Goal: Information Seeking & Learning: Learn about a topic

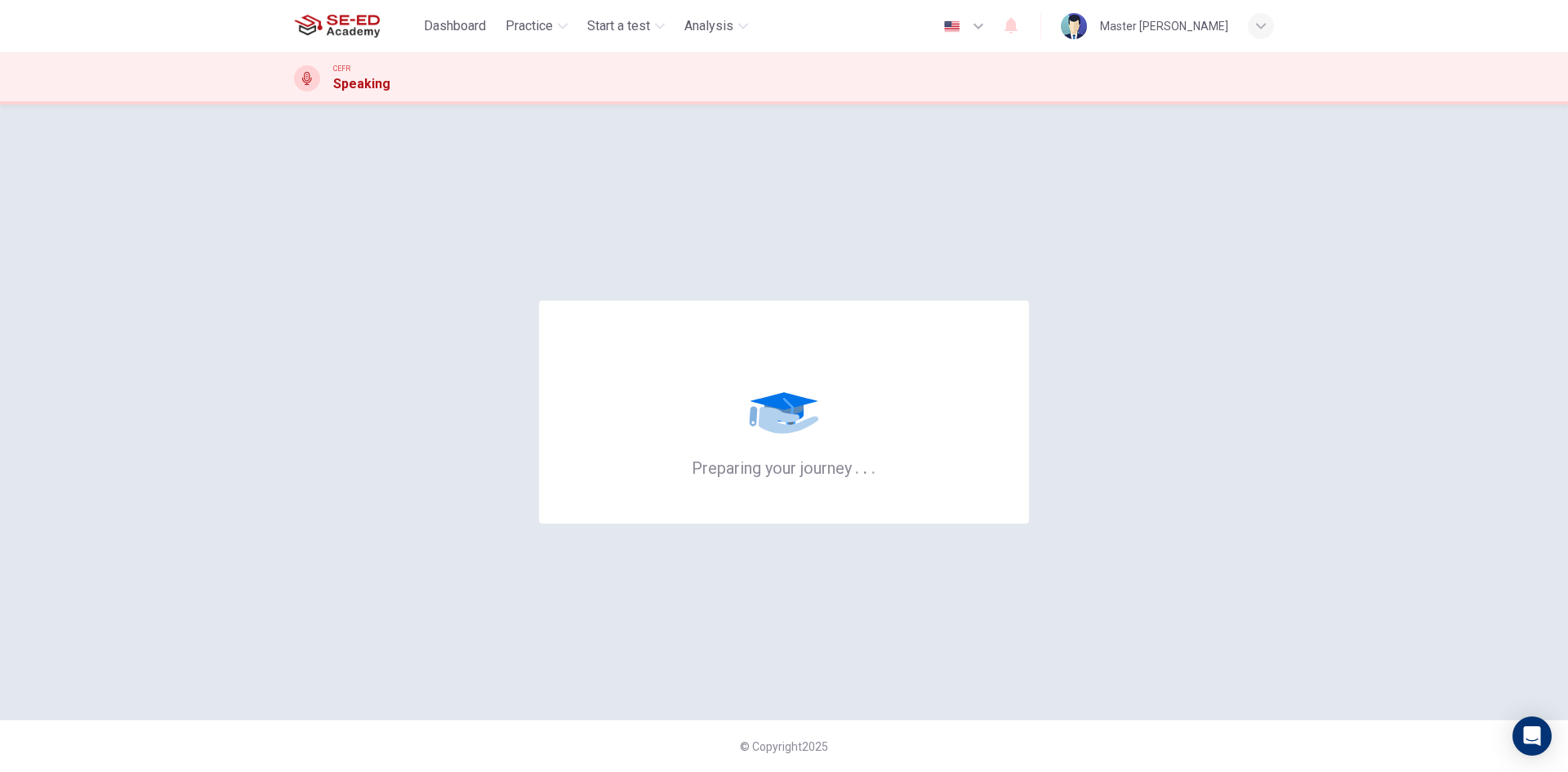
click at [825, 397] on icon at bounding box center [784, 395] width 98 height 98
click at [951, 302] on div "Preparing your journey . . ." at bounding box center [784, 411] width 490 height 223
drag, startPoint x: 951, startPoint y: 302, endPoint x: 936, endPoint y: 319, distance: 22.7
click at [937, 319] on div "Preparing your journey . . ." at bounding box center [784, 411] width 490 height 223
click at [996, 220] on div "Preparing your journey . . ." at bounding box center [784, 412] width 980 height 550
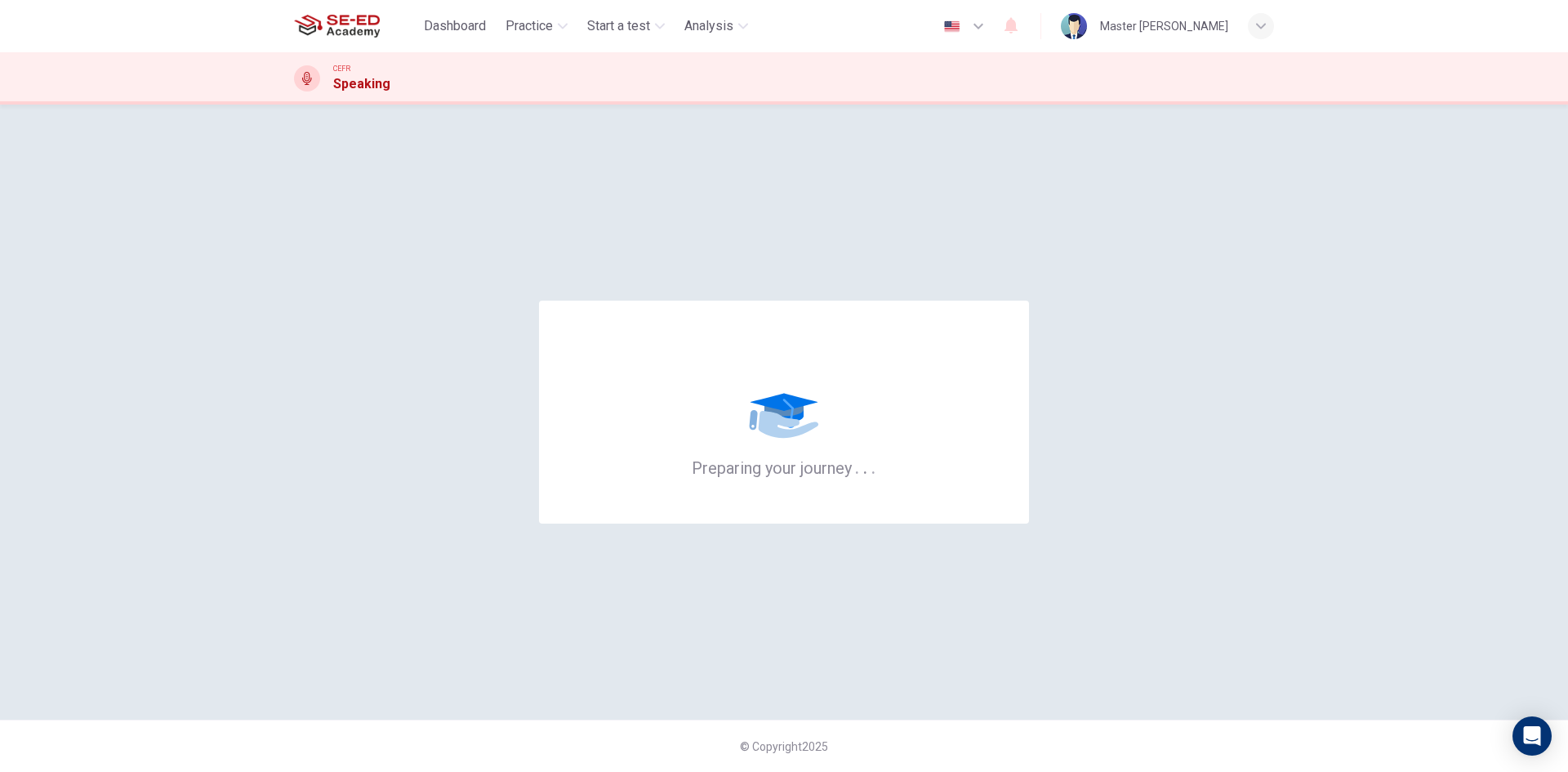
click at [998, 206] on div "Preparing your journey . . ." at bounding box center [784, 412] width 980 height 550
drag, startPoint x: 994, startPoint y: 229, endPoint x: 902, endPoint y: 296, distance: 113.8
click at [973, 255] on div "Preparing your journey . . ." at bounding box center [784, 412] width 980 height 550
click at [633, 643] on div "Preparing your journey . . ." at bounding box center [784, 412] width 980 height 550
drag, startPoint x: 322, startPoint y: 73, endPoint x: 297, endPoint y: 94, distance: 32.6
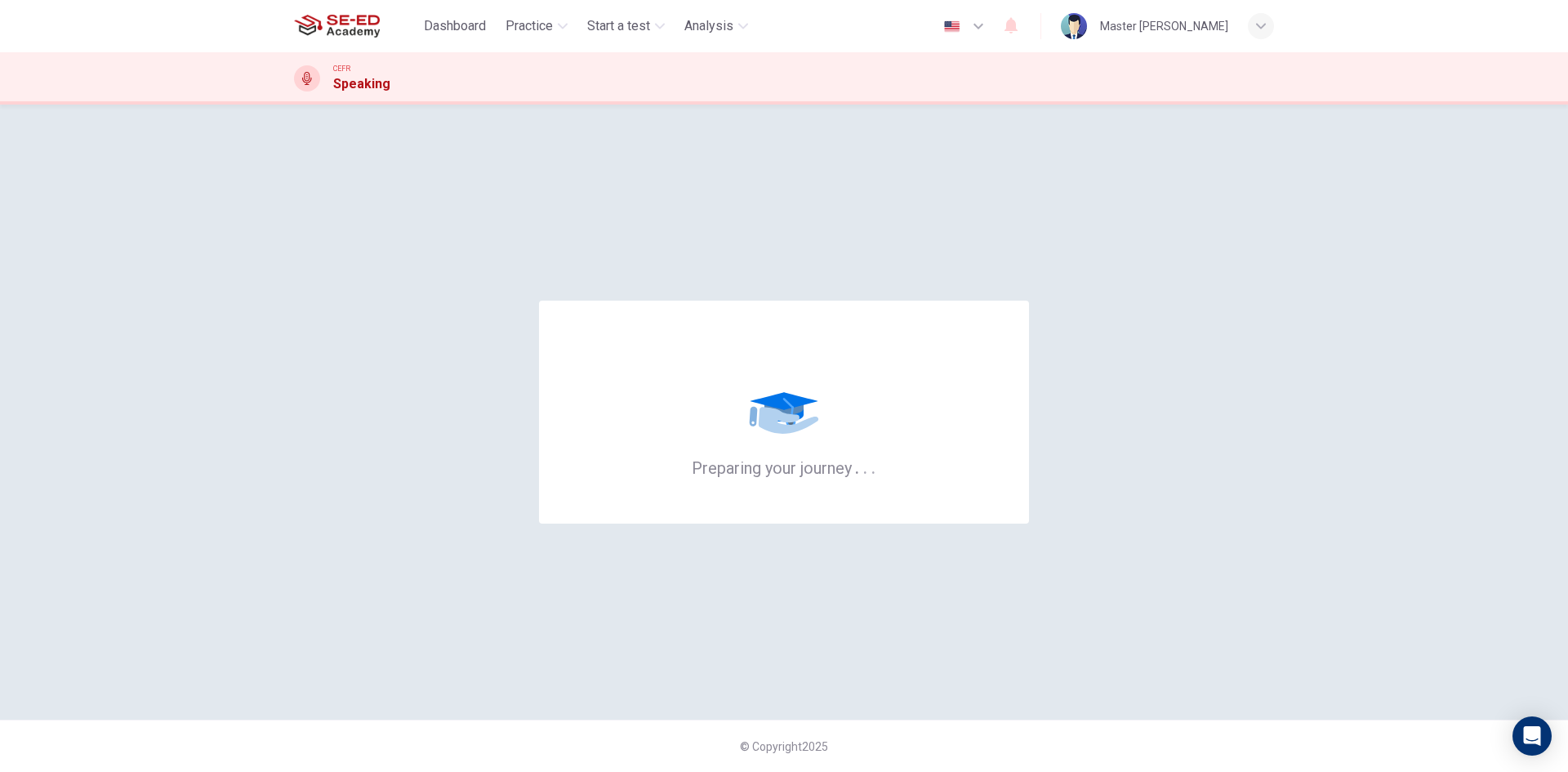
click at [297, 94] on div "CEFR Speaking" at bounding box center [784, 79] width 1568 height 53
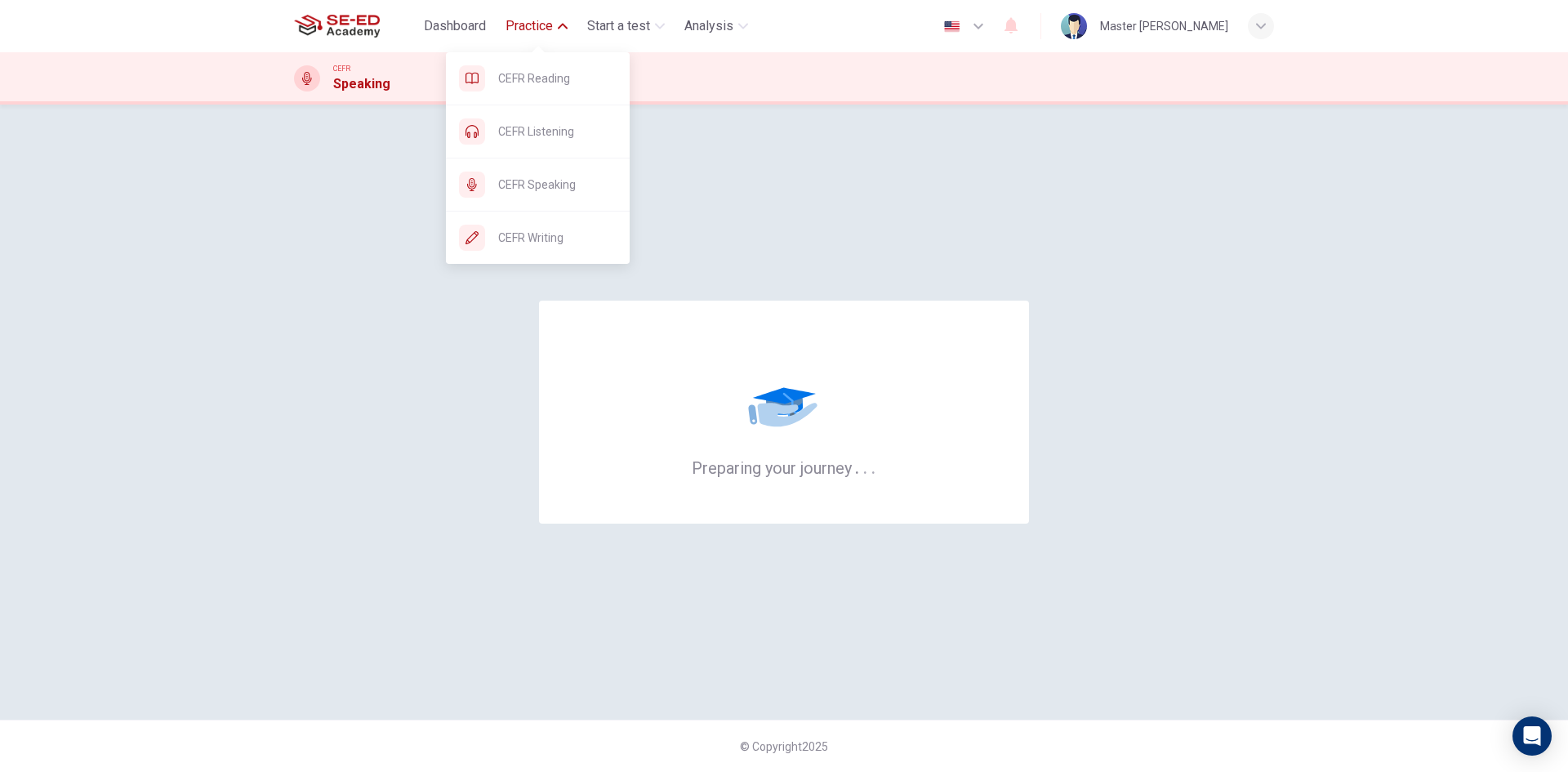
click at [532, 19] on span "Practice" at bounding box center [529, 25] width 47 height 20
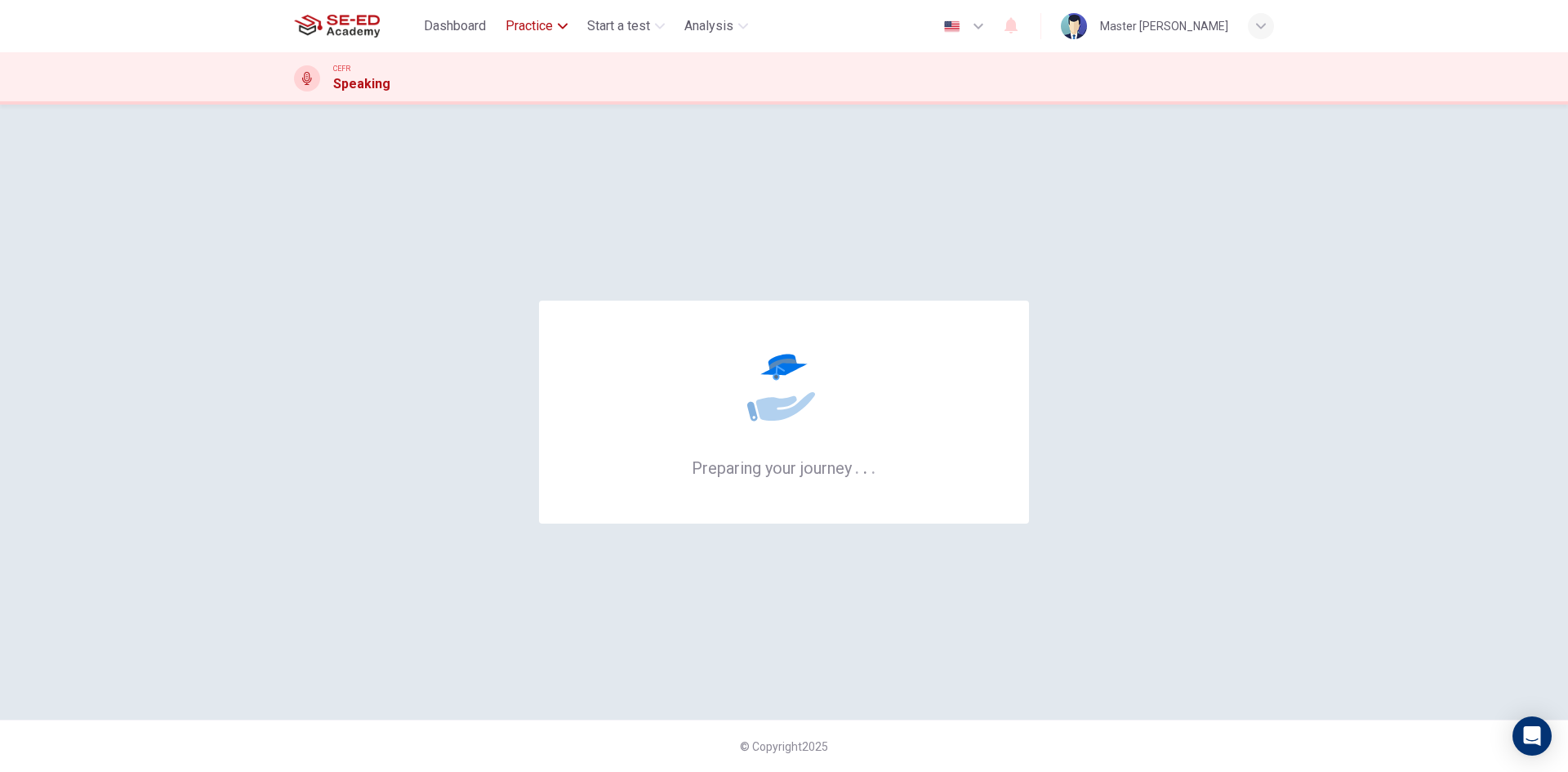
click at [532, 19] on span "Practice" at bounding box center [529, 25] width 47 height 20
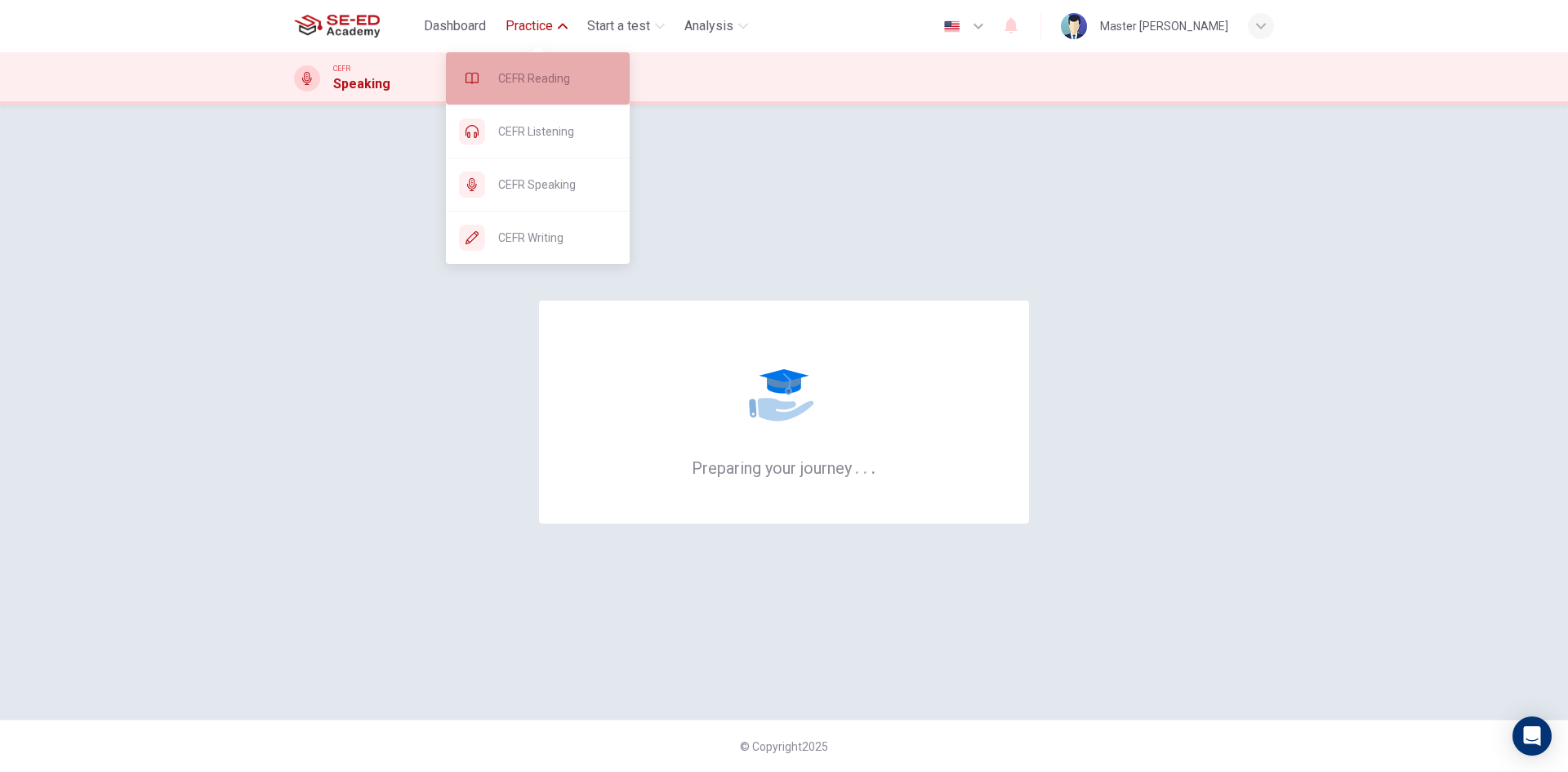
click at [571, 79] on span "CEFR Reading" at bounding box center [558, 78] width 119 height 20
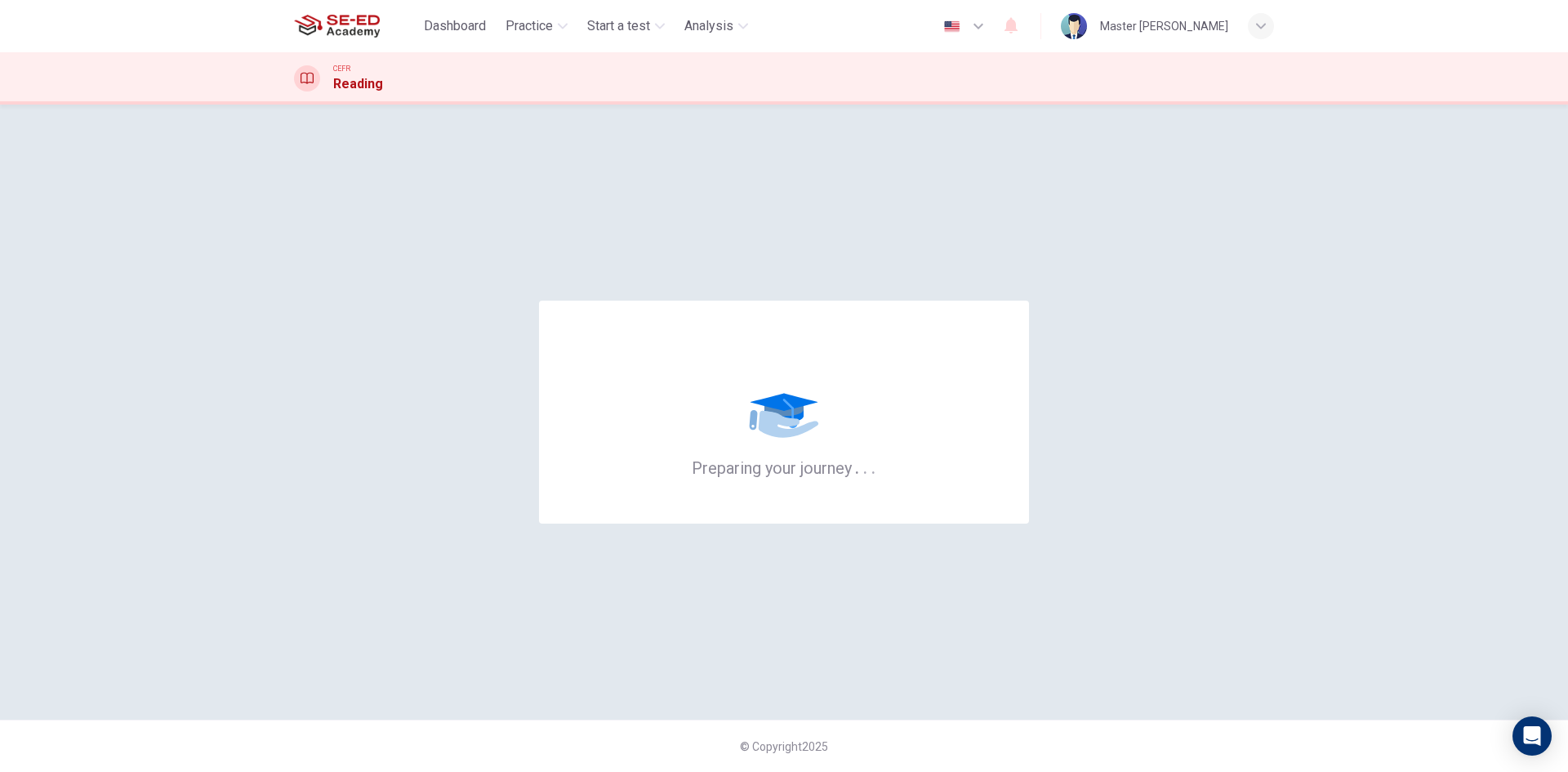
click at [713, 202] on div "Preparing your journey . . ." at bounding box center [784, 412] width 980 height 550
drag, startPoint x: 903, startPoint y: 491, endPoint x: 935, endPoint y: 520, distance: 43.2
click at [910, 499] on div "Preparing your journey . . ." at bounding box center [784, 411] width 490 height 223
drag, startPoint x: 959, startPoint y: 533, endPoint x: 958, endPoint y: 545, distance: 12.0
click at [960, 535] on div "Preparing your journey . . ." at bounding box center [784, 412] width 980 height 550
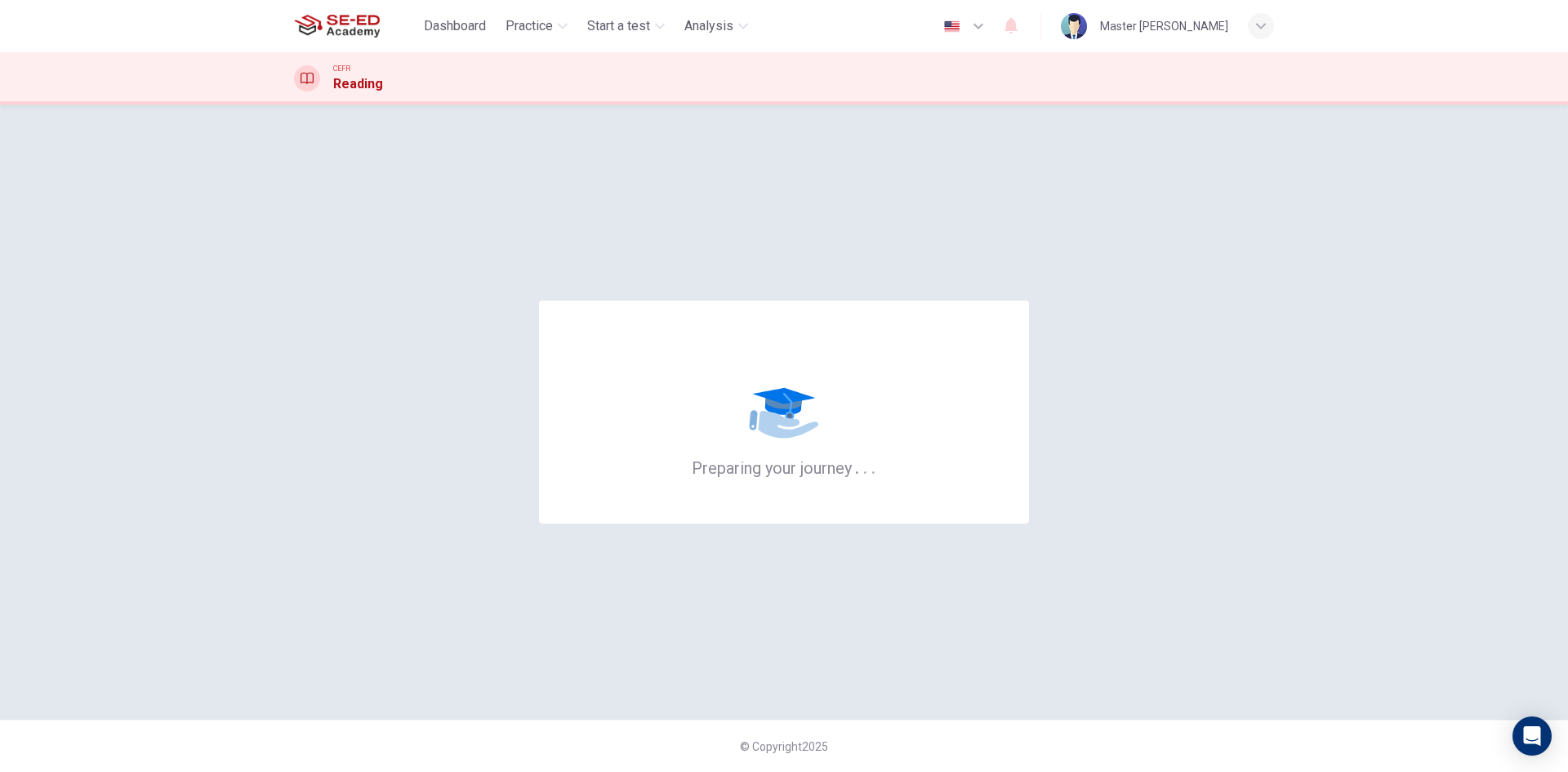
drag, startPoint x: 941, startPoint y: 563, endPoint x: 480, endPoint y: 435, distance: 478.4
click at [570, 477] on div "Preparing your journey . . ." at bounding box center [784, 412] width 980 height 550
click at [480, 435] on div "Preparing your journey . . ." at bounding box center [784, 412] width 980 height 550
click at [595, 434] on div "Preparing your journey . . ." at bounding box center [784, 411] width 490 height 223
drag, startPoint x: 1567, startPoint y: 649, endPoint x: 1567, endPoint y: 695, distance: 46.0
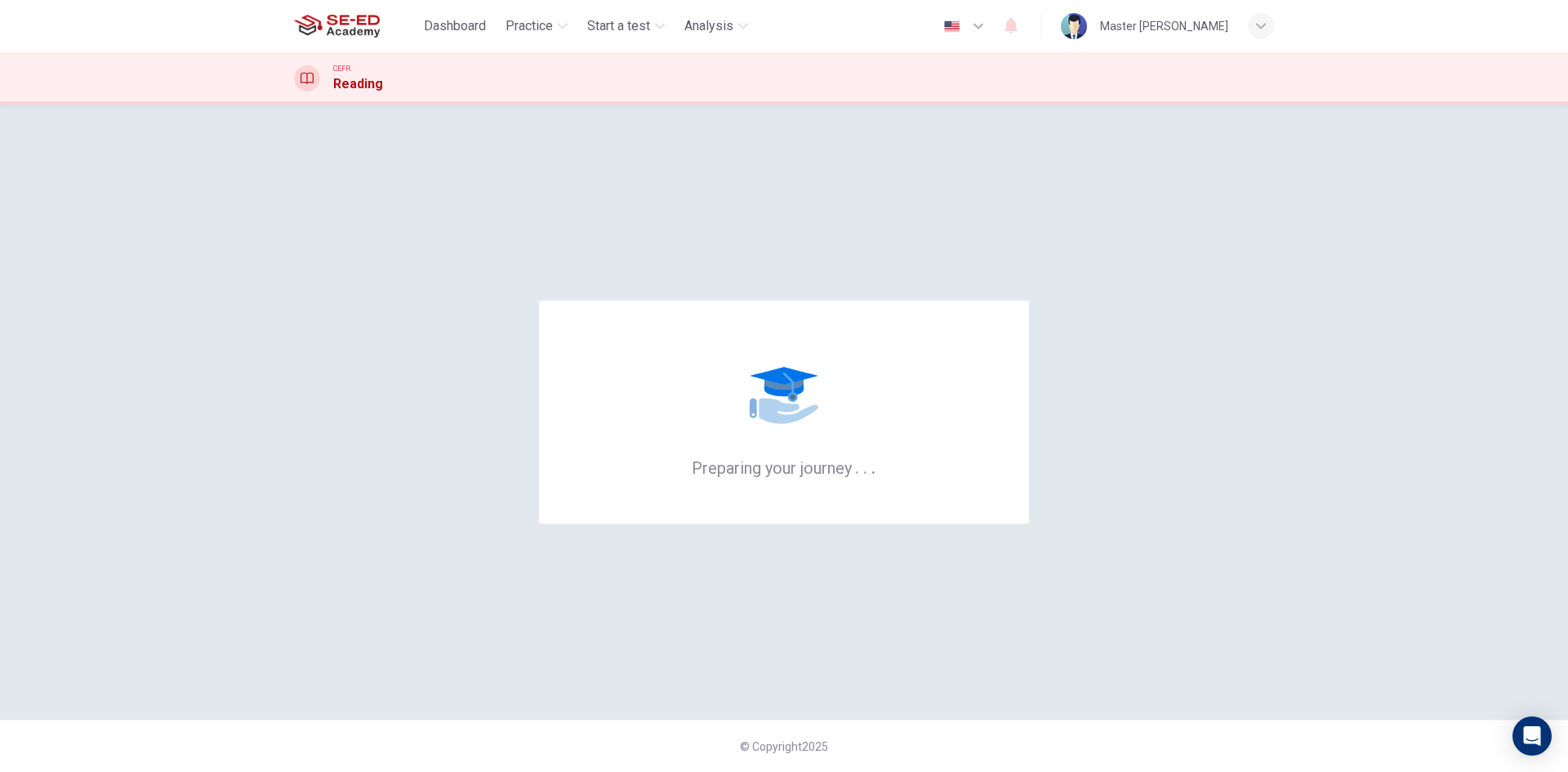
click at [1567, 685] on div "Preparing your journey . . . © Copyright 2025" at bounding box center [784, 438] width 1568 height 667
drag, startPoint x: 1567, startPoint y: 725, endPoint x: 1567, endPoint y: 751, distance: 26.0
click at [1567, 751] on div "Preparing your journey . . . © Copyright 2025" at bounding box center [784, 438] width 1568 height 667
click at [1539, 725] on div "Open Intercom Messenger" at bounding box center [1533, 736] width 43 height 43
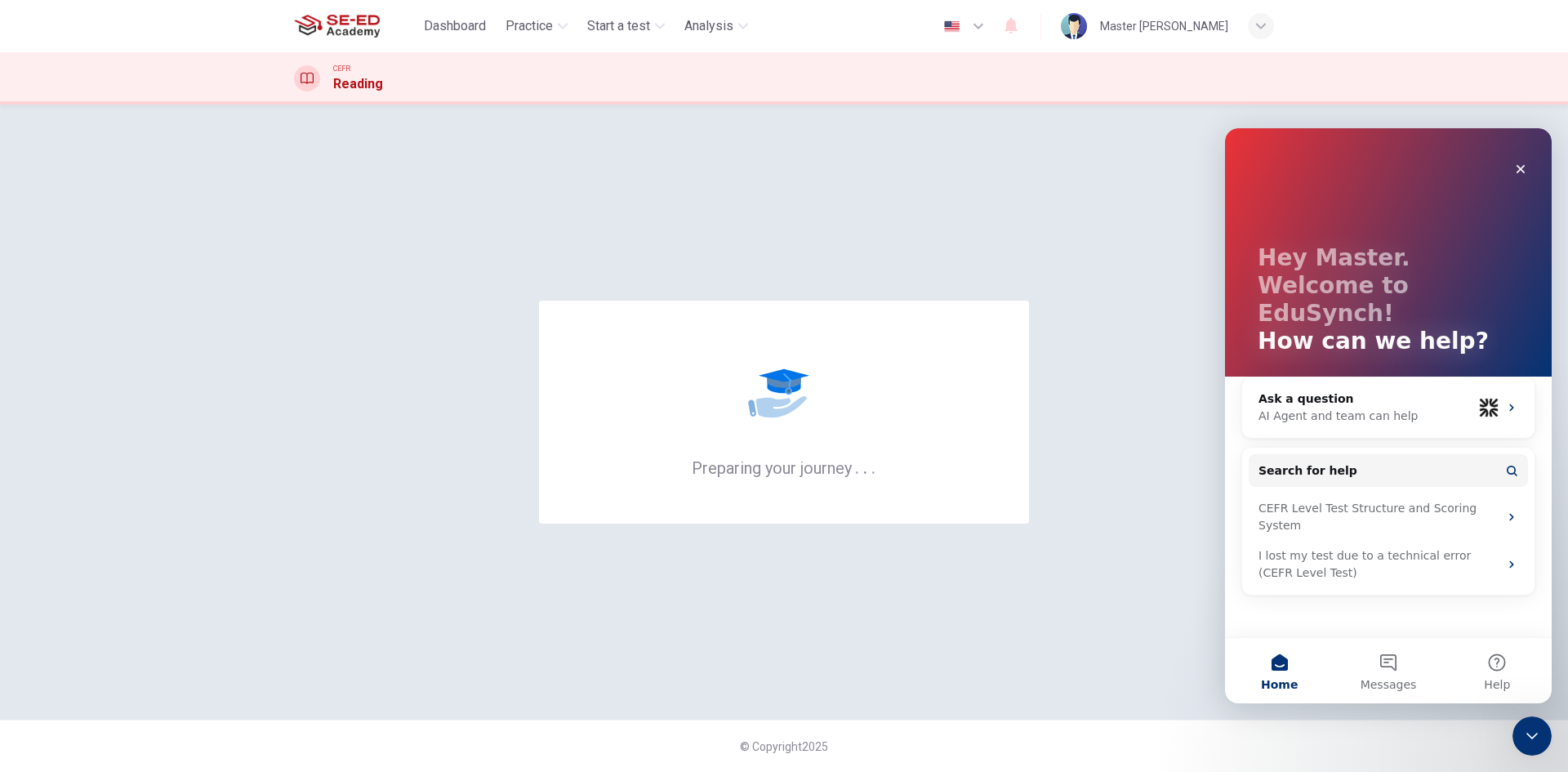
click at [974, 539] on div "Preparing your journey . . ." at bounding box center [784, 412] width 980 height 550
click at [1520, 736] on icon "Close Intercom Messenger" at bounding box center [1529, 732] width 20 height 20
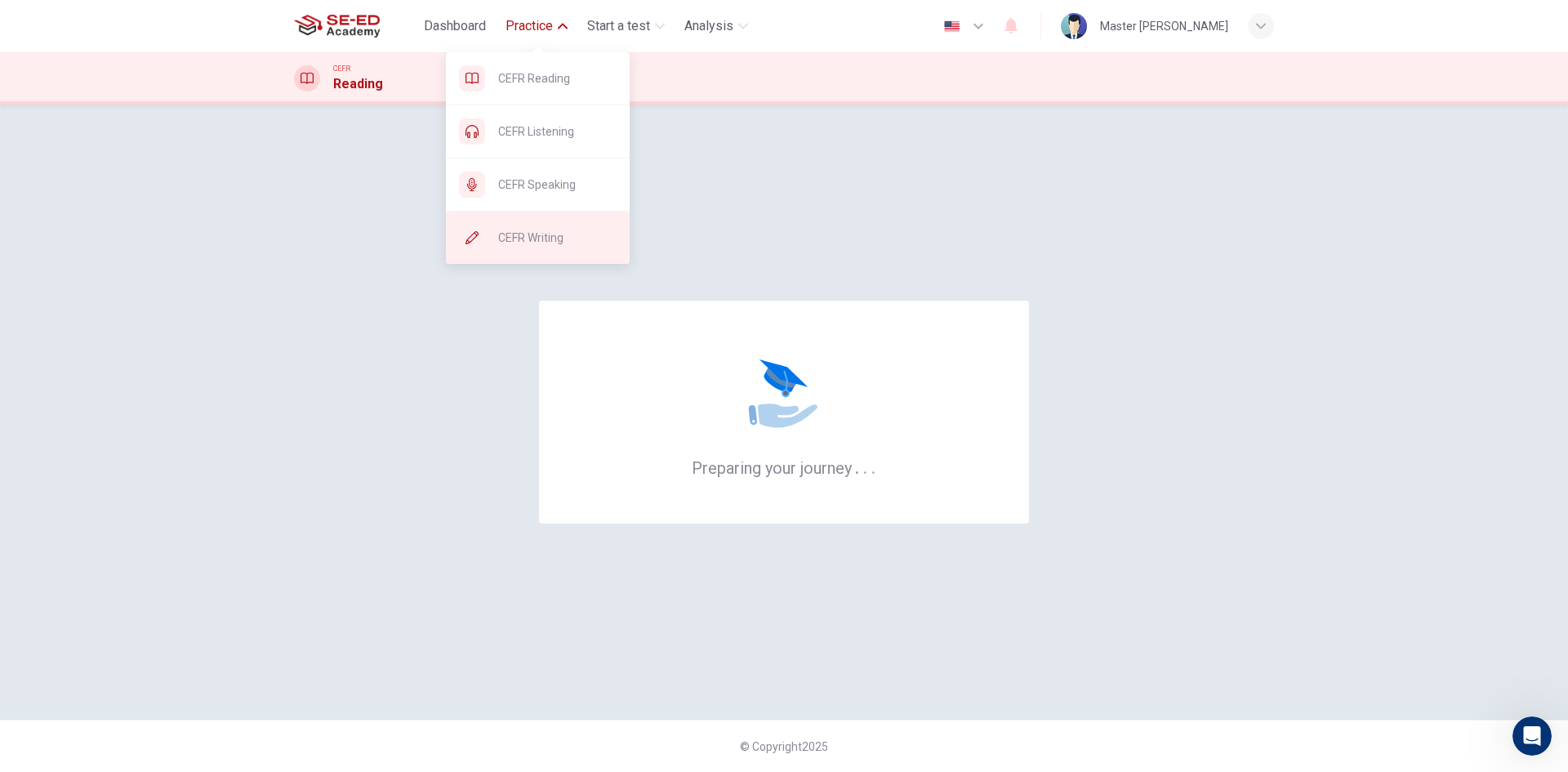
click at [575, 231] on span "CEFR Writing" at bounding box center [558, 237] width 119 height 20
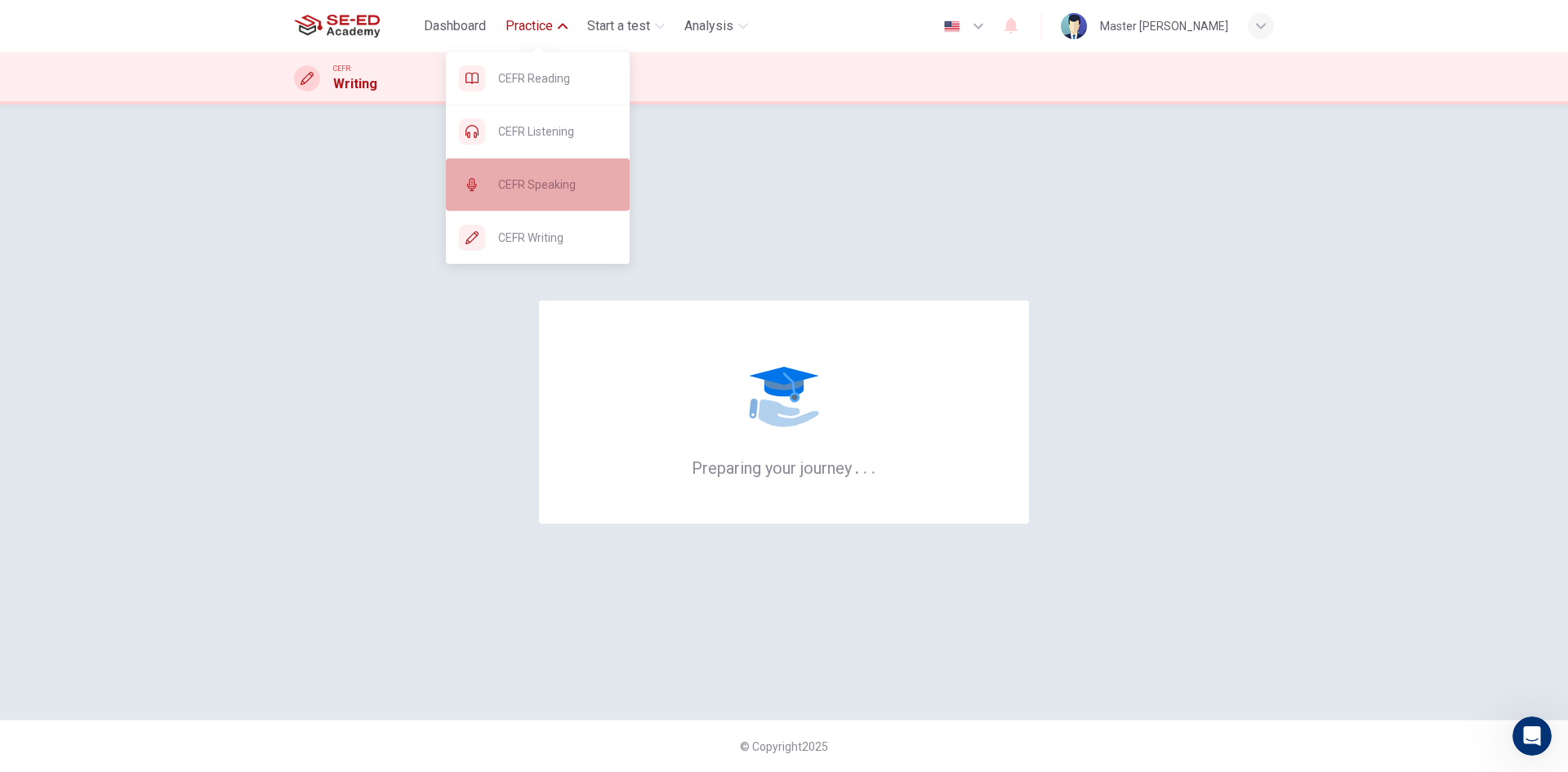
click at [571, 176] on span "CEFR Speaking" at bounding box center [558, 185] width 119 height 20
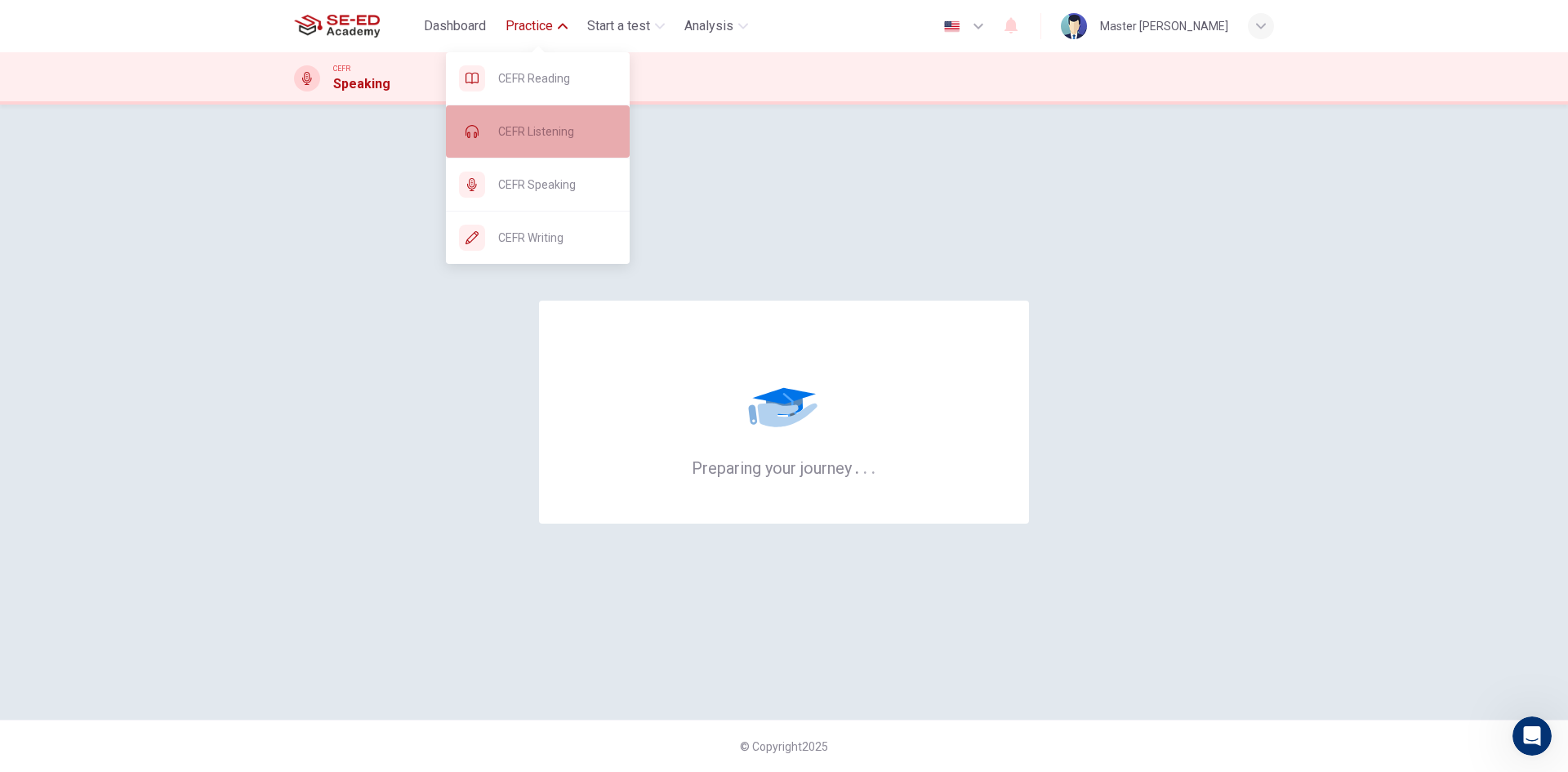
click at [543, 149] on div "CEFR Listening" at bounding box center [538, 132] width 184 height 53
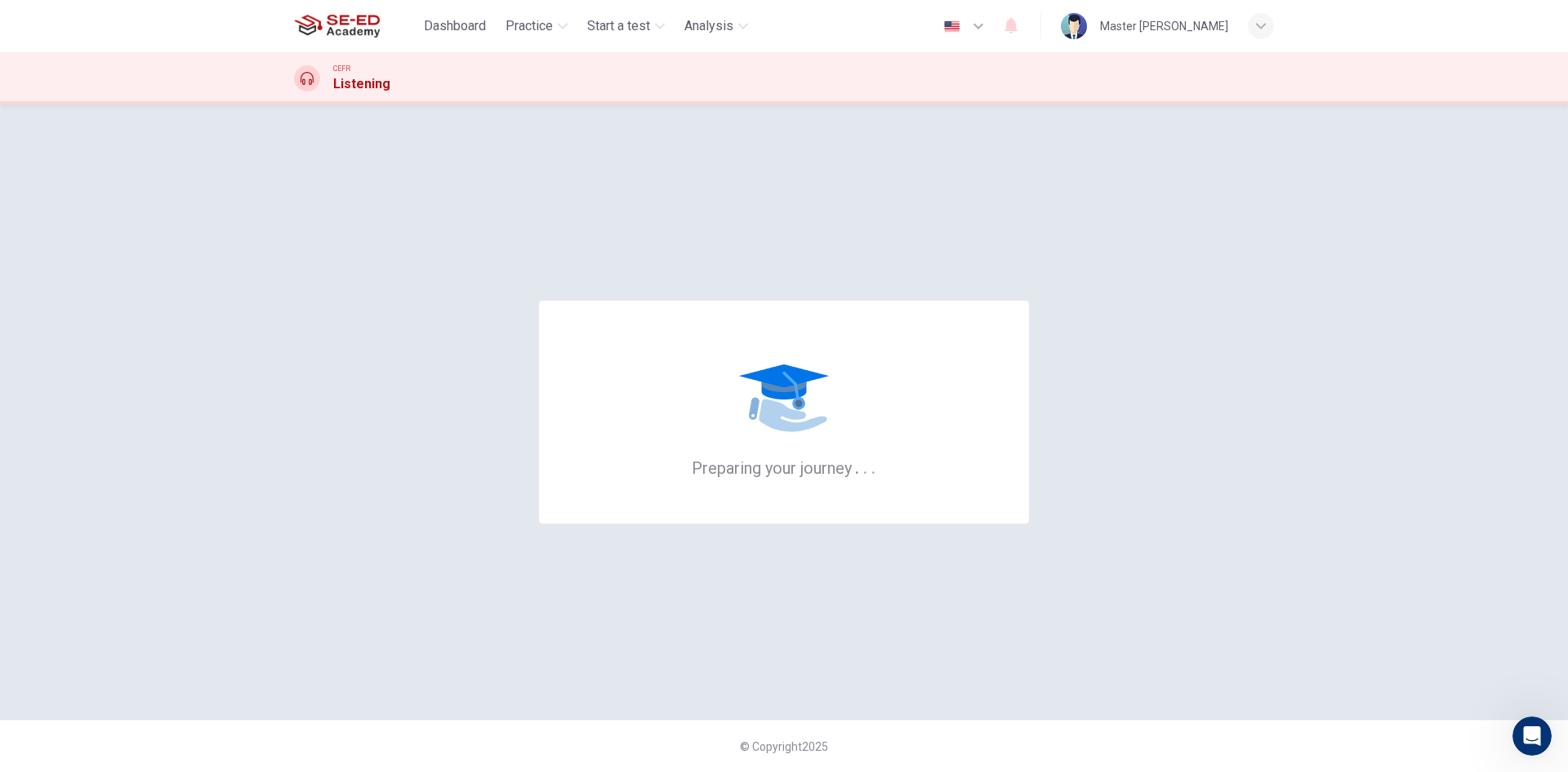
click at [829, 410] on icon at bounding box center [784, 395] width 98 height 98
click at [840, 405] on div "Preparing your journey . . ." at bounding box center [784, 411] width 490 height 223
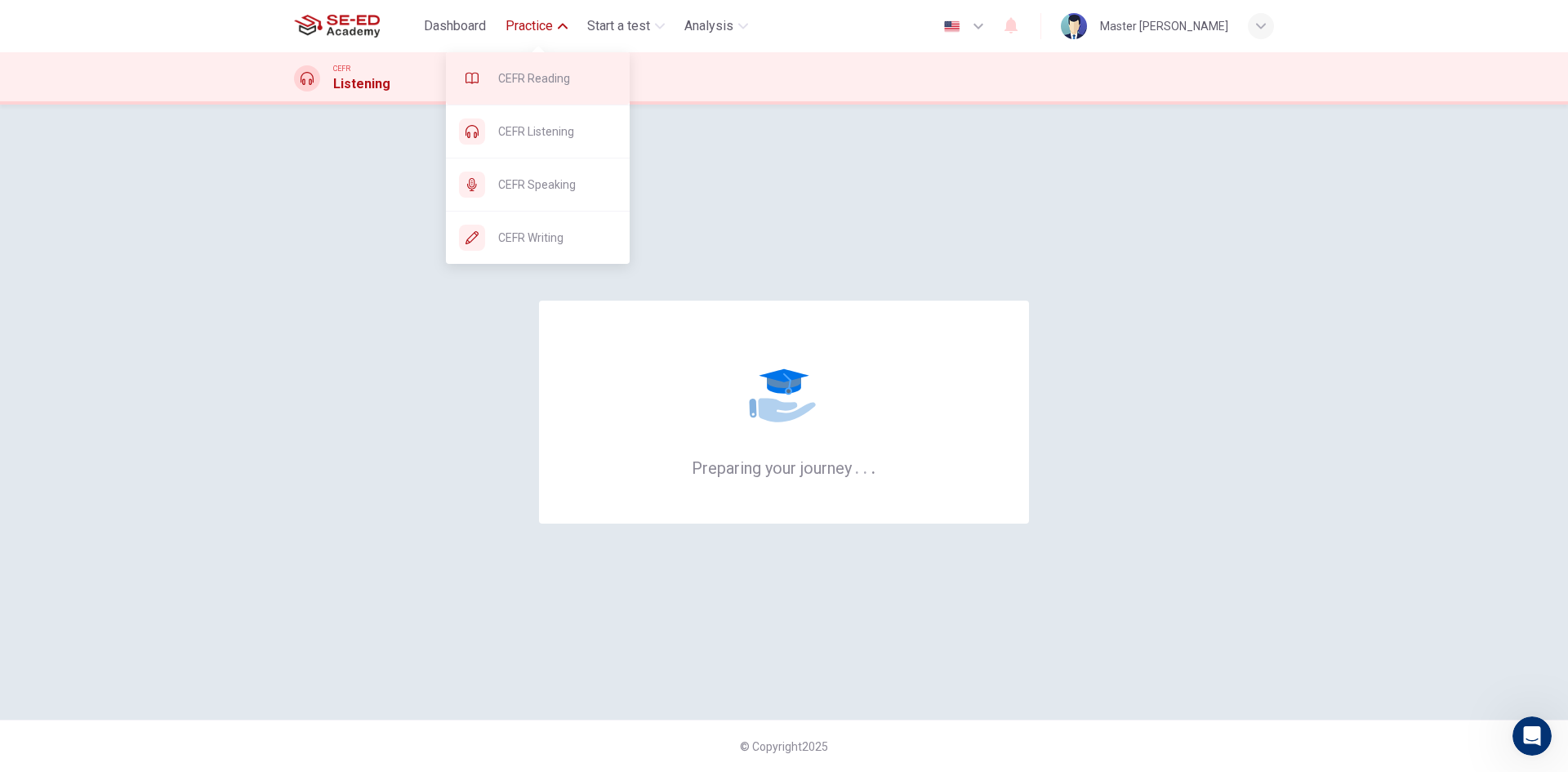
click at [532, 81] on span "CEFR Reading" at bounding box center [558, 78] width 119 height 20
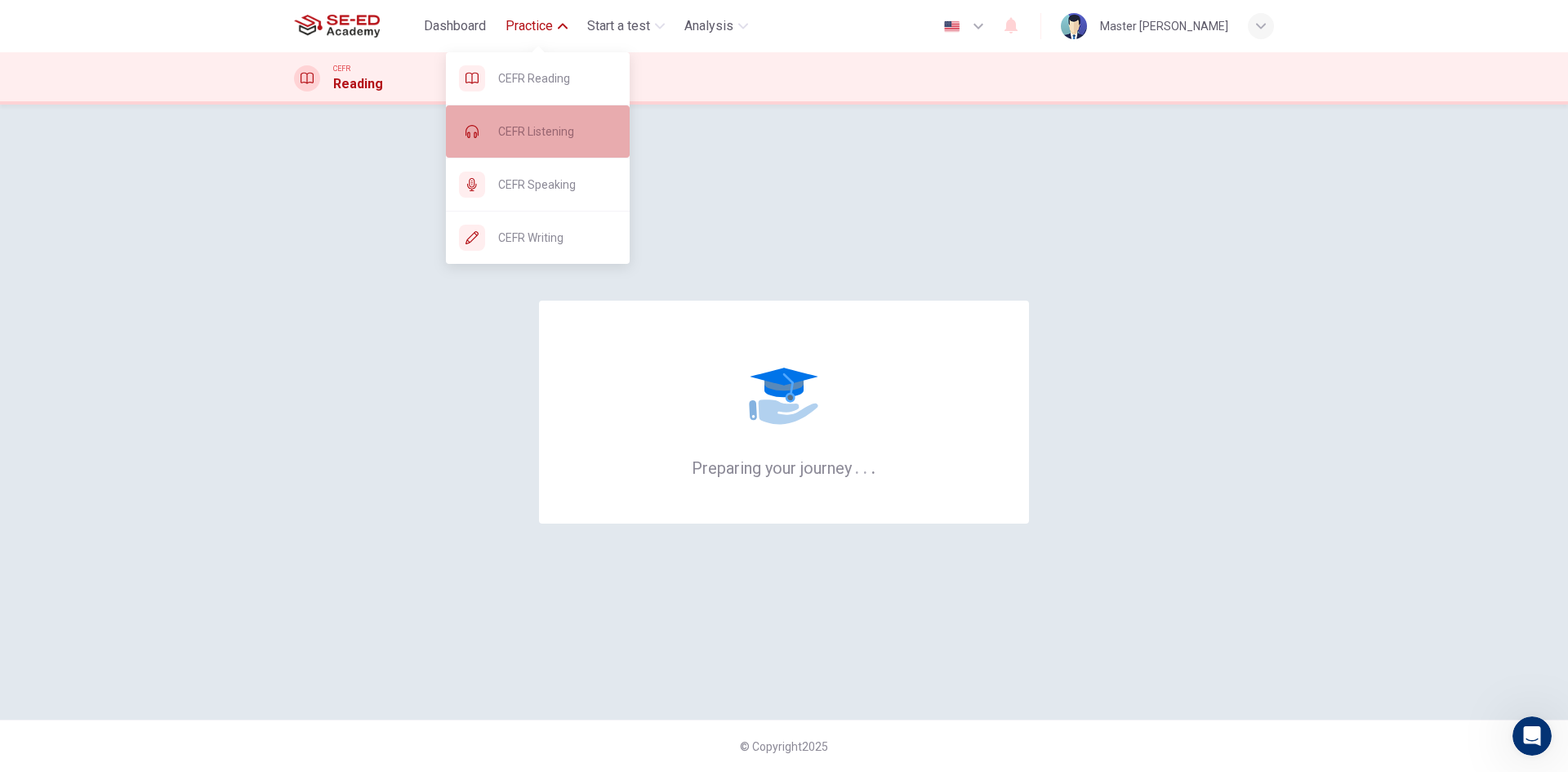
click at [563, 126] on span "CEFR Listening" at bounding box center [558, 131] width 119 height 20
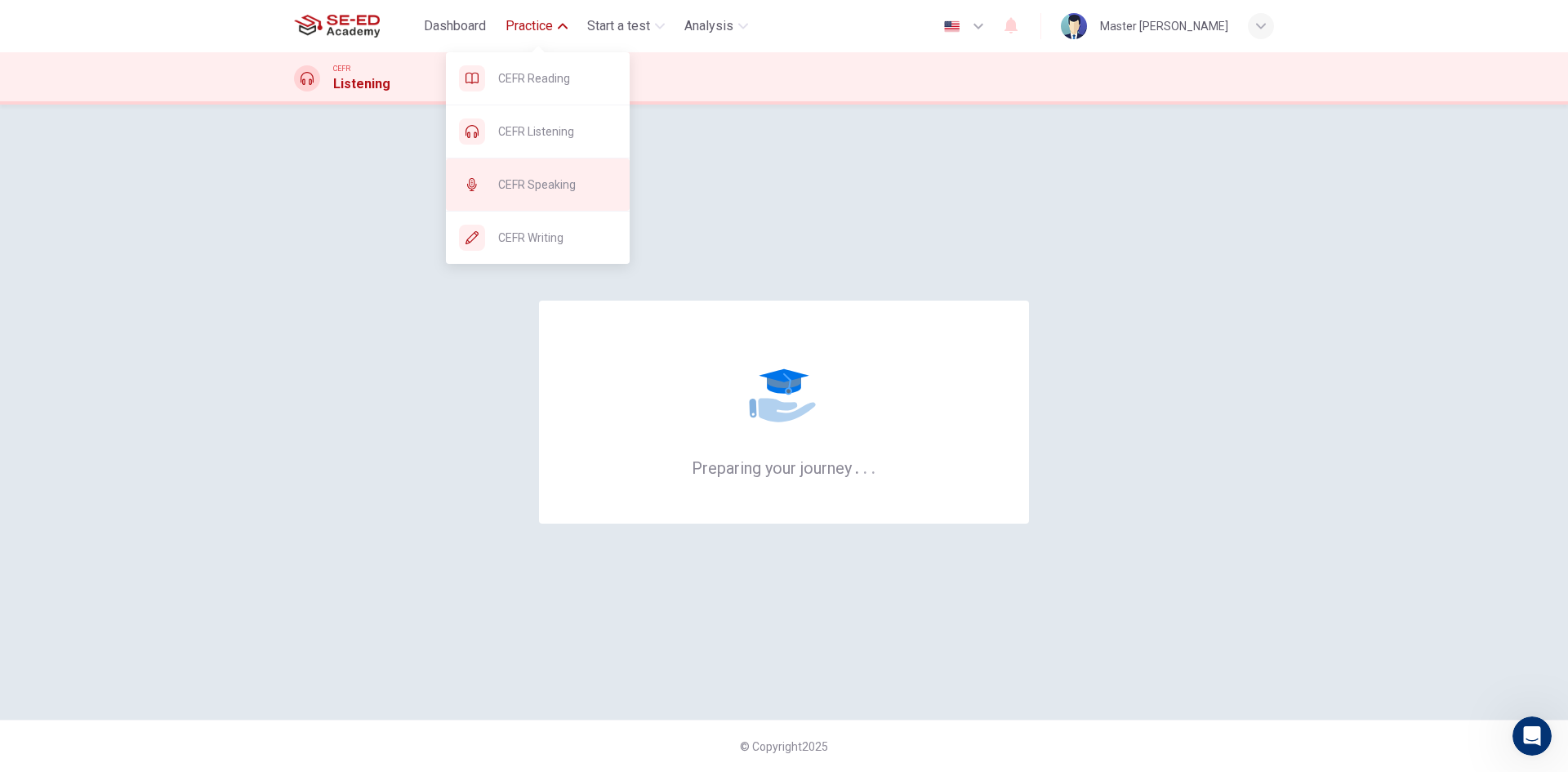
click at [569, 186] on span "CEFR Speaking" at bounding box center [558, 185] width 119 height 20
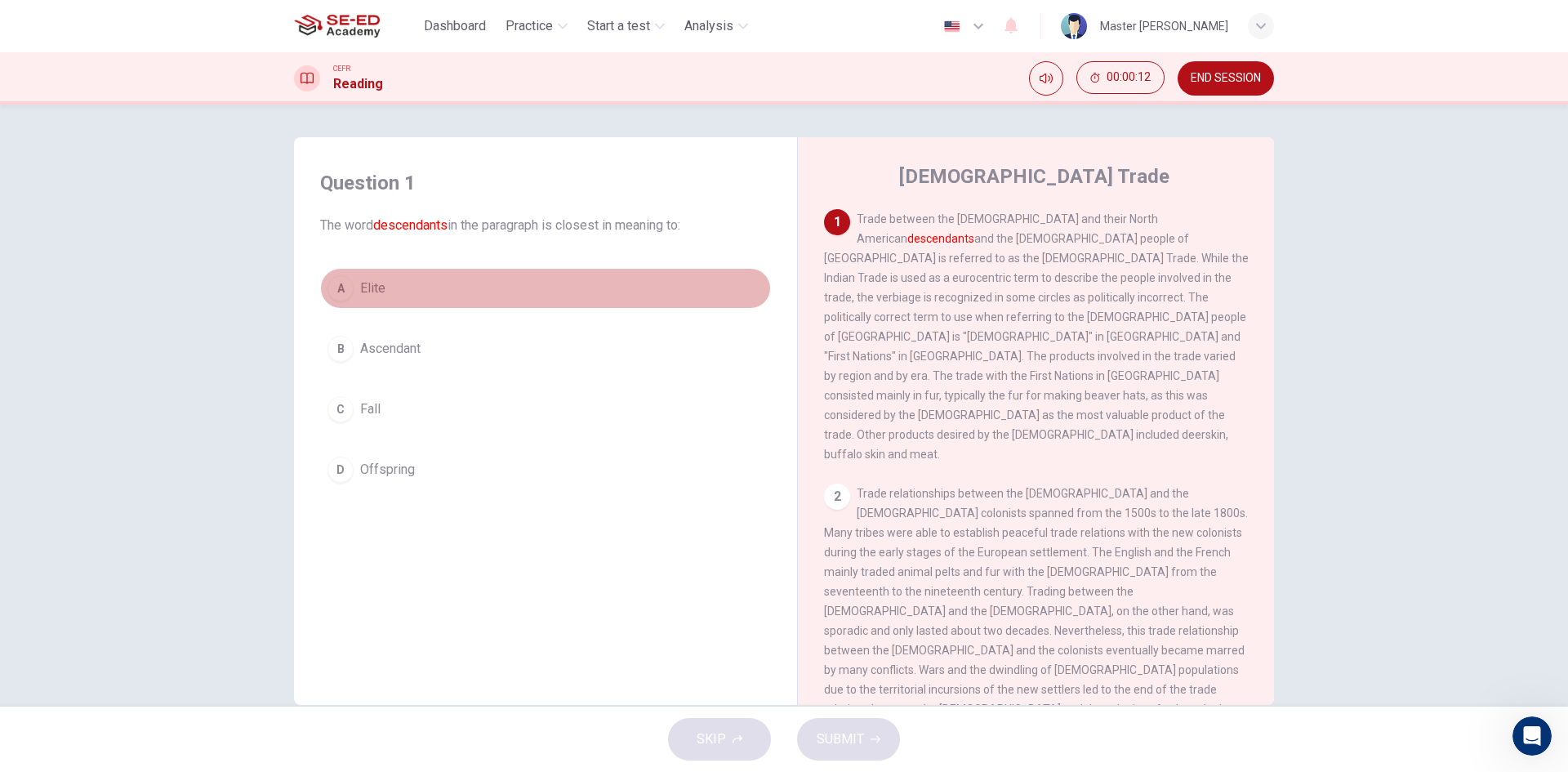
click at [342, 298] on div "A" at bounding box center [341, 288] width 26 height 26
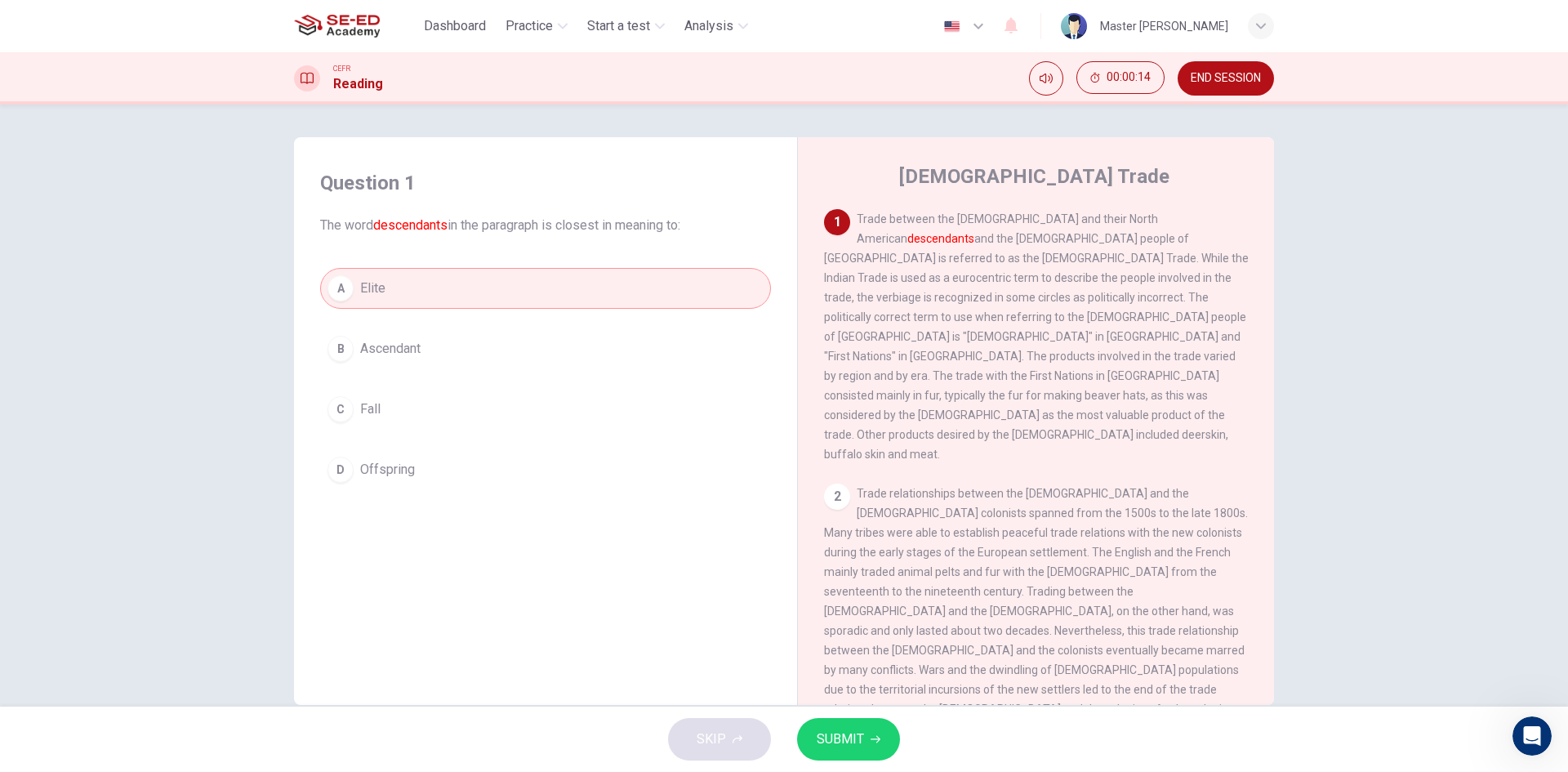
click at [871, 726] on button "SUBMIT" at bounding box center [849, 738] width 103 height 42
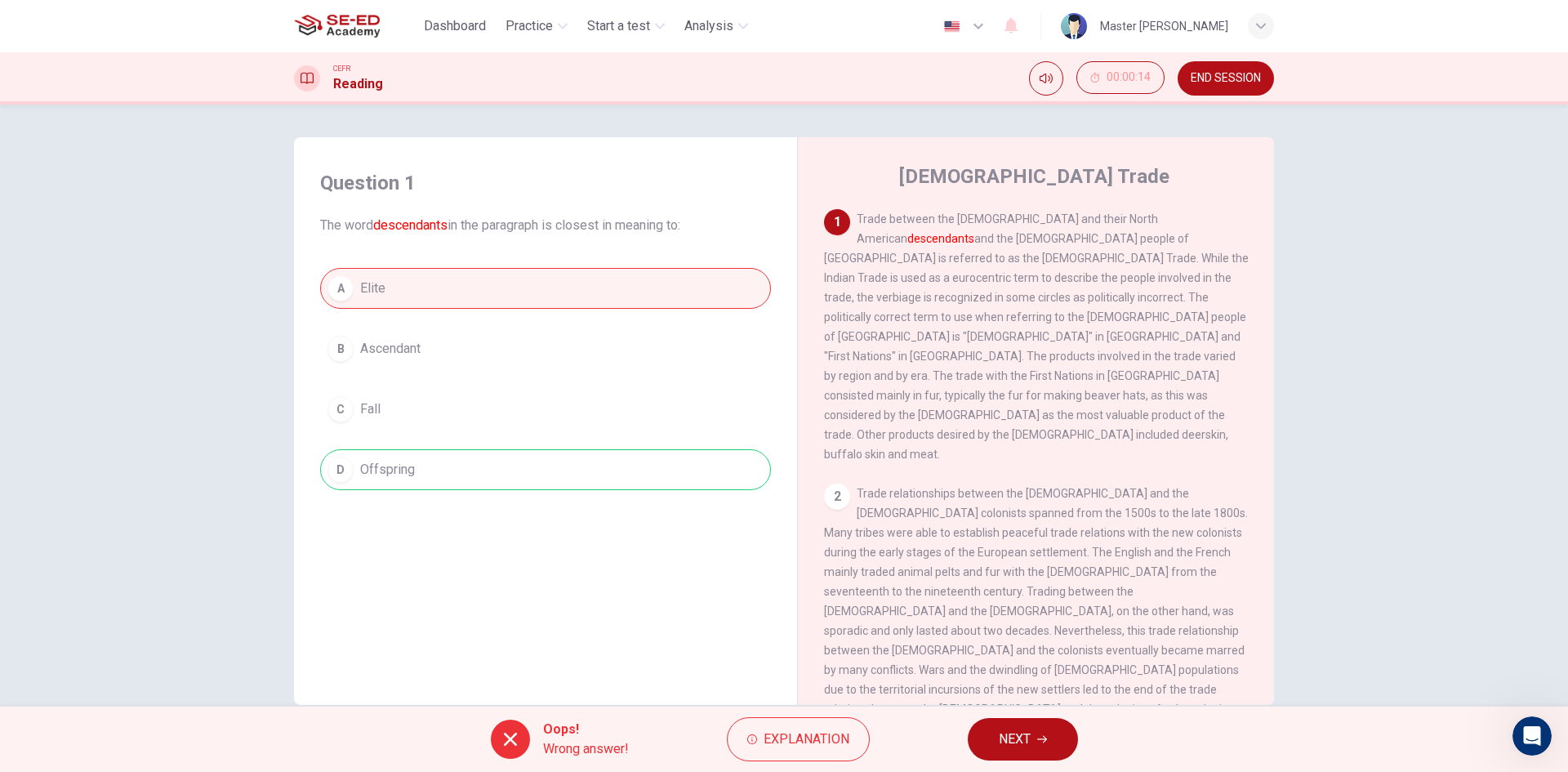
click at [1017, 747] on span "NEXT" at bounding box center [1015, 739] width 32 height 23
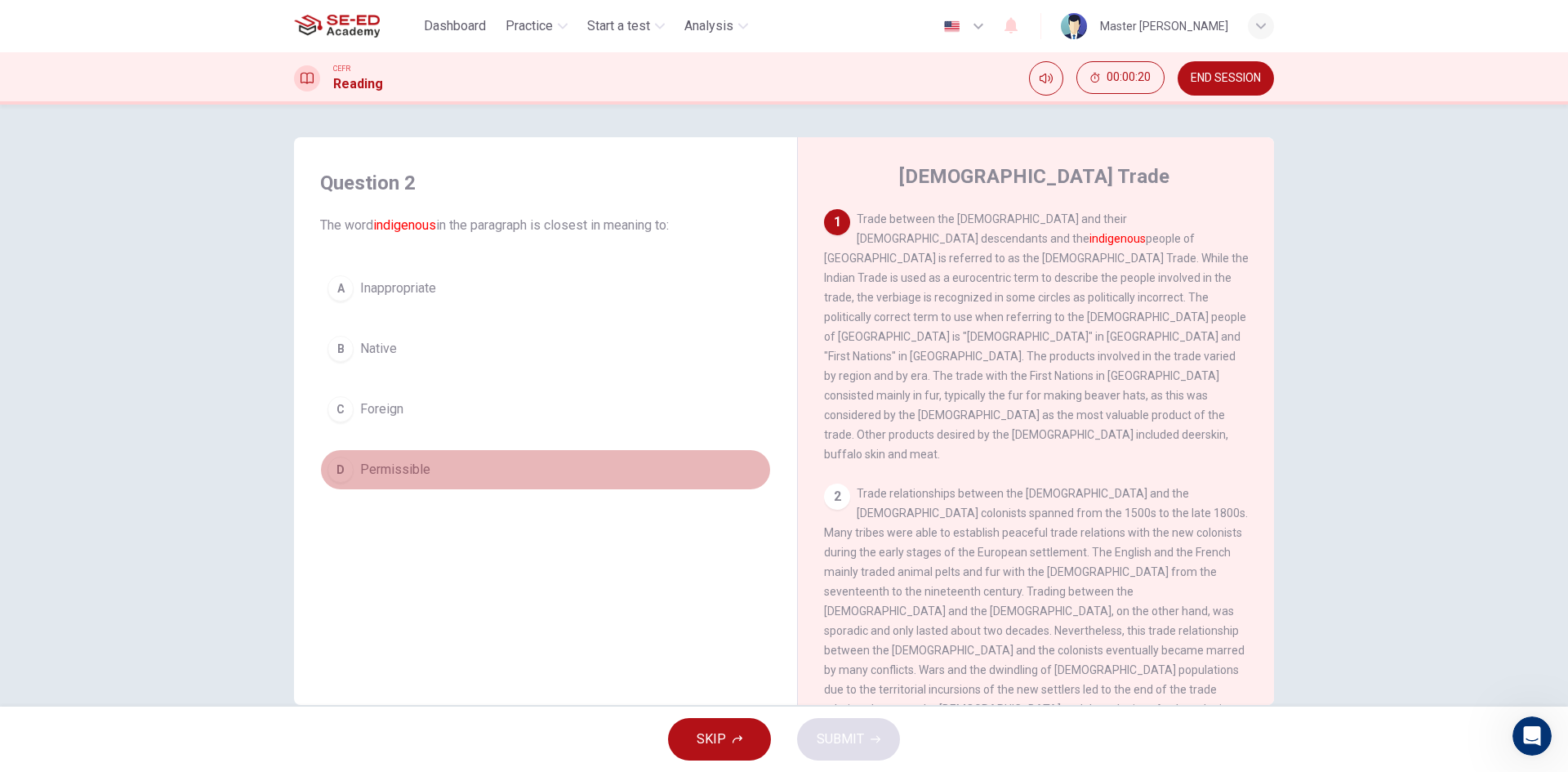
drag, startPoint x: 364, startPoint y: 463, endPoint x: 360, endPoint y: 451, distance: 12.6
click at [360, 459] on span "Permissible" at bounding box center [395, 469] width 71 height 20
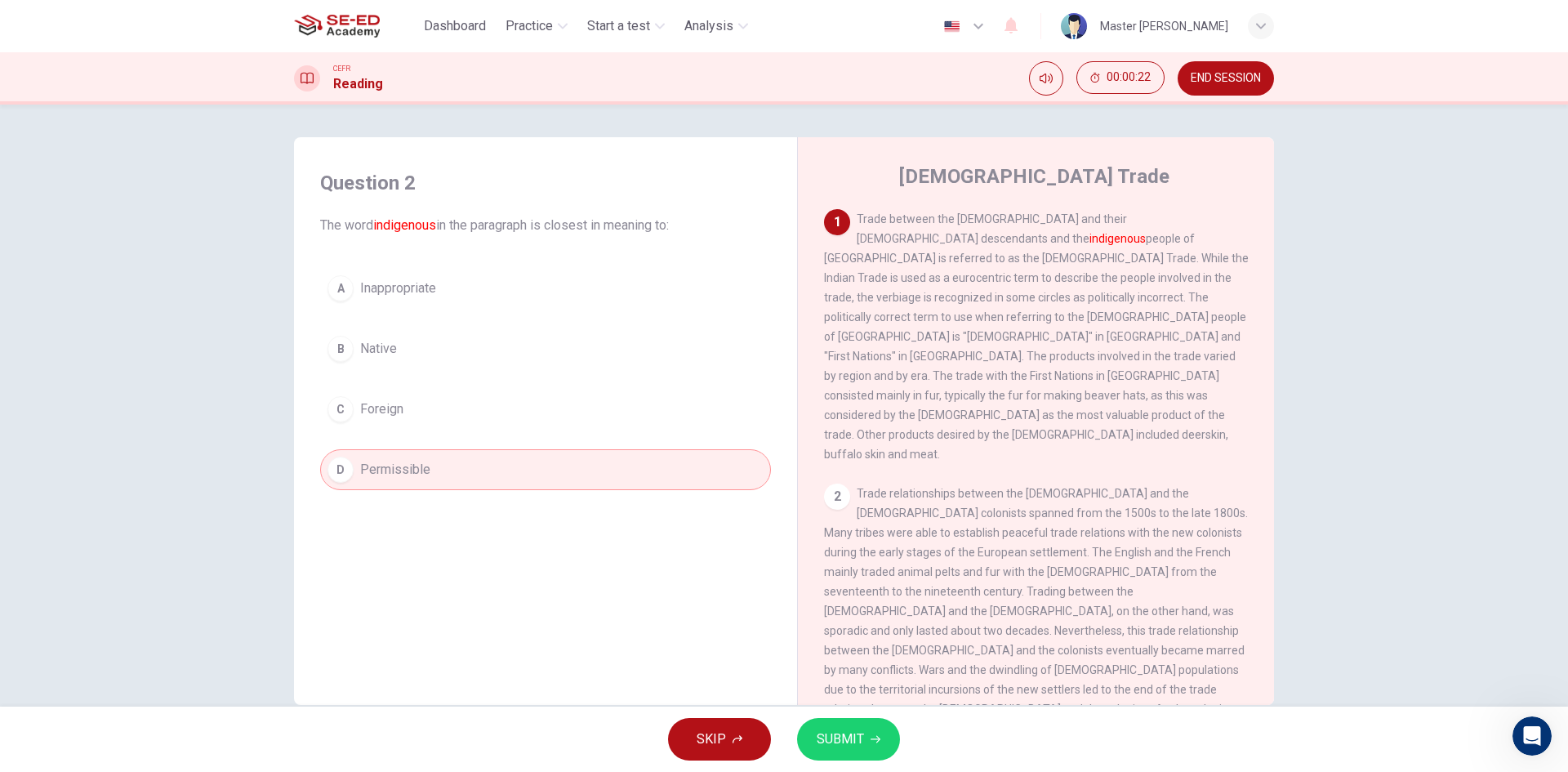
click at [360, 341] on span "Native" at bounding box center [378, 348] width 37 height 20
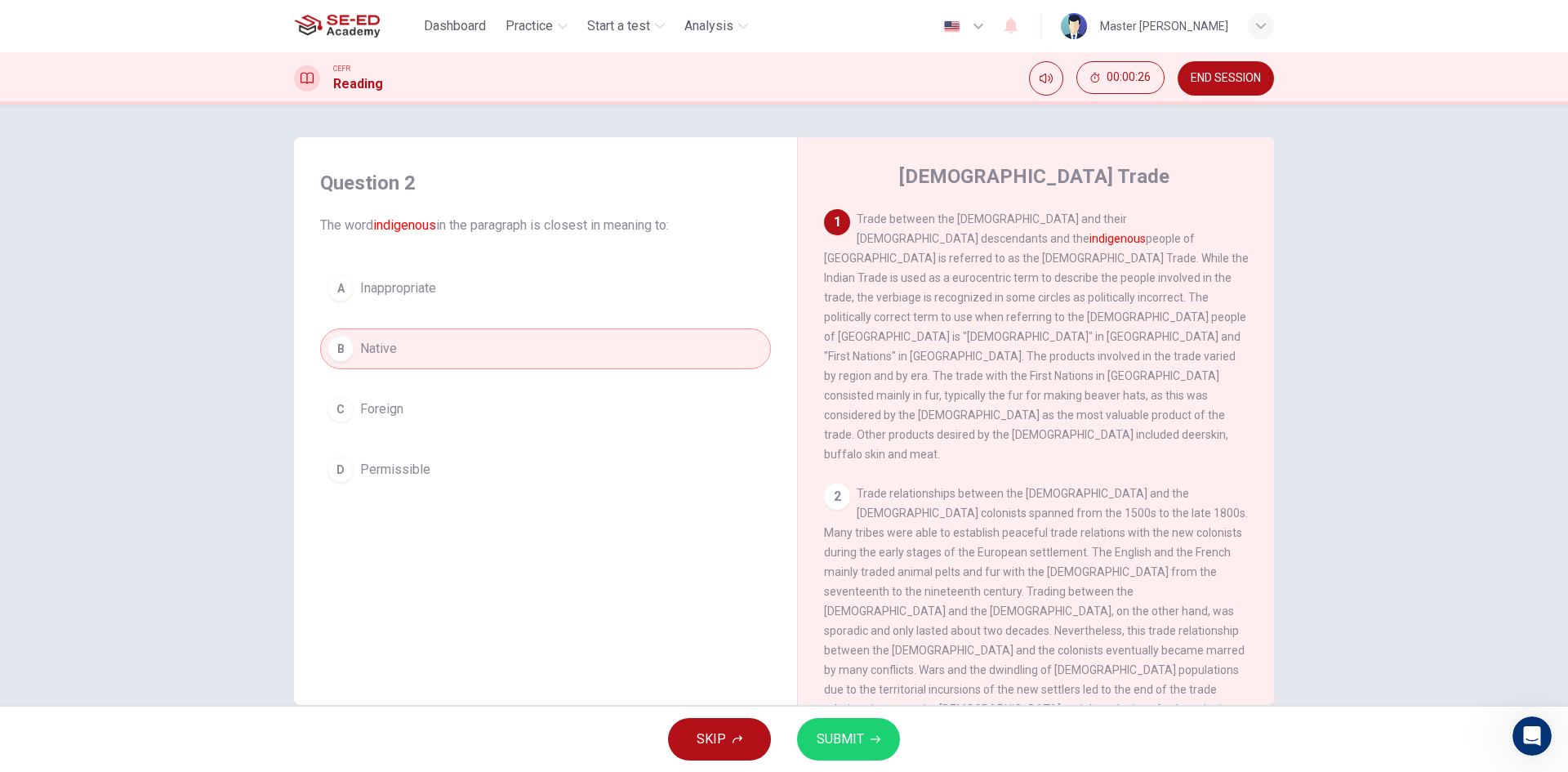
click at [423, 283] on span "Inappropriate" at bounding box center [397, 288] width 76 height 20
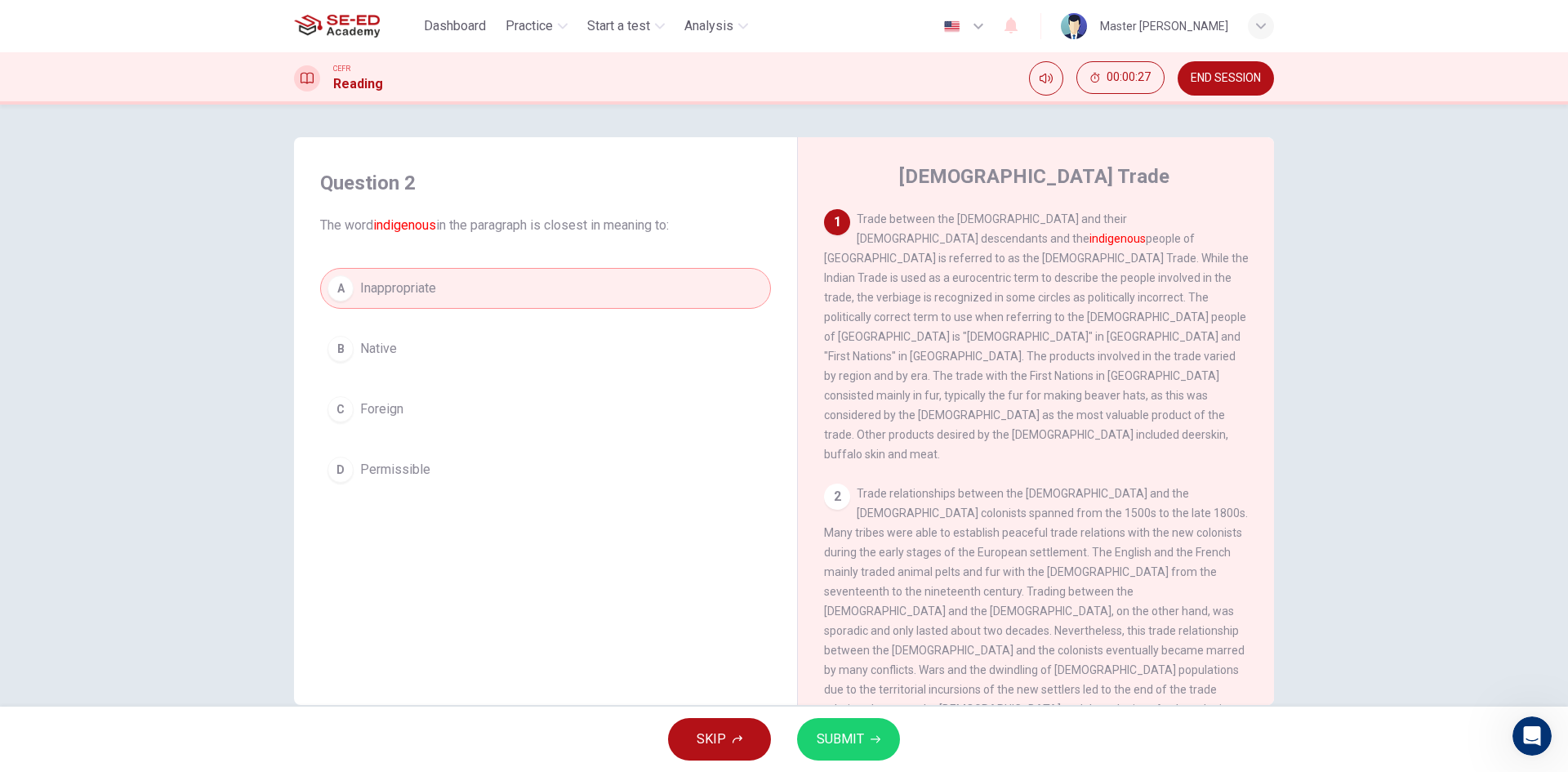
click at [311, 370] on div "Question 2 The word indigenous in the paragraph is closest in meaning to: A Ina…" at bounding box center [545, 330] width 477 height 353
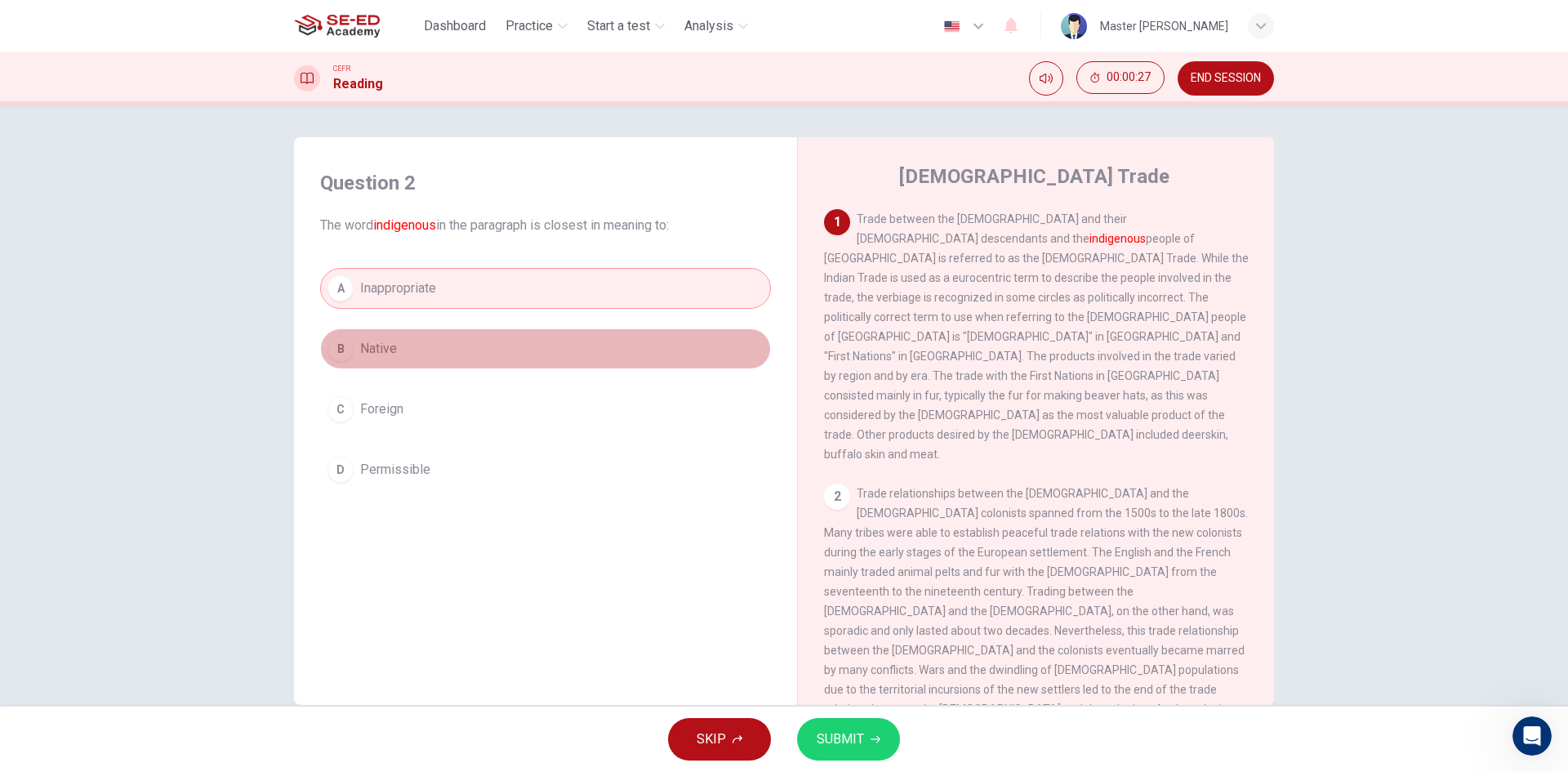
click at [331, 363] on button "B Native" at bounding box center [545, 348] width 451 height 40
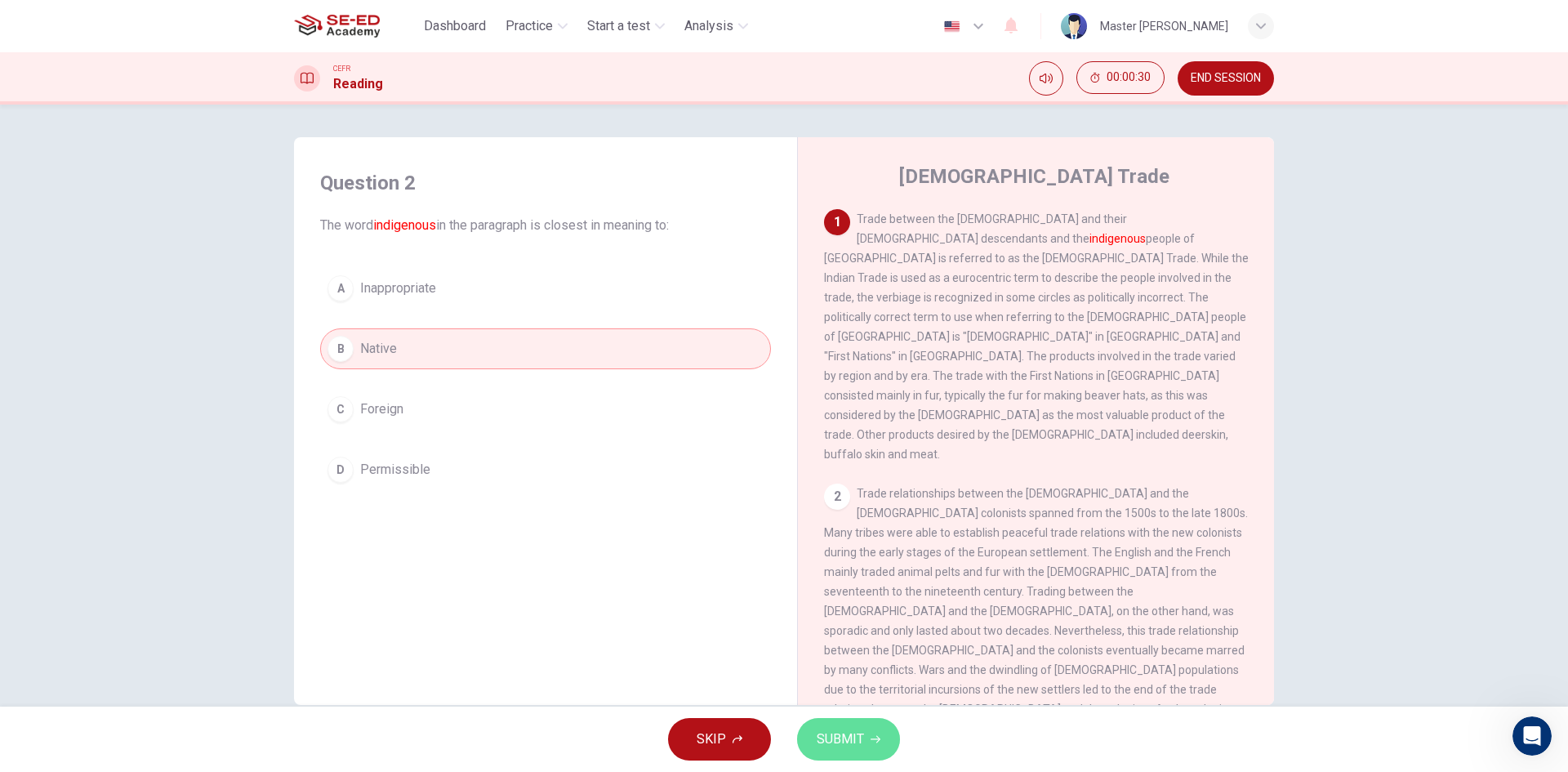
click at [808, 724] on button "SUBMIT" at bounding box center [849, 738] width 103 height 42
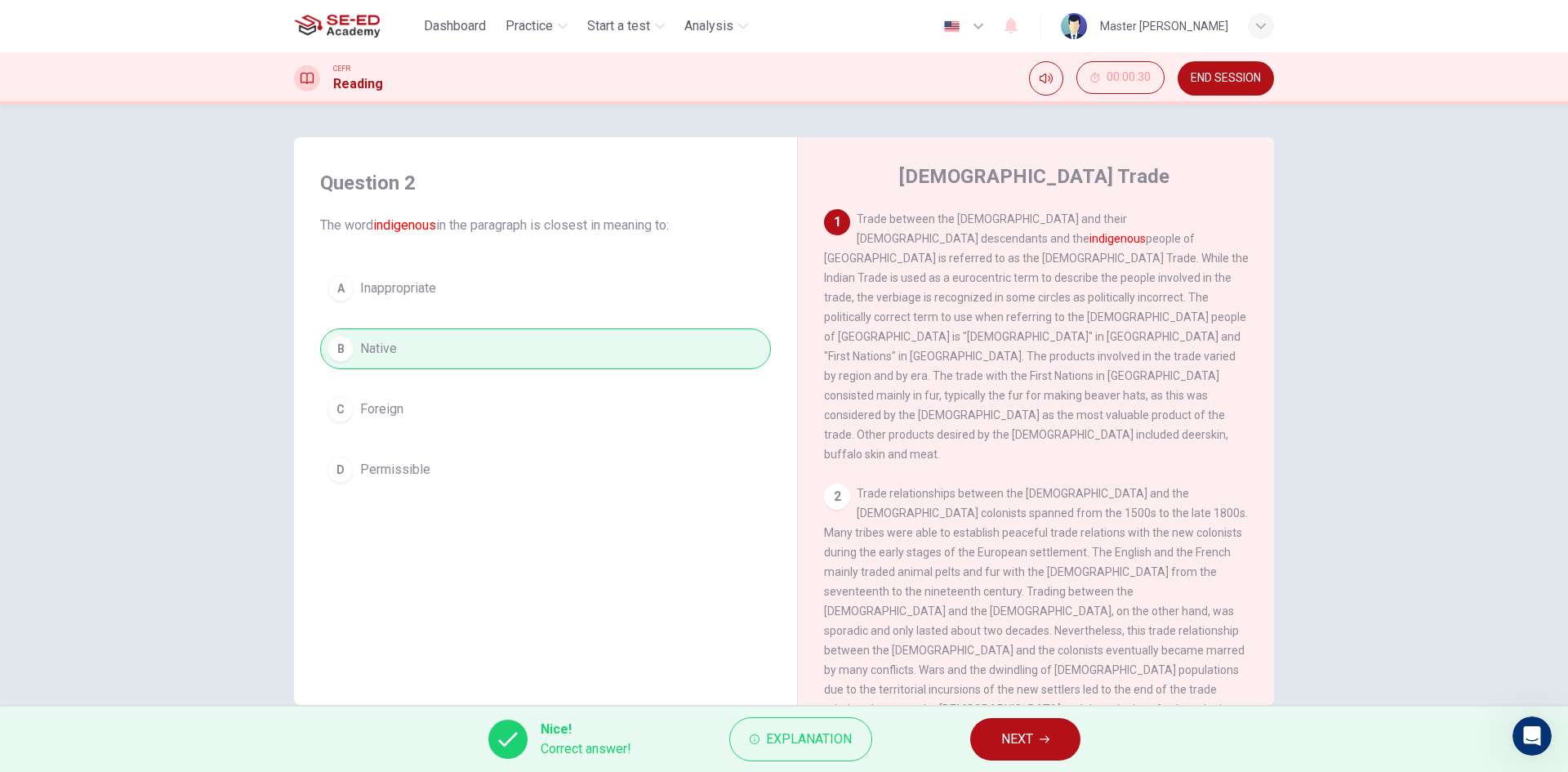
click at [1021, 735] on span "NEXT" at bounding box center [1017, 739] width 32 height 23
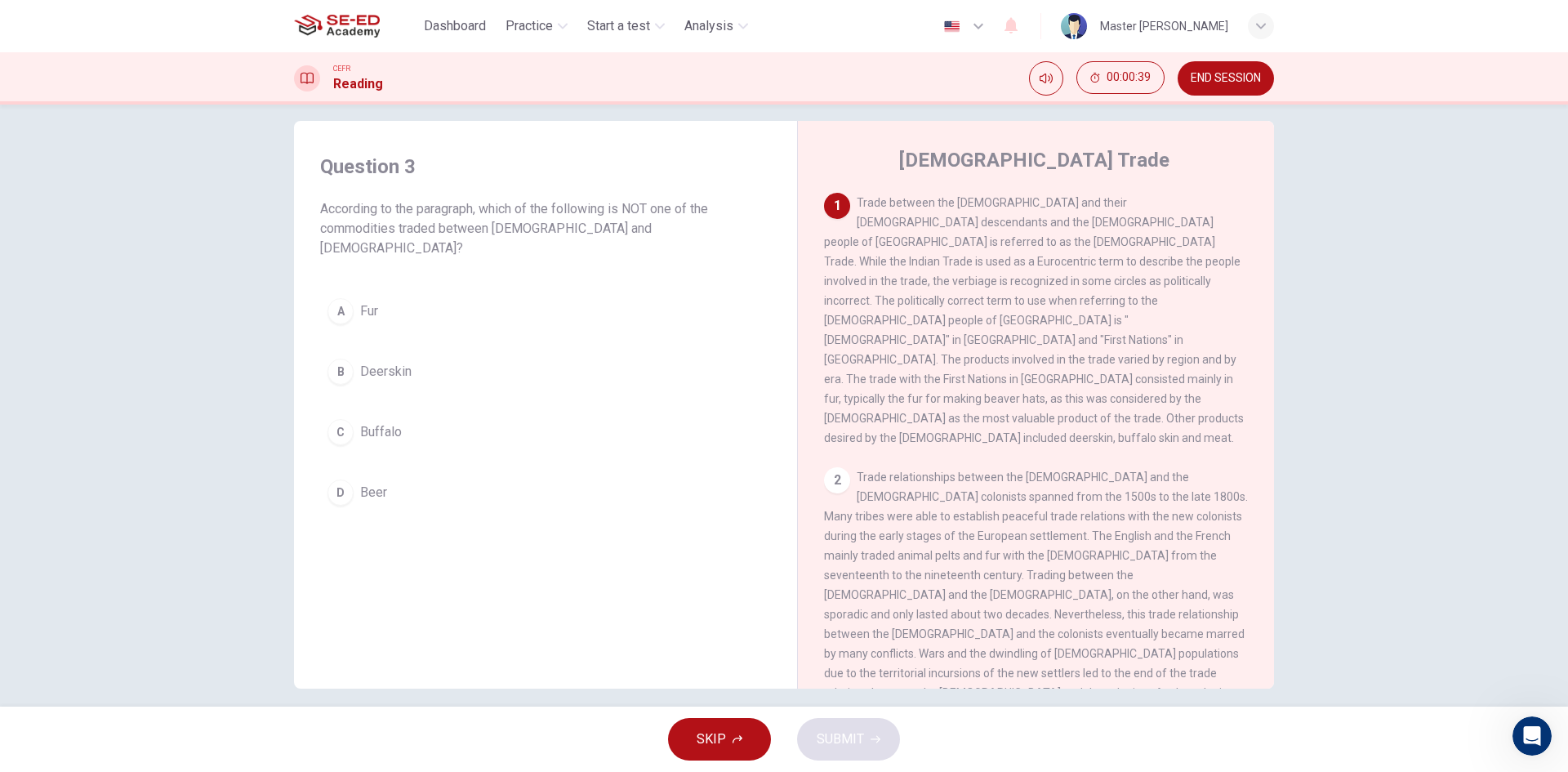
scroll to position [31, 0]
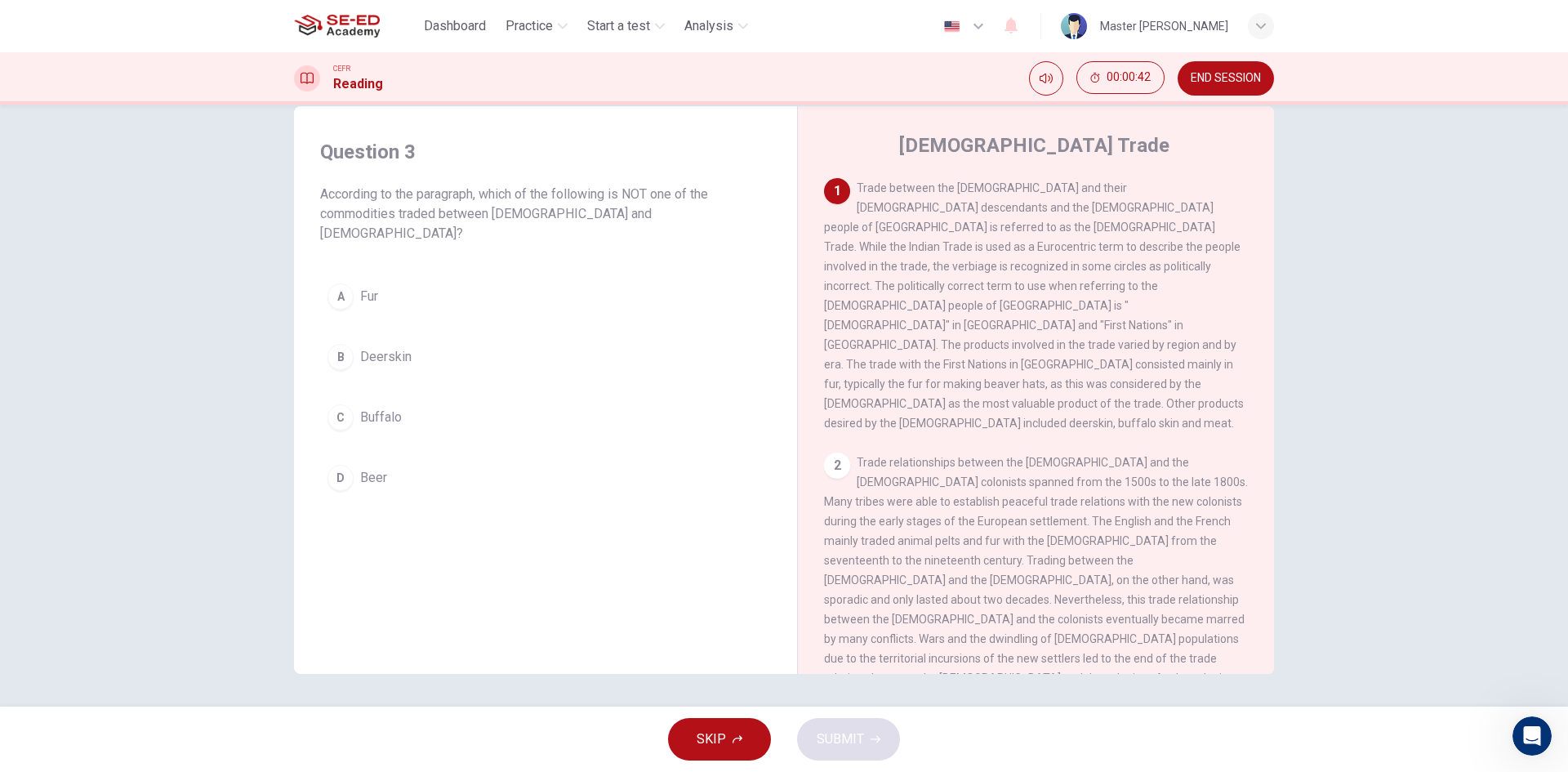
click at [843, 452] on div "2" at bounding box center [837, 465] width 26 height 26
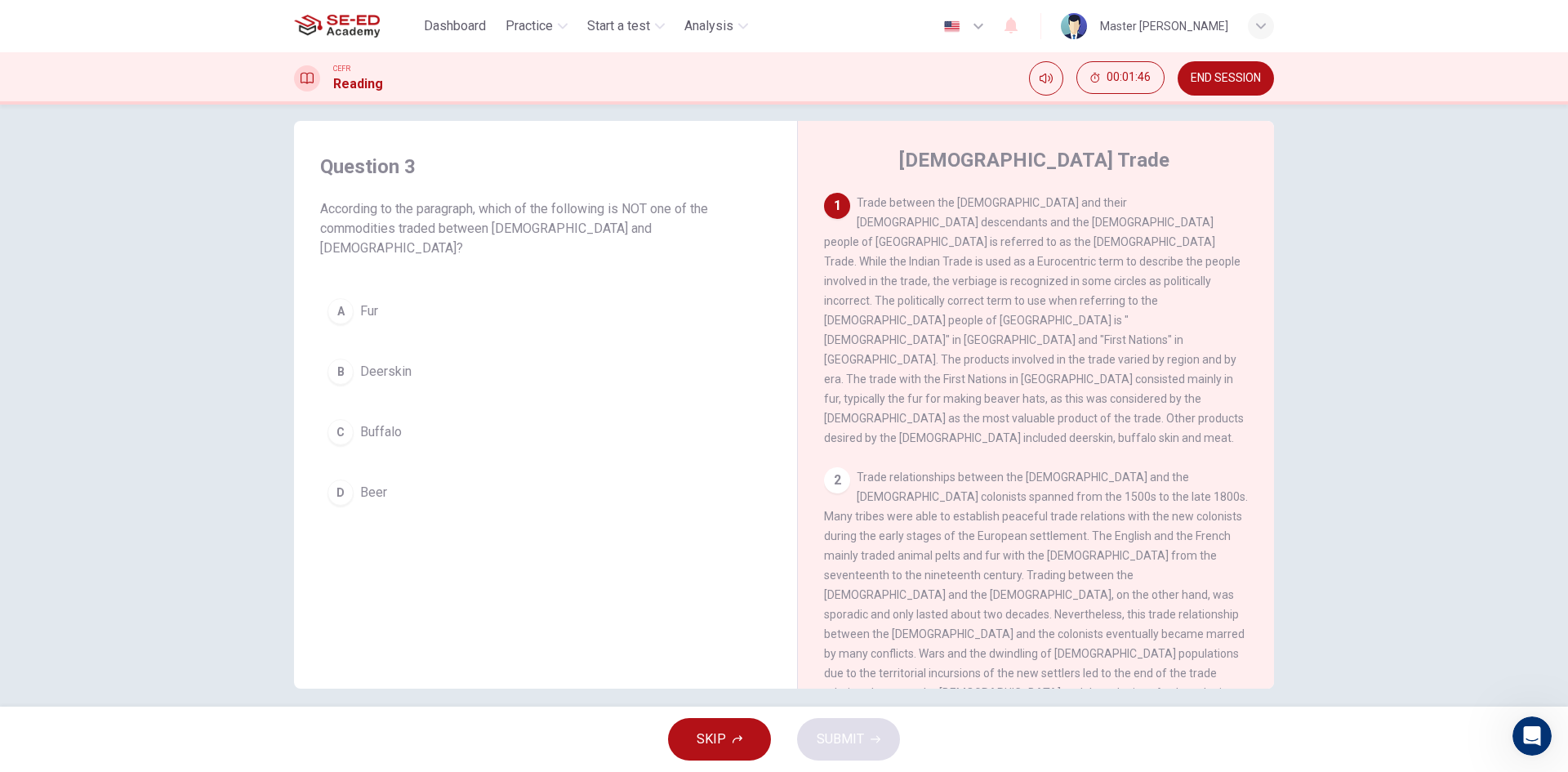
scroll to position [0, 0]
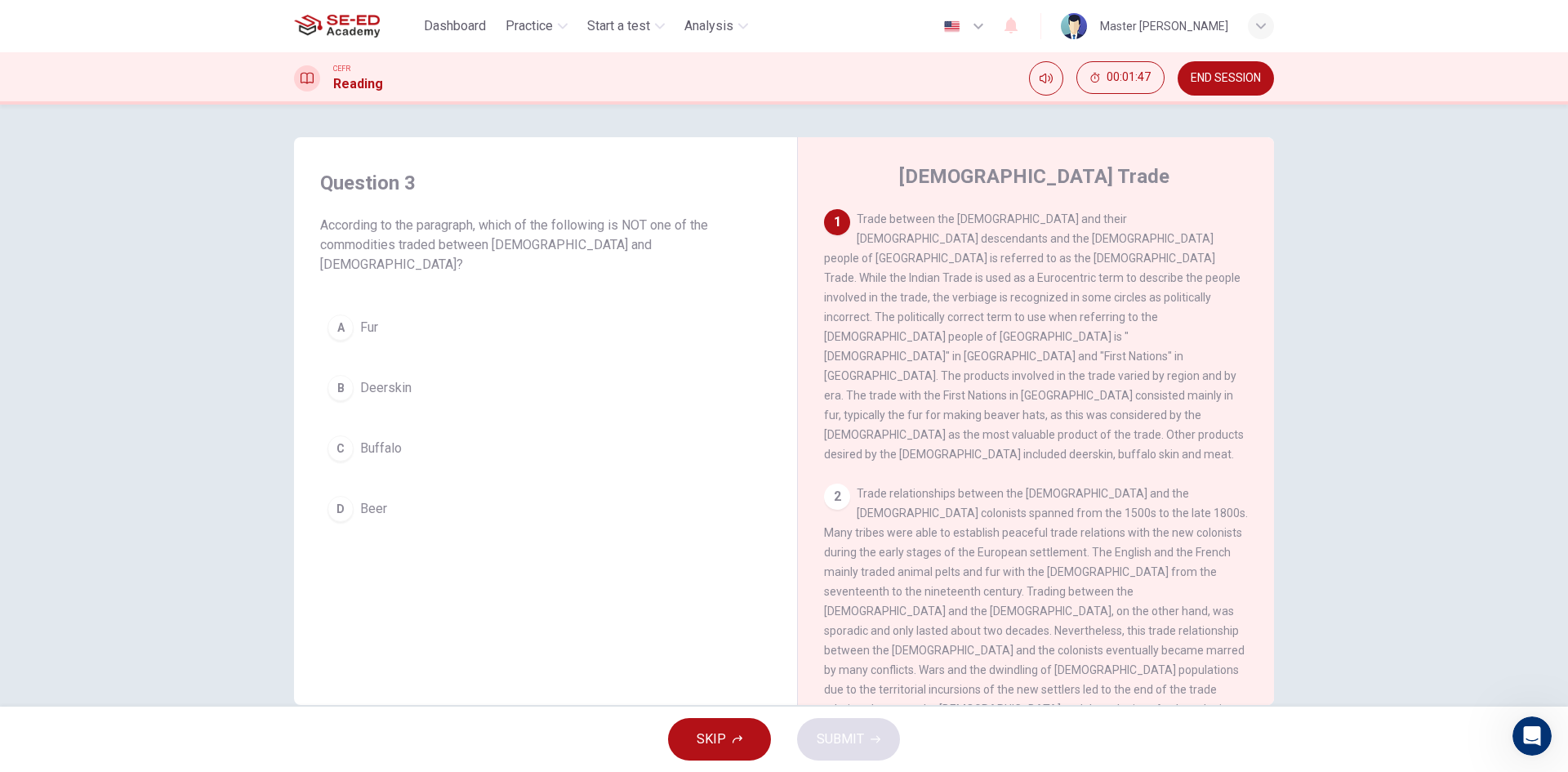
click at [994, 409] on span "Trade between the Europeans and their North American descendants and the indige…" at bounding box center [1034, 337] width 420 height 249
click at [859, 448] on div "1 Trade between the Europeans and their North American descendants and the indi…" at bounding box center [1047, 457] width 446 height 495
click at [844, 483] on div "2" at bounding box center [837, 496] width 26 height 26
click at [360, 499] on span "Beer" at bounding box center [373, 508] width 27 height 20
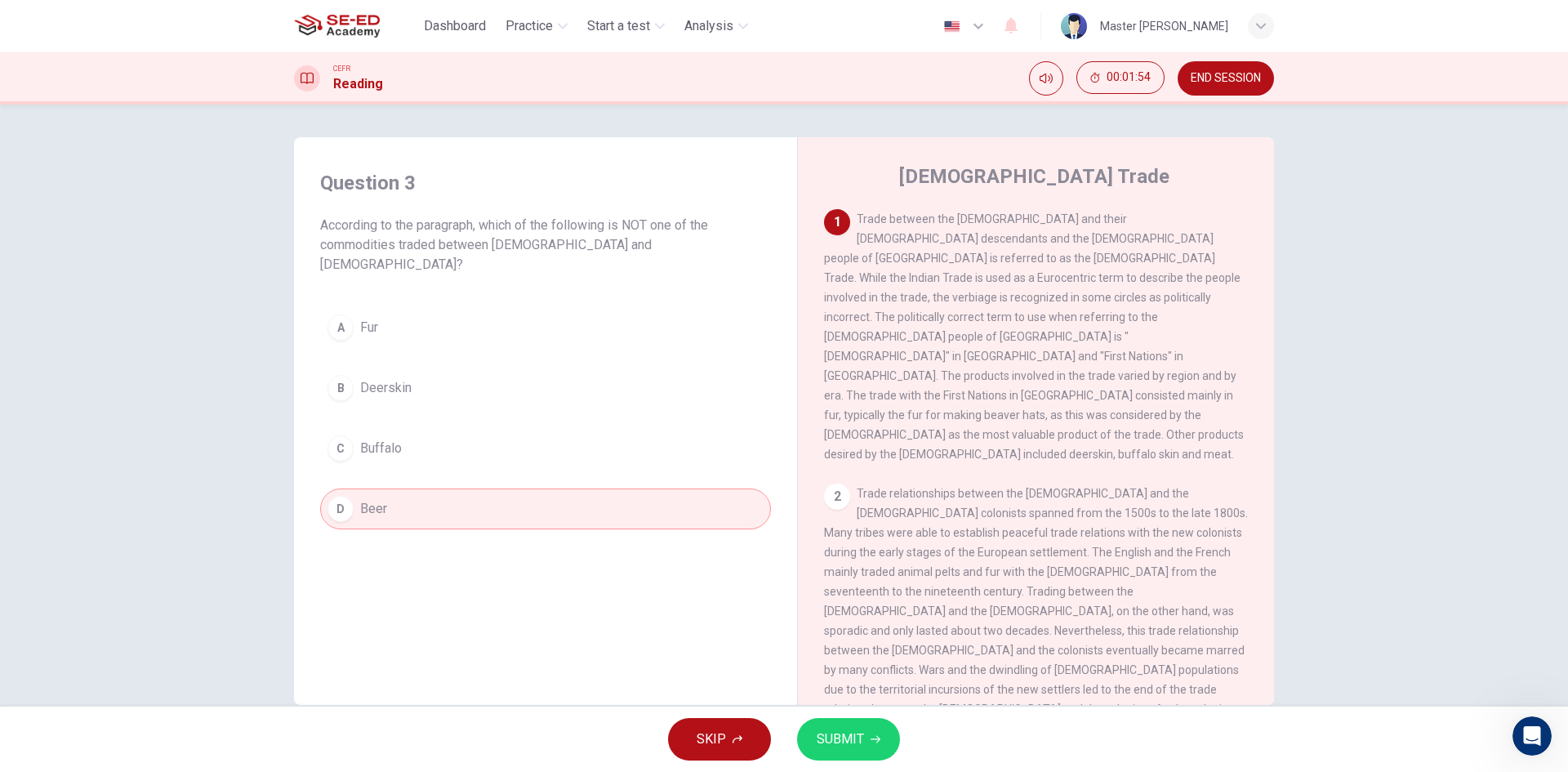
click at [847, 746] on span "SUBMIT" at bounding box center [840, 739] width 47 height 23
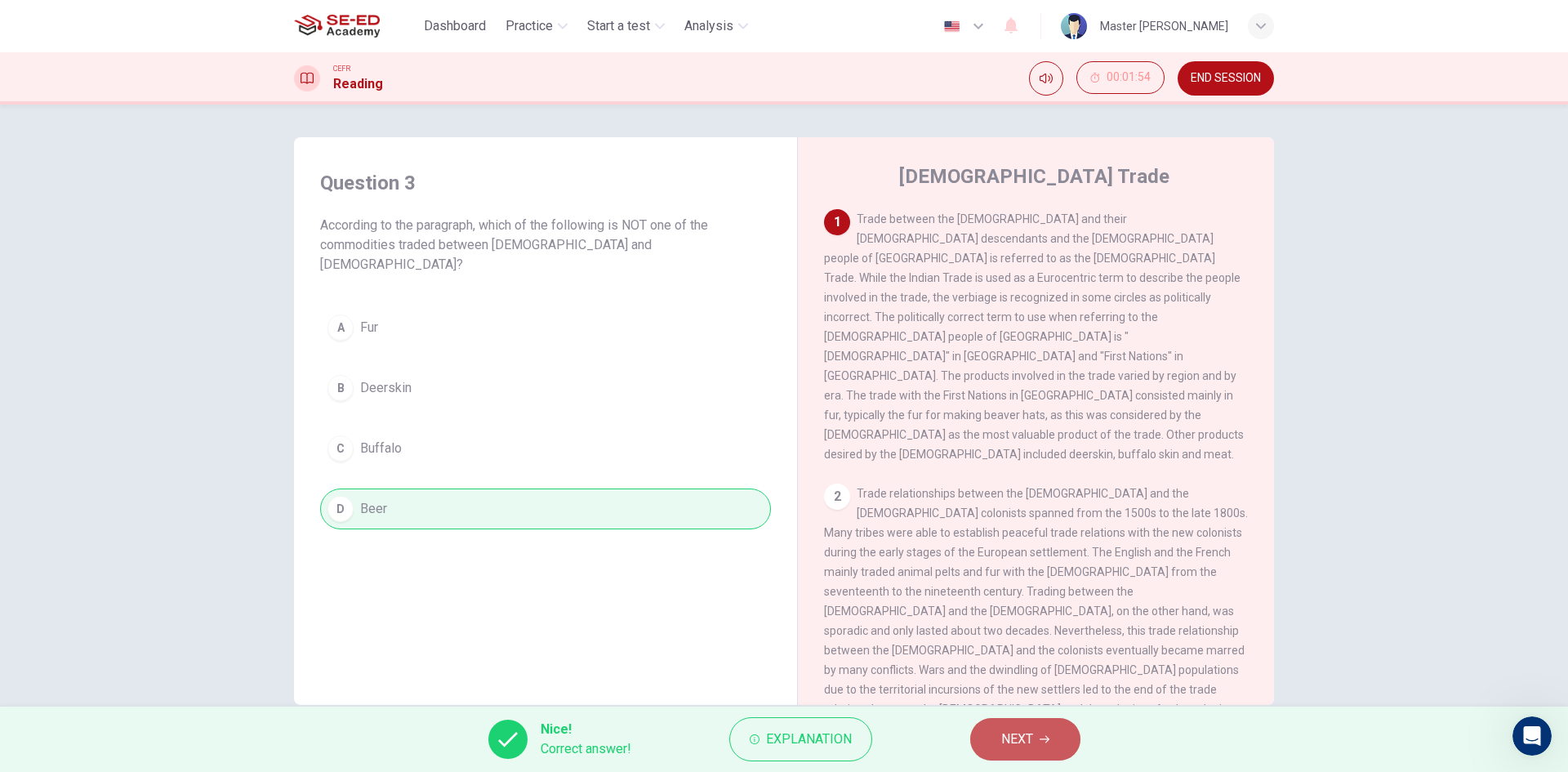
click at [1044, 746] on button "NEXT" at bounding box center [1025, 738] width 110 height 42
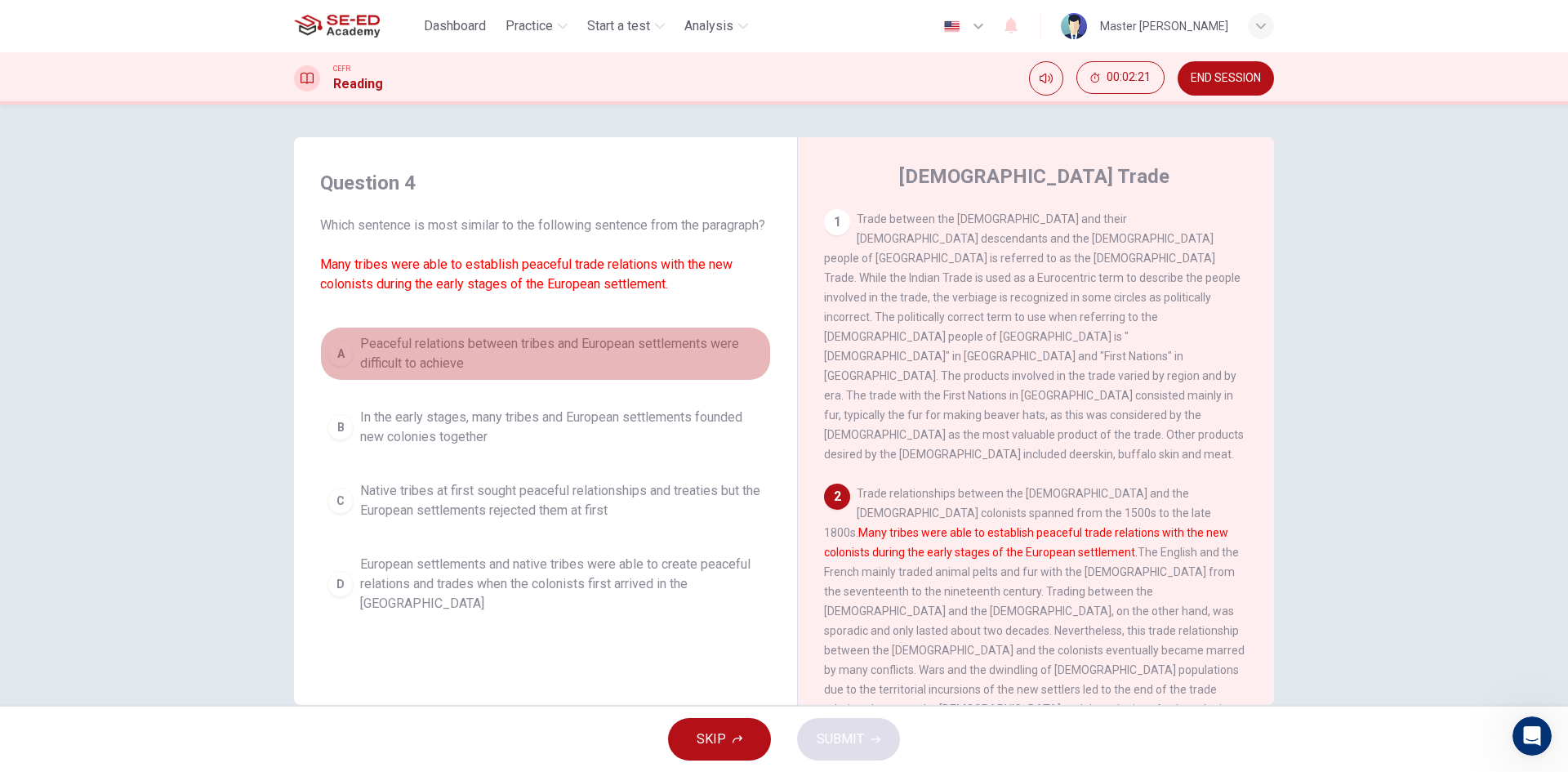
click at [332, 366] on div "A" at bounding box center [341, 354] width 26 height 26
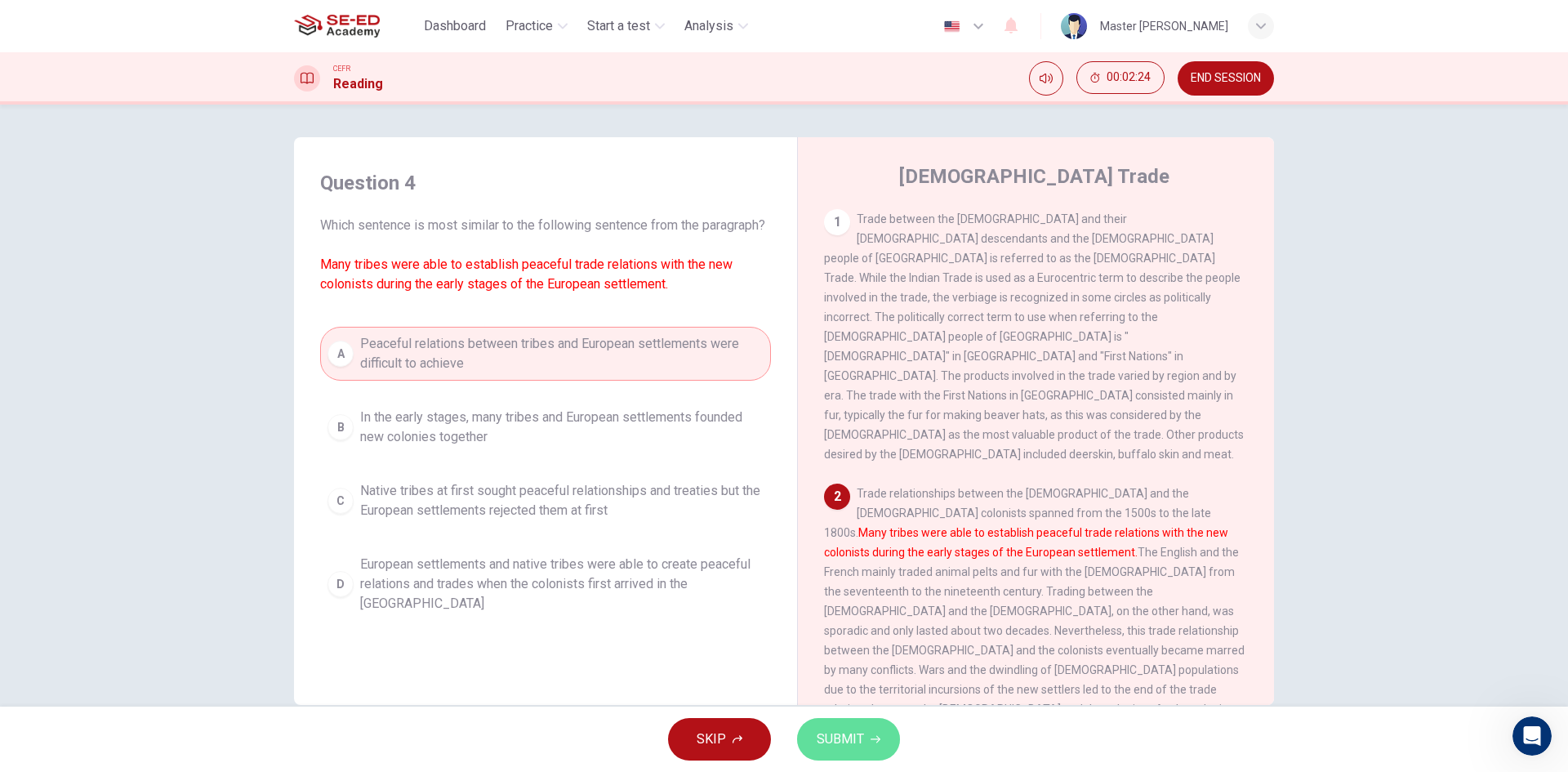
click at [838, 737] on span "SUBMIT" at bounding box center [840, 739] width 47 height 23
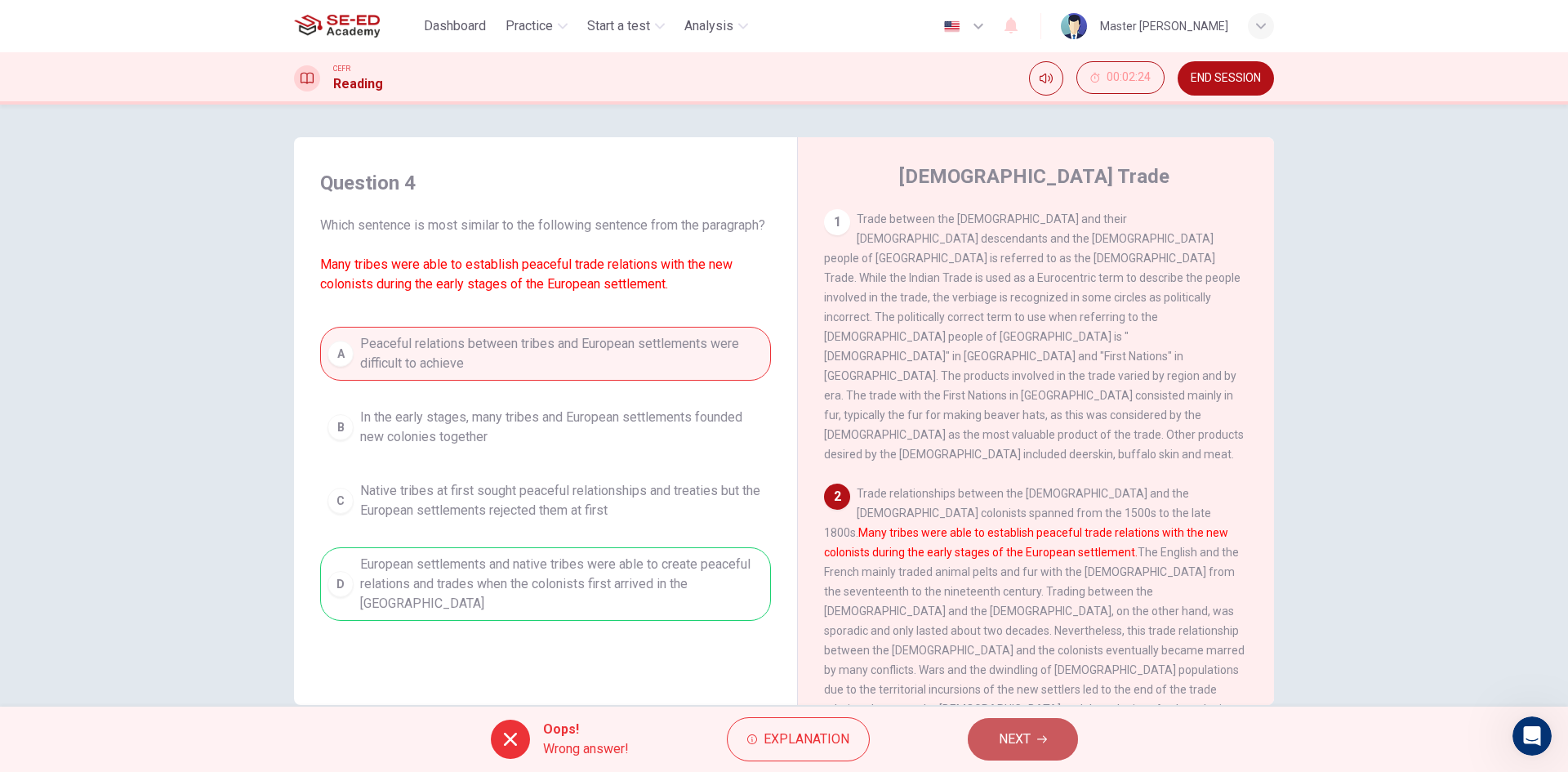
click at [977, 750] on button "NEXT" at bounding box center [1023, 738] width 110 height 42
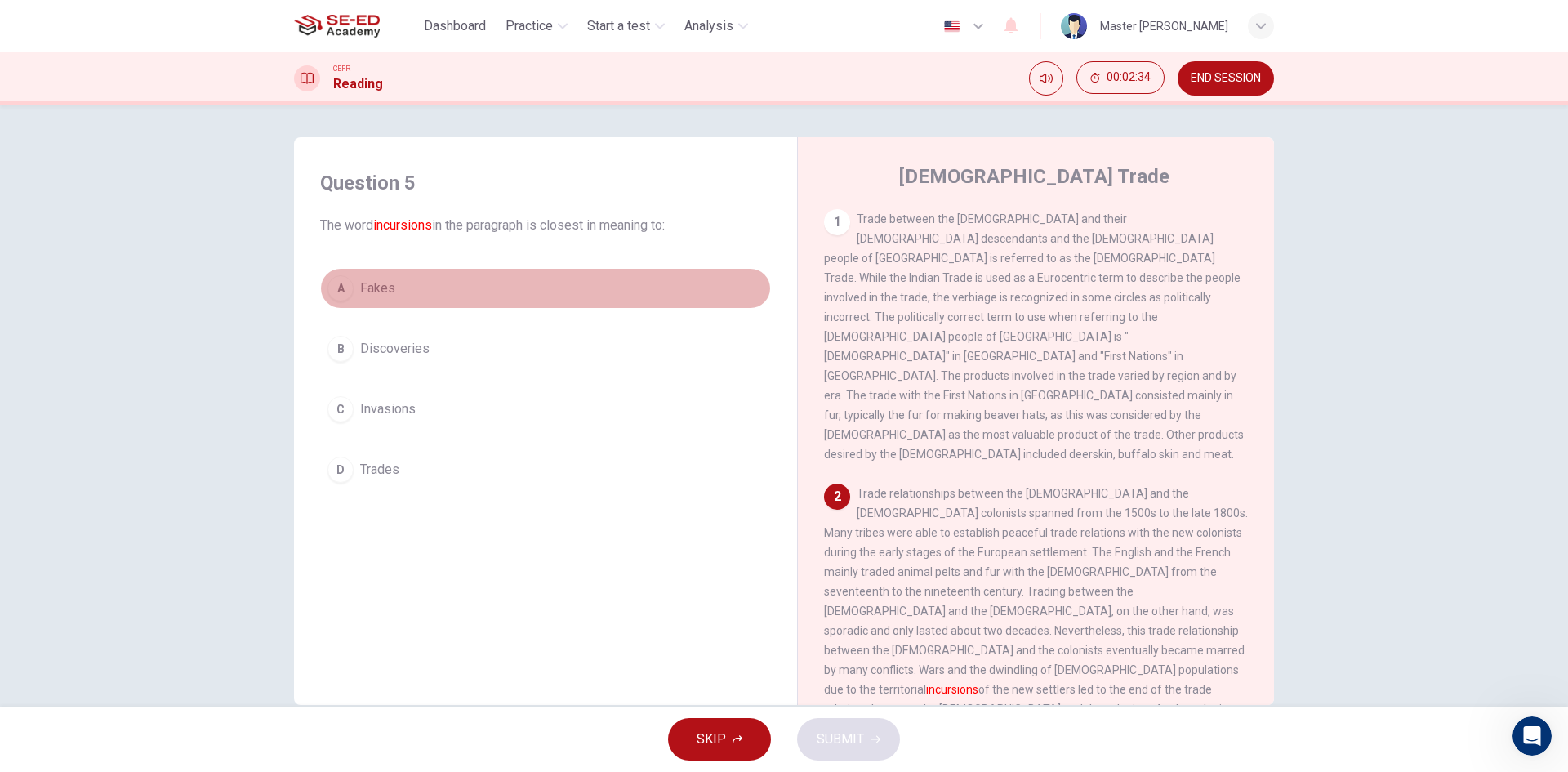
click at [336, 292] on div "A" at bounding box center [341, 288] width 26 height 26
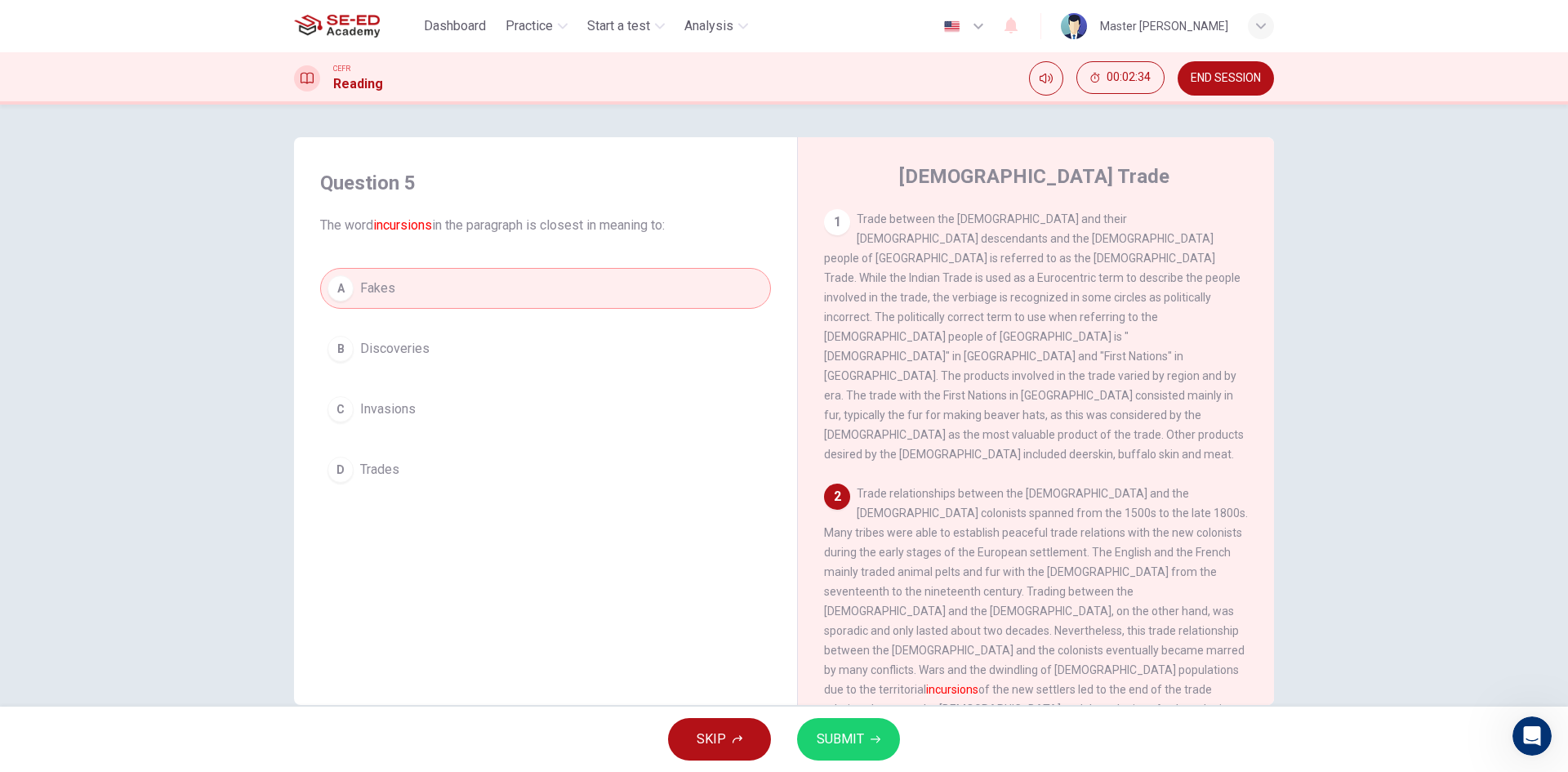
click at [360, 347] on span "Discoveries" at bounding box center [395, 348] width 70 height 20
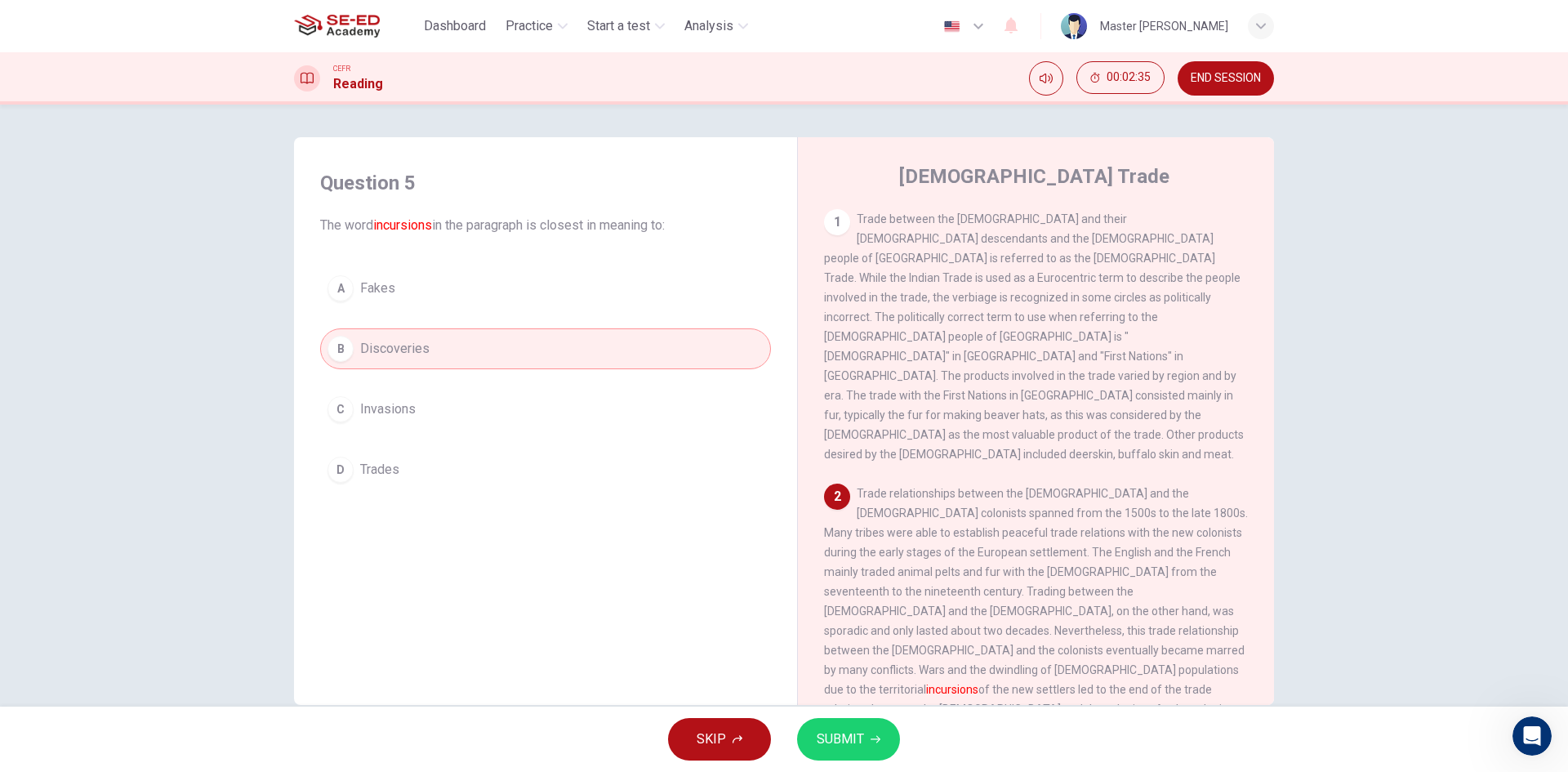
drag, startPoint x: 363, startPoint y: 397, endPoint x: 373, endPoint y: 402, distance: 11.2
click at [363, 399] on button "C Invasions" at bounding box center [545, 409] width 451 height 40
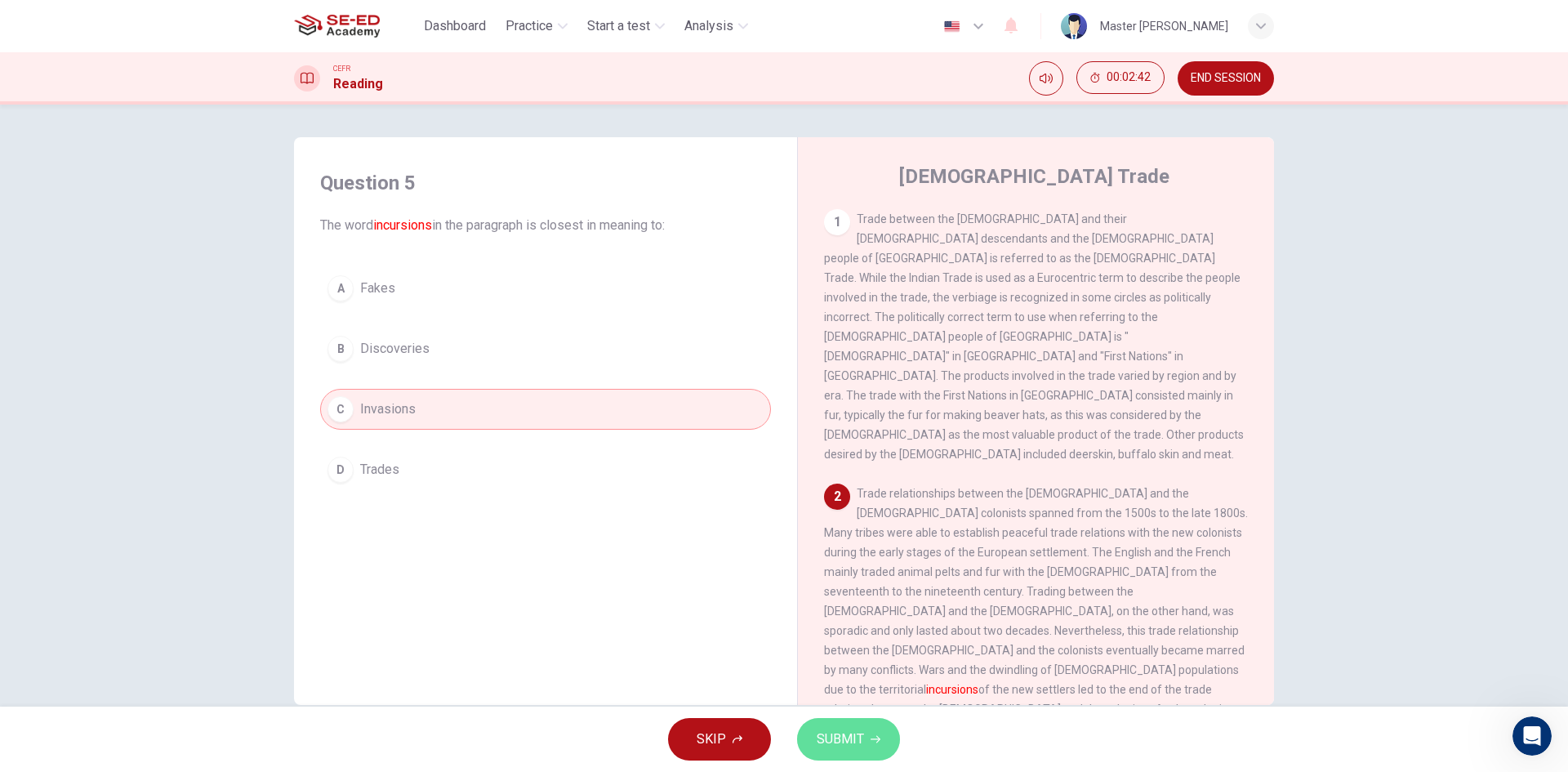
click at [848, 742] on span "SUBMIT" at bounding box center [840, 739] width 47 height 23
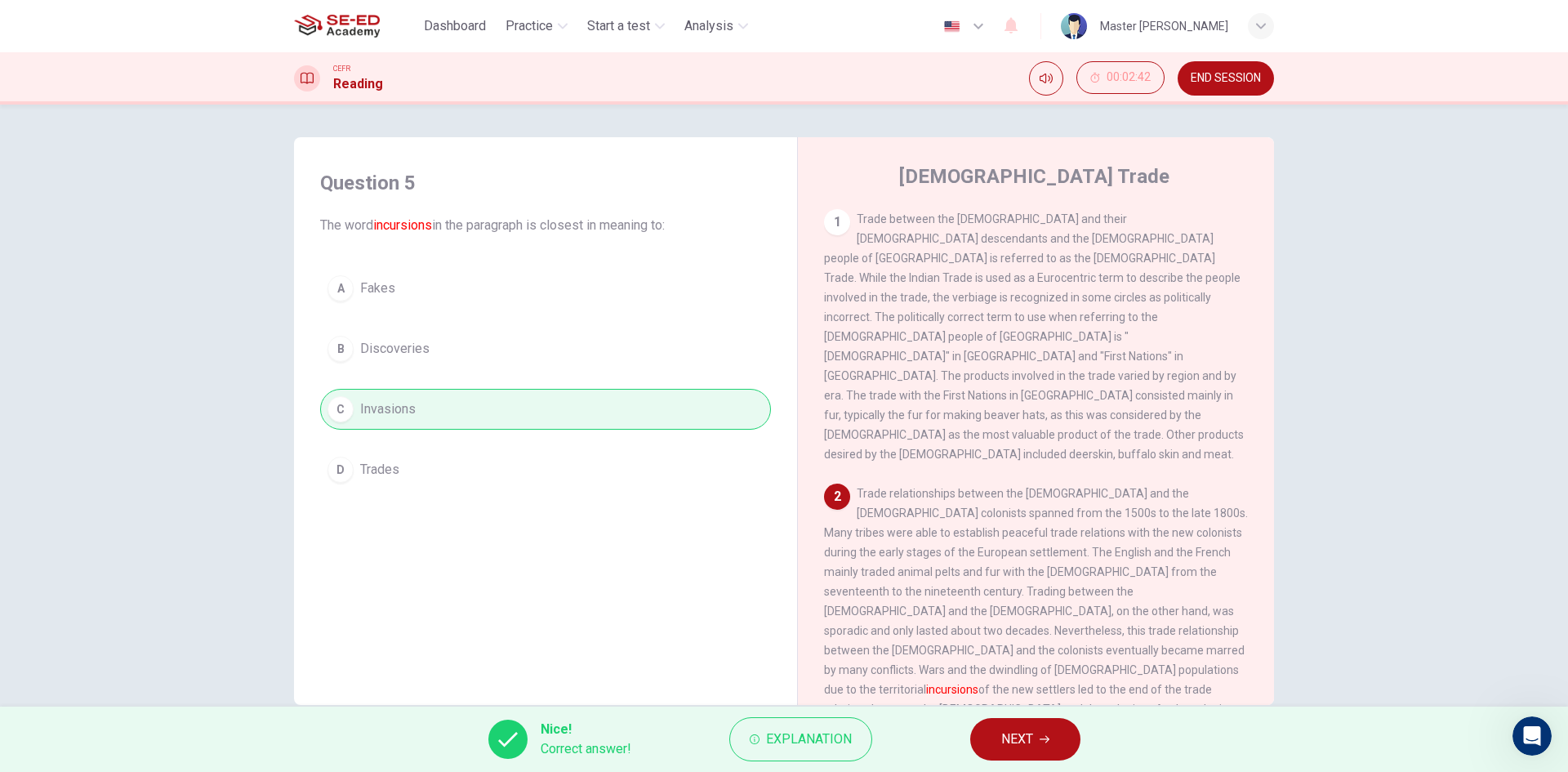
click at [1004, 738] on span "NEXT" at bounding box center [1017, 739] width 32 height 23
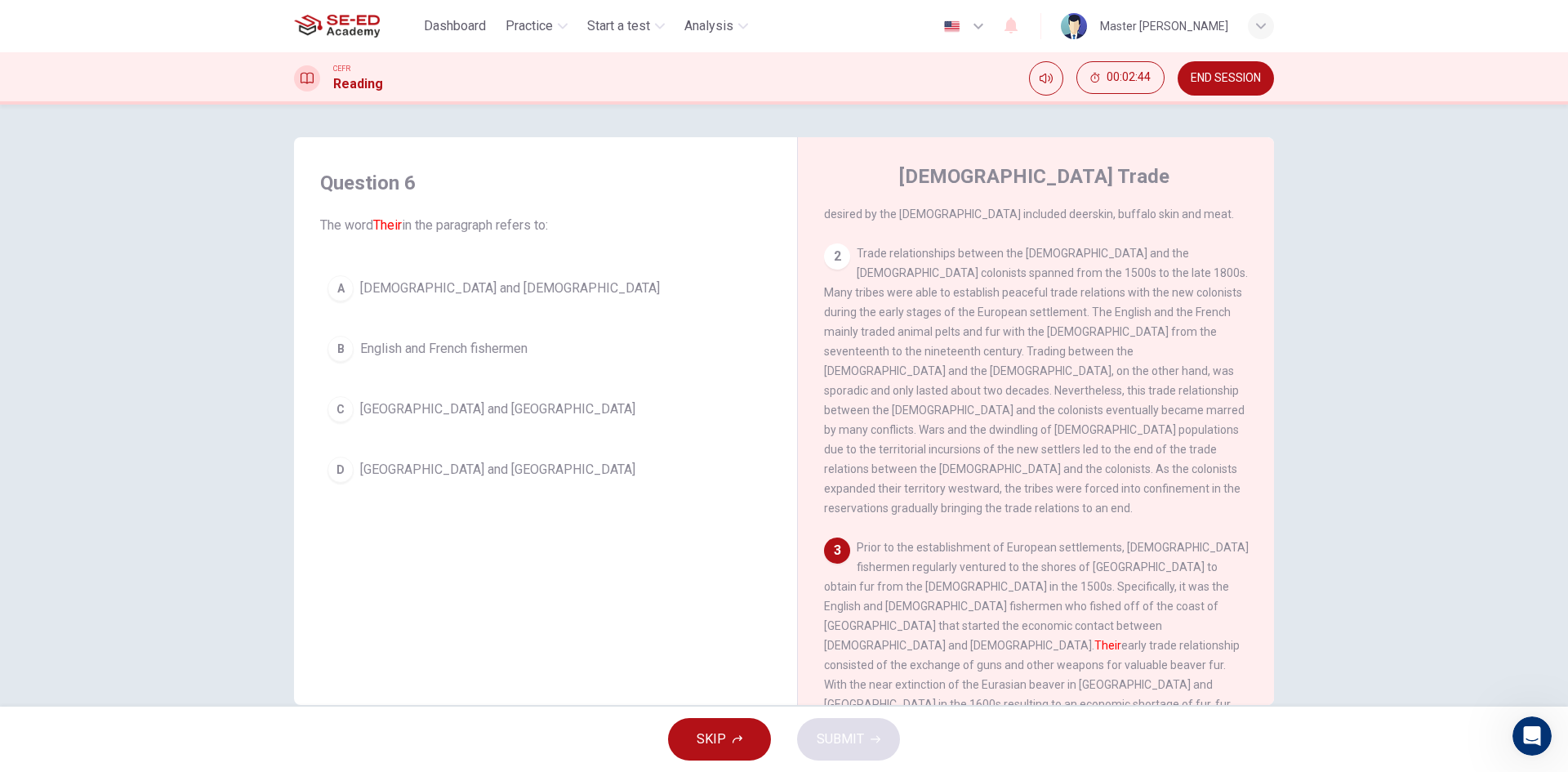
scroll to position [245, 0]
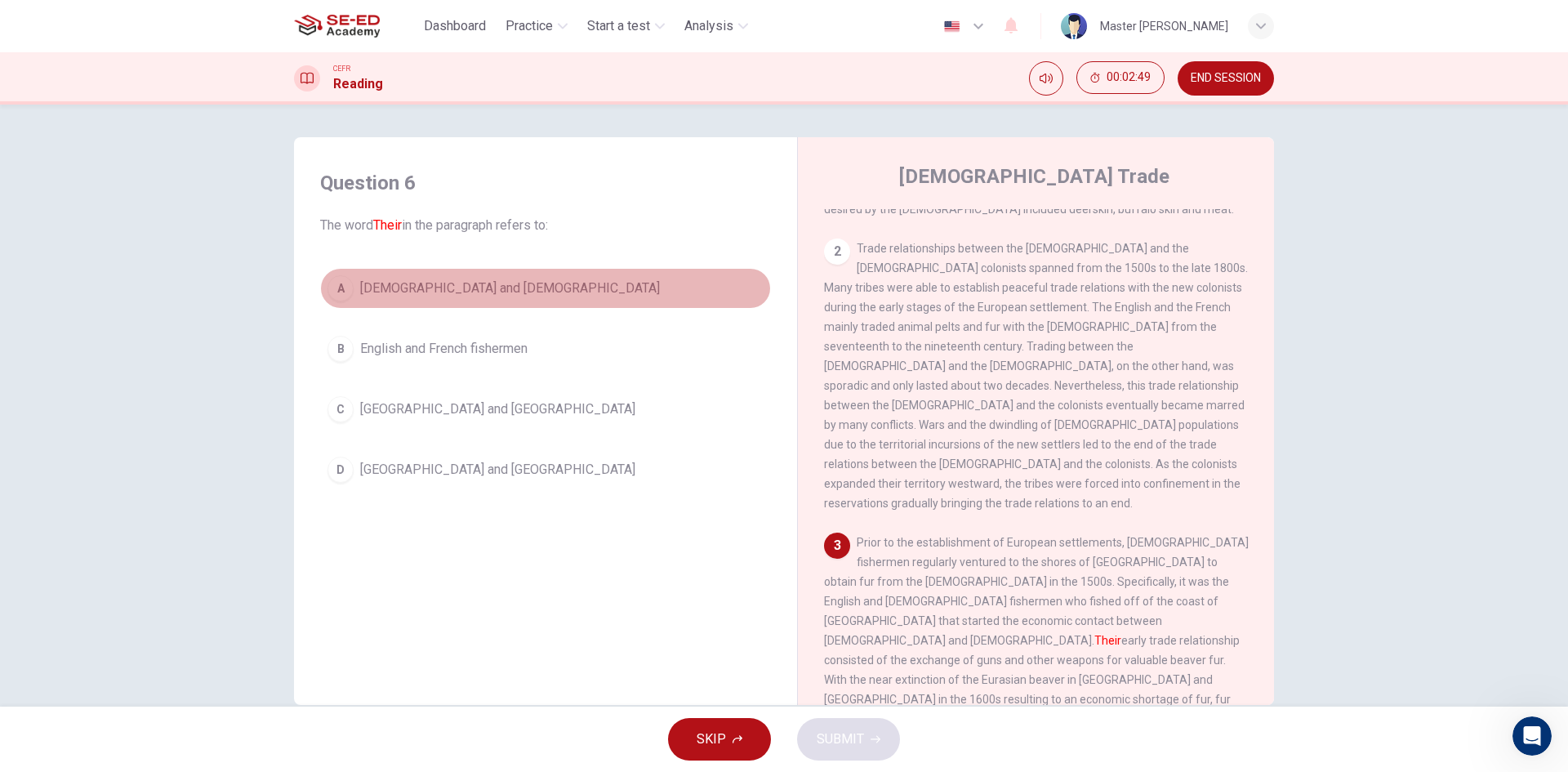
click at [342, 284] on div "A" at bounding box center [341, 288] width 26 height 26
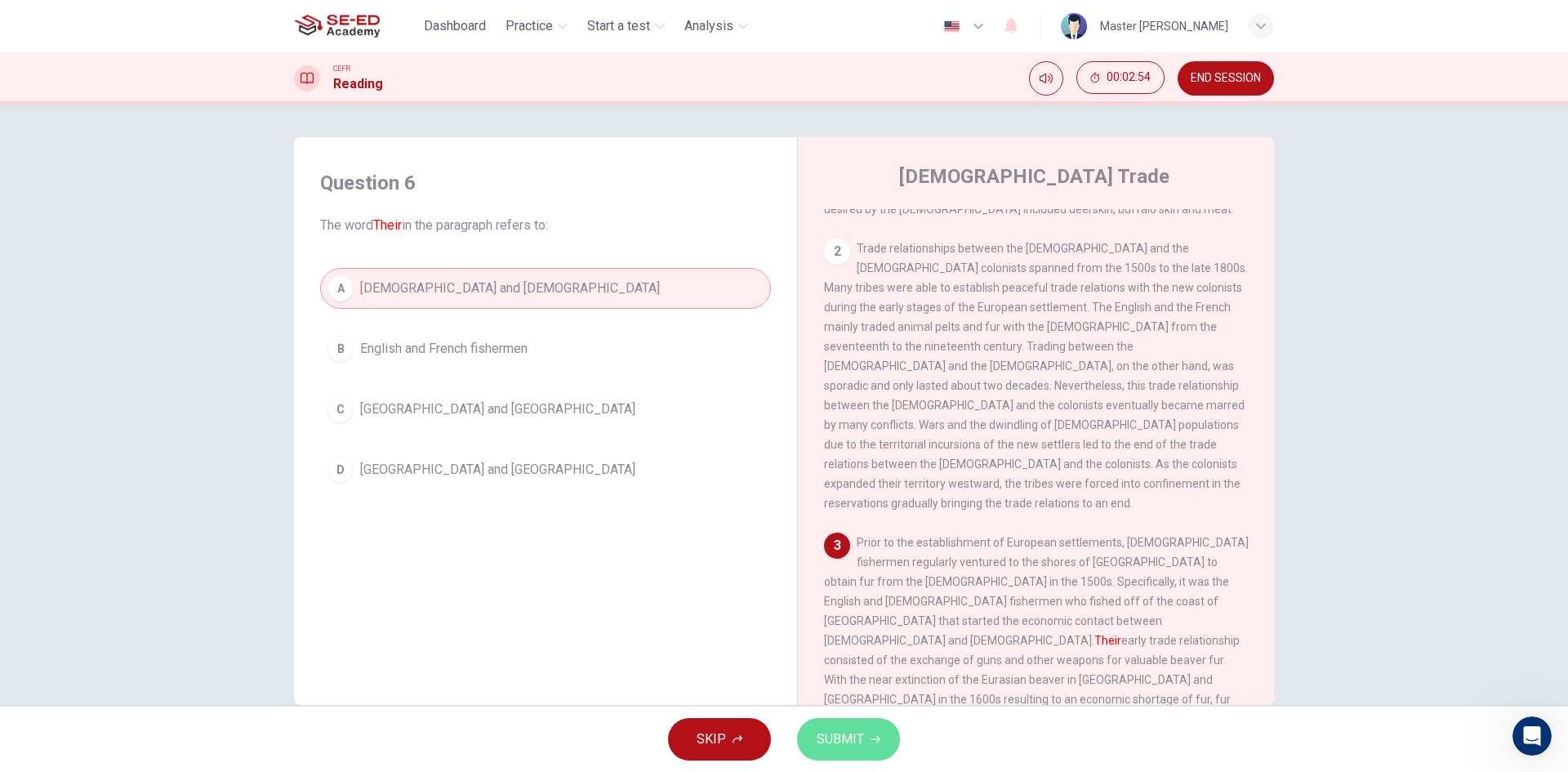
click at [881, 748] on button "SUBMIT" at bounding box center [849, 738] width 103 height 42
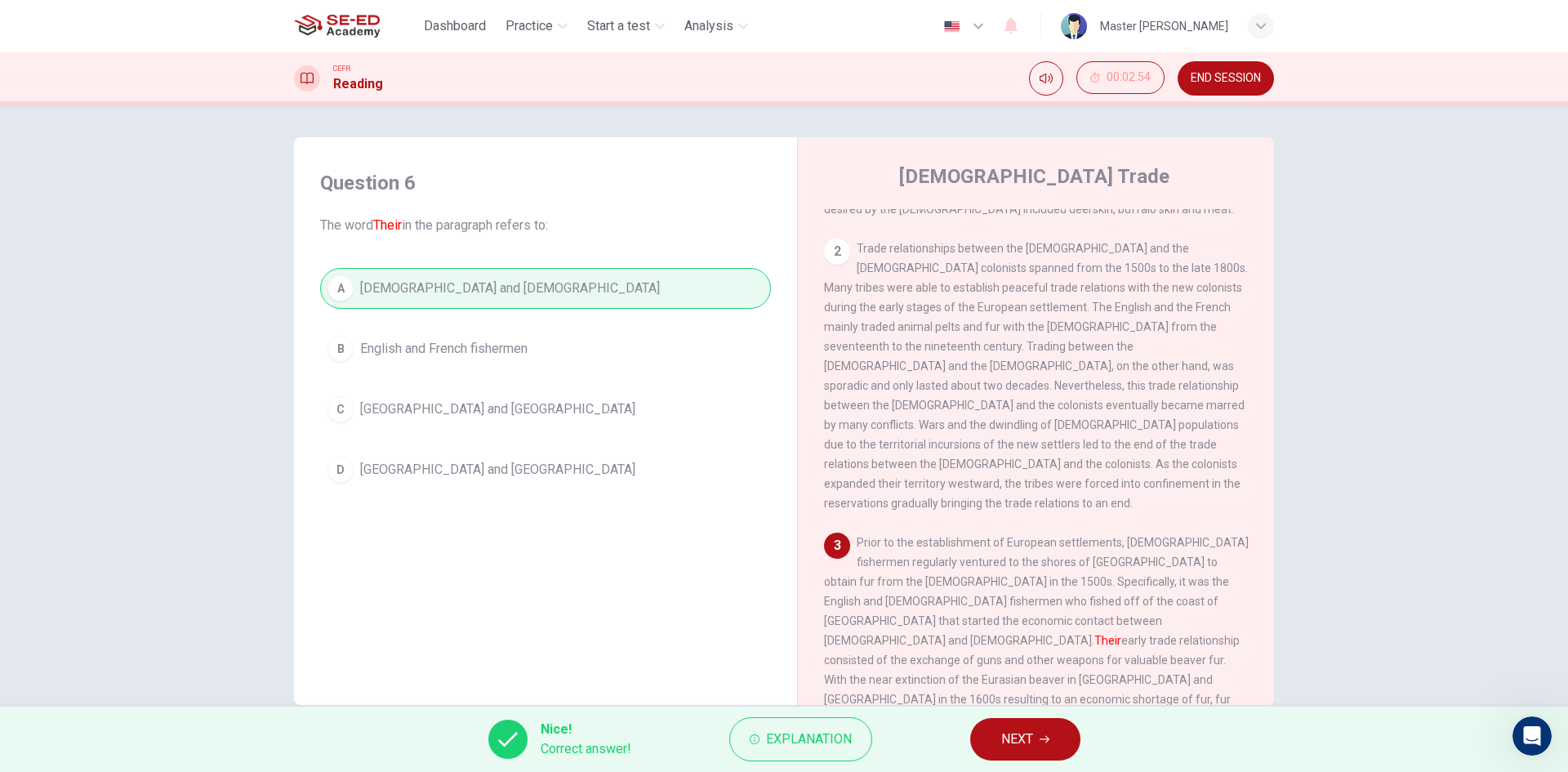
click at [1041, 748] on button "NEXT" at bounding box center [1025, 738] width 110 height 42
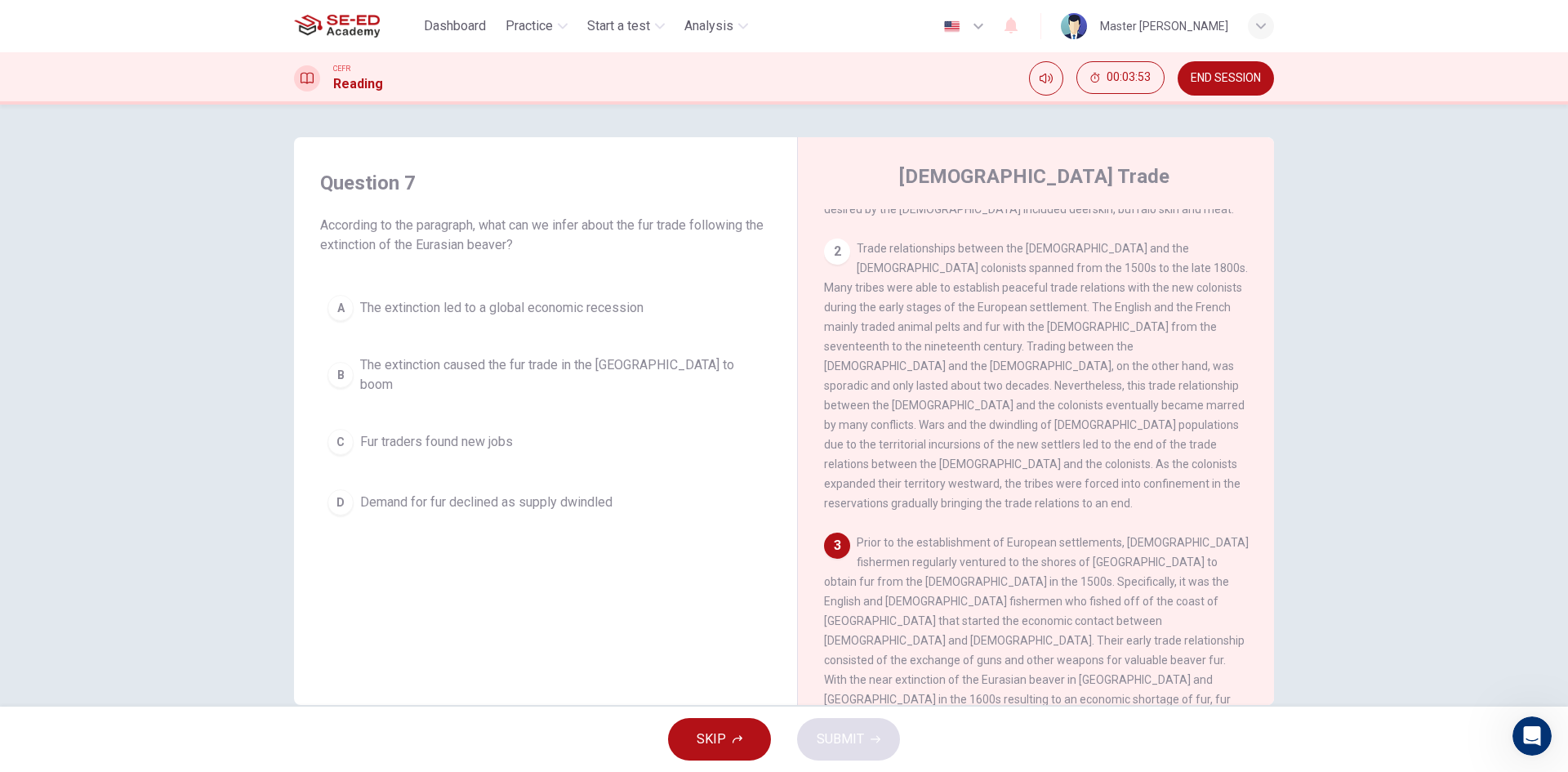
drag, startPoint x: 331, startPoint y: 484, endPoint x: 344, endPoint y: 489, distance: 13.9
click at [330, 490] on div "D" at bounding box center [341, 503] width 26 height 26
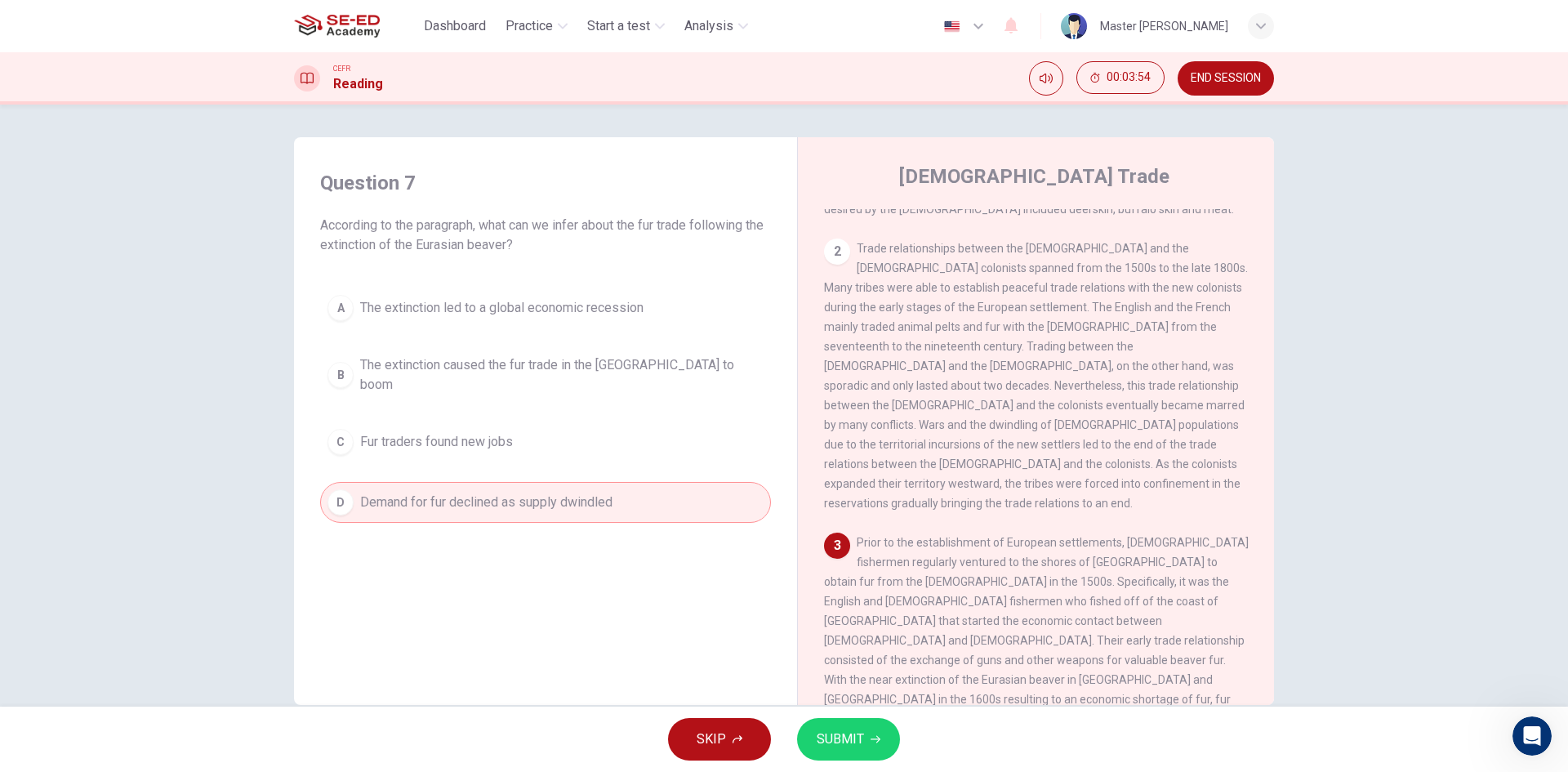
click at [873, 736] on icon "button" at bounding box center [876, 739] width 9 height 9
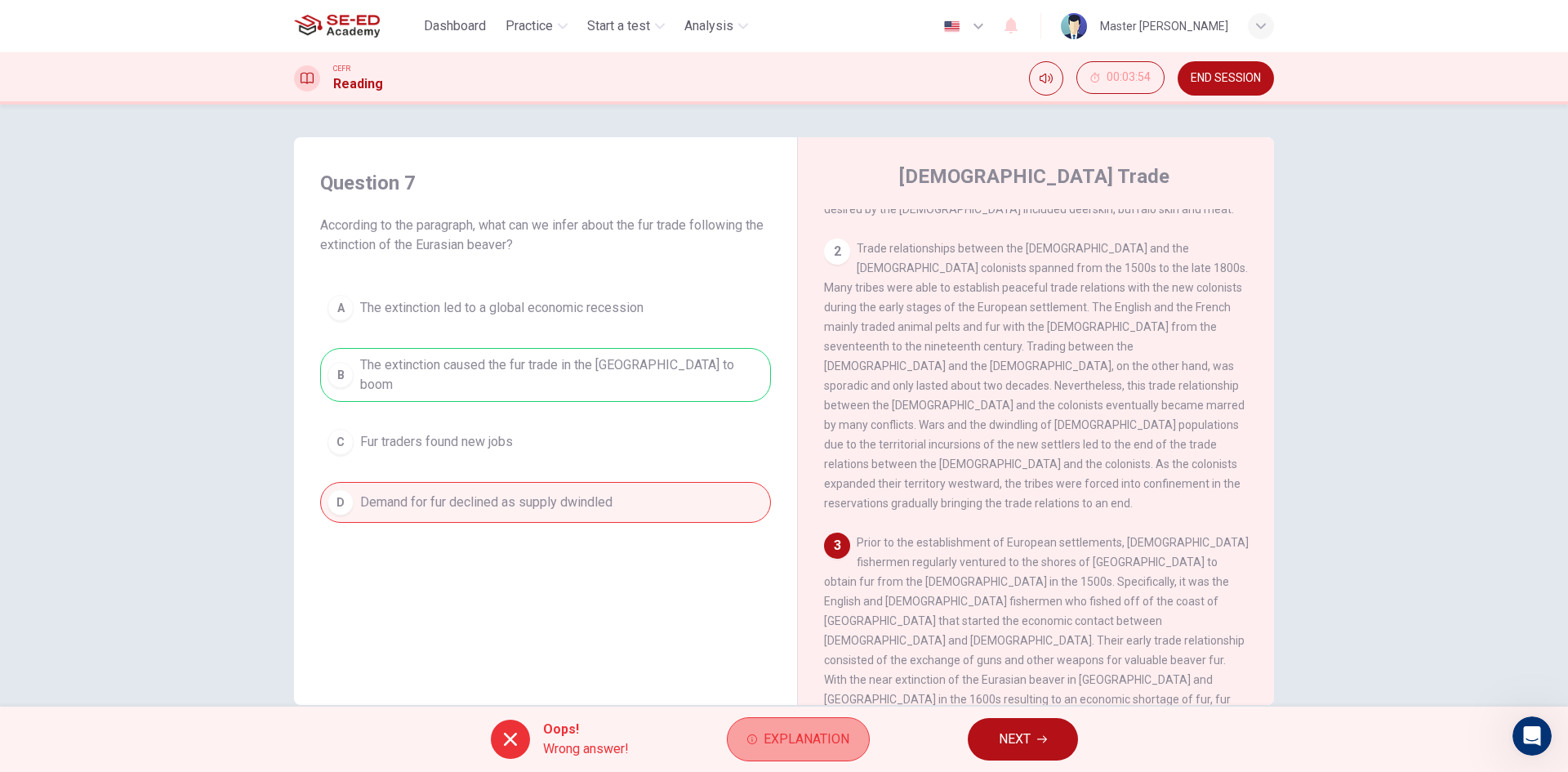
click at [817, 748] on span "Explanation" at bounding box center [806, 739] width 86 height 23
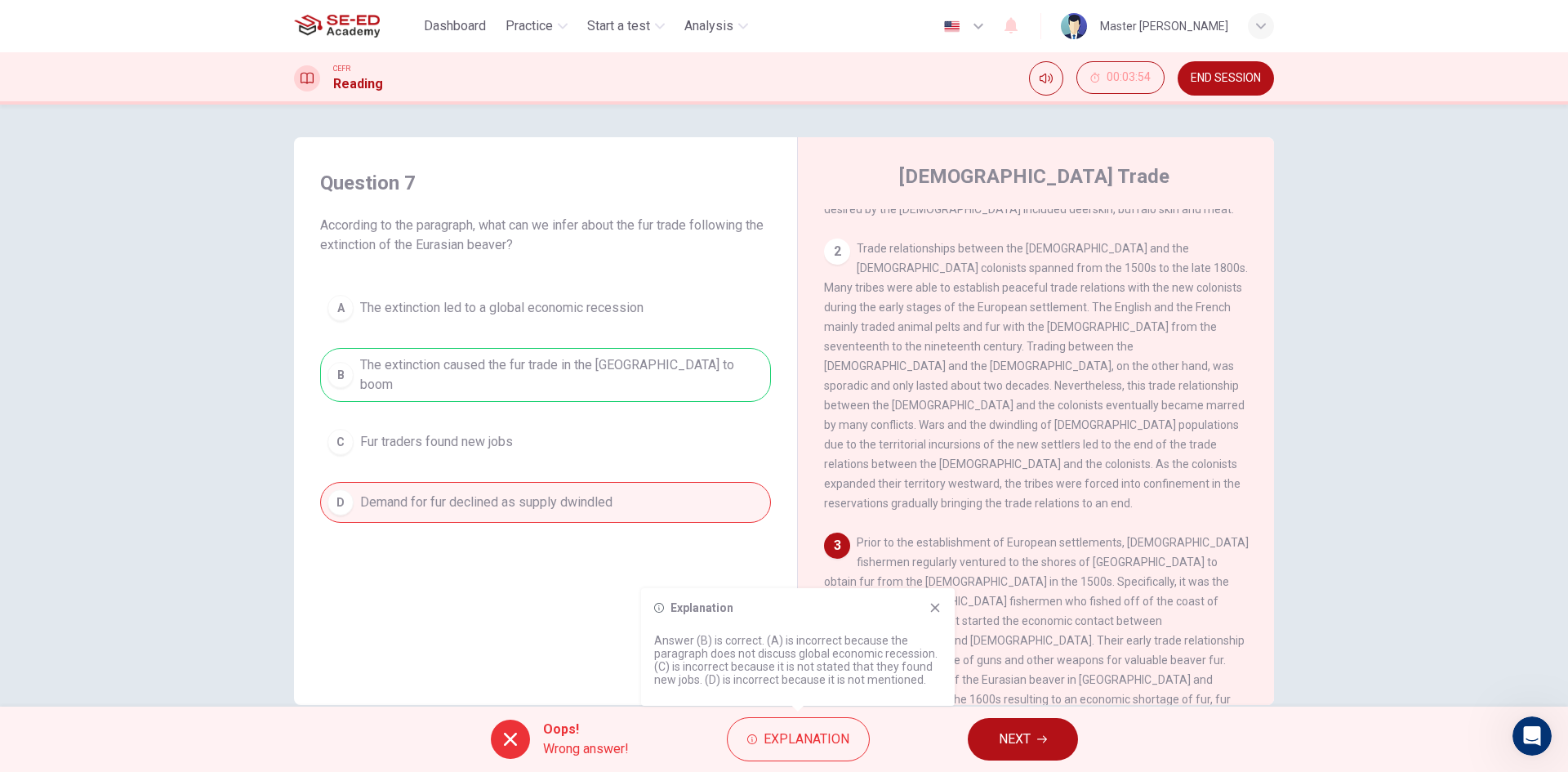
click at [982, 737] on button "NEXT" at bounding box center [1023, 738] width 110 height 42
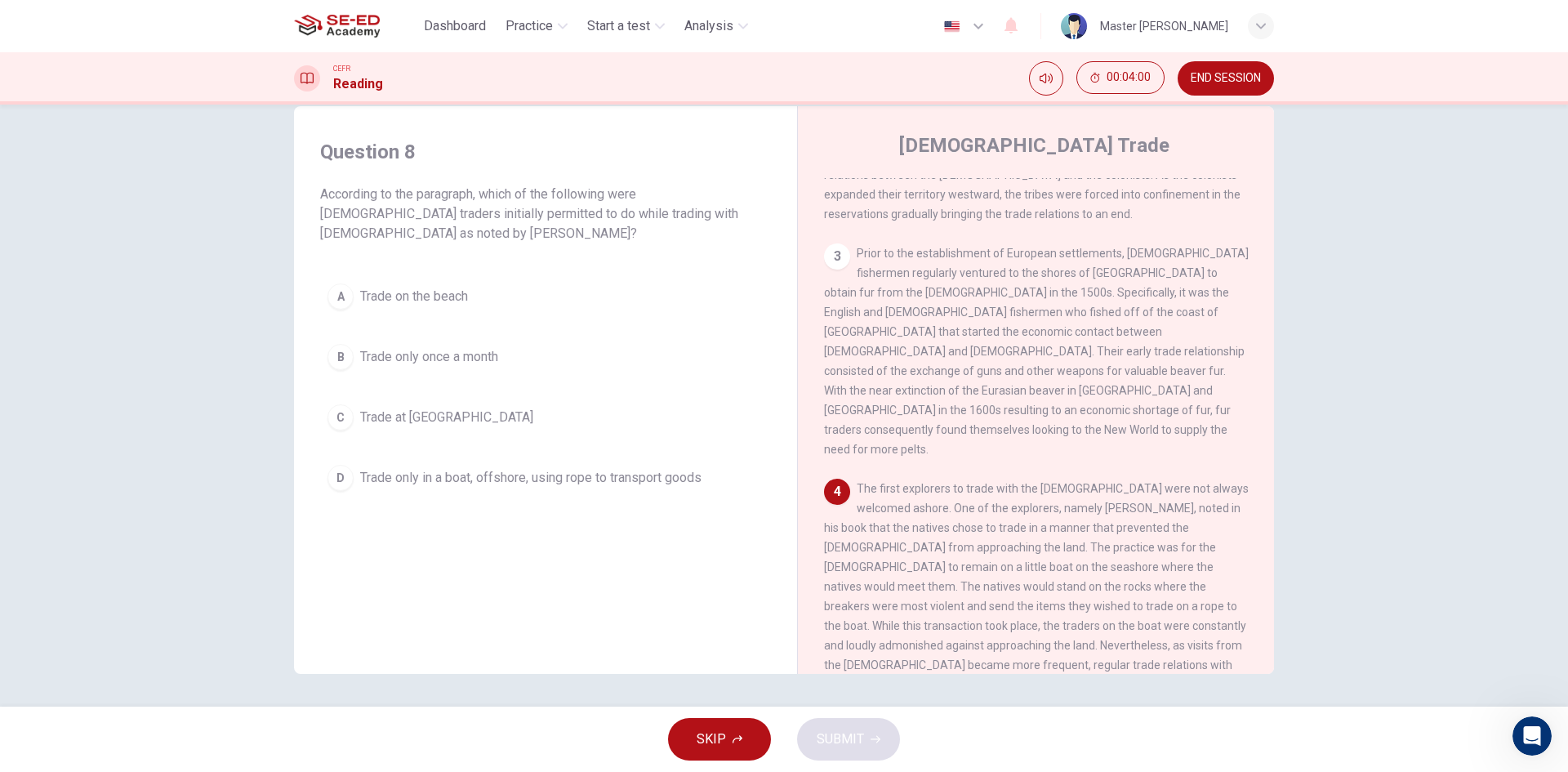
scroll to position [571, 0]
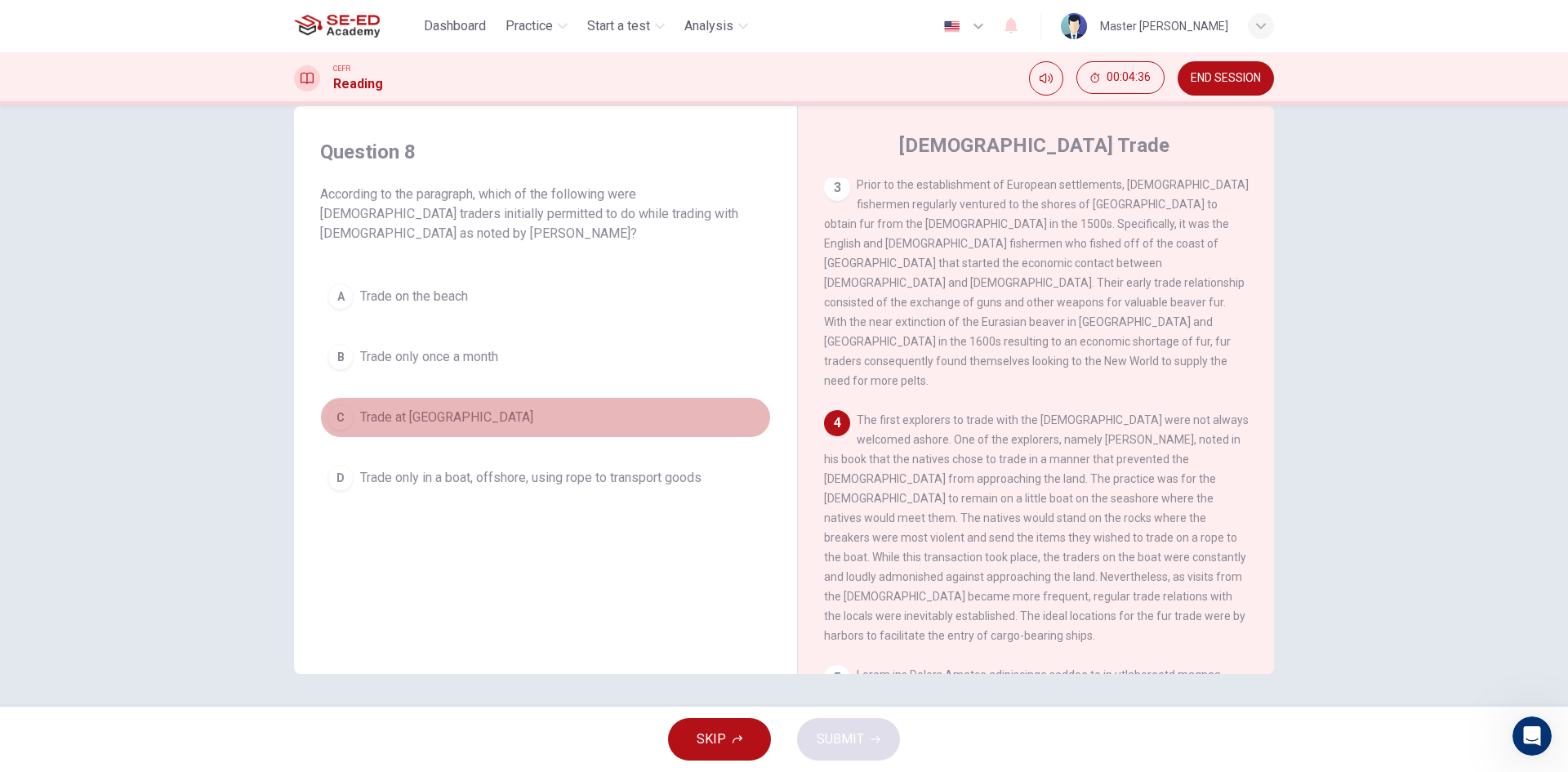
click at [399, 415] on span "Trade at neutral harbors" at bounding box center [446, 417] width 173 height 20
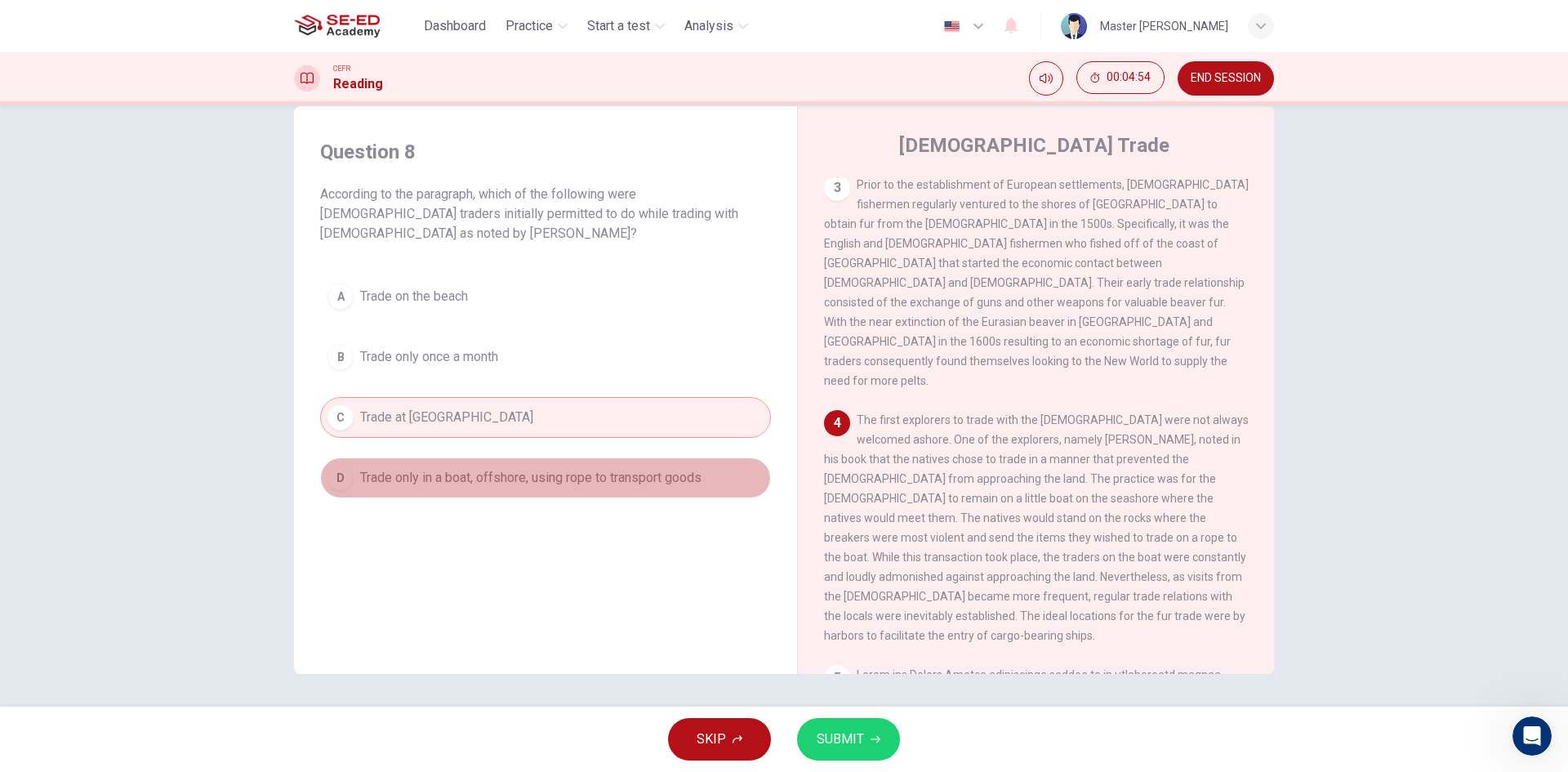
click at [440, 476] on span "Trade only in a boat, offshore, using rope to transport goods" at bounding box center [530, 477] width 342 height 20
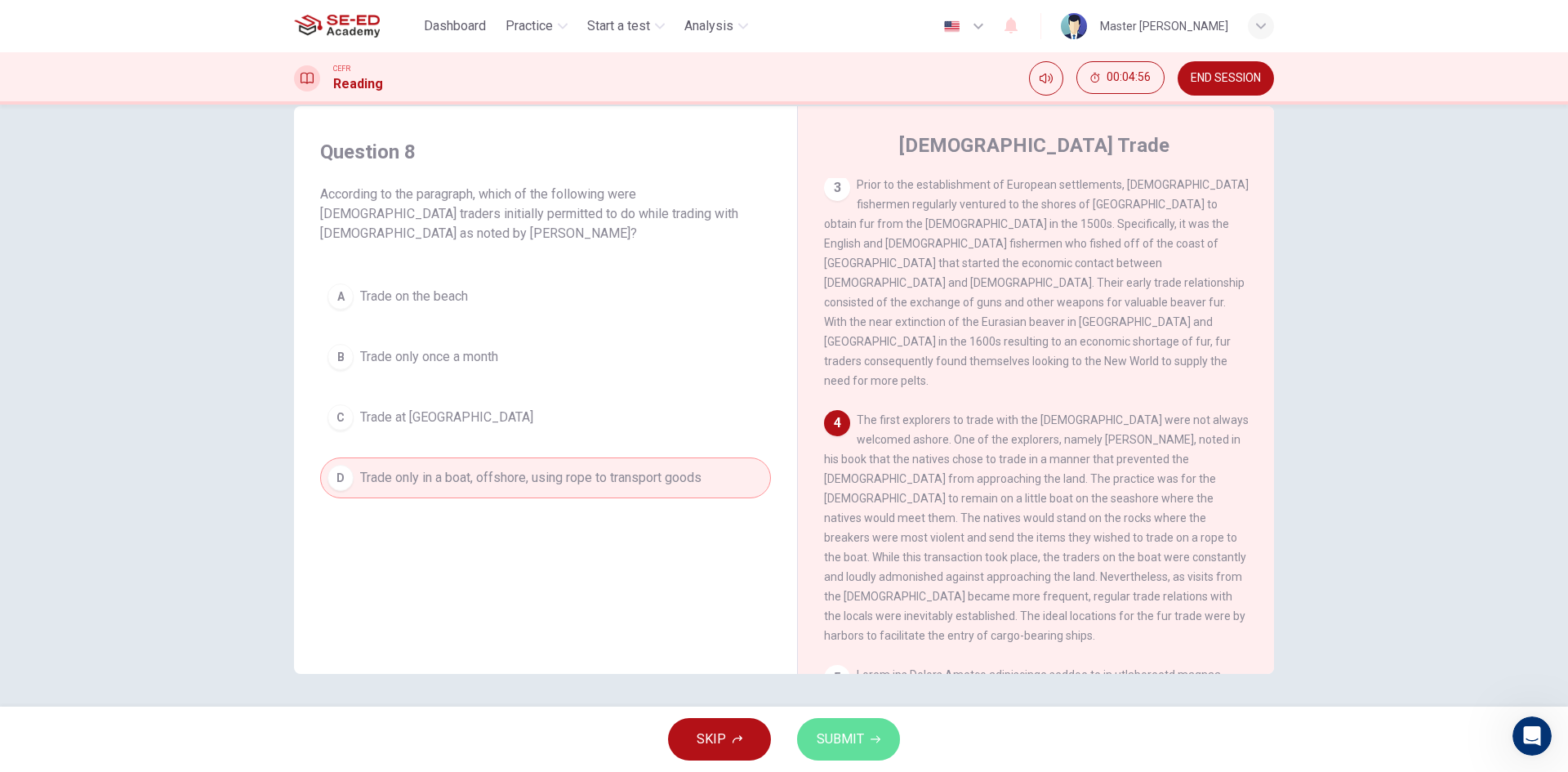
click at [879, 734] on icon "button" at bounding box center [876, 739] width 9 height 9
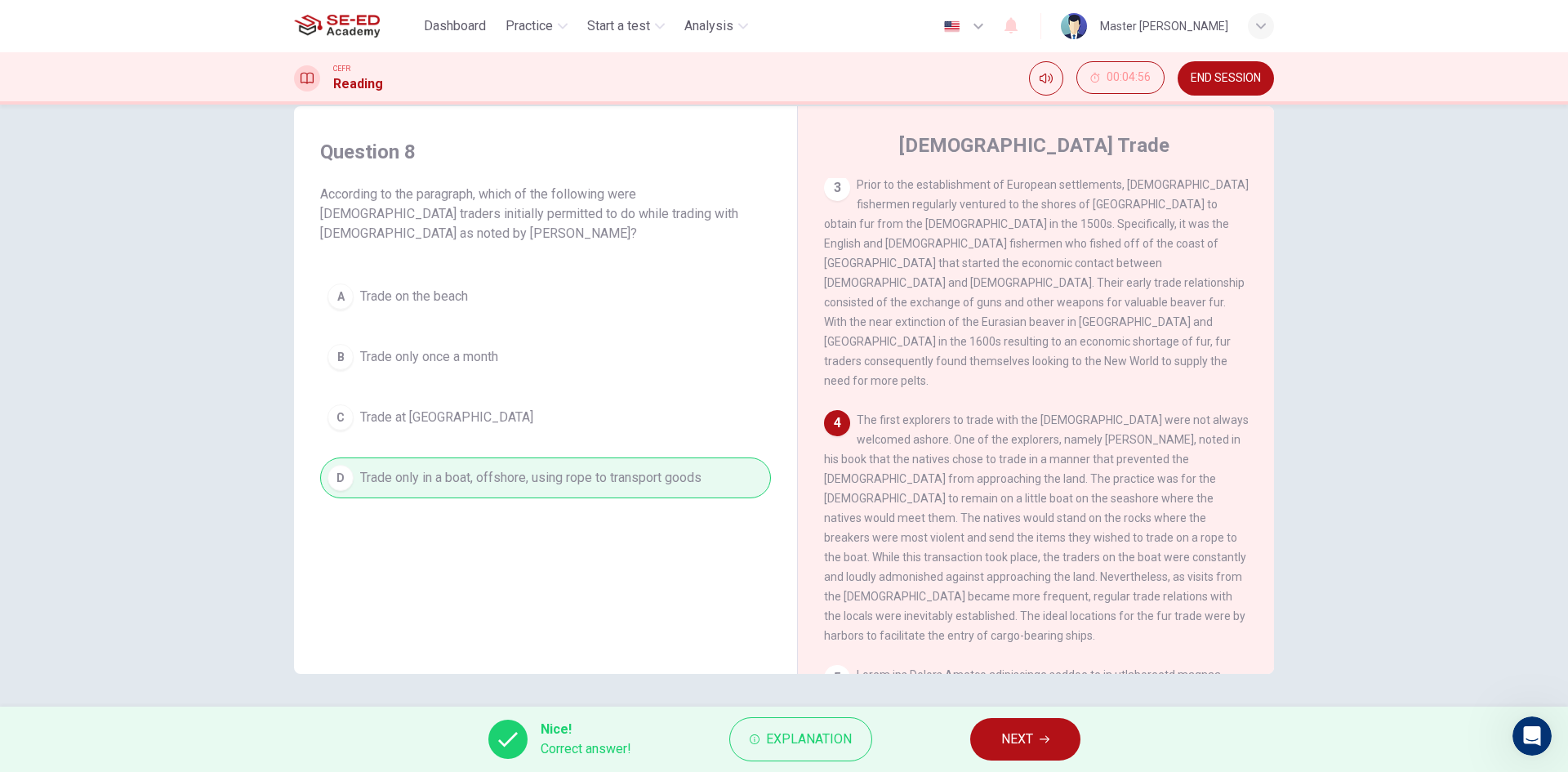
click at [1028, 745] on span "NEXT" at bounding box center [1017, 739] width 32 height 23
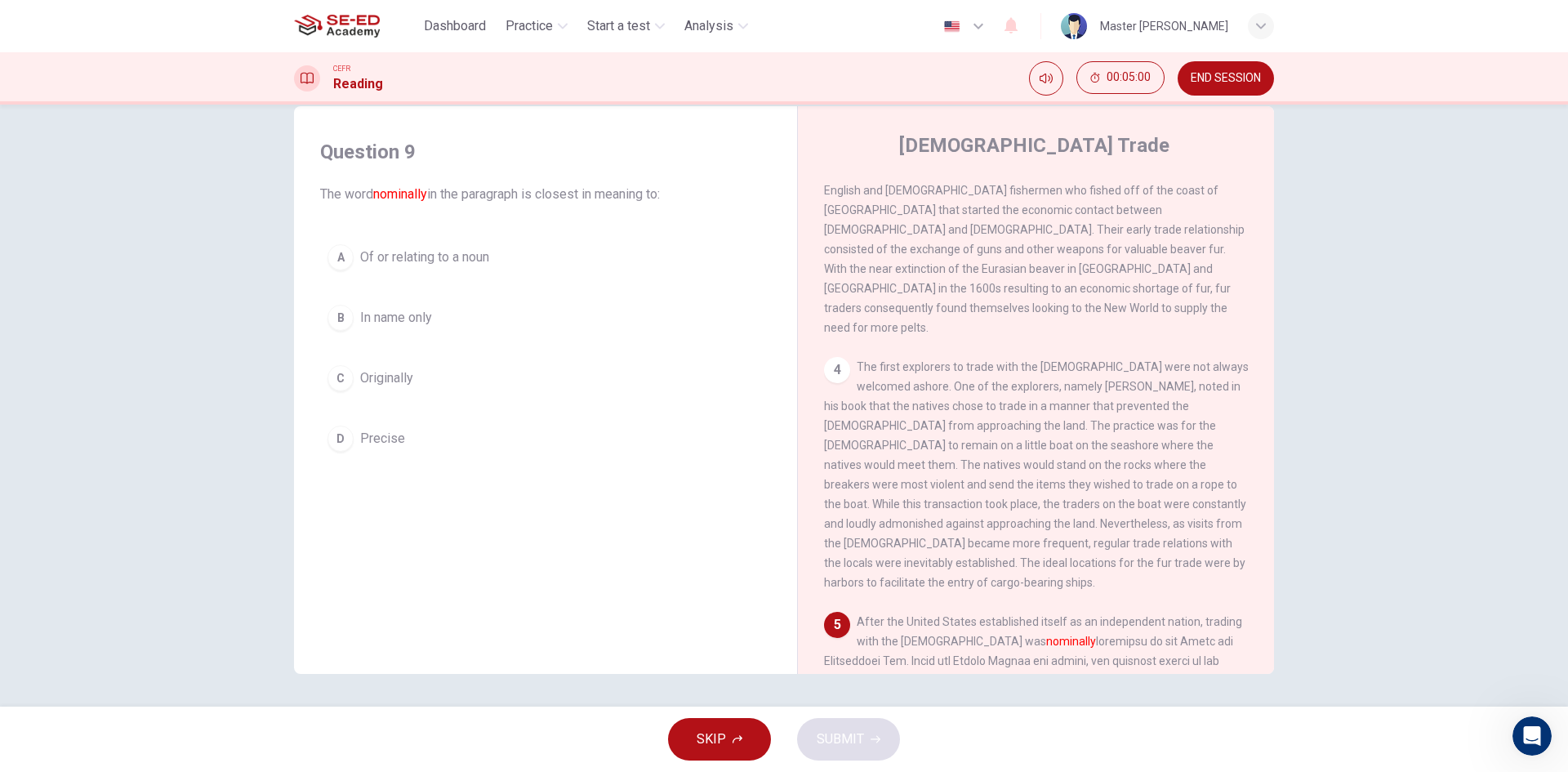
scroll to position [653, 0]
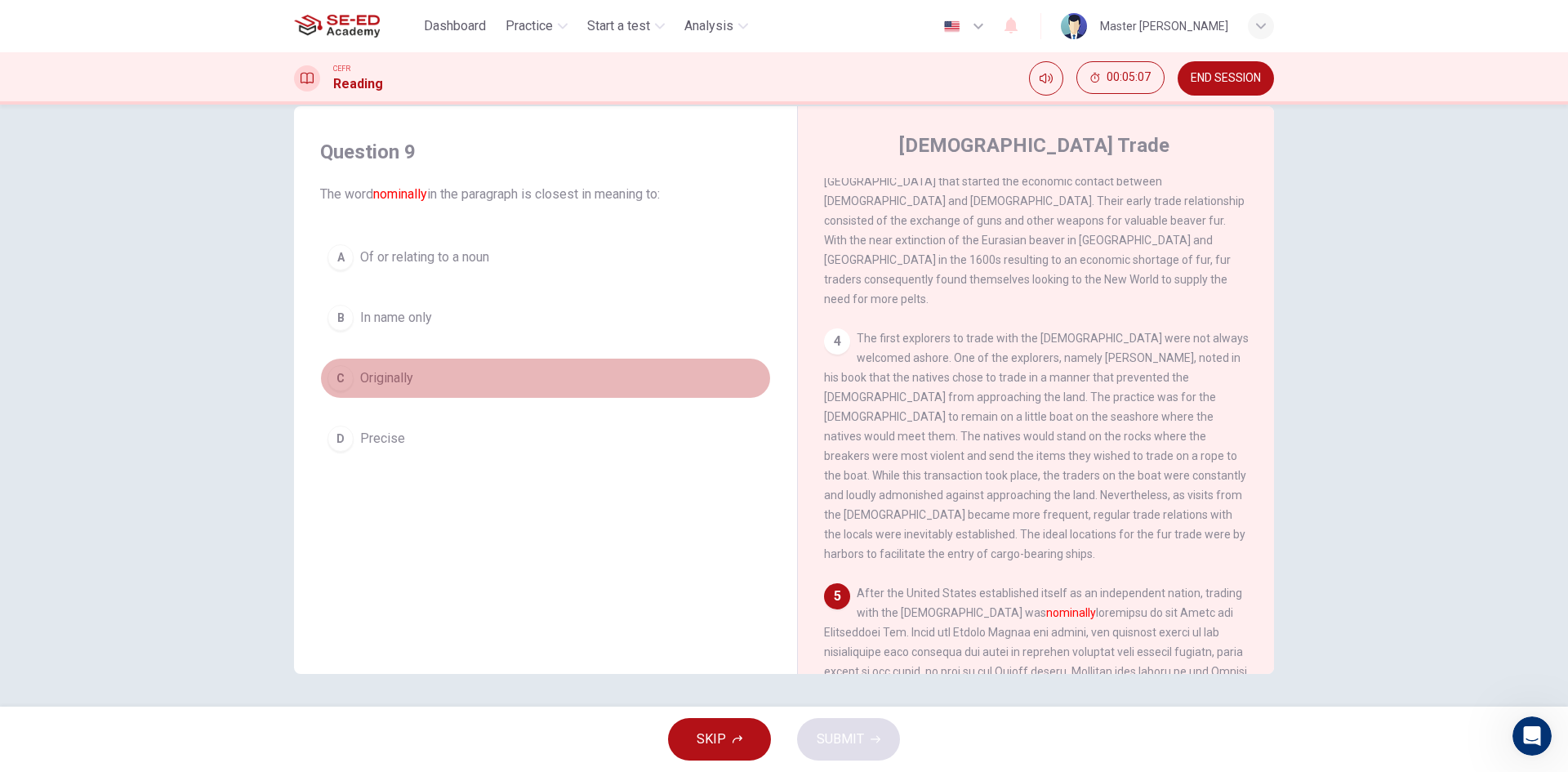
drag, startPoint x: 422, startPoint y: 375, endPoint x: 434, endPoint y: 385, distance: 15.6
click at [422, 376] on button "C Originally" at bounding box center [545, 378] width 451 height 40
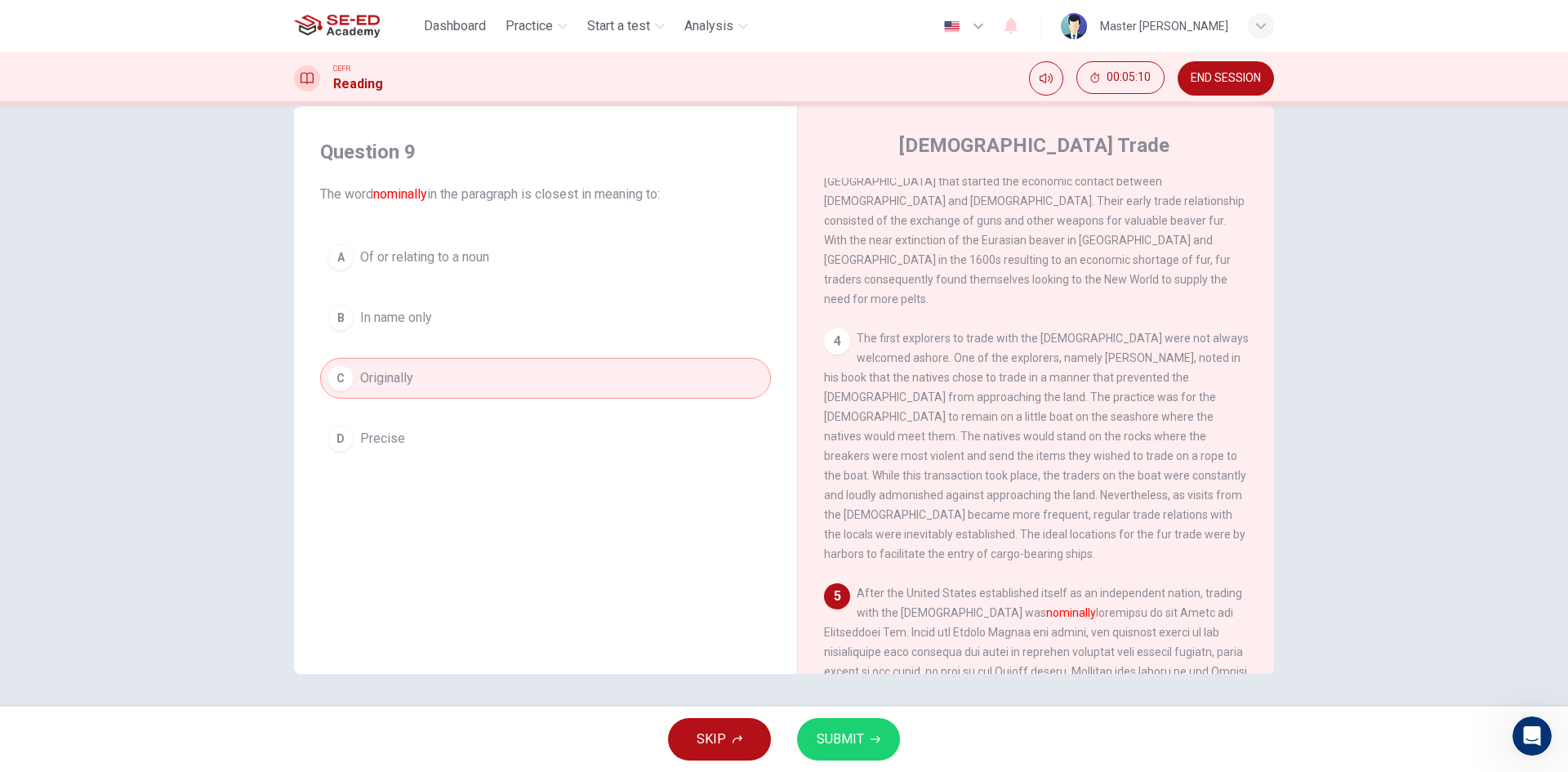
click at [822, 739] on span "SUBMIT" at bounding box center [840, 739] width 47 height 23
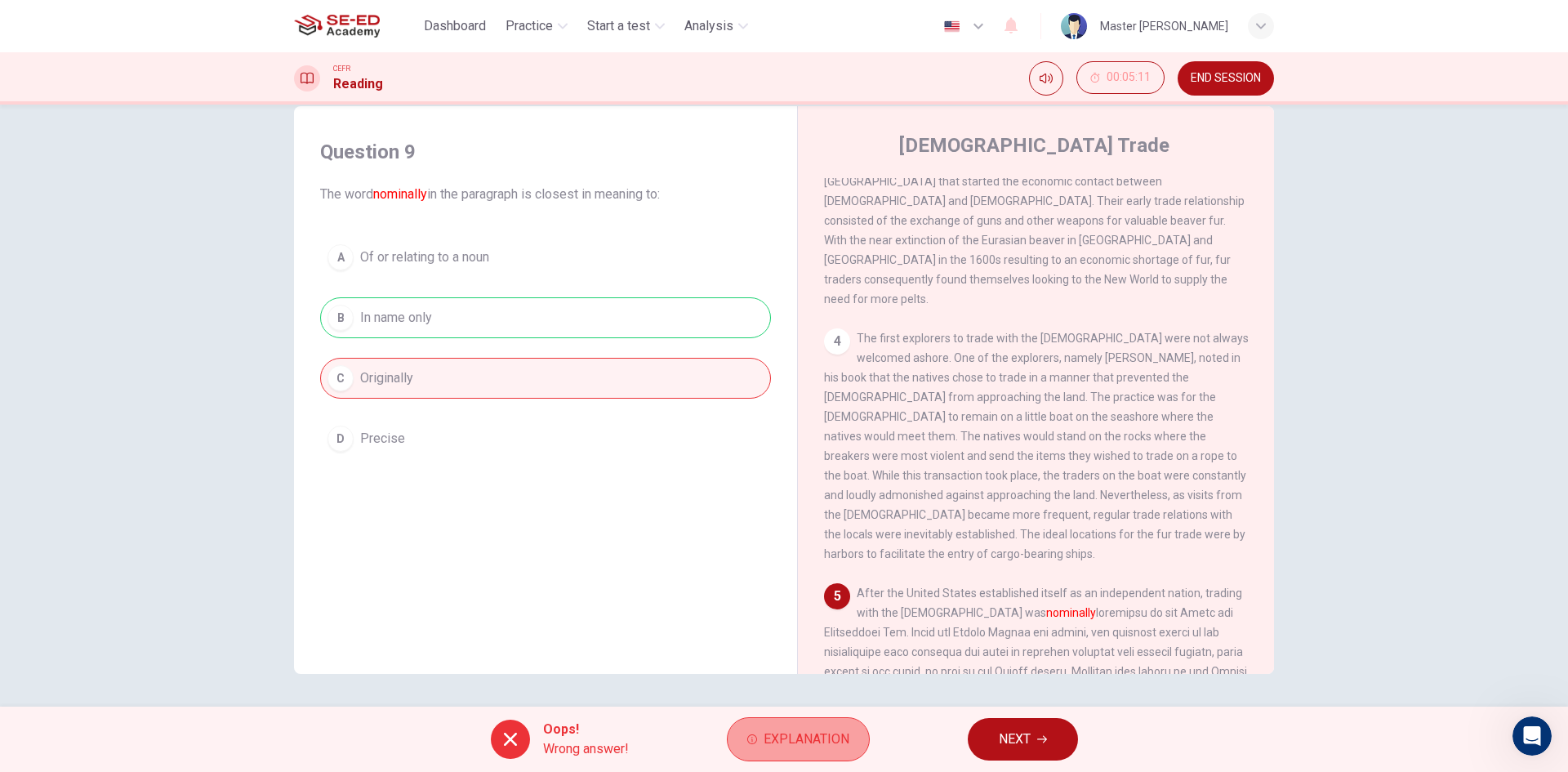
click at [803, 729] on span "Explanation" at bounding box center [806, 739] width 86 height 23
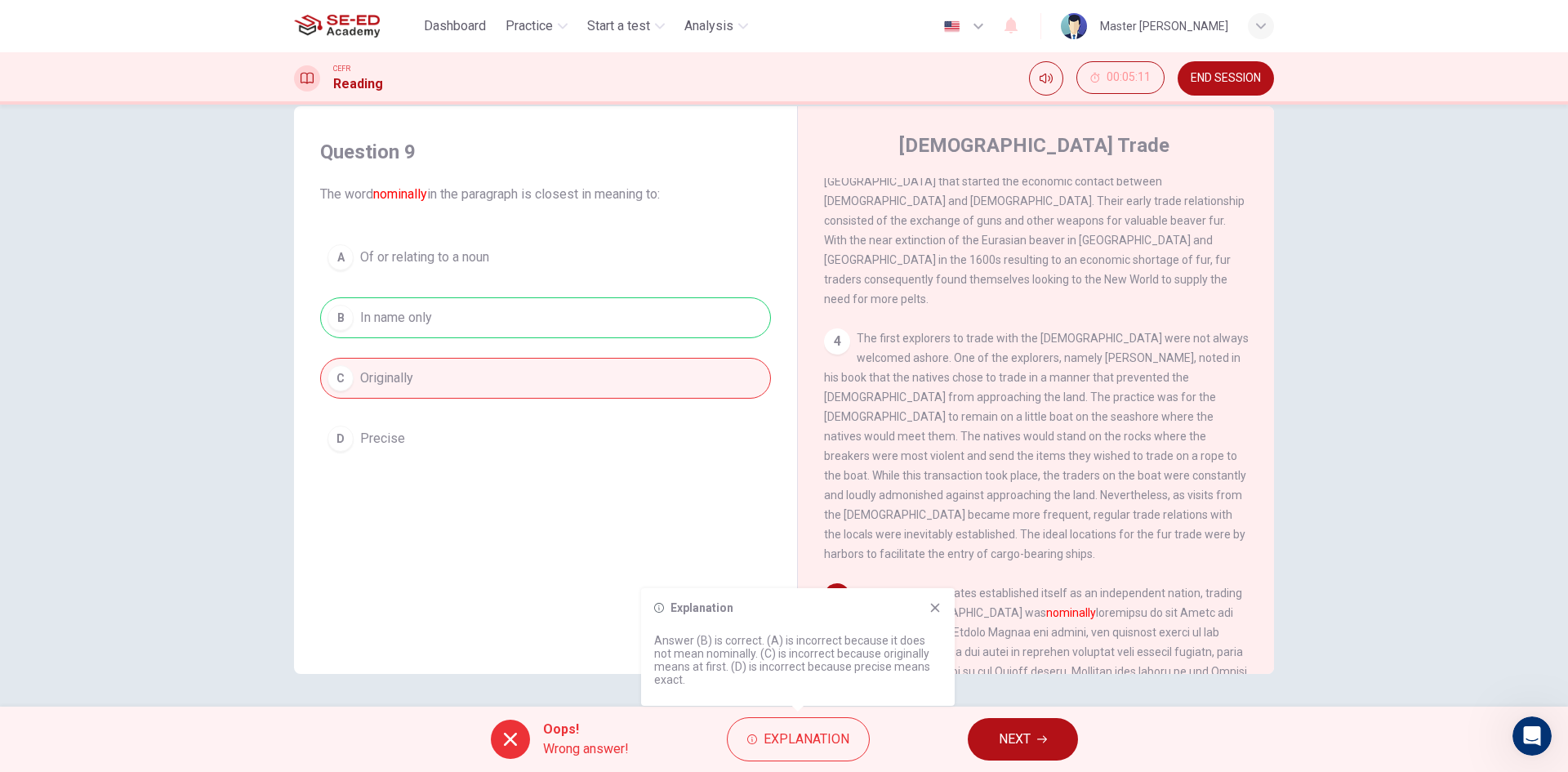
click at [1059, 724] on button "NEXT" at bounding box center [1023, 738] width 110 height 42
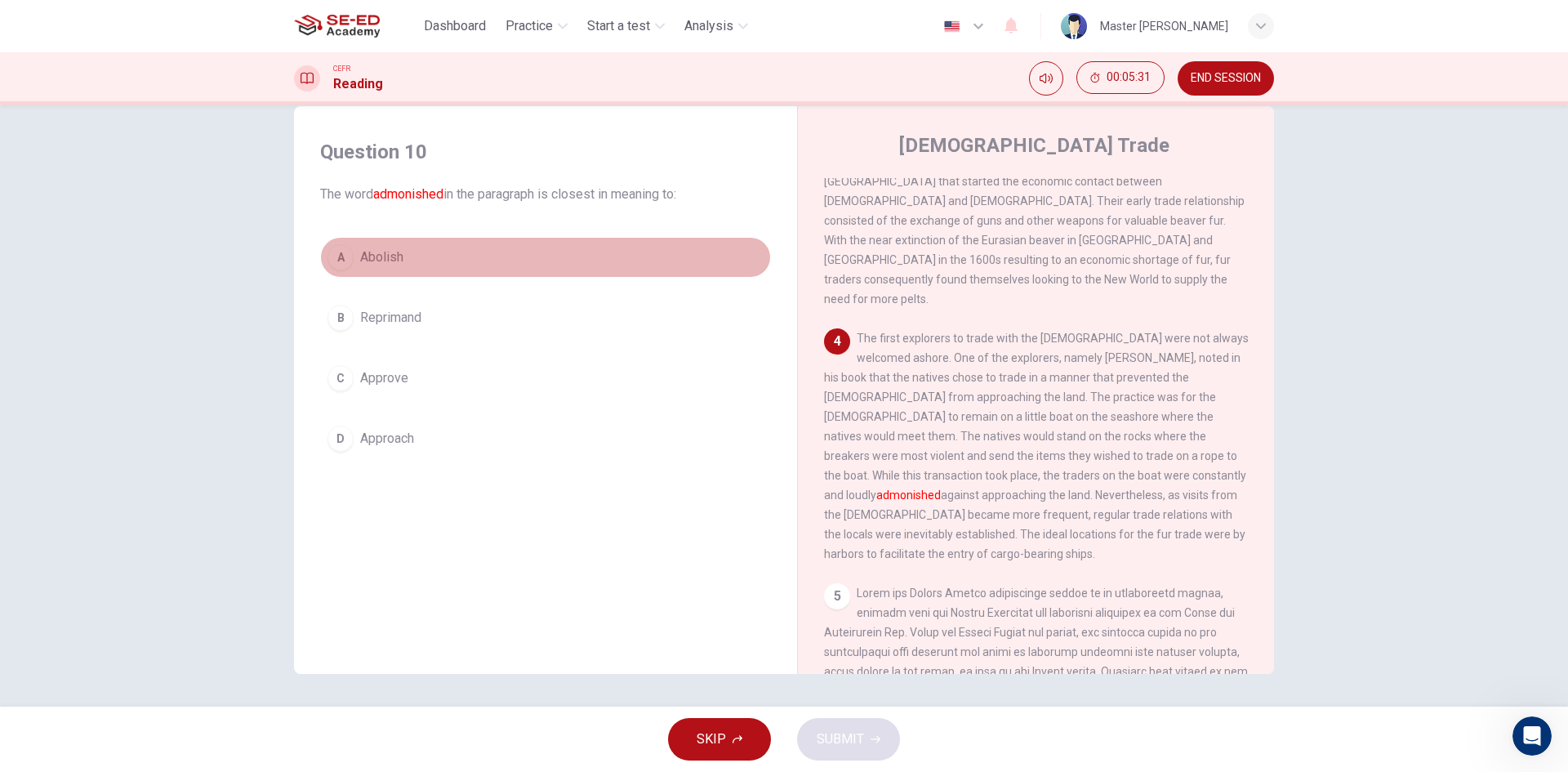
click at [412, 262] on button "A Abolish" at bounding box center [545, 257] width 451 height 40
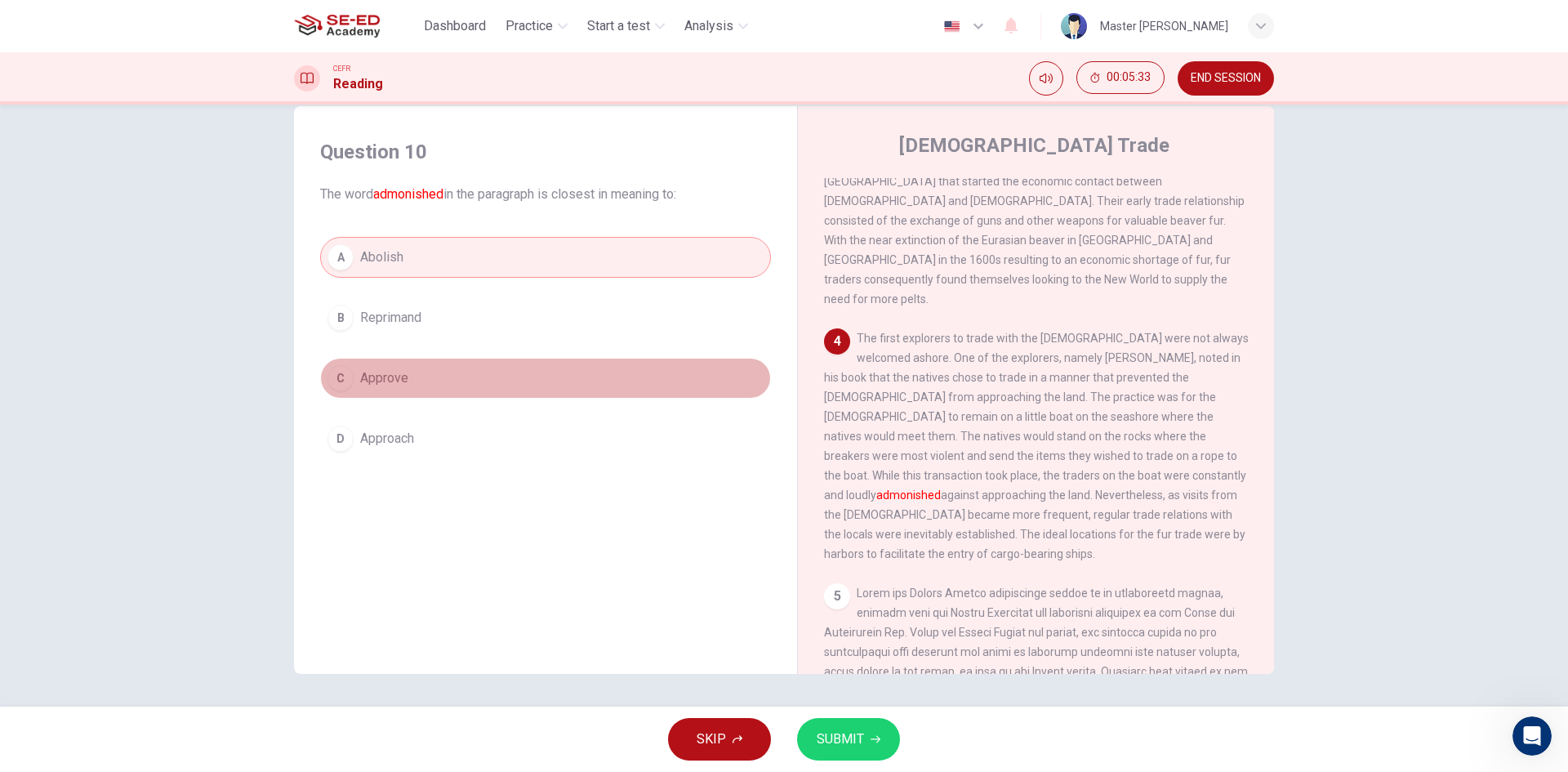
click at [360, 377] on span "Approve" at bounding box center [383, 378] width 48 height 20
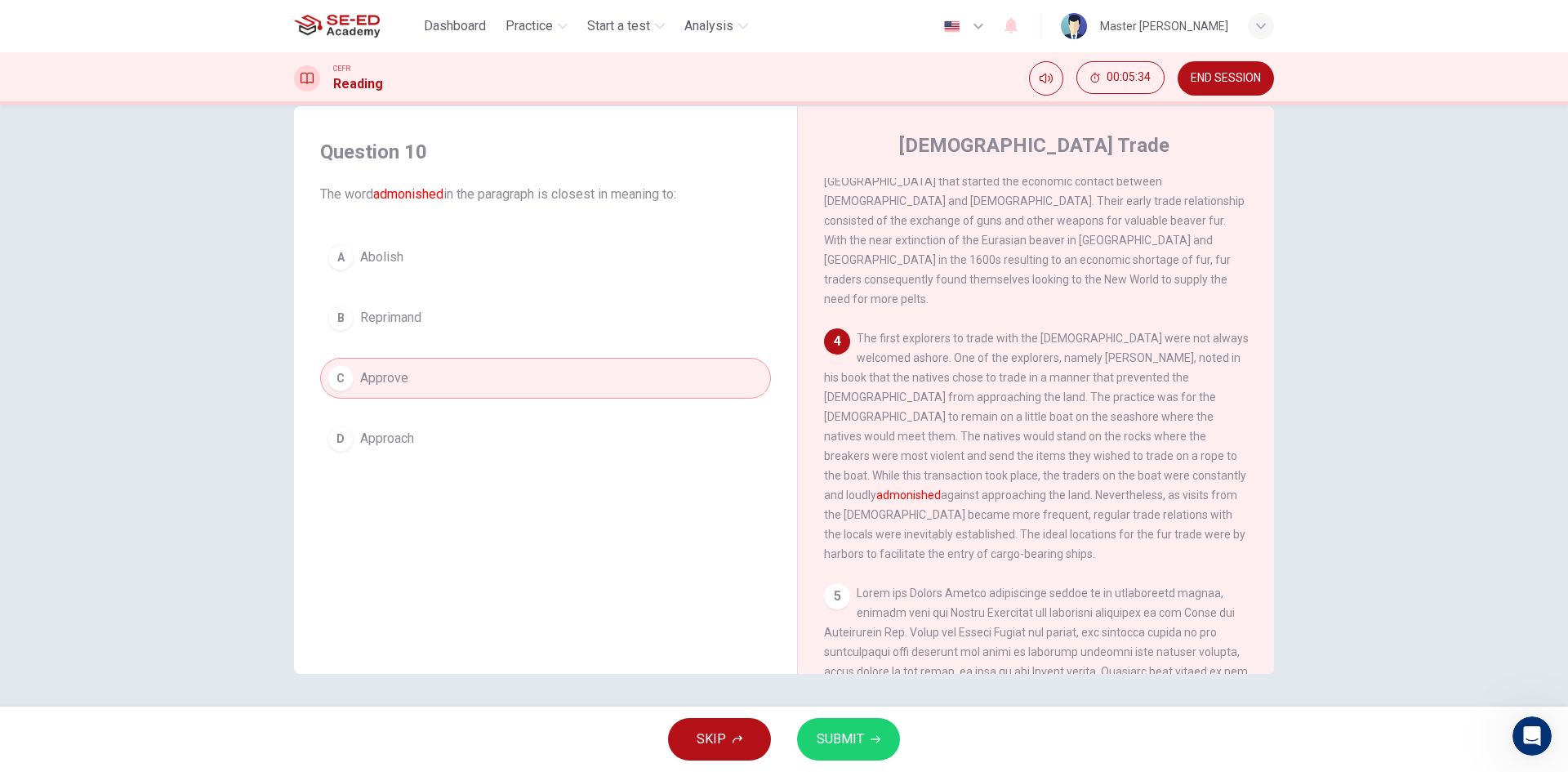
click at [403, 426] on button "D Approach" at bounding box center [545, 438] width 451 height 40
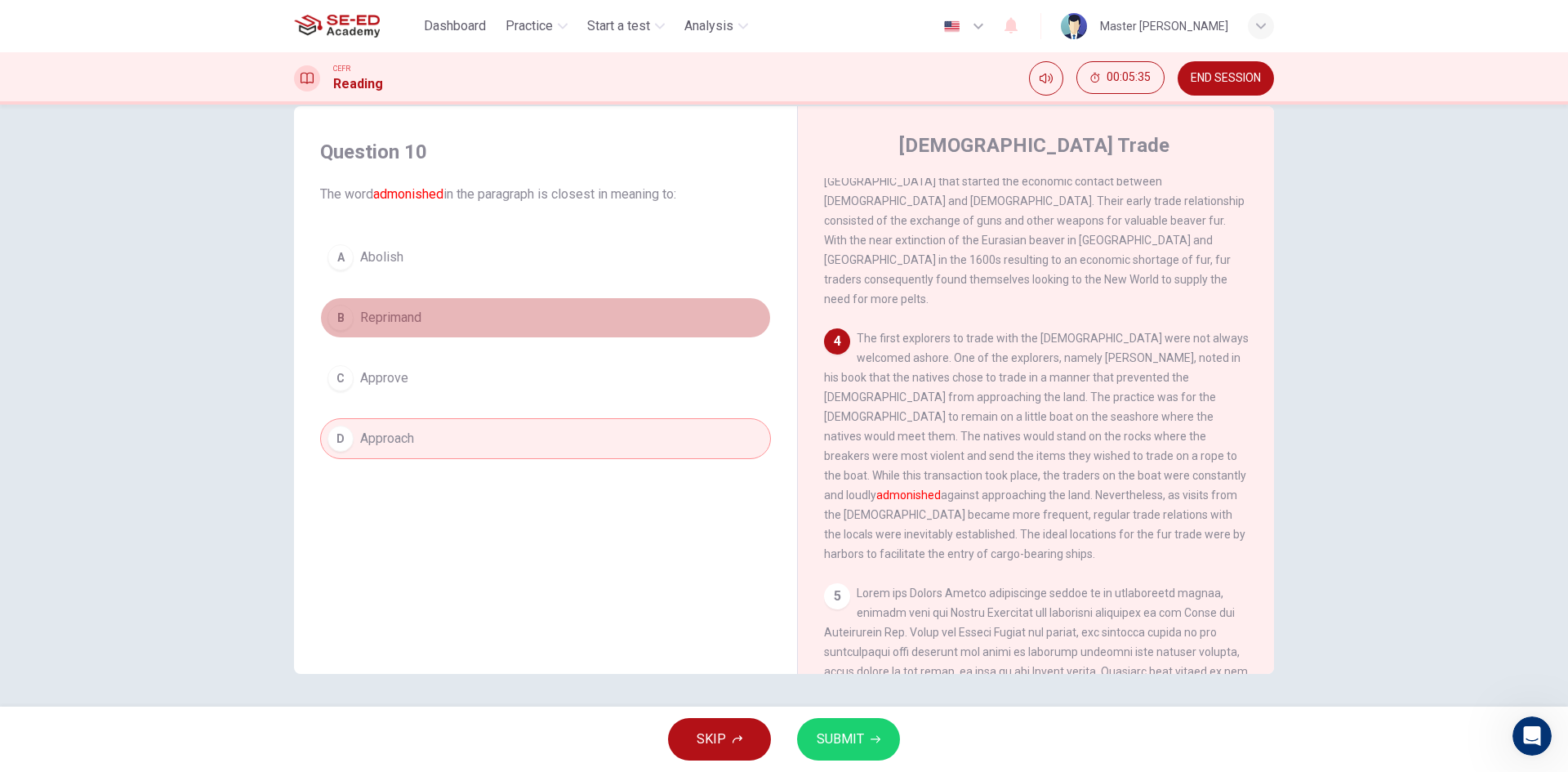
click at [428, 335] on button "B Reprimand" at bounding box center [545, 317] width 451 height 40
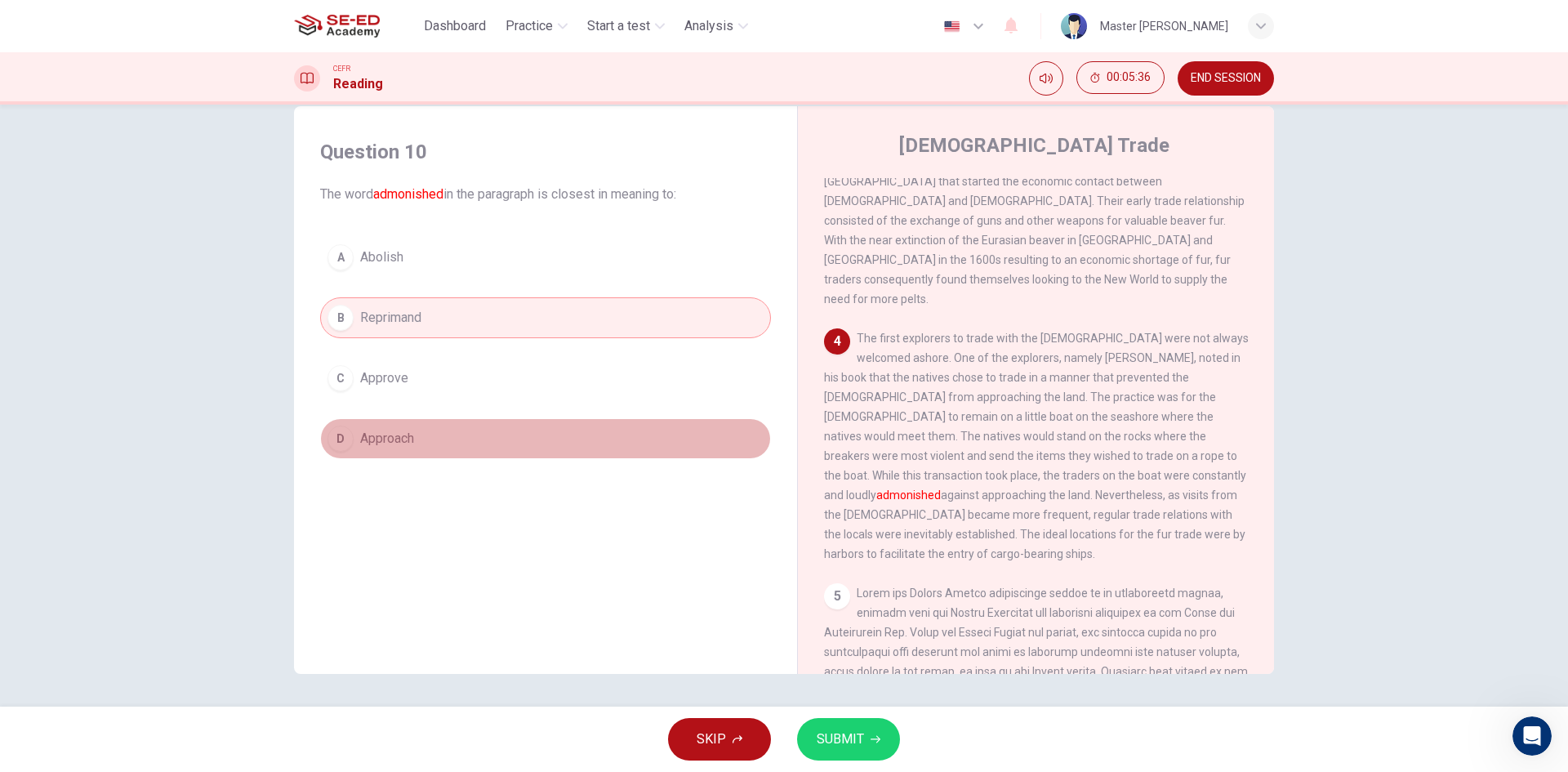
click at [445, 440] on button "D Approach" at bounding box center [545, 438] width 451 height 40
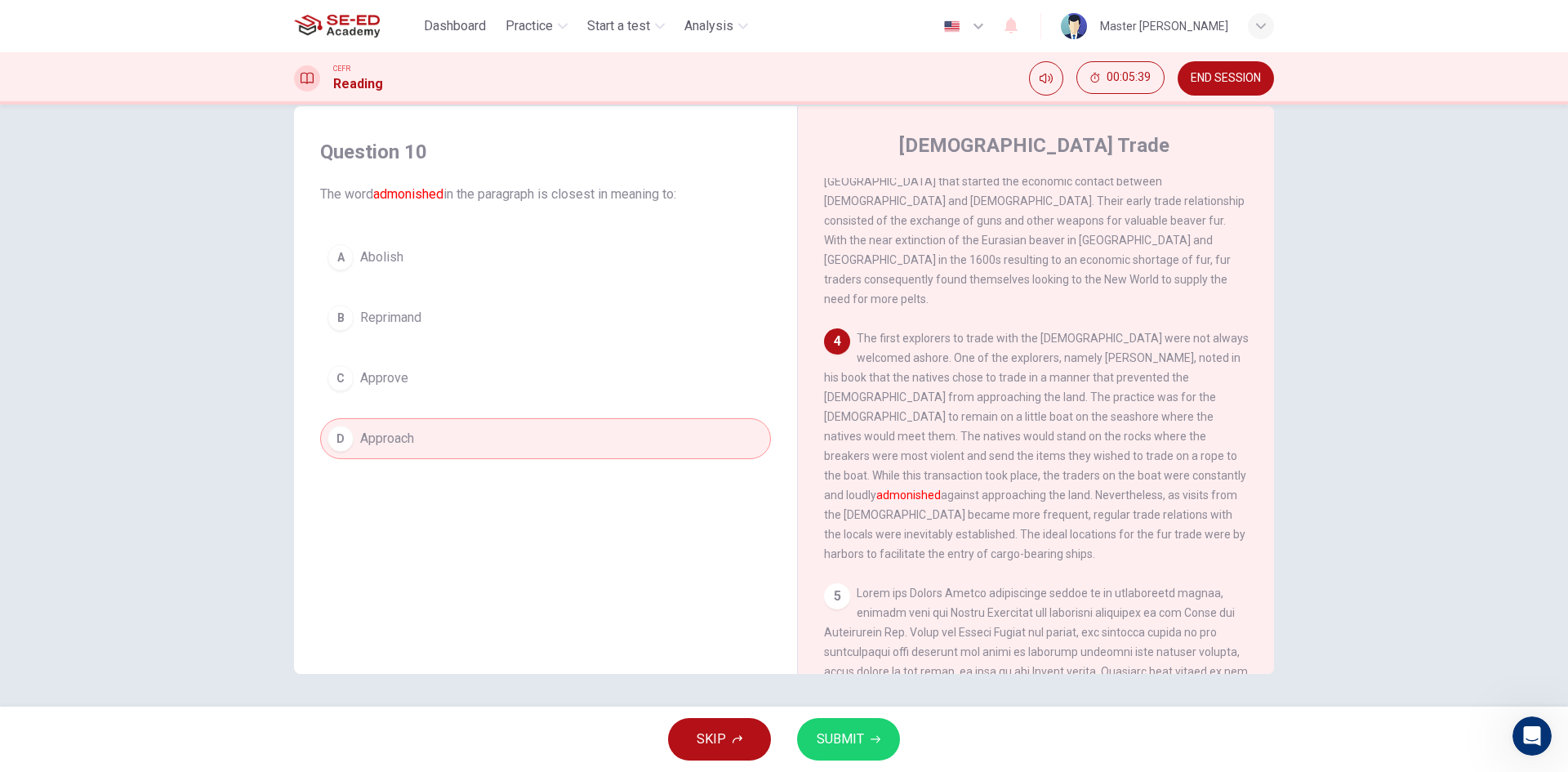
click at [399, 371] on span "Approve" at bounding box center [383, 378] width 48 height 20
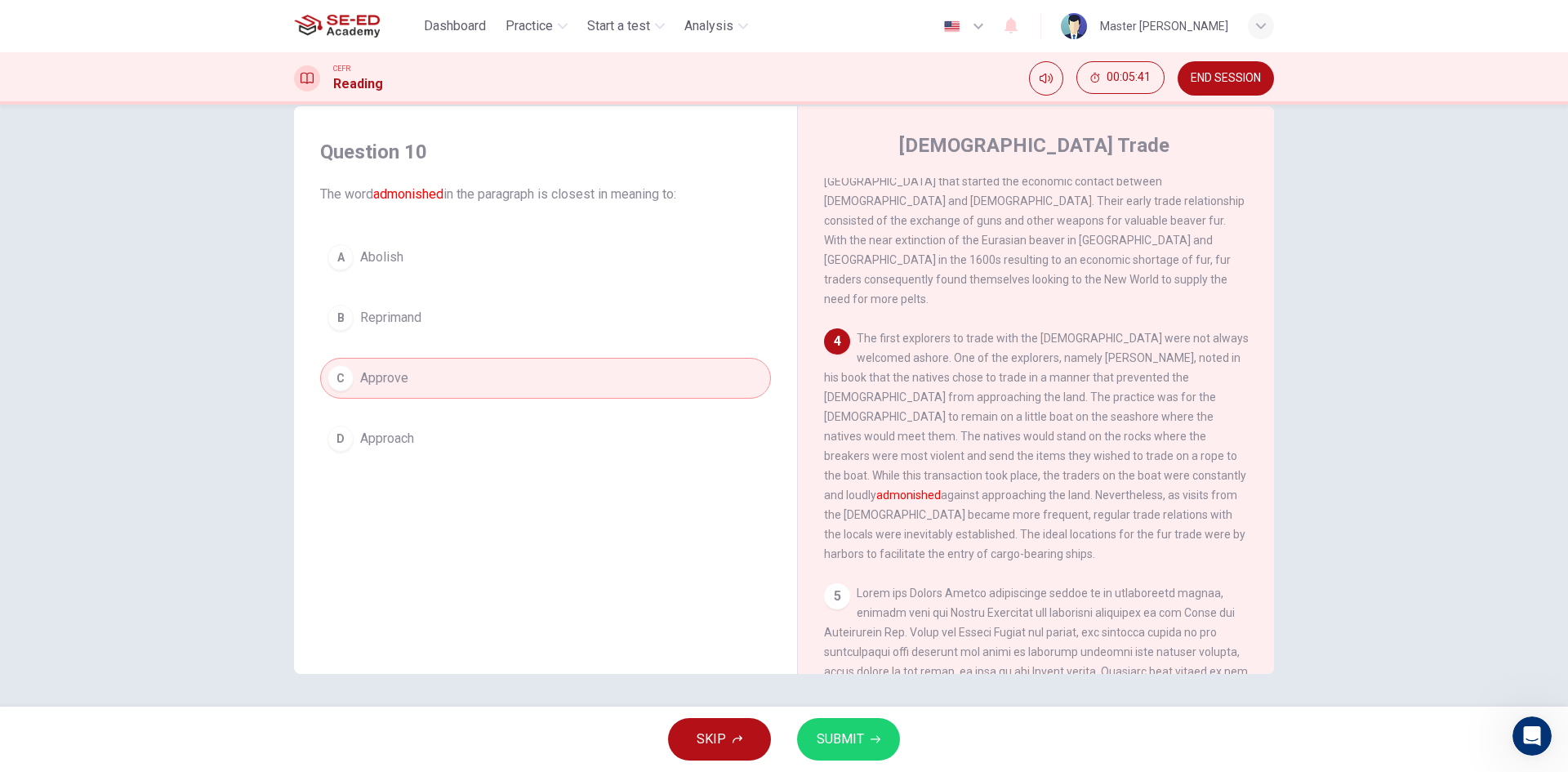
click at [403, 318] on span "Reprimand" at bounding box center [390, 317] width 61 height 20
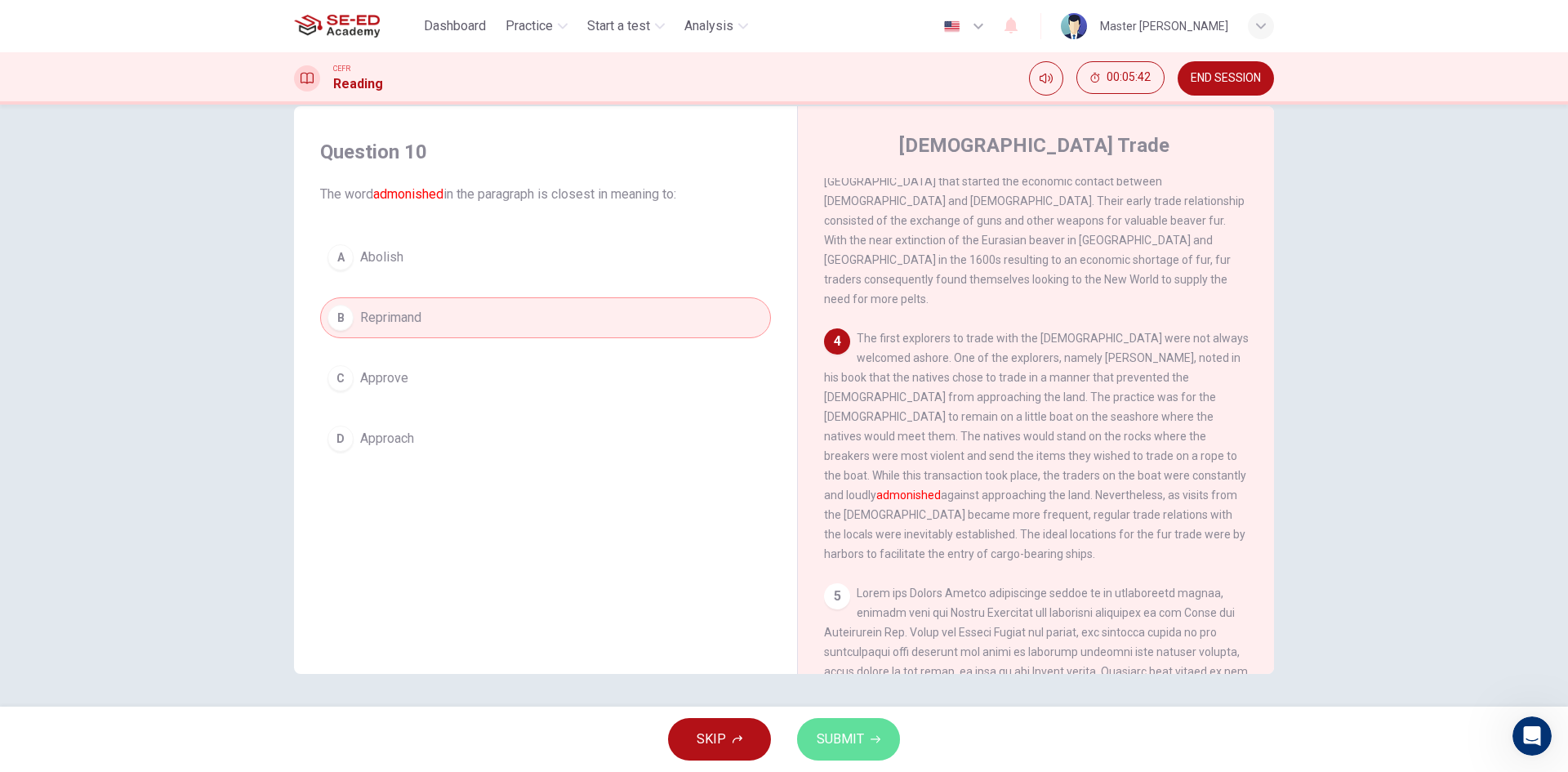
click at [872, 745] on button "SUBMIT" at bounding box center [849, 738] width 103 height 42
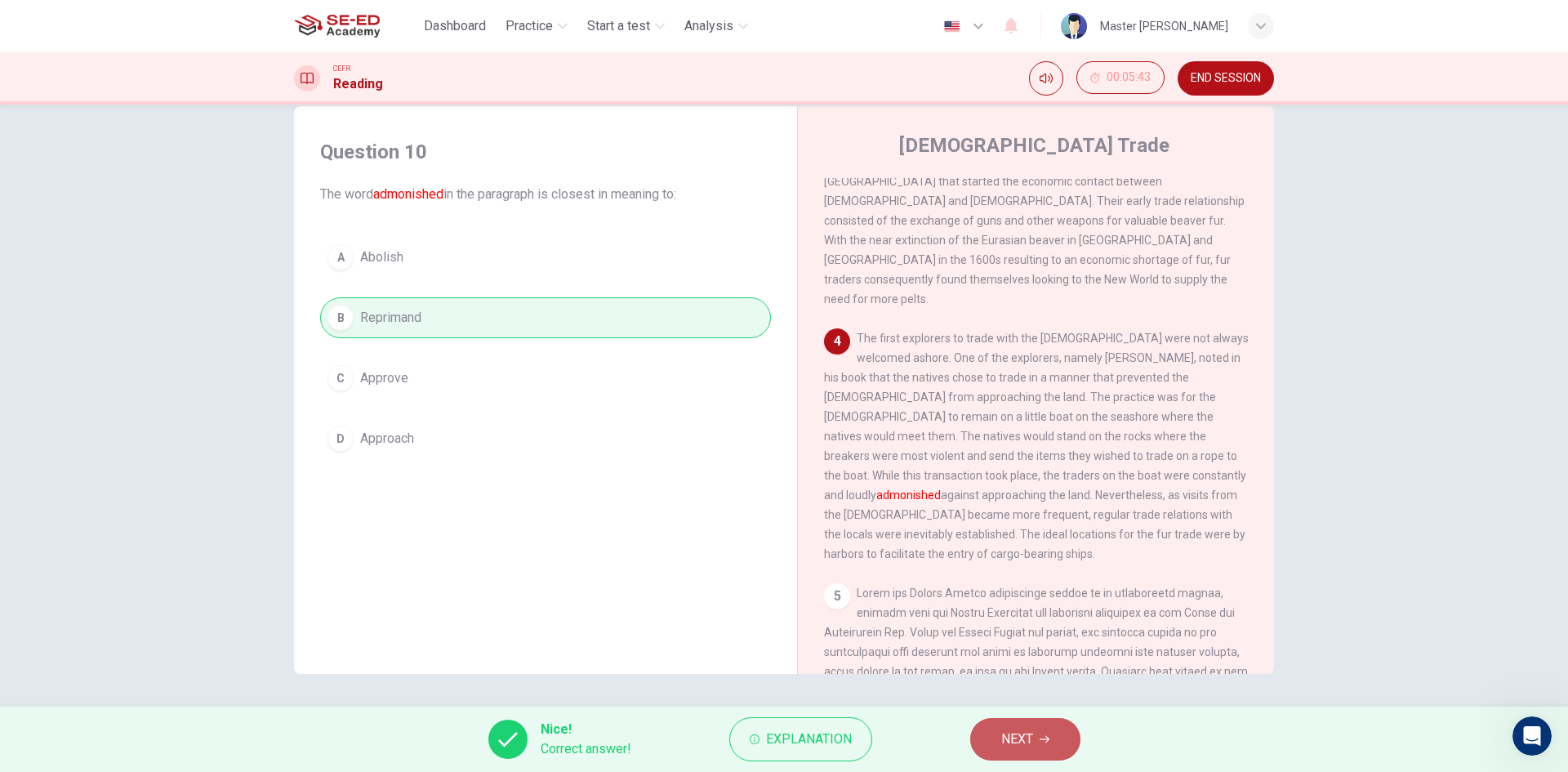
click at [1004, 740] on span "NEXT" at bounding box center [1017, 739] width 32 height 23
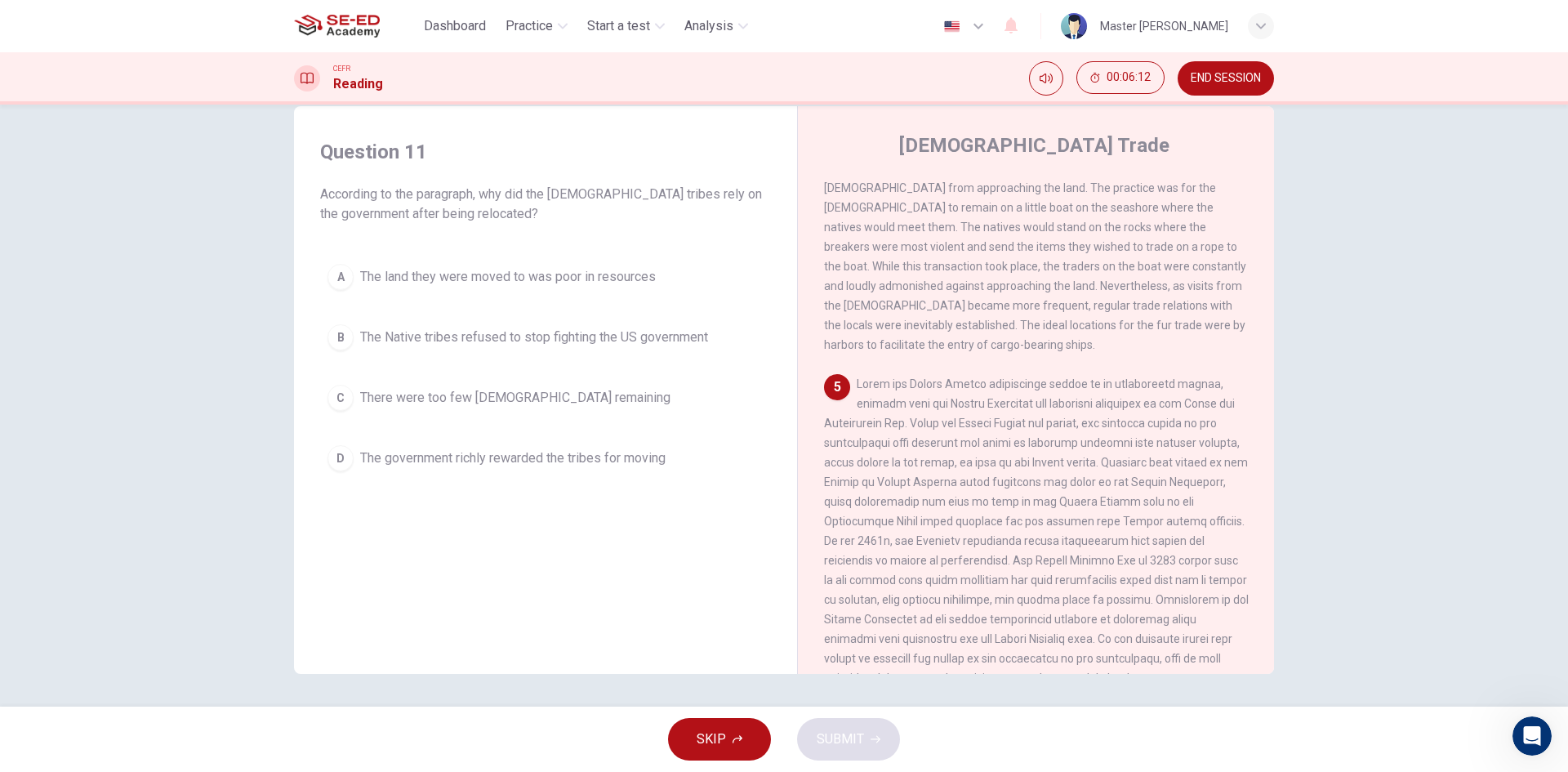
scroll to position [868, 0]
drag, startPoint x: 354, startPoint y: 418, endPoint x: 365, endPoint y: 417, distance: 11.0
click at [356, 417] on div "A The land they were moved to was poor in resources B The Native tribes refused…" at bounding box center [545, 367] width 451 height 222
click at [387, 371] on div "A The land they were moved to was poor in resources B The Native tribes refused…" at bounding box center [545, 367] width 451 height 222
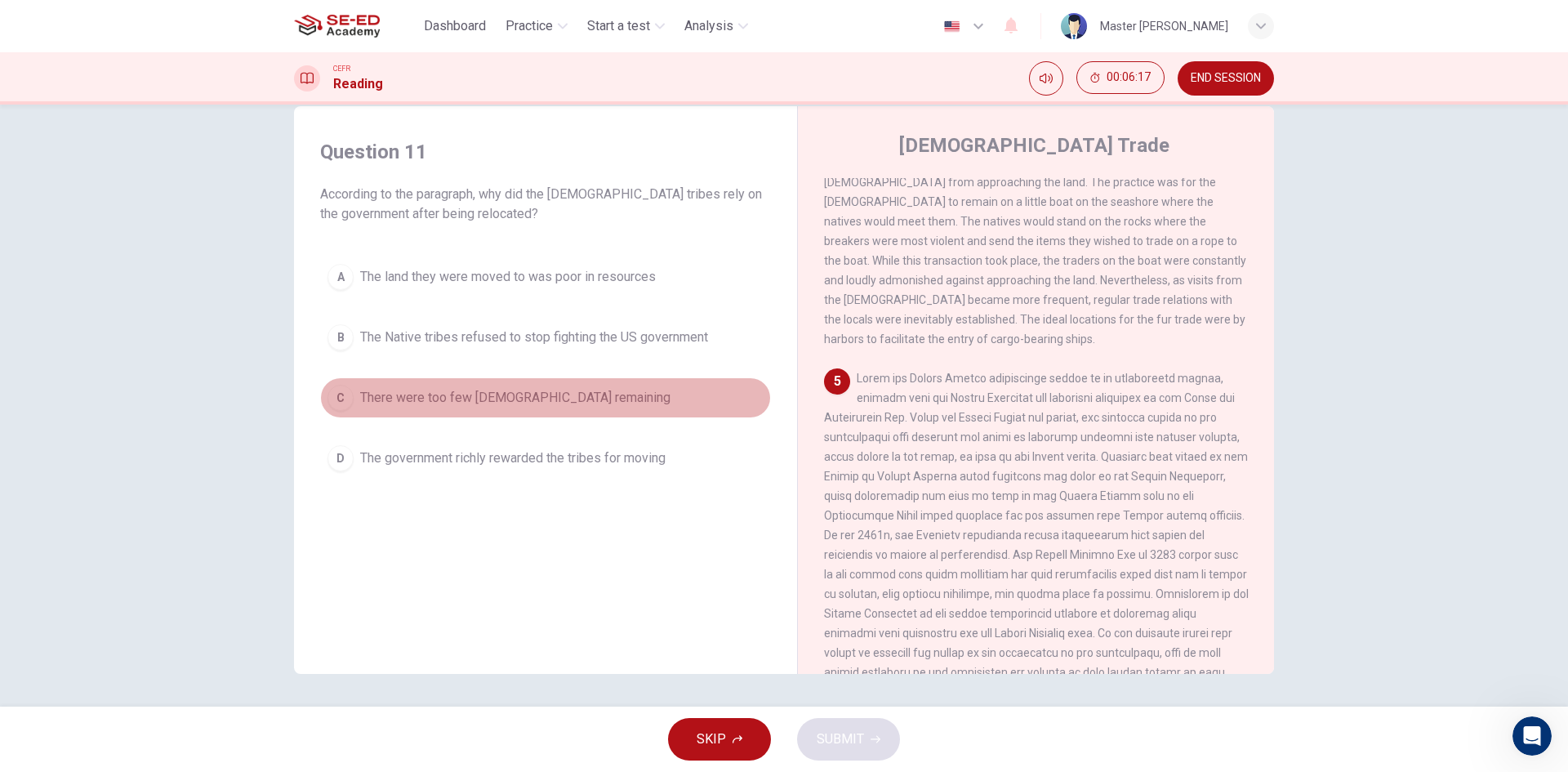
click at [397, 400] on span "There were too few Native Americans remaining" at bounding box center [515, 397] width 311 height 20
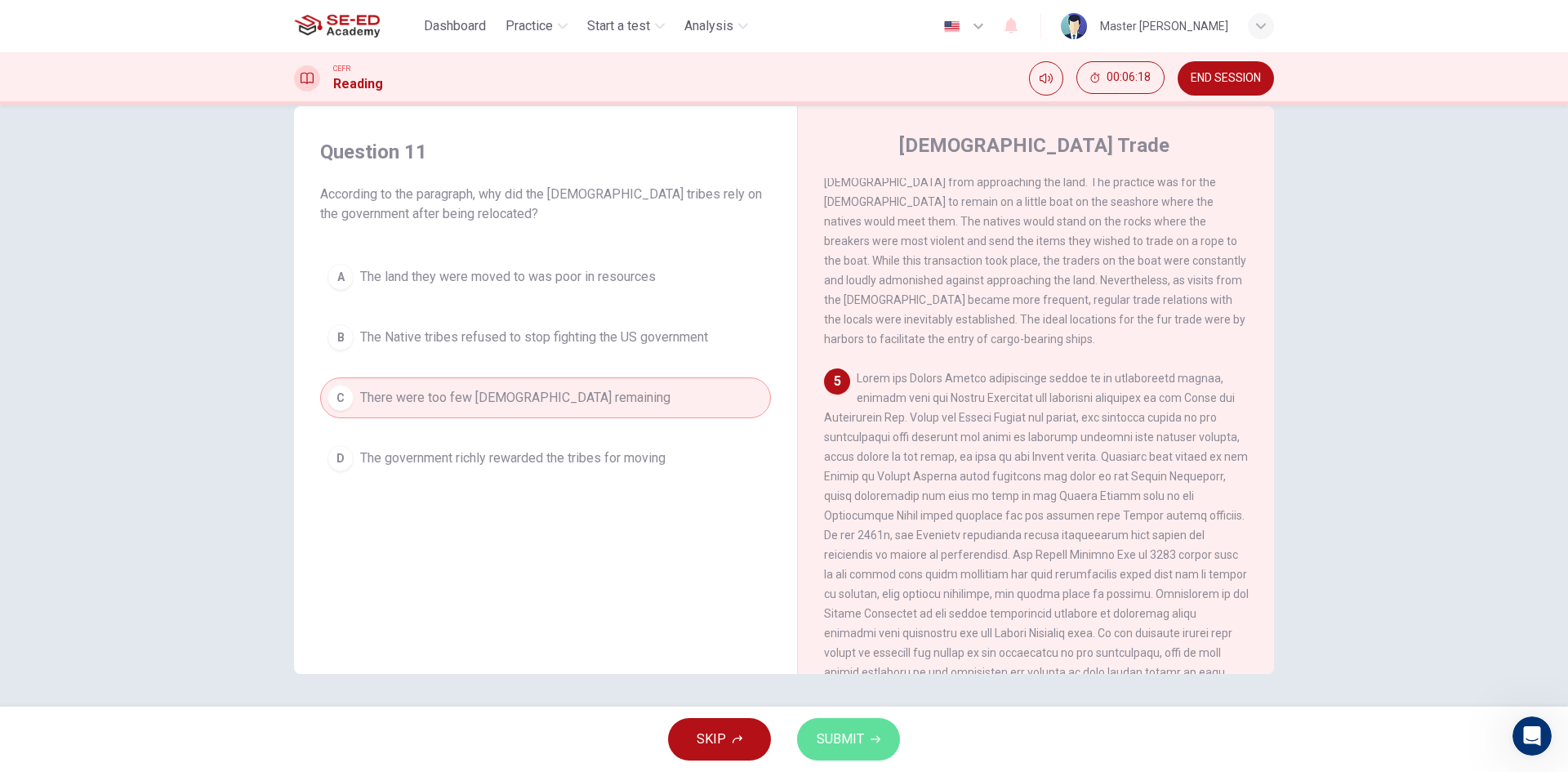
click at [852, 741] on span "SUBMIT" at bounding box center [840, 739] width 47 height 23
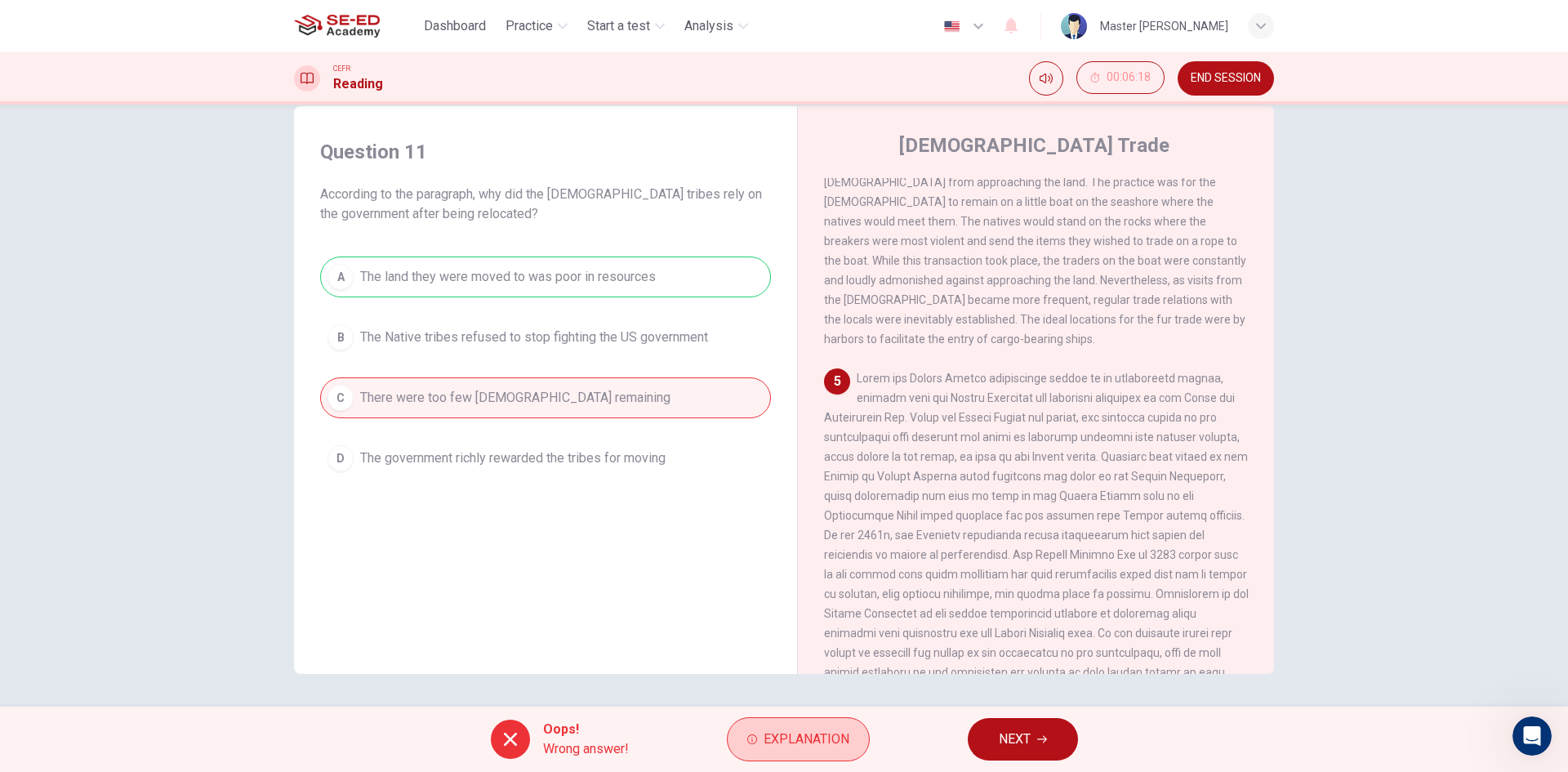
click at [822, 723] on button "Explanation" at bounding box center [799, 739] width 143 height 44
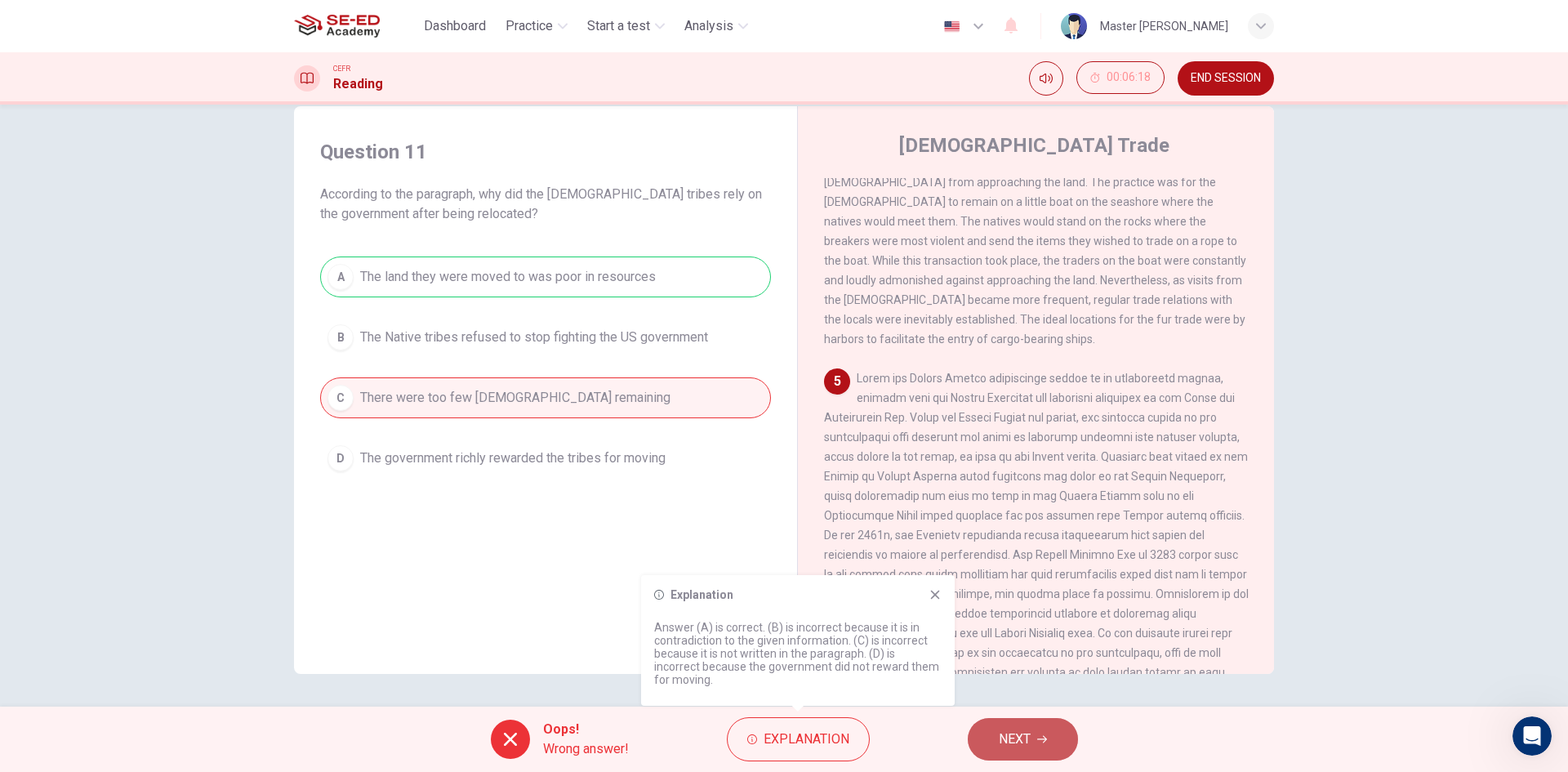
click at [1050, 730] on button "NEXT" at bounding box center [1023, 738] width 110 height 42
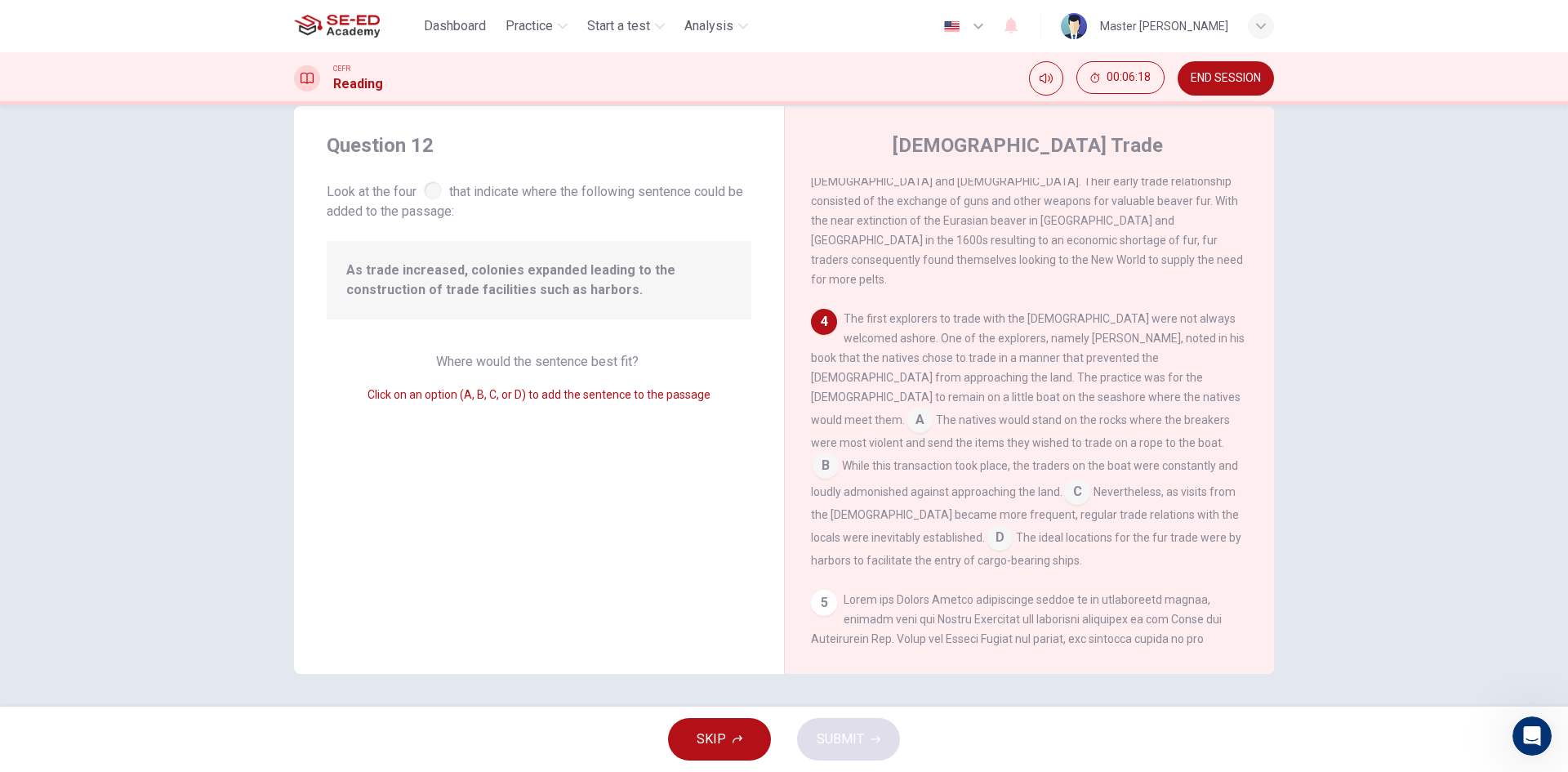
scroll to position [667, 0]
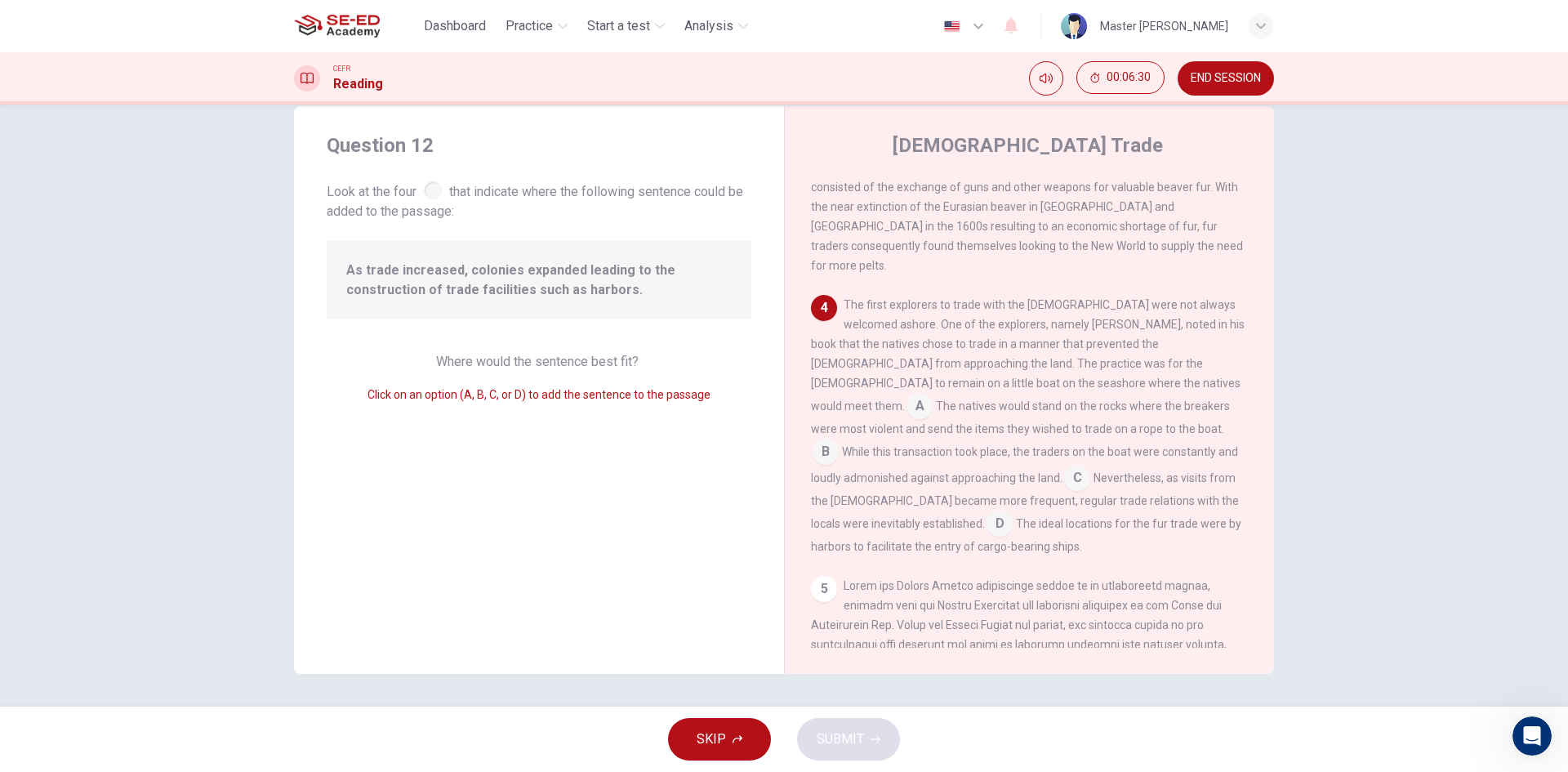
click at [868, 471] on span "Nevertheless, as visits from the Europeans became more frequent, regular trade …" at bounding box center [1025, 500] width 428 height 58
click at [1064, 466] on input at bounding box center [1077, 479] width 26 height 26
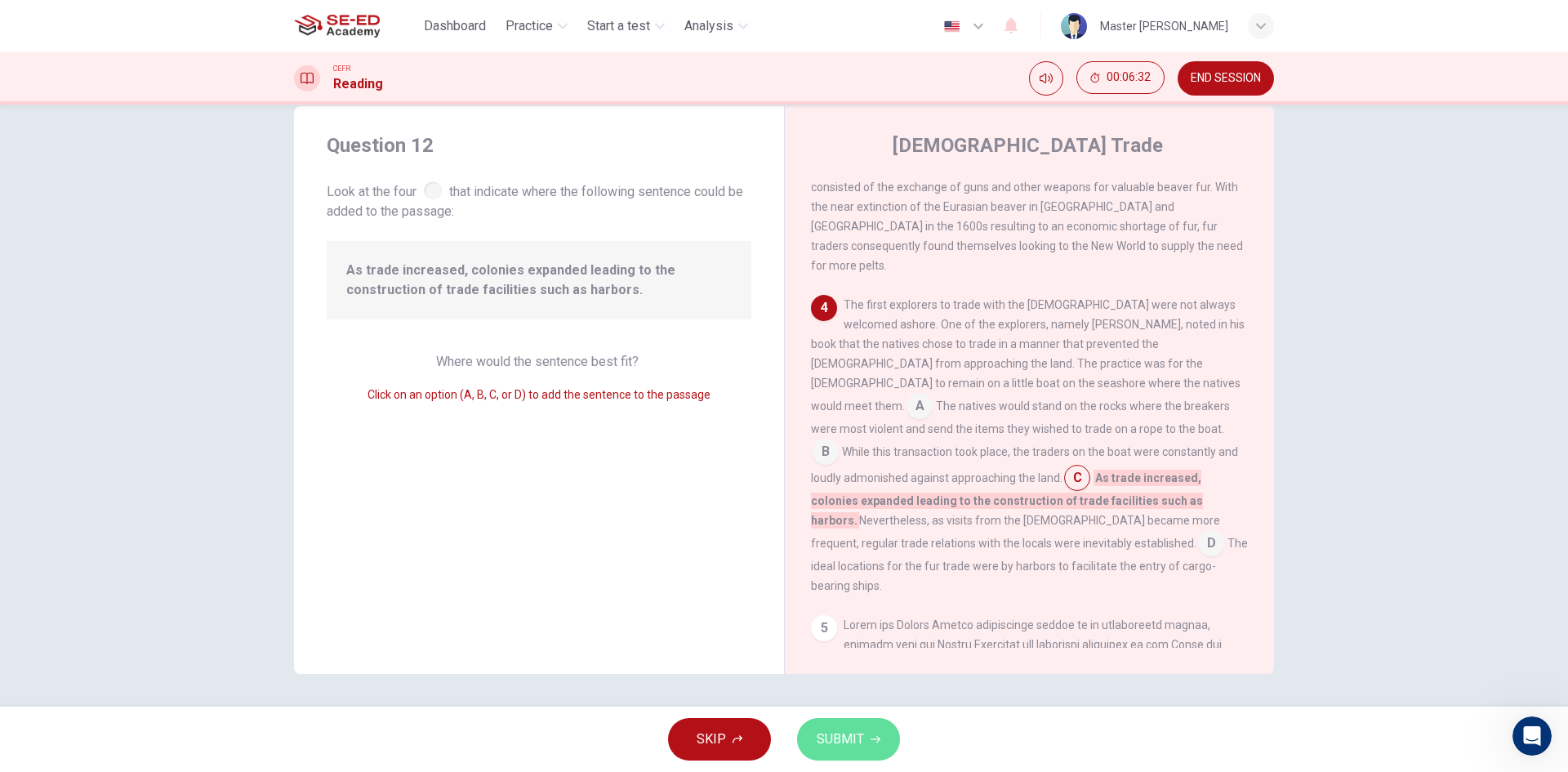
click at [844, 735] on span "SUBMIT" at bounding box center [840, 739] width 47 height 23
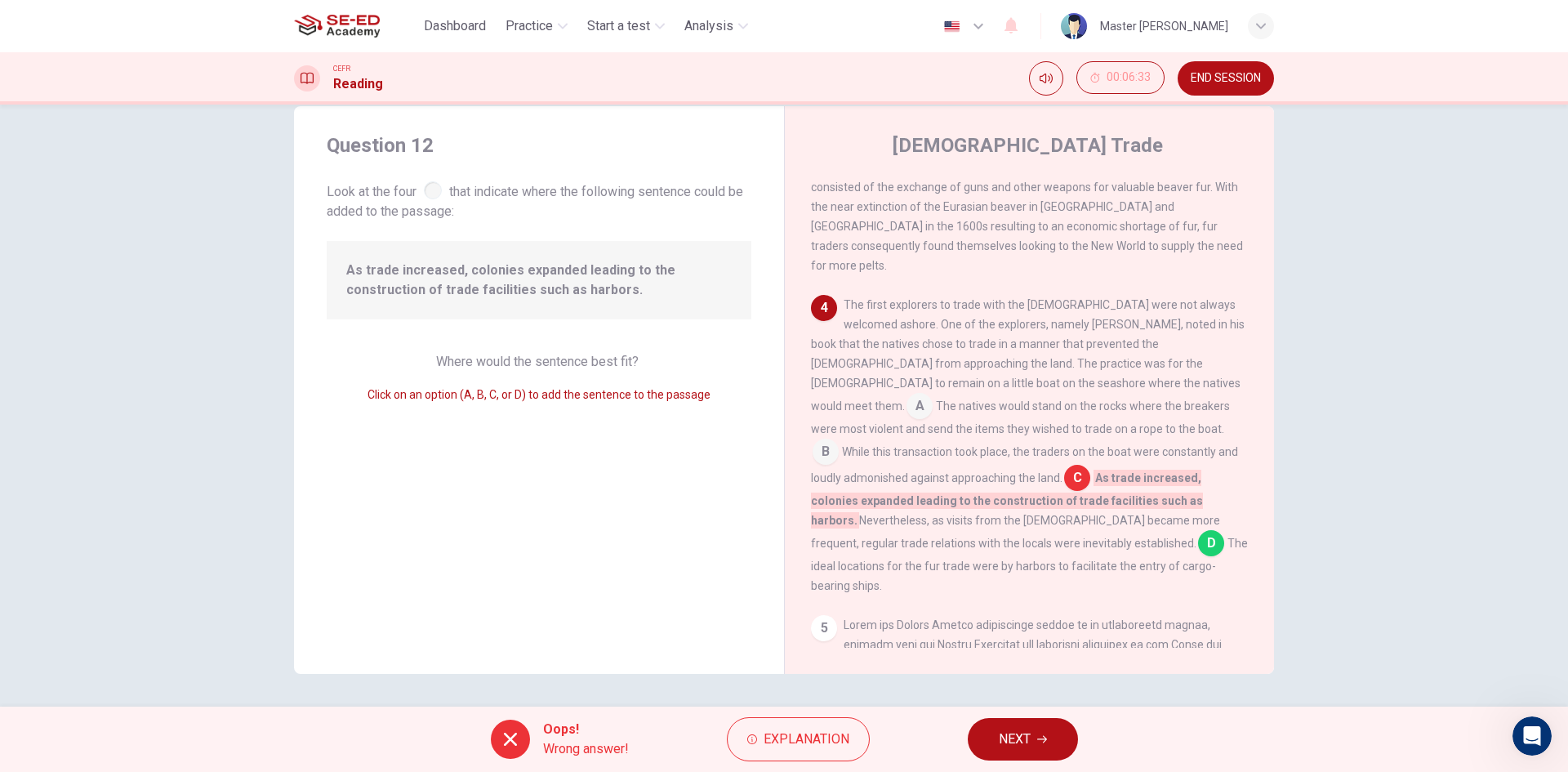
click at [1048, 717] on div "Oops! Wrong answer! Explanation NEXT" at bounding box center [784, 738] width 1568 height 65
click at [1259, 80] on span "END SESSION" at bounding box center [1226, 78] width 71 height 13
drag, startPoint x: 1032, startPoint y: 742, endPoint x: 1039, endPoint y: 760, distance: 19.3
click at [1038, 760] on div "Dashboard Practice Start a test Analysis English en ​ Master Thanakit Koypokais…" at bounding box center [784, 386] width 1568 height 772
click at [1042, 756] on button "NEXT" at bounding box center [1023, 738] width 110 height 42
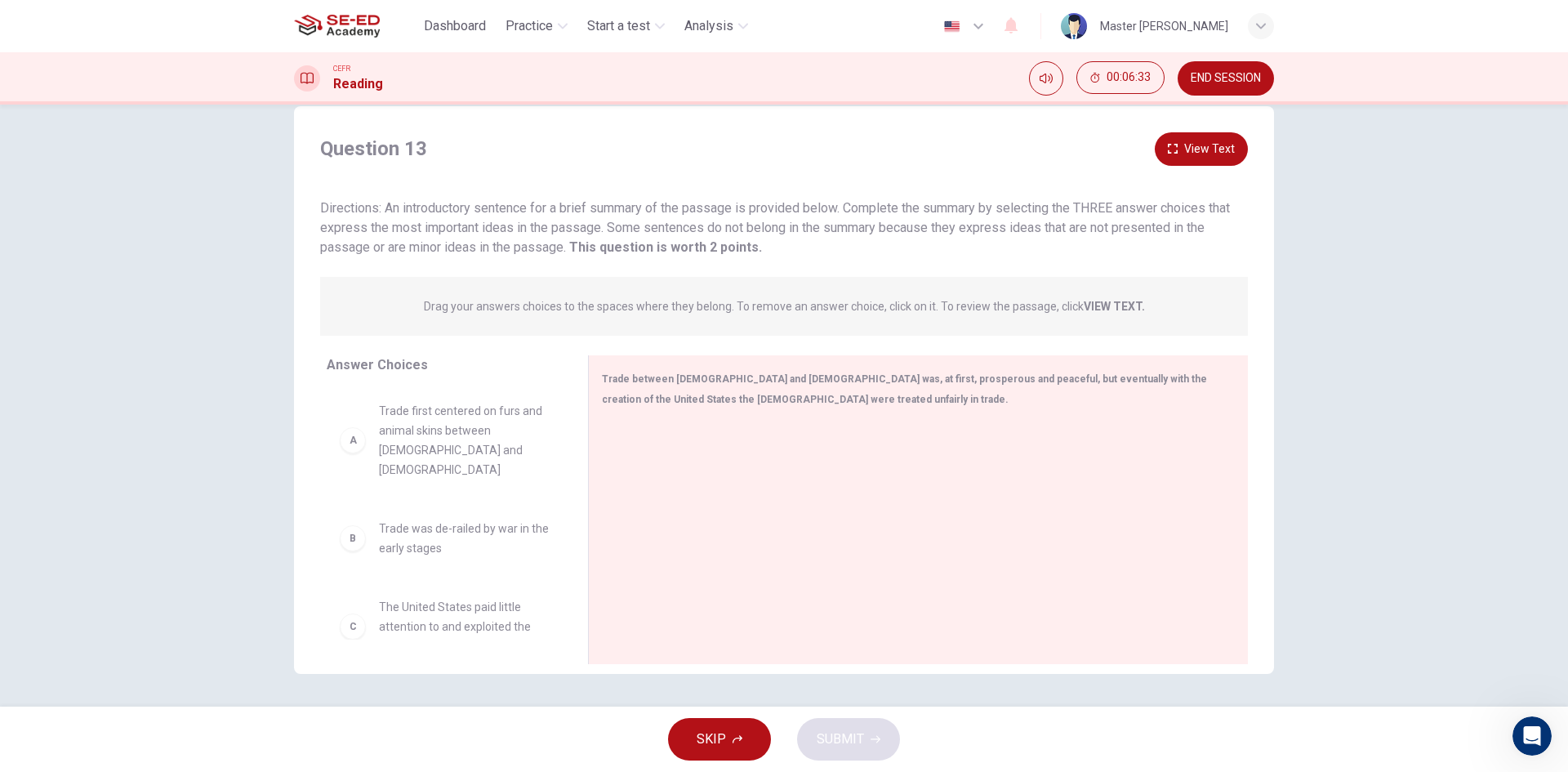
drag, startPoint x: 582, startPoint y: 437, endPoint x: 548, endPoint y: 535, distance: 103.7
click at [576, 532] on div at bounding box center [587, 509] width 21 height 309
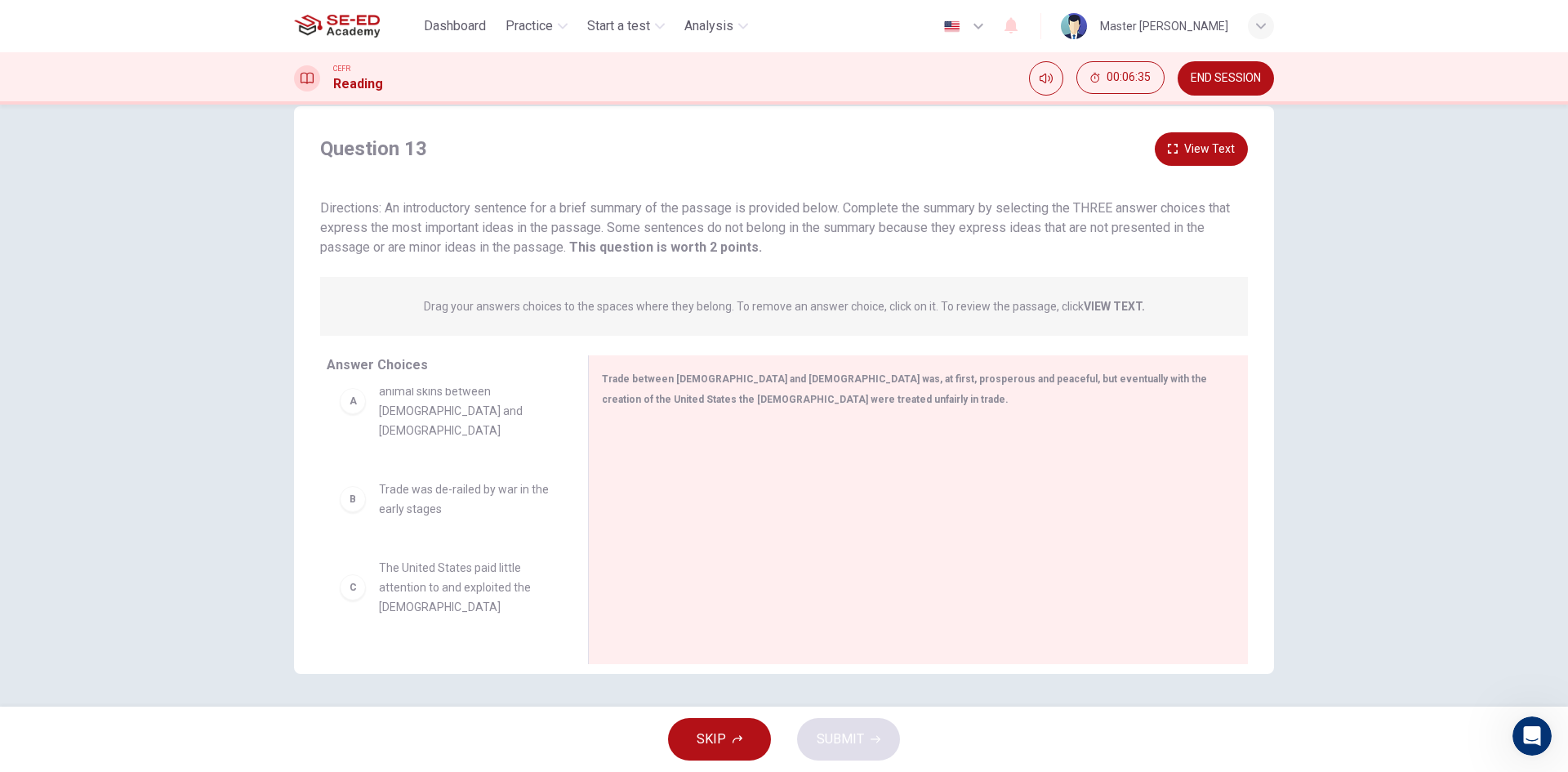
scroll to position [46, 0]
drag, startPoint x: 561, startPoint y: 463, endPoint x: 551, endPoint y: 532, distance: 69.7
click at [551, 532] on div "A Trade first centered on furs and animal skins between Native Americans and Eu…" at bounding box center [451, 513] width 249 height 251
click at [360, 551] on div "C The United States paid little attention to and exploited the Native Americans" at bounding box center [445, 580] width 209 height 58
click at [313, 593] on div "Answer Choices A Trade first centered on furs and animal skins between Native A…" at bounding box center [441, 513] width 294 height 317
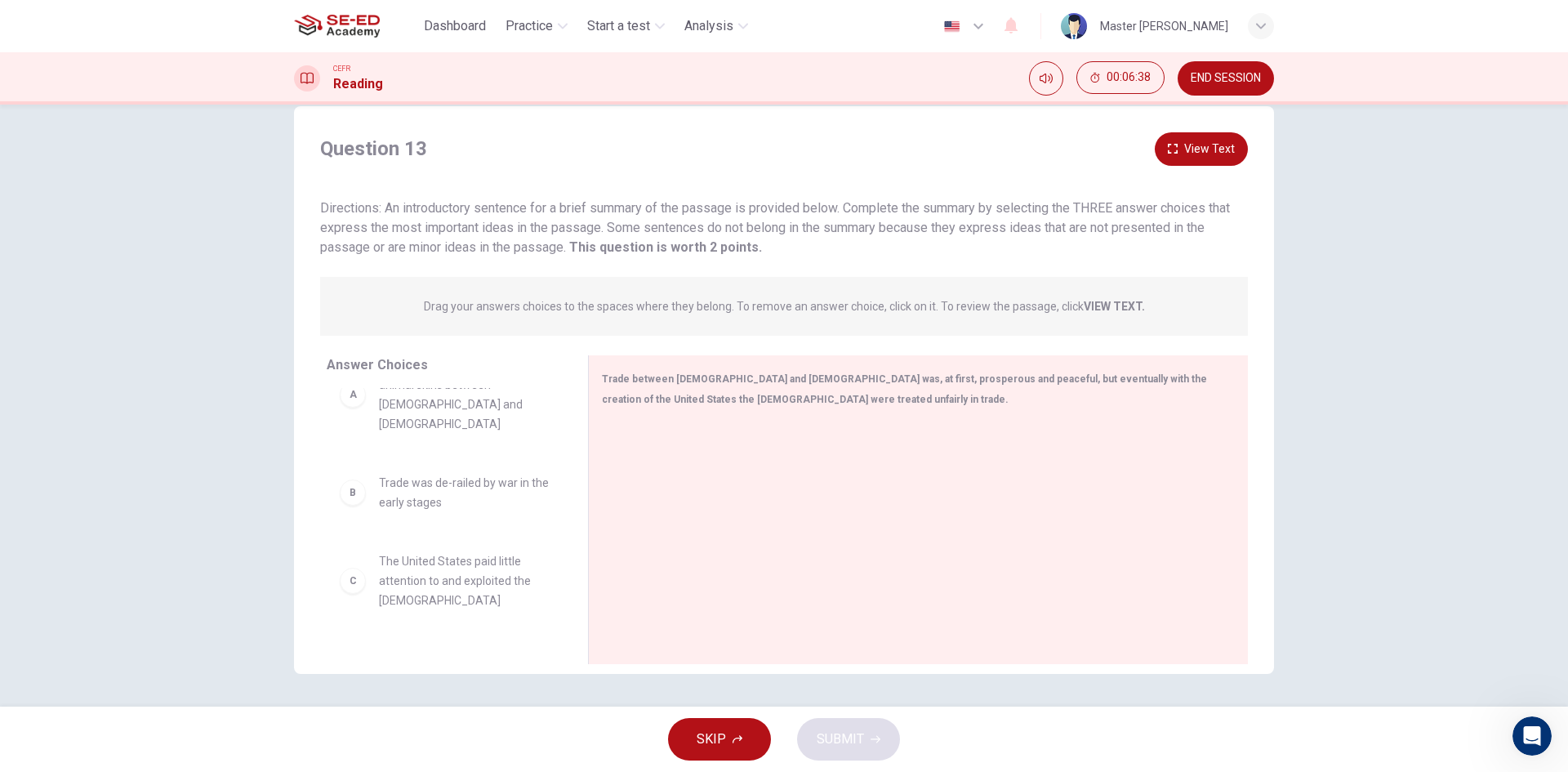
drag, startPoint x: 330, startPoint y: 576, endPoint x: 345, endPoint y: 567, distance: 17.5
click at [331, 575] on div "C The United States paid little attention to and exploited the Native Americans" at bounding box center [445, 581] width 235 height 85
click at [346, 568] on div "C" at bounding box center [353, 581] width 26 height 26
click at [360, 568] on div "C" at bounding box center [353, 581] width 26 height 26
drag, startPoint x: 360, startPoint y: 559, endPoint x: 401, endPoint y: 470, distance: 98.0
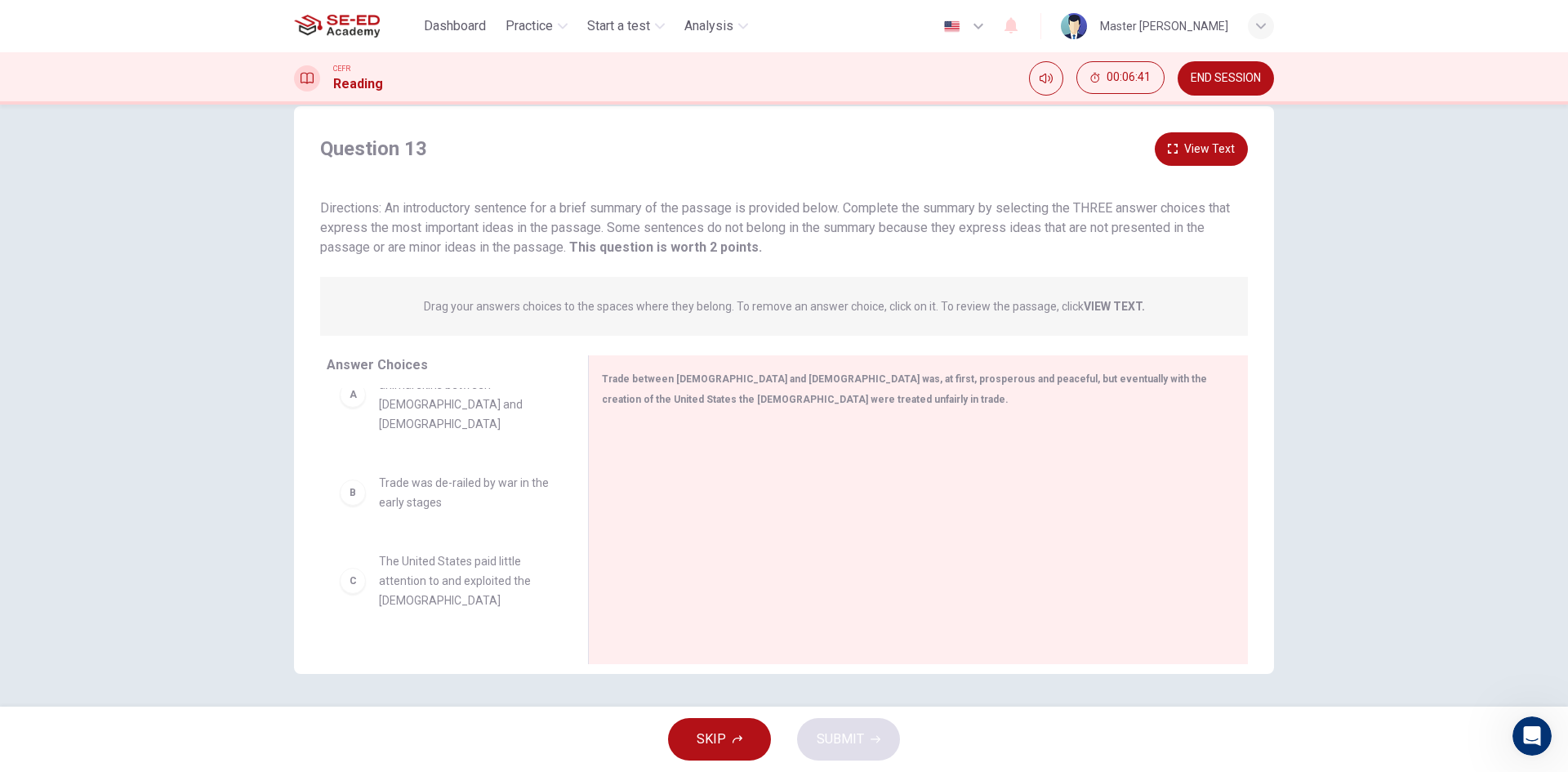
drag, startPoint x: 554, startPoint y: 441, endPoint x: 567, endPoint y: 528, distance: 88.0
click at [567, 528] on div "A Trade first centered on furs and animal skins between Native Americans and Eu…" at bounding box center [451, 513] width 249 height 251
drag, startPoint x: 577, startPoint y: 481, endPoint x: 585, endPoint y: 422, distance: 59.5
click at [585, 422] on div at bounding box center [594, 509] width 21 height 309
click at [558, 421] on div "A Trade first centered on furs and animal skins between Native Americans and Eu…" at bounding box center [454, 513] width 255 height 251
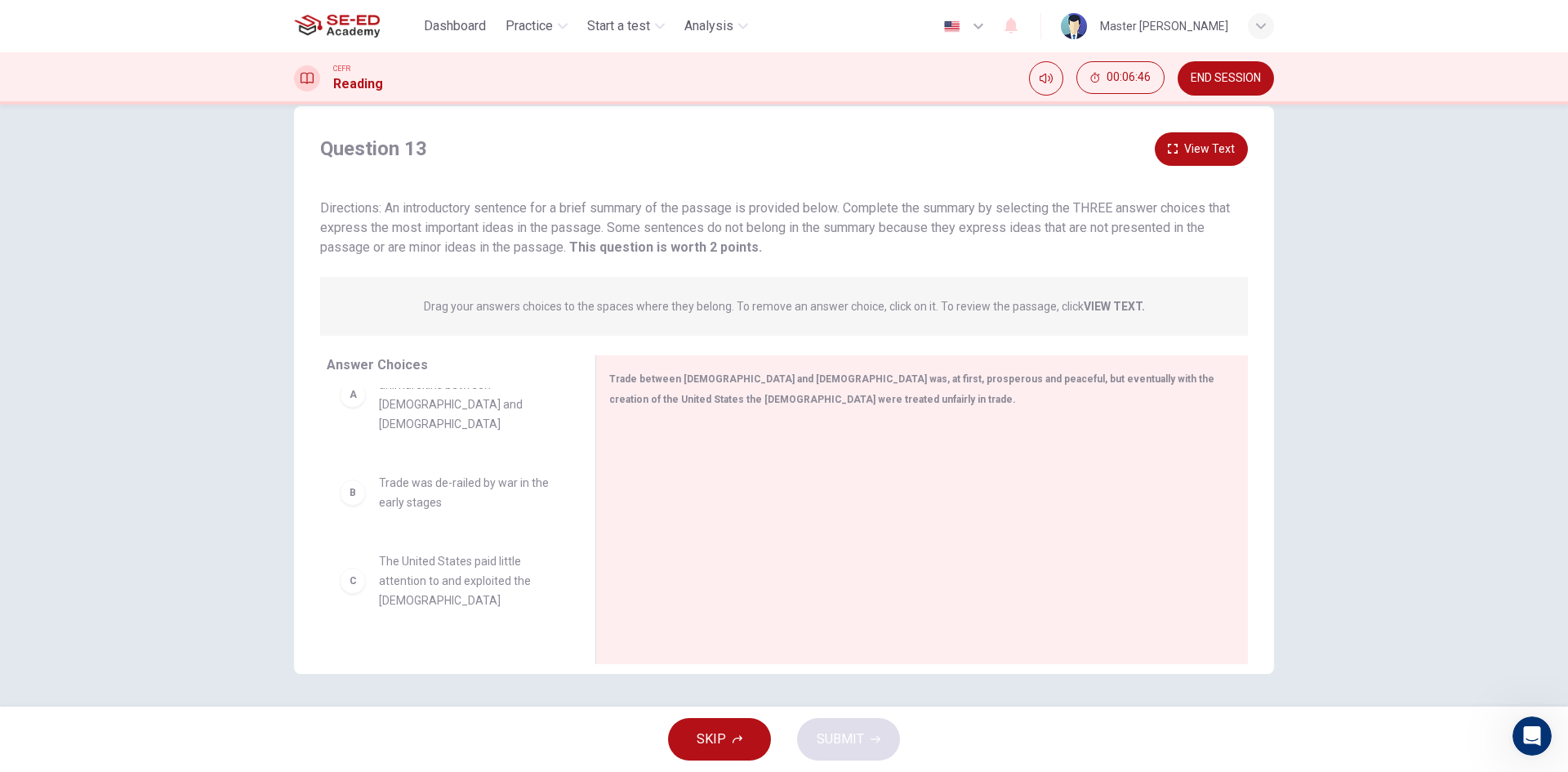
click at [739, 341] on div "Question 13 View Text Directions: An introductory sentence for a brief summary …" at bounding box center [784, 402] width 980 height 539
click at [1231, 72] on span "END SESSION" at bounding box center [1226, 78] width 71 height 13
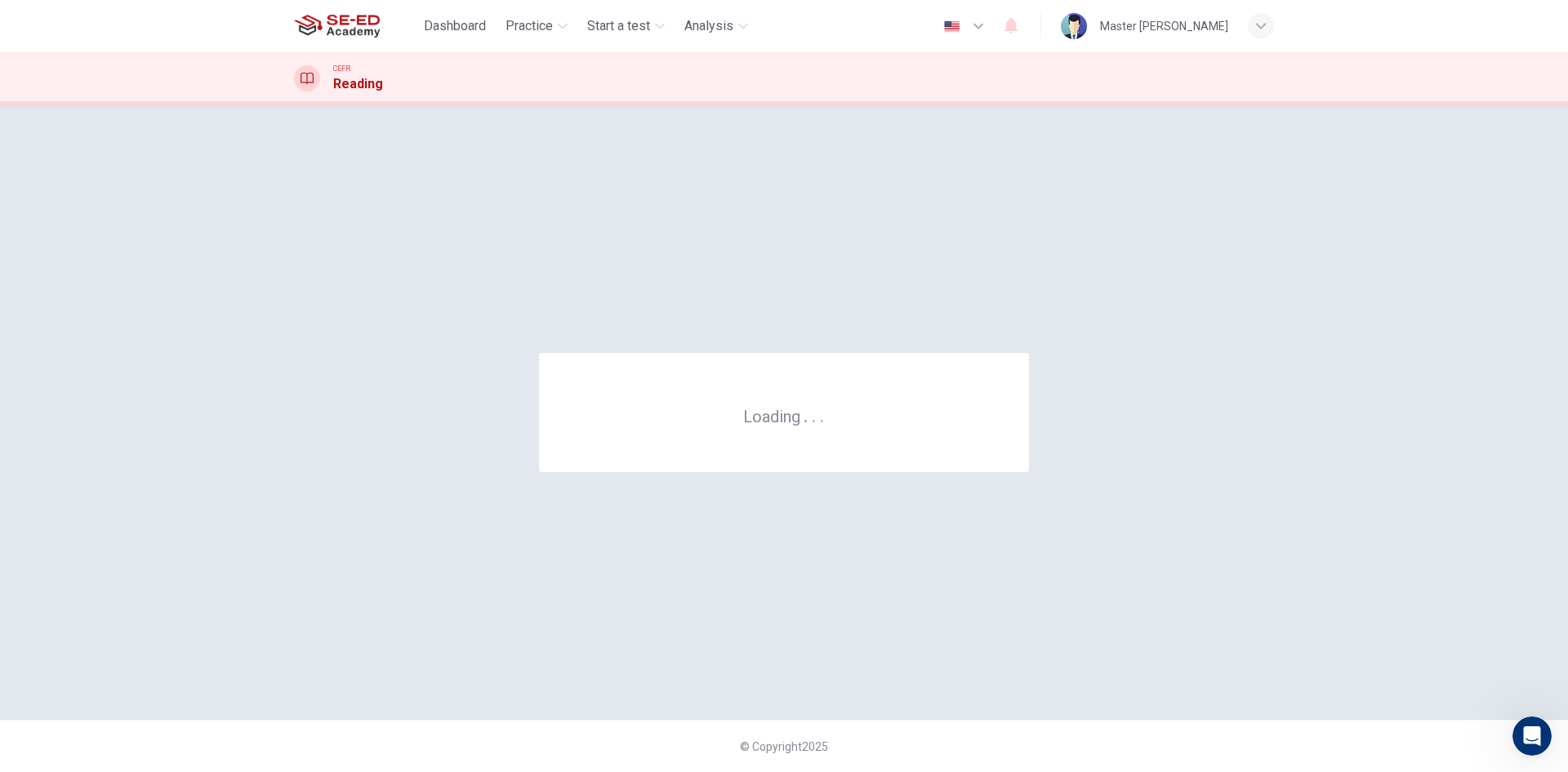
scroll to position [0, 0]
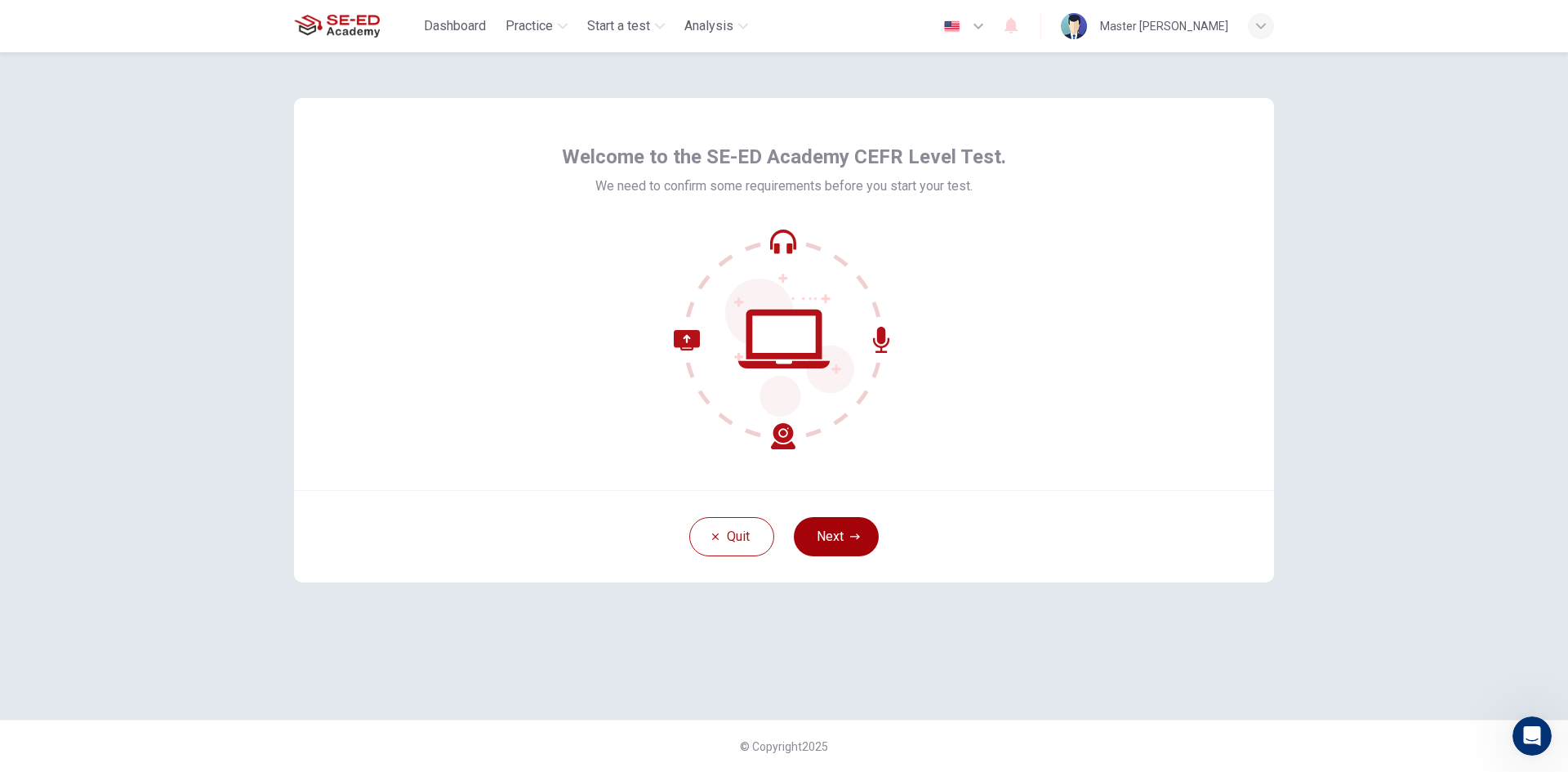
click at [830, 523] on button "Next" at bounding box center [836, 537] width 85 height 40
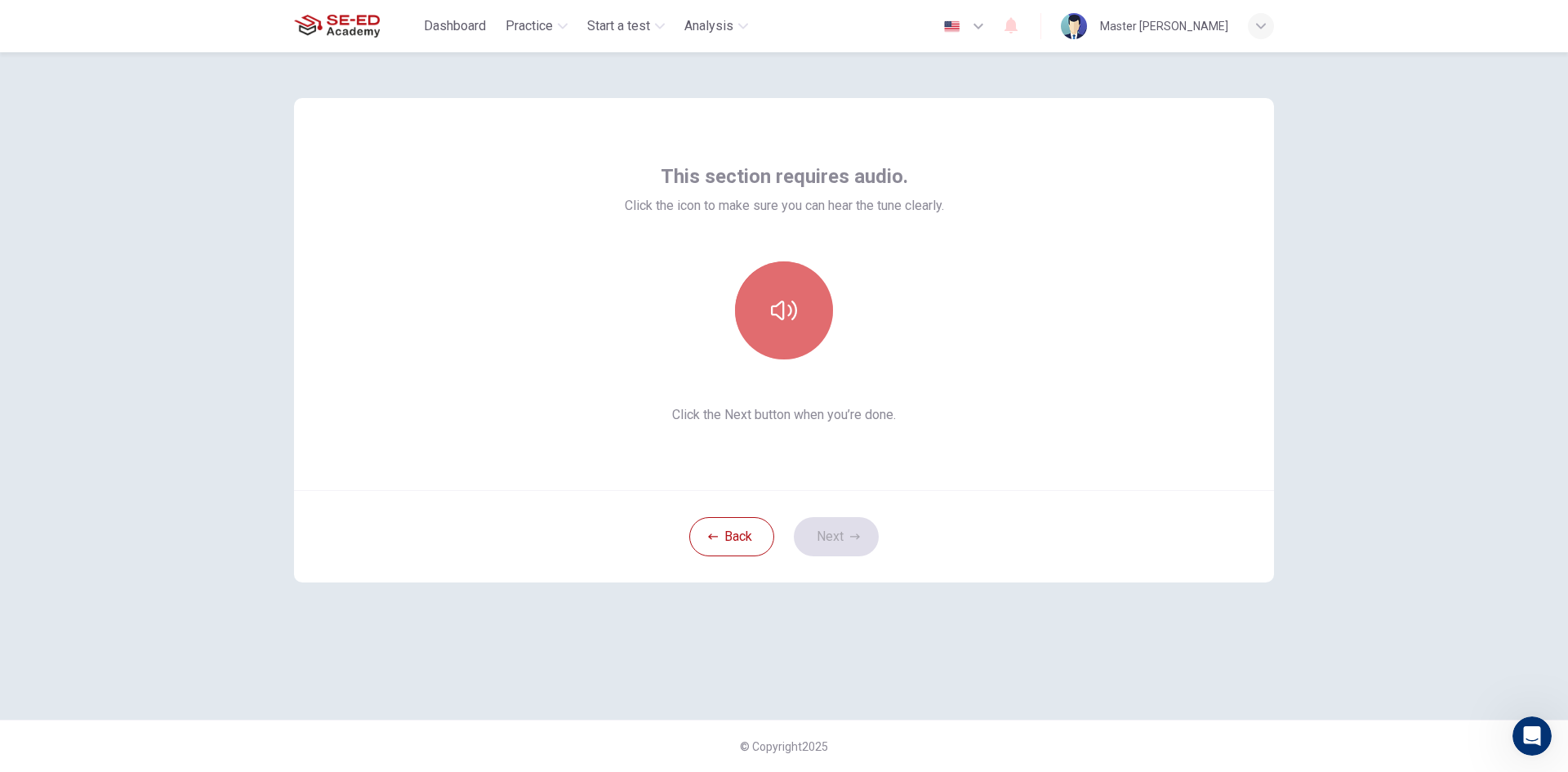
click at [772, 319] on icon "button" at bounding box center [784, 311] width 26 height 26
click at [794, 328] on button "button" at bounding box center [784, 311] width 98 height 98
click at [859, 542] on button "Next" at bounding box center [836, 537] width 85 height 40
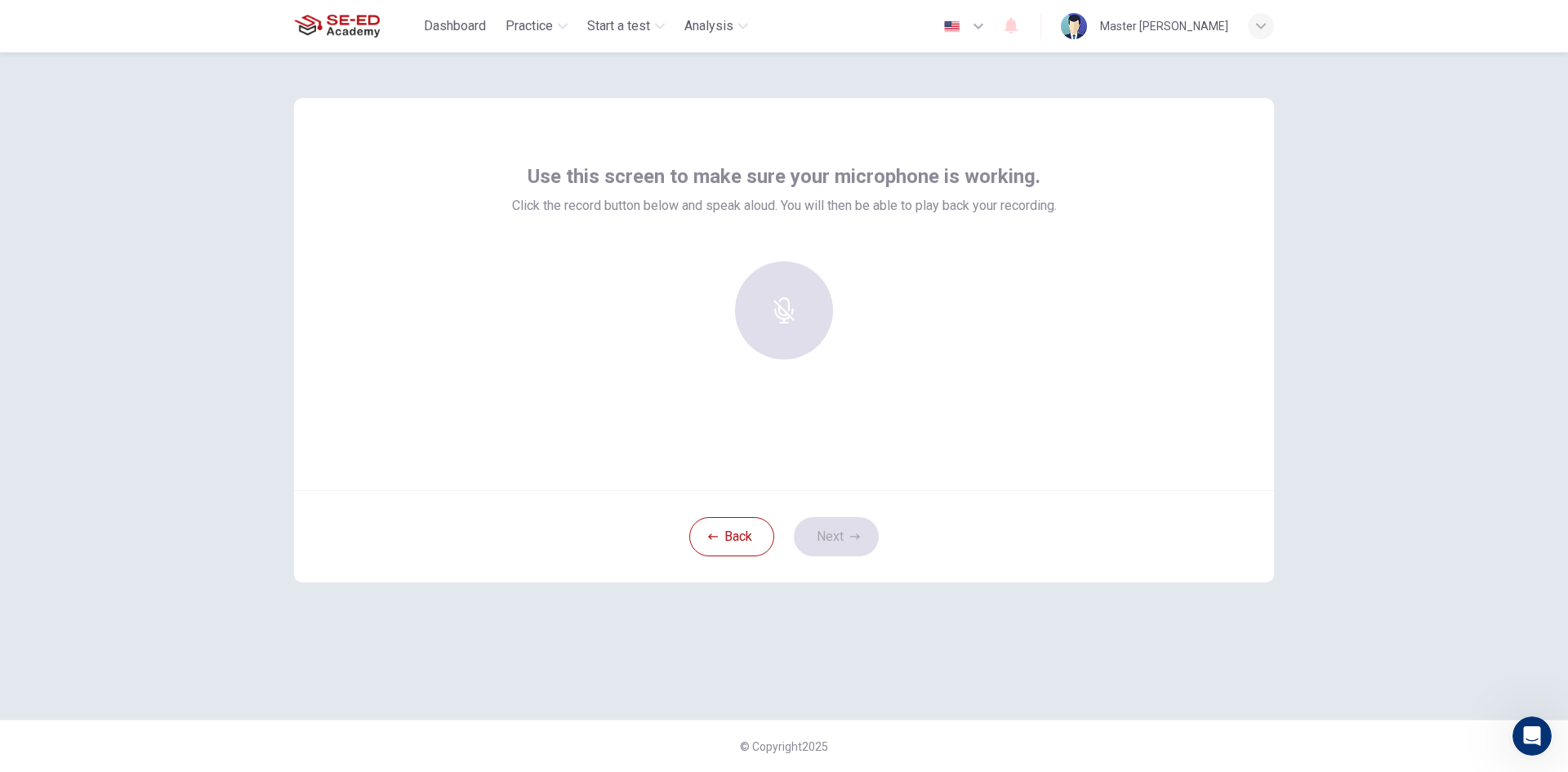
click at [752, 344] on div at bounding box center [784, 311] width 176 height 98
click at [768, 320] on div at bounding box center [784, 311] width 176 height 98
click at [807, 335] on div at bounding box center [784, 311] width 176 height 98
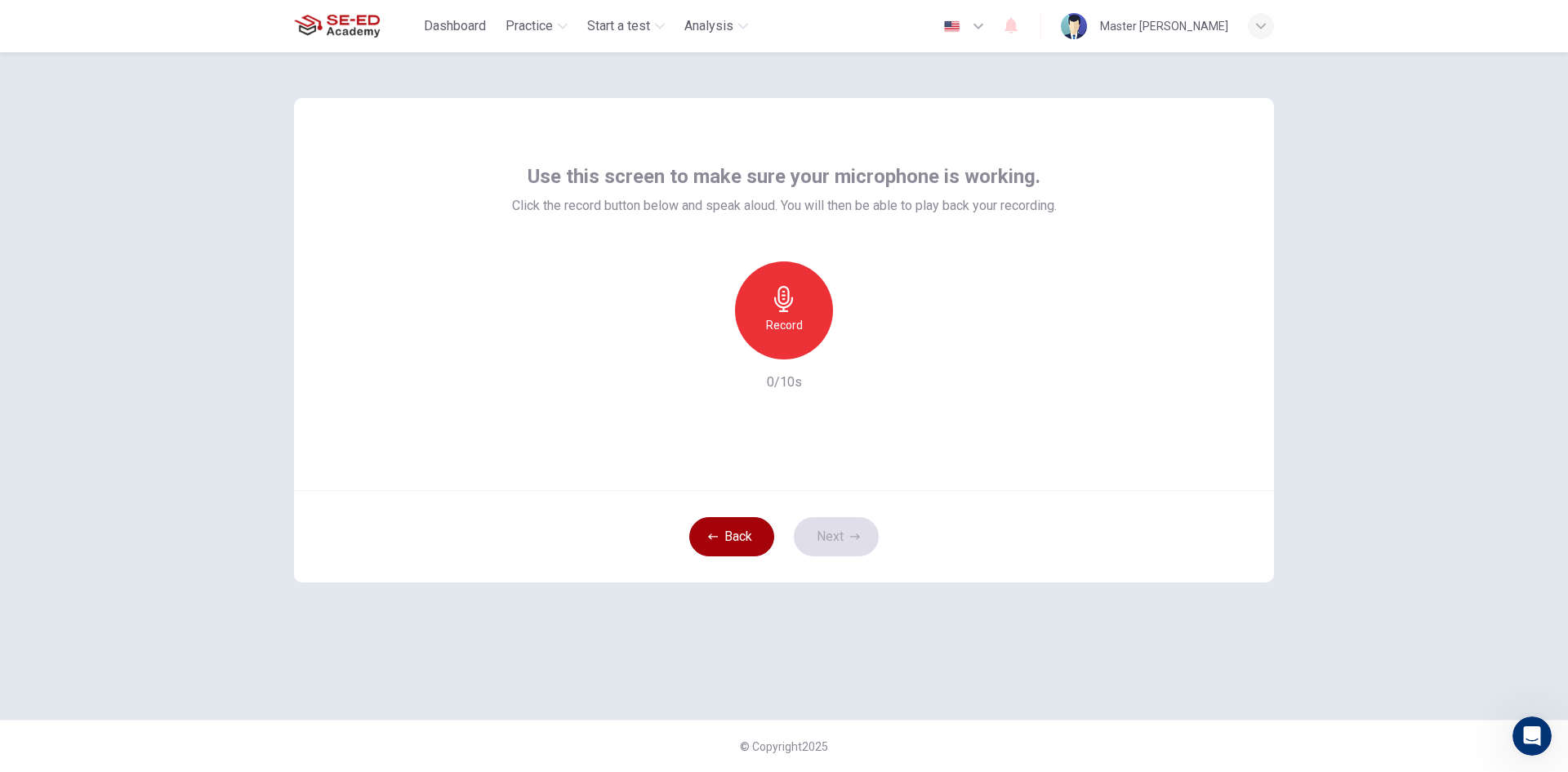
click at [764, 530] on button "Back" at bounding box center [732, 537] width 85 height 40
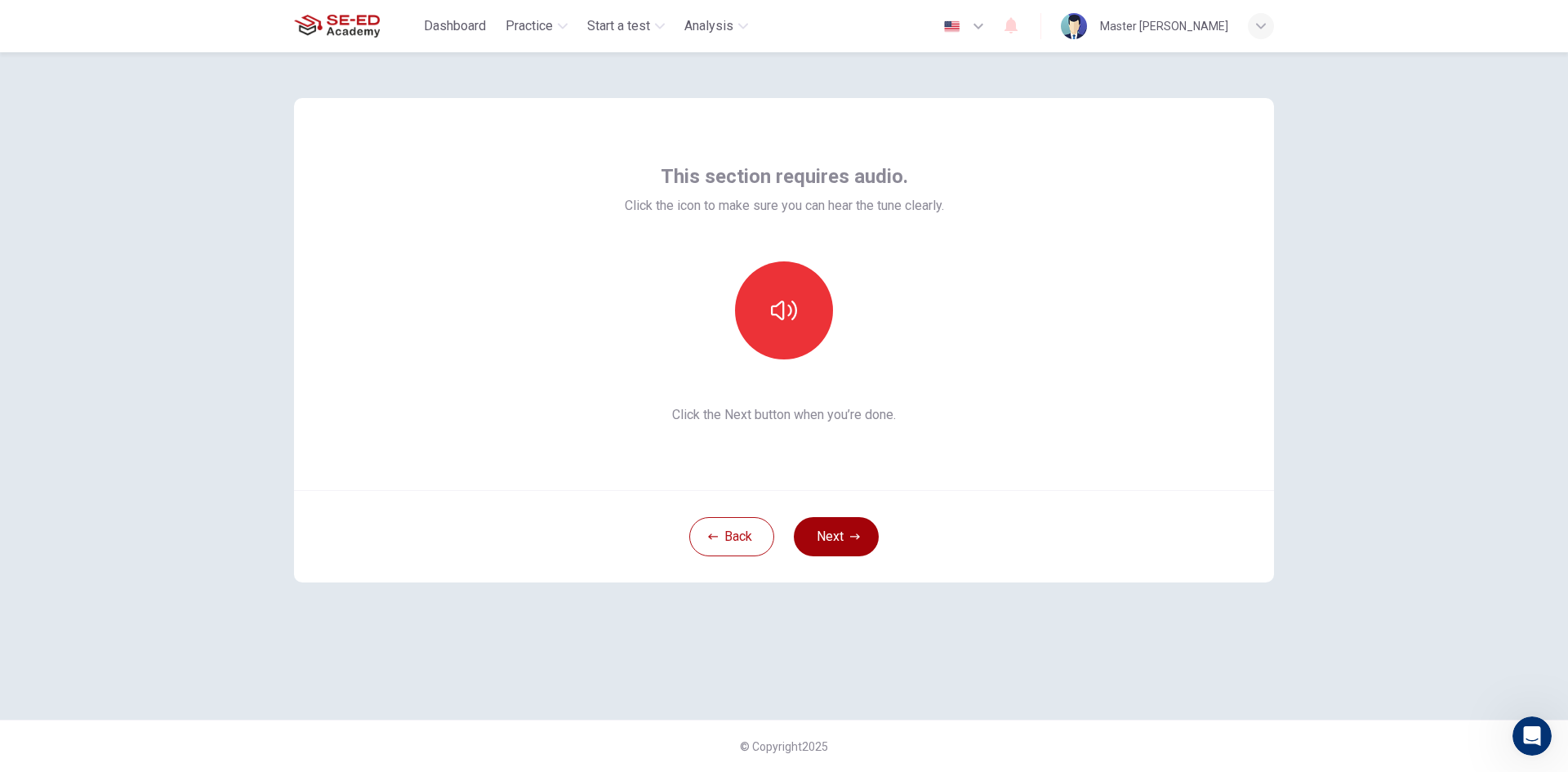
click at [828, 524] on button "Next" at bounding box center [836, 537] width 85 height 40
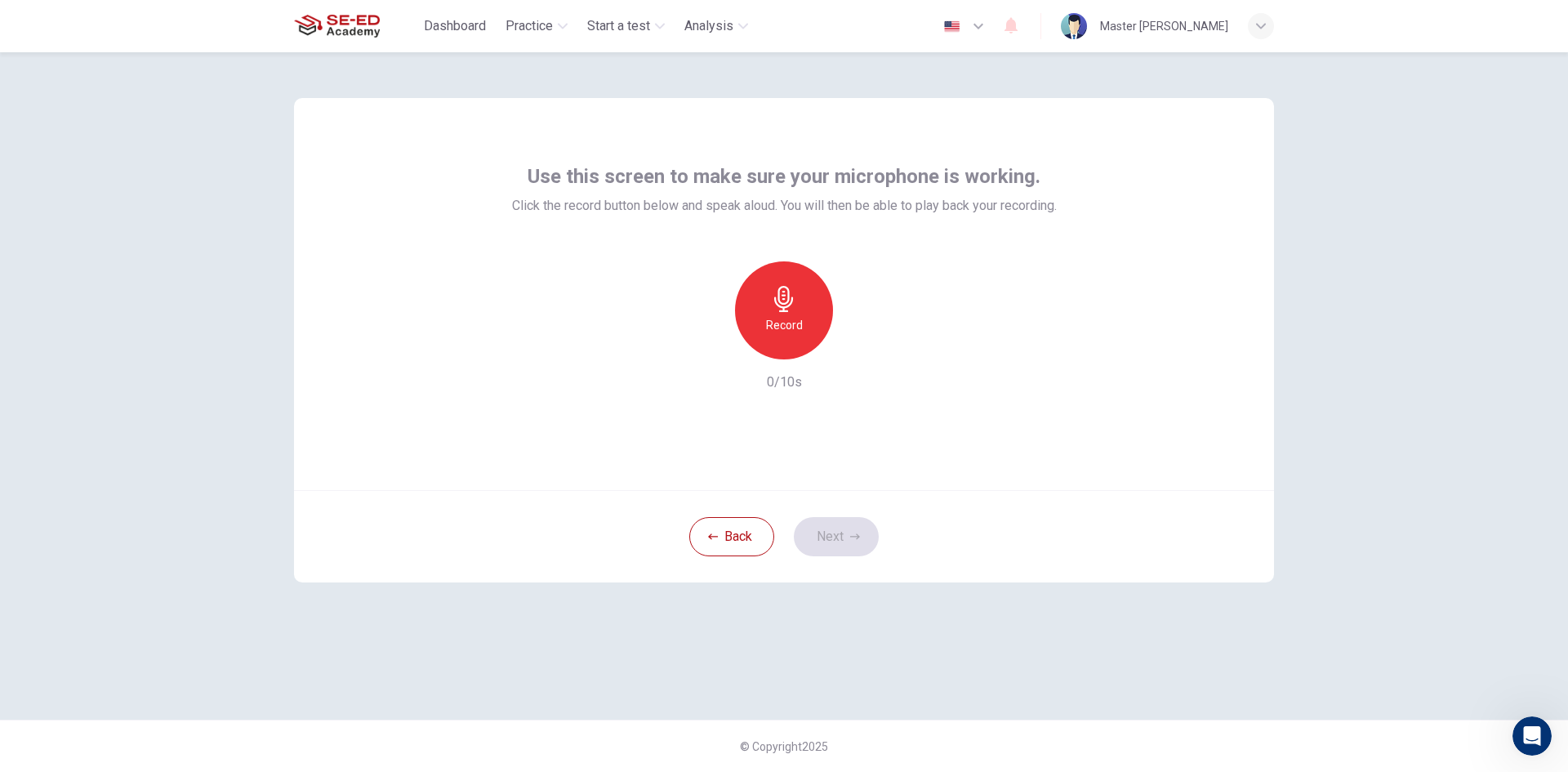
click at [1467, 294] on div "Use this screen to make sure your microphone is working. Click the record butto…" at bounding box center [784, 412] width 1568 height 719
click at [786, 331] on h6 "Record" at bounding box center [784, 325] width 37 height 20
drag, startPoint x: 790, startPoint y: 330, endPoint x: 927, endPoint y: 414, distance: 160.7
click at [832, 354] on div "Record" at bounding box center [784, 311] width 176 height 98
click at [890, 536] on div "Use this screen to make sure your microphone is working. Click the record butto…" at bounding box center [784, 340] width 980 height 484
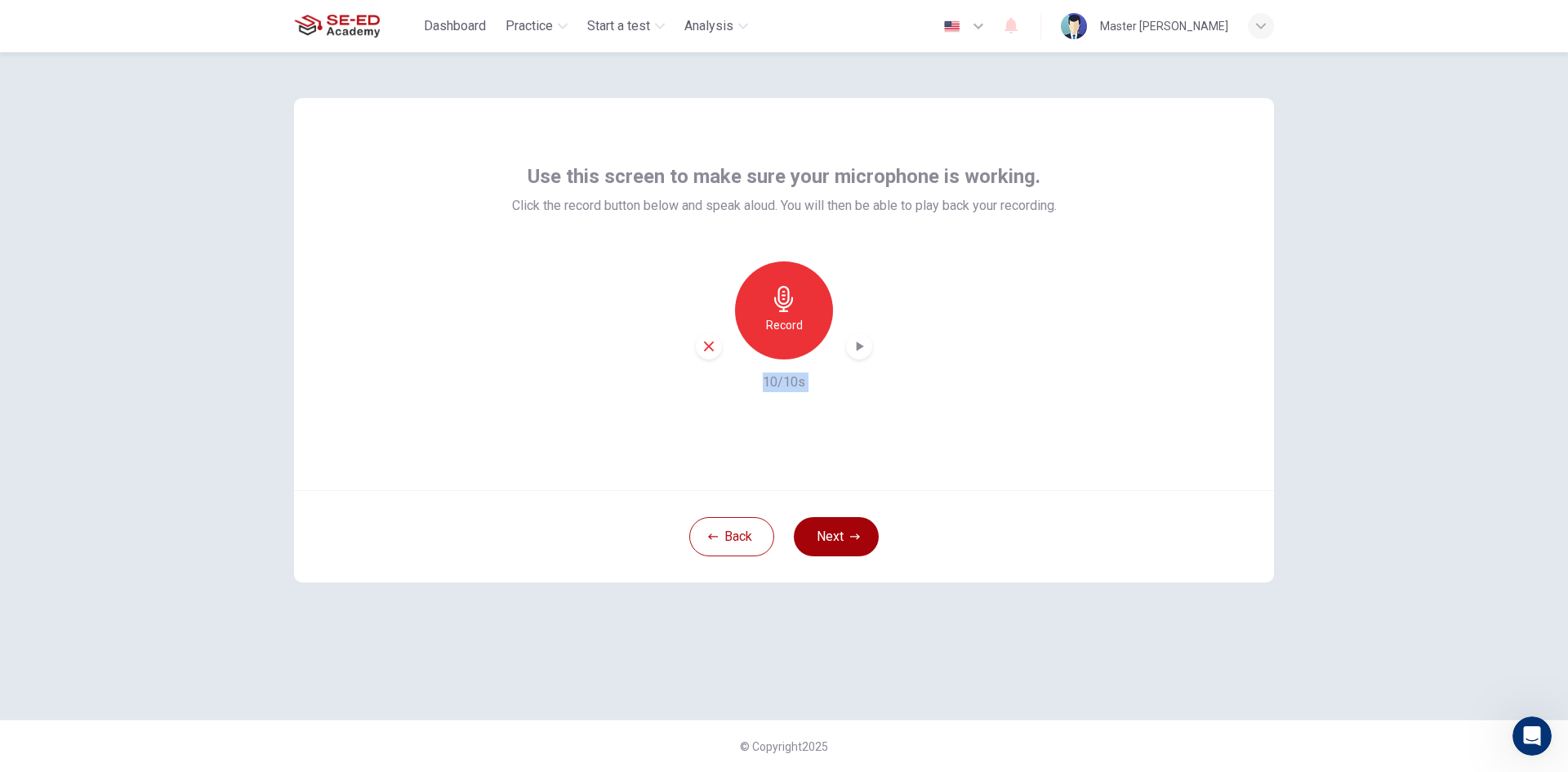
click at [870, 537] on button "Next" at bounding box center [836, 537] width 85 height 40
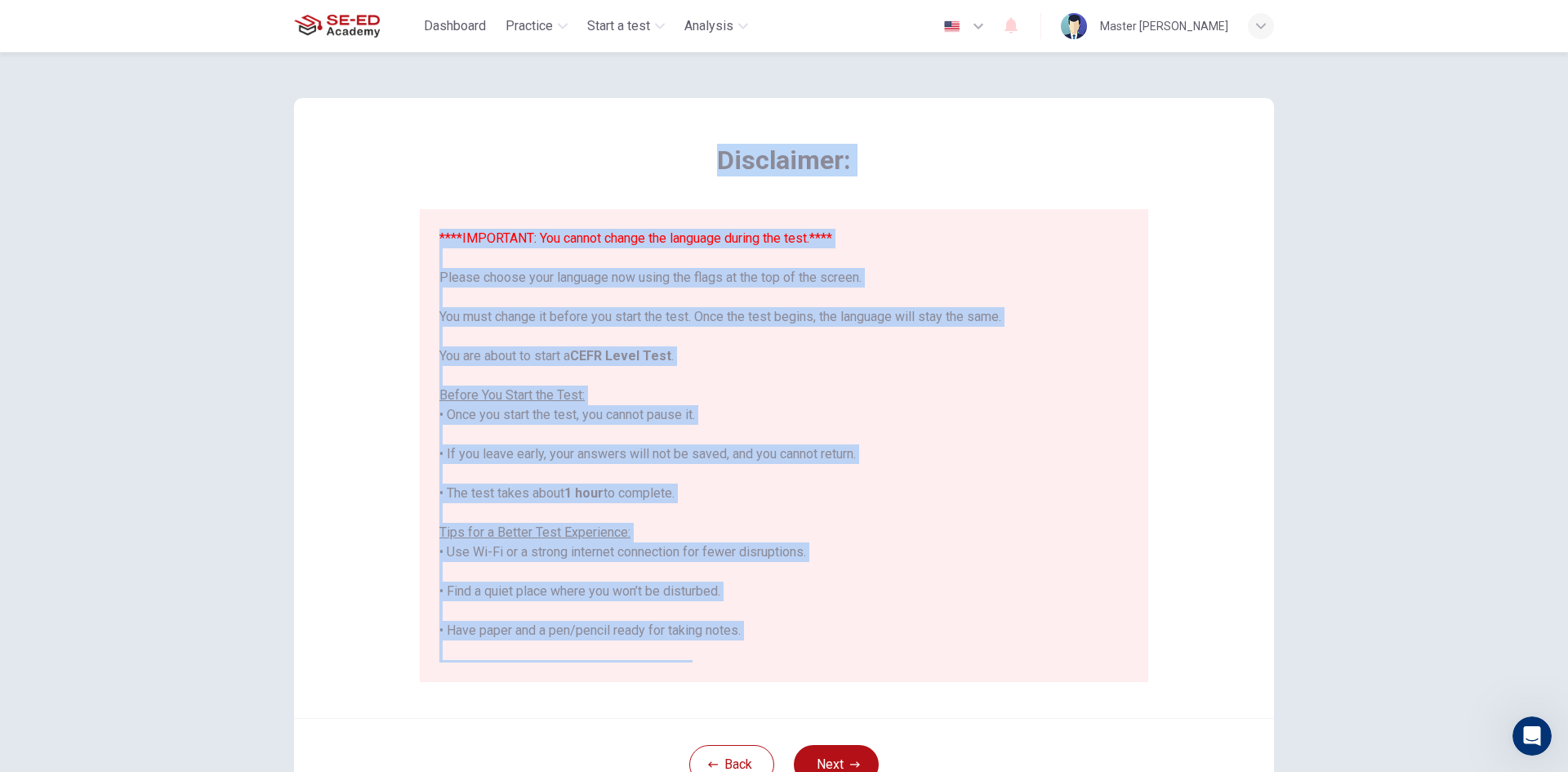
click at [1122, 339] on div "****IMPORTANT: You cannot change the language during the test.**** Please choos…" at bounding box center [787, 445] width 696 height 434
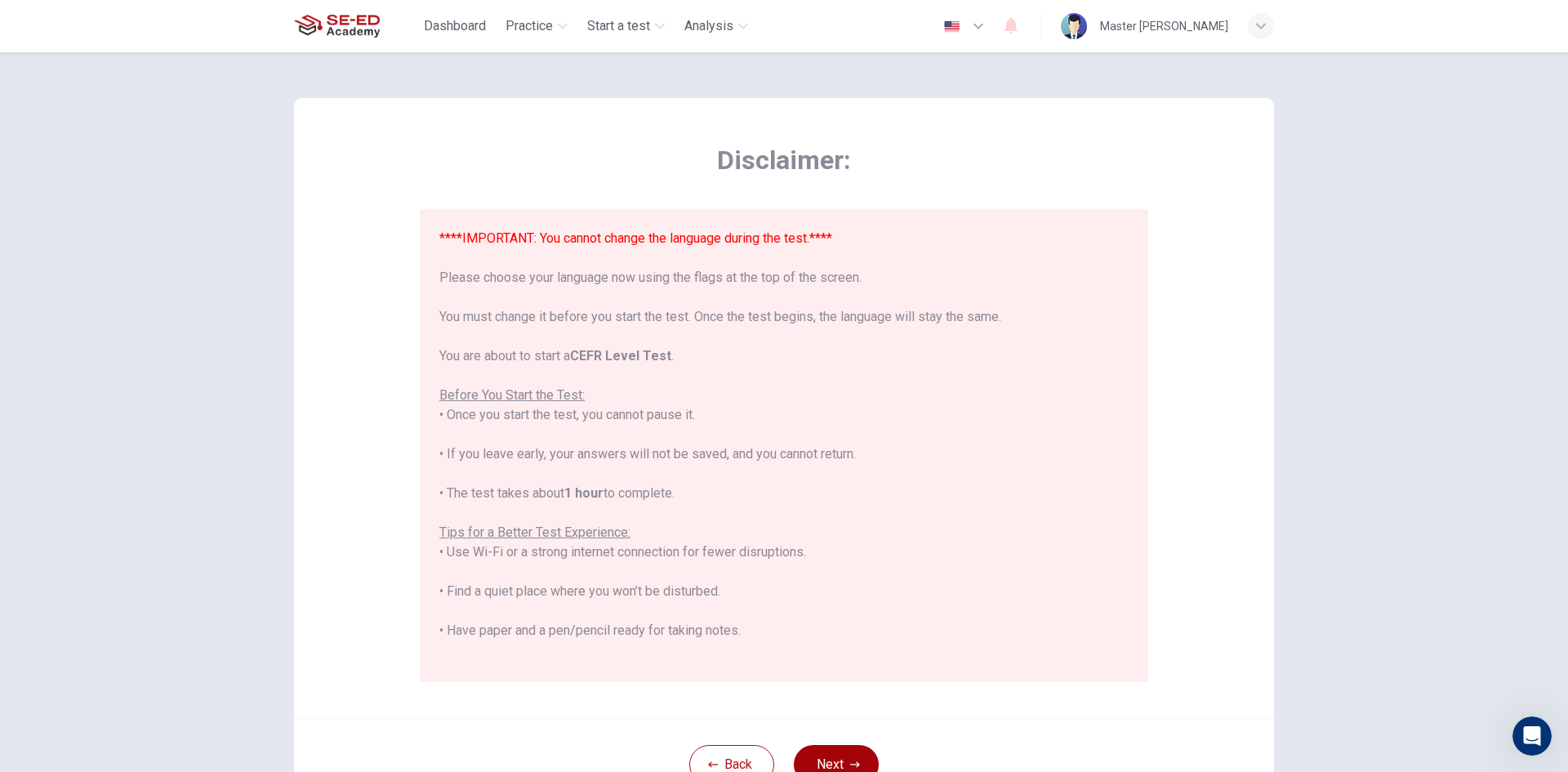
click at [845, 770] on button "Next" at bounding box center [836, 764] width 85 height 40
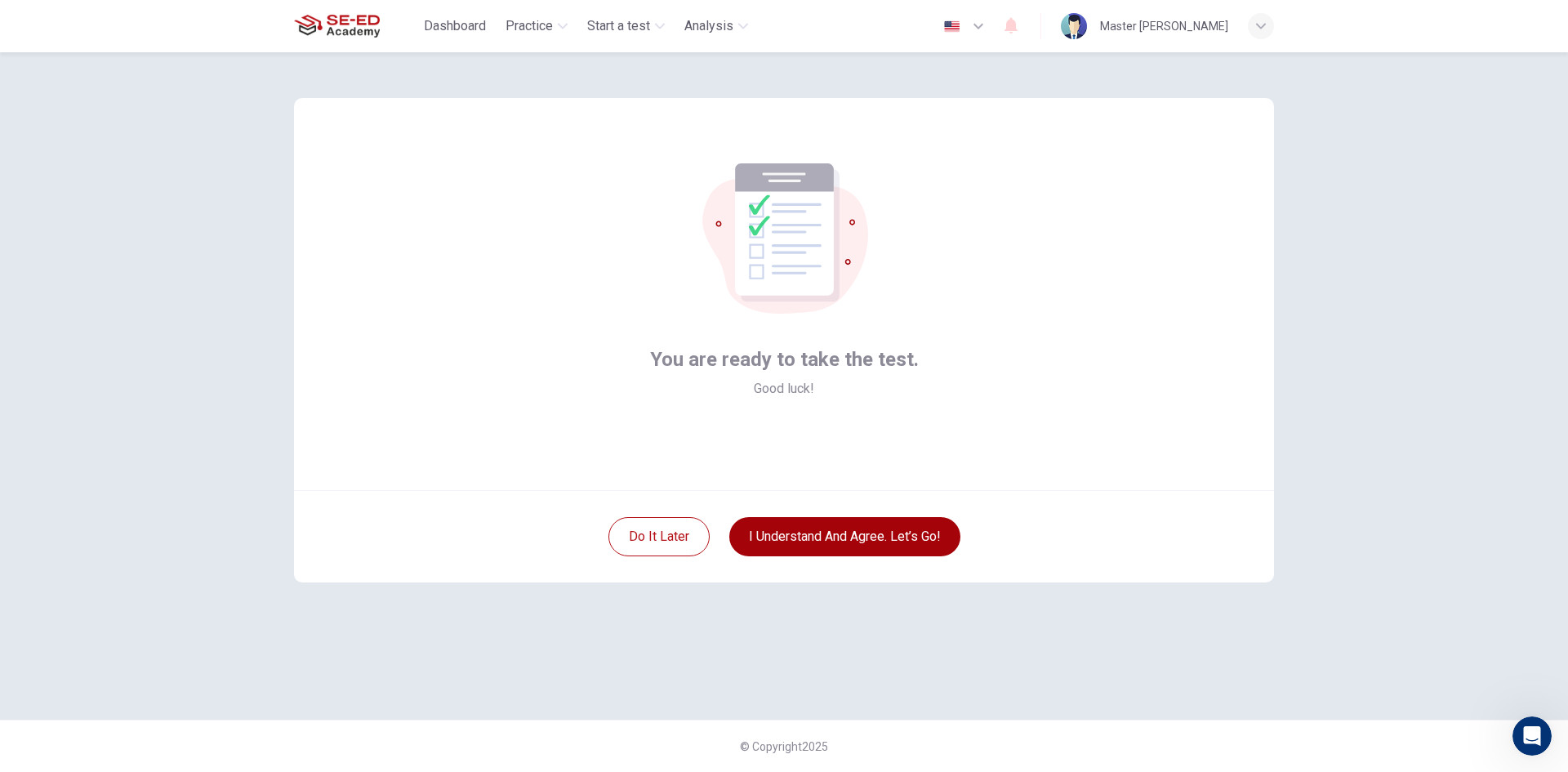
click at [903, 546] on button "I understand and agree. Let’s go!" at bounding box center [845, 537] width 231 height 40
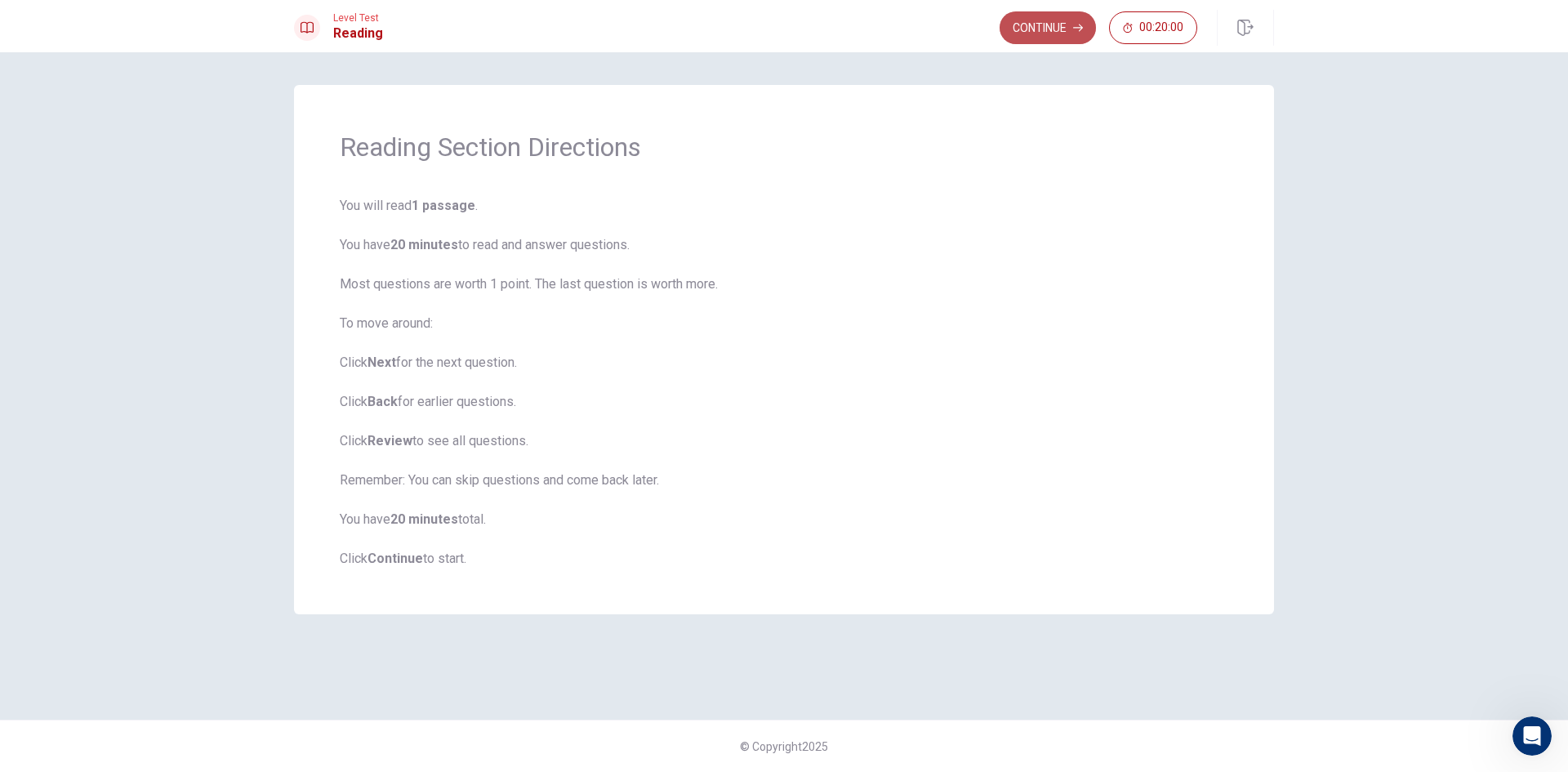
click at [1061, 40] on button "Continue" at bounding box center [1048, 27] width 96 height 33
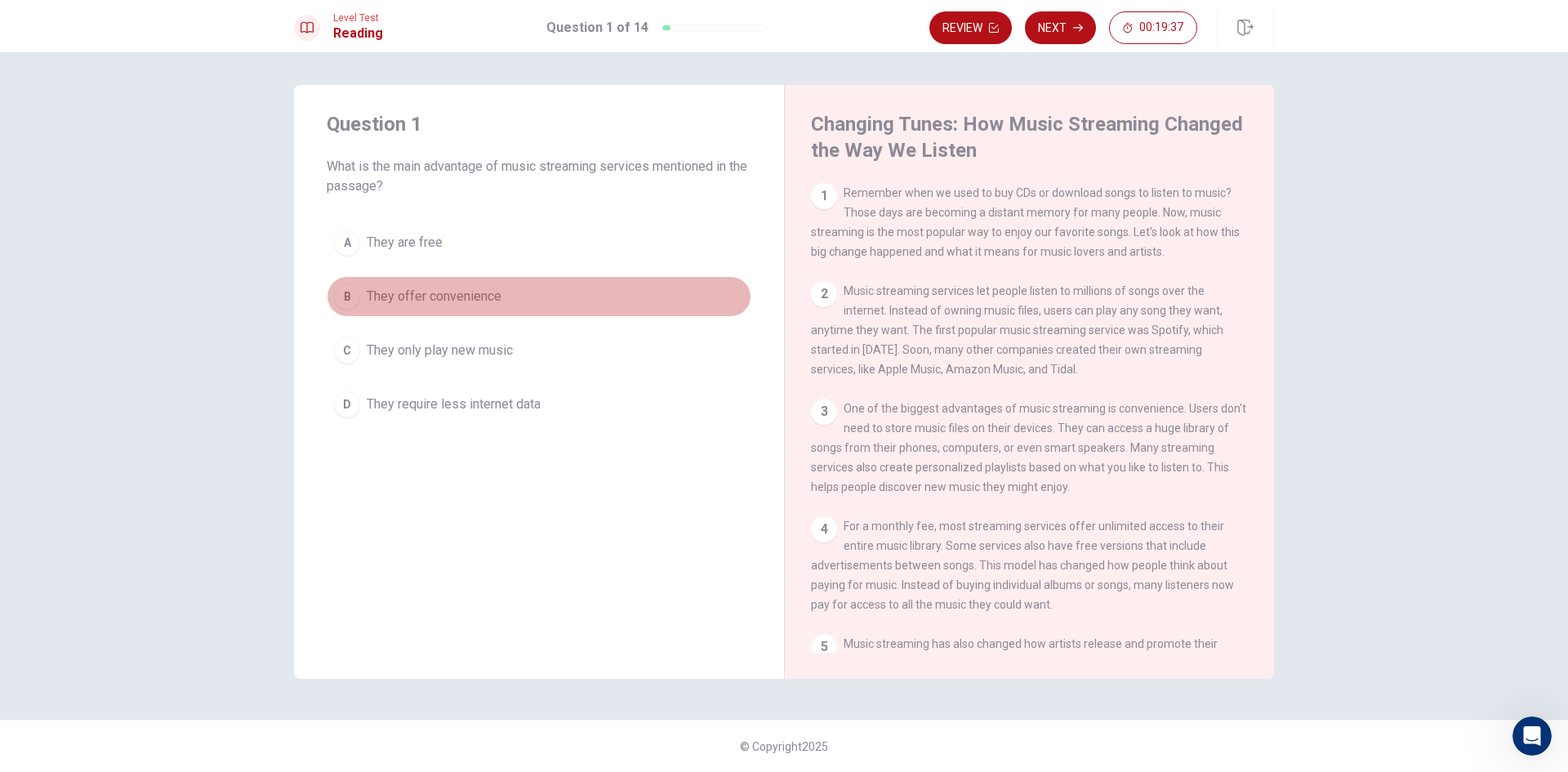
click at [496, 297] on span "They offer convenience" at bounding box center [433, 296] width 135 height 20
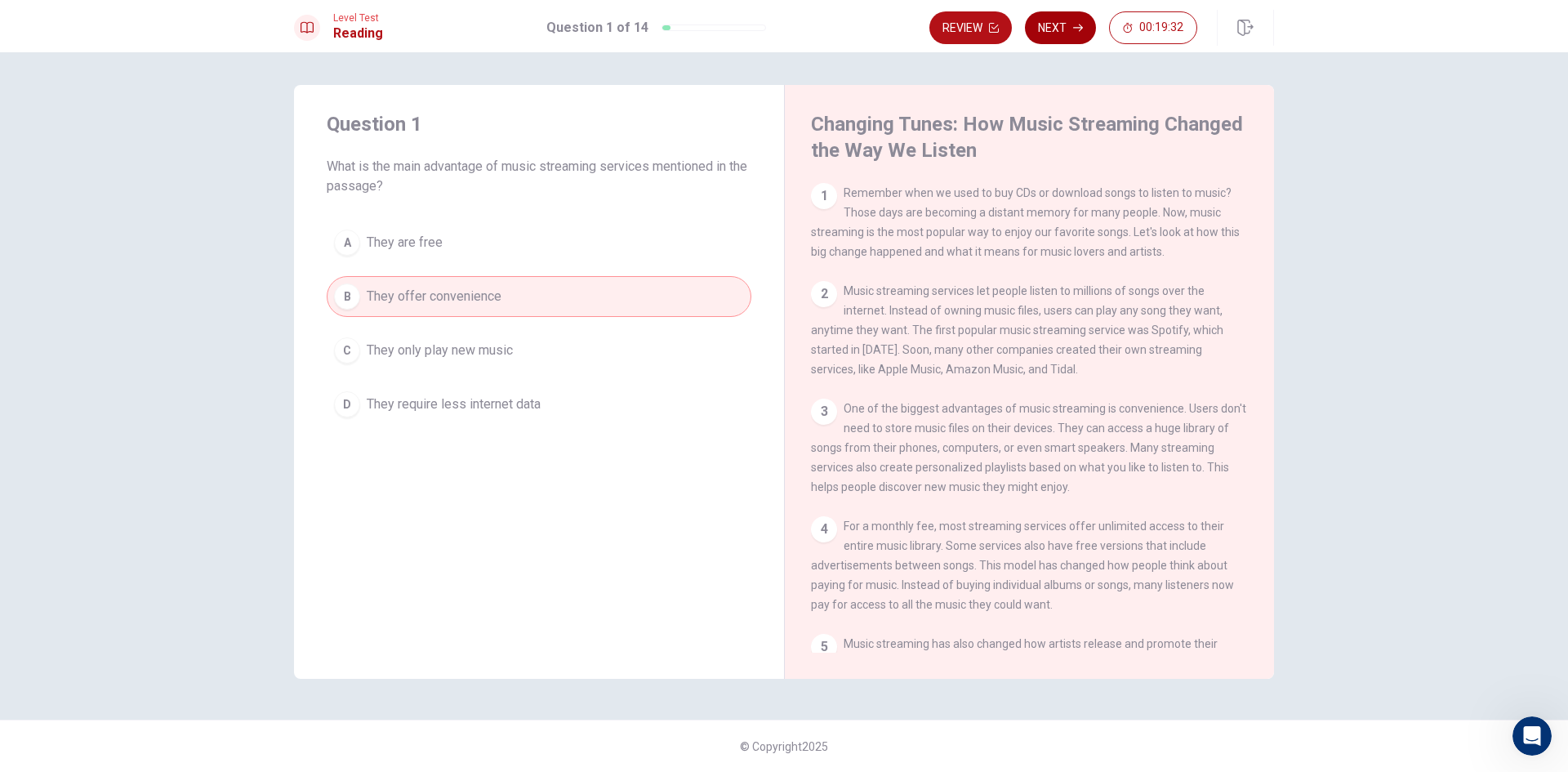
click at [1050, 28] on button "Next" at bounding box center [1059, 27] width 71 height 33
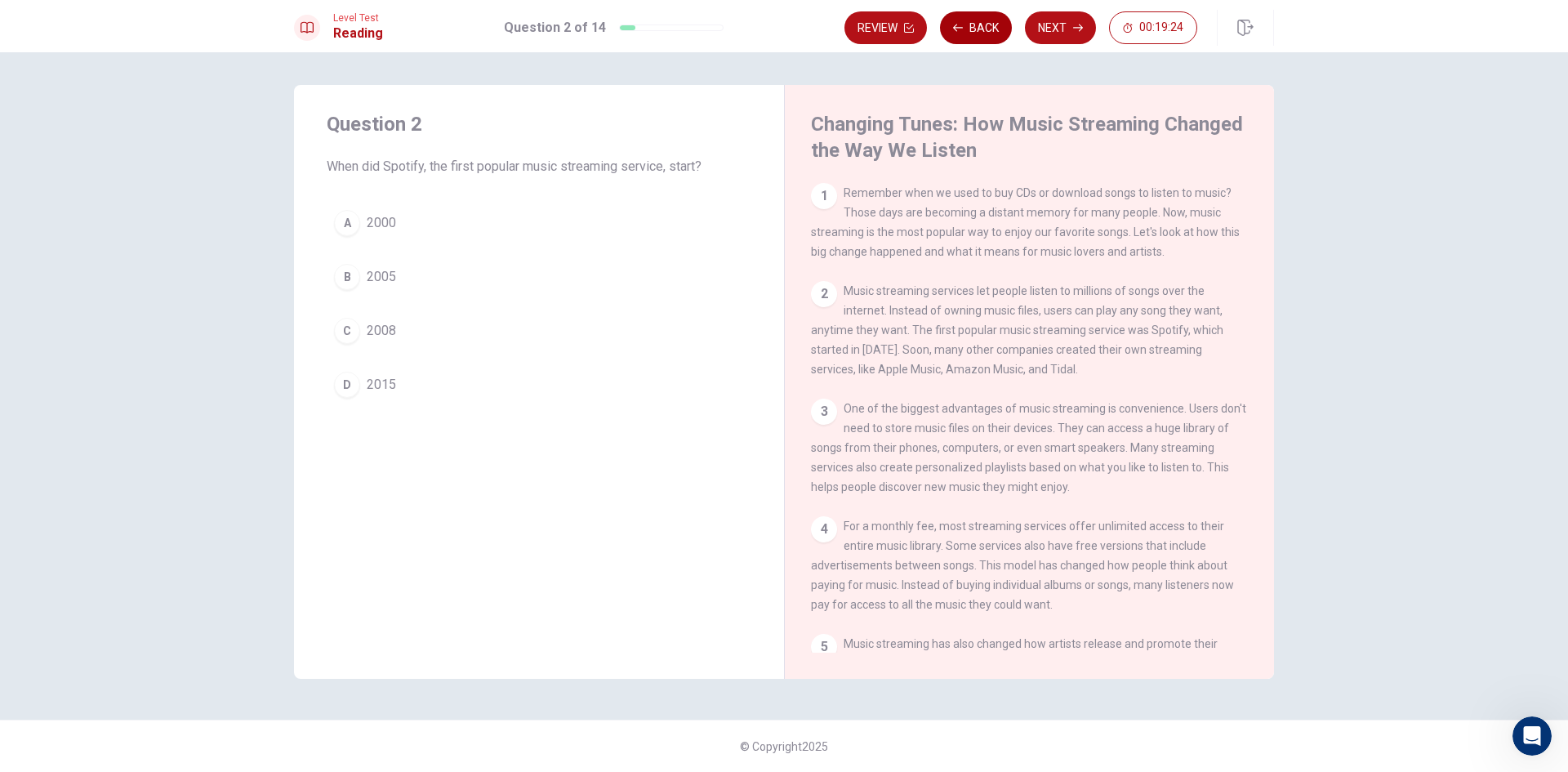
click at [951, 25] on button "Back" at bounding box center [976, 27] width 72 height 33
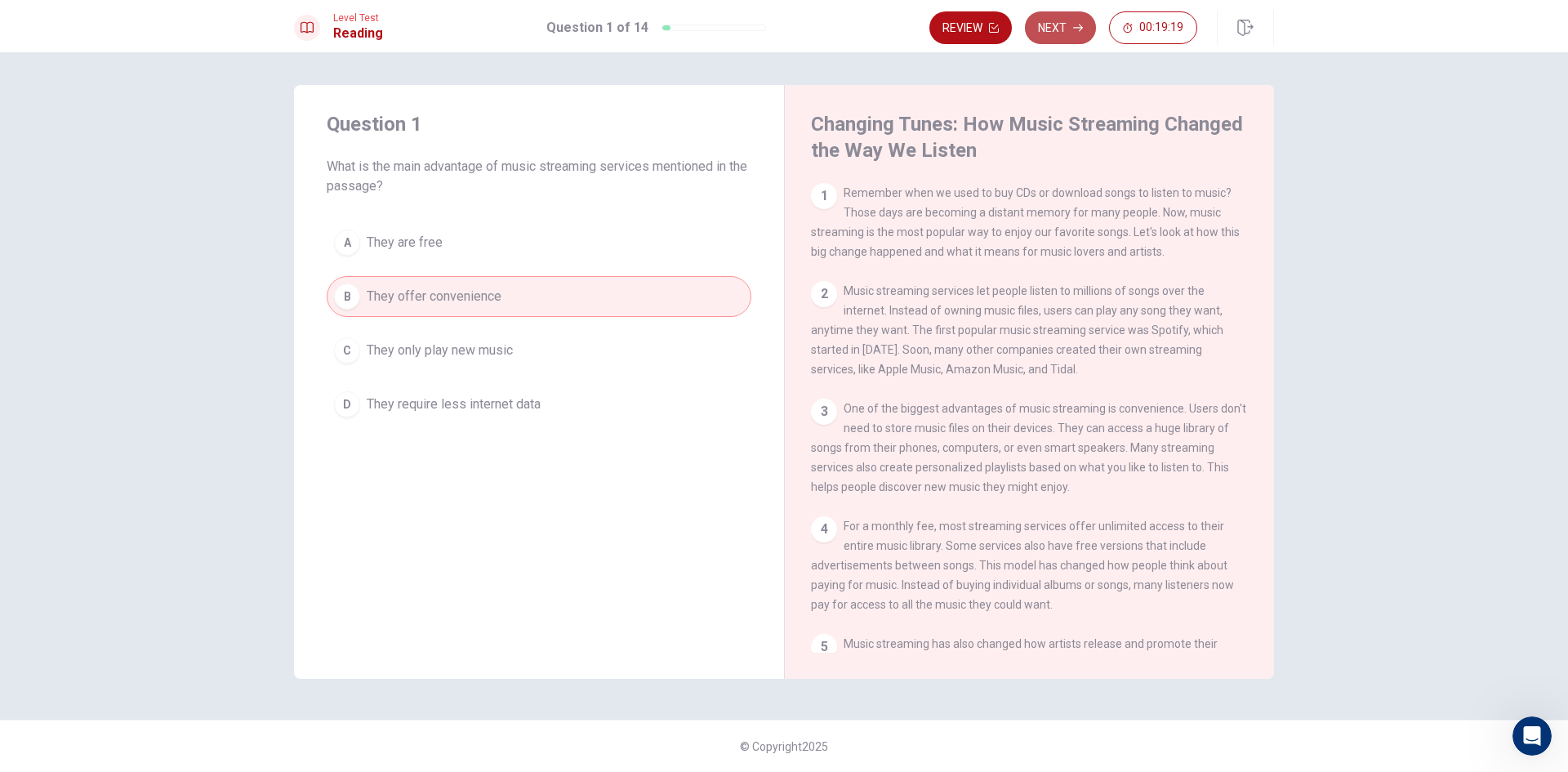
click at [1068, 33] on button "Next" at bounding box center [1059, 27] width 71 height 33
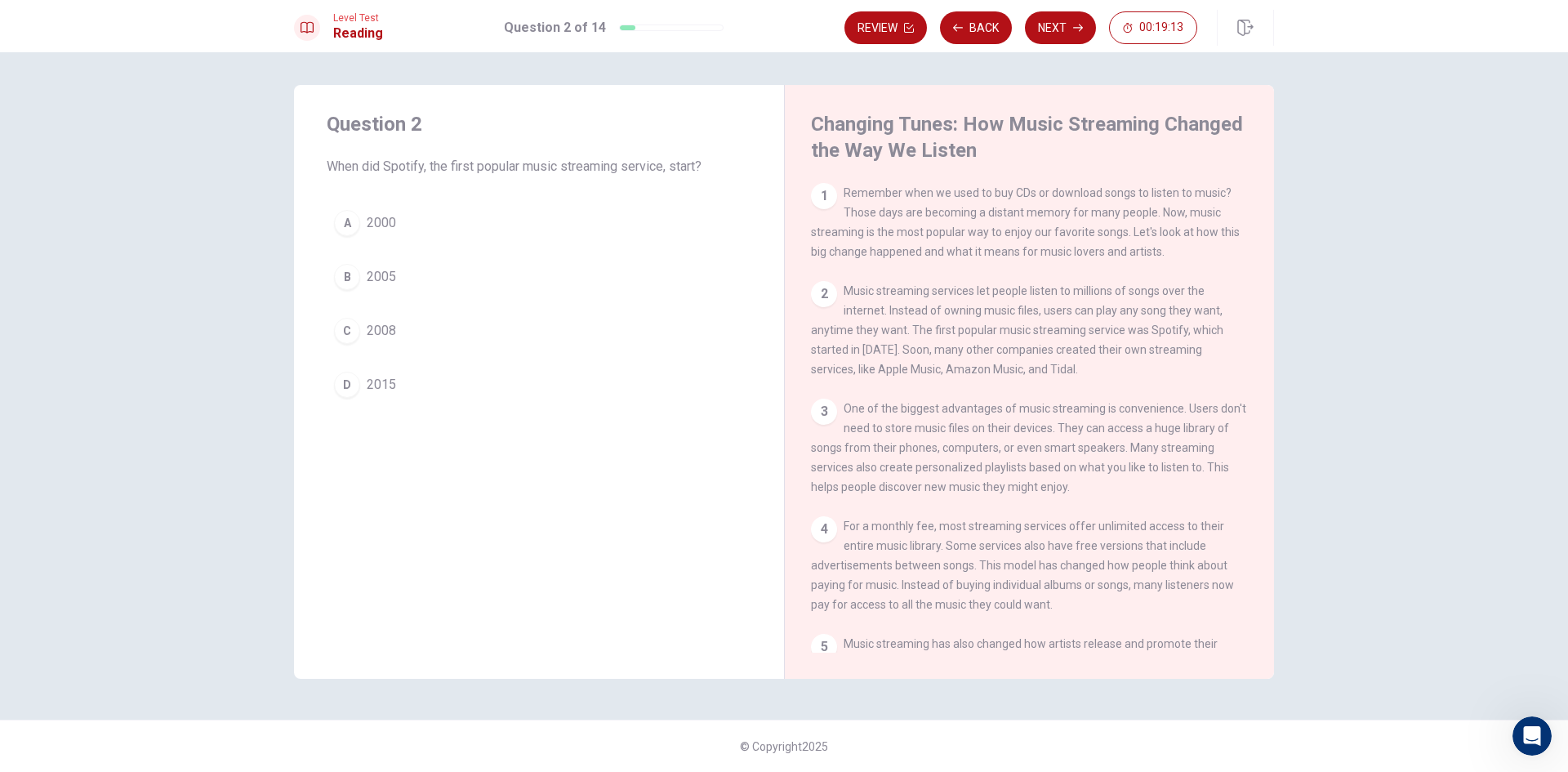
click at [377, 342] on button "C 2008" at bounding box center [539, 330] width 425 height 40
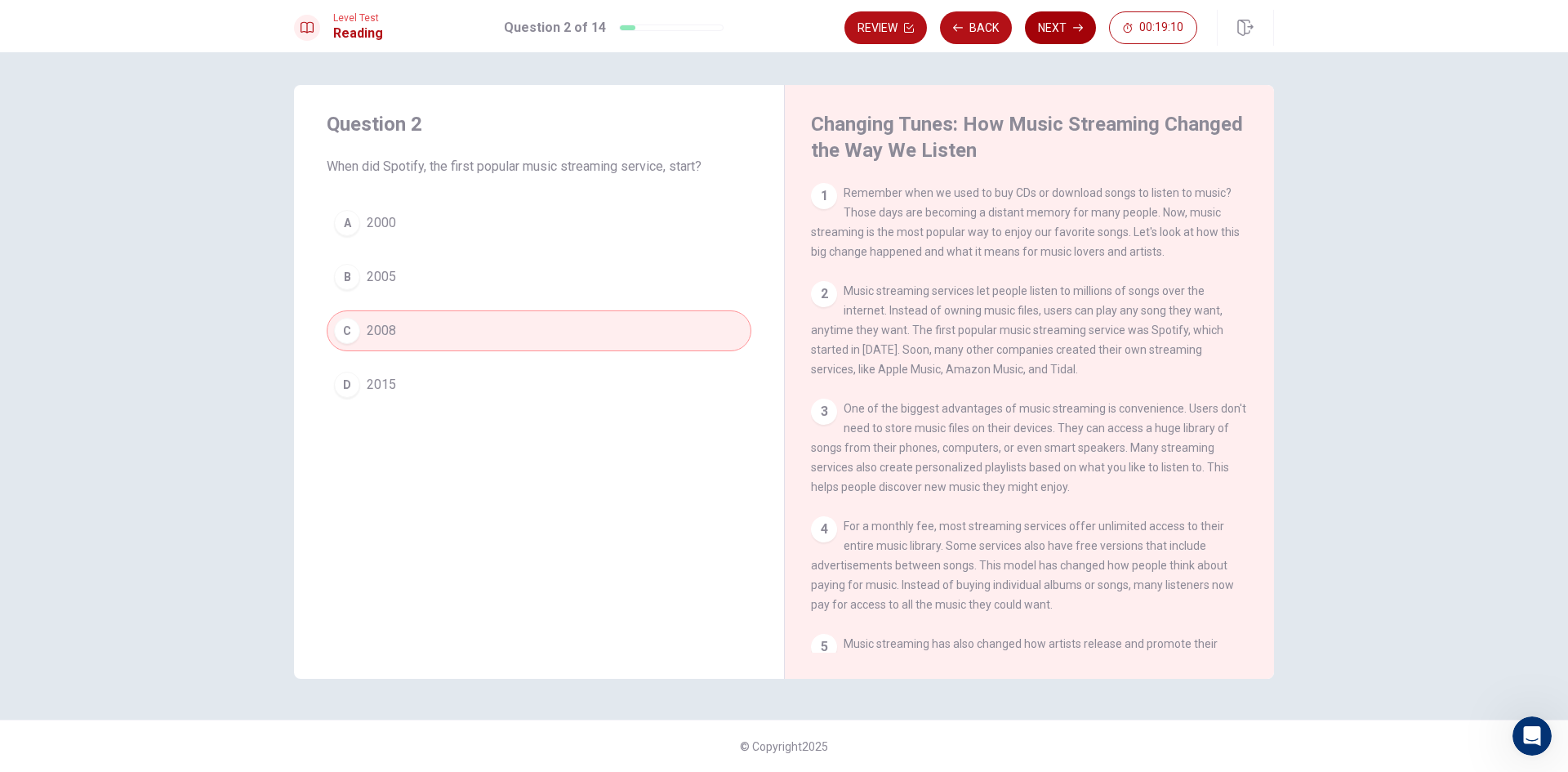
click at [1059, 16] on button "Next" at bounding box center [1059, 27] width 71 height 33
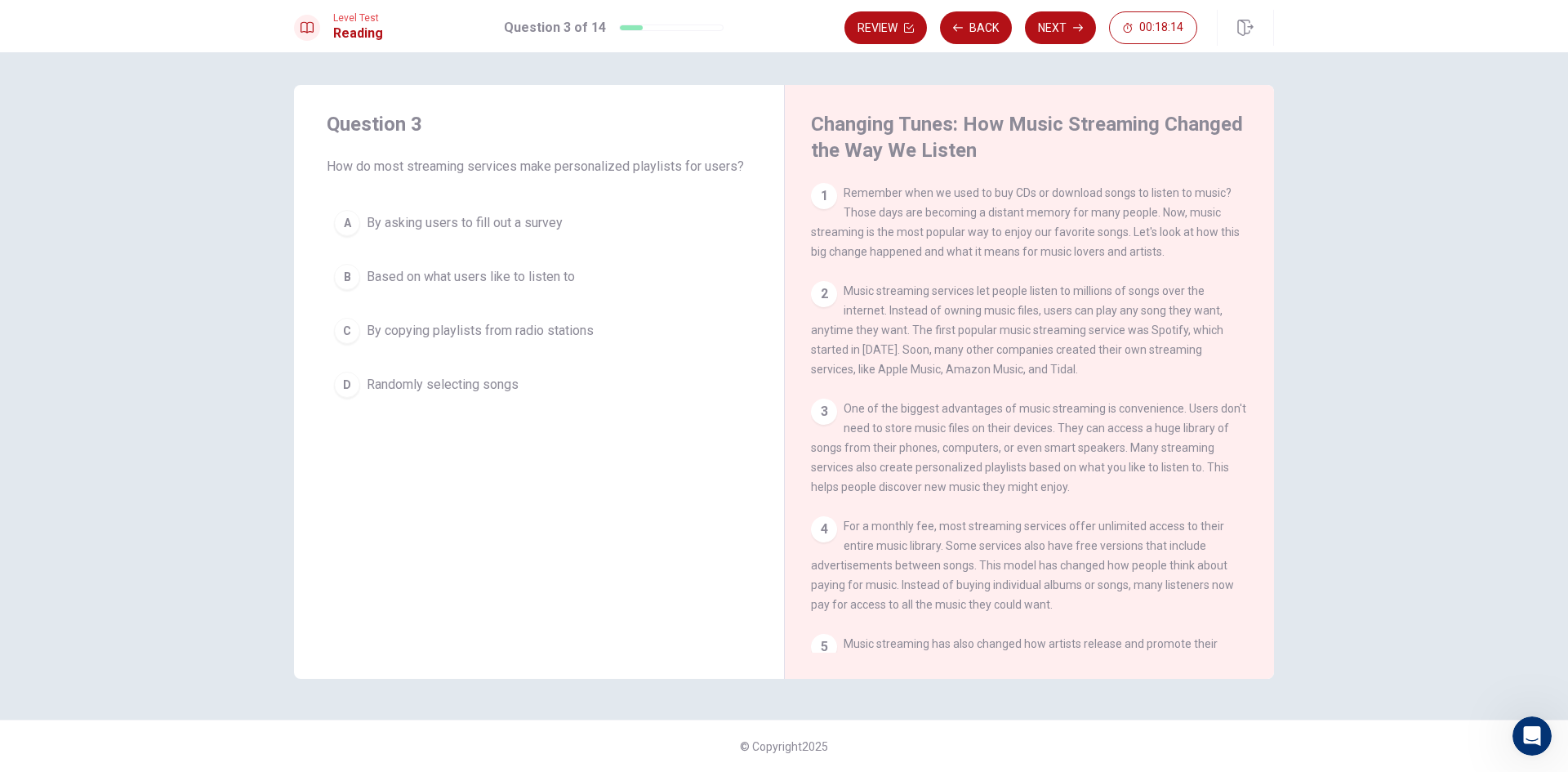
click at [432, 211] on button "A By asking users to fill out a survey" at bounding box center [539, 222] width 425 height 40
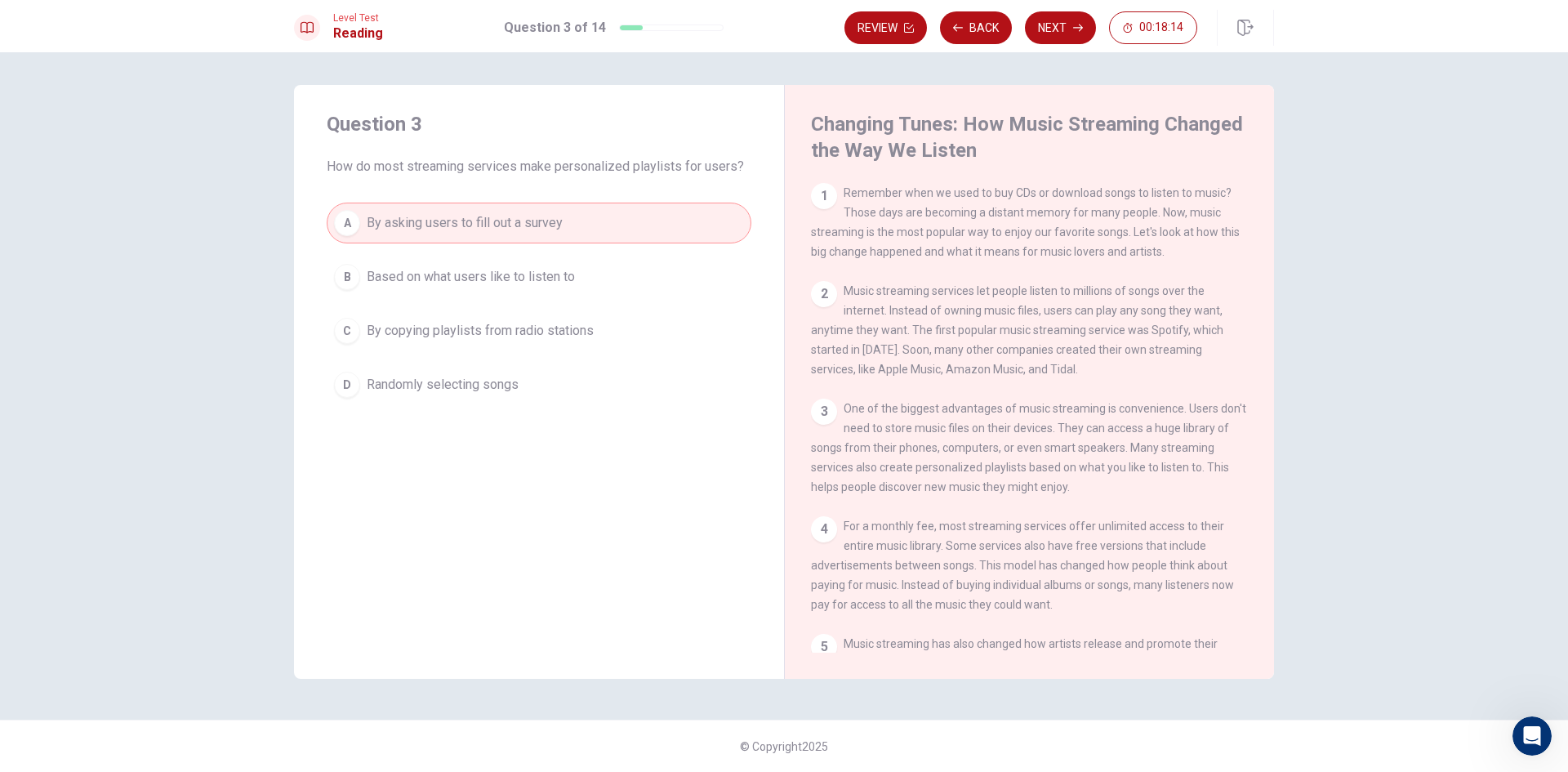
click at [459, 255] on div "A By asking users to fill out a survey B Based on what users like to listen to …" at bounding box center [539, 303] width 425 height 202
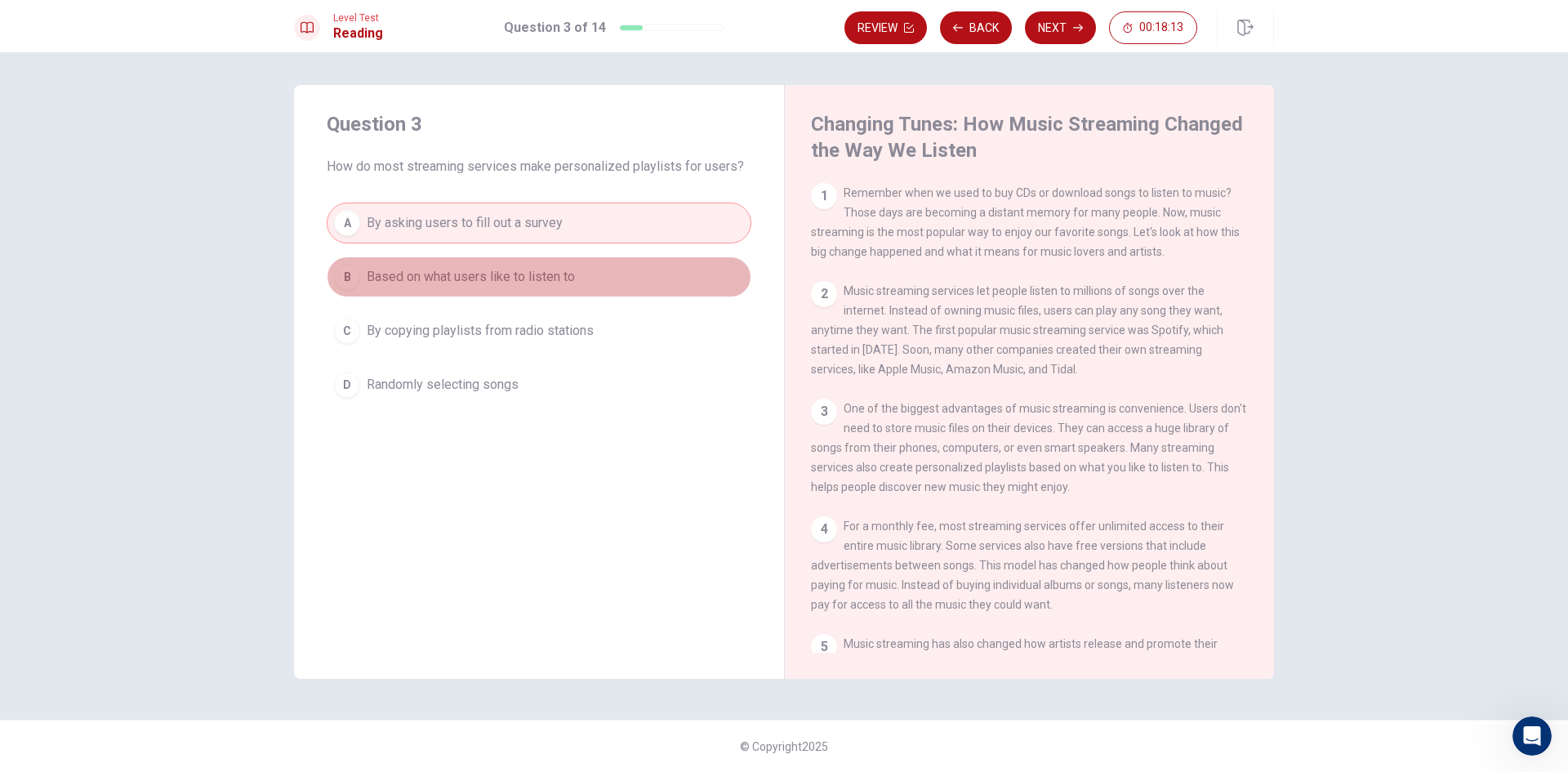
click at [452, 268] on span "Based on what users like to listen to" at bounding box center [470, 277] width 208 height 20
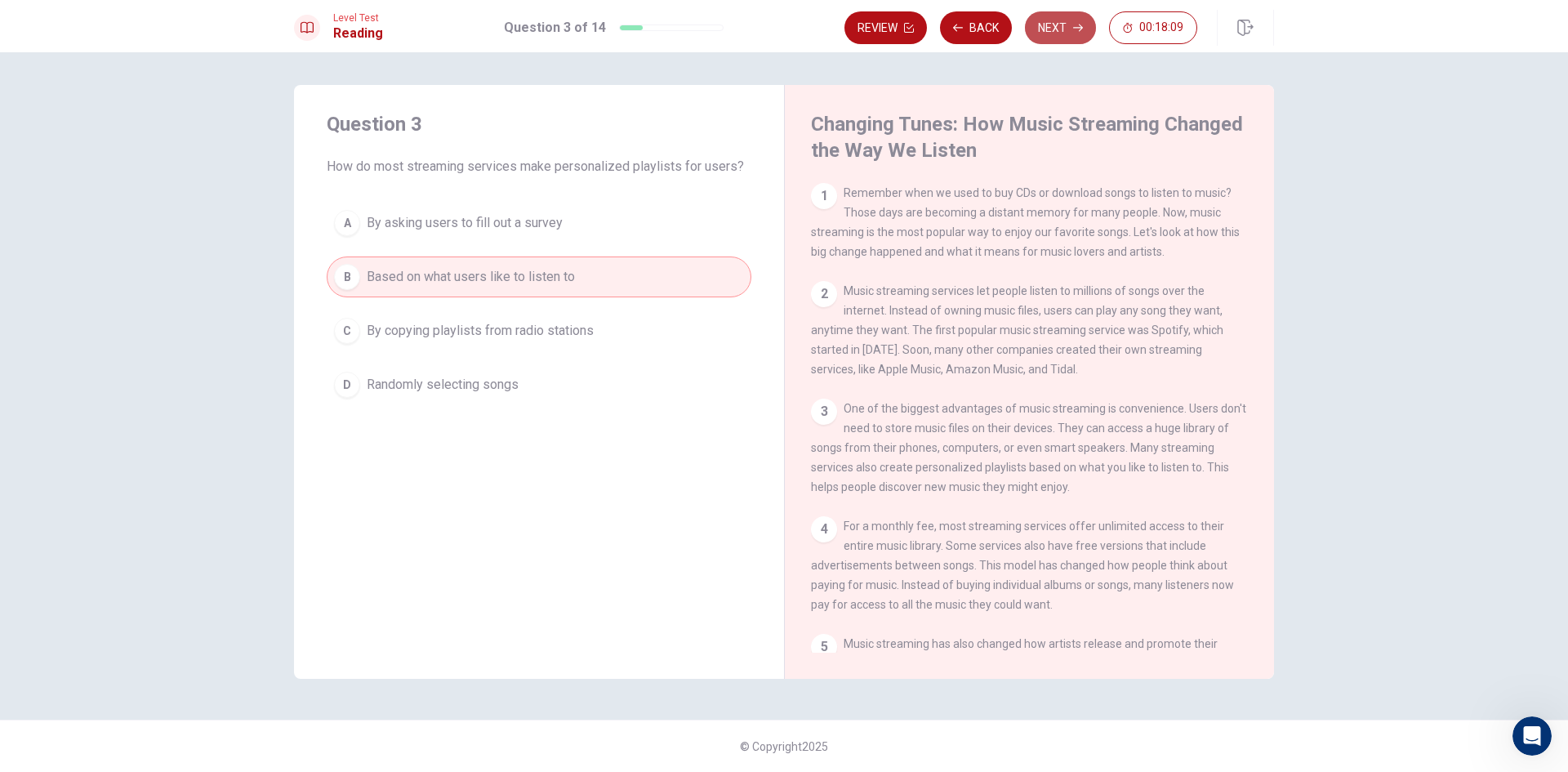
click at [1073, 36] on button "Next" at bounding box center [1059, 27] width 71 height 33
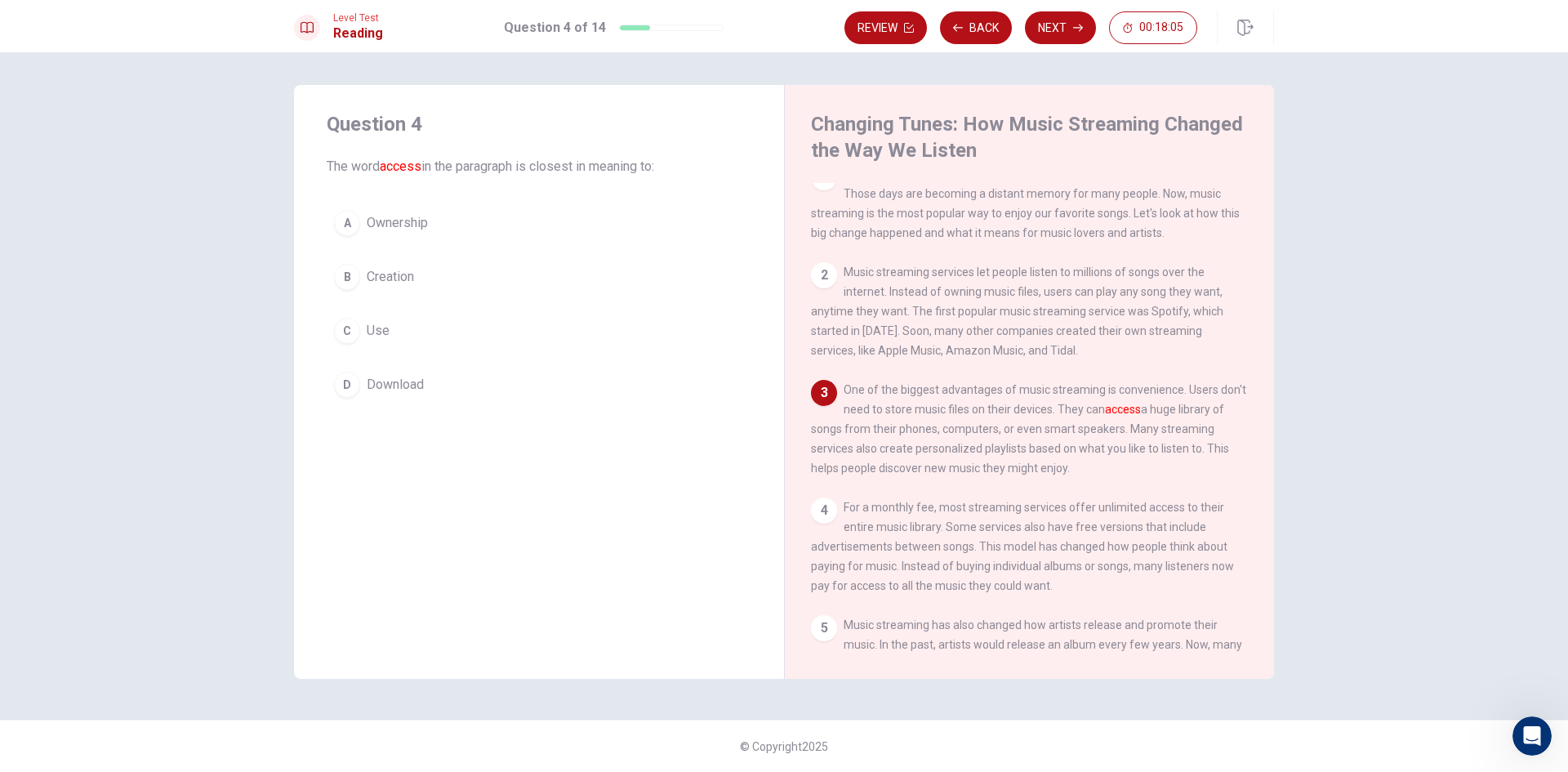
click at [372, 224] on span "Ownership" at bounding box center [396, 222] width 61 height 20
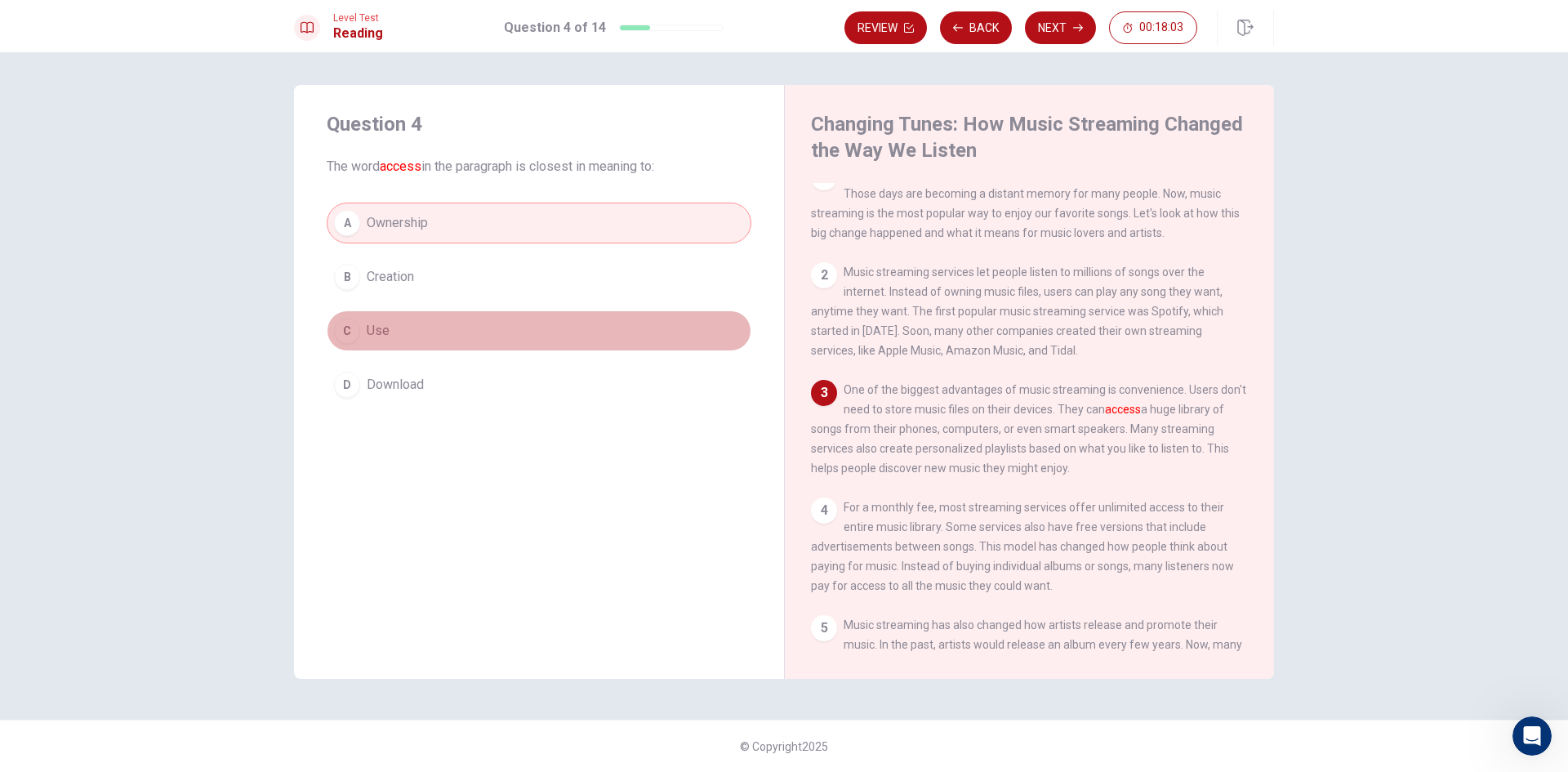
click at [396, 342] on button "C Use" at bounding box center [539, 330] width 425 height 40
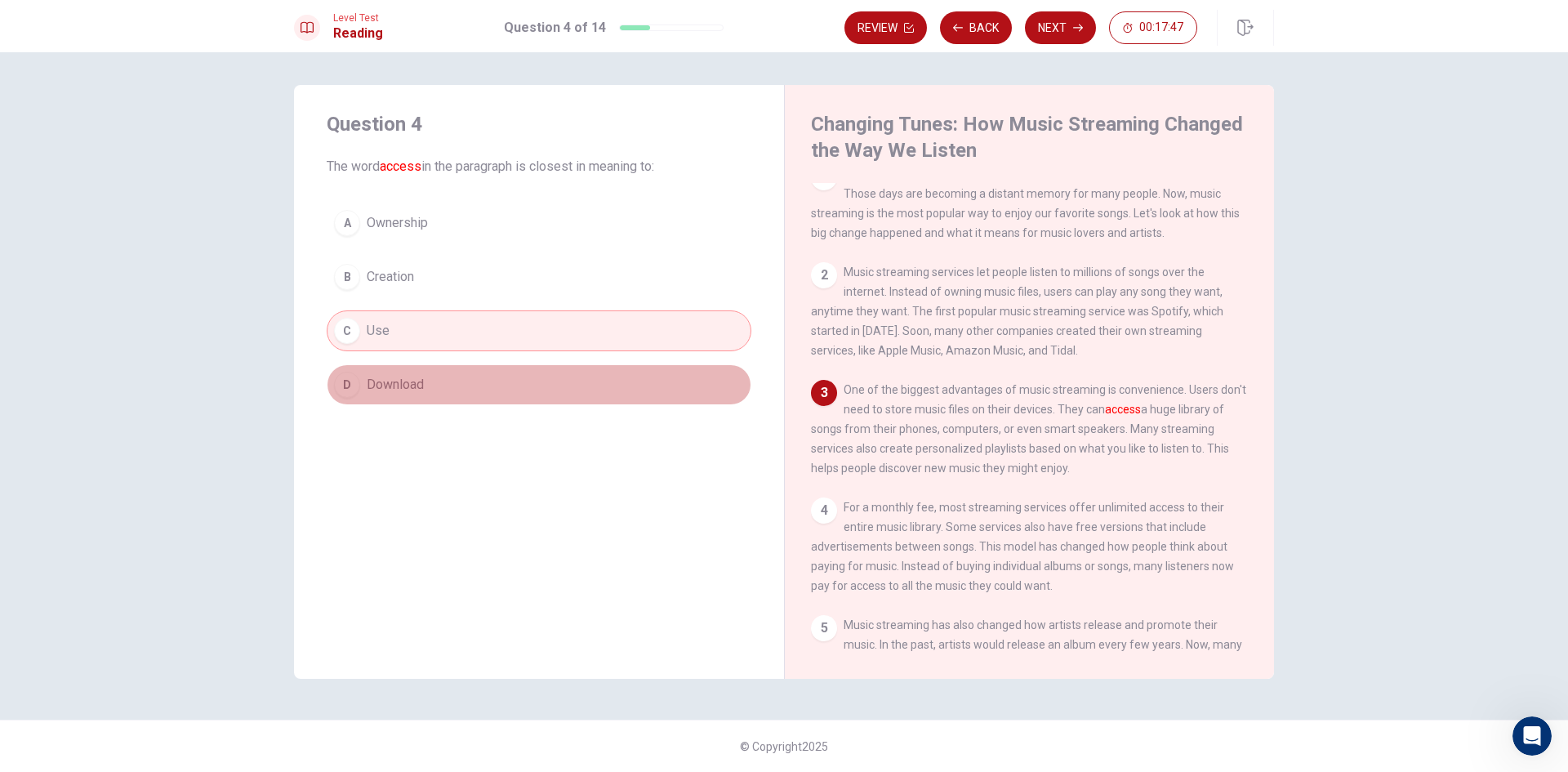
click at [637, 373] on button "D Download" at bounding box center [539, 384] width 425 height 40
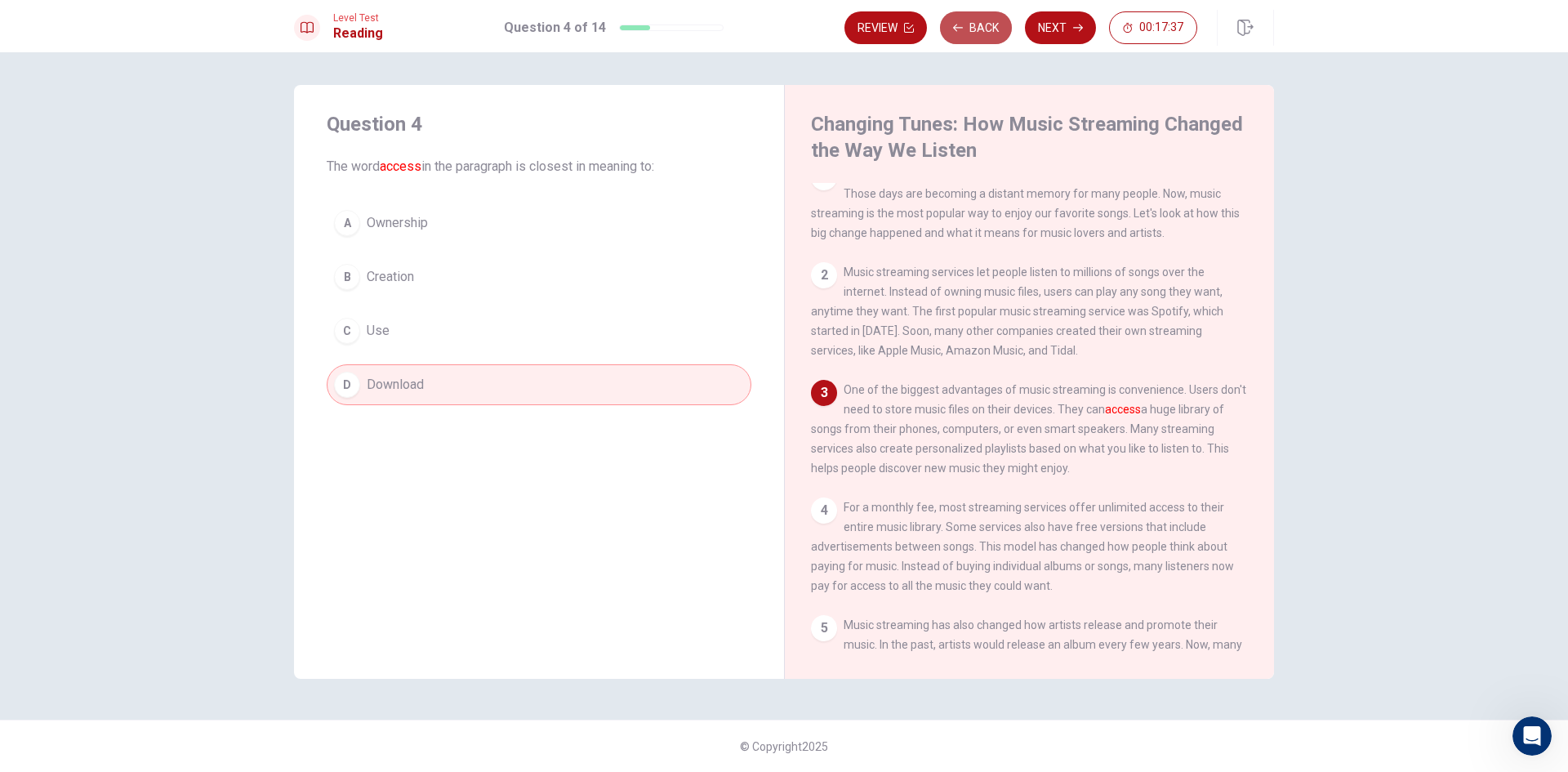
click at [994, 22] on button "Back" at bounding box center [976, 27] width 72 height 33
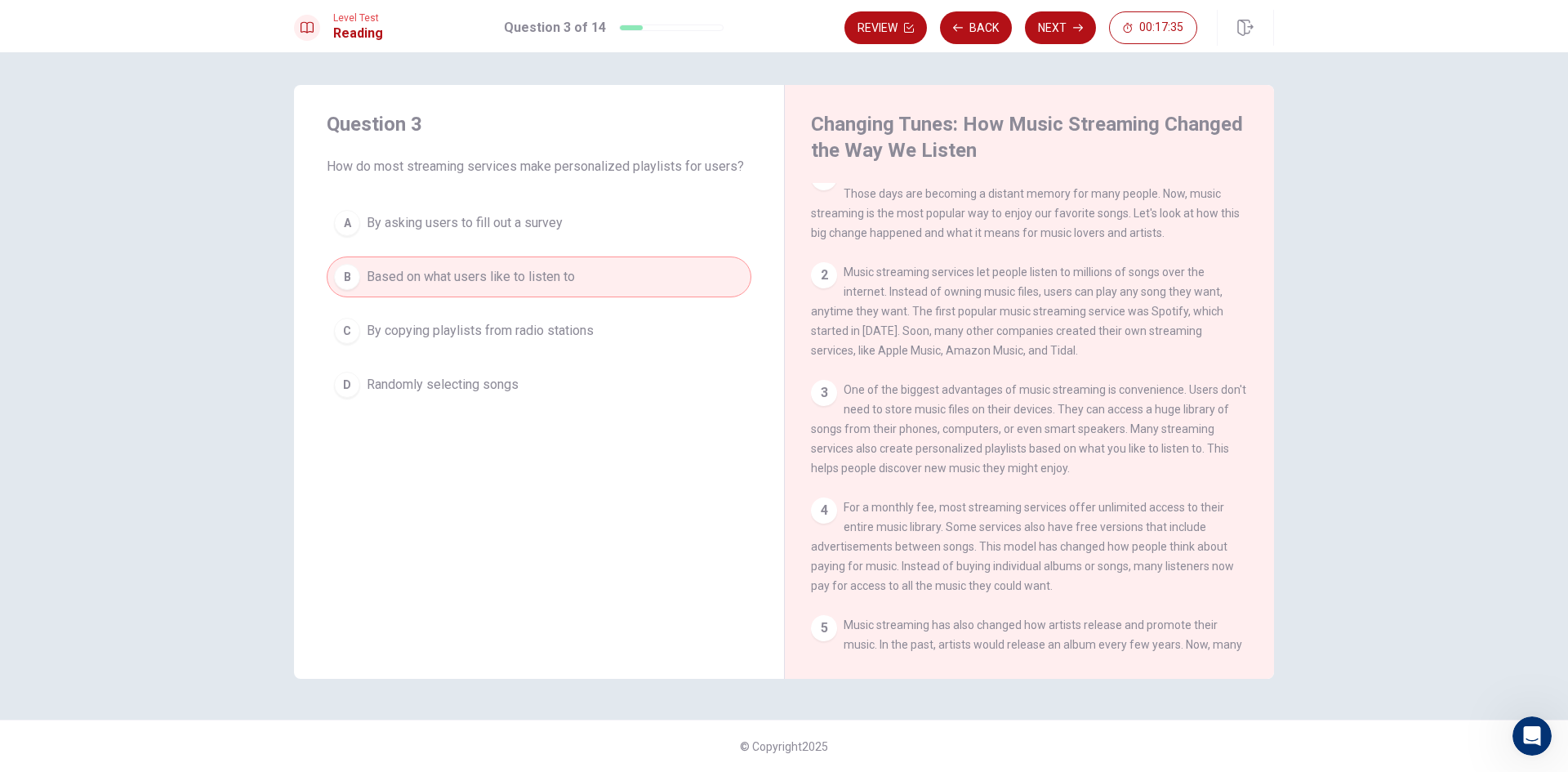
click at [941, 389] on div "3 One of the biggest advantages of music streaming is convenience. Users don't …" at bounding box center [1029, 428] width 438 height 98
drag, startPoint x: 780, startPoint y: 394, endPoint x: 800, endPoint y: 394, distance: 20.0
click at [787, 394] on div "Question 3 How do most streaming services make personalized playlists for users…" at bounding box center [784, 381] width 980 height 594
click at [816, 390] on div "3" at bounding box center [824, 393] width 26 height 26
click at [825, 397] on div "3" at bounding box center [824, 393] width 26 height 26
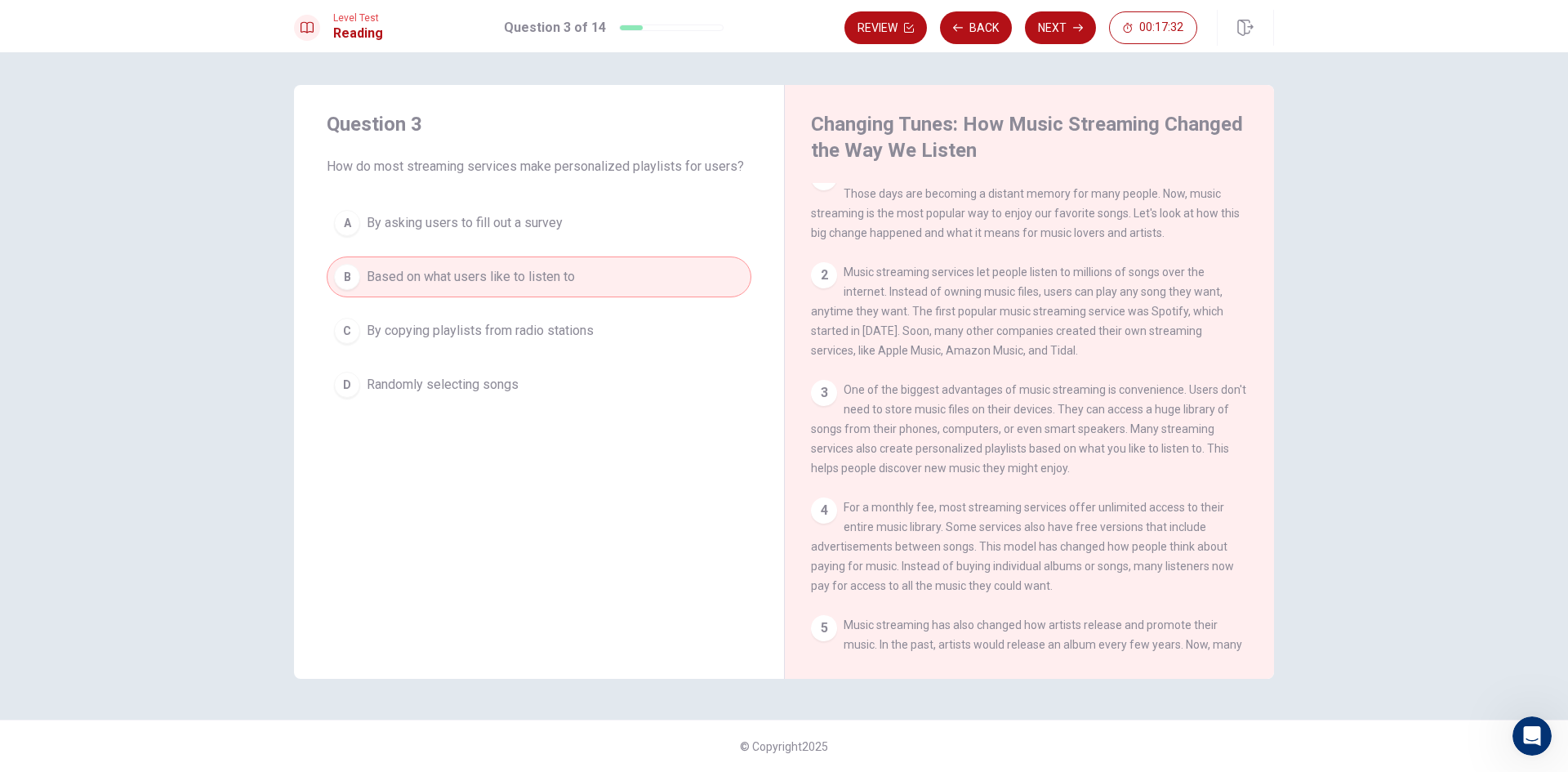
click at [717, 328] on button "C By copying playlists from radio stations" at bounding box center [539, 330] width 425 height 40
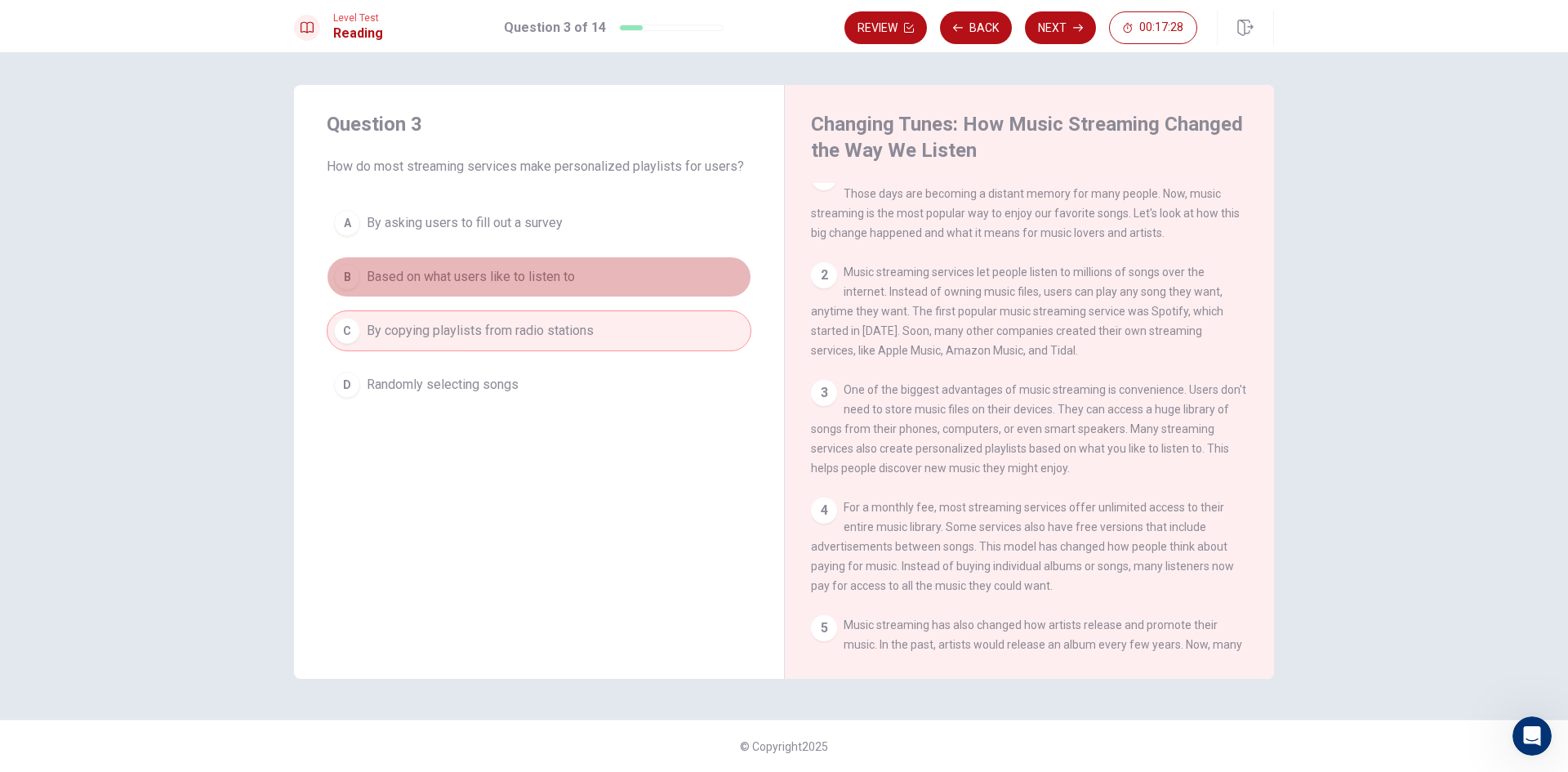
click at [675, 274] on button "B Based on what users like to listen to" at bounding box center [539, 276] width 425 height 40
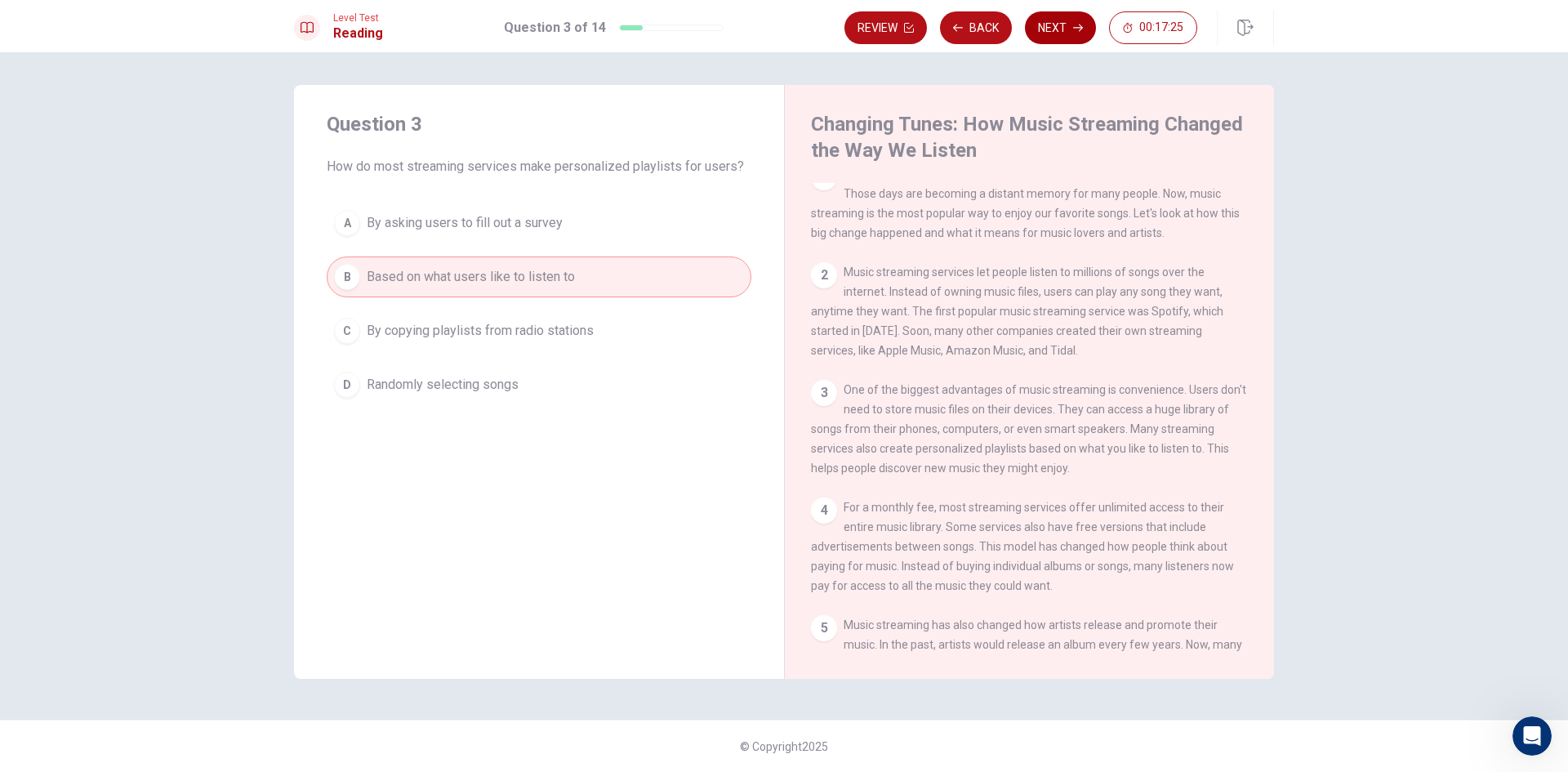
click at [1068, 19] on button "Next" at bounding box center [1059, 27] width 71 height 33
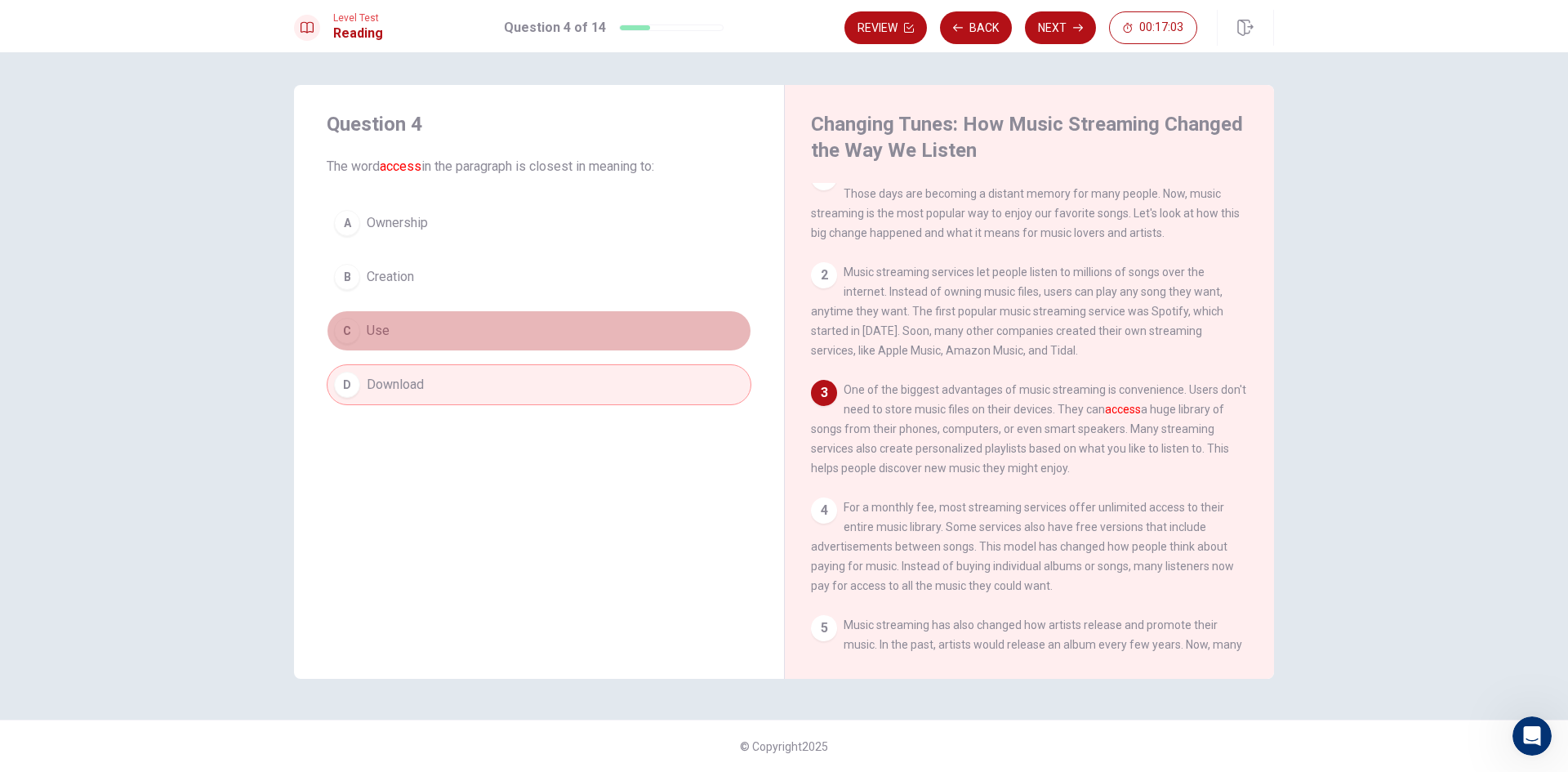
click at [638, 323] on button "C Use" at bounding box center [539, 330] width 425 height 40
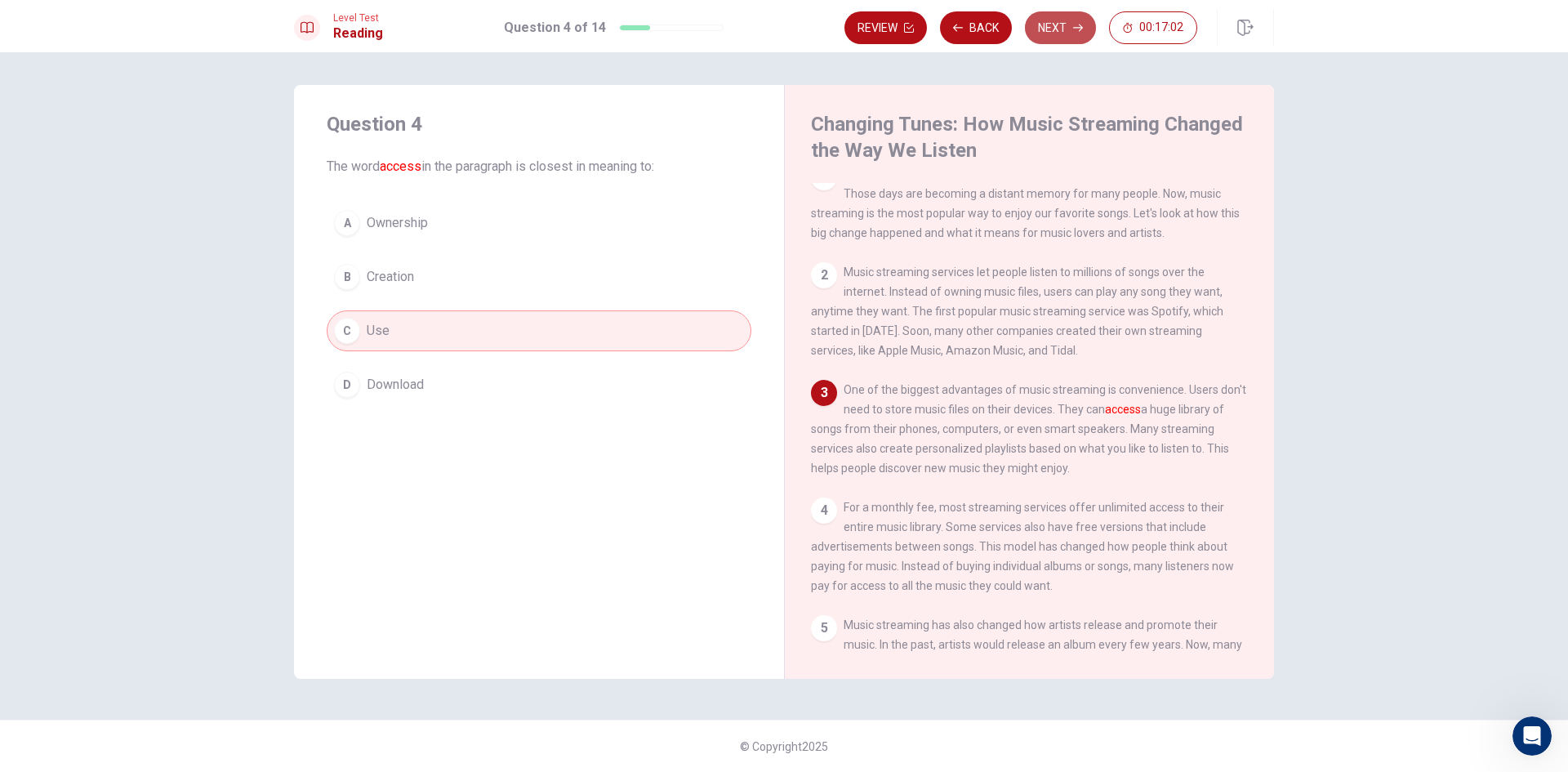
click at [1073, 31] on button "Next" at bounding box center [1059, 27] width 71 height 33
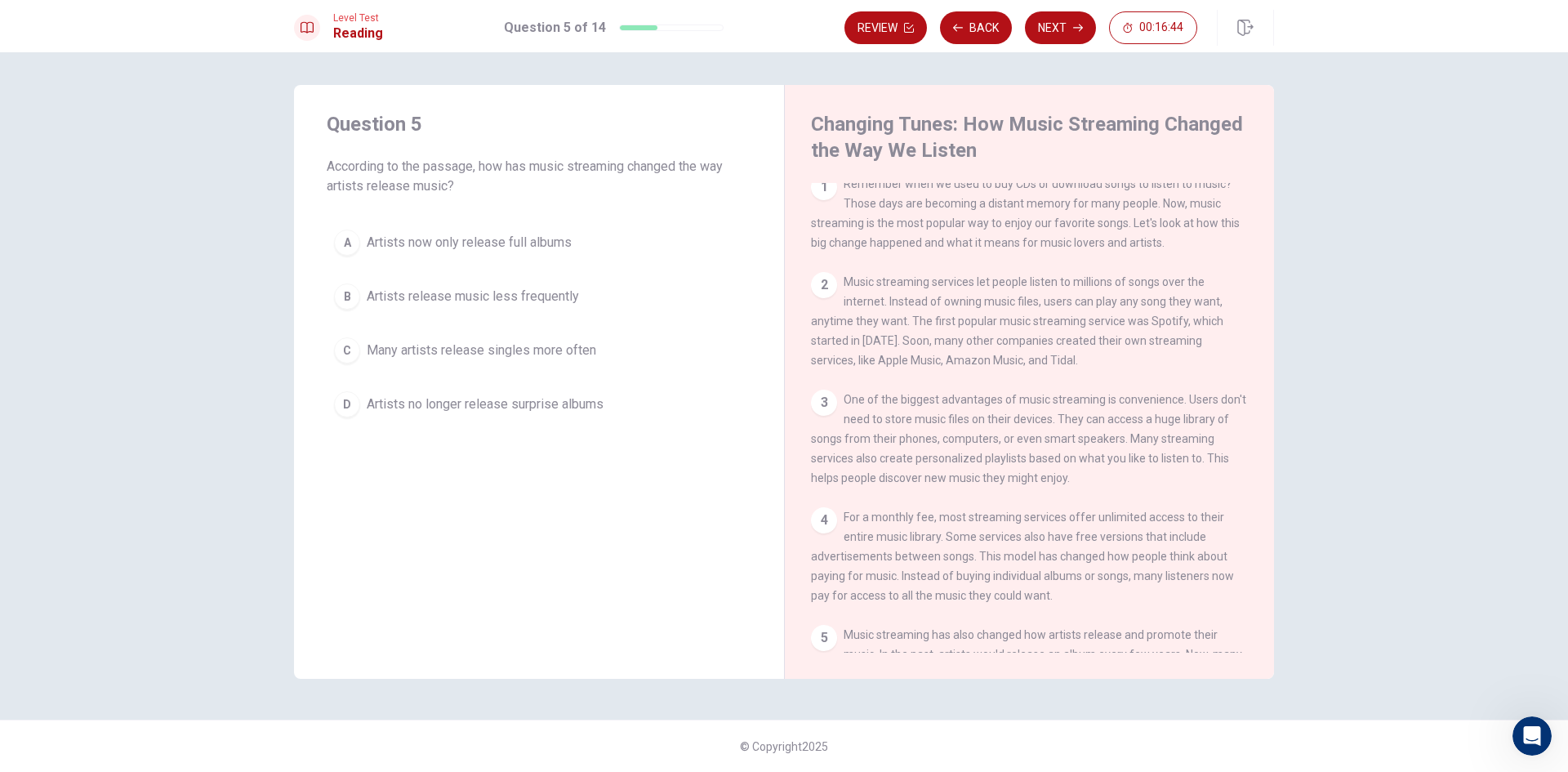
scroll to position [0, 0]
click at [380, 236] on span "Artists now only release full albums" at bounding box center [469, 242] width 205 height 20
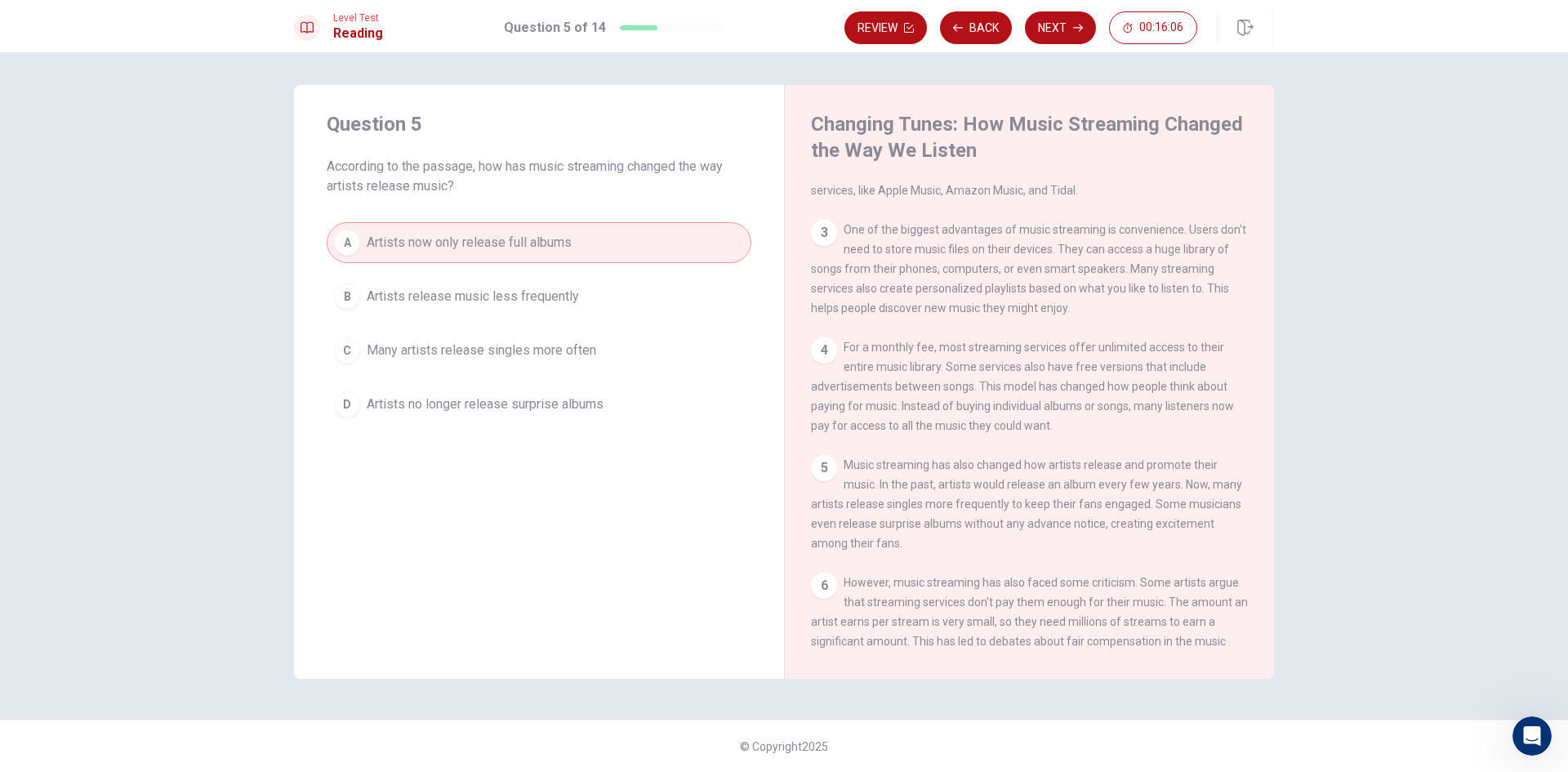
scroll to position [245, 0]
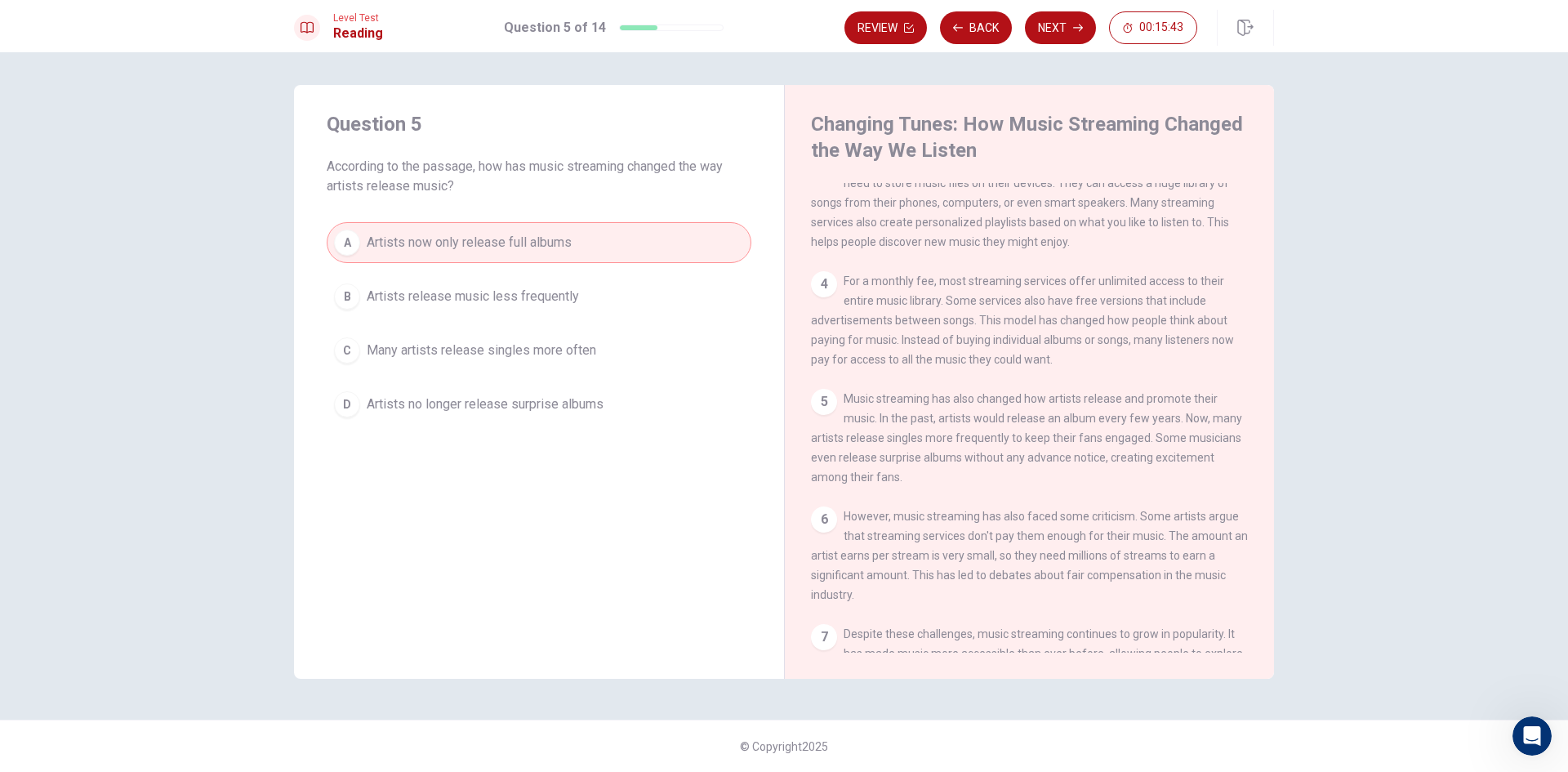
click at [556, 346] on span "Many artists release singles more often" at bounding box center [481, 350] width 230 height 20
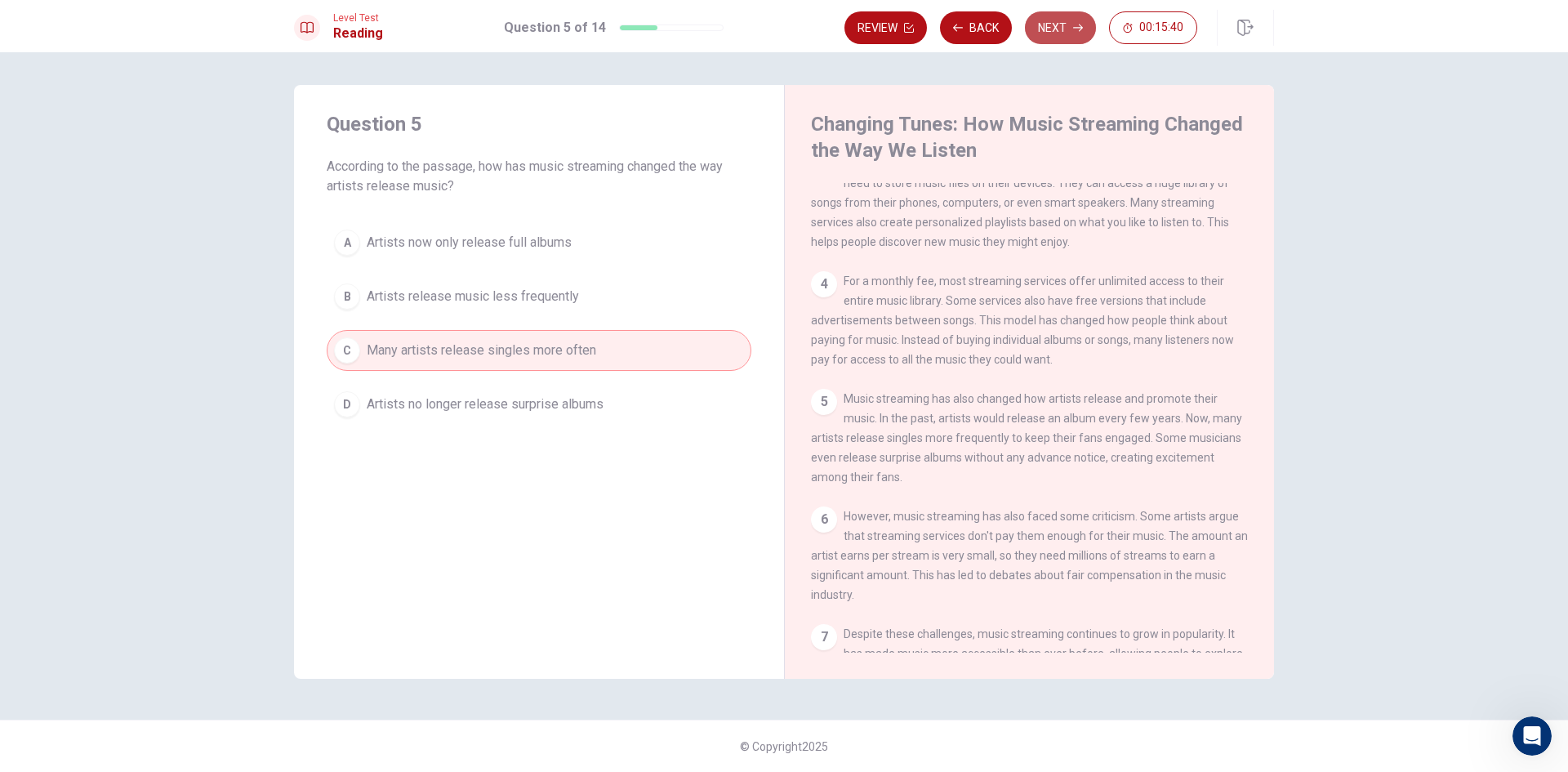
click at [1090, 22] on button "Next" at bounding box center [1059, 27] width 71 height 33
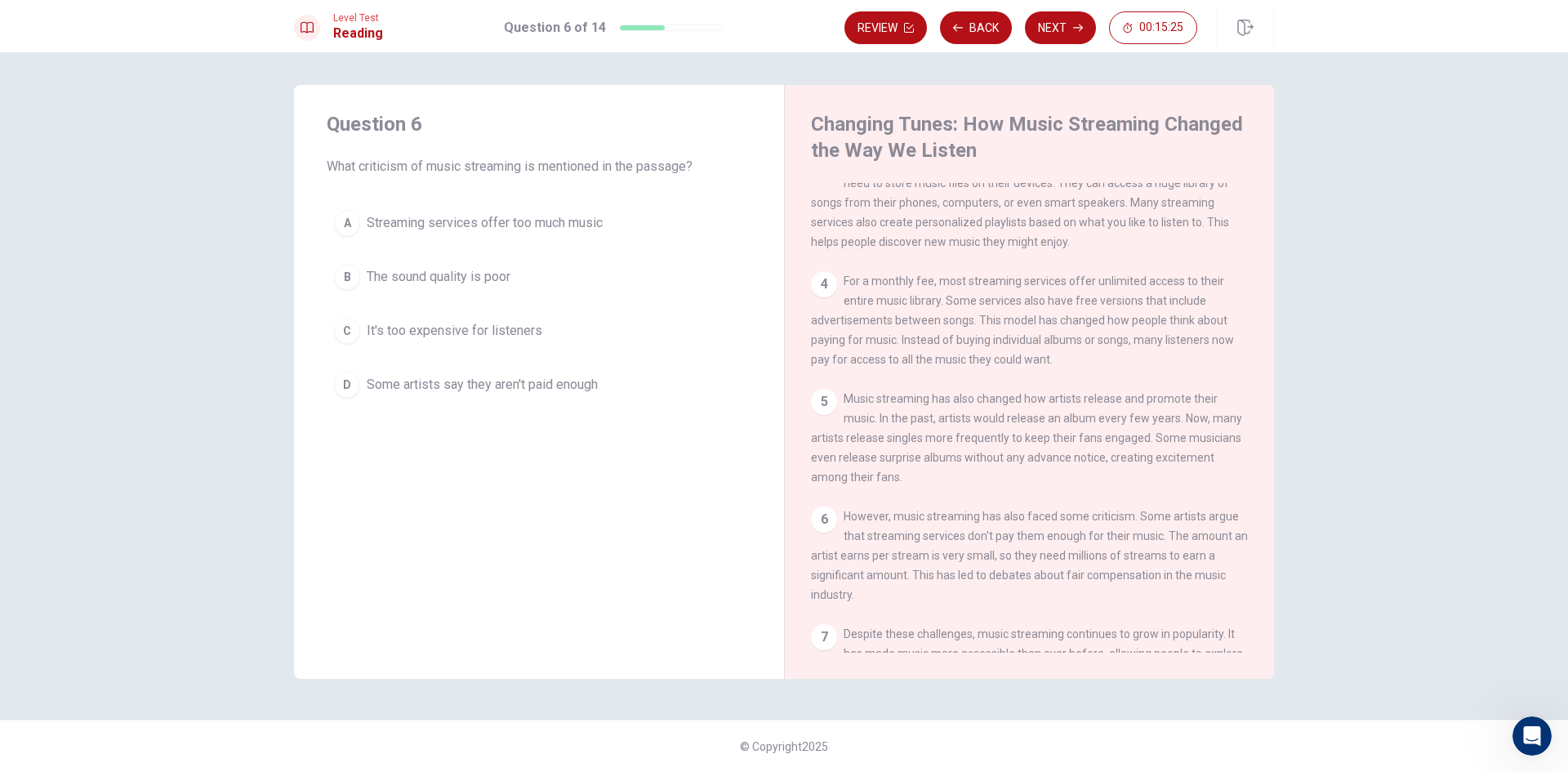
click at [552, 385] on span "Some artists say they aren't paid enough" at bounding box center [481, 384] width 231 height 20
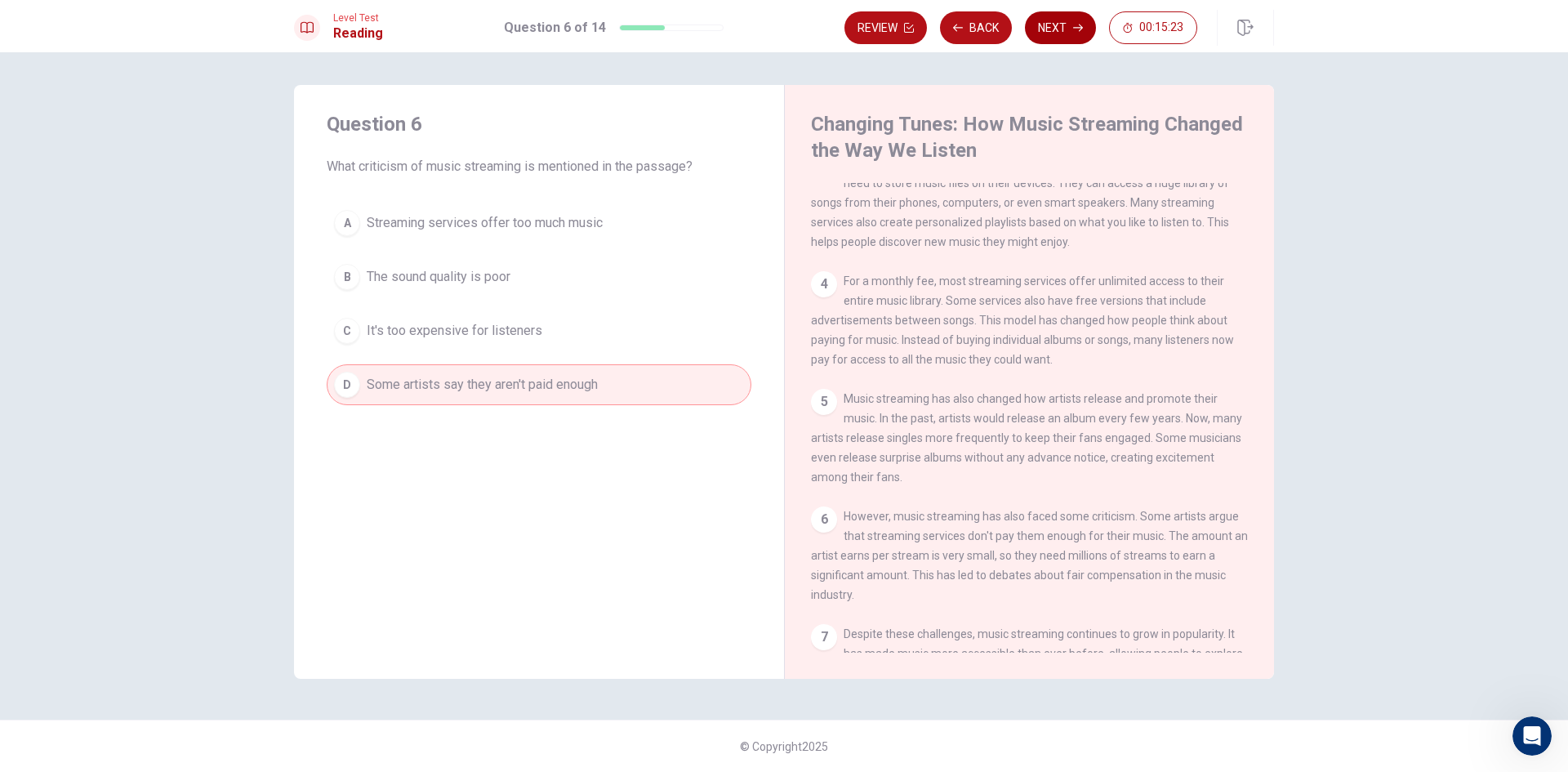
click at [1052, 31] on button "Next" at bounding box center [1059, 27] width 71 height 33
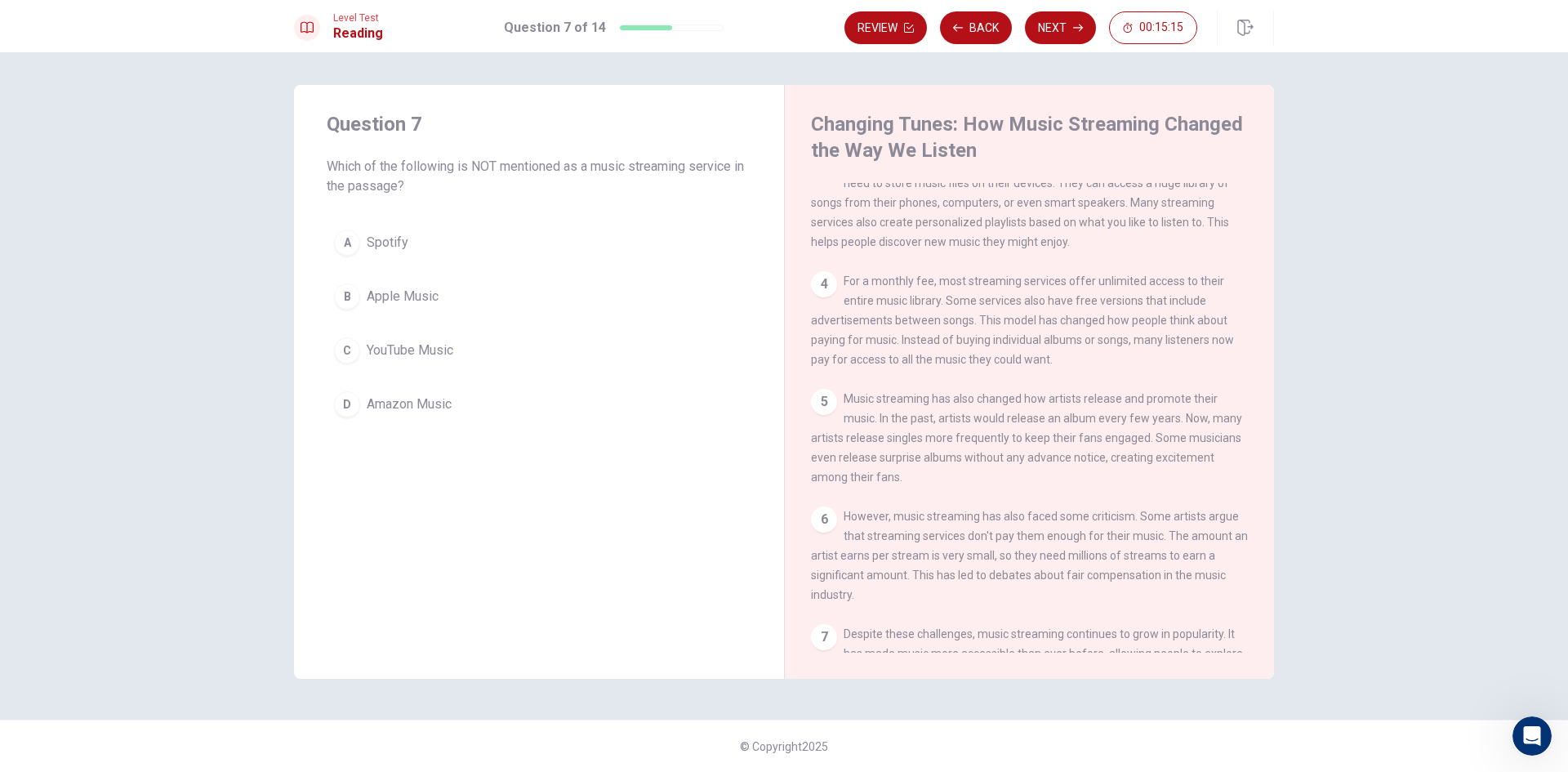
click at [375, 350] on span "YouTube Music" at bounding box center [410, 350] width 87 height 20
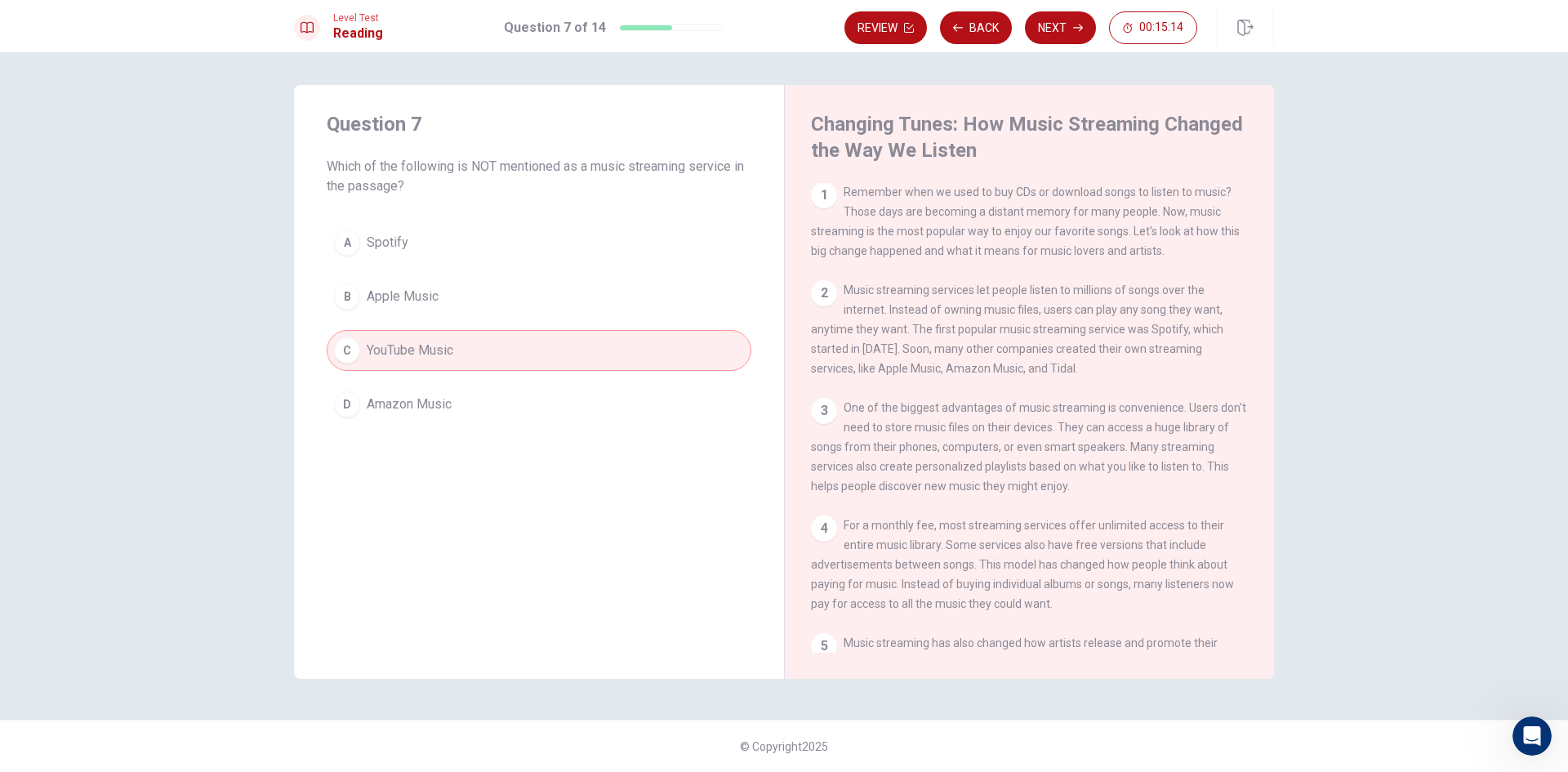
scroll to position [0, 0]
click at [1038, 34] on button "Next" at bounding box center [1059, 27] width 71 height 33
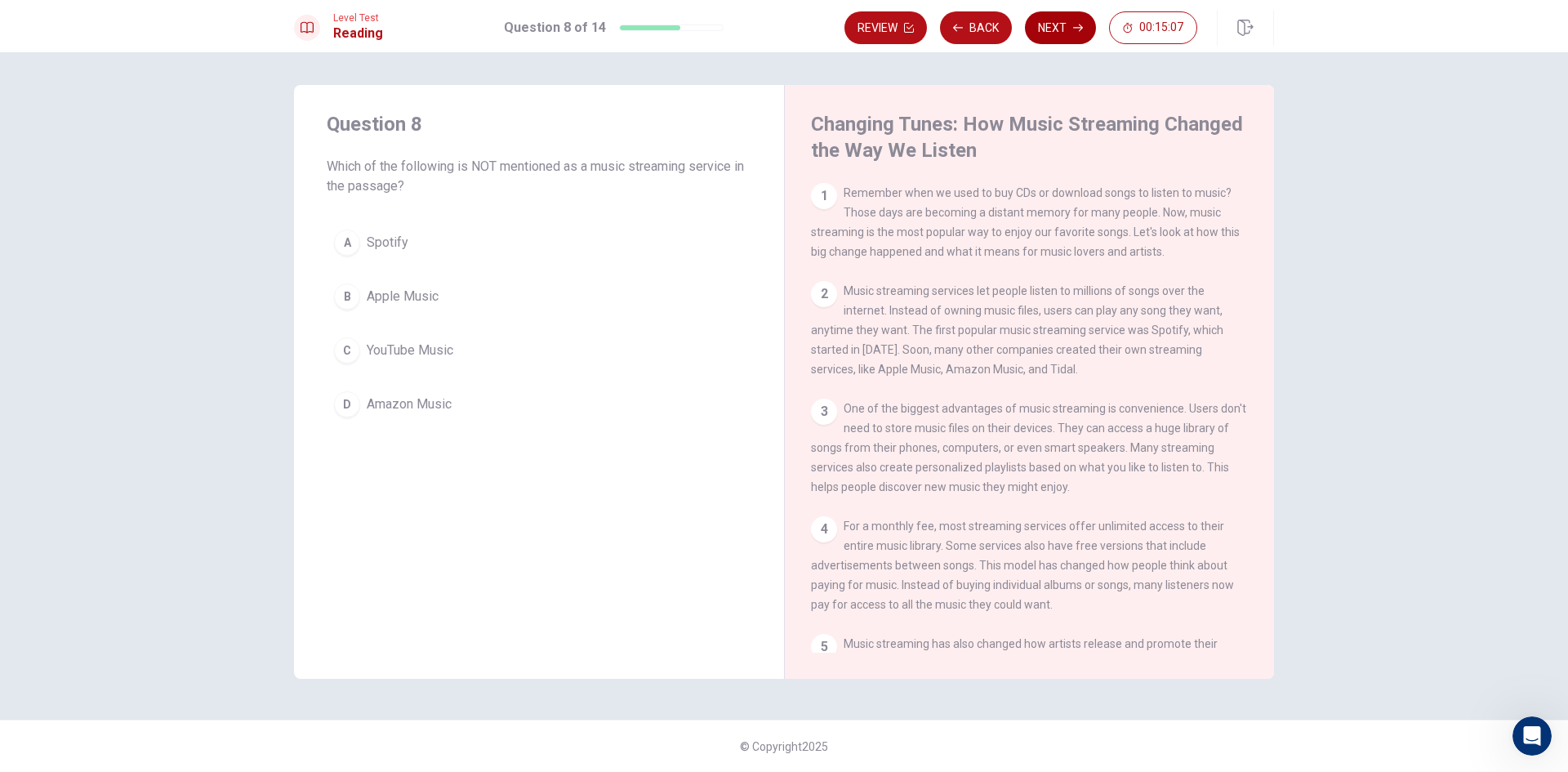
click at [1056, 32] on button "Next" at bounding box center [1059, 27] width 71 height 33
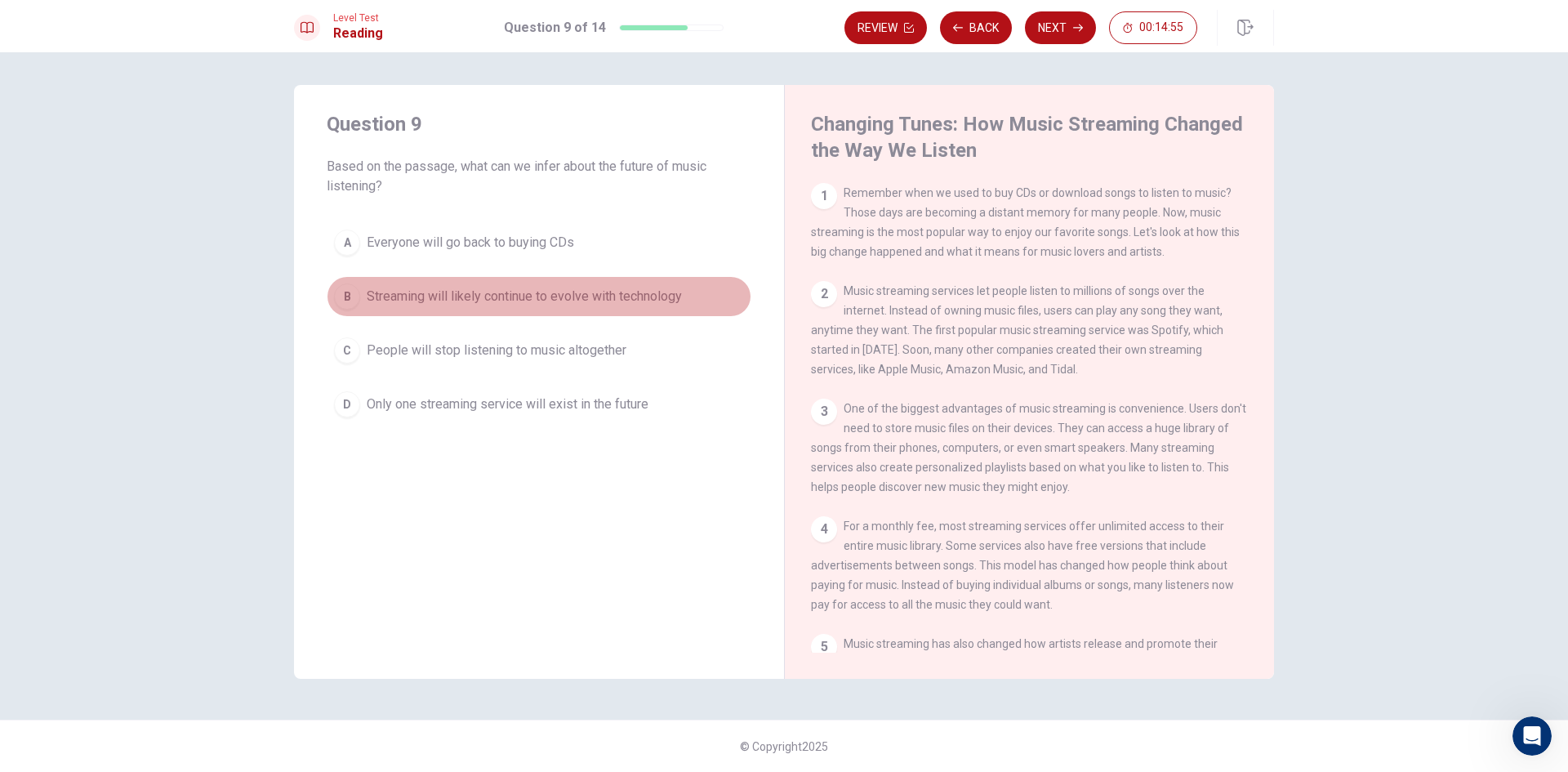
click at [557, 301] on span "Streaming will likely continue to evolve with technology" at bounding box center [524, 296] width 315 height 20
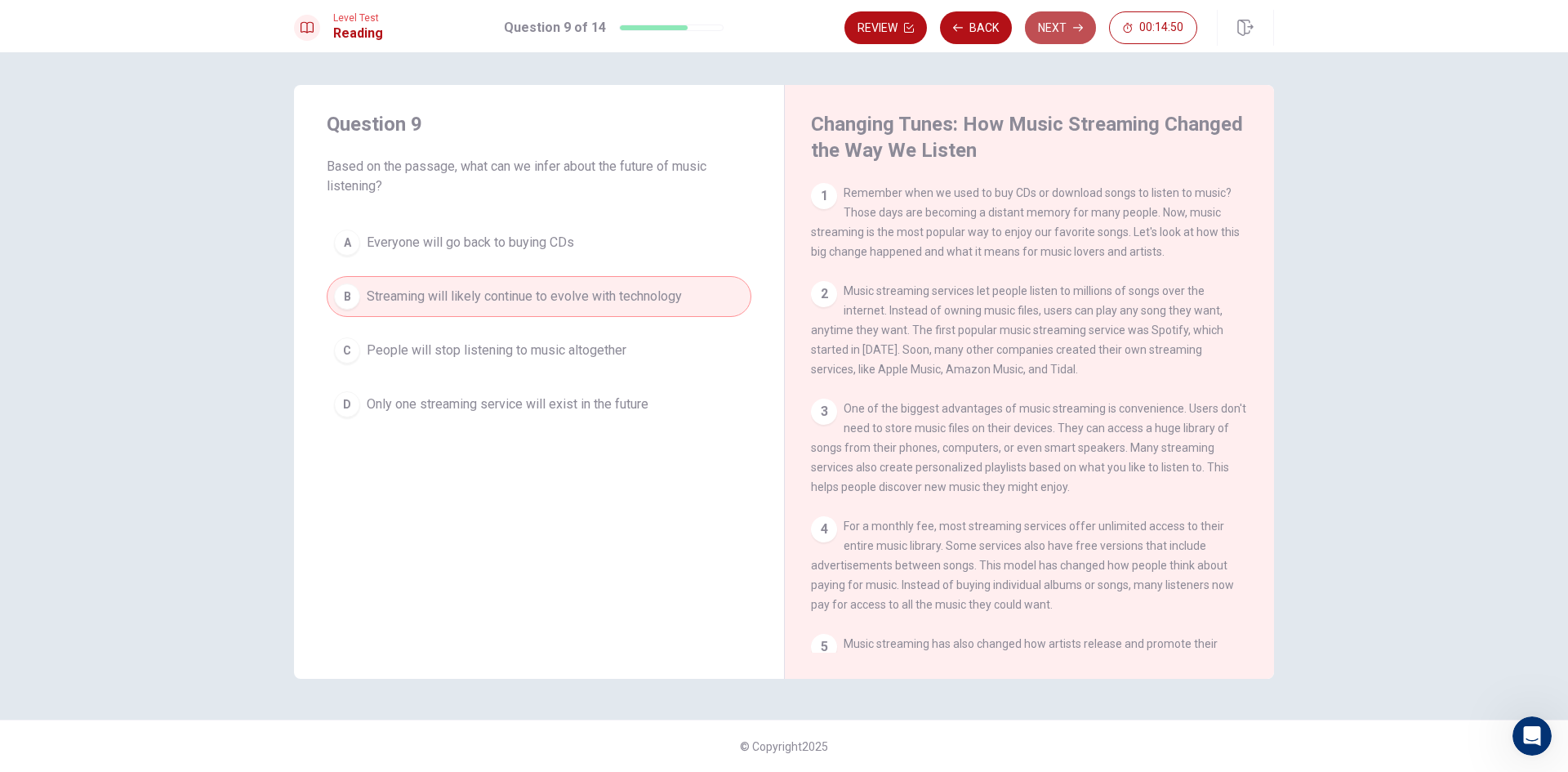
click at [1056, 34] on button "Next" at bounding box center [1059, 27] width 71 height 33
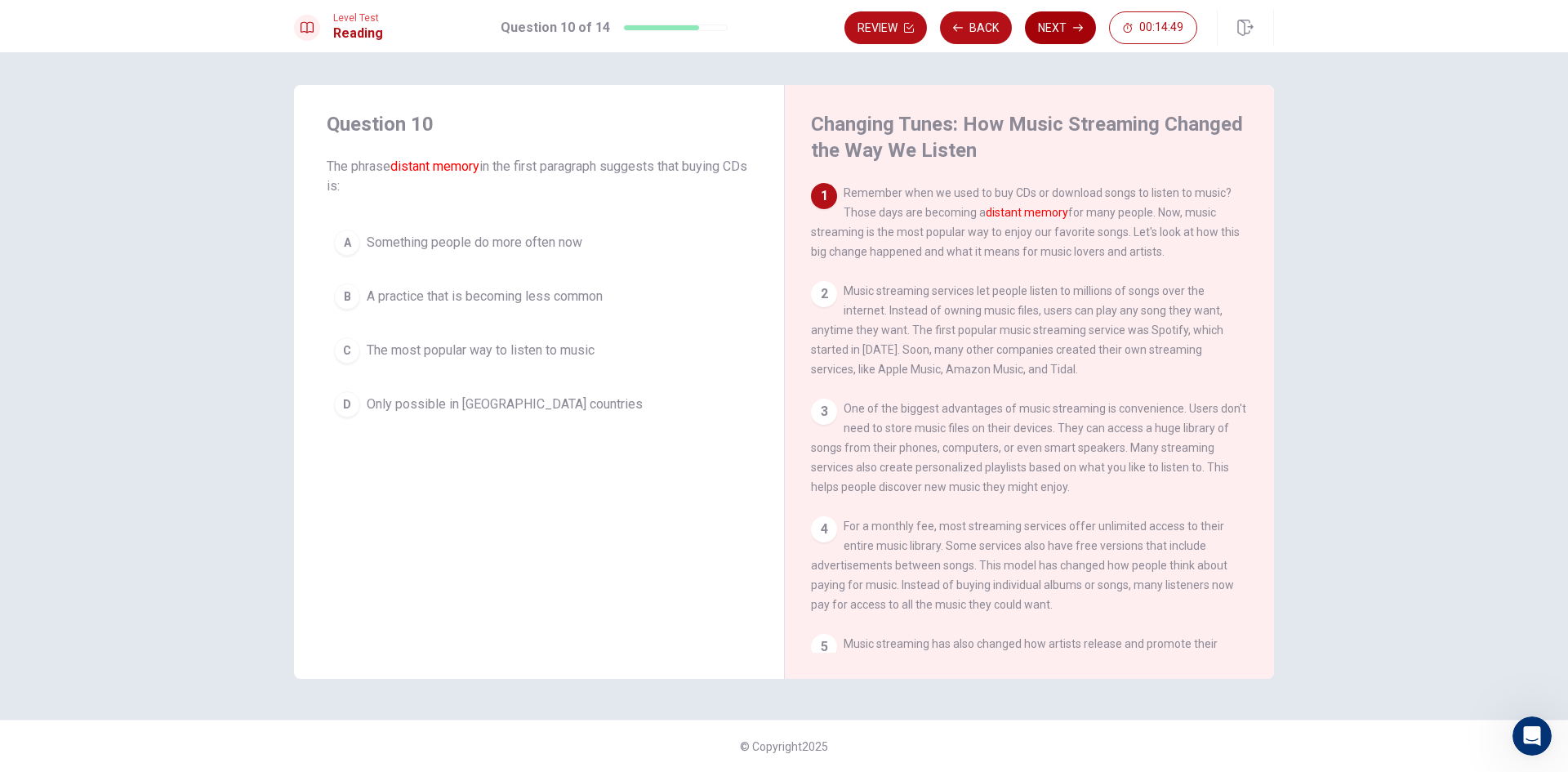
click at [1056, 34] on button "Next" at bounding box center [1059, 27] width 71 height 33
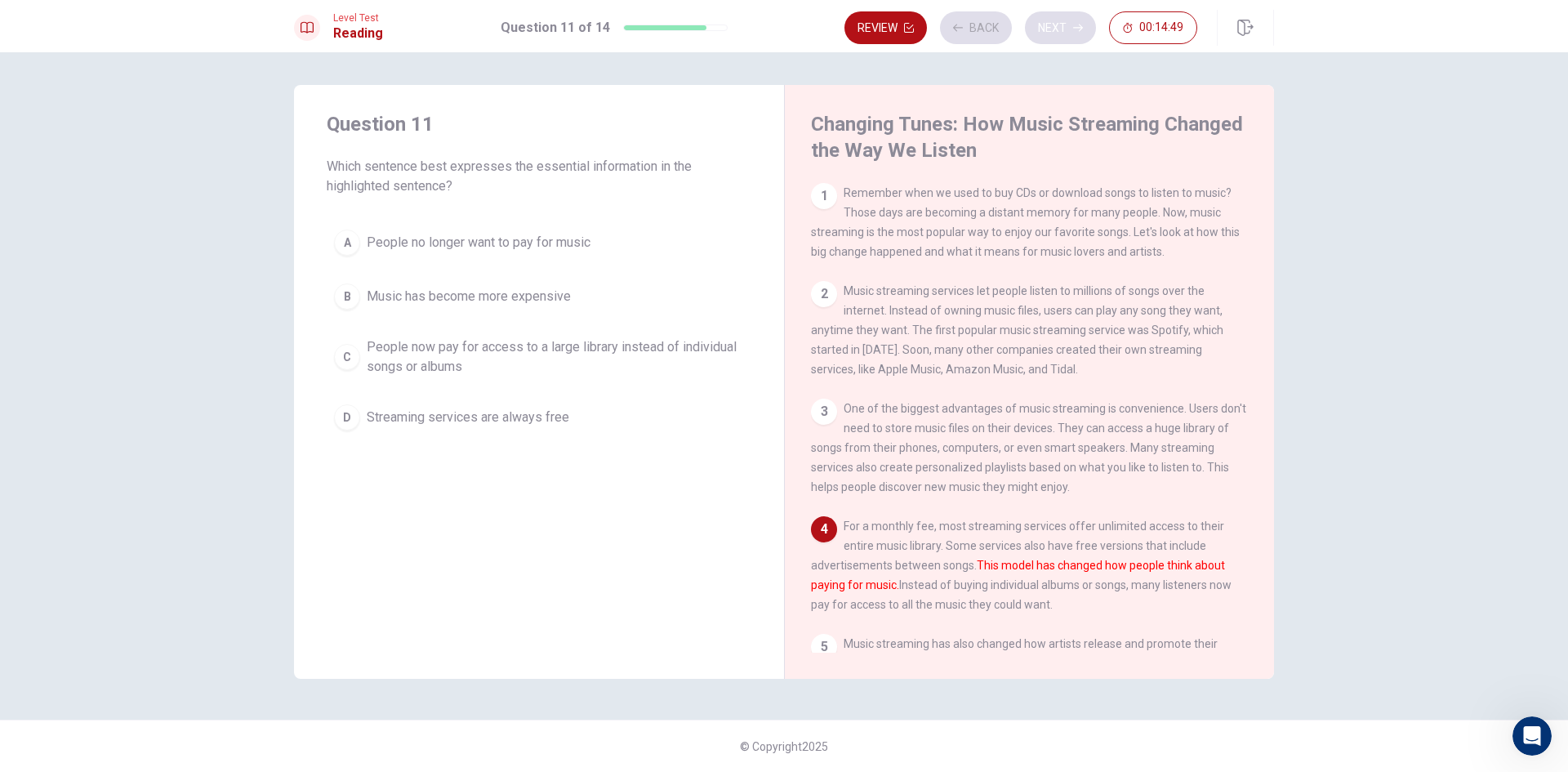
scroll to position [140, 0]
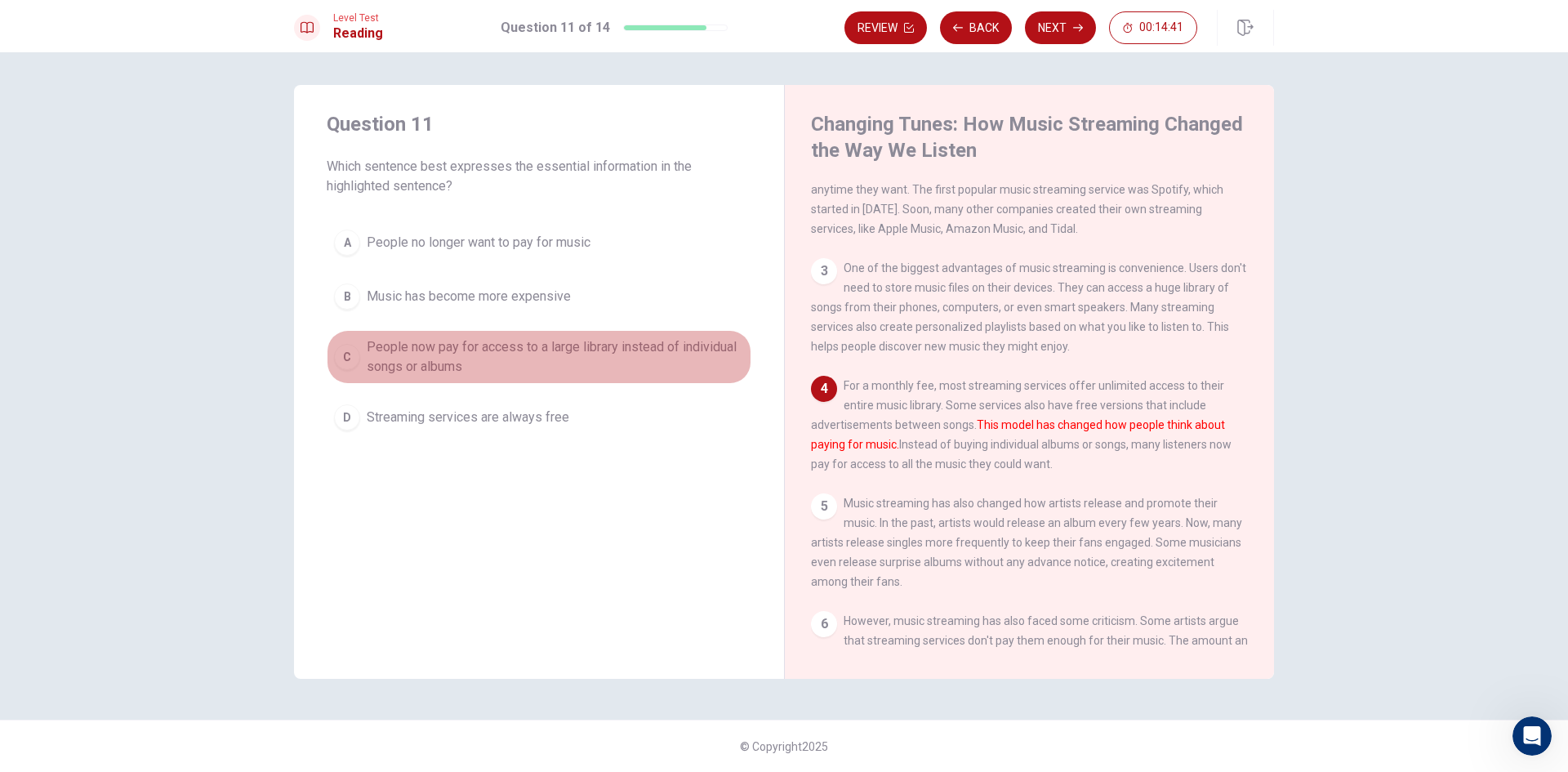
click at [372, 372] on span "People now pay for access to a large library instead of individual songs or alb…" at bounding box center [555, 357] width 378 height 40
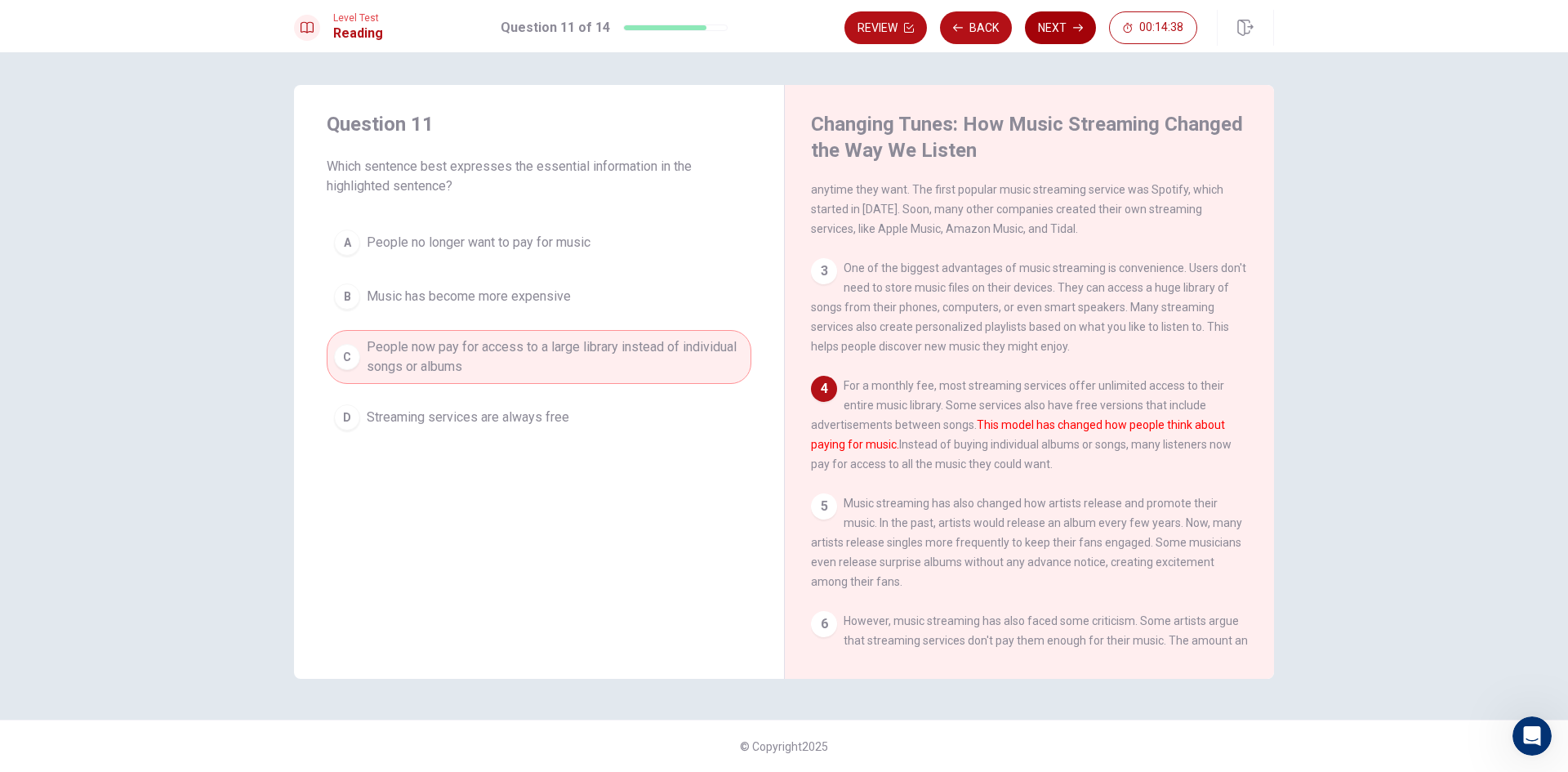
click at [1067, 12] on div "Review Back Next 00:14:38" at bounding box center [1059, 27] width 429 height 36
click at [1060, 15] on button "Next" at bounding box center [1059, 27] width 71 height 33
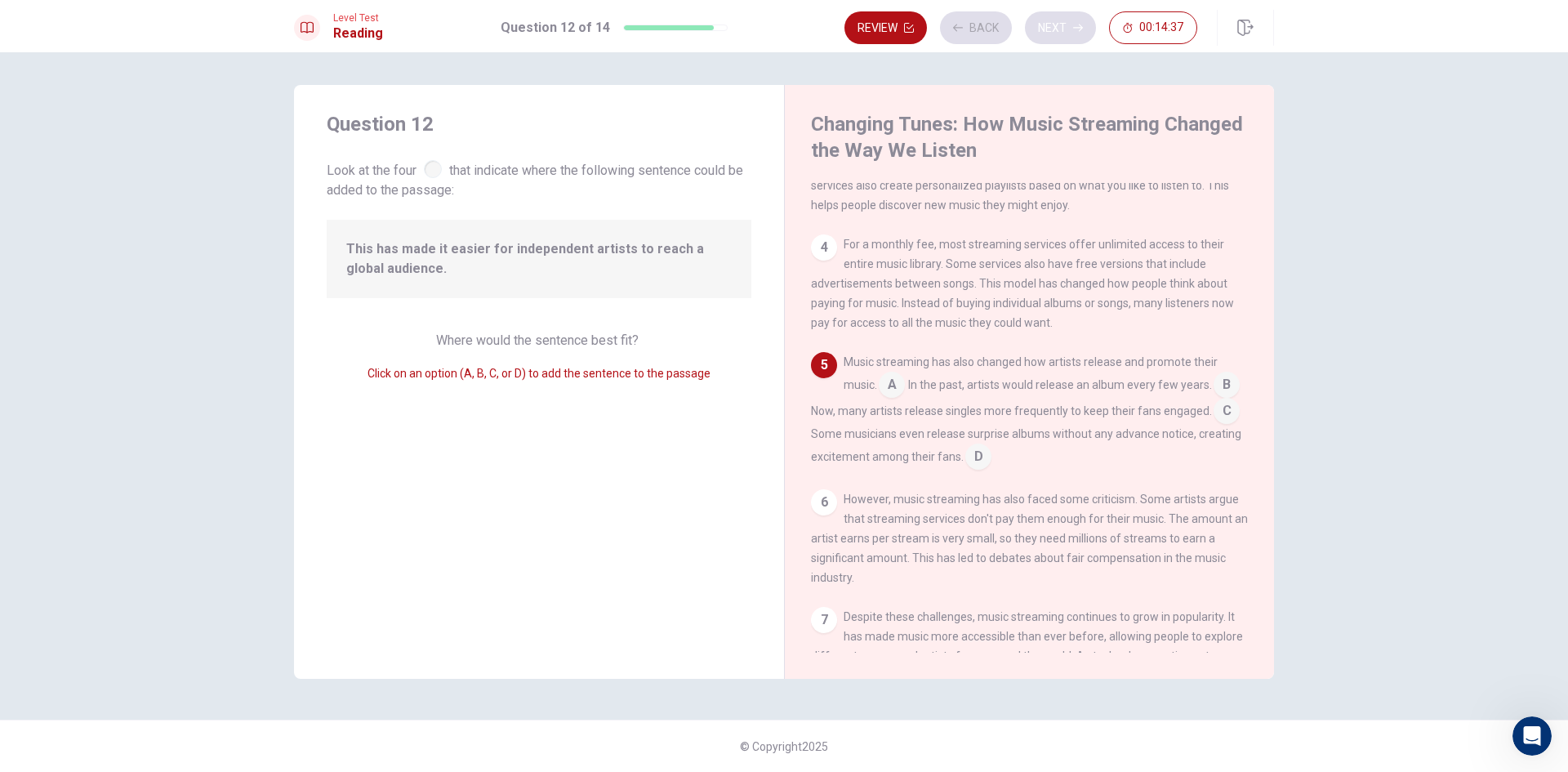
scroll to position [284, 0]
click at [890, 397] on input at bounding box center [892, 384] width 26 height 26
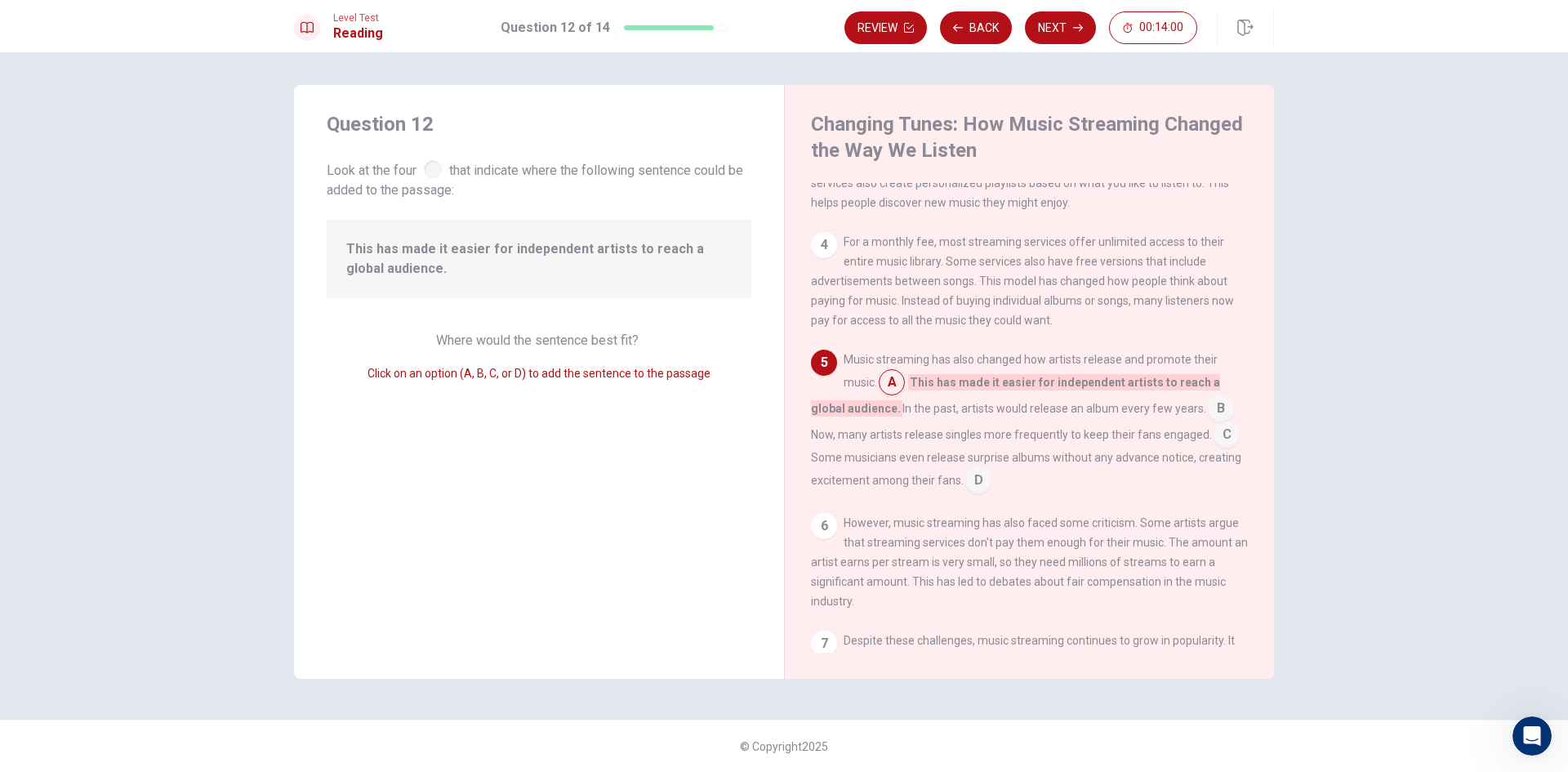
drag, startPoint x: 1065, startPoint y: 27, endPoint x: 1057, endPoint y: 28, distance: 8.1
click at [1061, 27] on button "Next" at bounding box center [1059, 27] width 71 height 33
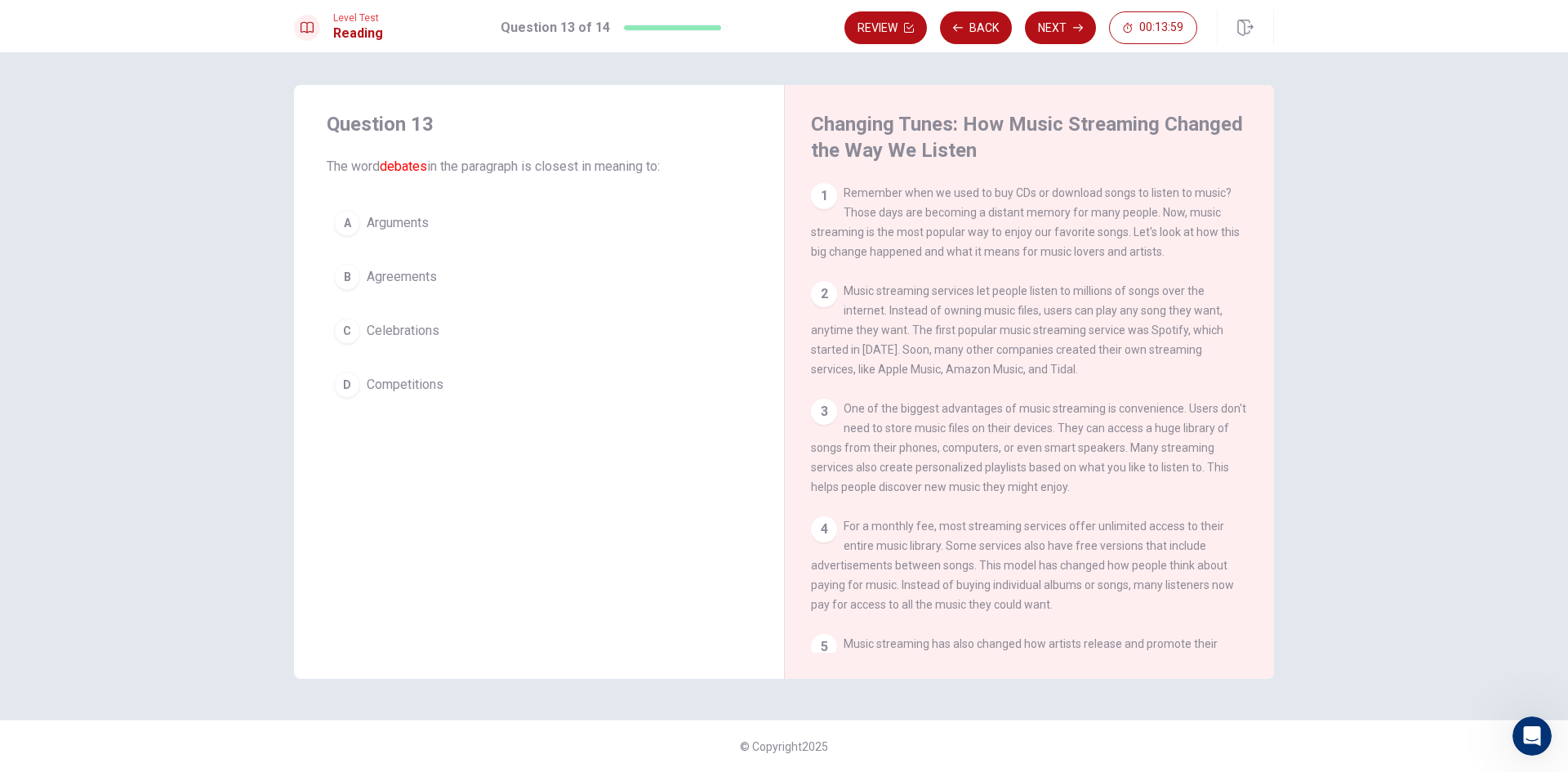
click at [405, 330] on span "Celebrations" at bounding box center [402, 330] width 73 height 20
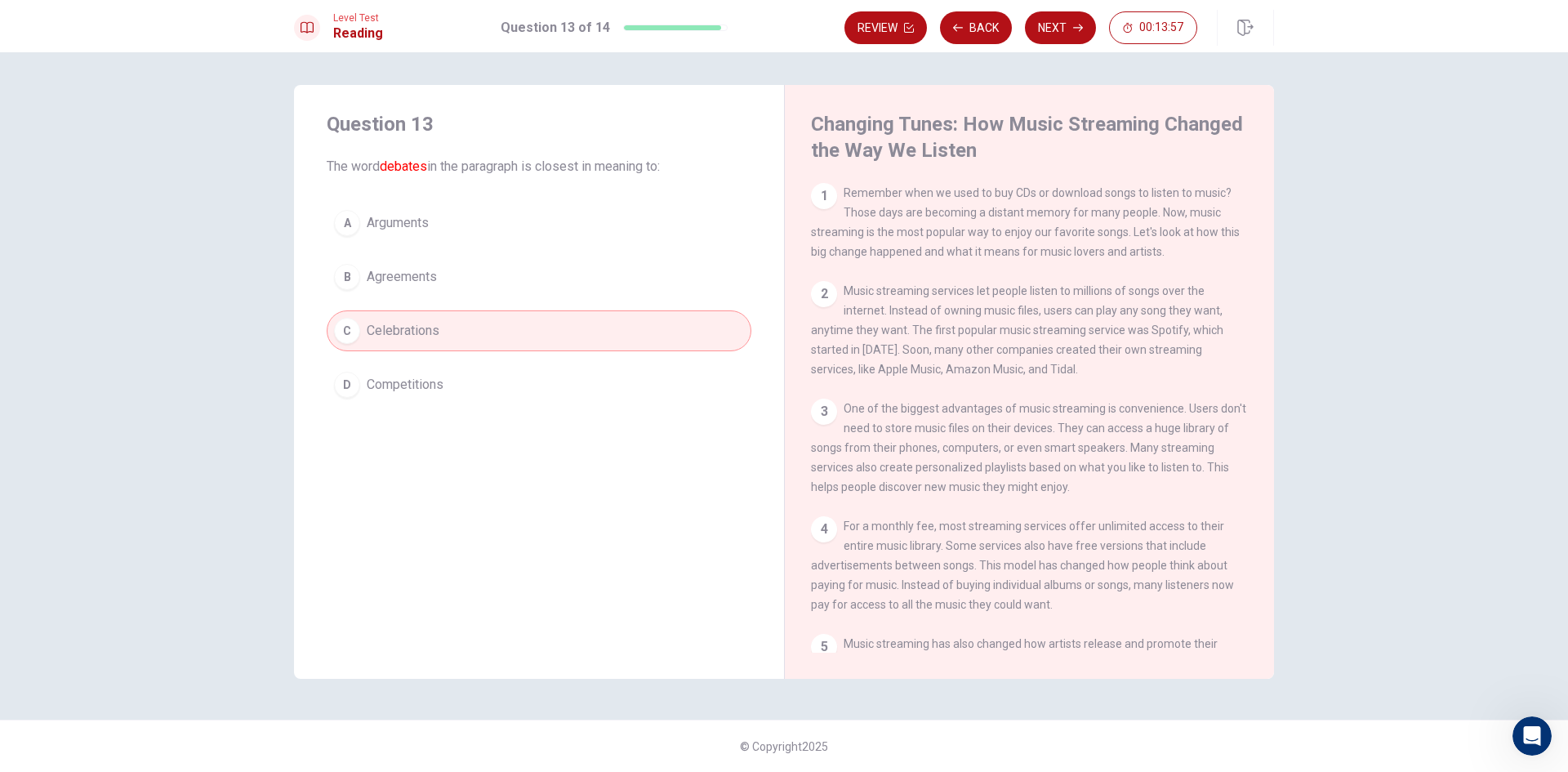
click at [501, 227] on button "A Arguments" at bounding box center [539, 222] width 425 height 40
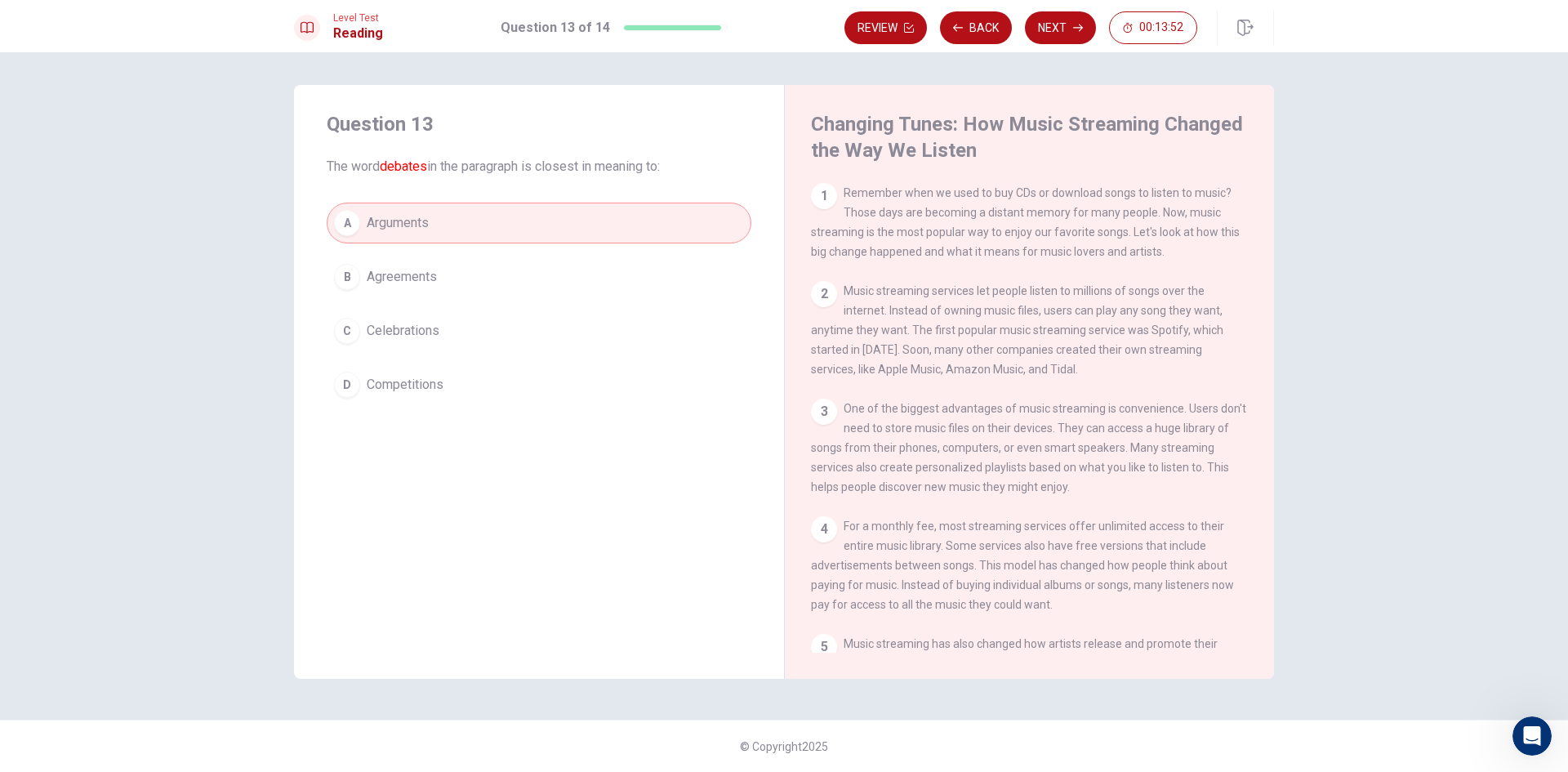
click at [638, 267] on button "B Agreements" at bounding box center [539, 276] width 425 height 40
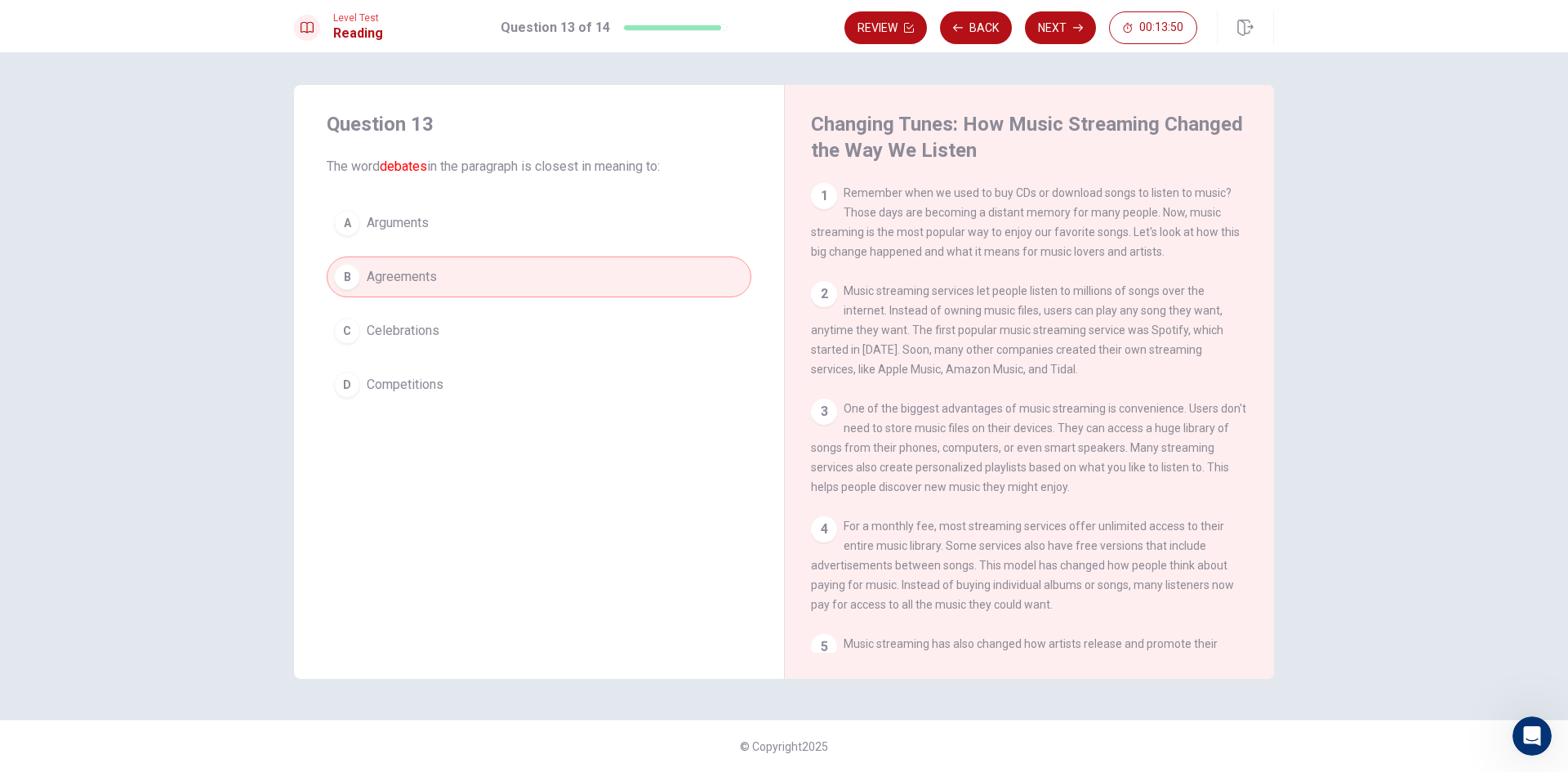
click at [556, 378] on button "D Competitions" at bounding box center [539, 384] width 425 height 40
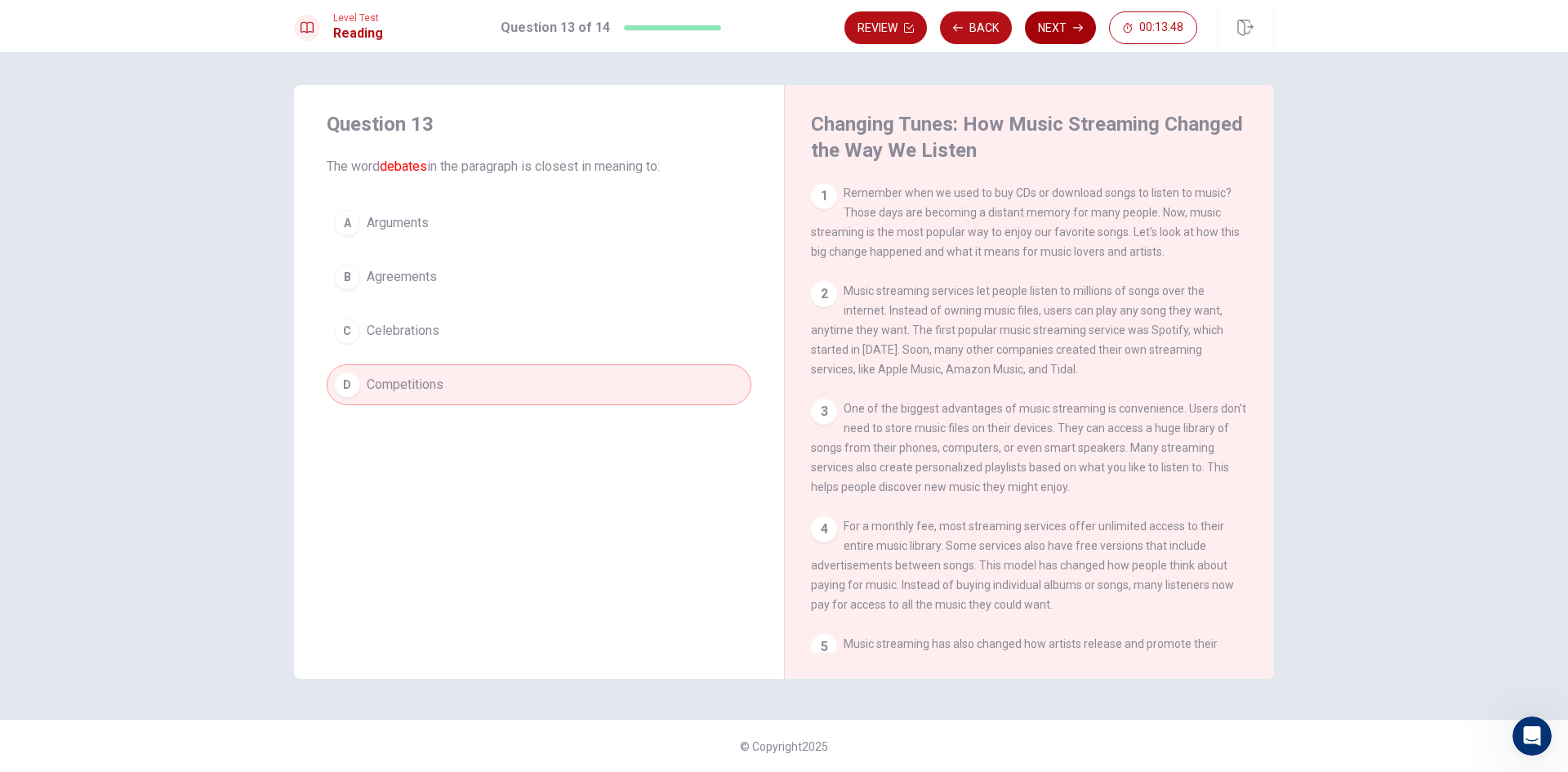
click at [1047, 29] on button "Next" at bounding box center [1059, 27] width 71 height 33
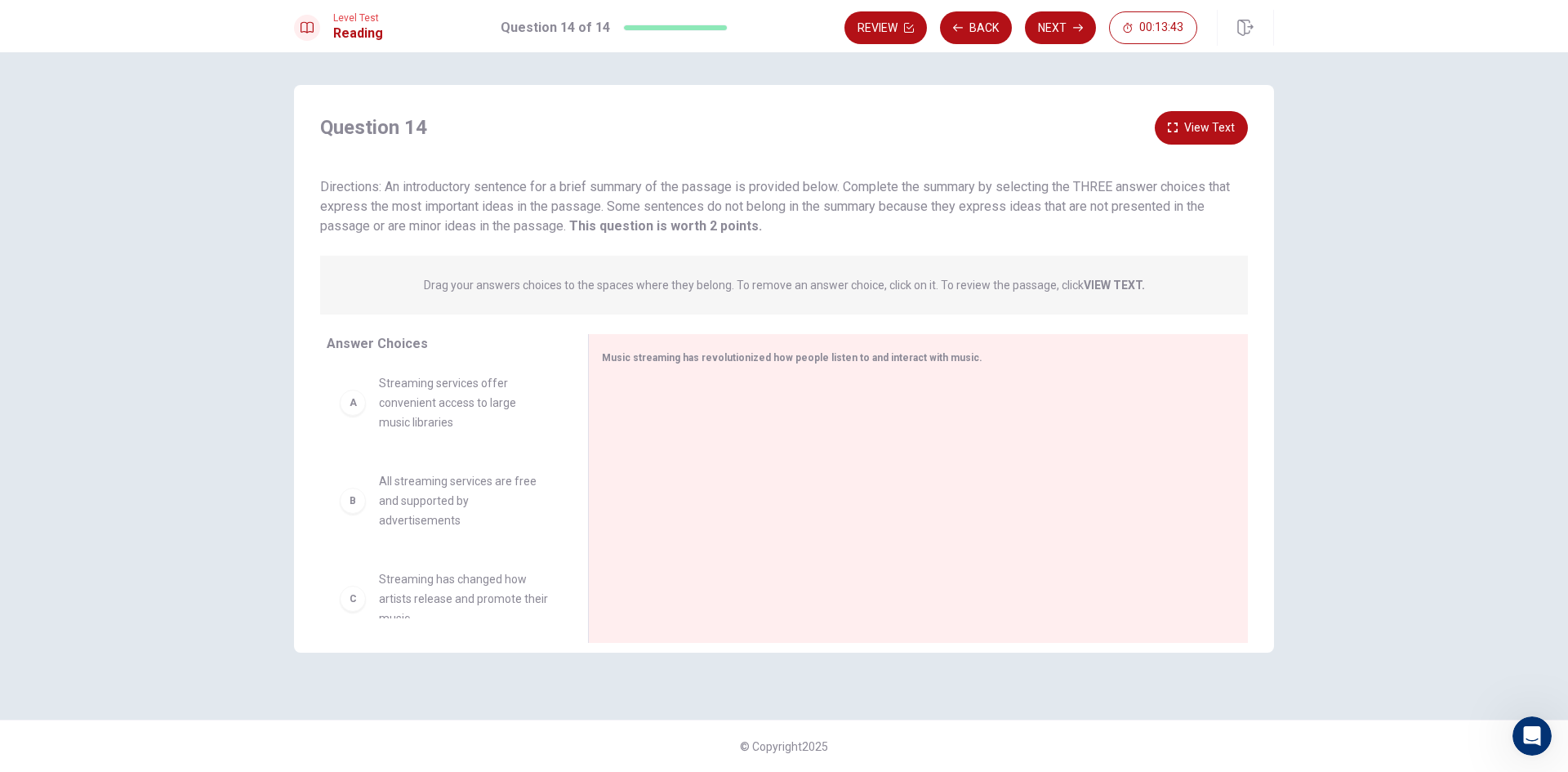
scroll to position [0, 0]
click at [354, 400] on div "A" at bounding box center [353, 410] width 26 height 26
drag, startPoint x: 373, startPoint y: 471, endPoint x: 358, endPoint y: 410, distance: 62.8
click at [374, 466] on div "A Streaming services offer convenient access to large music libraries B All str…" at bounding box center [445, 491] width 235 height 251
click at [357, 408] on div "A" at bounding box center [353, 410] width 26 height 26
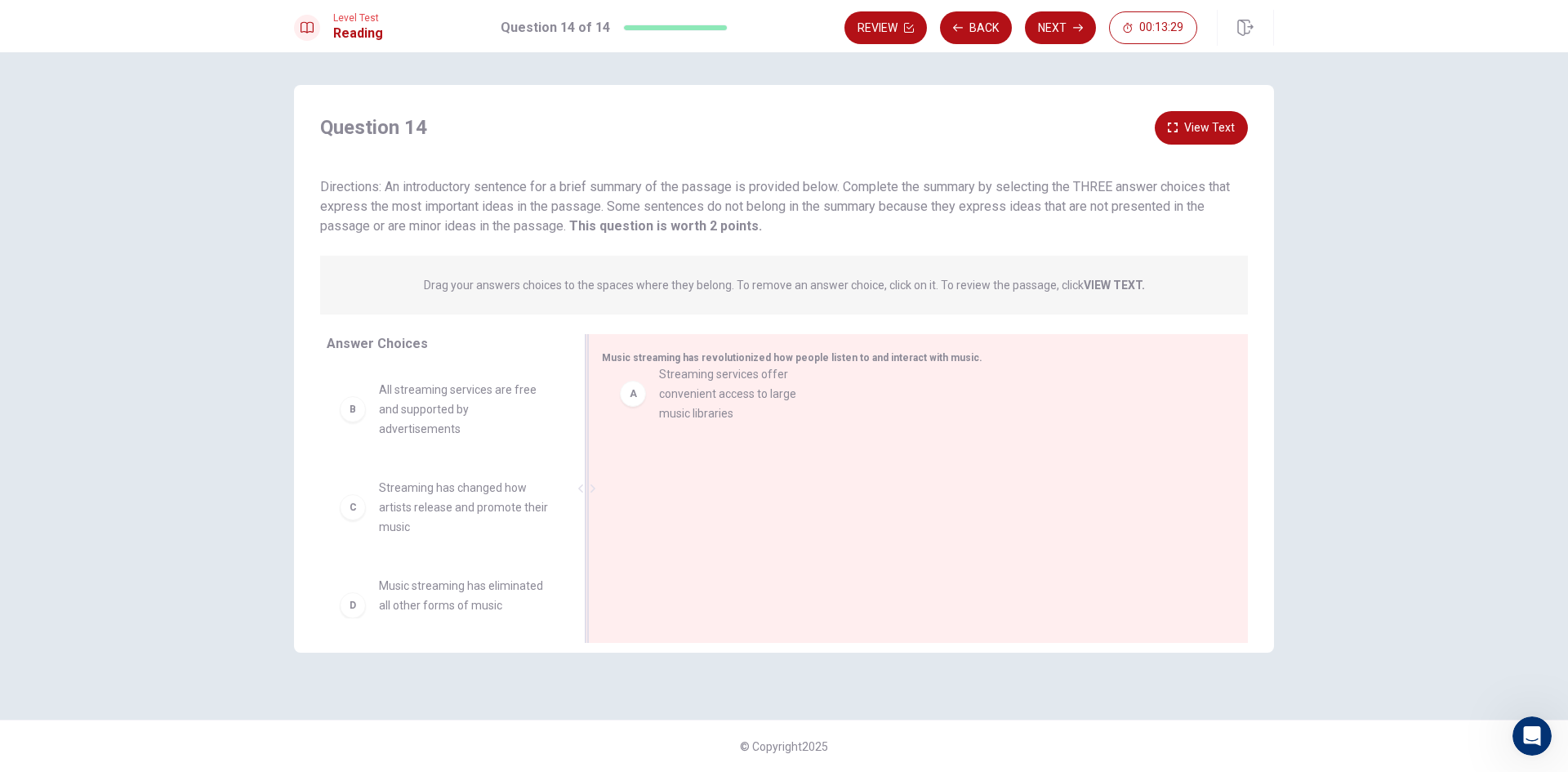
drag, startPoint x: 431, startPoint y: 399, endPoint x: 711, endPoint y: 384, distance: 280.4
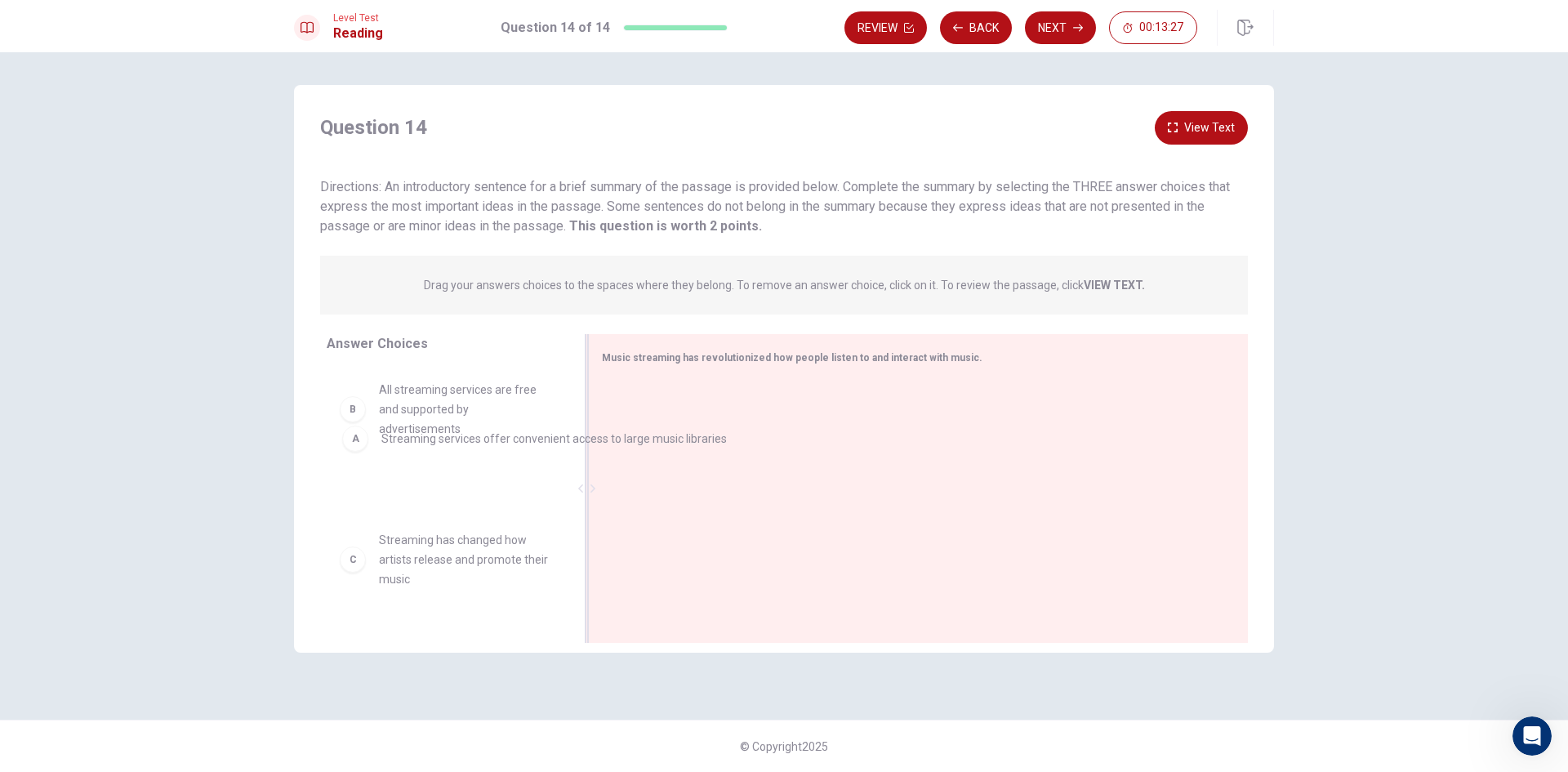
drag, startPoint x: 718, startPoint y: 417, endPoint x: 430, endPoint y: 453, distance: 290.2
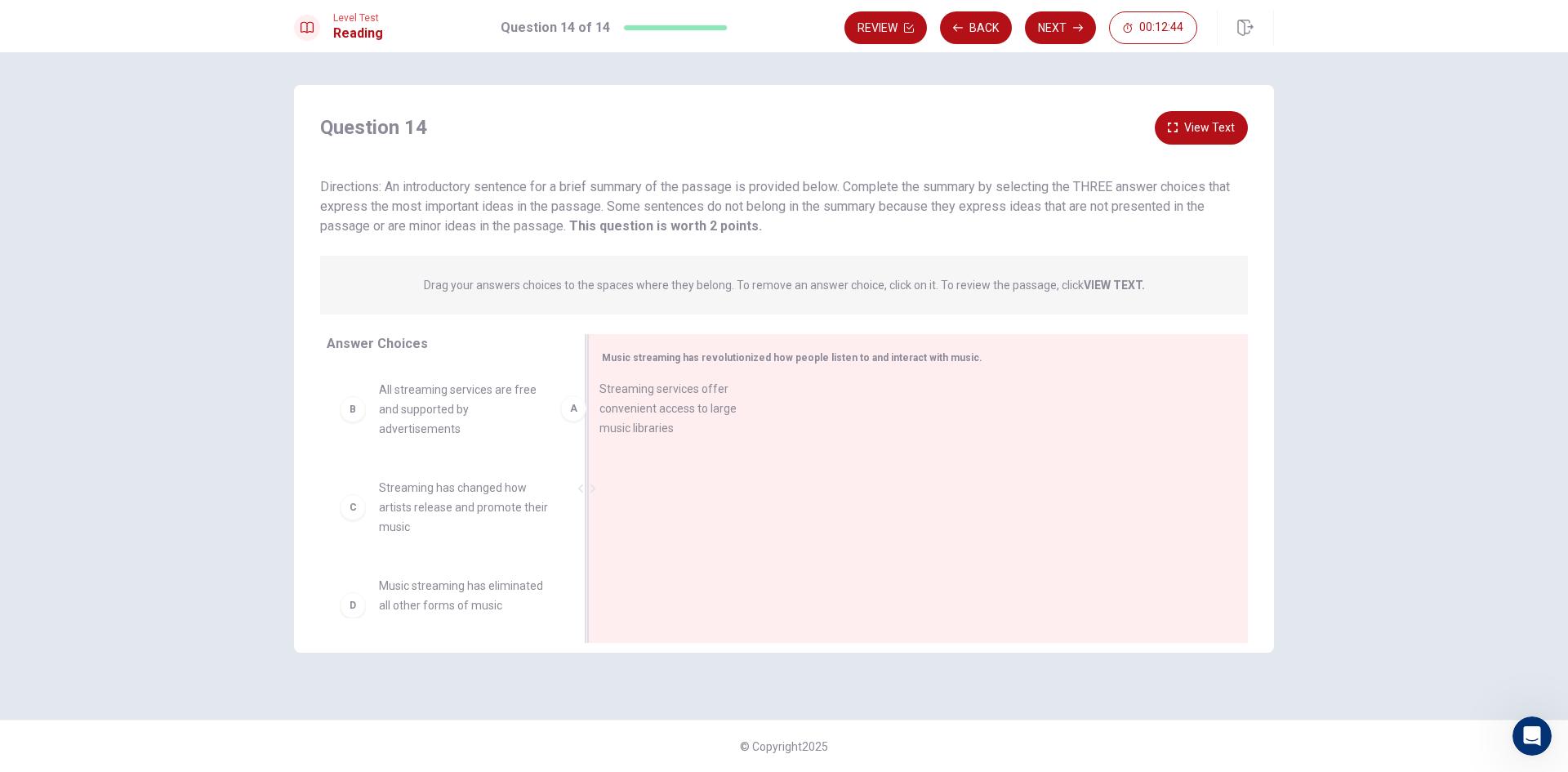
drag, startPoint x: 379, startPoint y: 418, endPoint x: 603, endPoint y: 415, distance: 224.0
drag, startPoint x: 356, startPoint y: 503, endPoint x: 635, endPoint y: 466, distance: 281.4
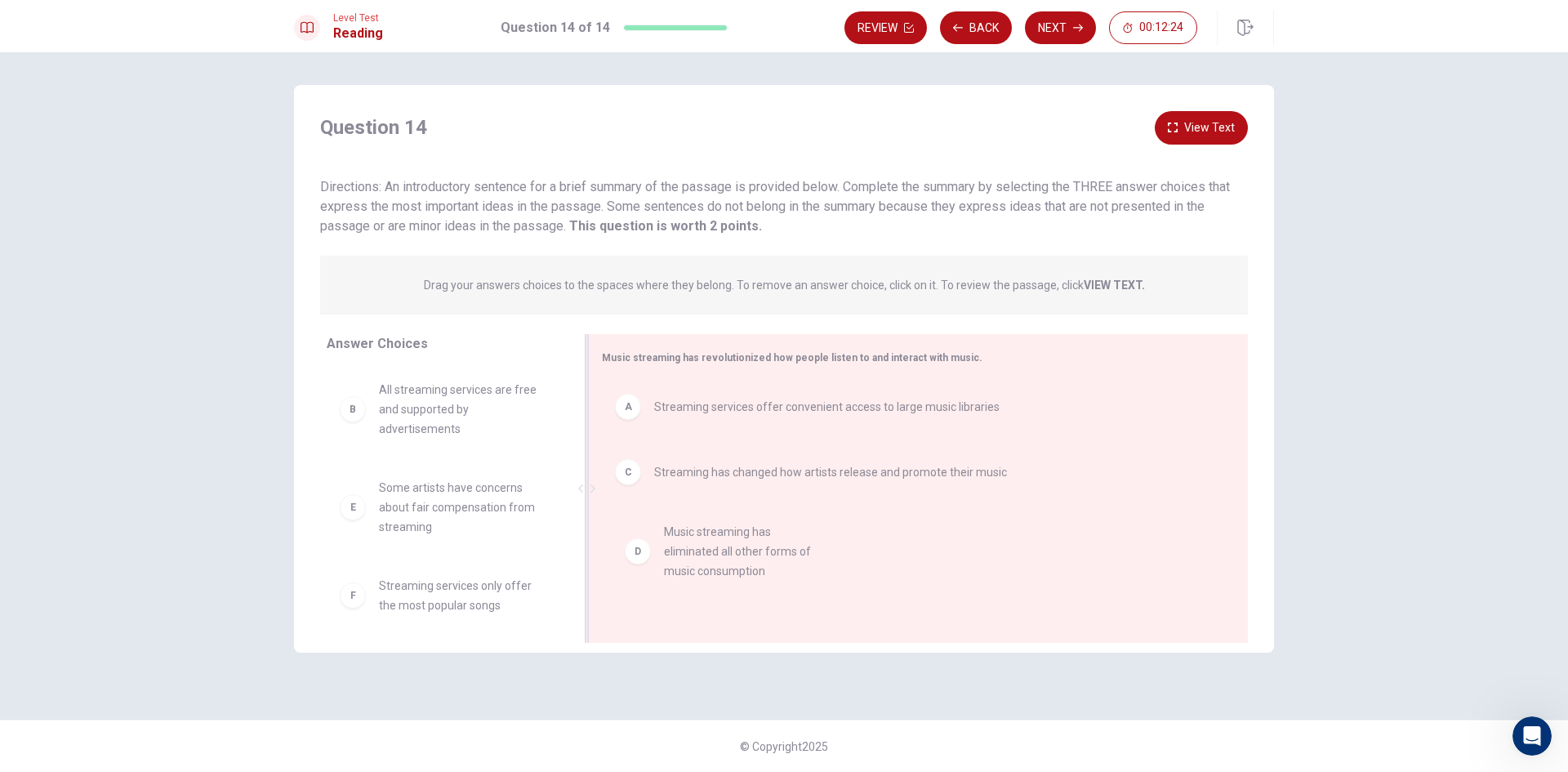
drag, startPoint x: 372, startPoint y: 508, endPoint x: 672, endPoint y: 557, distance: 304.0
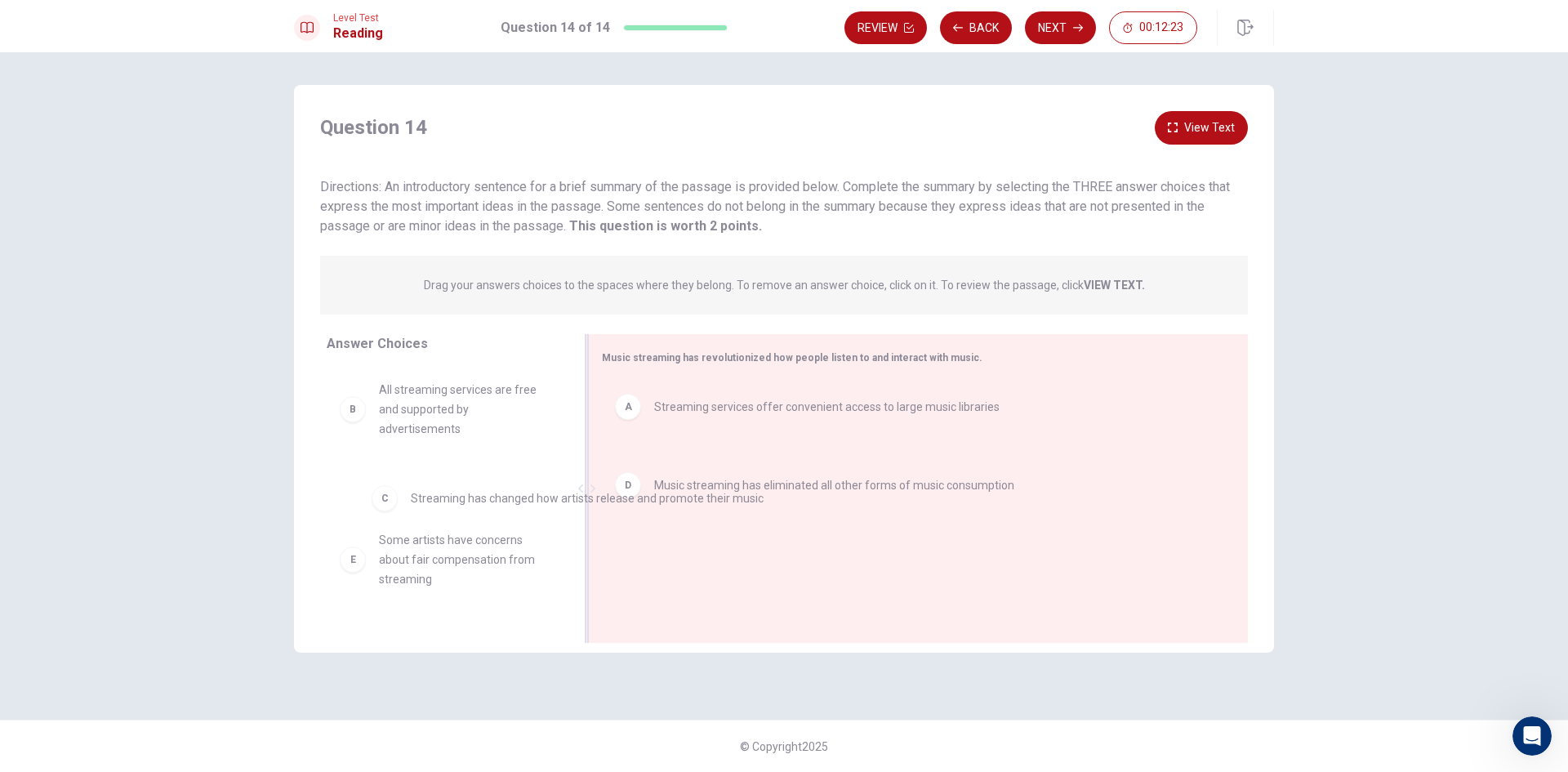
drag, startPoint x: 627, startPoint y: 477, endPoint x: 293, endPoint y: 523, distance: 337.2
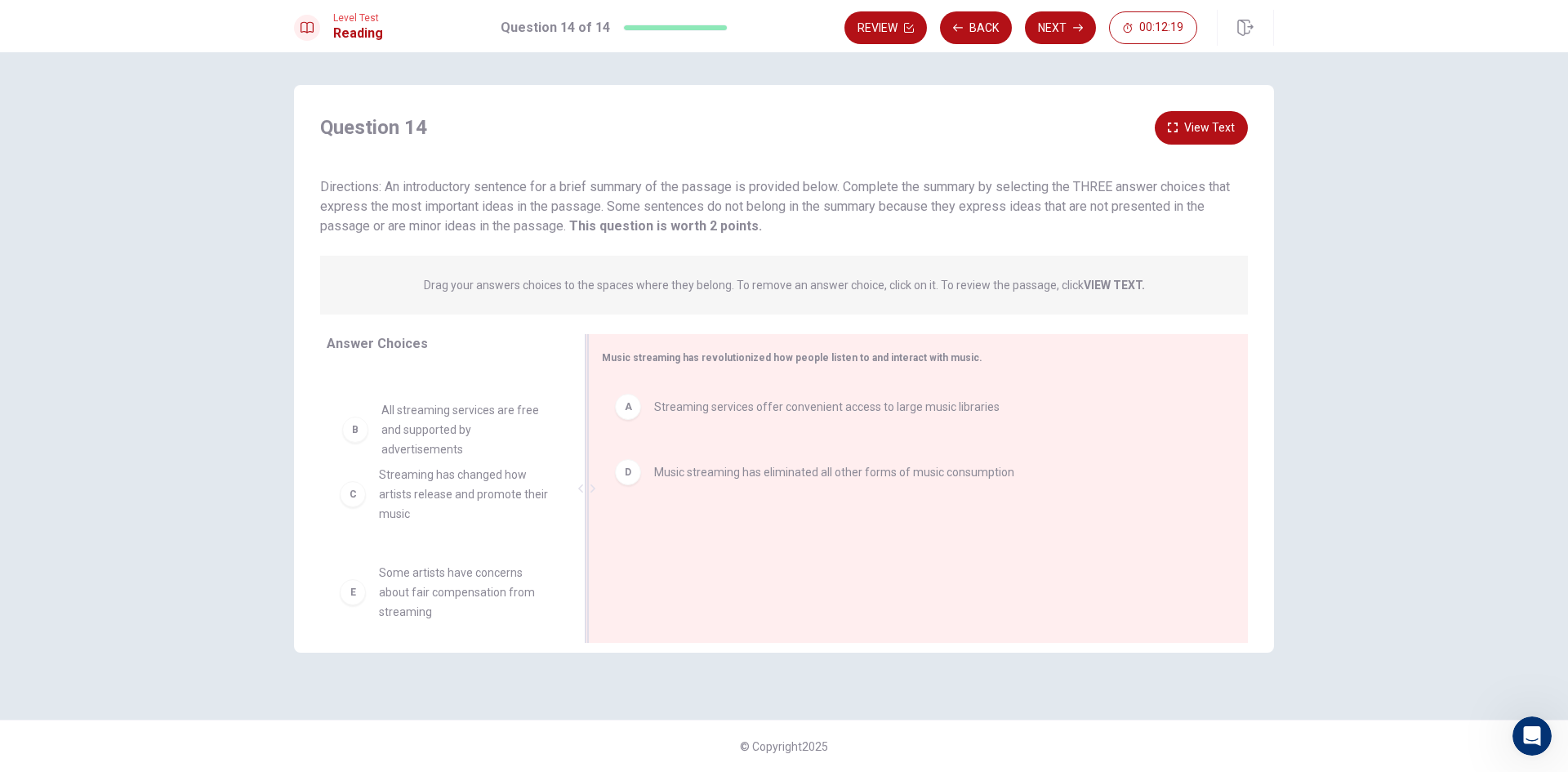
drag, startPoint x: 372, startPoint y: 404, endPoint x: 385, endPoint y: 424, distance: 23.9
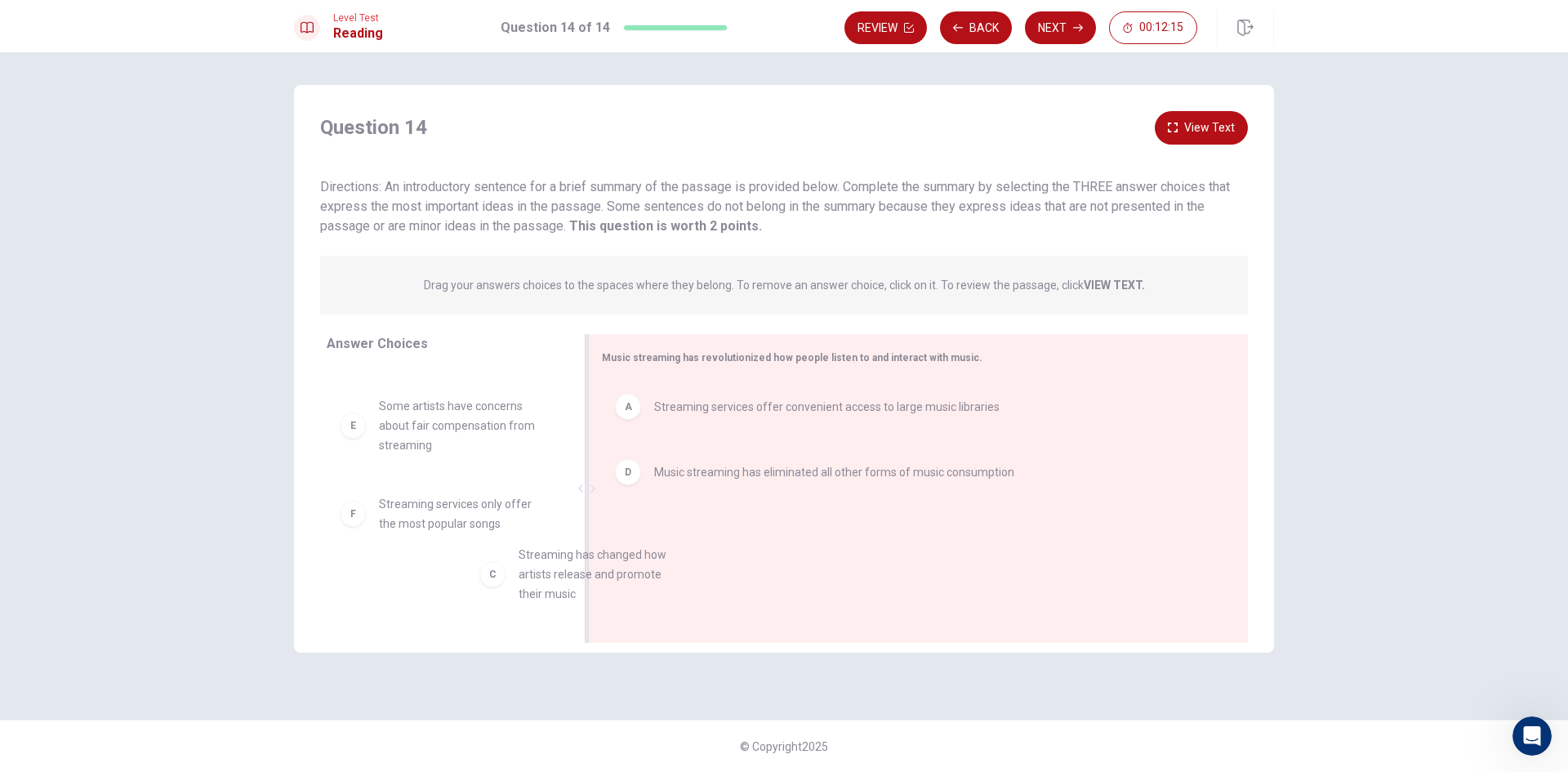
scroll to position [84, 0]
drag, startPoint x: 428, startPoint y: 430, endPoint x: 668, endPoint y: 584, distance: 285.2
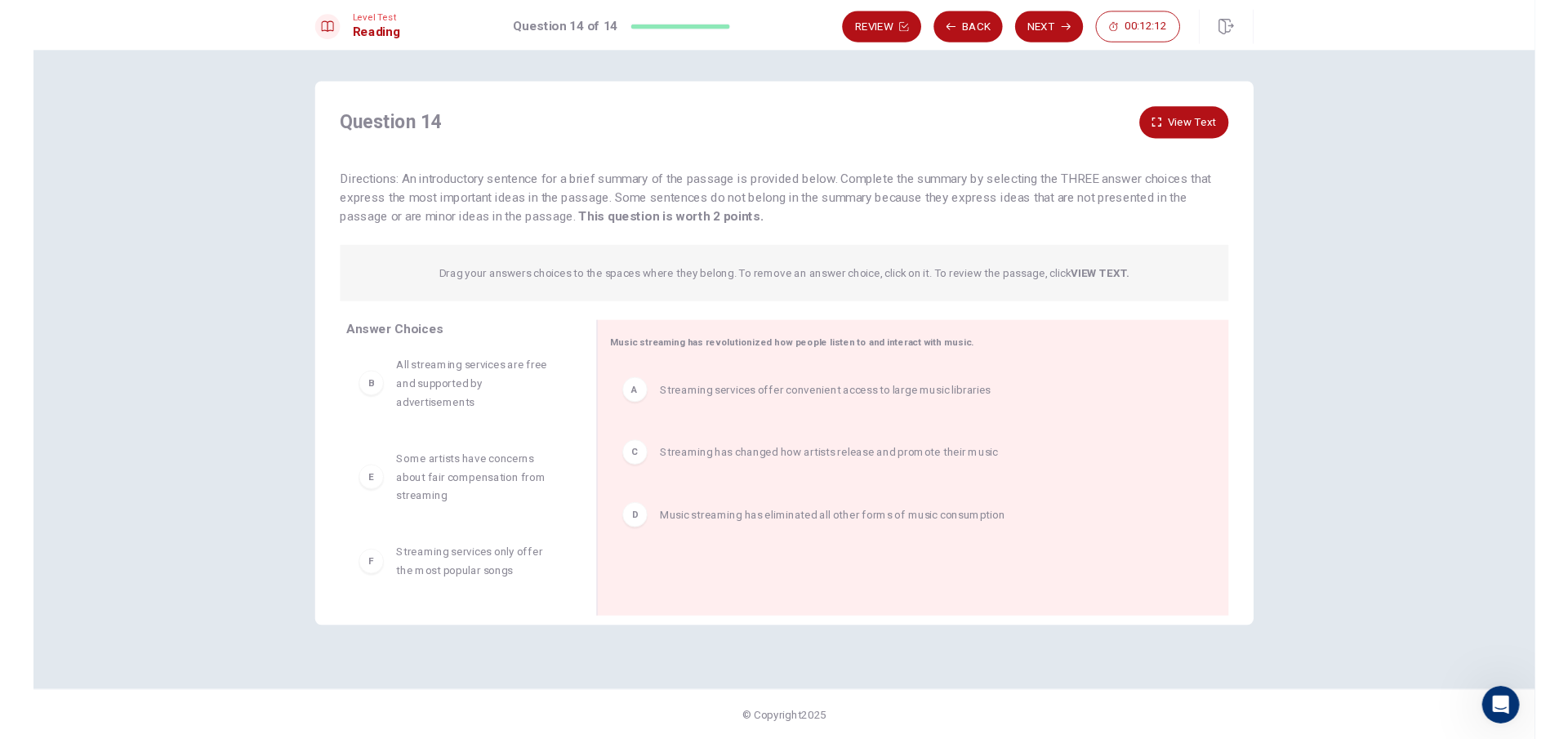
scroll to position [9, 0]
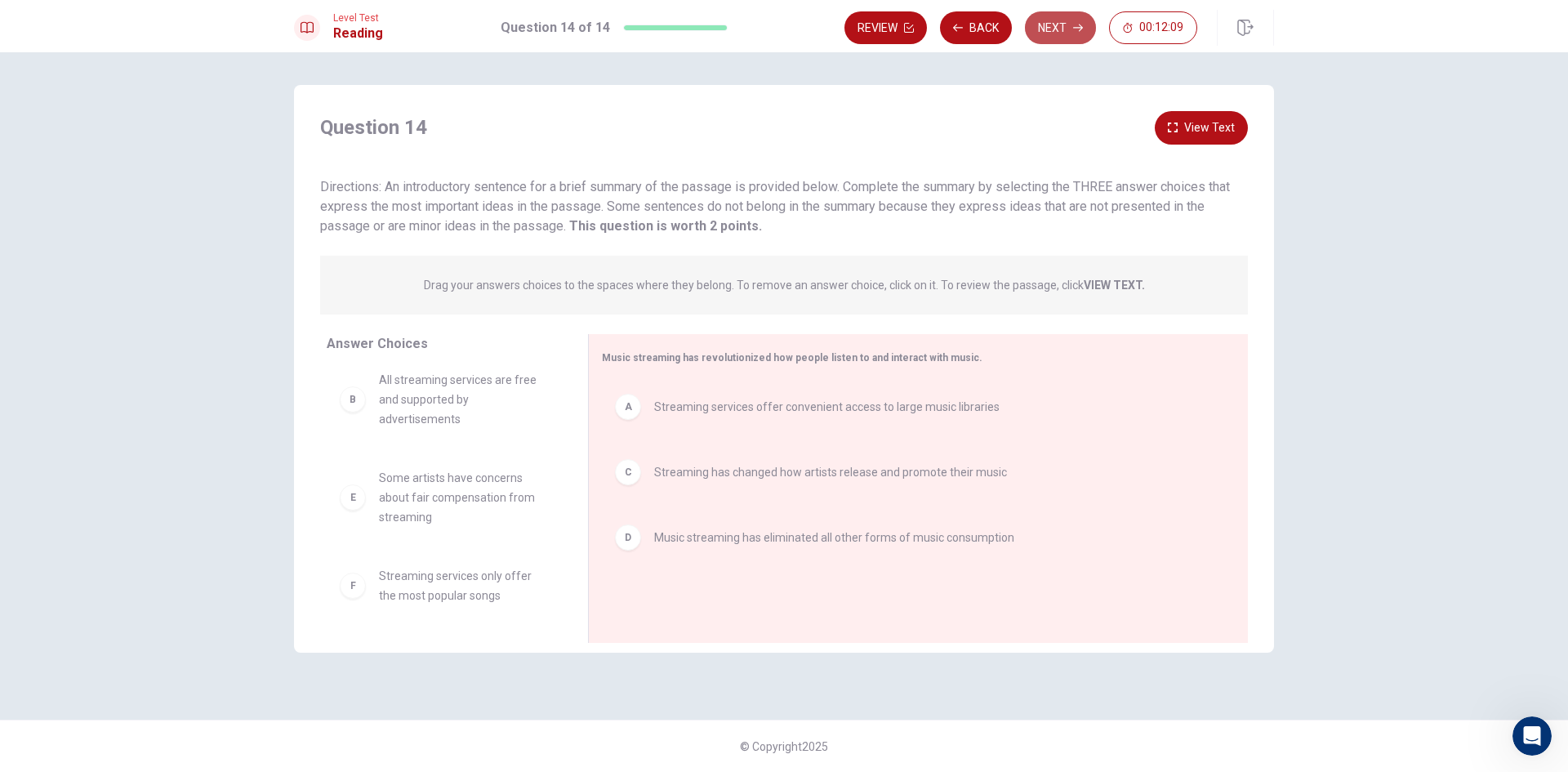
click at [1046, 22] on button "Next" at bounding box center [1059, 27] width 71 height 33
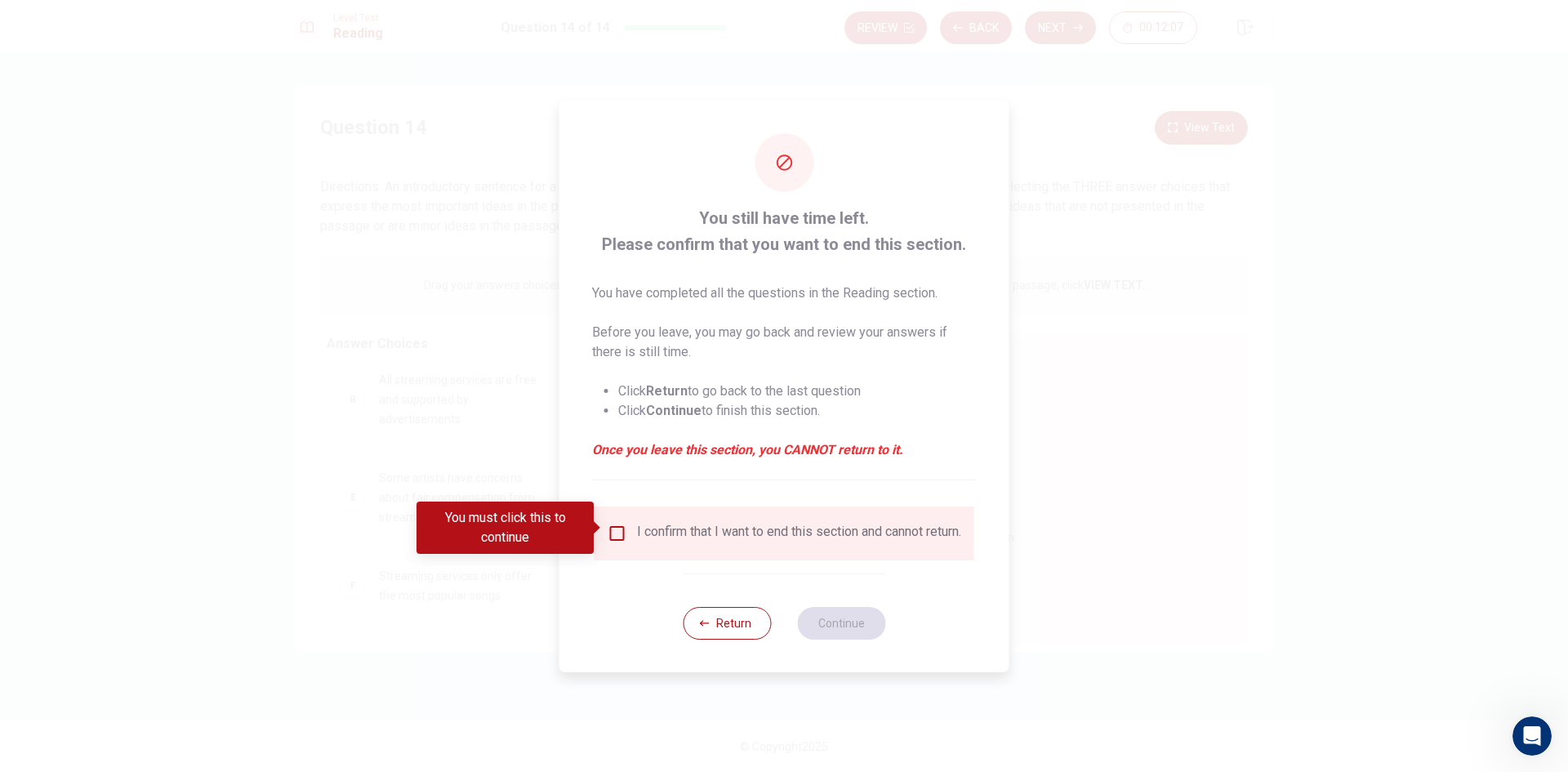
click at [638, 532] on div "I confirm that I want to end this section and cannot return." at bounding box center [800, 533] width 324 height 20
click at [606, 507] on div "I confirm that I want to end this section and cannot return." at bounding box center [784, 533] width 380 height 54
click at [607, 529] on input "You must click this to continue" at bounding box center [617, 533] width 20 height 20
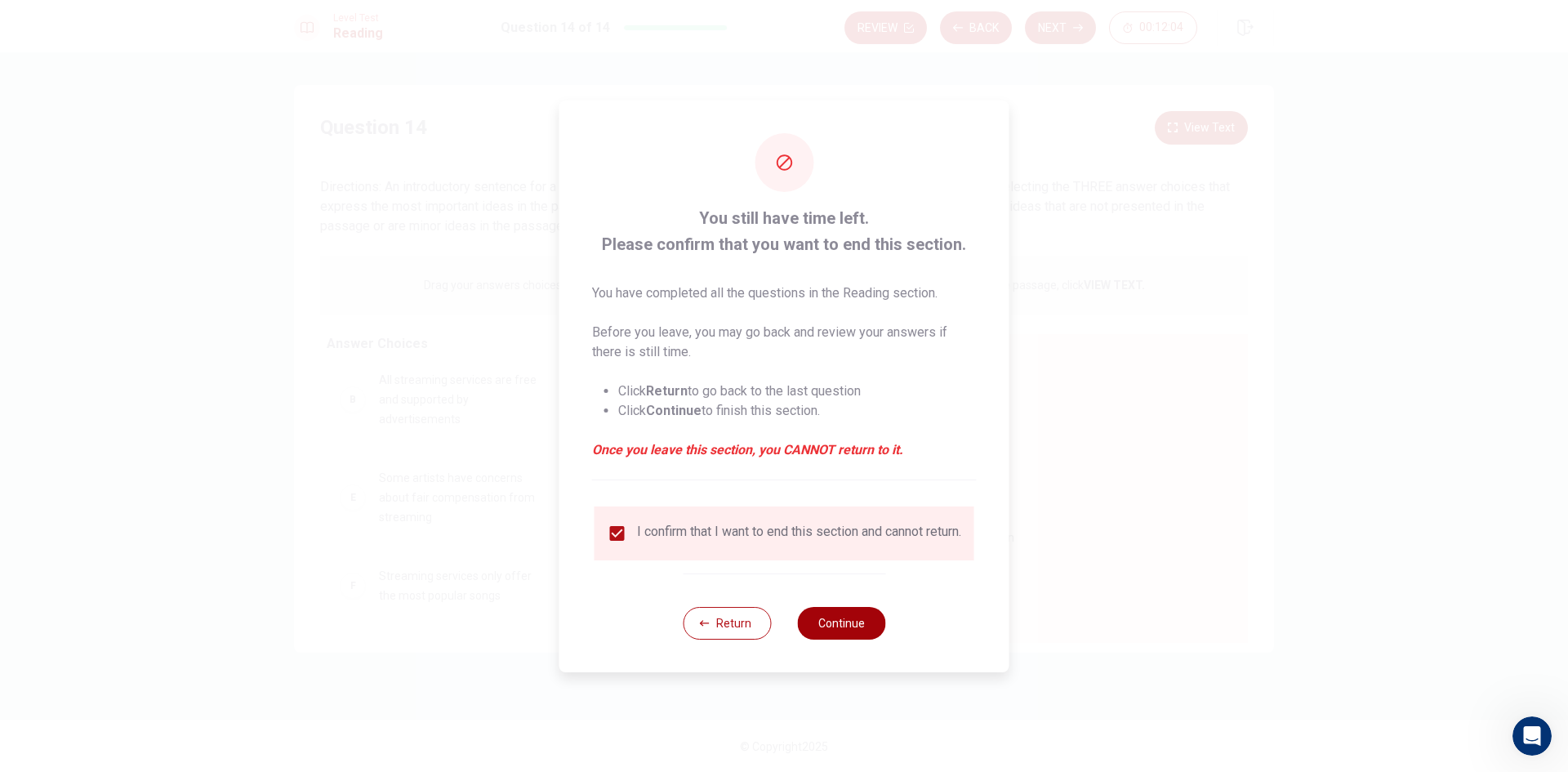
click at [821, 631] on button "Continue" at bounding box center [842, 622] width 89 height 33
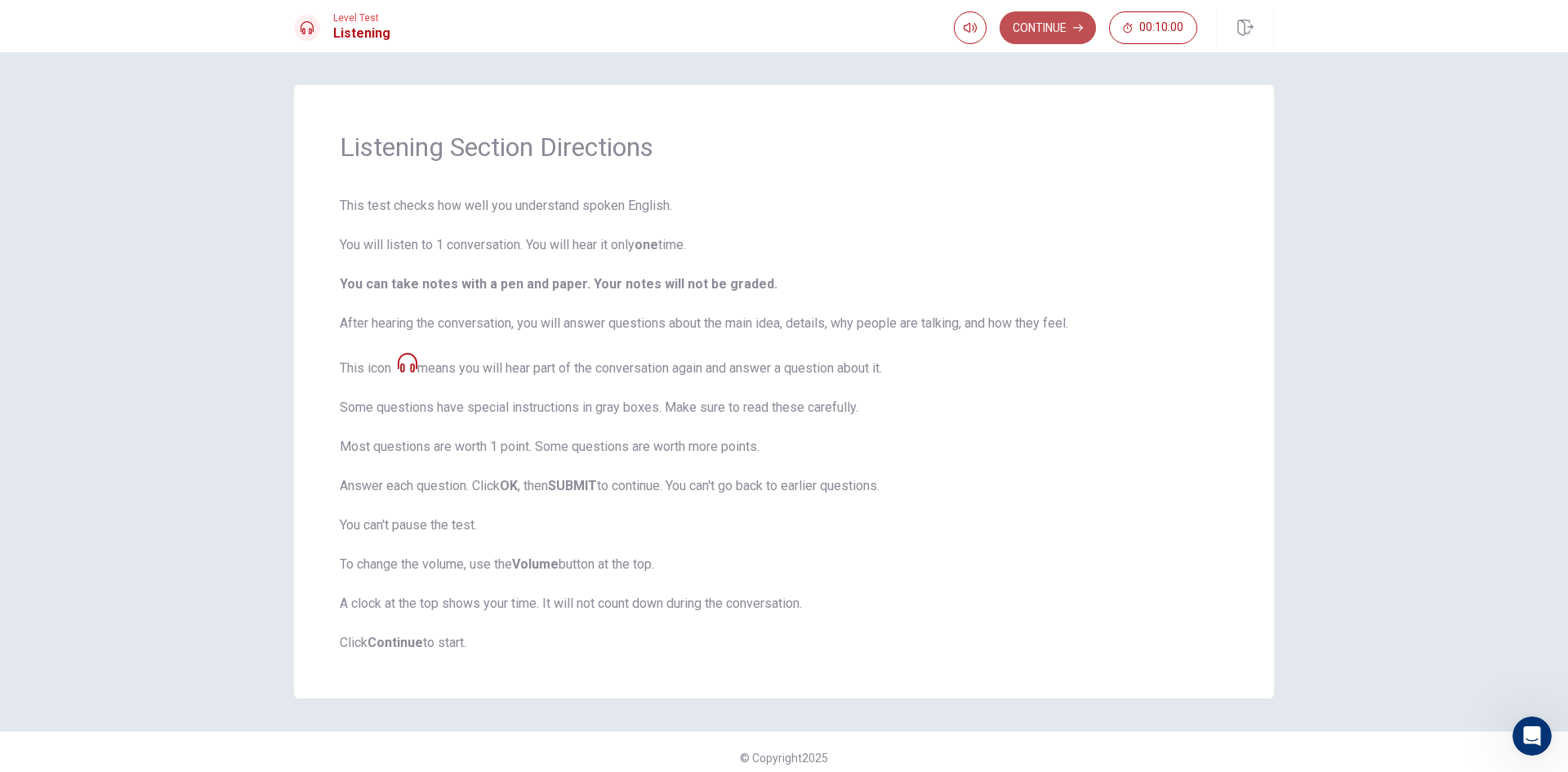
click at [1064, 30] on button "Continue" at bounding box center [1048, 27] width 96 height 33
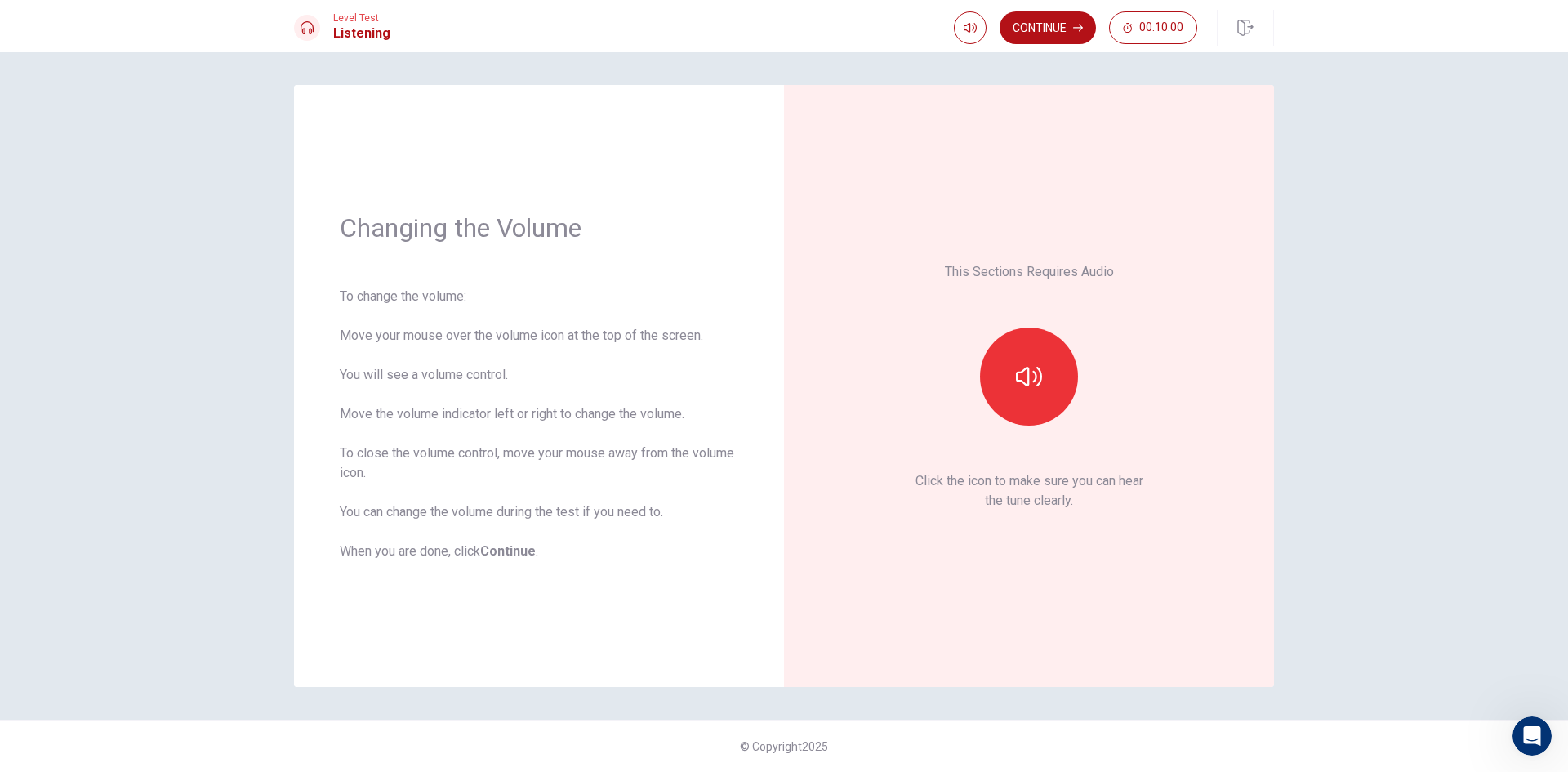
click at [952, 368] on div at bounding box center [1028, 377] width 176 height 98
click at [1097, 383] on div at bounding box center [1028, 377] width 176 height 98
click at [1057, 383] on button "button" at bounding box center [1029, 377] width 98 height 98
click at [1075, 39] on button "Continue" at bounding box center [1048, 27] width 96 height 33
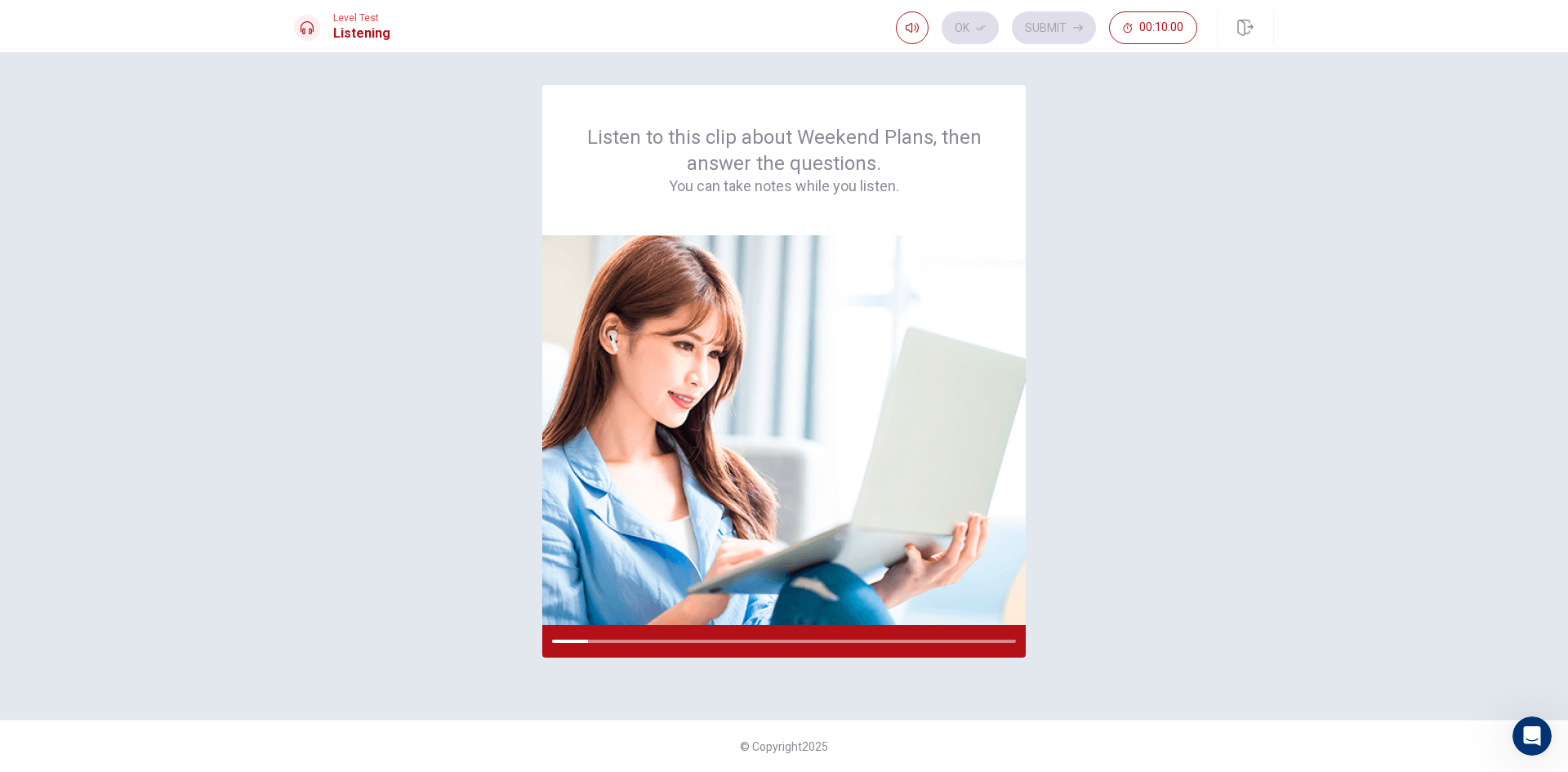
click at [1037, 429] on div "Listen to this clip about Weekend Plans, then answer the questions. You can tak…" at bounding box center [784, 385] width 980 height 602
click at [805, 667] on div "Listen to this clip about Weekend Plans, then answer the questions. You can tak…" at bounding box center [784, 385] width 980 height 602
drag, startPoint x: 661, startPoint y: 642, endPoint x: 671, endPoint y: 633, distance: 13.5
click at [665, 640] on div at bounding box center [784, 640] width 464 height 3
click at [791, 422] on img at bounding box center [784, 430] width 483 height 390
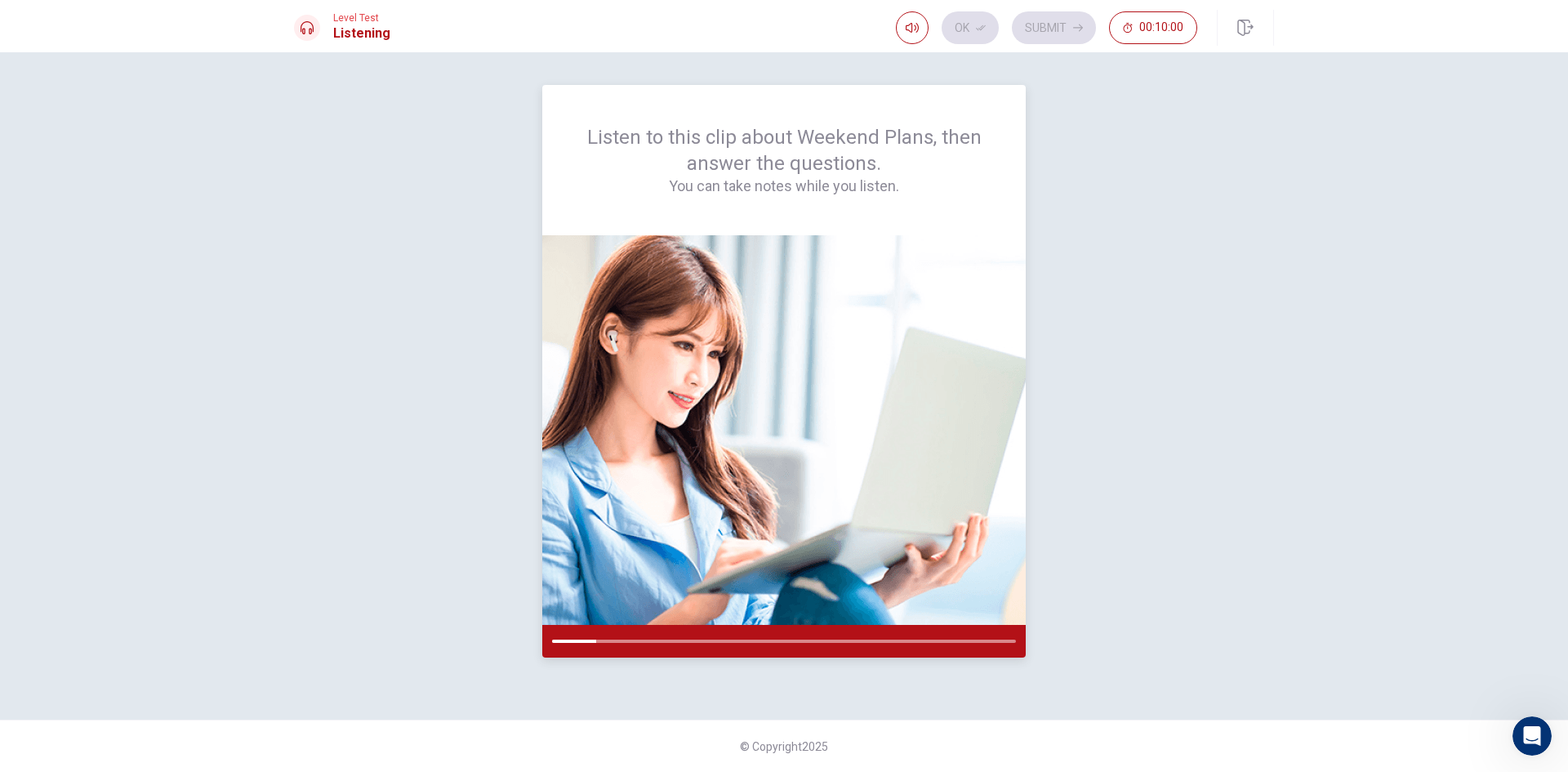
click at [993, 353] on img at bounding box center [784, 430] width 483 height 390
click at [994, 352] on img at bounding box center [784, 430] width 483 height 390
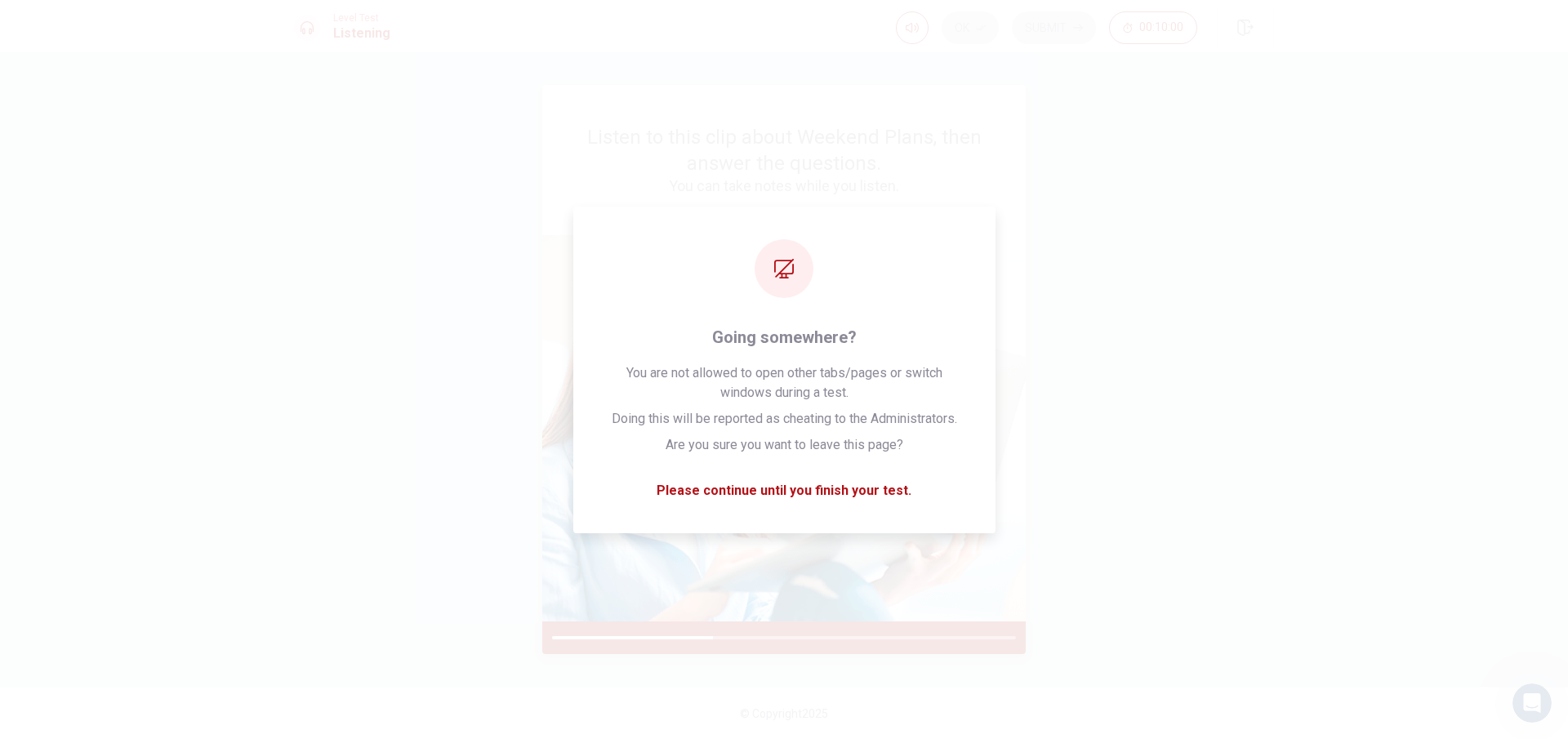
drag, startPoint x: 736, startPoint y: 264, endPoint x: 768, endPoint y: 303, distance: 50.4
click at [736, 273] on img at bounding box center [784, 428] width 483 height 386
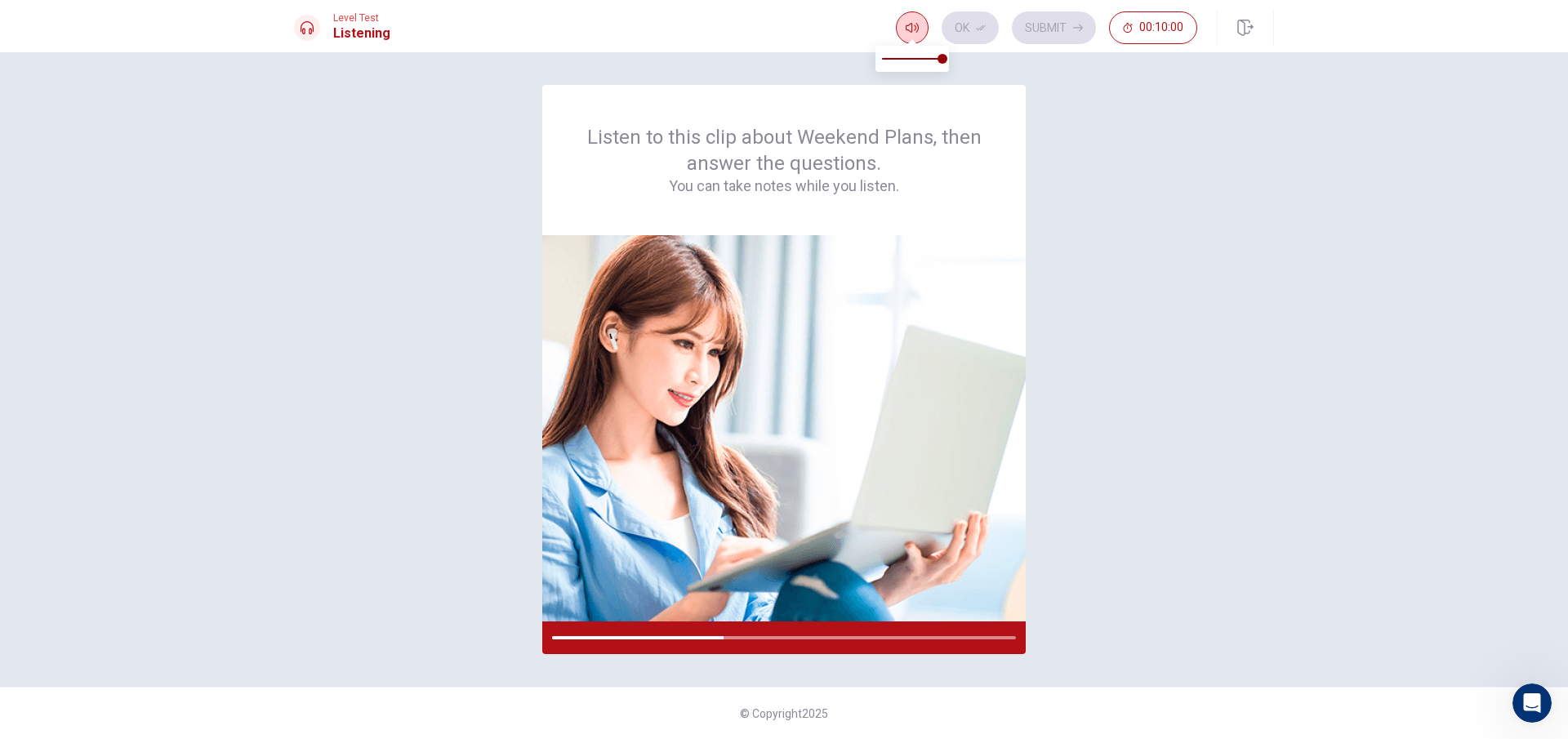
click at [925, 26] on button "button" at bounding box center [912, 27] width 33 height 33
type input "0"
drag, startPoint x: 928, startPoint y: 56, endPoint x: 1318, endPoint y: 98, distance: 392.3
drag, startPoint x: 1239, startPoint y: 555, endPoint x: 1228, endPoint y: 559, distance: 11.7
click at [1236, 557] on div "Listen to this clip about Weekend Plans, then answer the questions. You can tak…" at bounding box center [784, 369] width 980 height 570
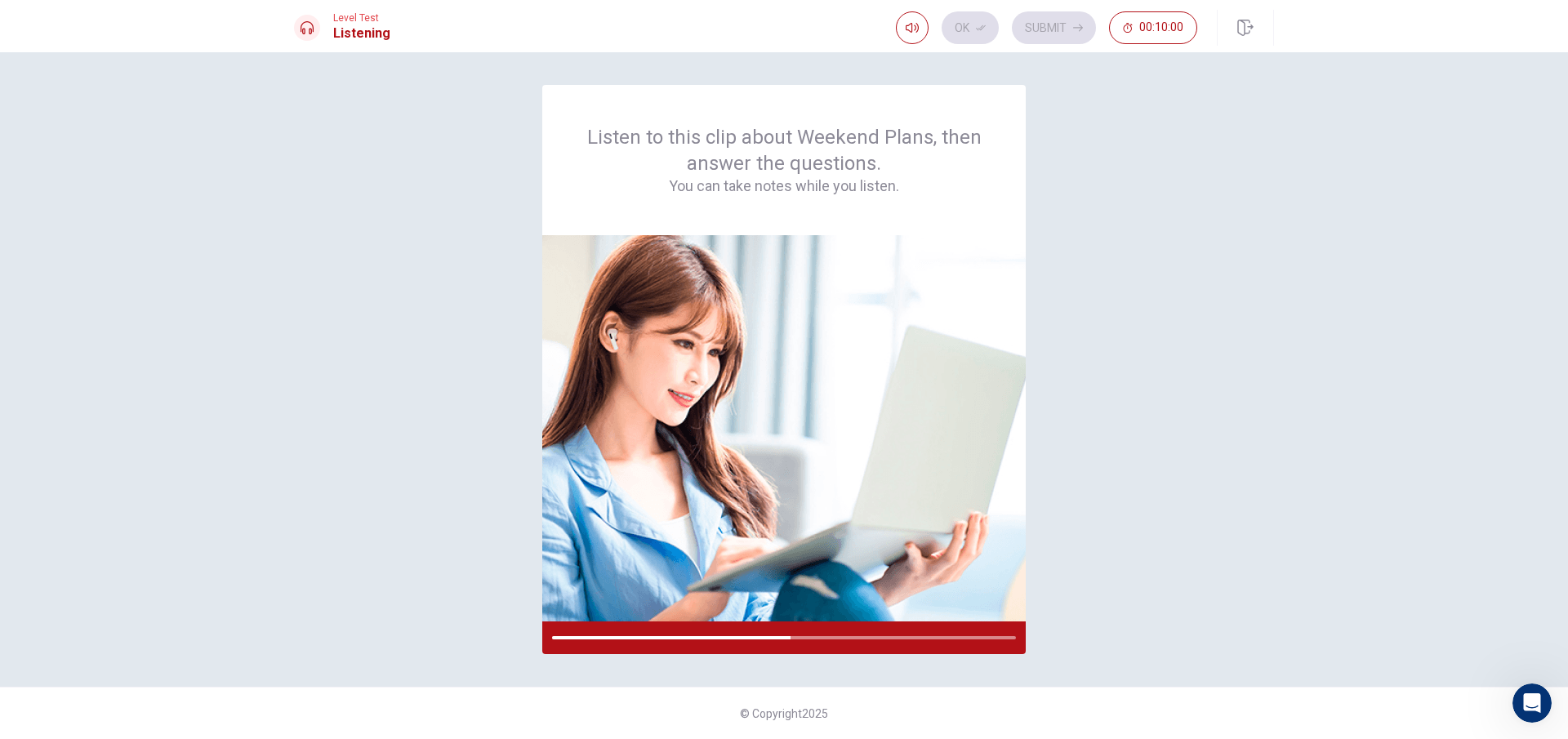
click at [412, 428] on div "Listen to this clip about Weekend Plans, then answer the questions. You can tak…" at bounding box center [784, 369] width 980 height 570
click at [1010, 298] on img at bounding box center [784, 428] width 483 height 386
click at [916, 261] on img at bounding box center [784, 428] width 483 height 386
click at [29, 674] on div "Listen to this clip about Weekend Plans, then answer the questions. You can tak…" at bounding box center [784, 395] width 1568 height 686
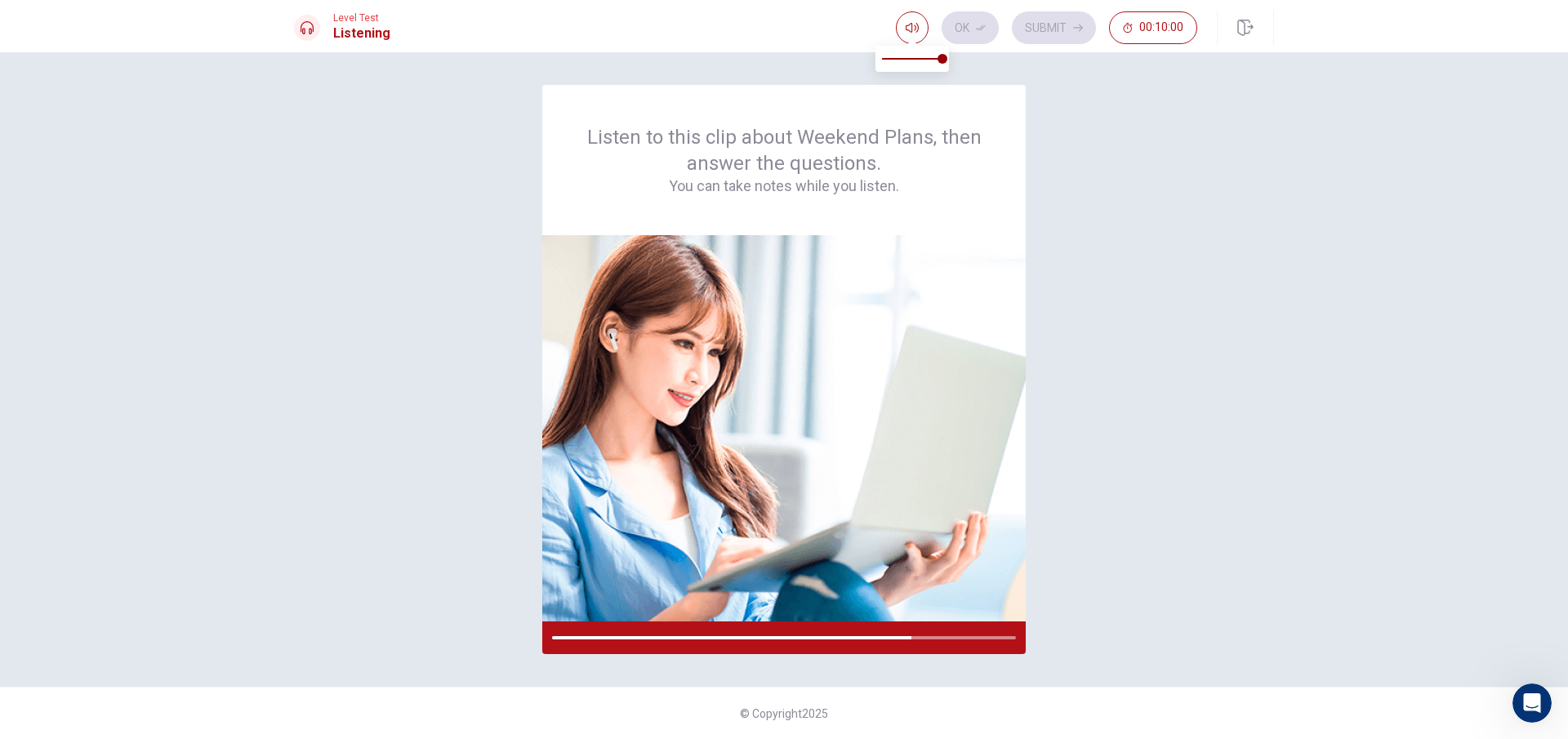
type input "0.6"
click at [915, 63] on span at bounding box center [913, 58] width 60 height 23
drag, startPoint x: 960, startPoint y: 639, endPoint x: 857, endPoint y: 636, distance: 103.0
click at [855, 635] on div at bounding box center [784, 637] width 483 height 33
click at [905, 647] on div at bounding box center [784, 637] width 483 height 33
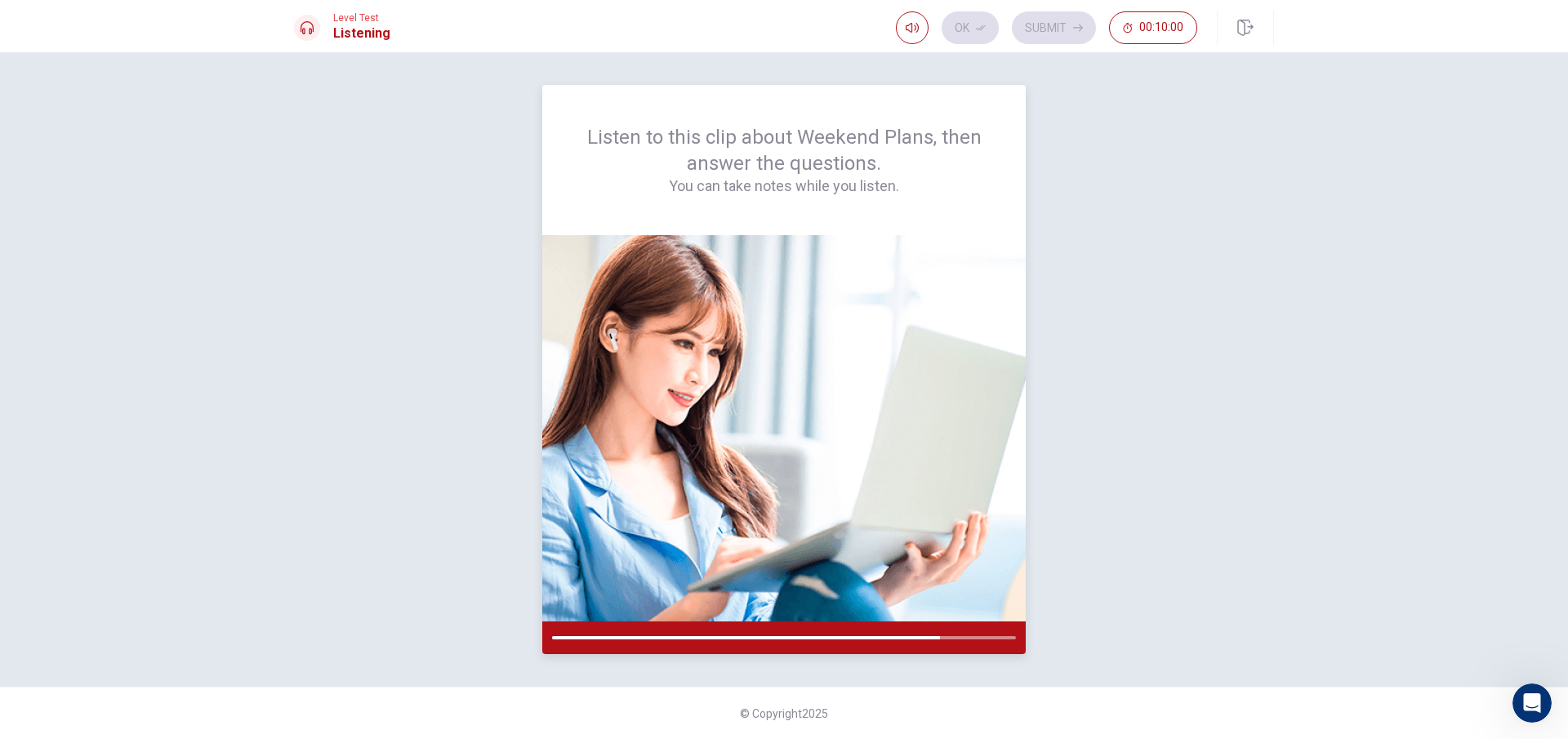
drag, startPoint x: 909, startPoint y: 626, endPoint x: 927, endPoint y: 638, distance: 21.6
click at [913, 626] on div at bounding box center [784, 637] width 483 height 33
drag, startPoint x: 927, startPoint y: 638, endPoint x: 816, endPoint y: 643, distance: 111.1
click at [818, 634] on div at bounding box center [784, 637] width 483 height 33
drag, startPoint x: 737, startPoint y: 661, endPoint x: 547, endPoint y: 616, distance: 195.3
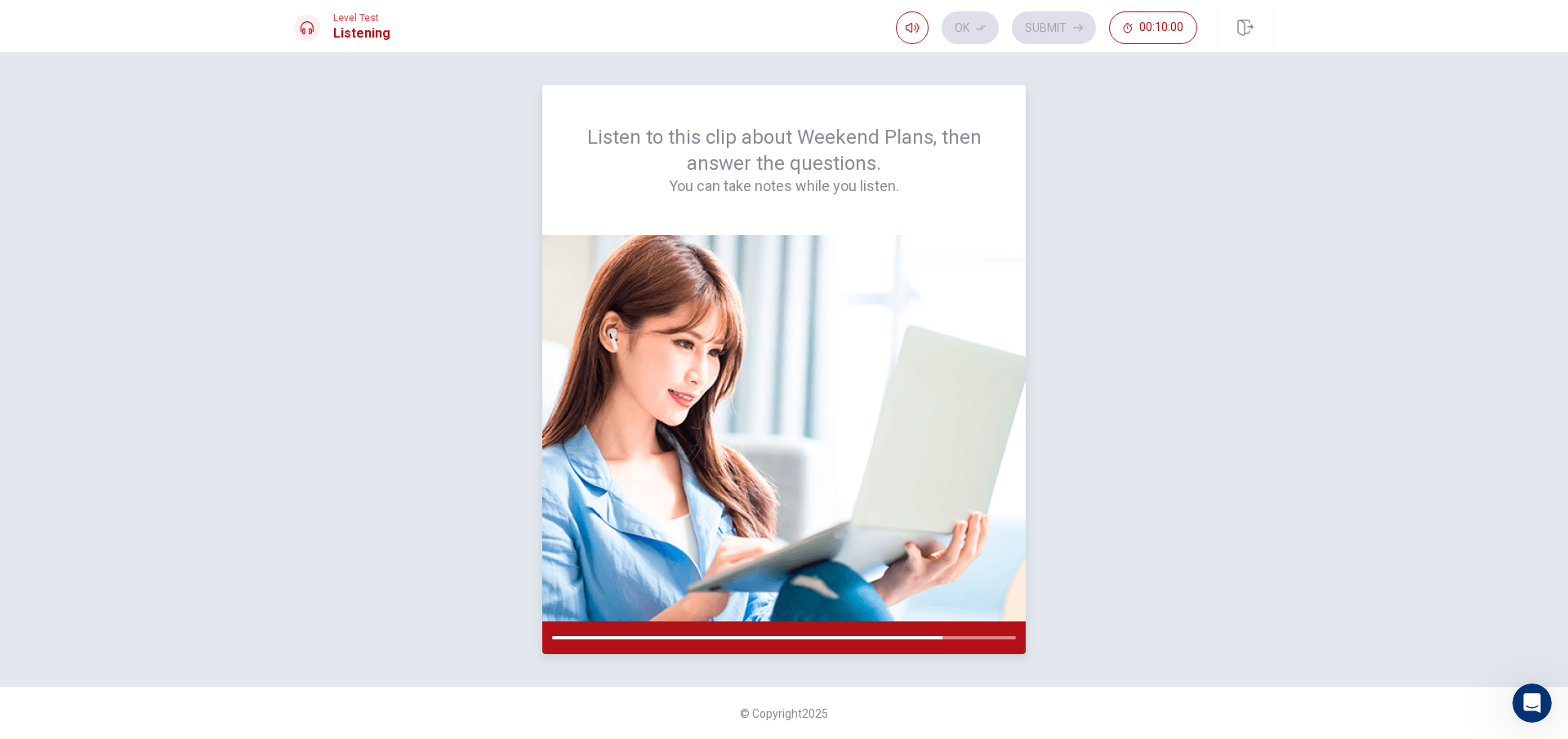
click at [552, 616] on div "Listen to this clip about Weekend Plans, then answer the questions. You can tak…" at bounding box center [784, 395] width 1568 height 686
drag, startPoint x: 504, startPoint y: 619, endPoint x: 477, endPoint y: 613, distance: 27.7
click at [500, 619] on div "Listen to this clip about Weekend Plans, then answer the questions. You can tak…" at bounding box center [784, 369] width 980 height 570
click at [477, 613] on div "Listen to this clip about Weekend Plans, then answer the questions. You can tak…" at bounding box center [784, 369] width 980 height 570
click at [477, 612] on div "Listen to this clip about Weekend Plans, then answer the questions. You can tak…" at bounding box center [784, 369] width 980 height 570
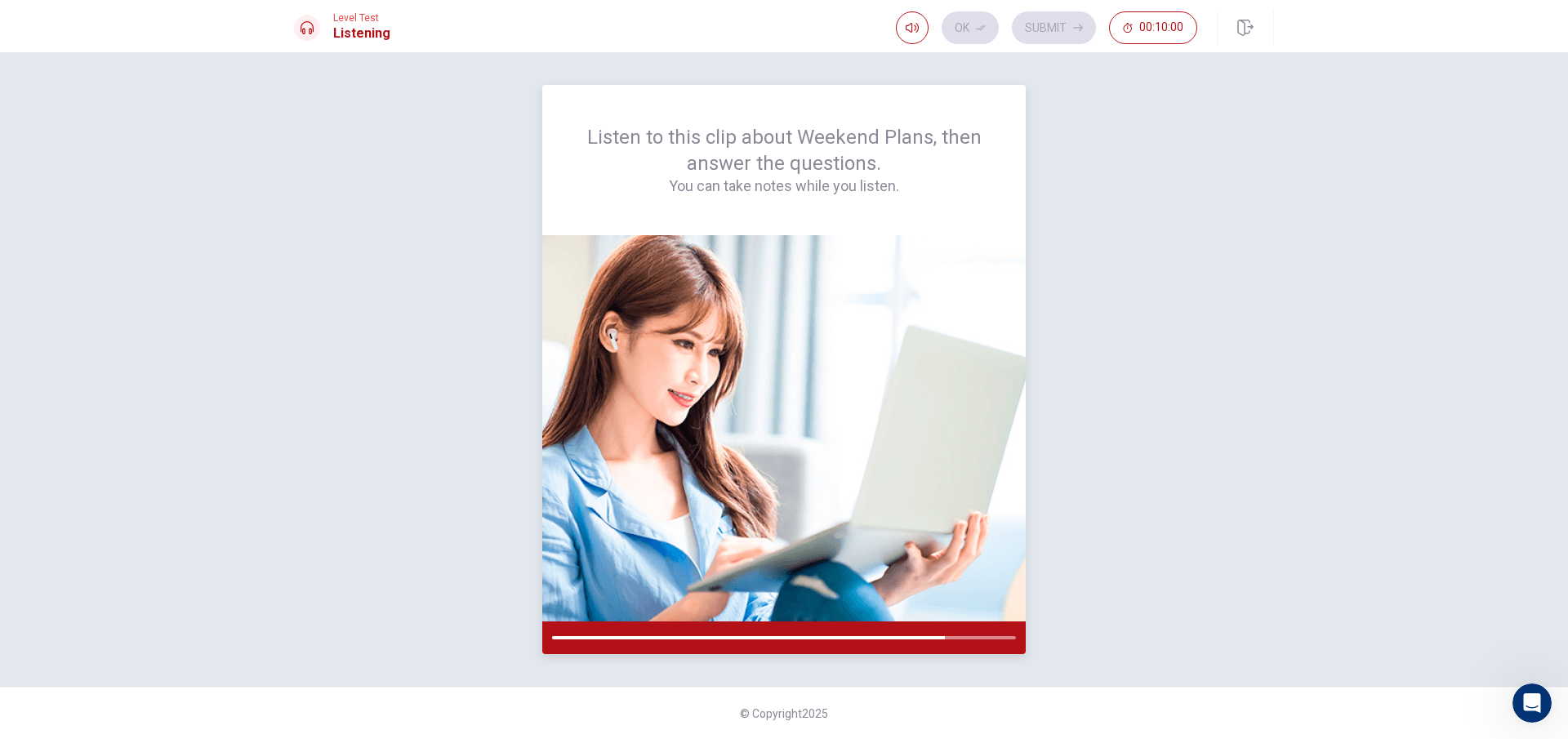
drag, startPoint x: 477, startPoint y: 612, endPoint x: 650, endPoint y: 631, distance: 174.0
click at [539, 619] on div "Listen to this clip about Weekend Plans, then answer the questions. You can tak…" at bounding box center [784, 369] width 980 height 570
drag, startPoint x: 650, startPoint y: 631, endPoint x: 1284, endPoint y: 215, distance: 758.3
click at [662, 634] on div at bounding box center [784, 637] width 483 height 33
click at [859, 34] on div "Level Test Listening Ok Submit 00:10:00" at bounding box center [784, 27] width 1032 height 36
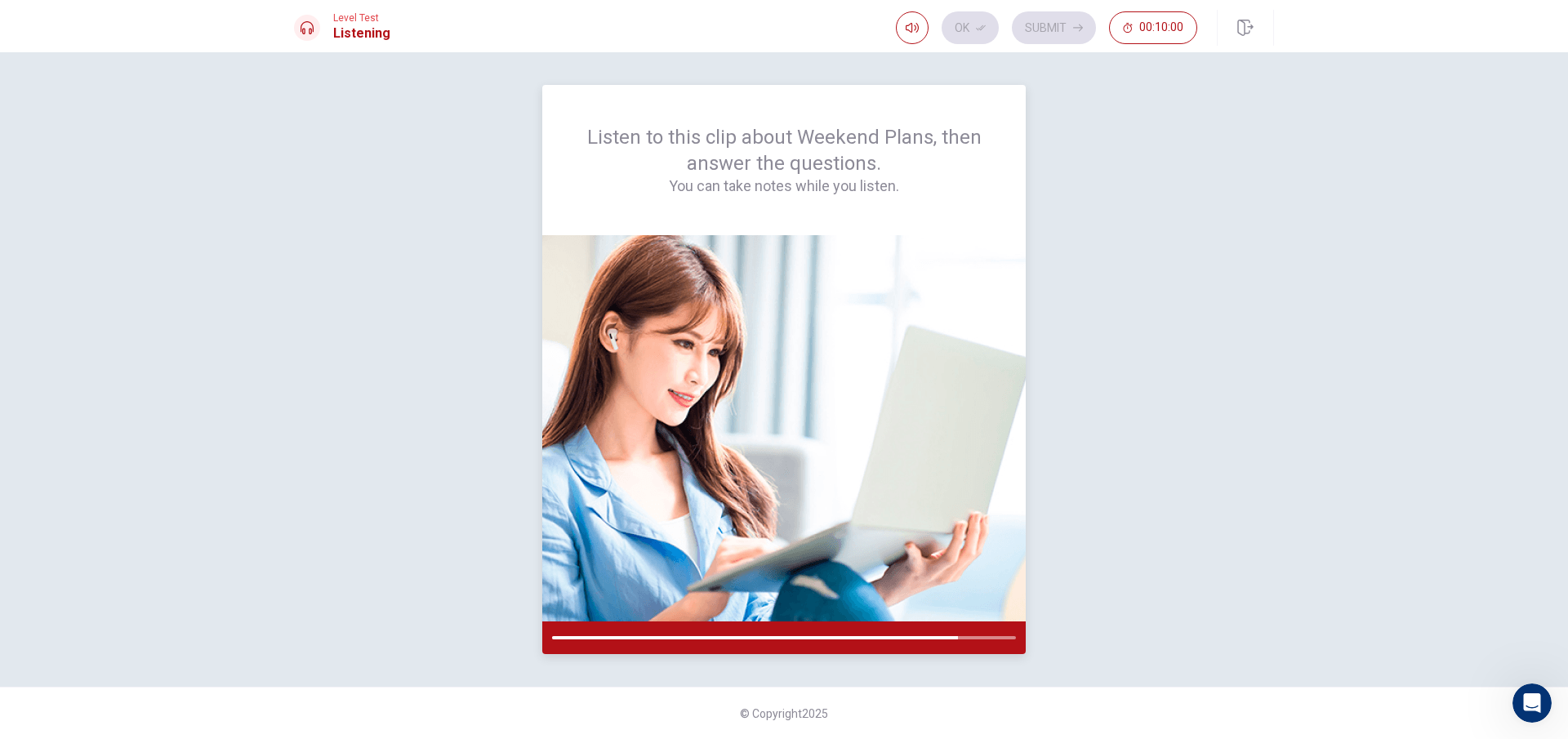
drag, startPoint x: 914, startPoint y: 612, endPoint x: 1023, endPoint y: 635, distance: 111.4
click at [969, 625] on div at bounding box center [784, 444] width 483 height 419
click at [1032, 637] on div "Listen to this clip about Weekend Plans, then answer the questions. You can tak…" at bounding box center [784, 369] width 980 height 570
click at [1010, 639] on div at bounding box center [784, 637] width 483 height 33
click at [1010, 639] on div at bounding box center [784, 637] width 483 height 33
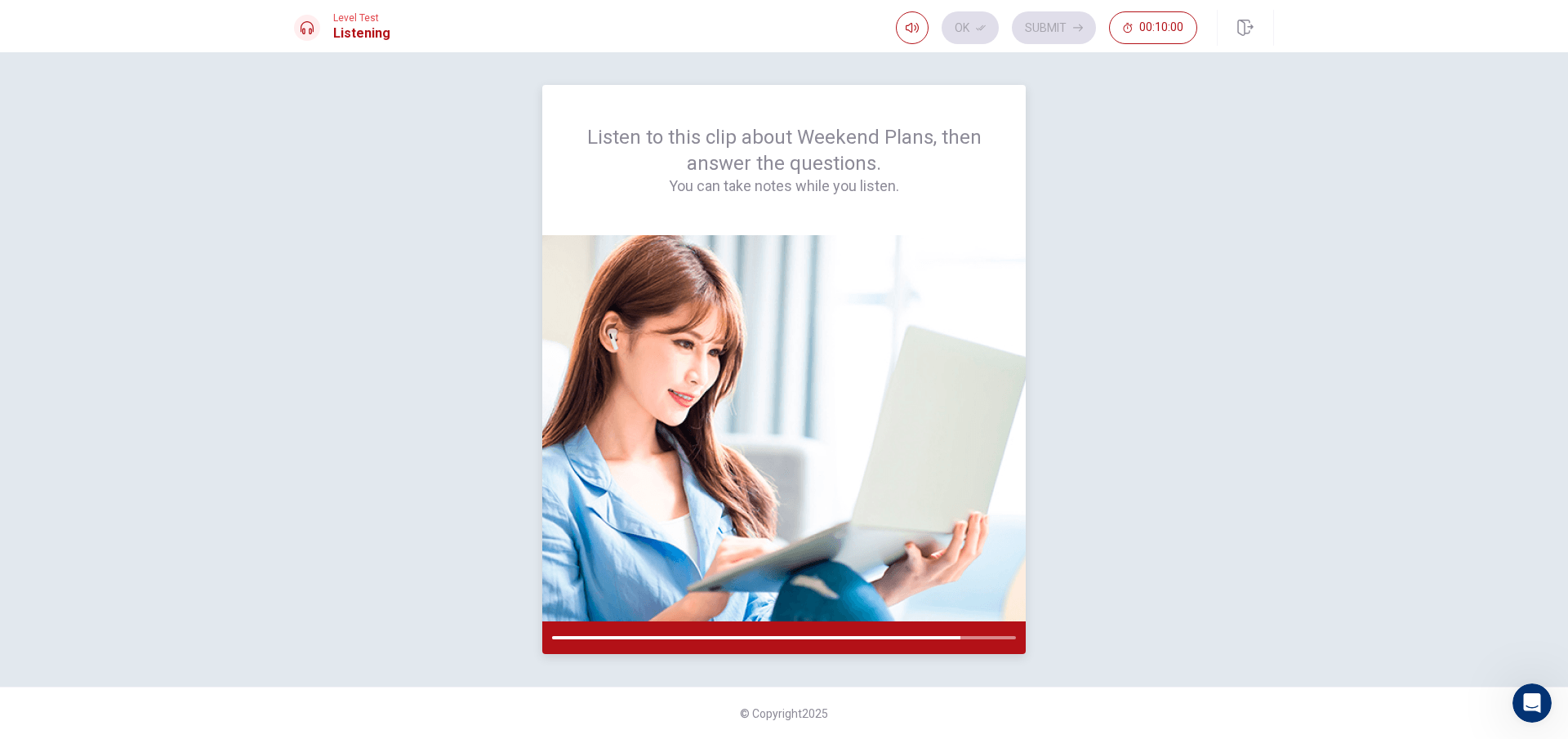
drag, startPoint x: 910, startPoint y: 639, endPoint x: 558, endPoint y: 643, distance: 352.0
click at [538, 654] on div "Listen to this clip about Weekend Plans, then answer the questions. You can tak…" at bounding box center [784, 395] width 1568 height 686
drag, startPoint x: 604, startPoint y: 640, endPoint x: 558, endPoint y: 624, distance: 48.7
click at [597, 637] on div at bounding box center [784, 637] width 483 height 33
drag, startPoint x: 558, startPoint y: 624, endPoint x: 881, endPoint y: 619, distance: 323.0
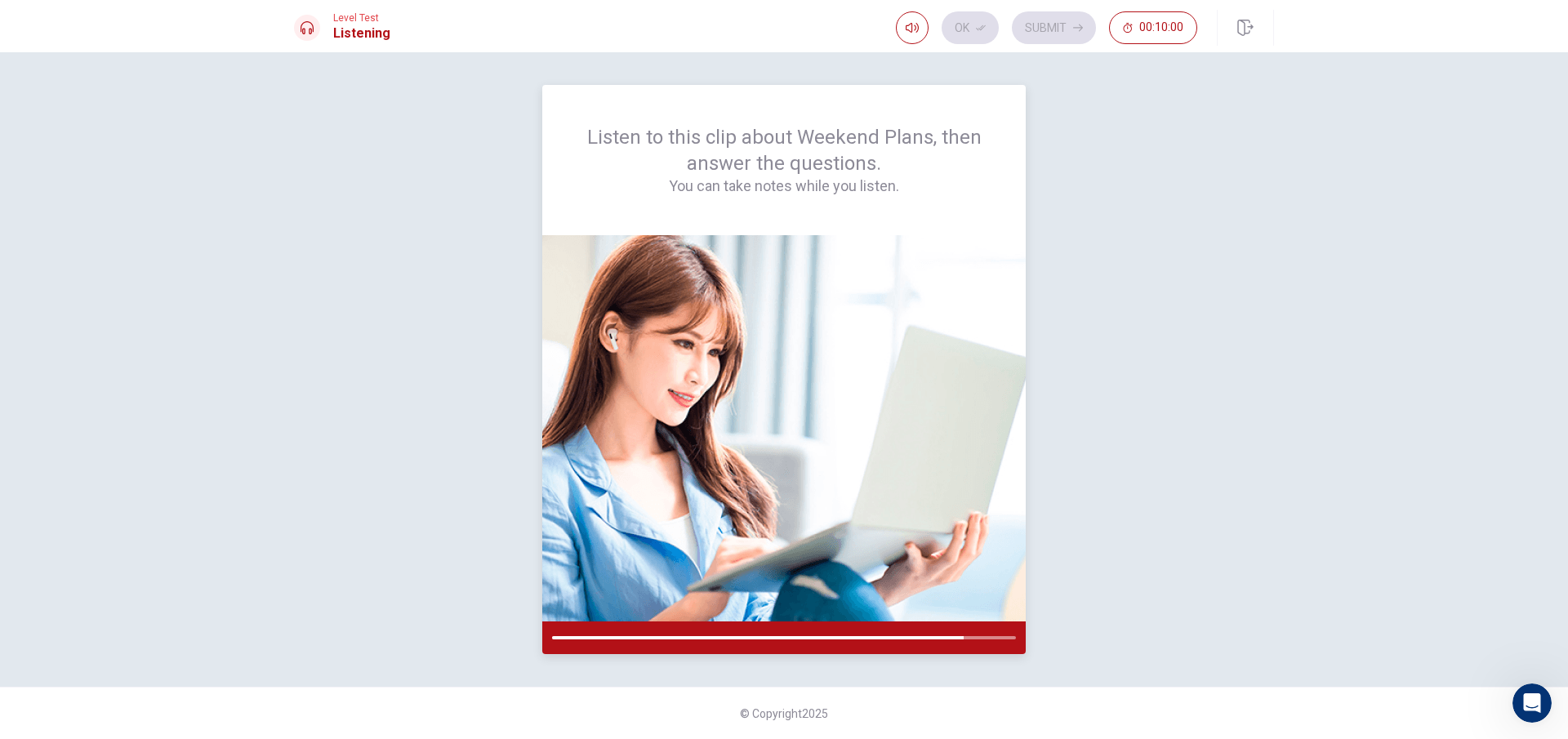
click at [711, 619] on div at bounding box center [784, 444] width 483 height 419
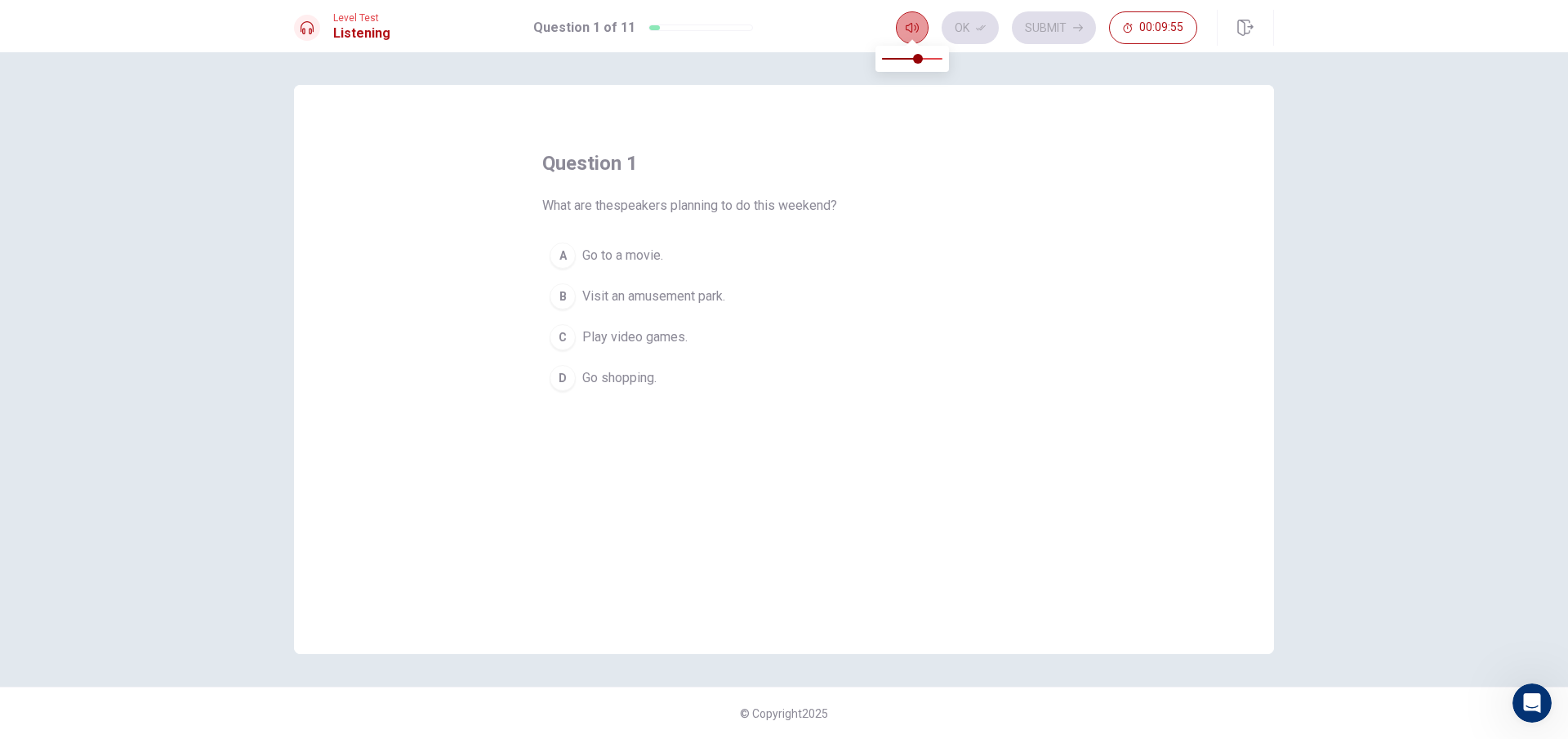
click at [907, 26] on icon "button" at bounding box center [913, 27] width 13 height 9
type input "0"
drag, startPoint x: 920, startPoint y: 54, endPoint x: 895, endPoint y: 5, distance: 55.0
click at [921, 40] on button "button" at bounding box center [912, 27] width 33 height 33
type input "0.9"
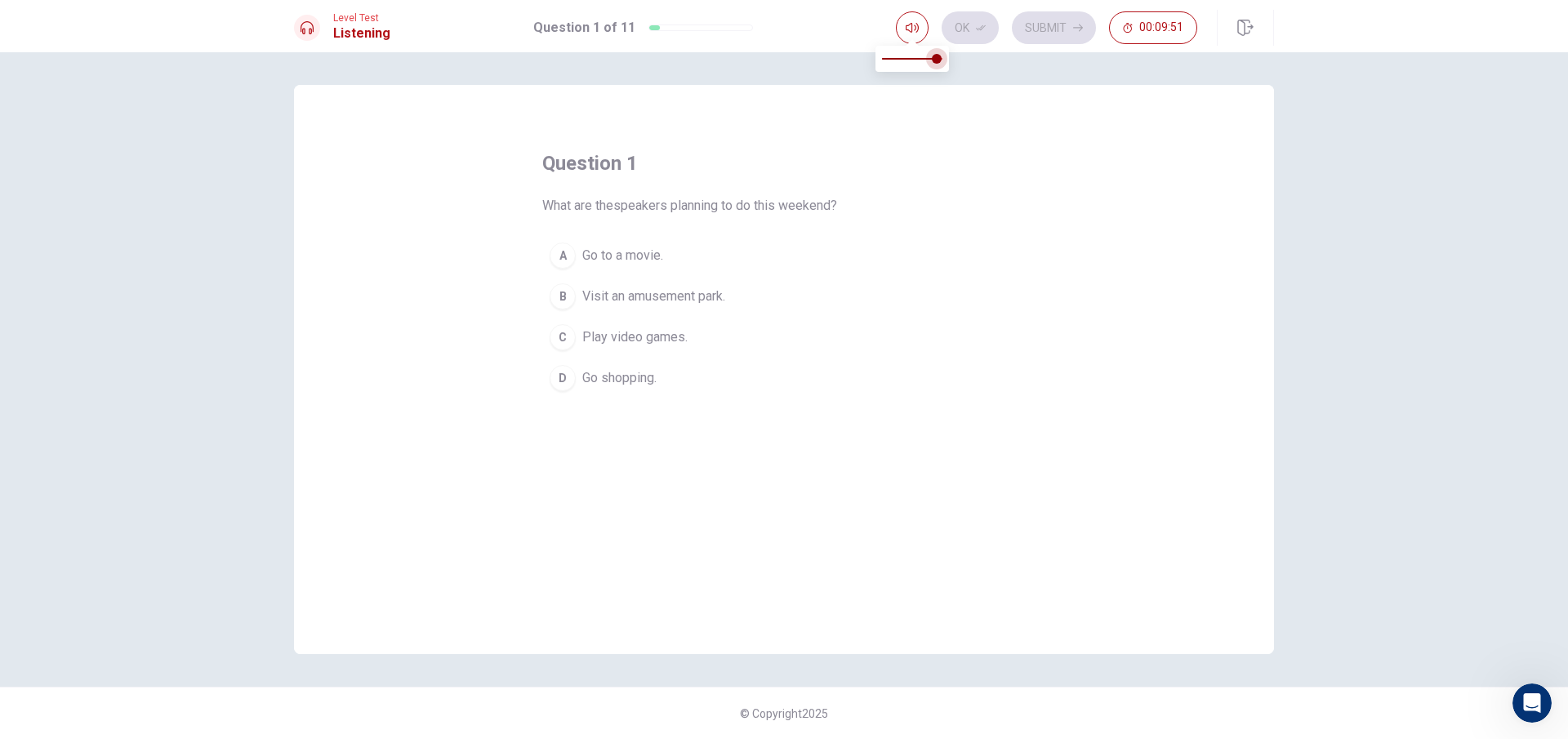
drag, startPoint x: 921, startPoint y: 65, endPoint x: 938, endPoint y: 66, distance: 17.0
click at [938, 66] on span at bounding box center [913, 58] width 60 height 23
click at [315, 36] on div at bounding box center [307, 28] width 26 height 26
drag, startPoint x: 309, startPoint y: 32, endPoint x: 309, endPoint y: 23, distance: 9.0
click at [309, 31] on icon at bounding box center [307, 28] width 13 height 13
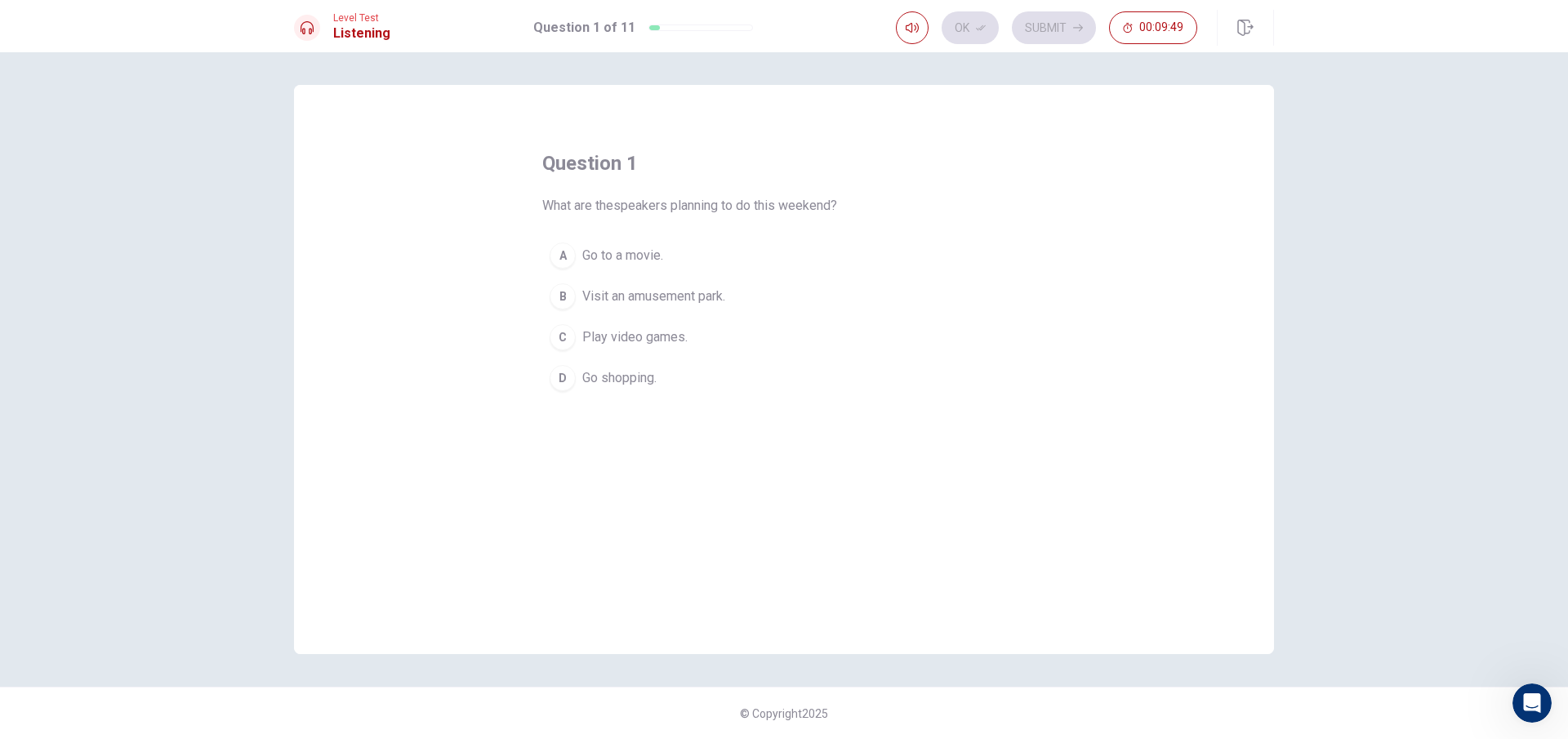
drag, startPoint x: 309, startPoint y: 23, endPoint x: 508, endPoint y: 36, distance: 199.4
click at [334, 24] on div "Level Test Listening" at bounding box center [342, 27] width 96 height 31
click at [580, 32] on h1 "Question 1 of 11" at bounding box center [584, 27] width 102 height 20
click at [575, 259] on div "A" at bounding box center [563, 256] width 26 height 26
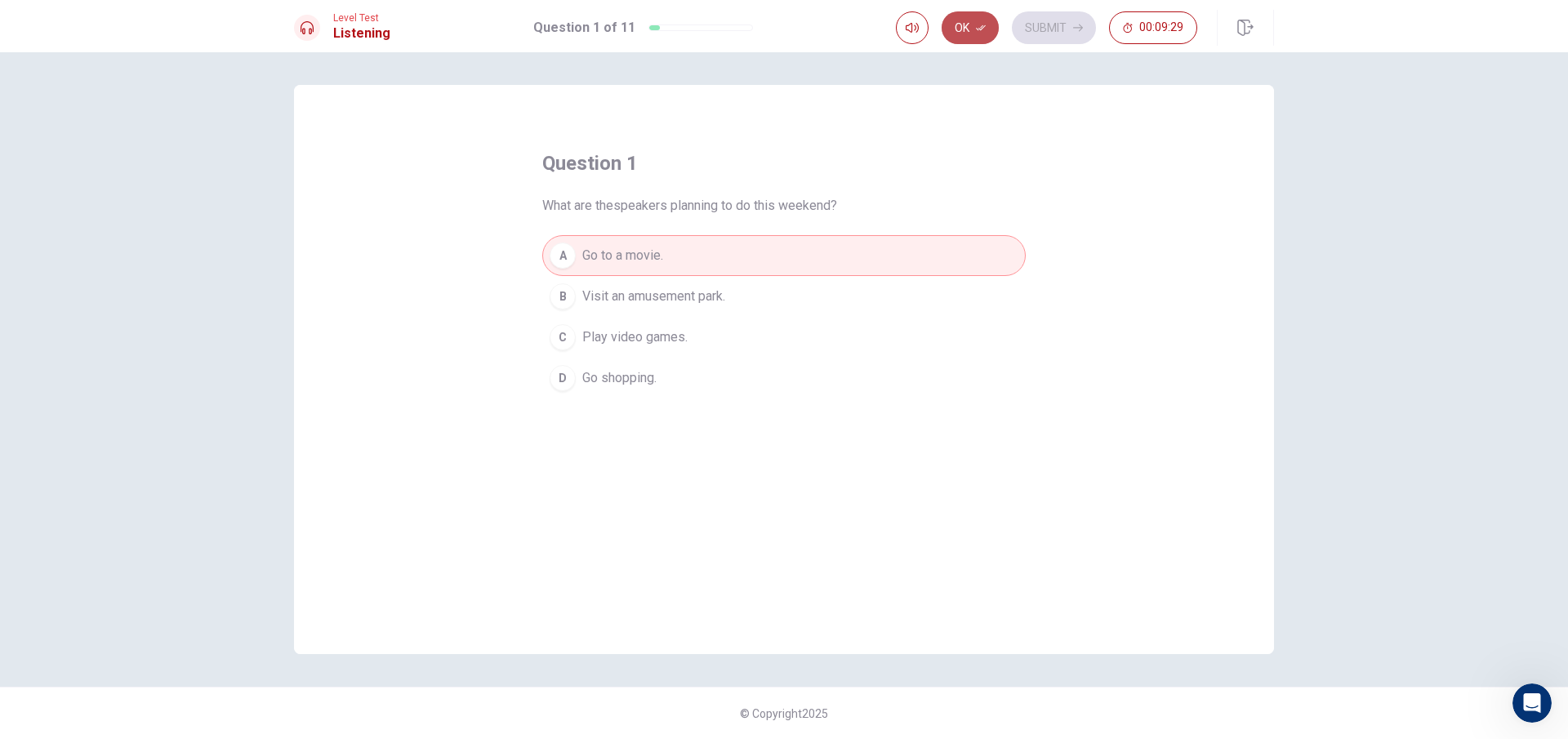
click at [973, 19] on button "Ok" at bounding box center [970, 27] width 57 height 33
click at [1062, 22] on button "Submit" at bounding box center [1054, 27] width 84 height 33
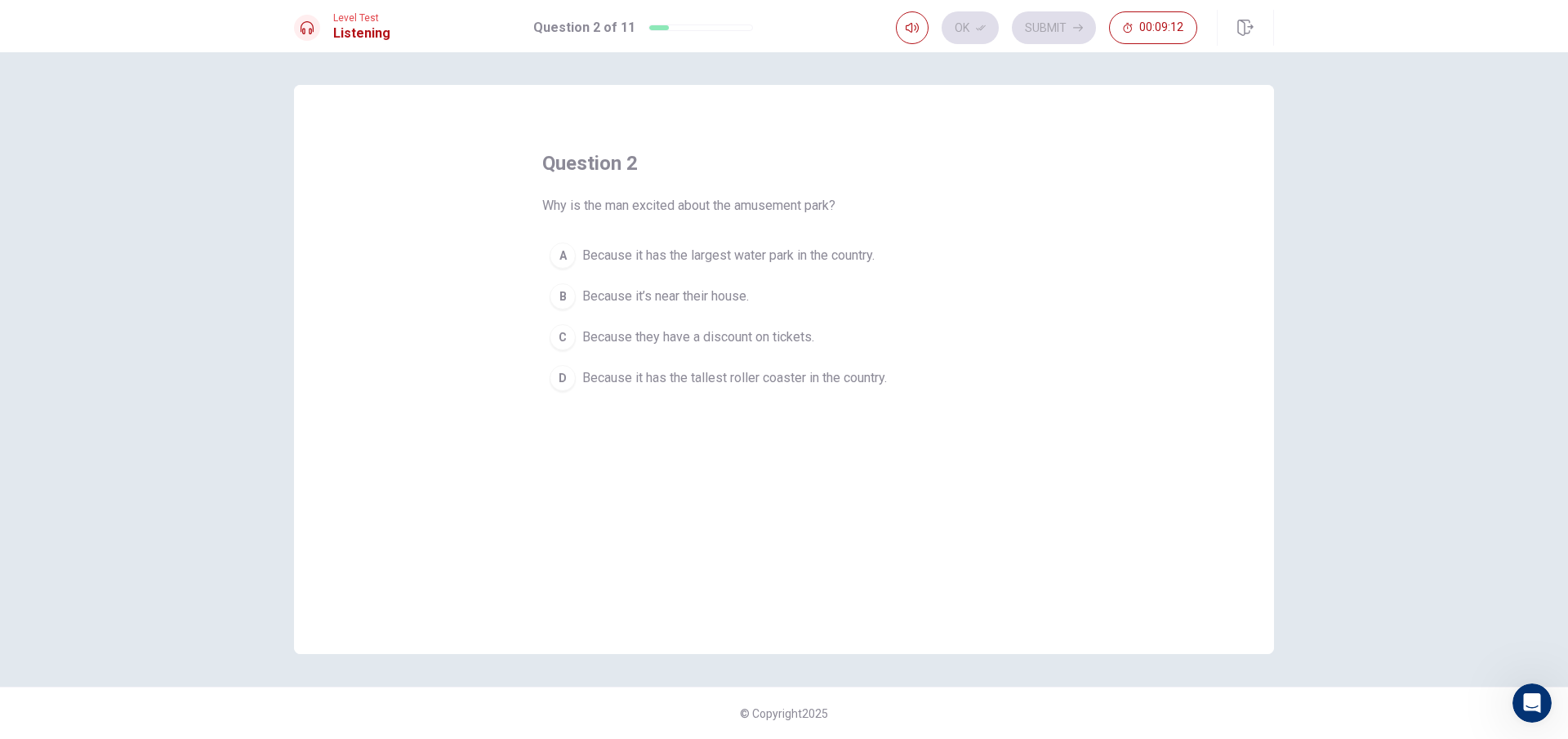
click at [676, 370] on span "Because it has the tallest roller coaster in the country." at bounding box center [735, 378] width 305 height 20
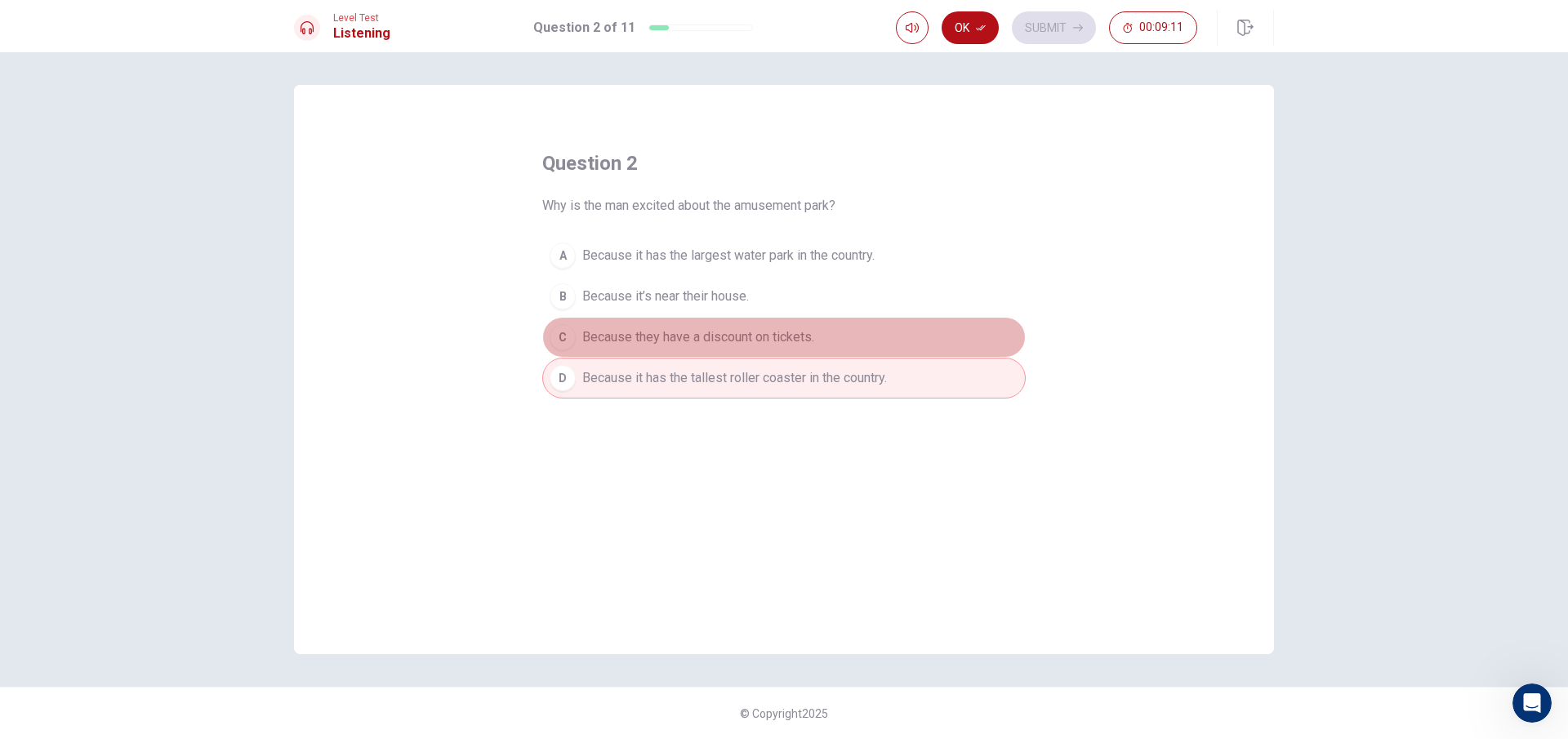
click at [696, 335] on span "Because they have a discount on tickets." at bounding box center [698, 337] width 232 height 20
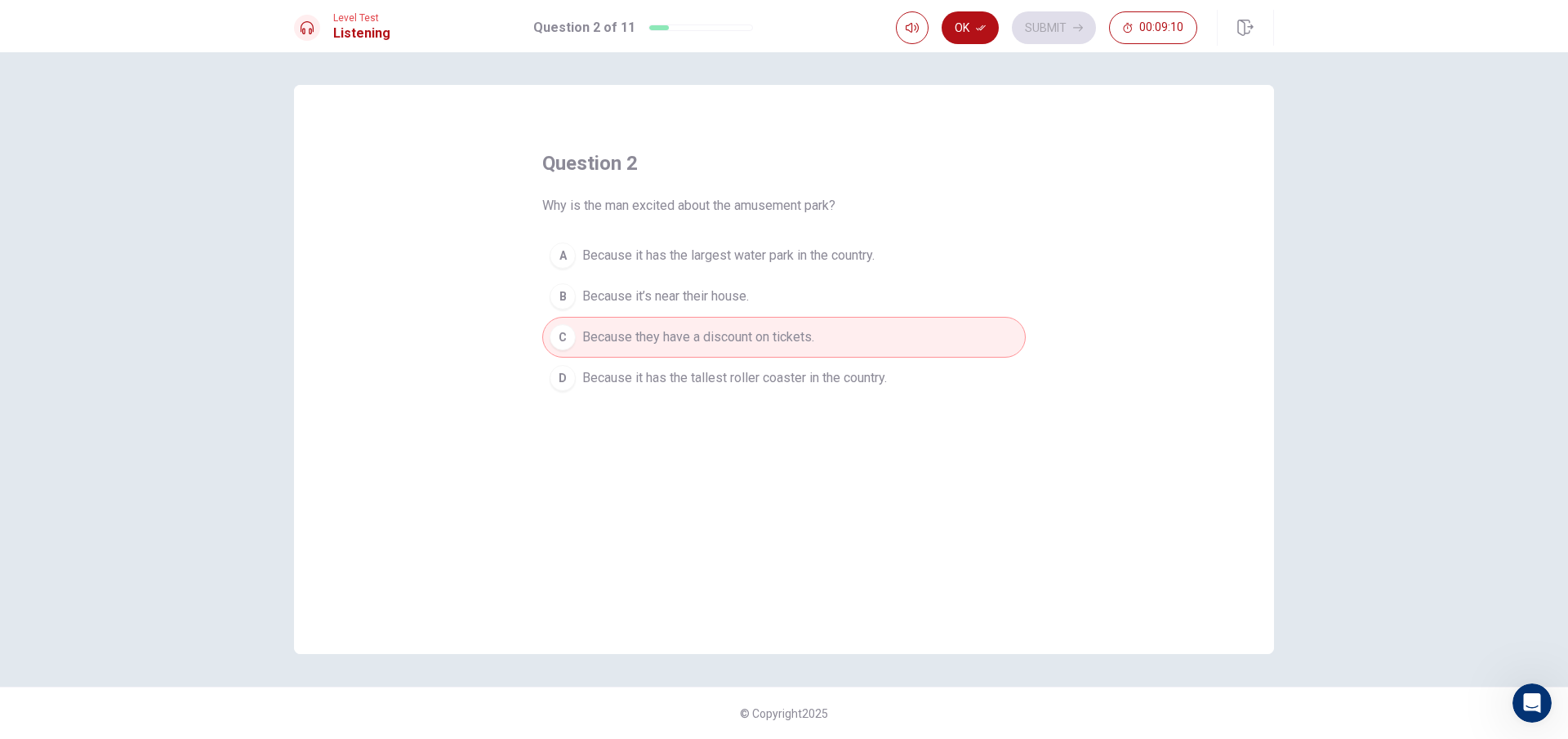
click at [914, 366] on button "D Because it has the tallest roller coaster in the country." at bounding box center [784, 378] width 483 height 40
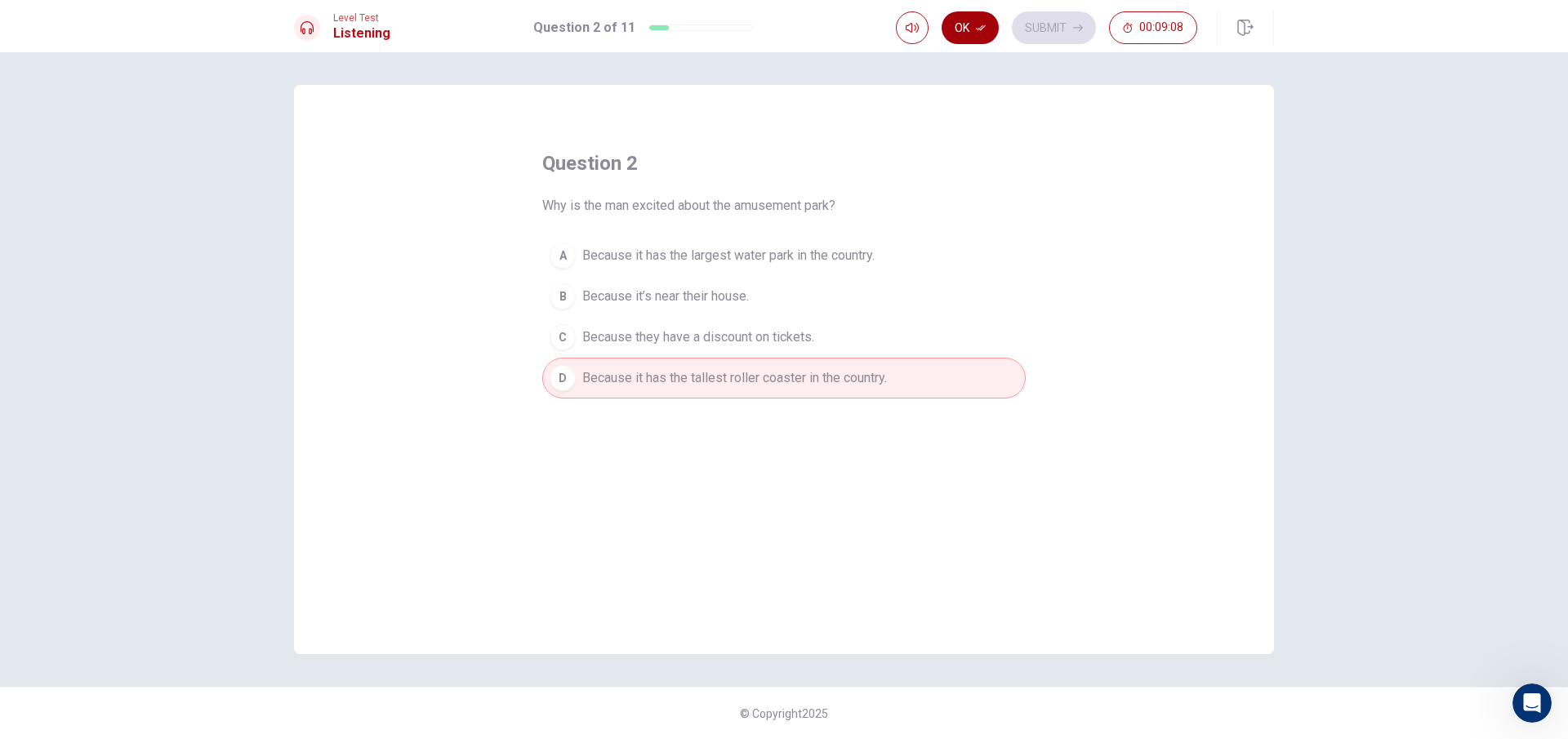
click at [988, 30] on button "Ok" at bounding box center [970, 27] width 57 height 33
click at [1064, 22] on button "Submit" at bounding box center [1054, 27] width 84 height 33
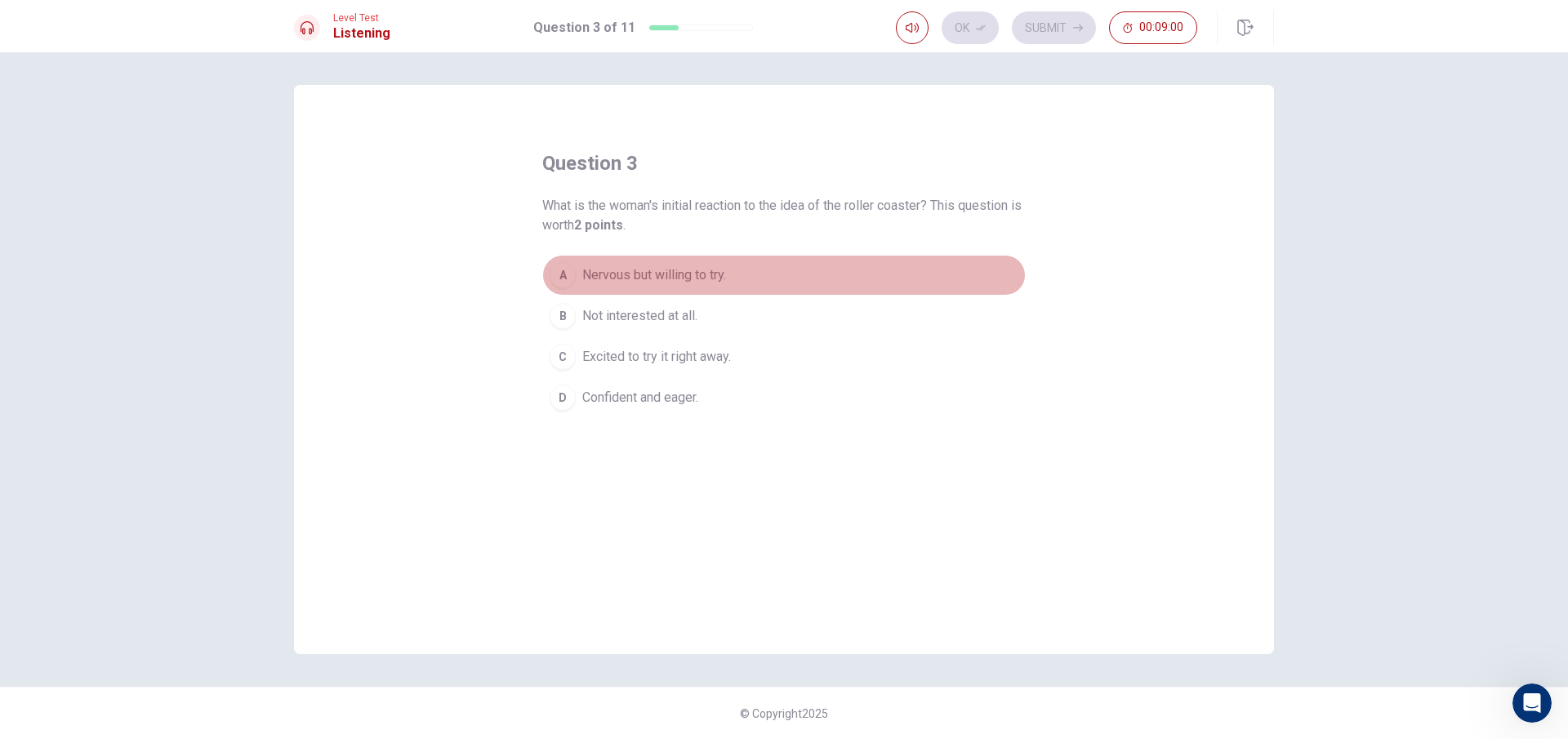
click at [686, 269] on span "Nervous but willing to try." at bounding box center [654, 275] width 144 height 20
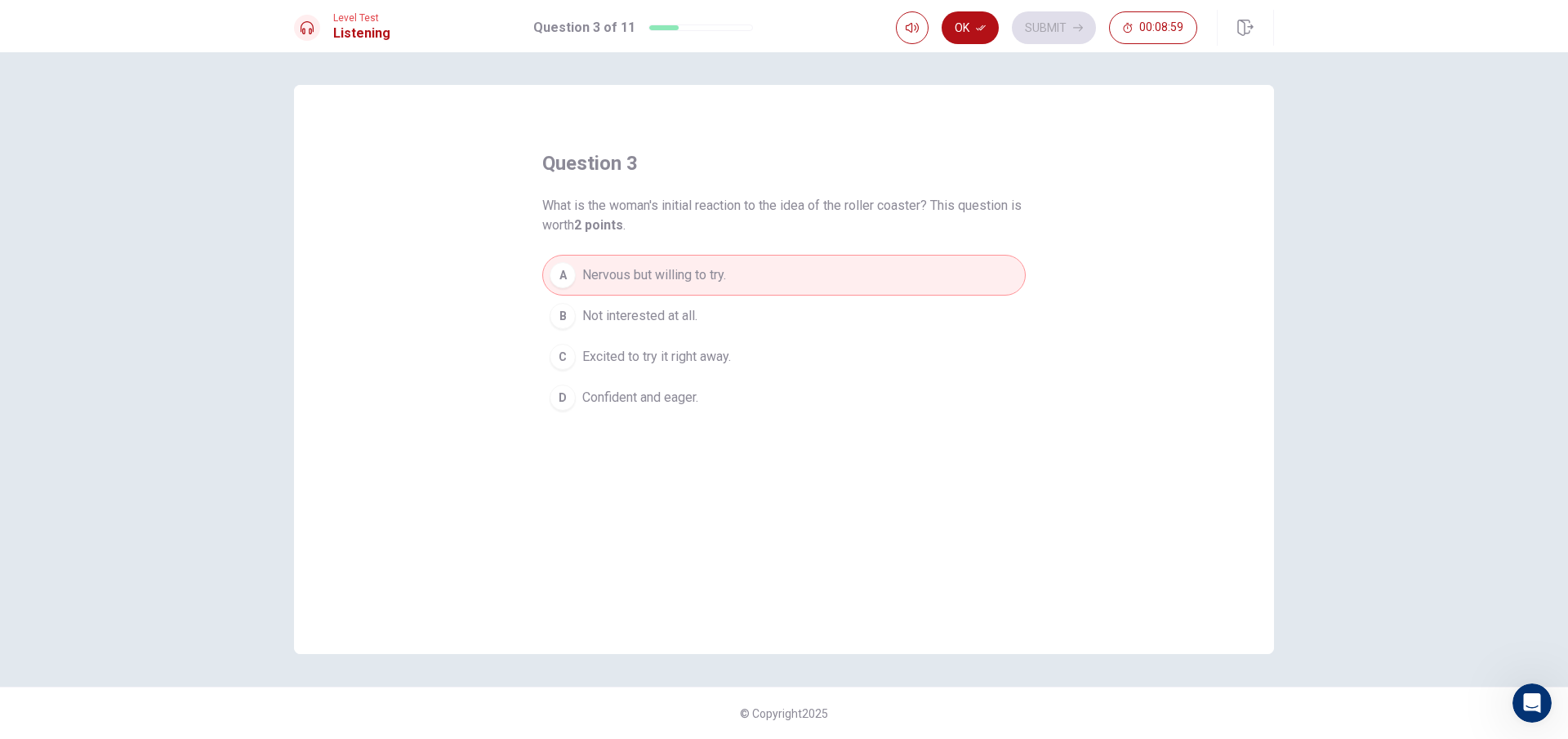
click at [679, 308] on span "Not interested at all." at bounding box center [639, 315] width 115 height 20
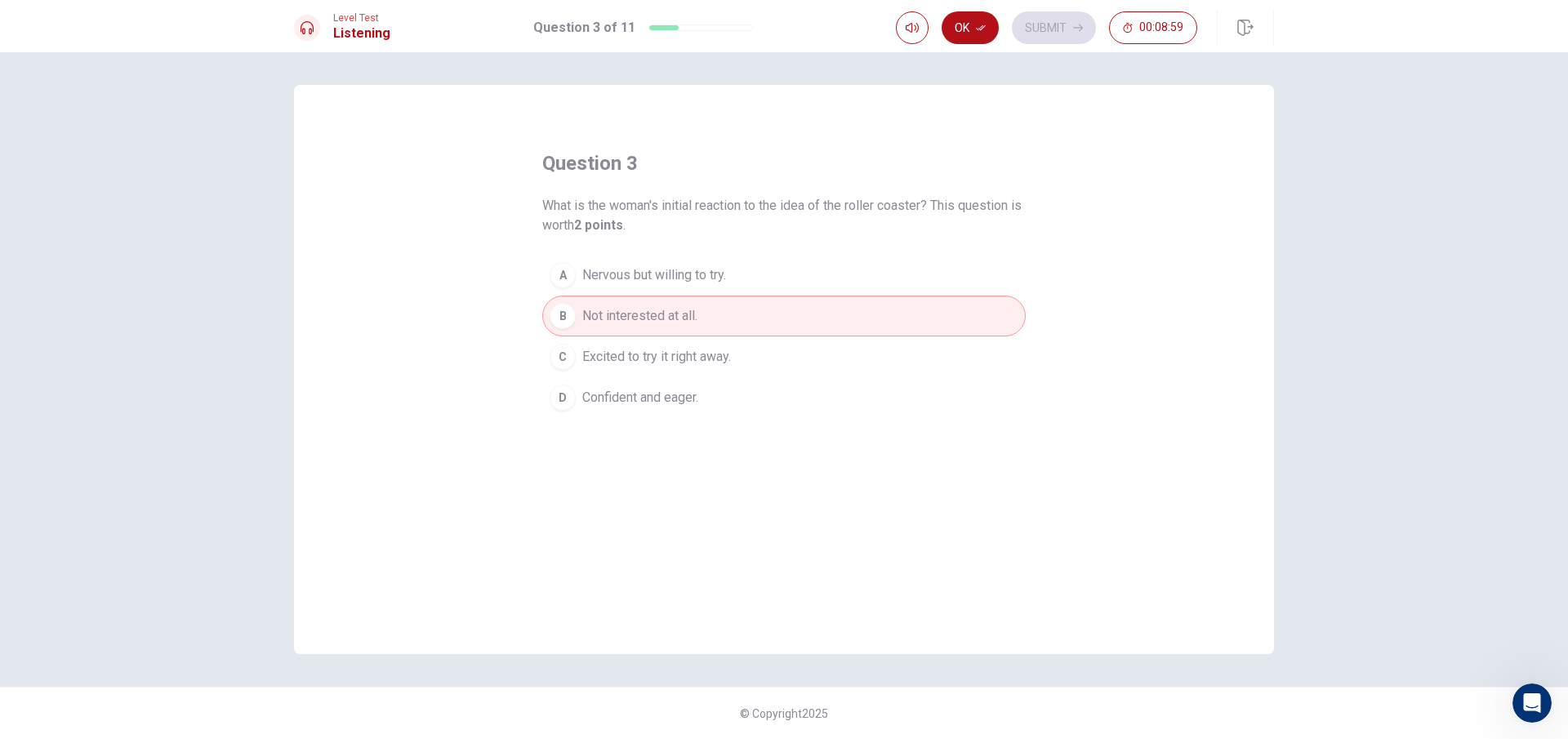
click at [687, 334] on button "B Not interested at all." at bounding box center [784, 315] width 483 height 40
click at [688, 345] on button "C Excited to try it right away." at bounding box center [784, 356] width 483 height 40
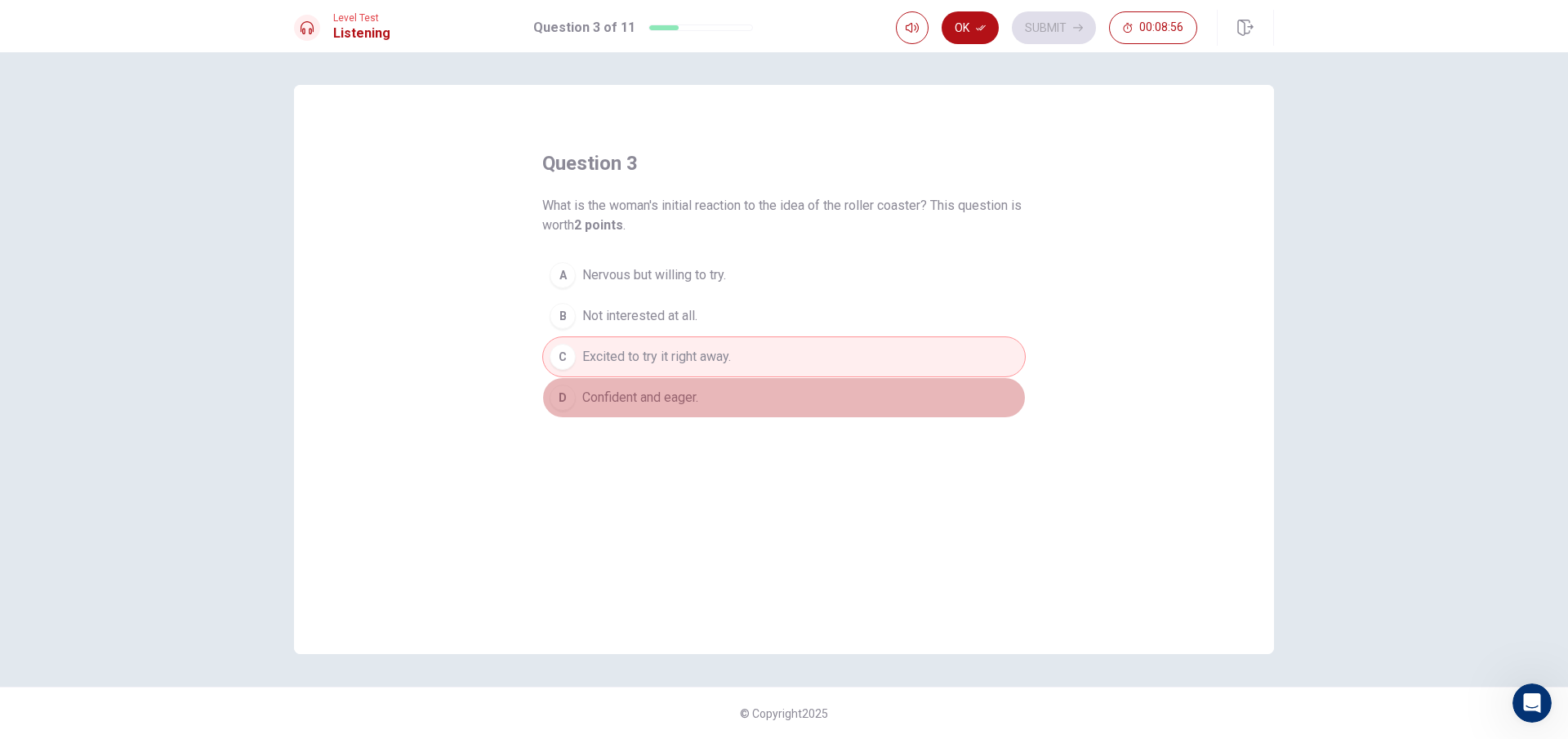
click at [732, 401] on button "D Confident and eager." at bounding box center [784, 397] width 483 height 40
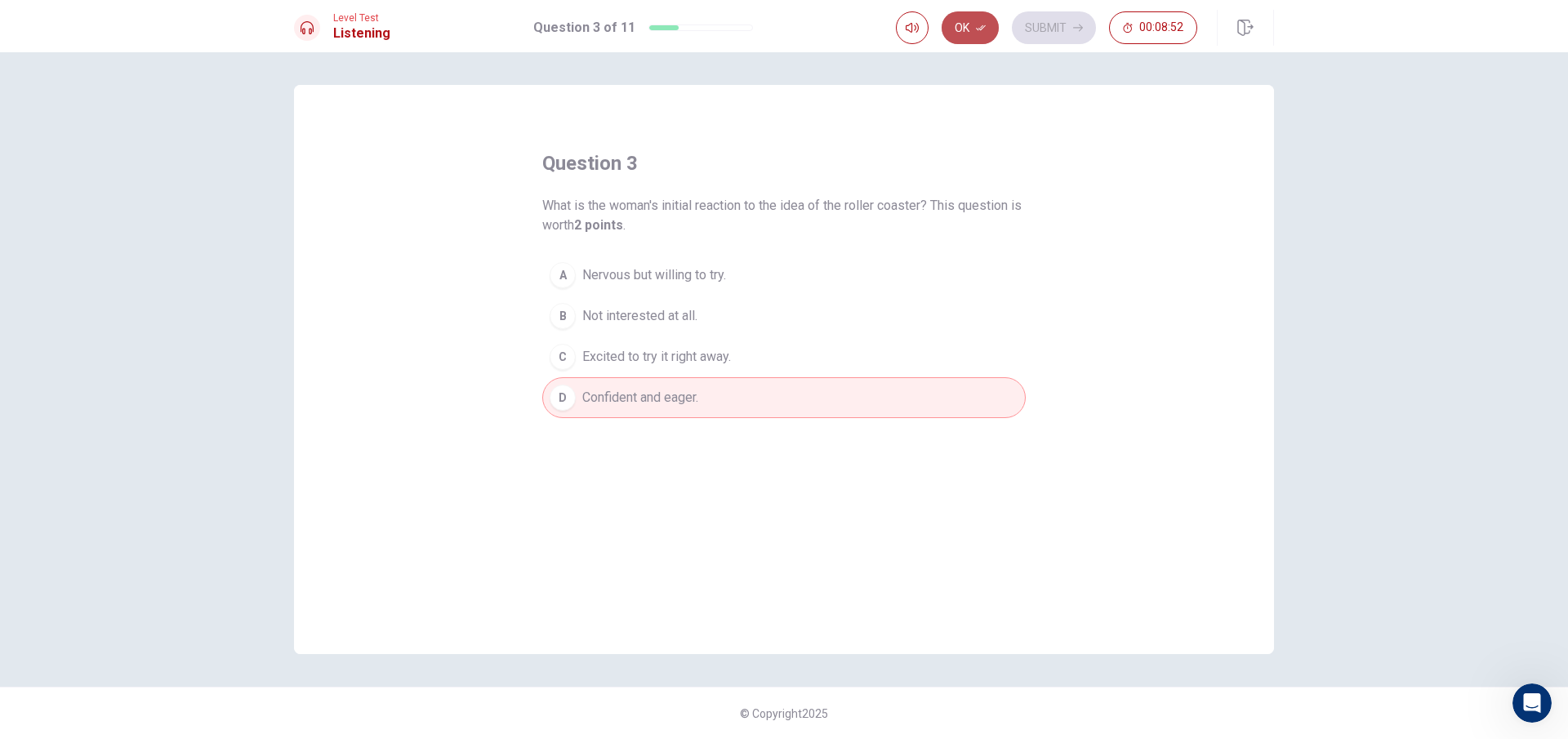
click at [980, 17] on button "Ok" at bounding box center [970, 27] width 57 height 33
click at [1058, 24] on button "Submit" at bounding box center [1054, 27] width 84 height 33
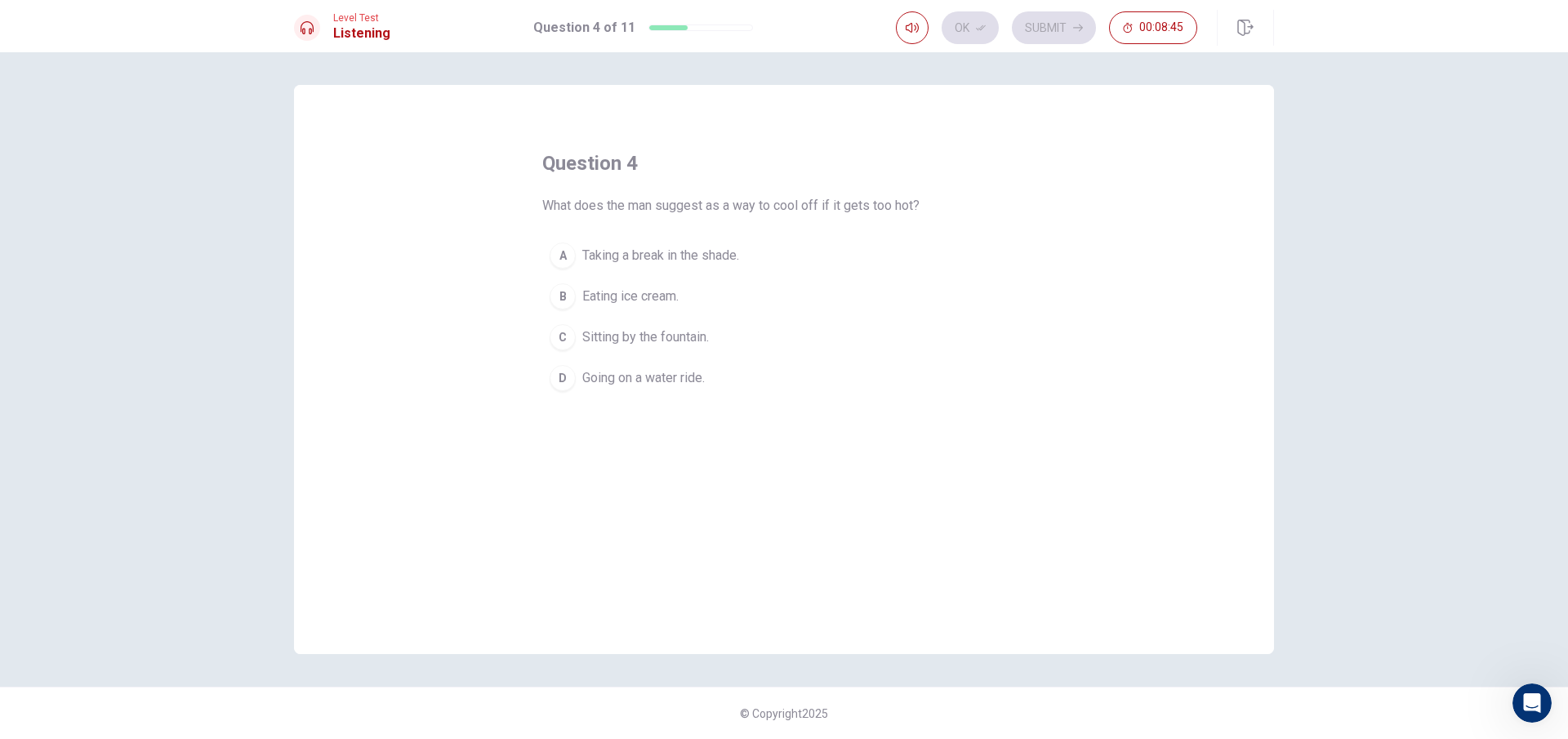
click at [690, 296] on button "B Eating ice cream." at bounding box center [784, 296] width 483 height 40
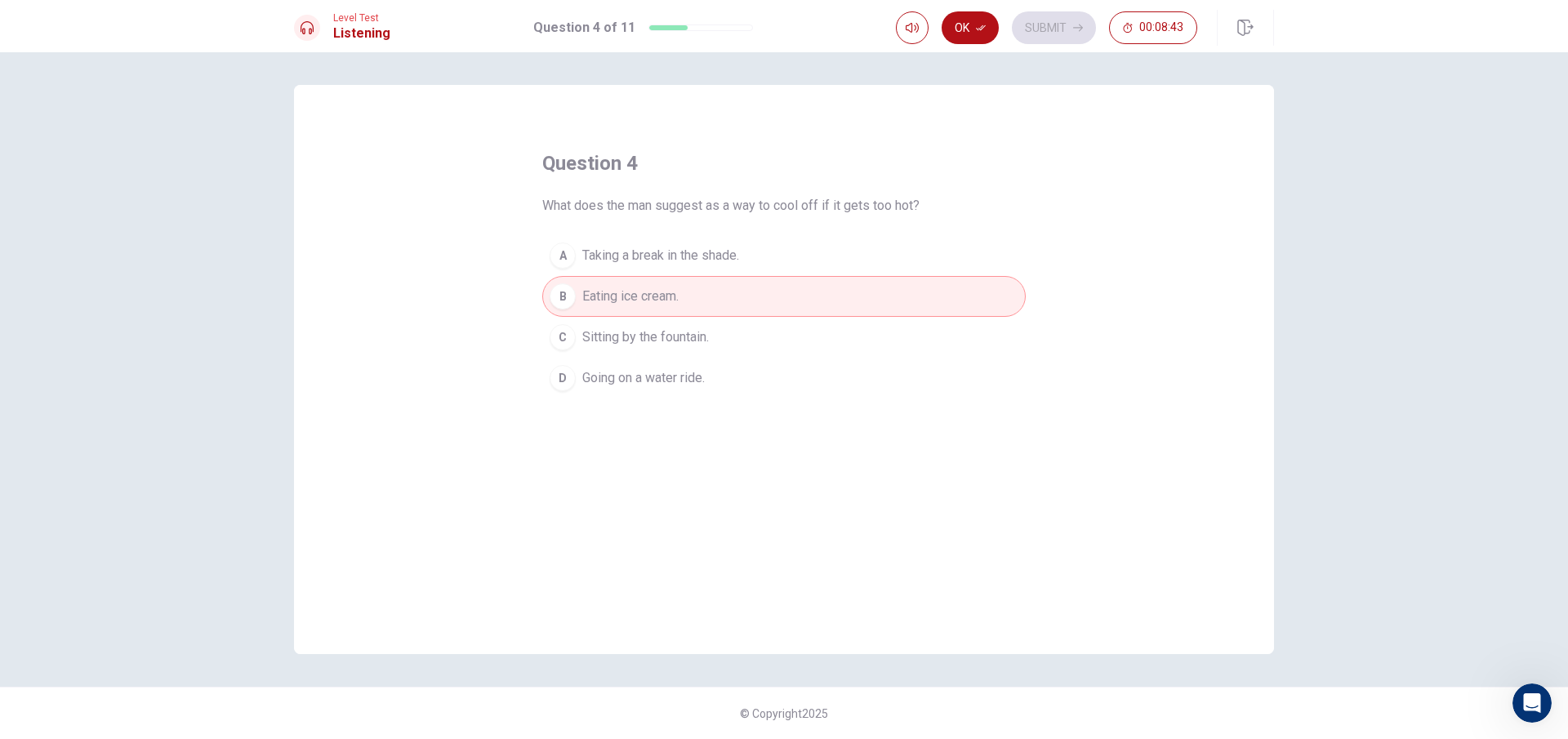
click at [808, 399] on div "question 4 What does the man suggest as a way to cool off if it gets too hot? A…" at bounding box center [784, 369] width 980 height 570
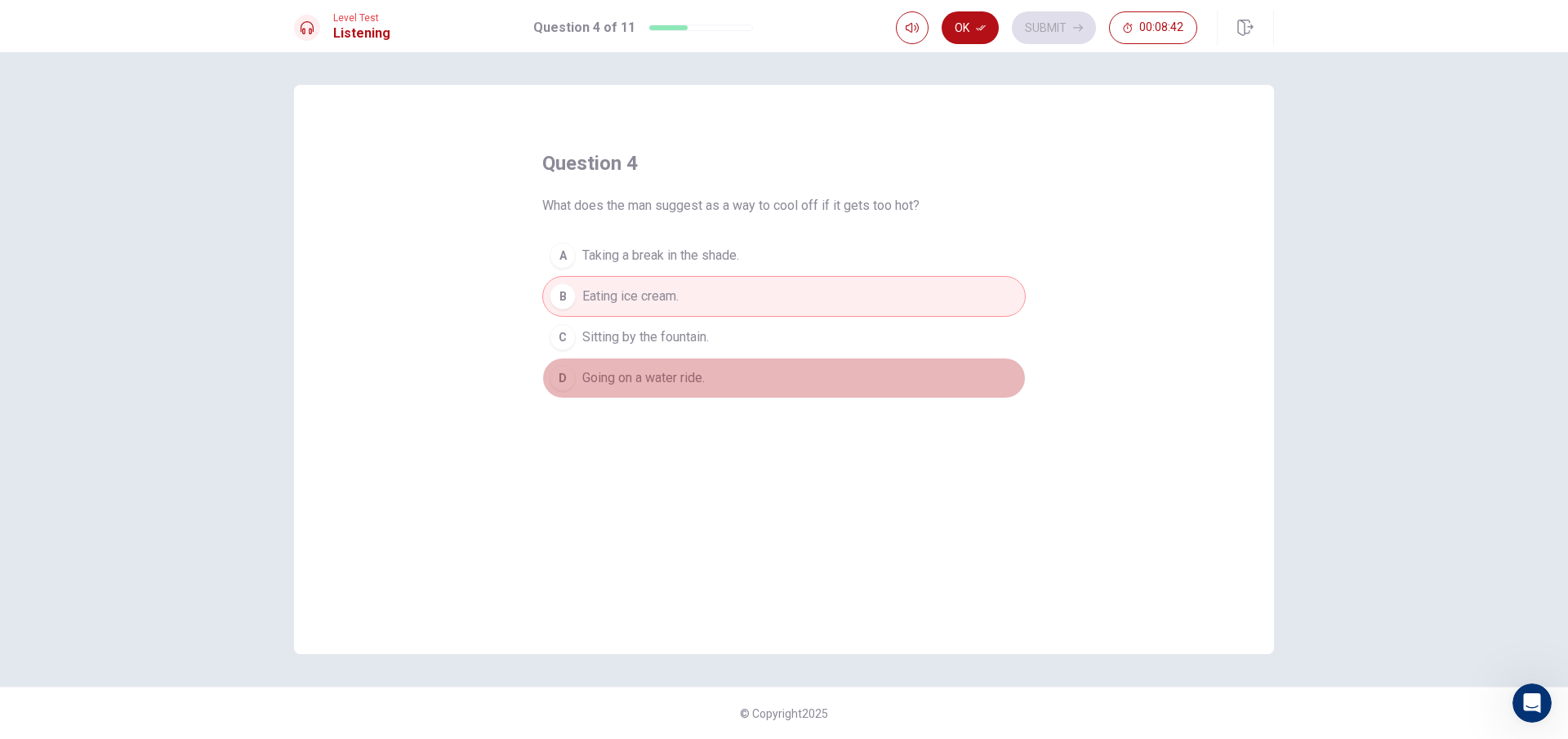
click at [812, 374] on button "D Going on a water ride." at bounding box center [784, 378] width 483 height 40
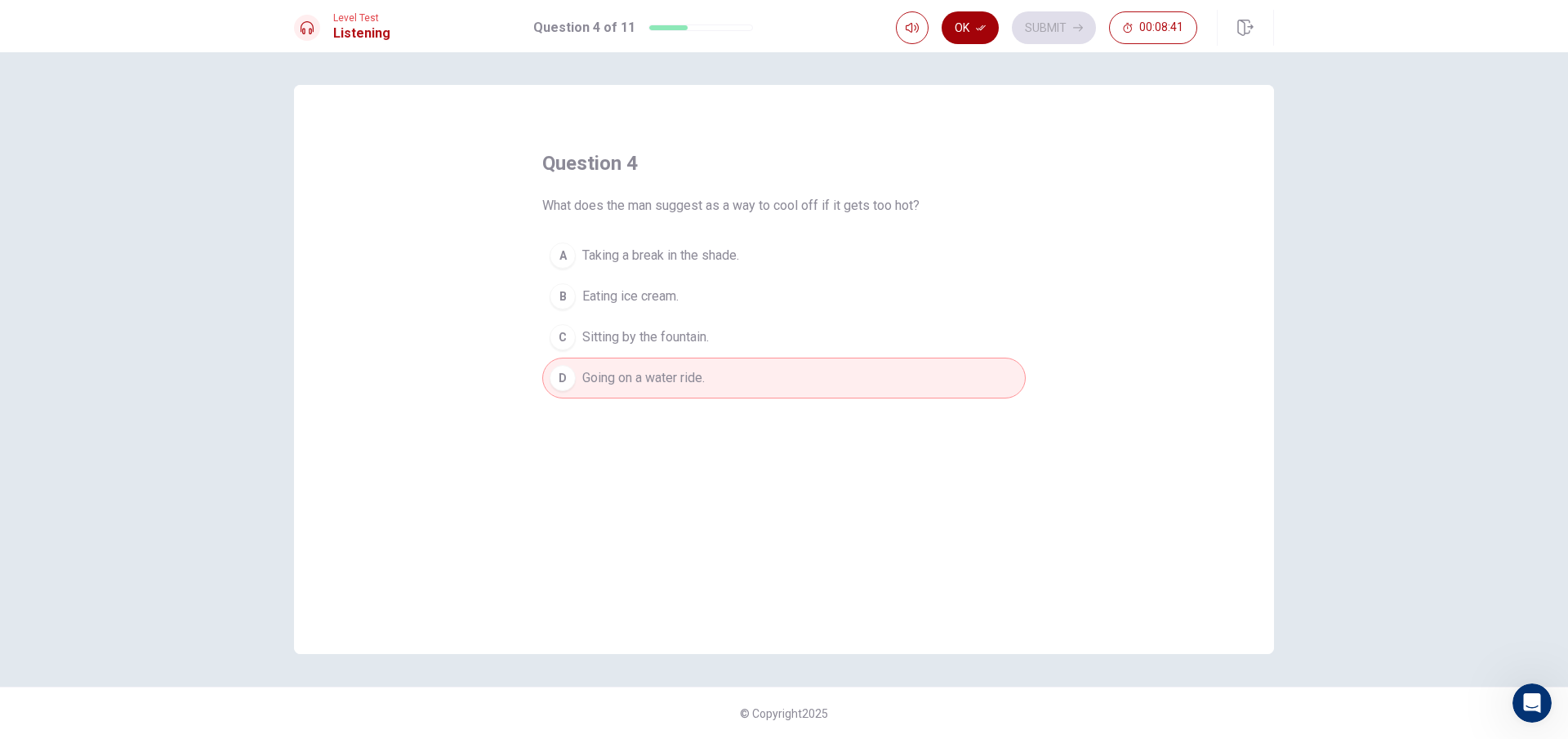
click at [975, 31] on button "Ok" at bounding box center [970, 27] width 57 height 33
click at [1041, 29] on button "Submit" at bounding box center [1054, 27] width 84 height 33
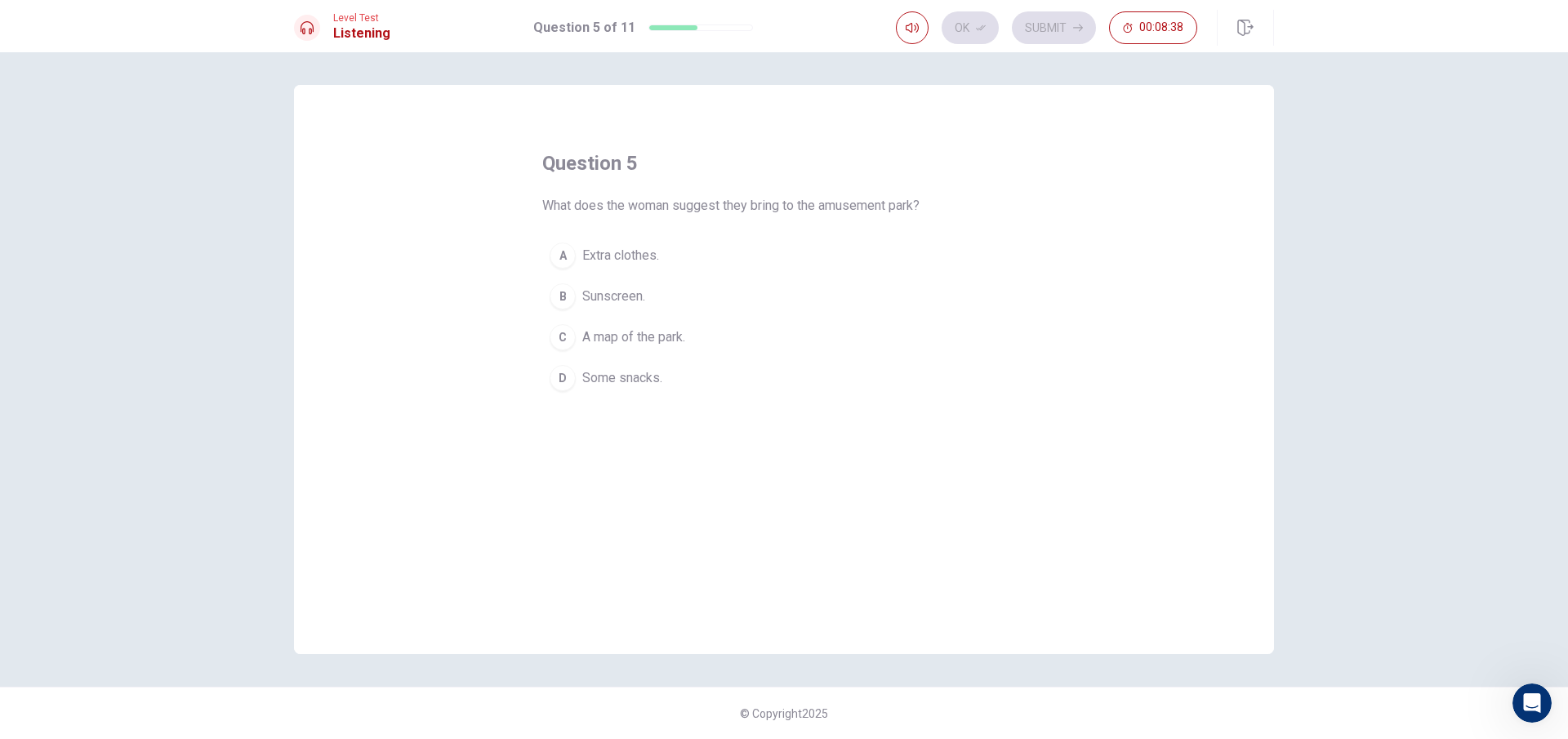
click at [698, 221] on div "question 5 What does the woman suggest they bring to the amusement park? A Extr…" at bounding box center [784, 275] width 483 height 249
drag, startPoint x: 674, startPoint y: 265, endPoint x: 657, endPoint y: 290, distance: 30.2
click at [674, 267] on button "A Extra clothes." at bounding box center [784, 255] width 483 height 40
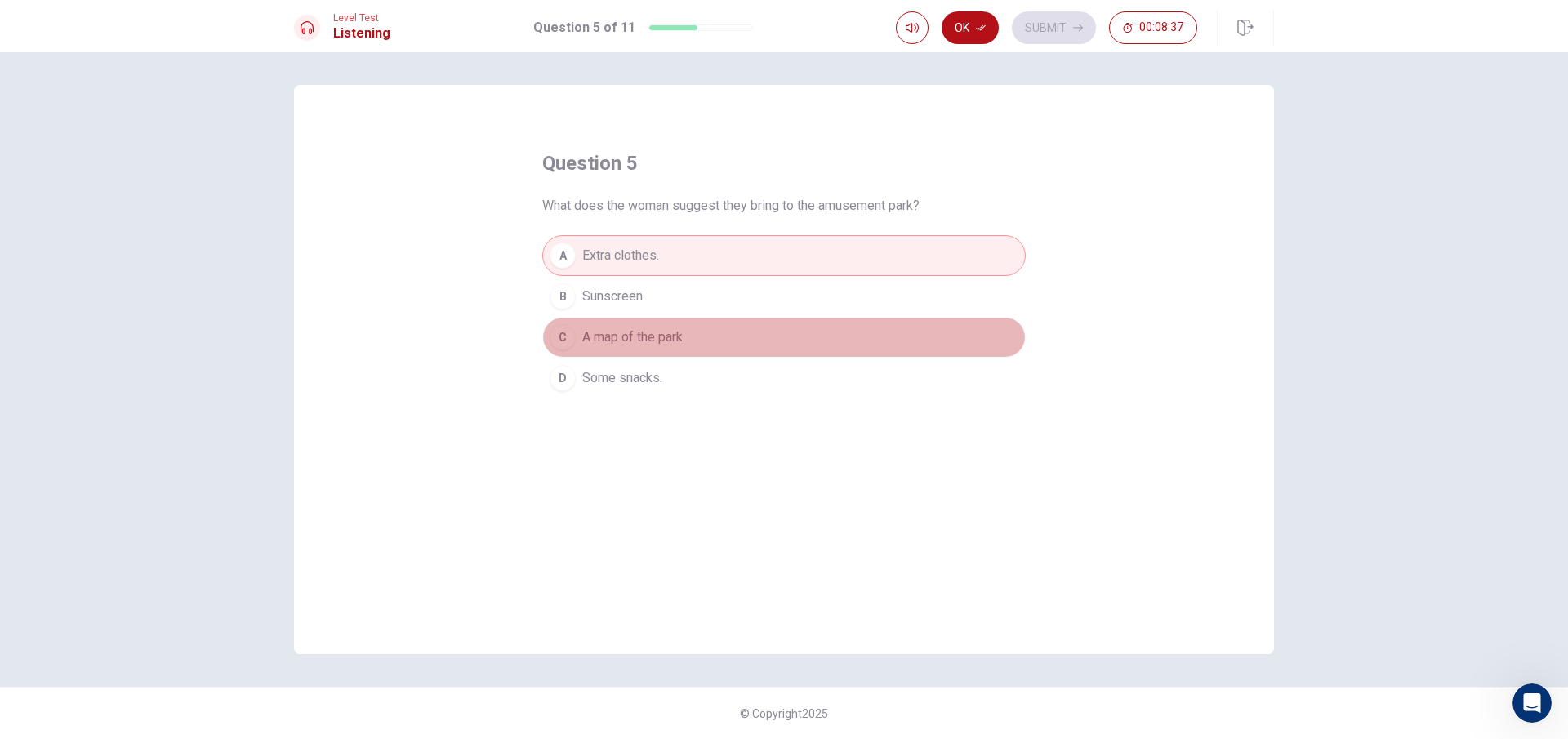
drag, startPoint x: 622, startPoint y: 346, endPoint x: 652, endPoint y: 351, distance: 30.4
click at [622, 347] on button "C A map of the park." at bounding box center [784, 337] width 483 height 40
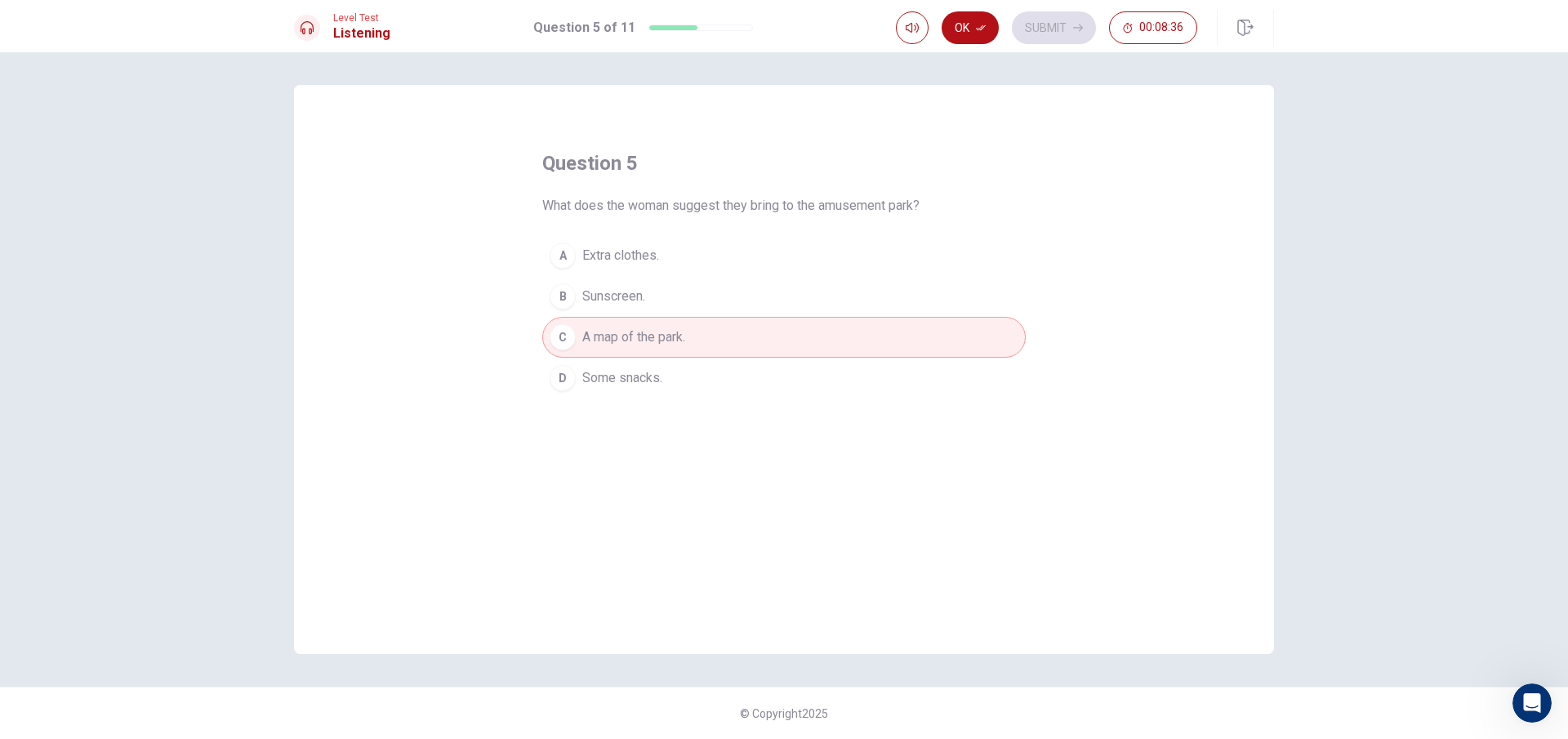
click at [655, 376] on span "Some snacks." at bounding box center [622, 378] width 80 height 20
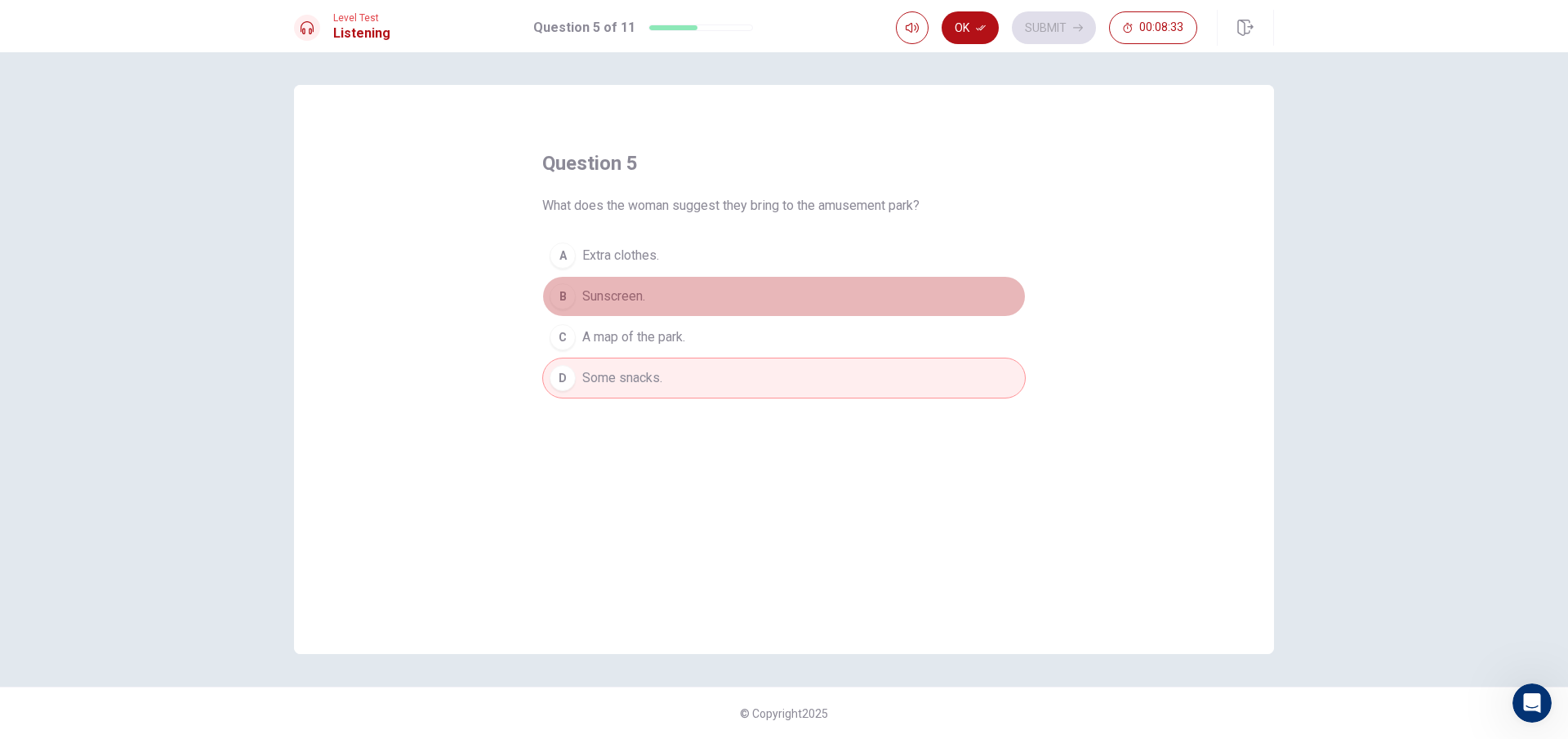
click at [840, 298] on button "B Sunscreen." at bounding box center [784, 296] width 483 height 40
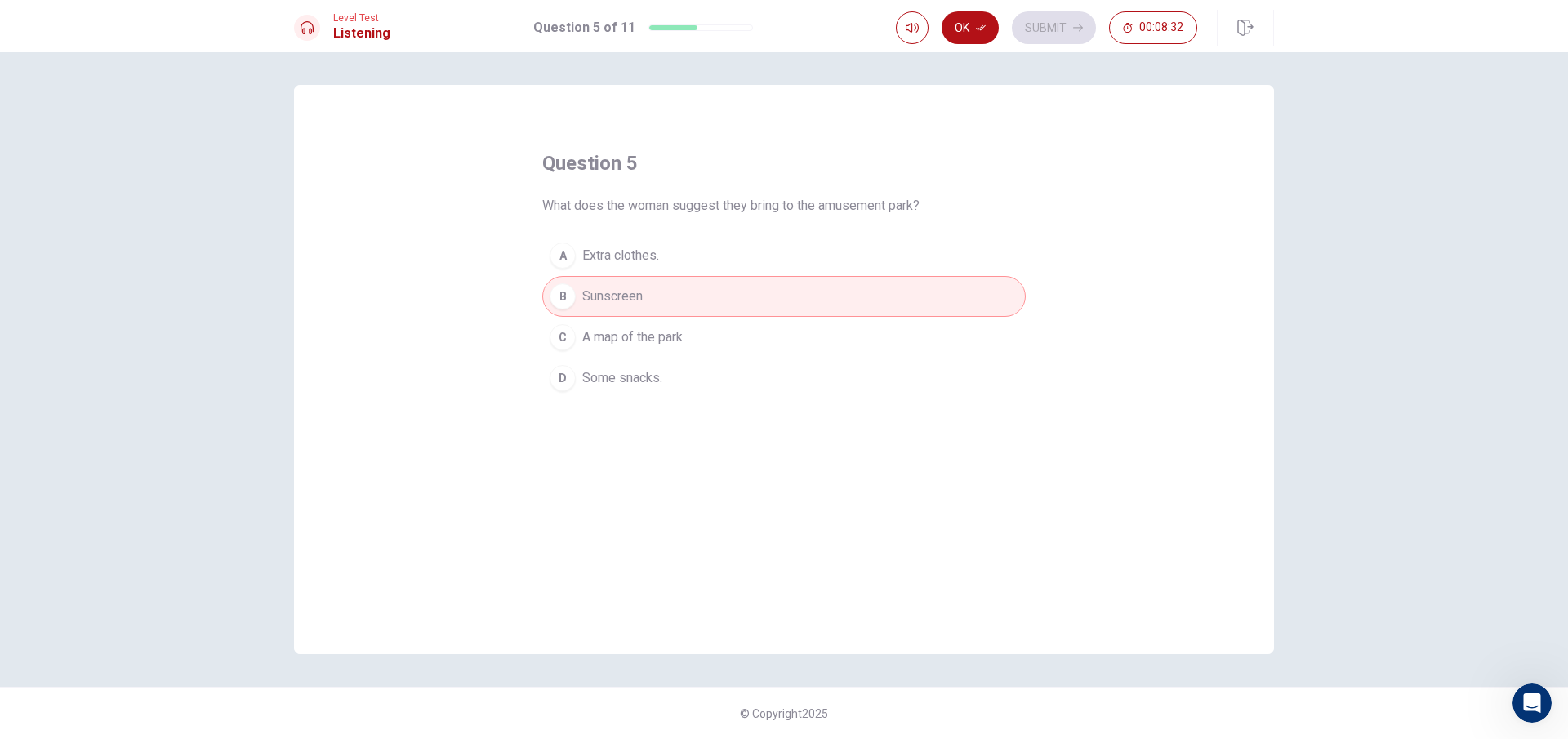
click at [999, 19] on div "Ok Submit 00:08:32" at bounding box center [1046, 27] width 301 height 33
click at [988, 24] on button "Ok" at bounding box center [970, 27] width 57 height 33
click at [1017, 31] on button "Submit" at bounding box center [1054, 27] width 84 height 33
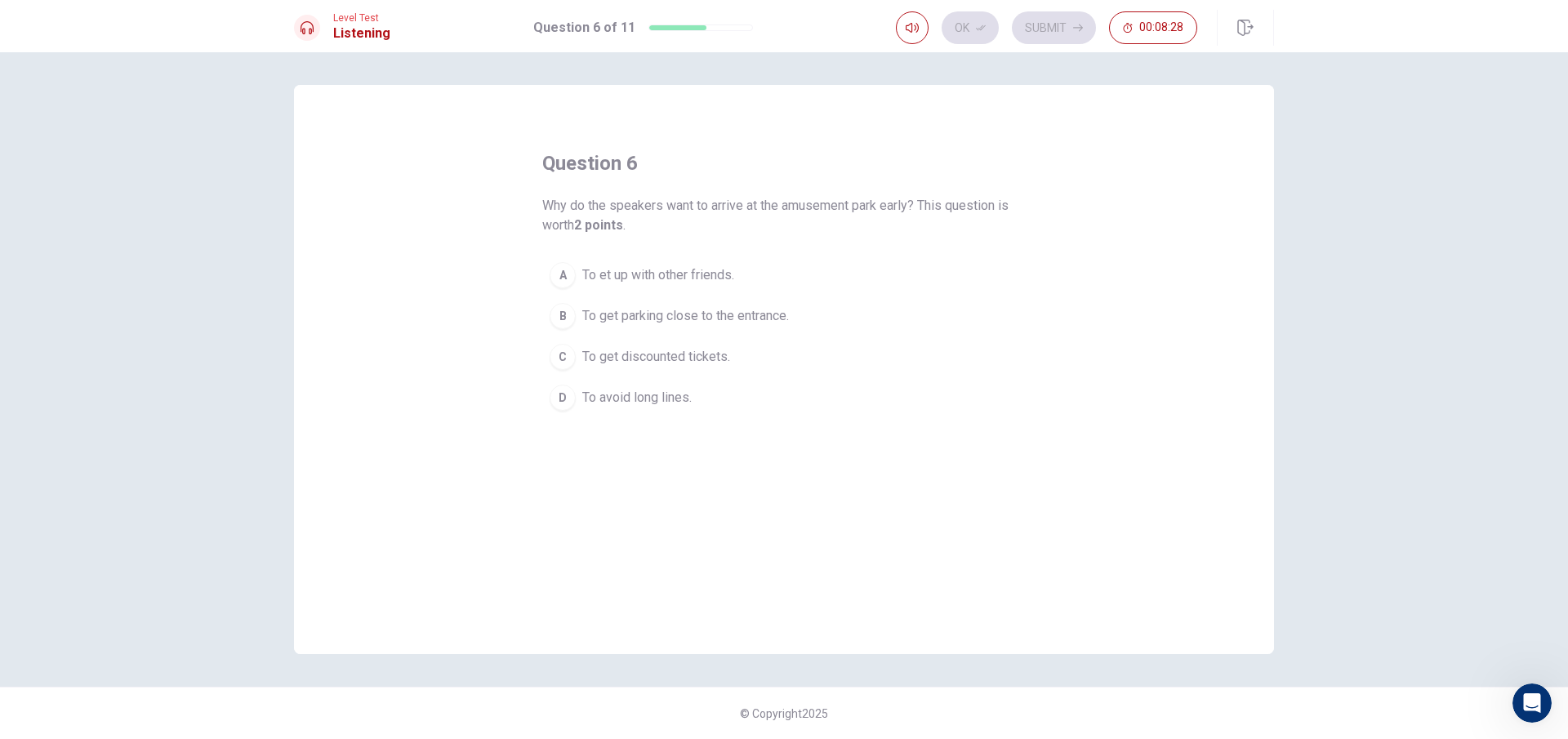
click at [727, 280] on span "To et up with other friends." at bounding box center [657, 275] width 152 height 20
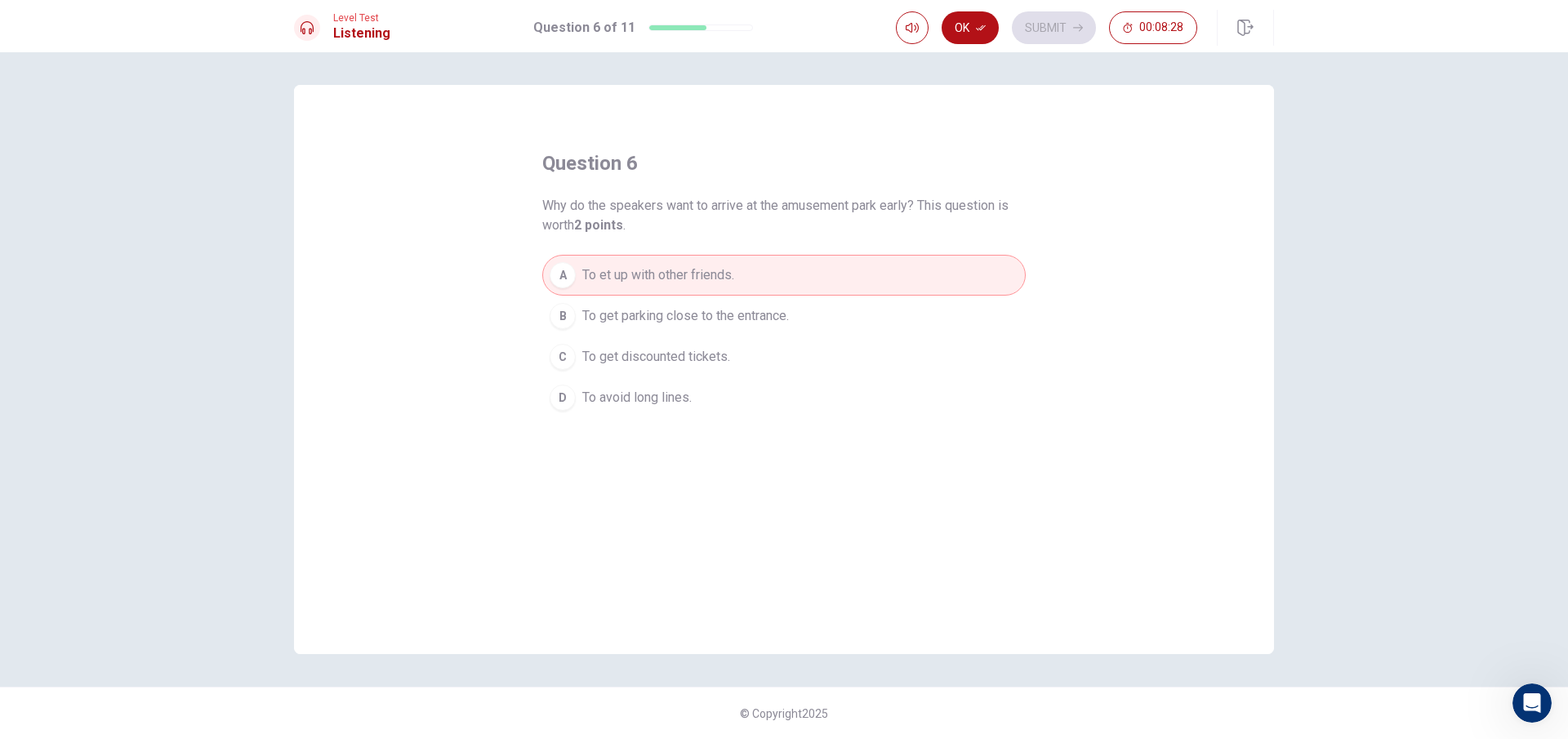
click at [703, 308] on span "To get parking close to the entrance." at bounding box center [685, 315] width 206 height 20
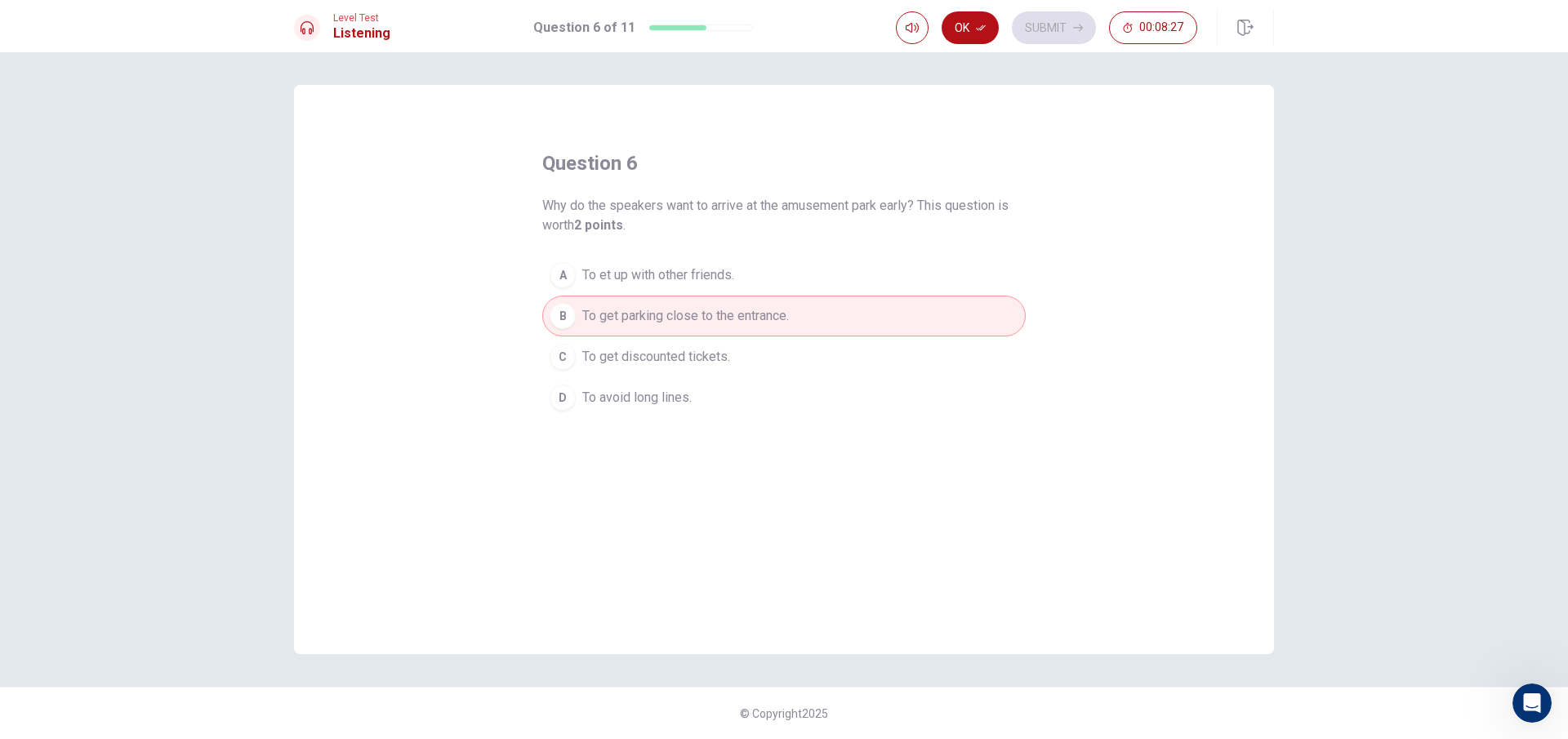
click at [684, 341] on button "C To get discounted tickets." at bounding box center [784, 356] width 483 height 40
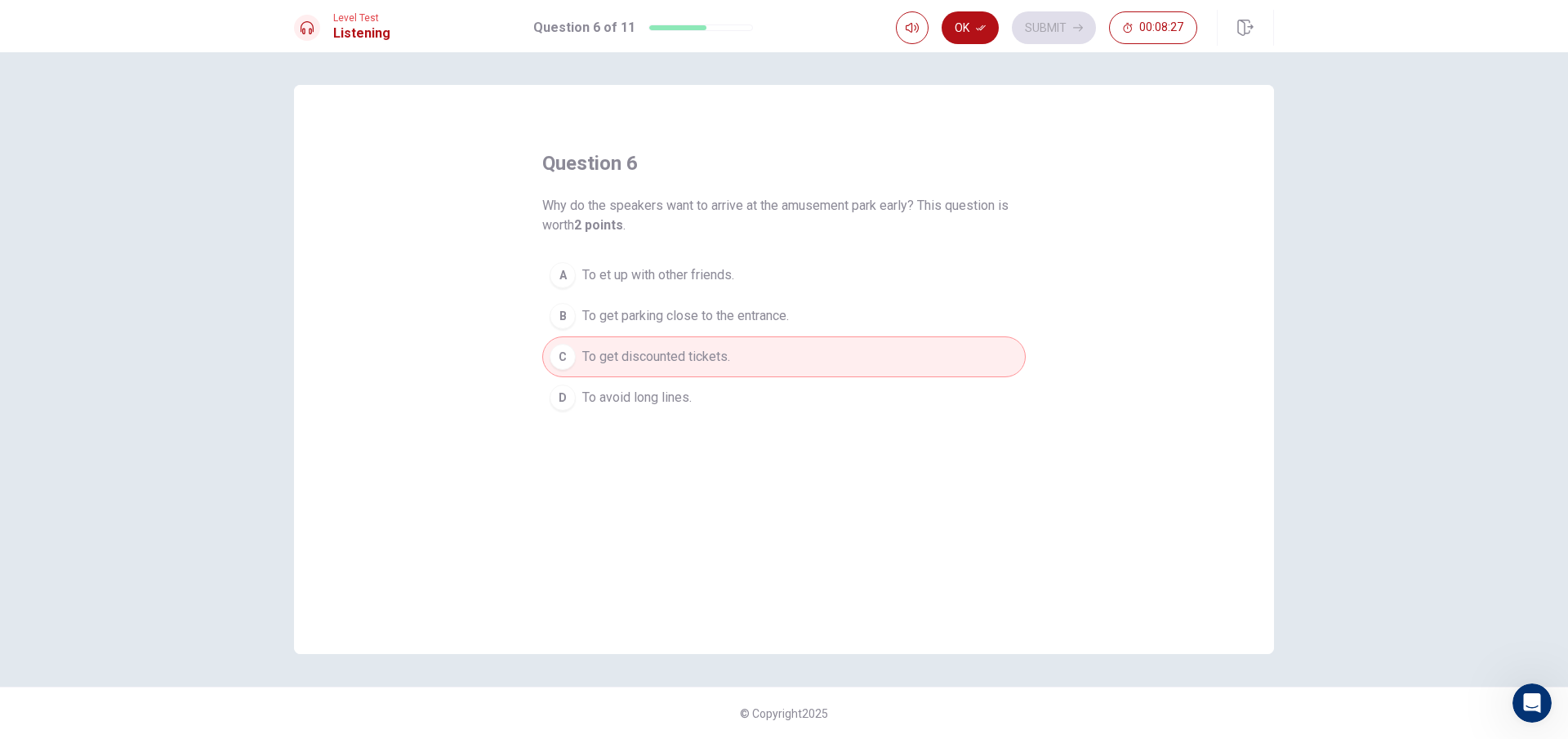
click at [680, 387] on button "D To avoid long lines." at bounding box center [784, 397] width 483 height 40
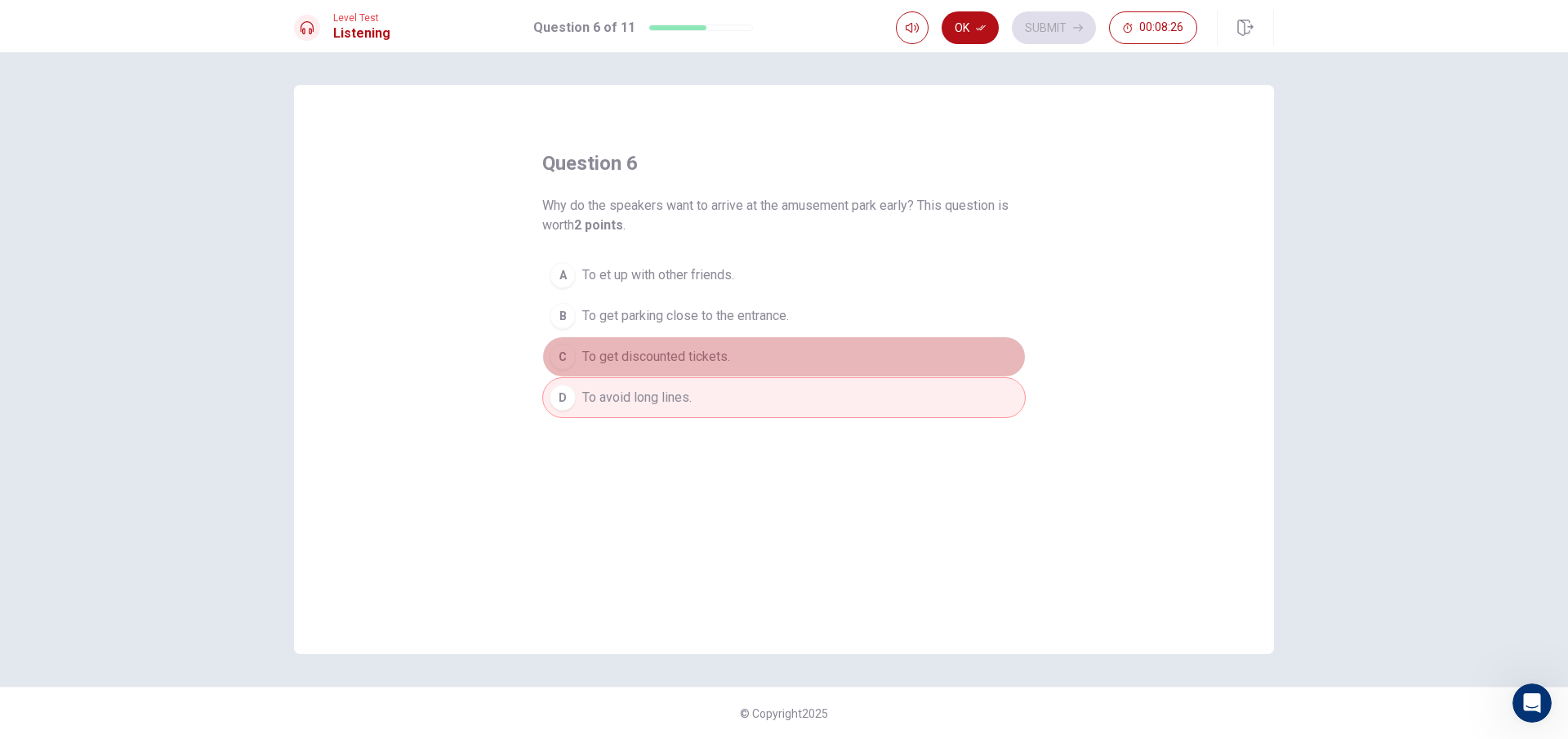
click at [687, 355] on span "To get discounted tickets." at bounding box center [655, 357] width 148 height 20
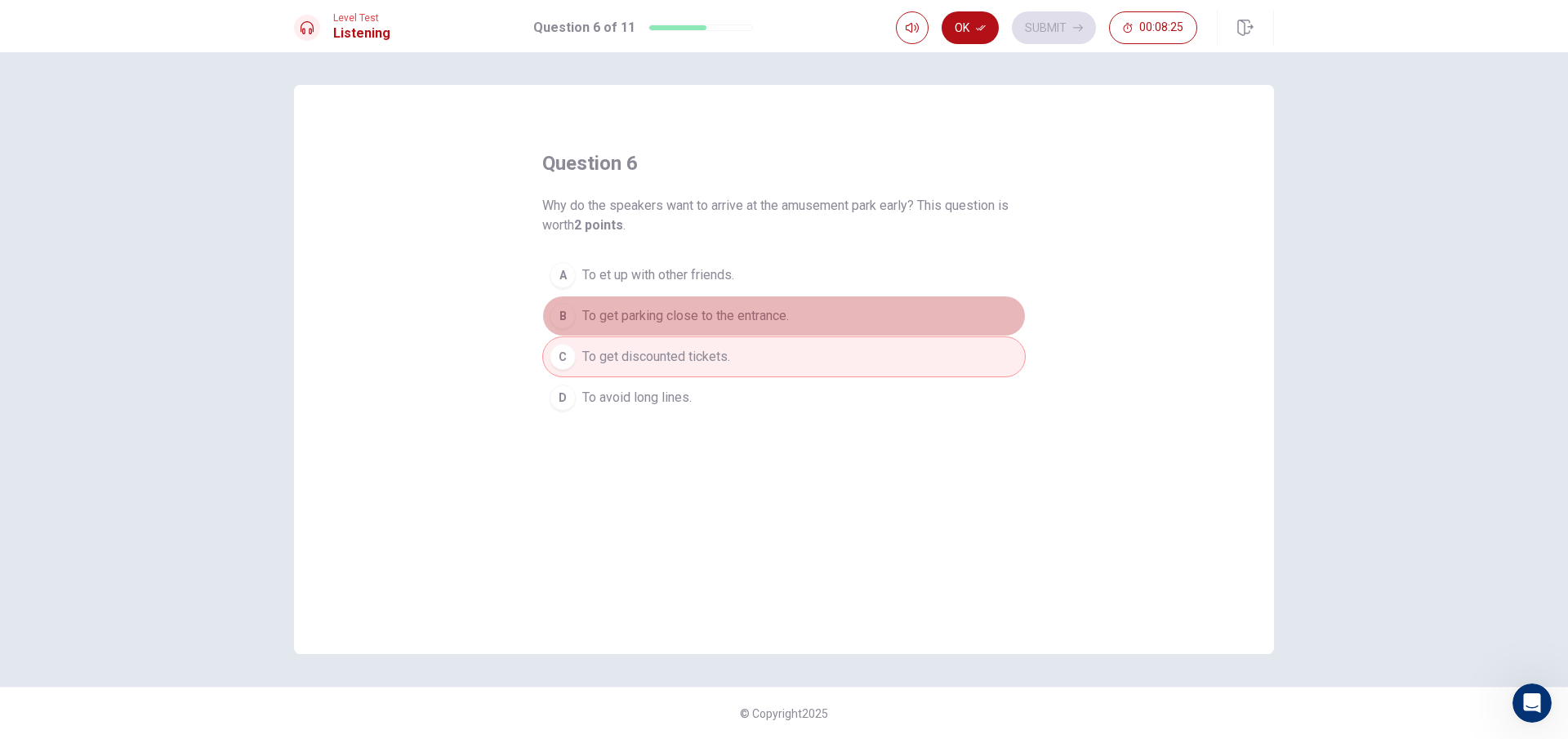
click at [704, 328] on button "B To get parking close to the entrance." at bounding box center [784, 315] width 483 height 40
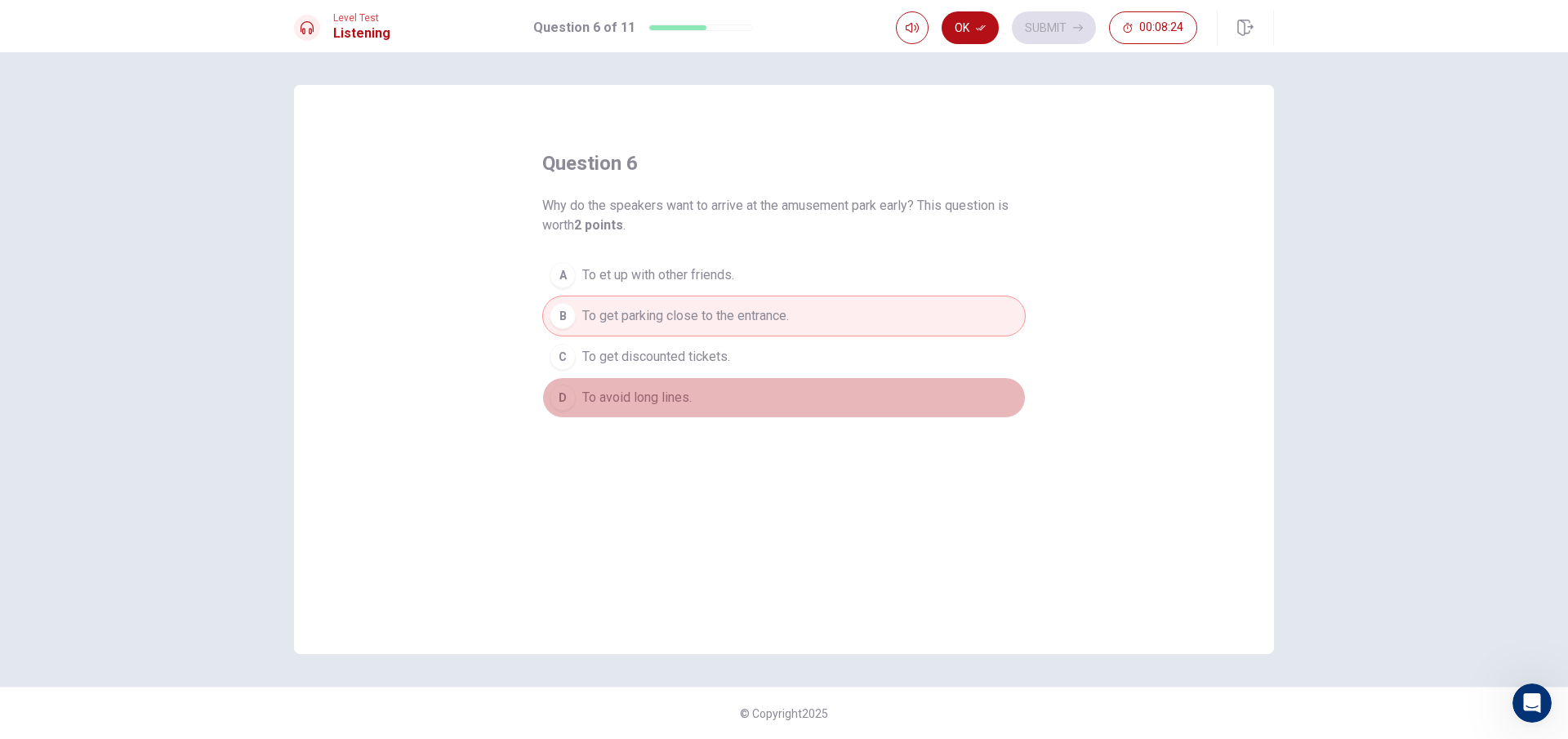
click at [664, 397] on span "To avoid long lines." at bounding box center [637, 397] width 109 height 20
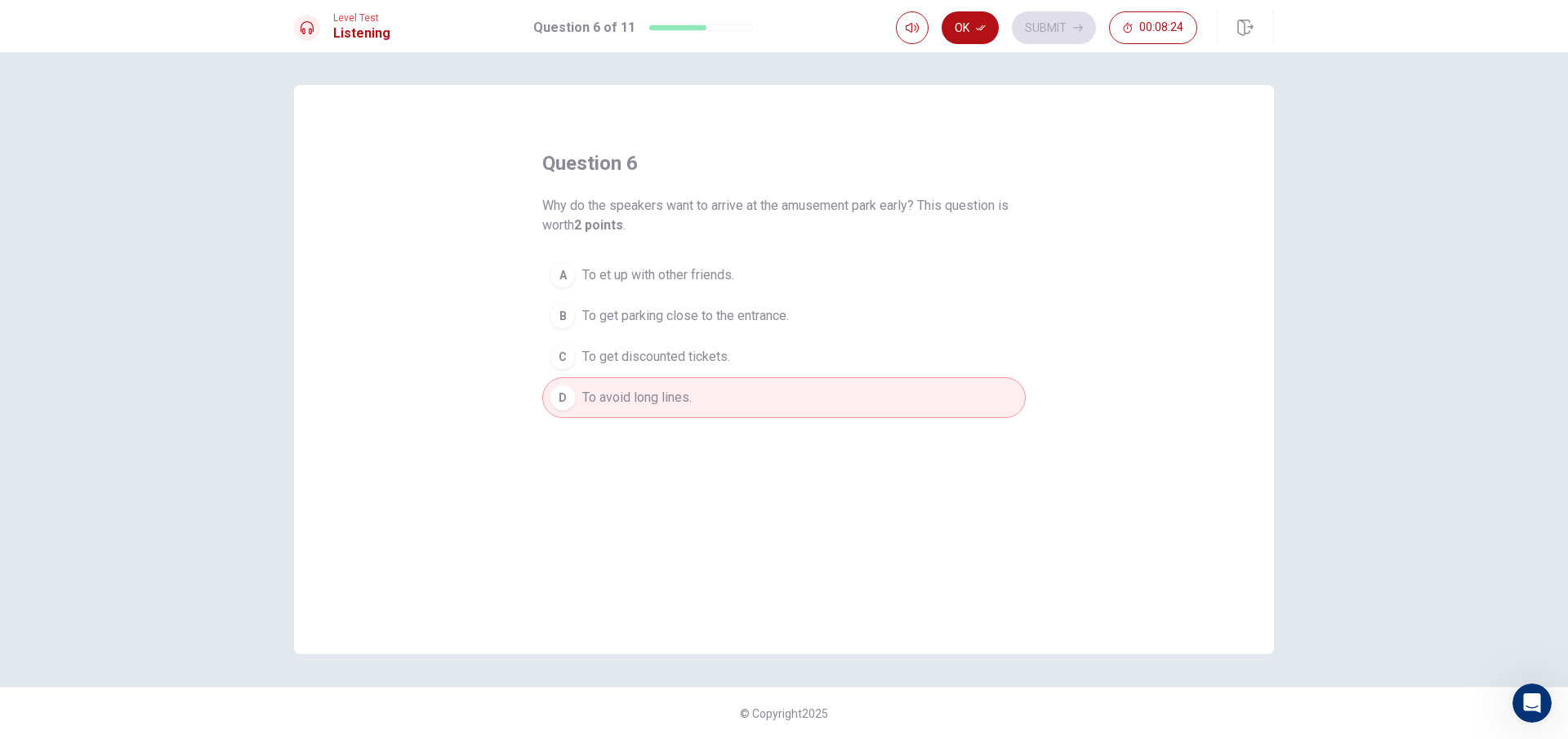
click at [962, 25] on button "Ok" at bounding box center [970, 27] width 57 height 33
click at [1029, 18] on button "Submit" at bounding box center [1054, 27] width 84 height 33
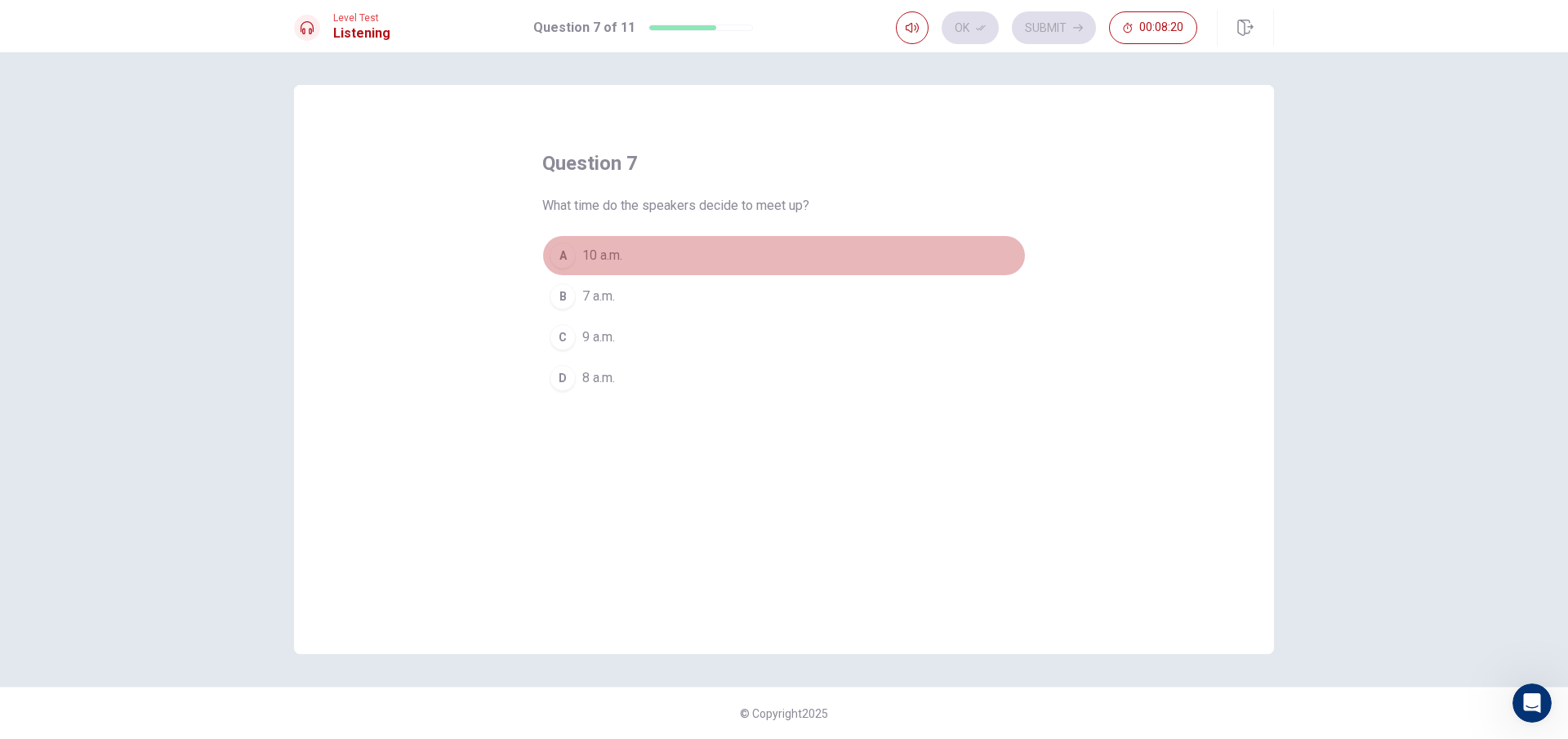
click at [571, 259] on div "A" at bounding box center [563, 256] width 26 height 26
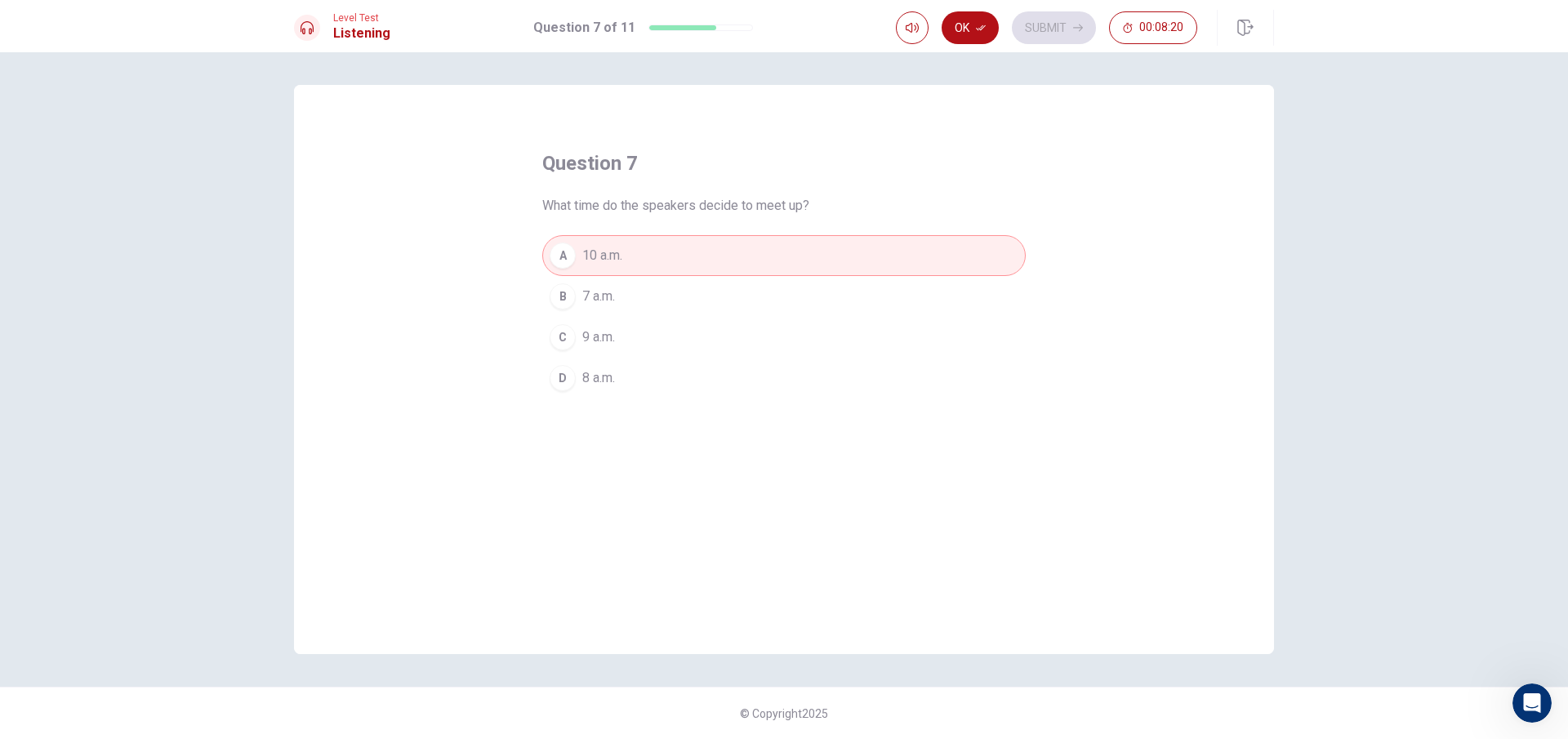
click at [570, 295] on div "B" at bounding box center [563, 297] width 26 height 26
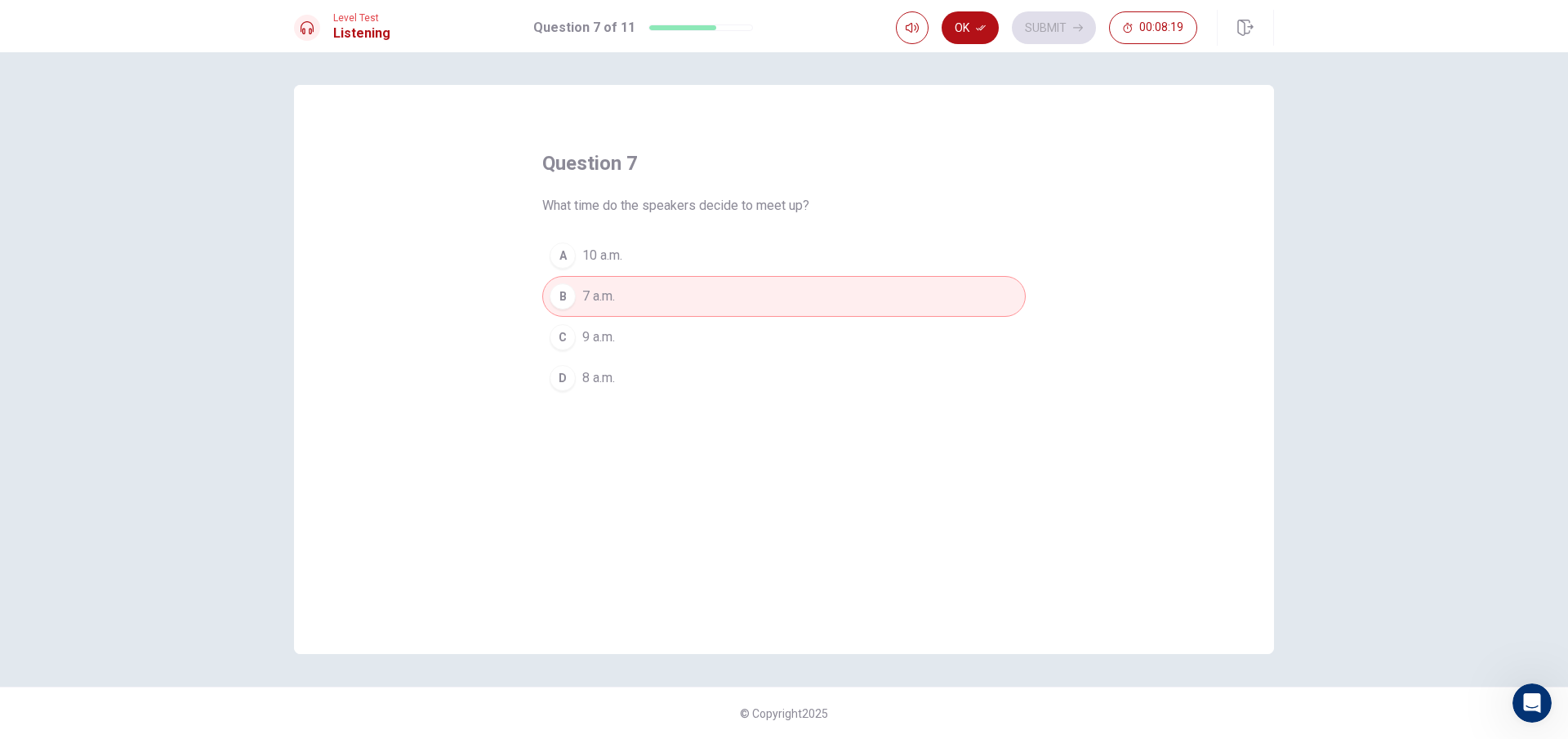
click at [573, 335] on div "C" at bounding box center [563, 337] width 26 height 26
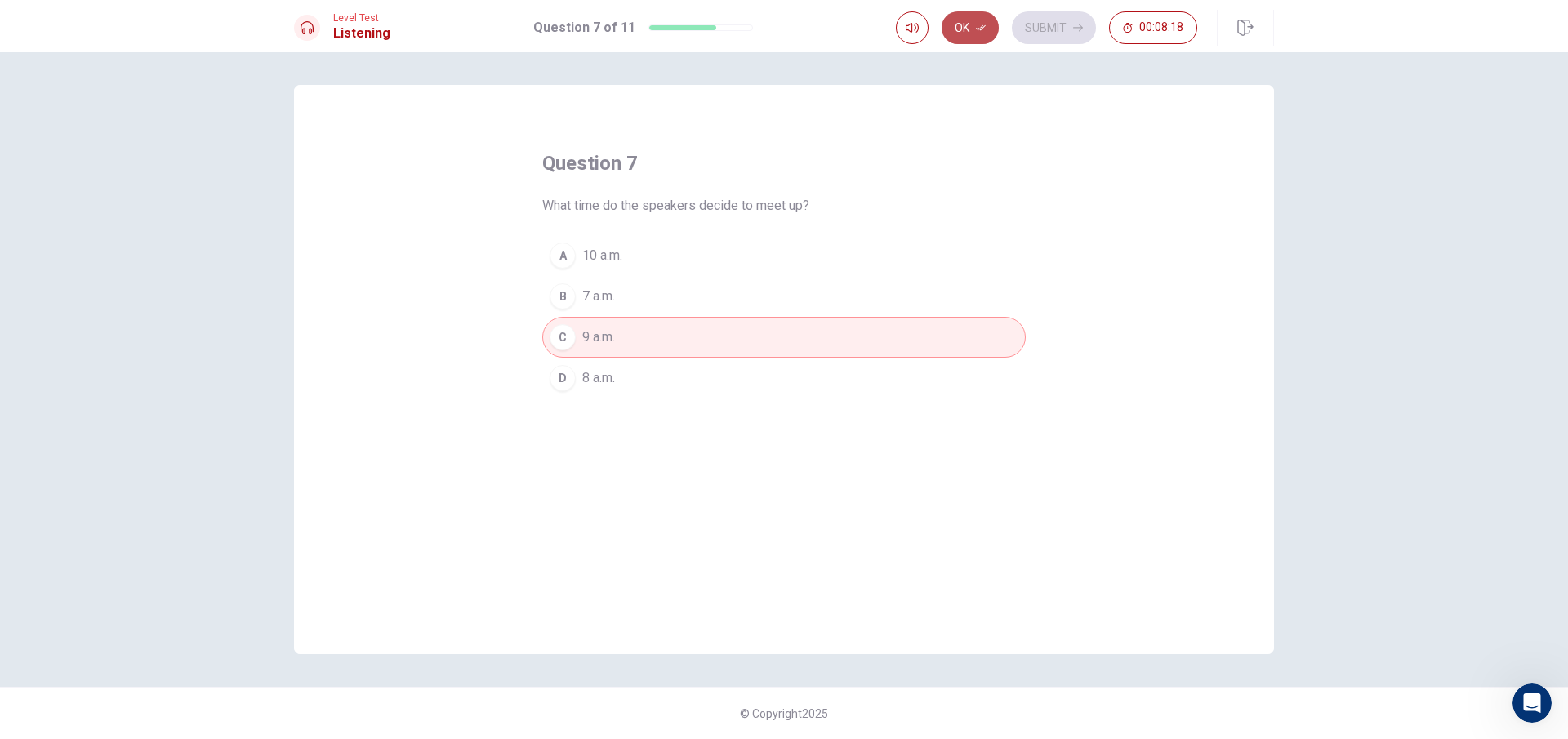
click at [982, 30] on icon "button" at bounding box center [980, 28] width 9 height 6
click at [1043, 26] on button "Submit" at bounding box center [1054, 27] width 84 height 33
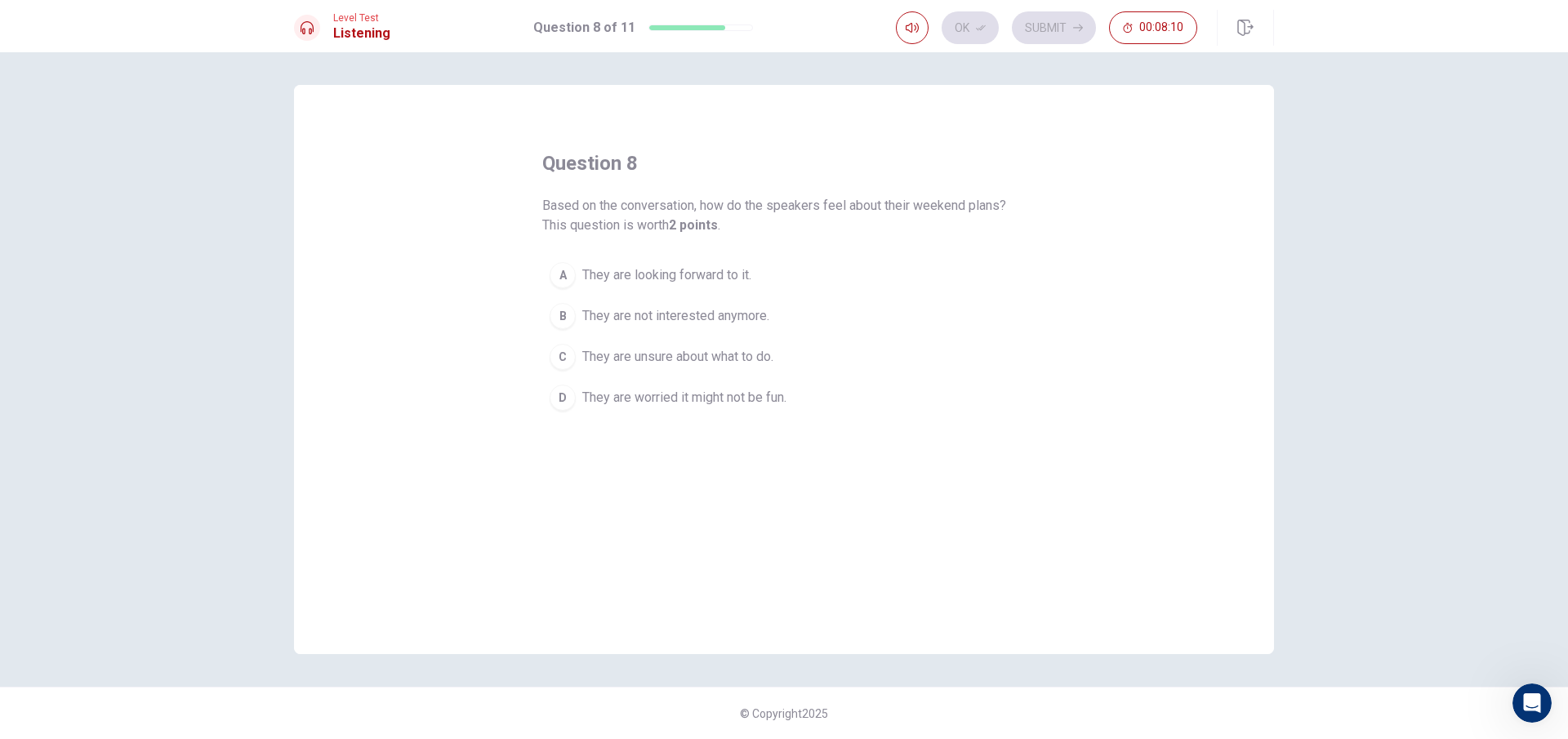
click at [565, 270] on div "A" at bounding box center [563, 275] width 26 height 26
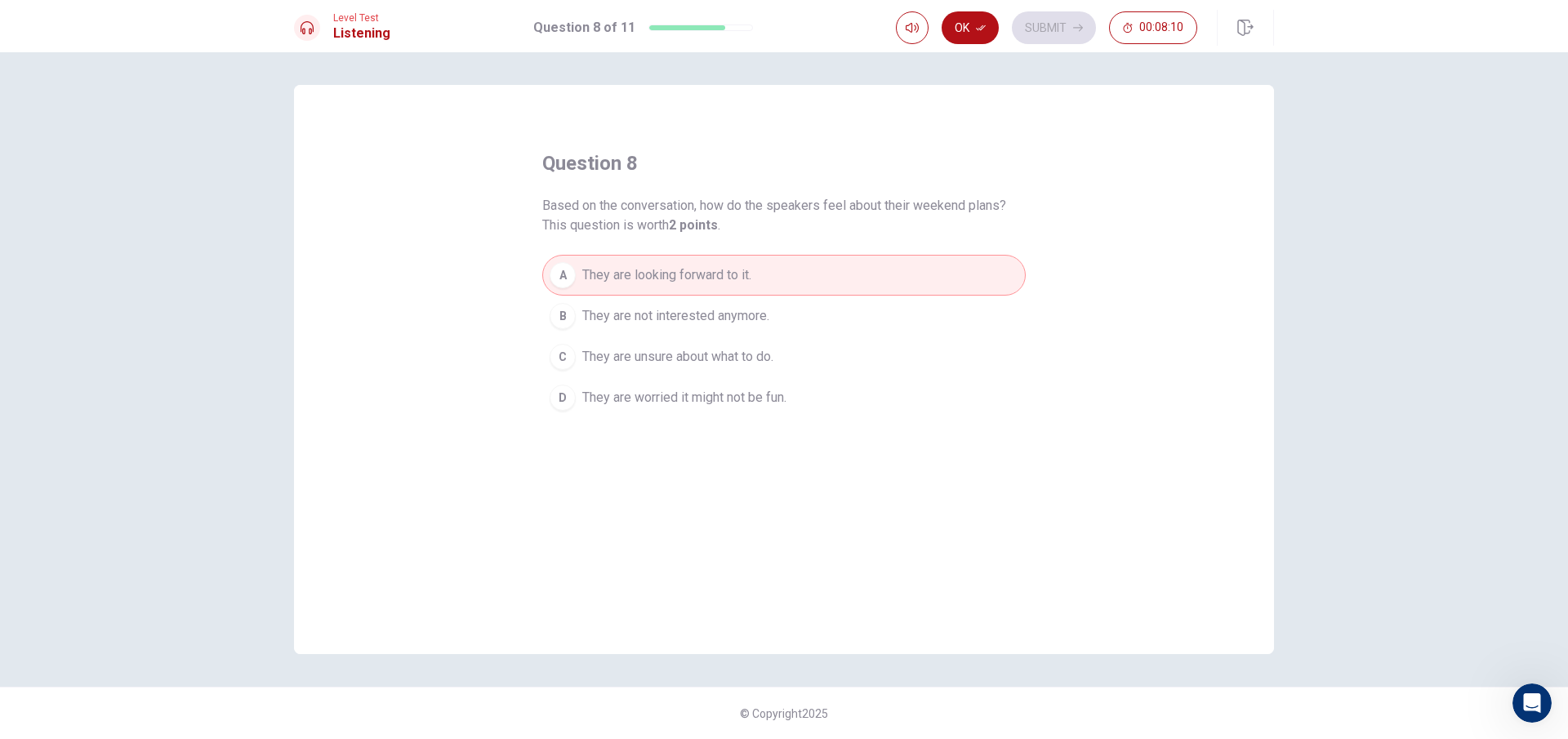
click at [597, 322] on span "They are not interested anymore." at bounding box center [675, 315] width 187 height 20
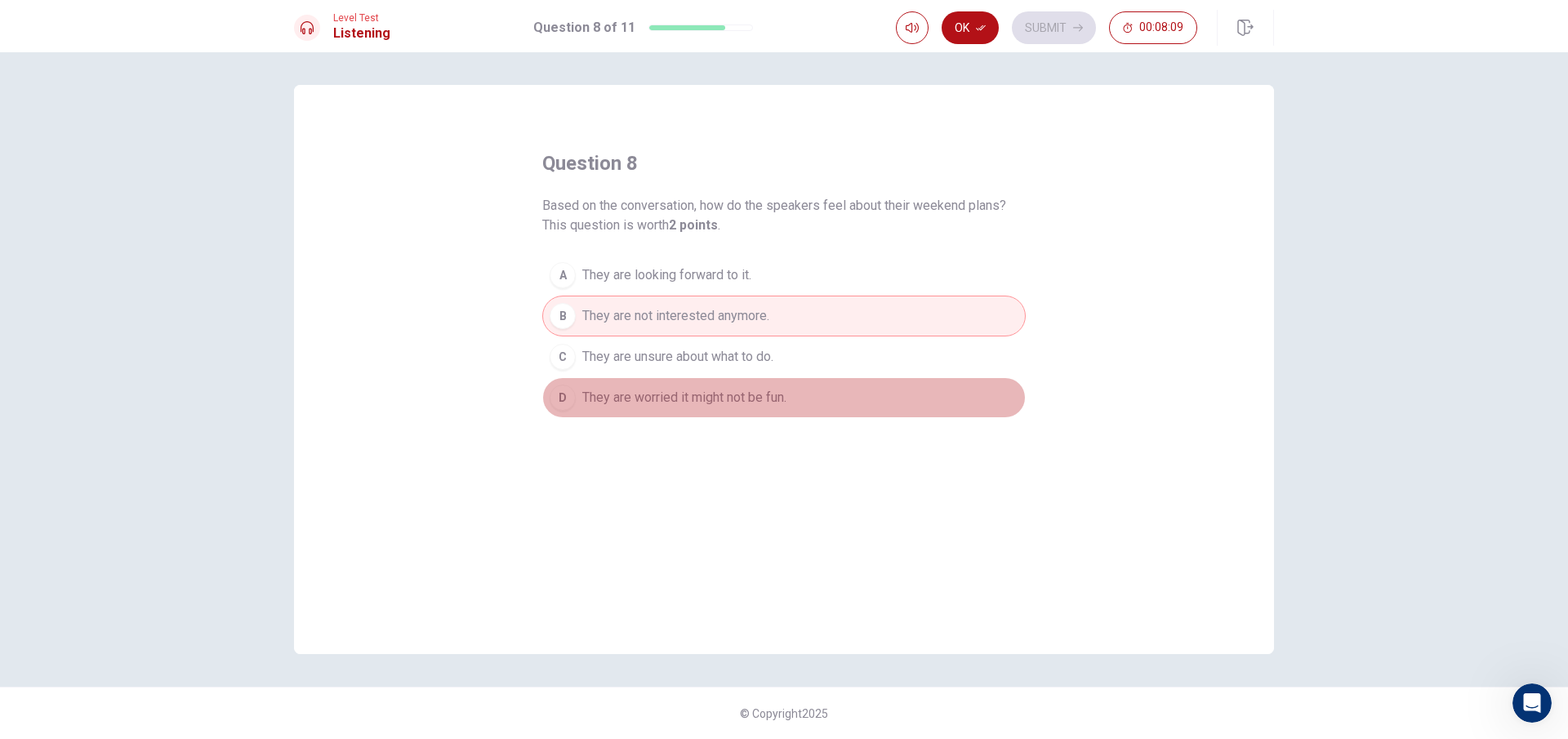
click at [601, 378] on button "D They are worried it might not be fun." at bounding box center [784, 397] width 483 height 40
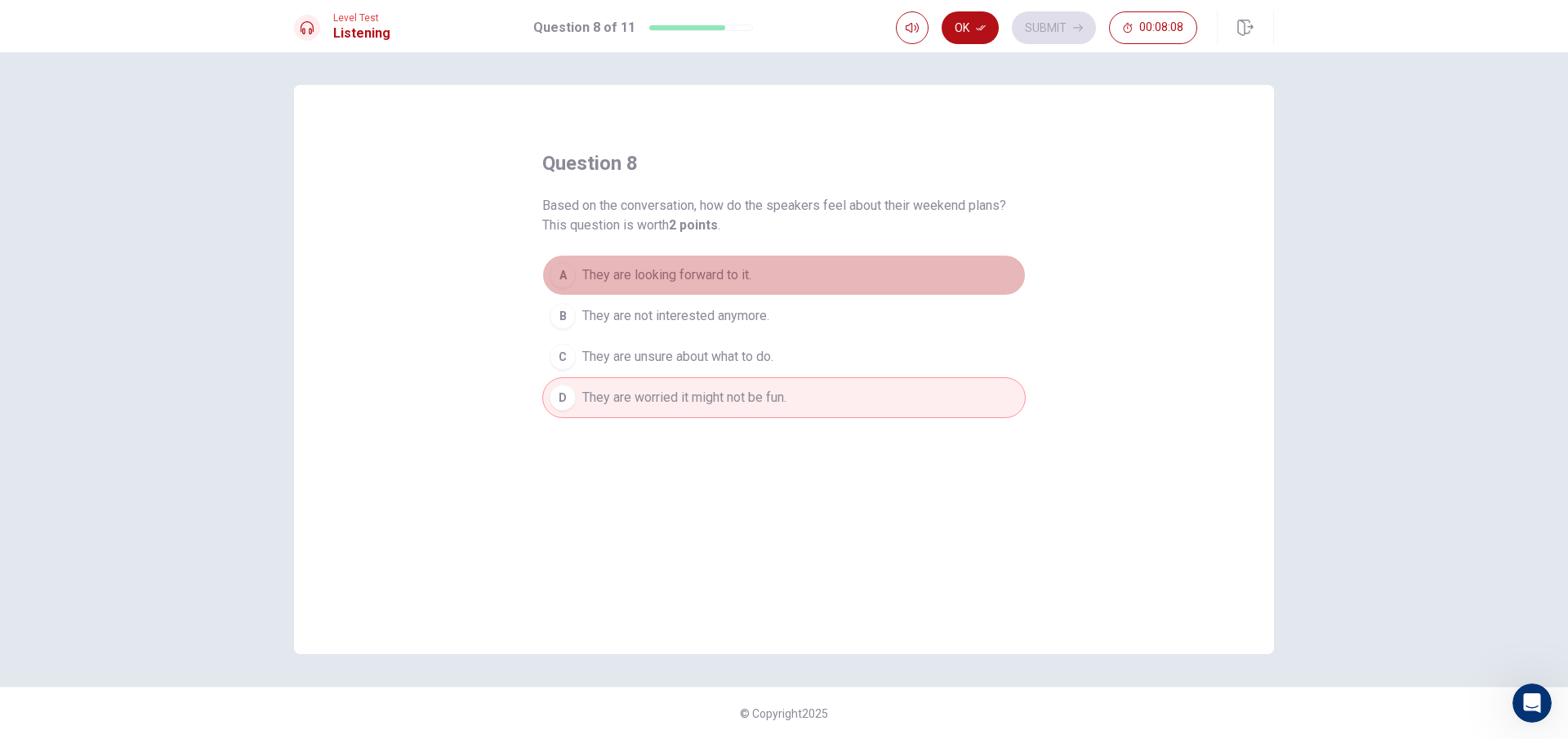
click at [612, 267] on span "They are looking forward to it." at bounding box center [667, 275] width 170 height 20
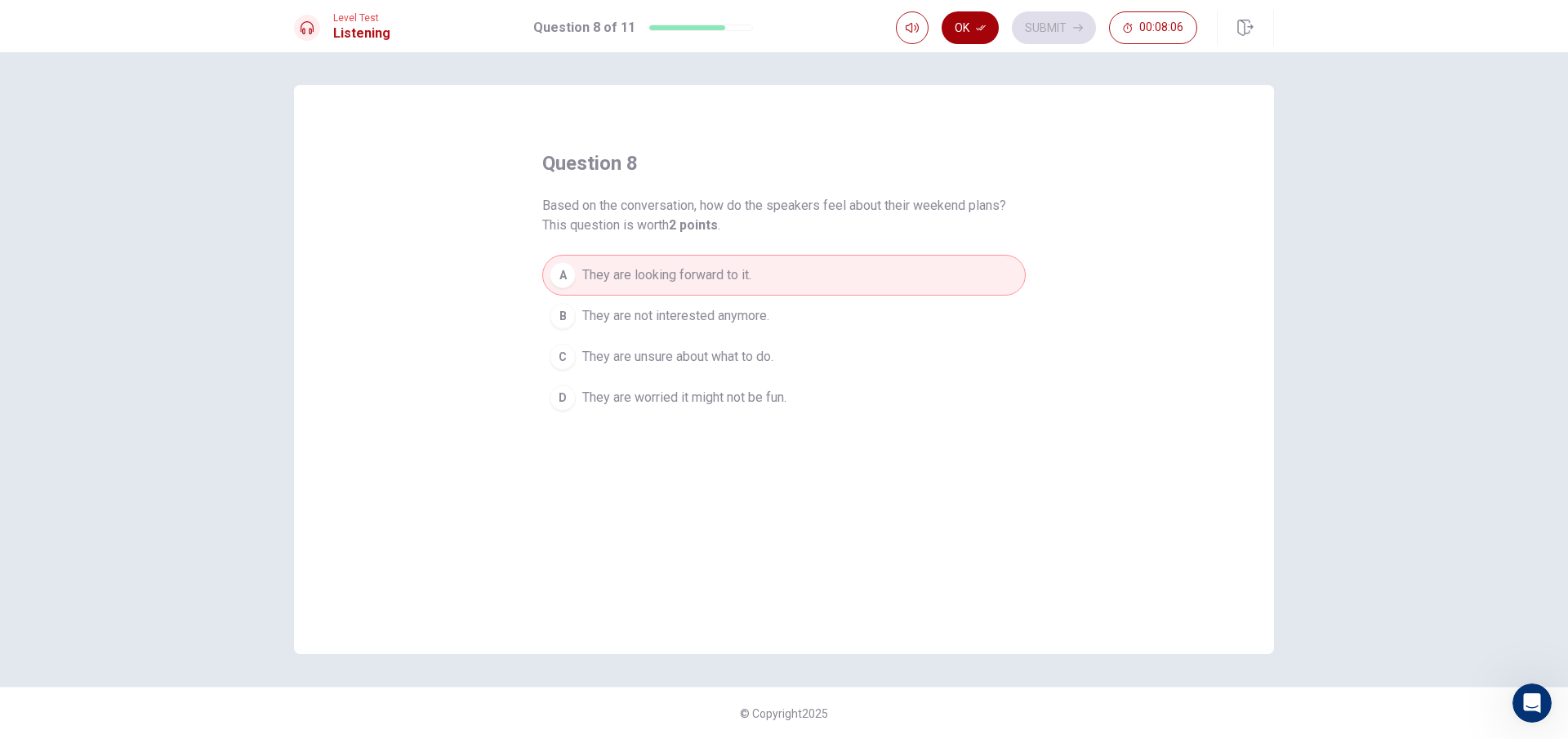
click at [980, 27] on icon "button" at bounding box center [980, 27] width 9 height 9
click at [1056, 22] on button "Submit" at bounding box center [1054, 27] width 84 height 33
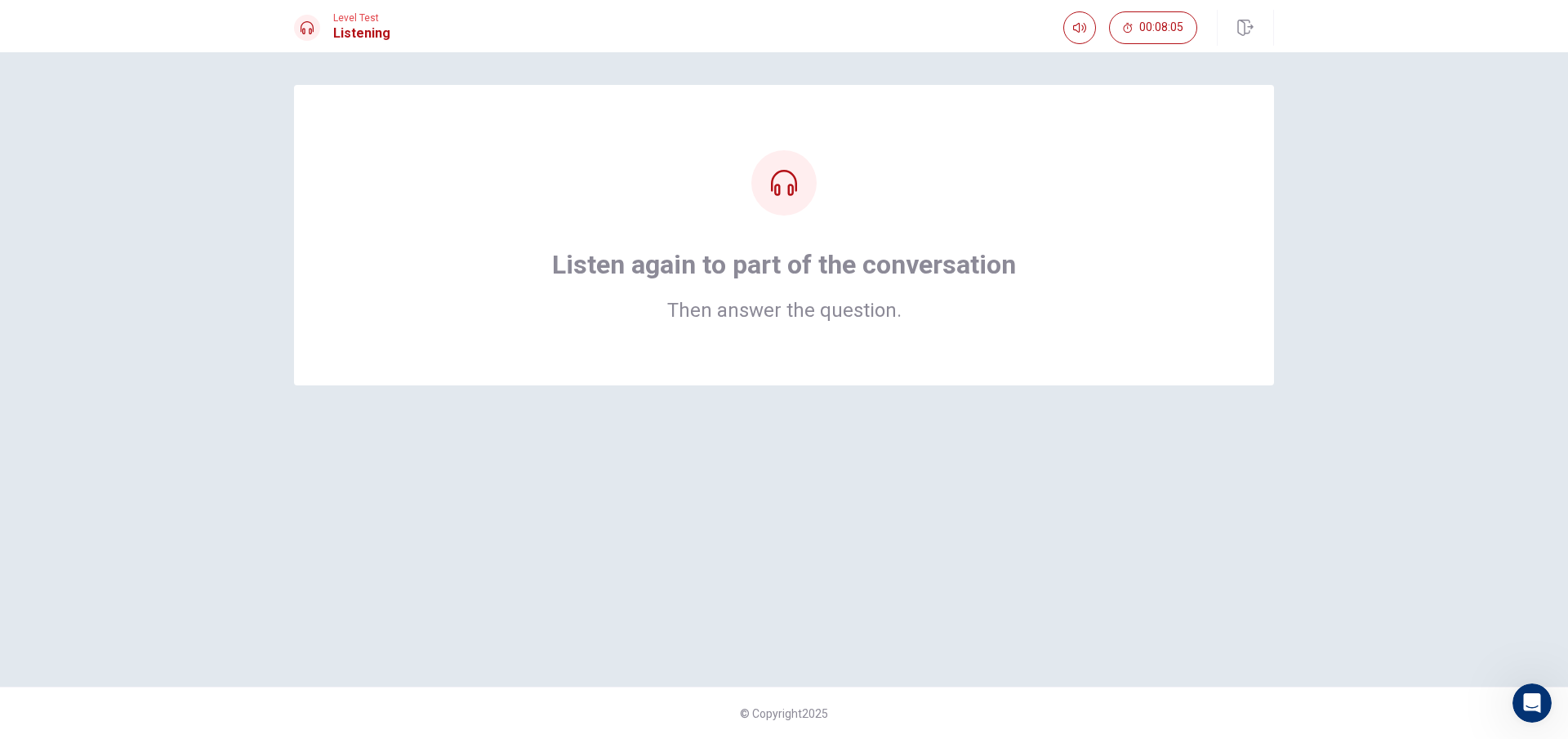
click at [799, 190] on div at bounding box center [784, 183] width 65 height 65
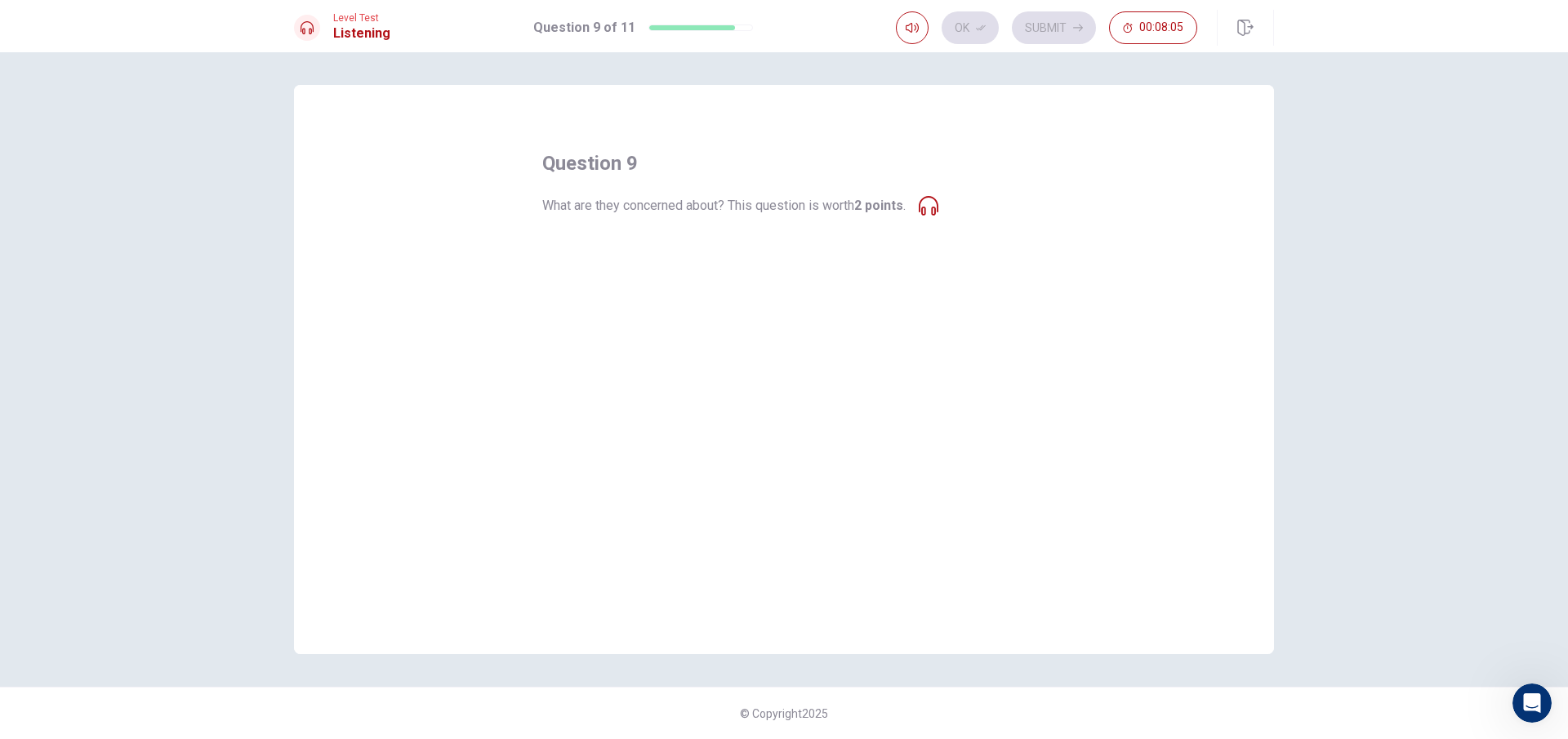
click at [751, 208] on span "What are they concerned about? This question is worth 2 points ." at bounding box center [724, 205] width 364 height 20
drag, startPoint x: 620, startPoint y: 342, endPoint x: 653, endPoint y: 335, distance: 33.7
click at [627, 342] on span "They might get lost in the park." at bounding box center [670, 337] width 175 height 20
drag, startPoint x: 653, startPoint y: 335, endPoint x: 1019, endPoint y: 220, distance: 383.6
click at [700, 323] on button "C They might get lost in the park." at bounding box center [784, 337] width 483 height 40
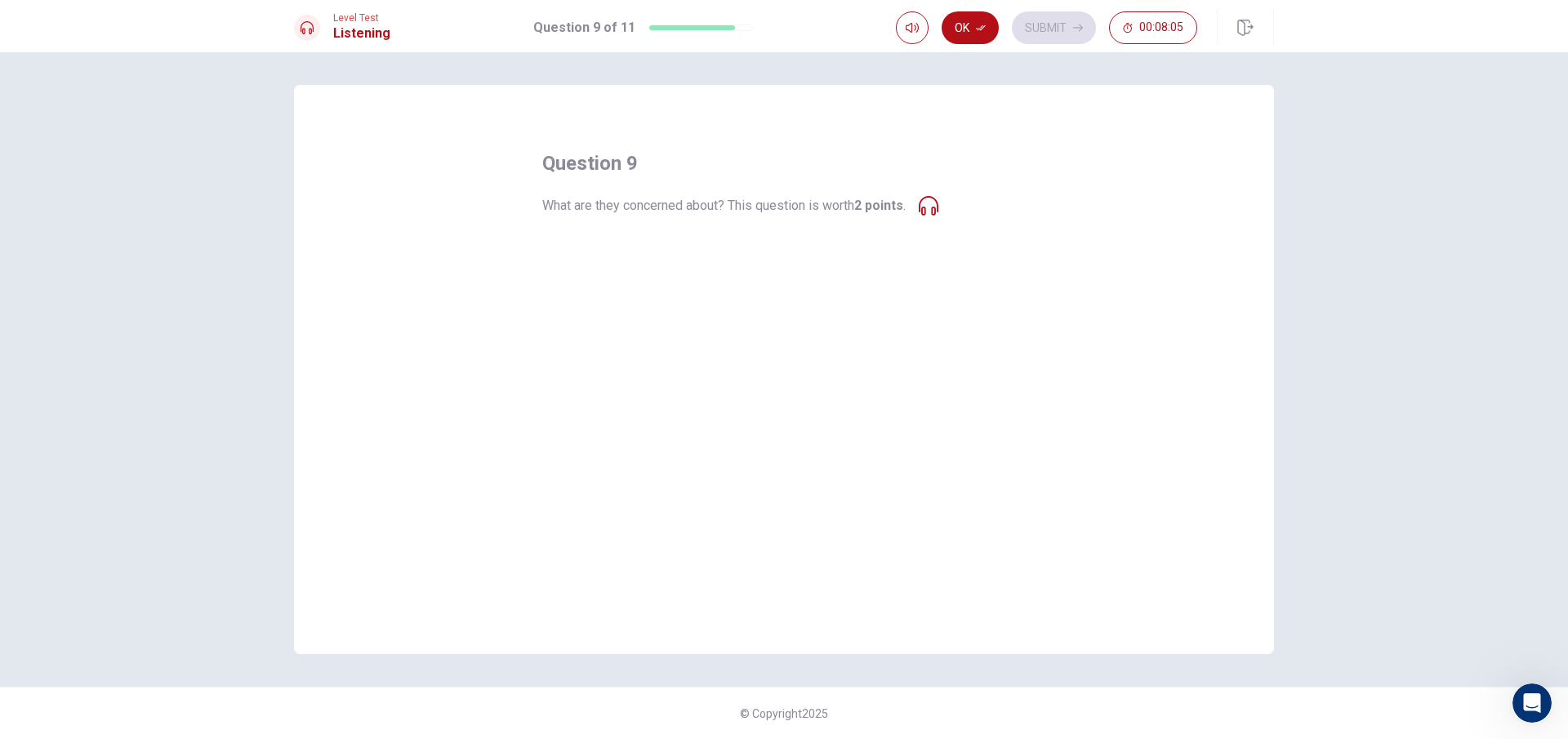
click at [674, 475] on div "question 9 What are they concerned about? This question is worth 2 points . A T…" at bounding box center [784, 369] width 980 height 570
drag, startPoint x: 684, startPoint y: 419, endPoint x: 697, endPoint y: 379, distance: 42.1
click at [687, 415] on div "question 9 What are they concerned about? This question is worth 2 points . A T…" at bounding box center [784, 369] width 980 height 570
click at [699, 378] on span "The weather might be bad." at bounding box center [657, 378] width 151 height 20
click at [691, 376] on span "The weather might be bad." at bounding box center [657, 378] width 151 height 20
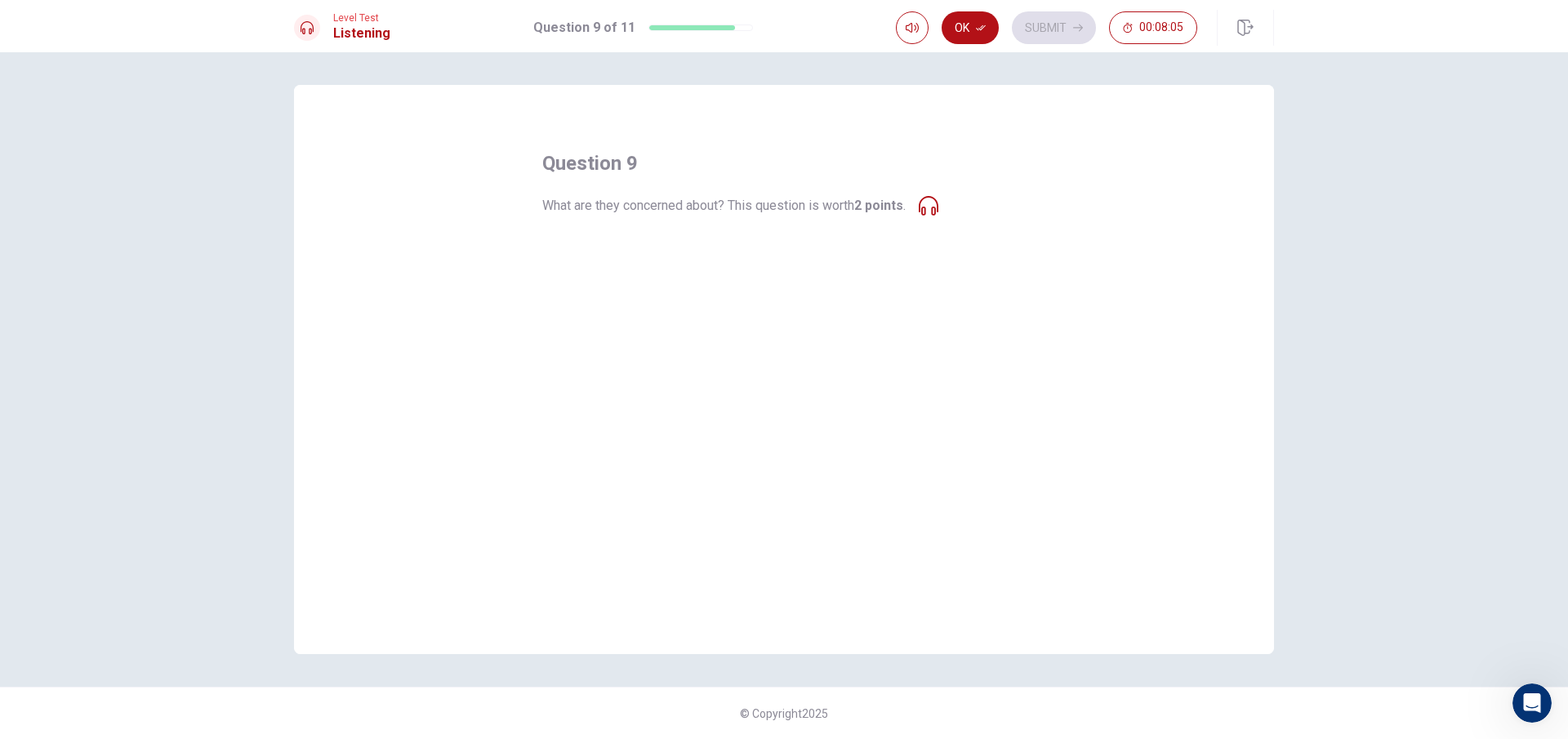
click at [677, 329] on span "They might get lost in the park." at bounding box center [670, 337] width 175 height 20
click at [683, 305] on span "The park might be too crowded." at bounding box center [671, 296] width 180 height 20
click at [939, 208] on icon at bounding box center [929, 205] width 20 height 20
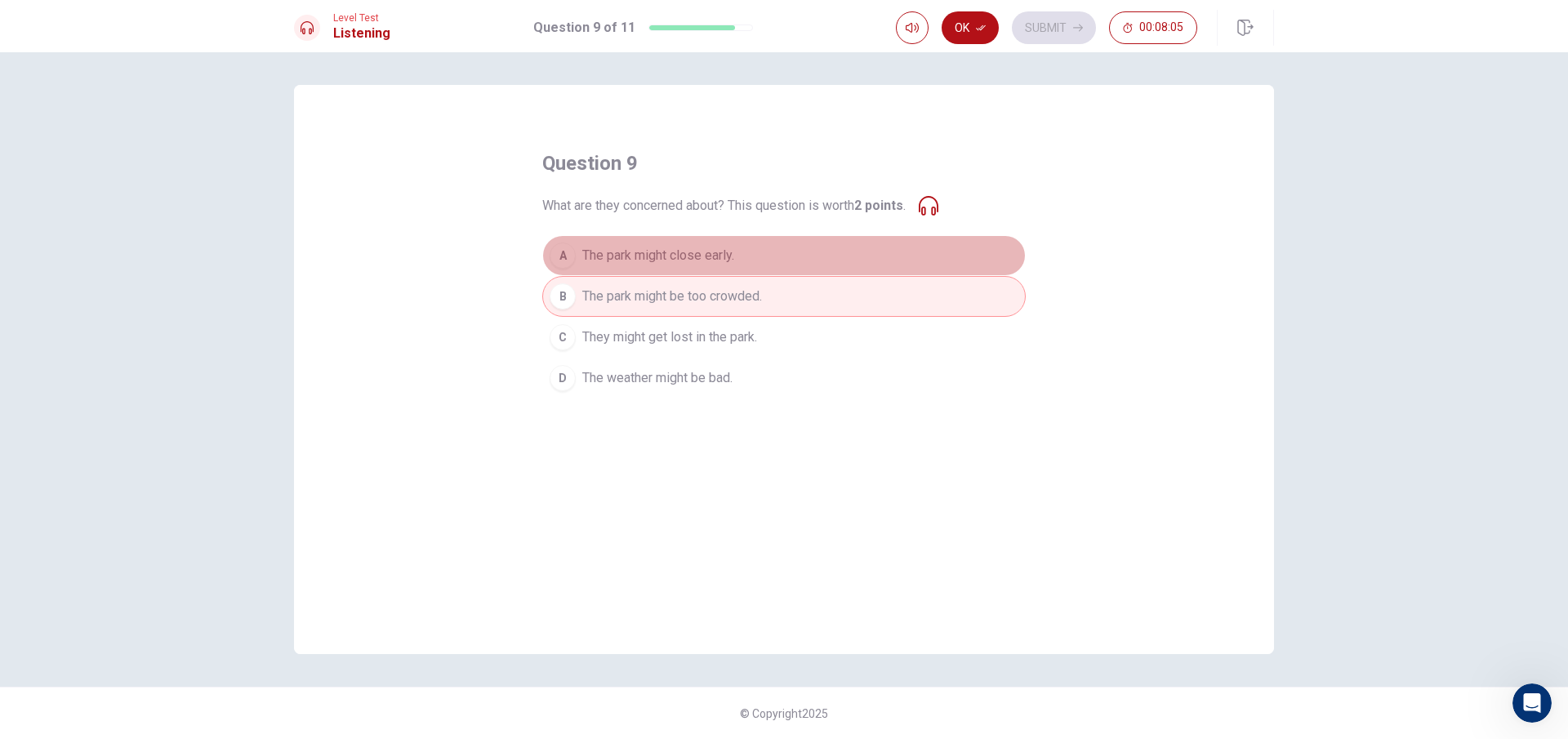
drag, startPoint x: 816, startPoint y: 261, endPoint x: 738, endPoint y: 281, distance: 80.5
click at [738, 281] on div "A The park might close early. B The park might be too crowded. C They might get…" at bounding box center [784, 316] width 483 height 163
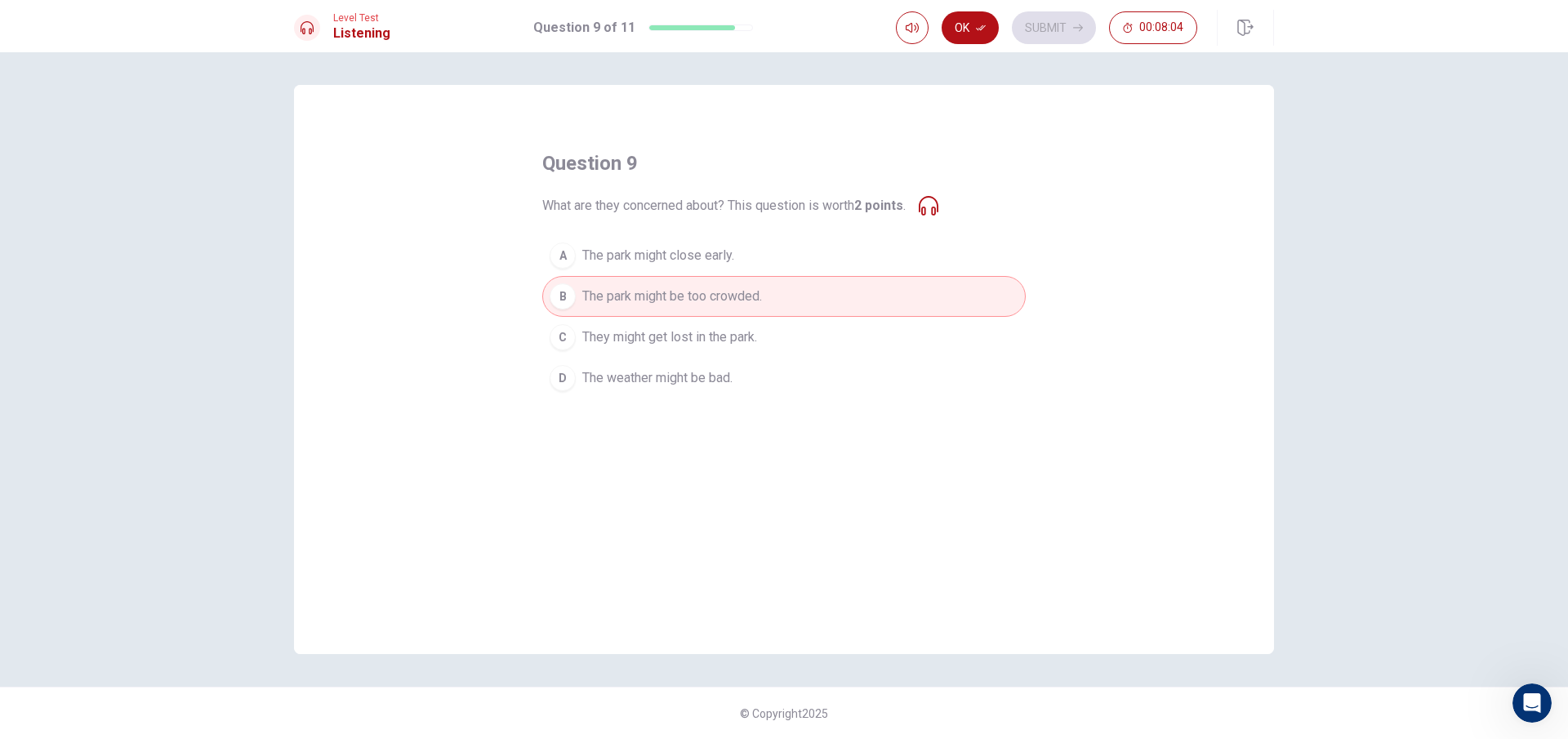
click at [643, 270] on button "A The park might close early." at bounding box center [784, 255] width 483 height 40
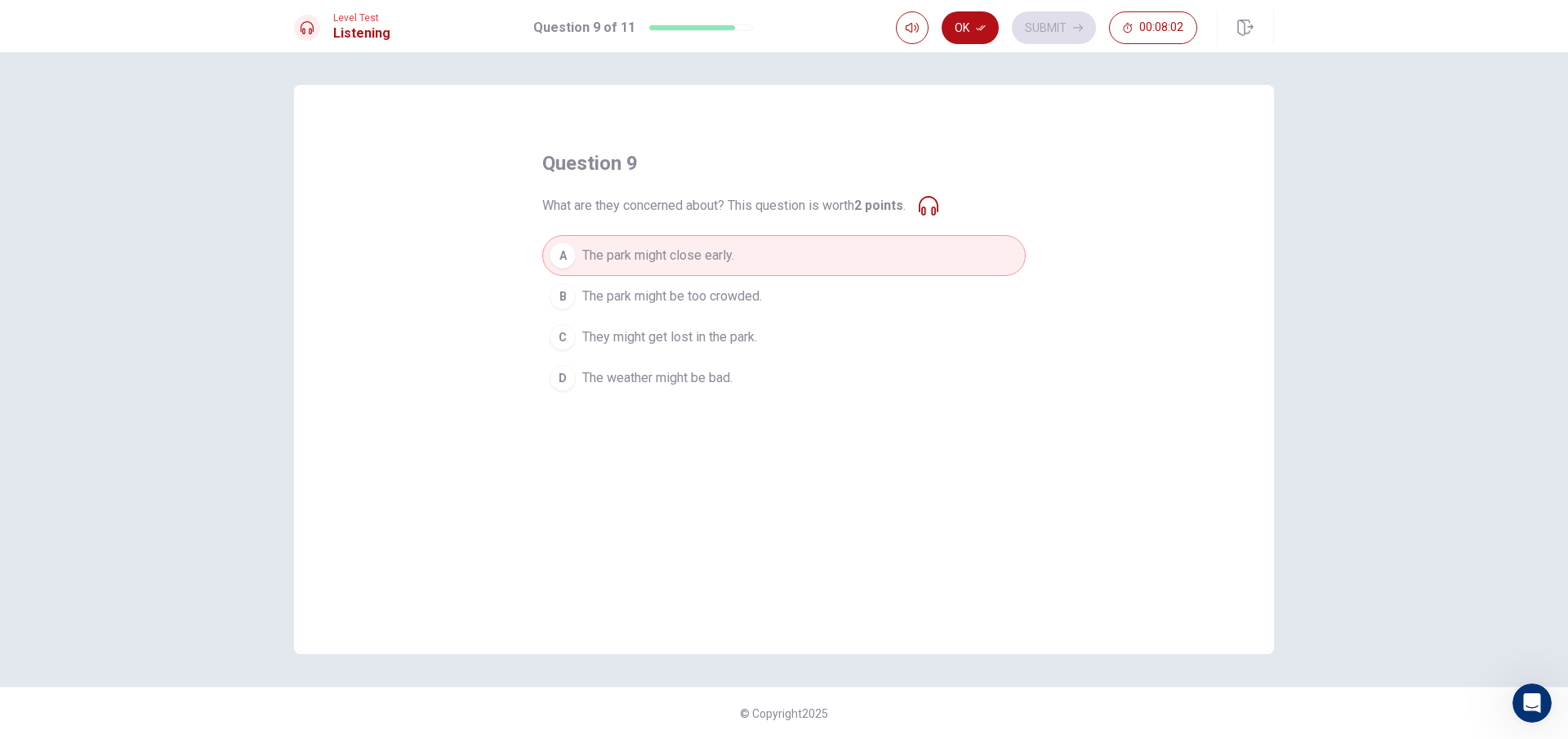
click at [772, 282] on button "B The park might be too crowded." at bounding box center [784, 296] width 483 height 40
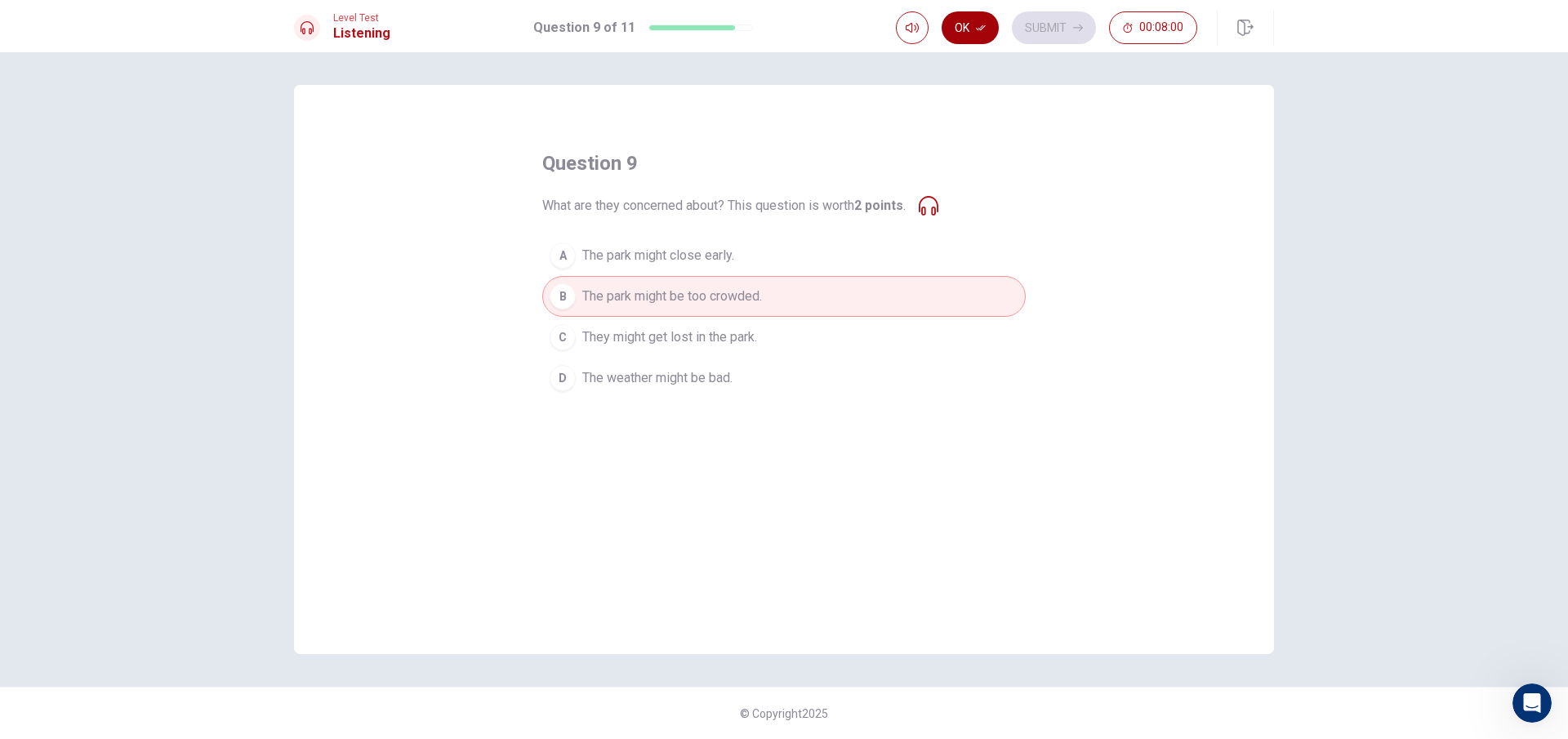
click at [979, 16] on button "Ok" at bounding box center [970, 27] width 57 height 33
click at [1040, 15] on button "Submit" at bounding box center [1054, 27] width 84 height 33
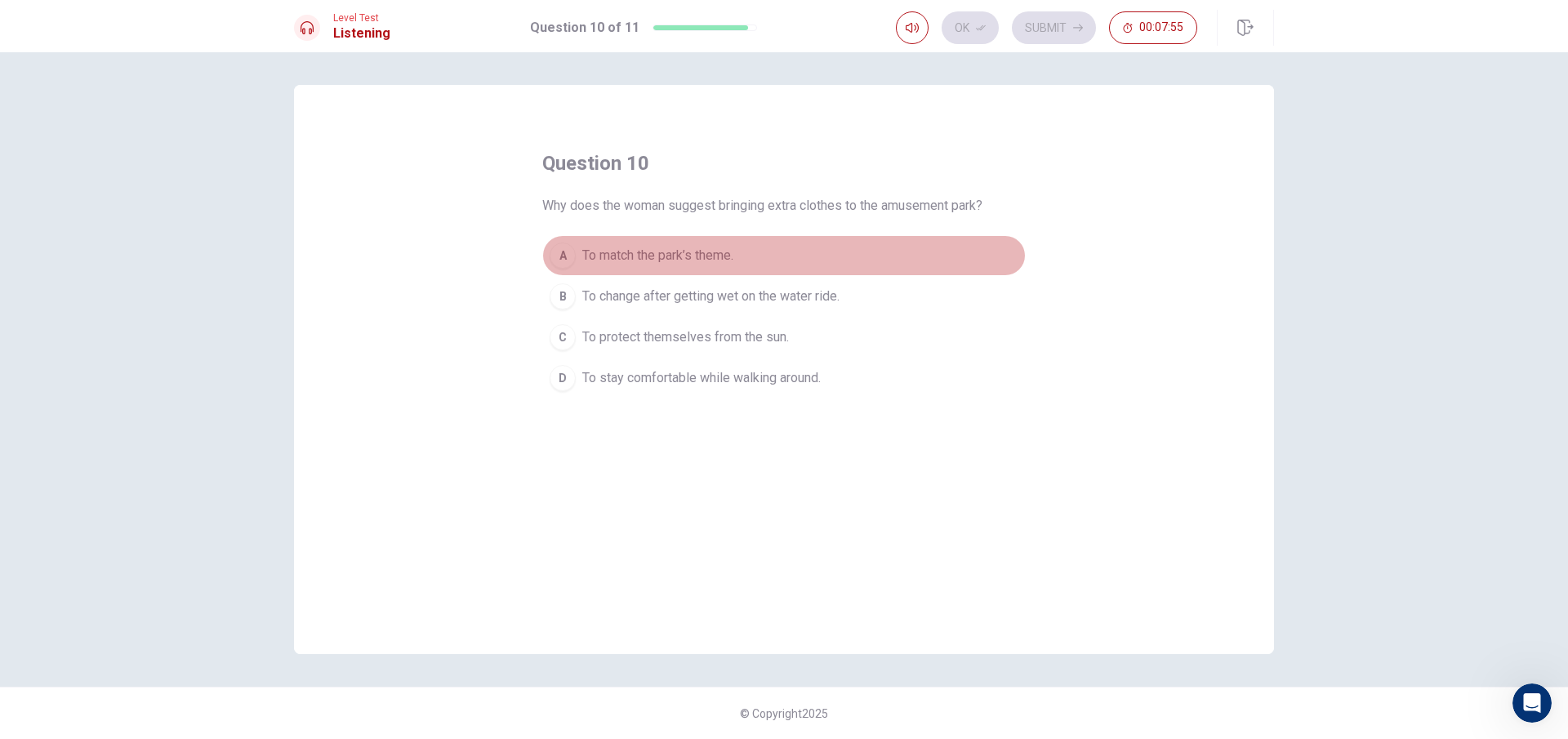
click at [728, 243] on button "A To match the park’s theme." at bounding box center [784, 255] width 483 height 40
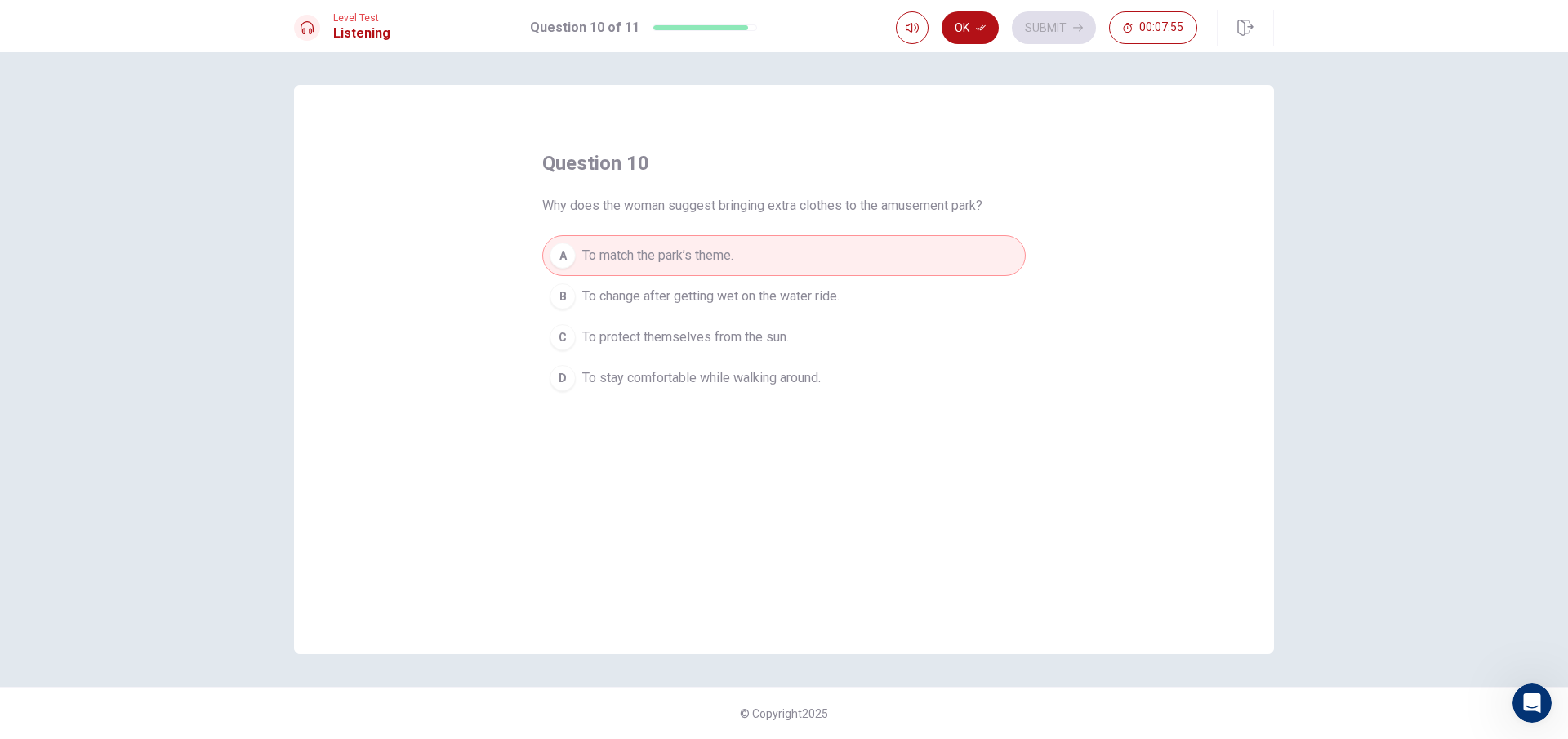
click at [722, 285] on button "B To change after getting wet on the water ride." at bounding box center [784, 296] width 483 height 40
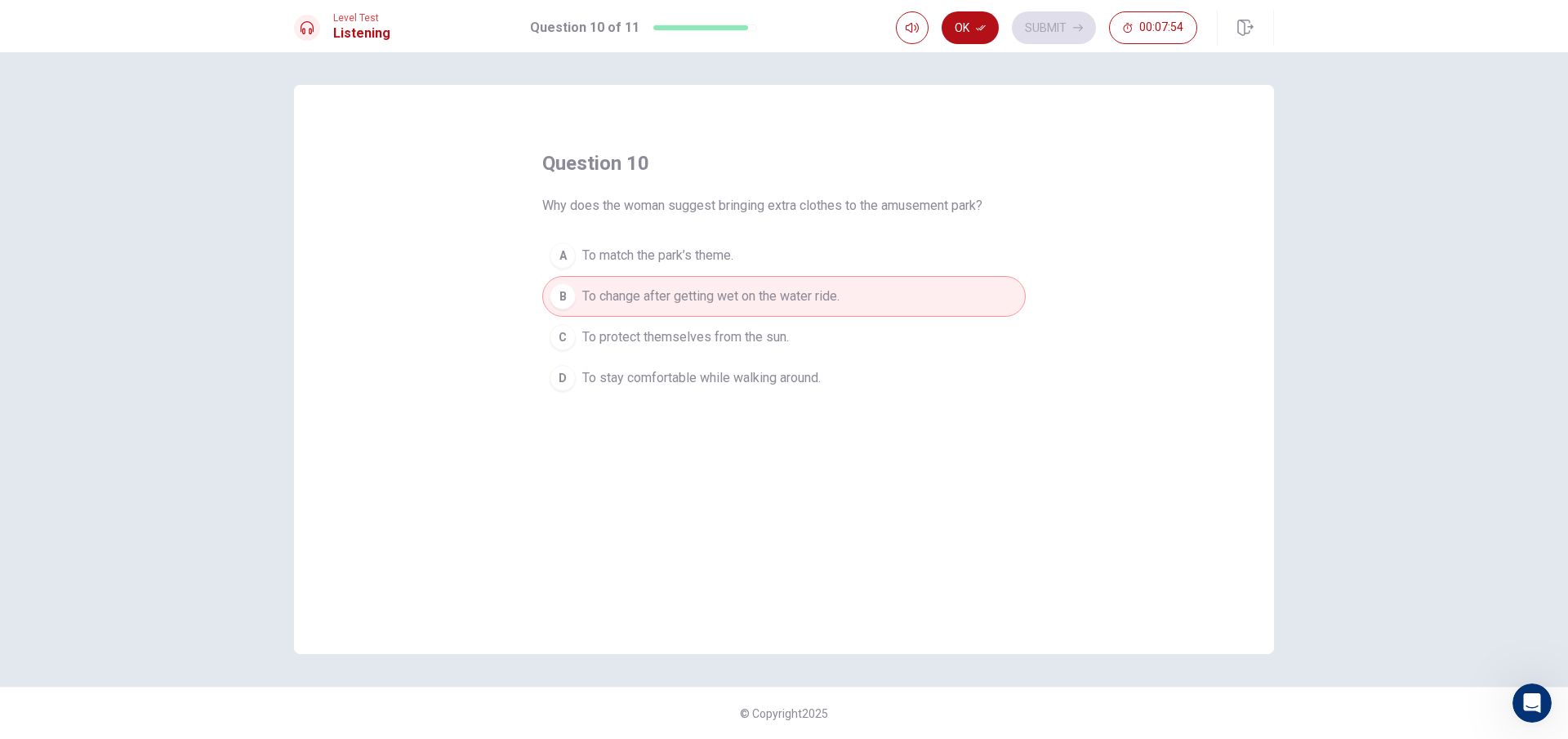
click at [725, 335] on span "To protect themselves from the sun." at bounding box center [685, 337] width 206 height 20
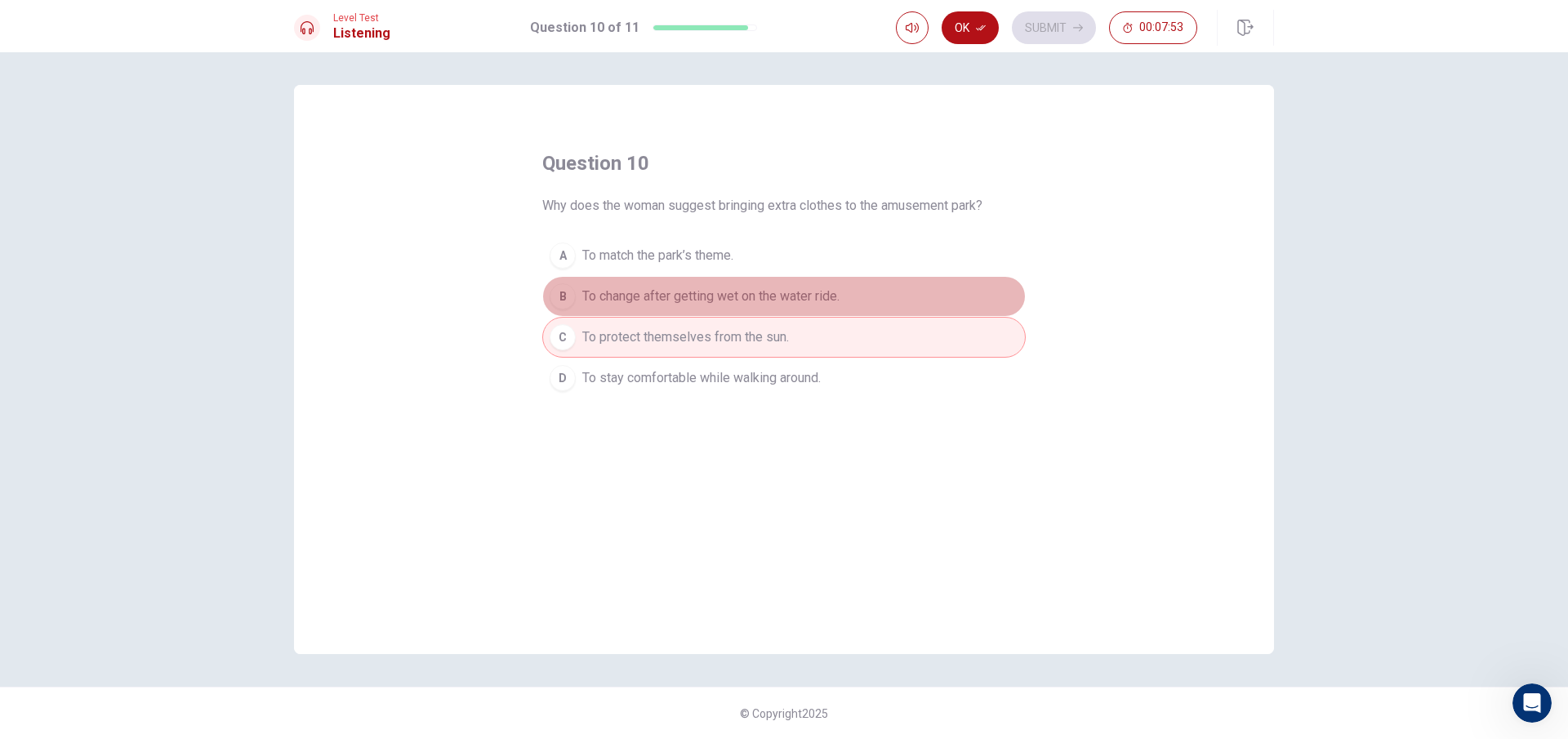
click at [754, 306] on button "B To change after getting wet on the water ride." at bounding box center [784, 296] width 483 height 40
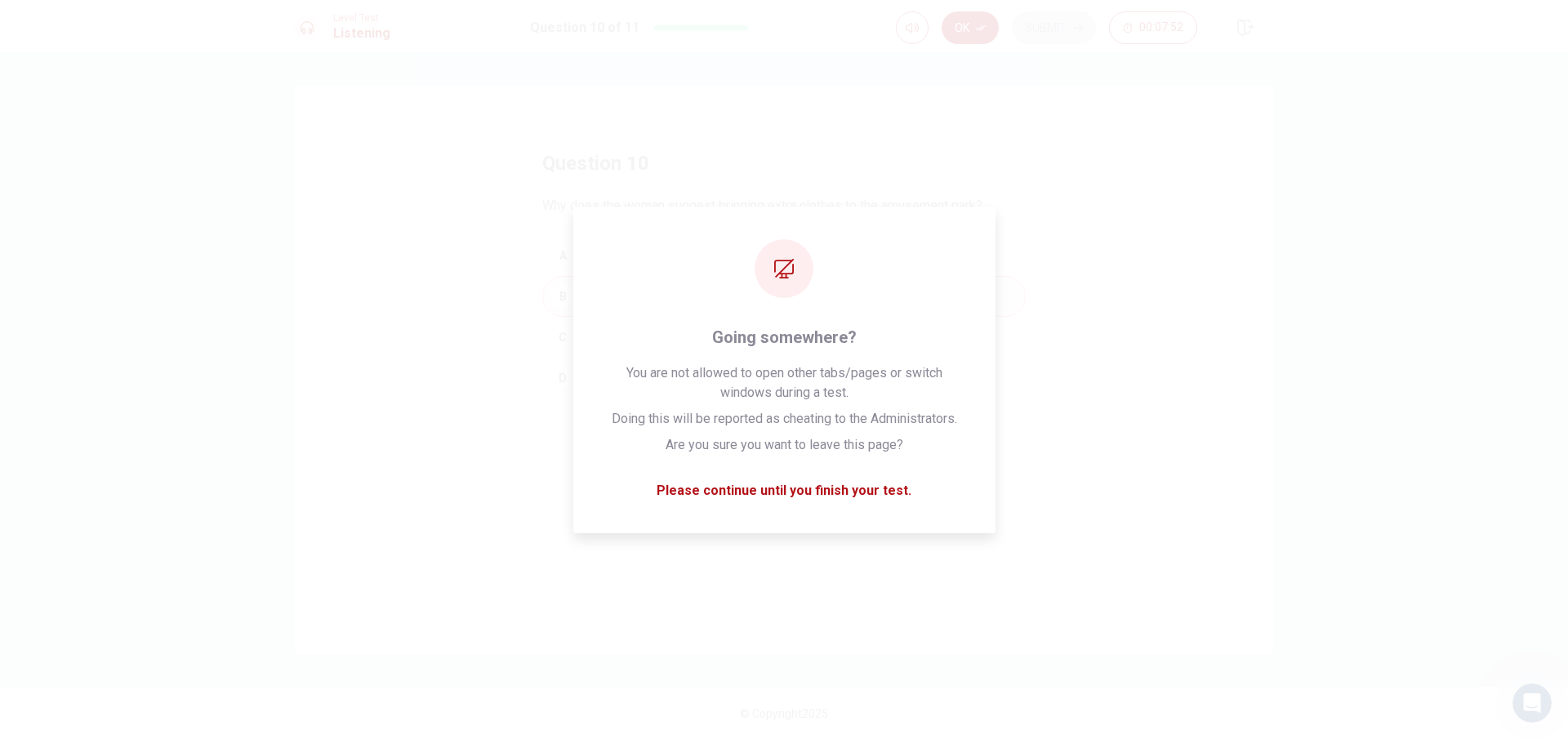
click at [969, 14] on button "Ok" at bounding box center [970, 27] width 57 height 33
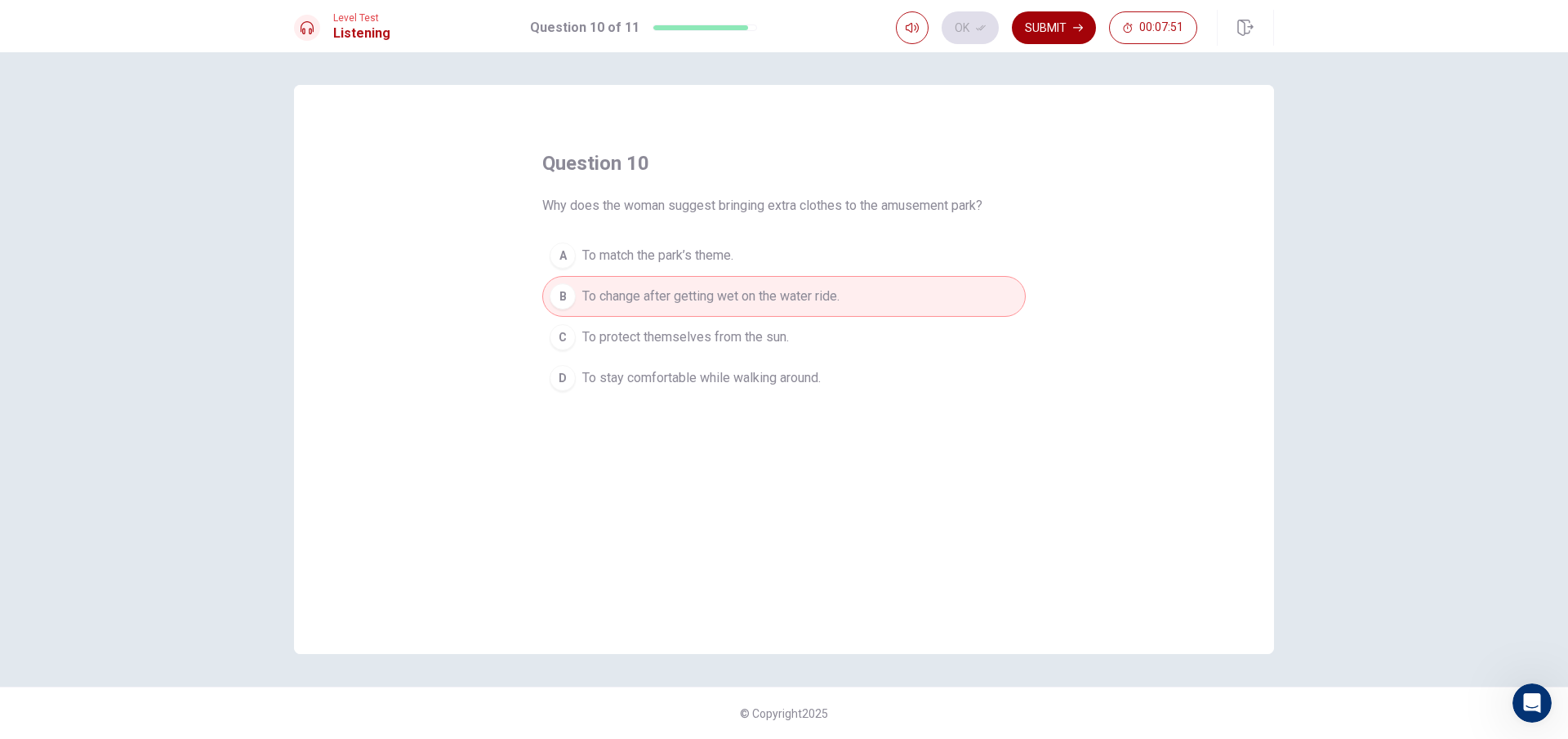
click at [1038, 24] on button "Submit" at bounding box center [1054, 27] width 84 height 33
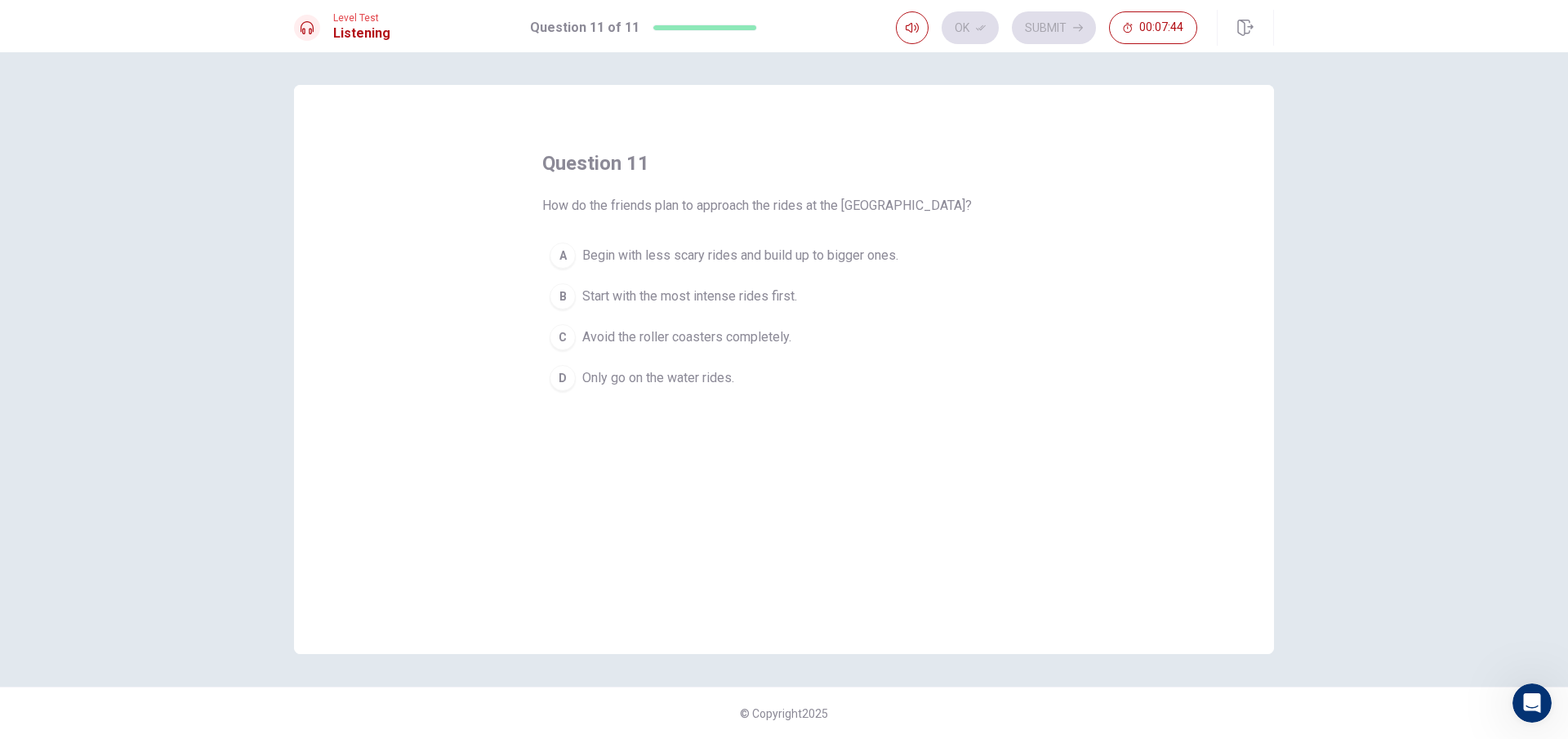
click at [864, 255] on span "Begin with less scary rides and build up to bigger ones." at bounding box center [740, 255] width 316 height 20
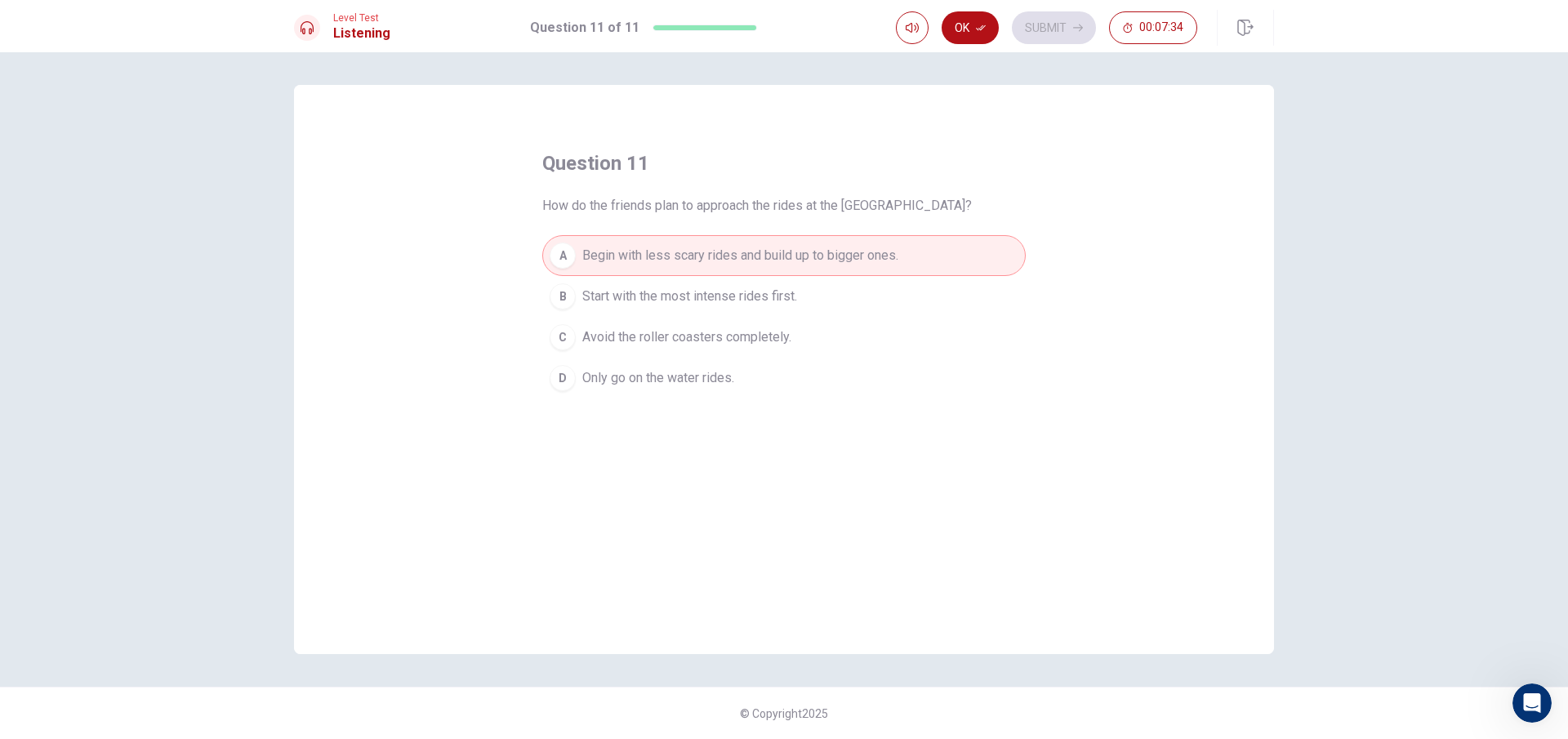
click at [649, 287] on button "B Start with the most intense rides first." at bounding box center [784, 296] width 483 height 40
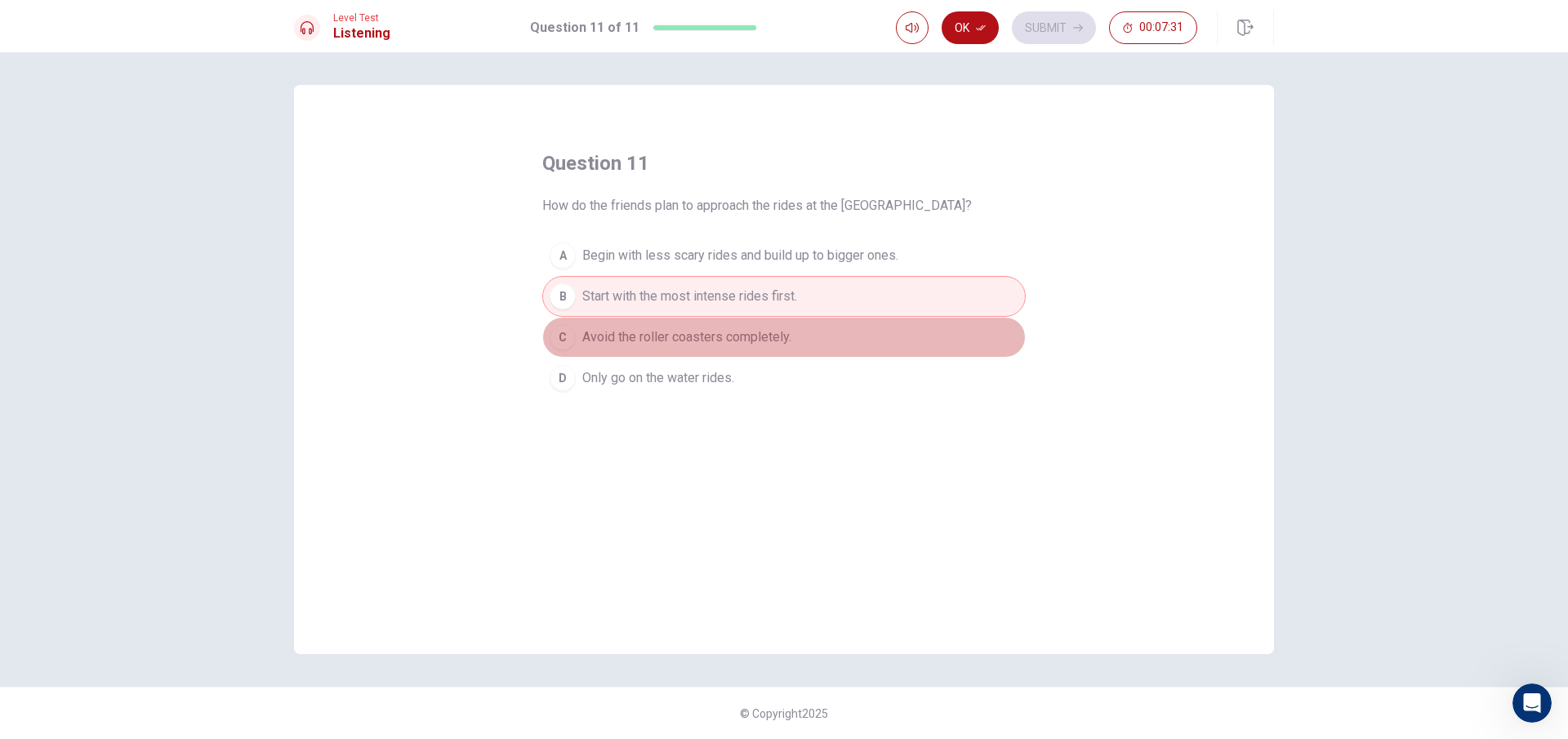
click at [852, 323] on button "C Avoid the roller coasters completely." at bounding box center [784, 337] width 483 height 40
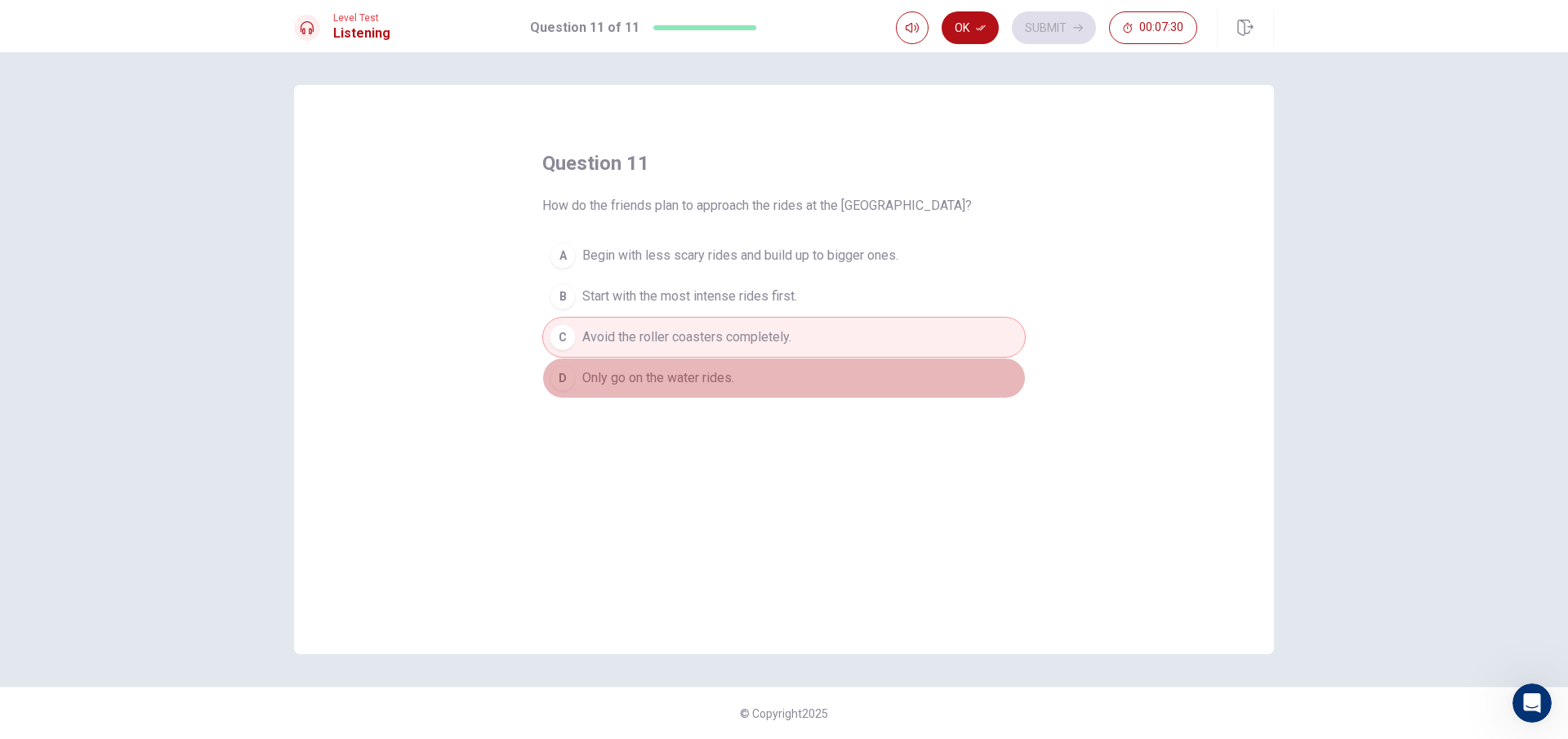
click at [816, 365] on button "D Only go on the water rides." at bounding box center [784, 378] width 483 height 40
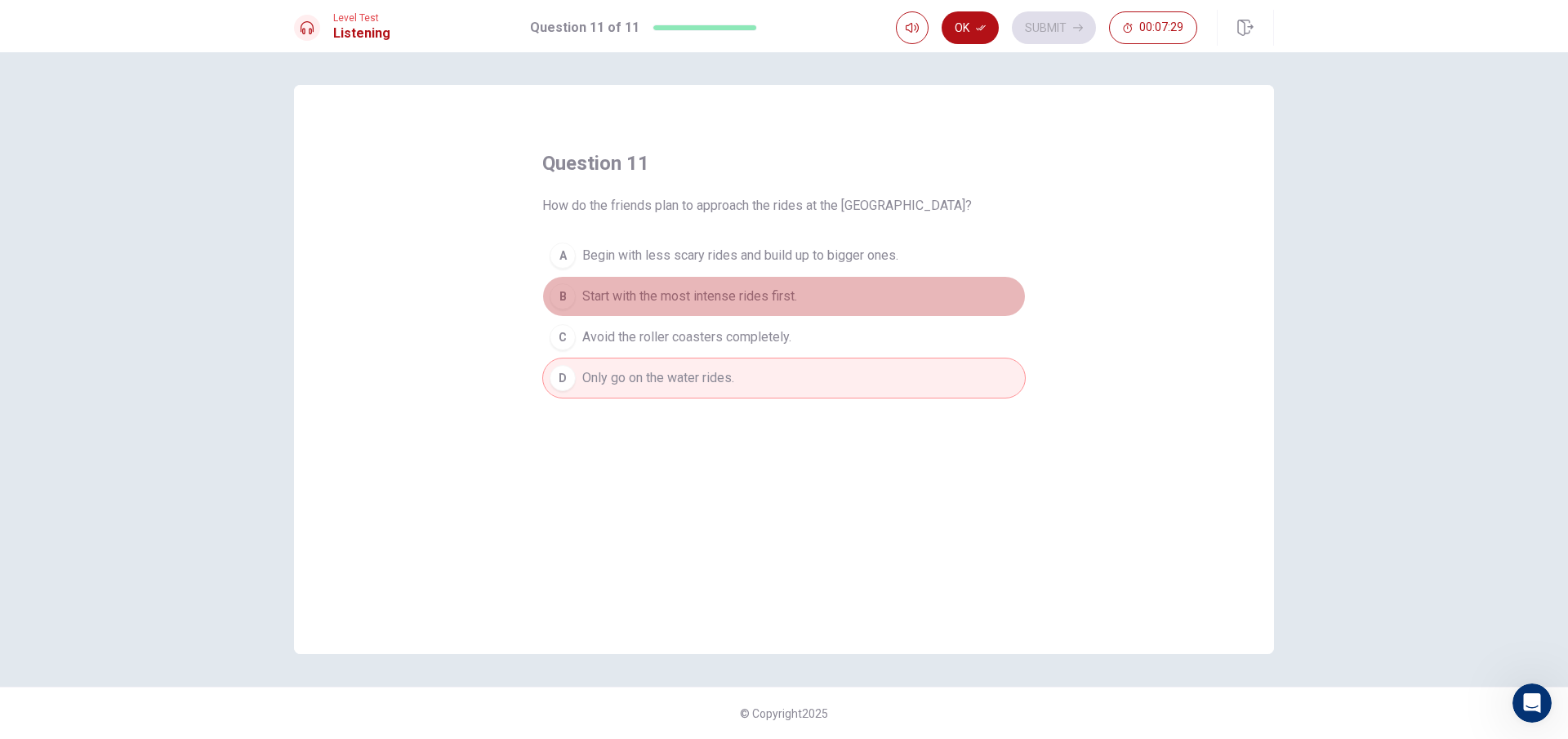
click at [831, 295] on button "B Start with the most intense rides first." at bounding box center [784, 296] width 483 height 40
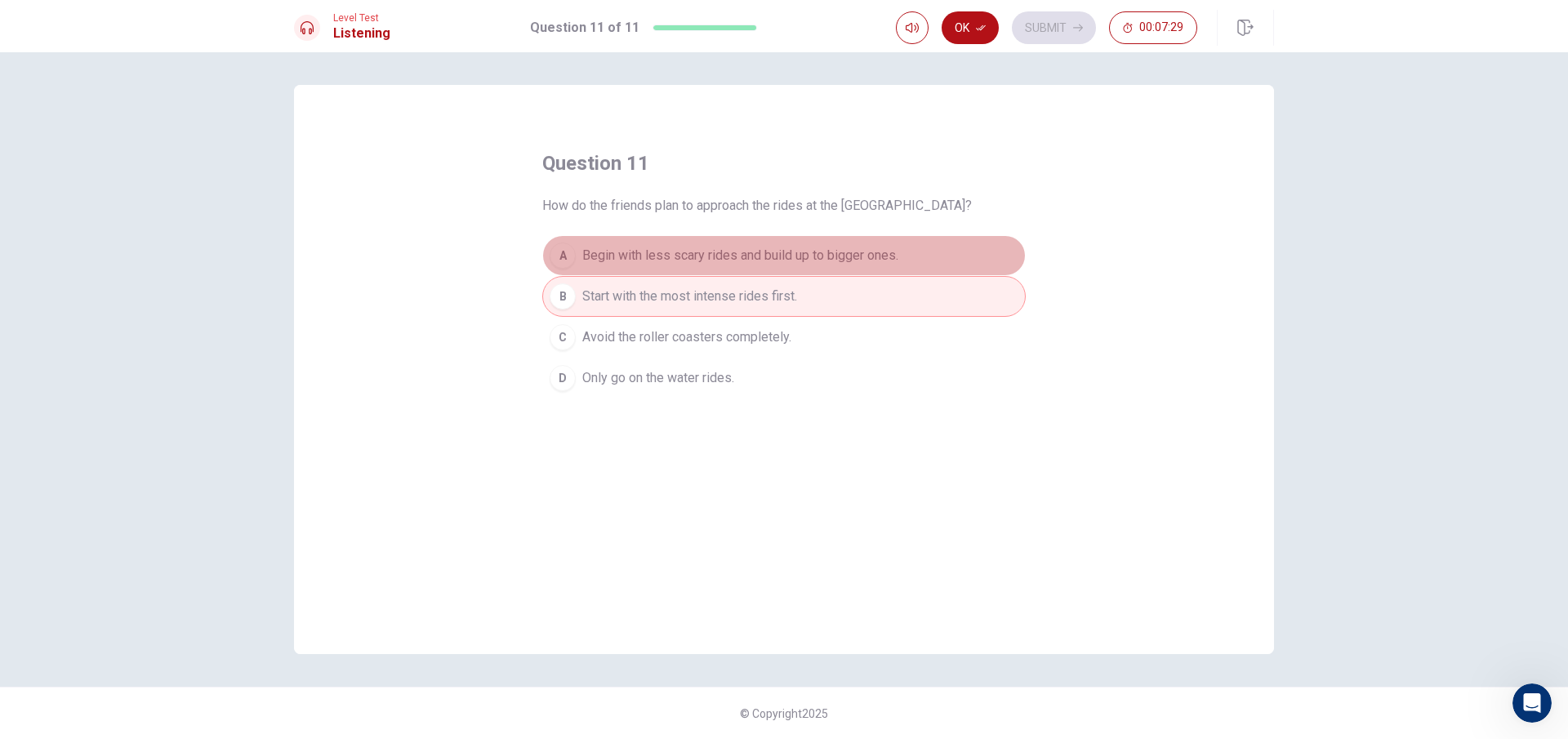
click at [832, 272] on button "A Begin with less scary rides and build up to bigger ones." at bounding box center [784, 255] width 483 height 40
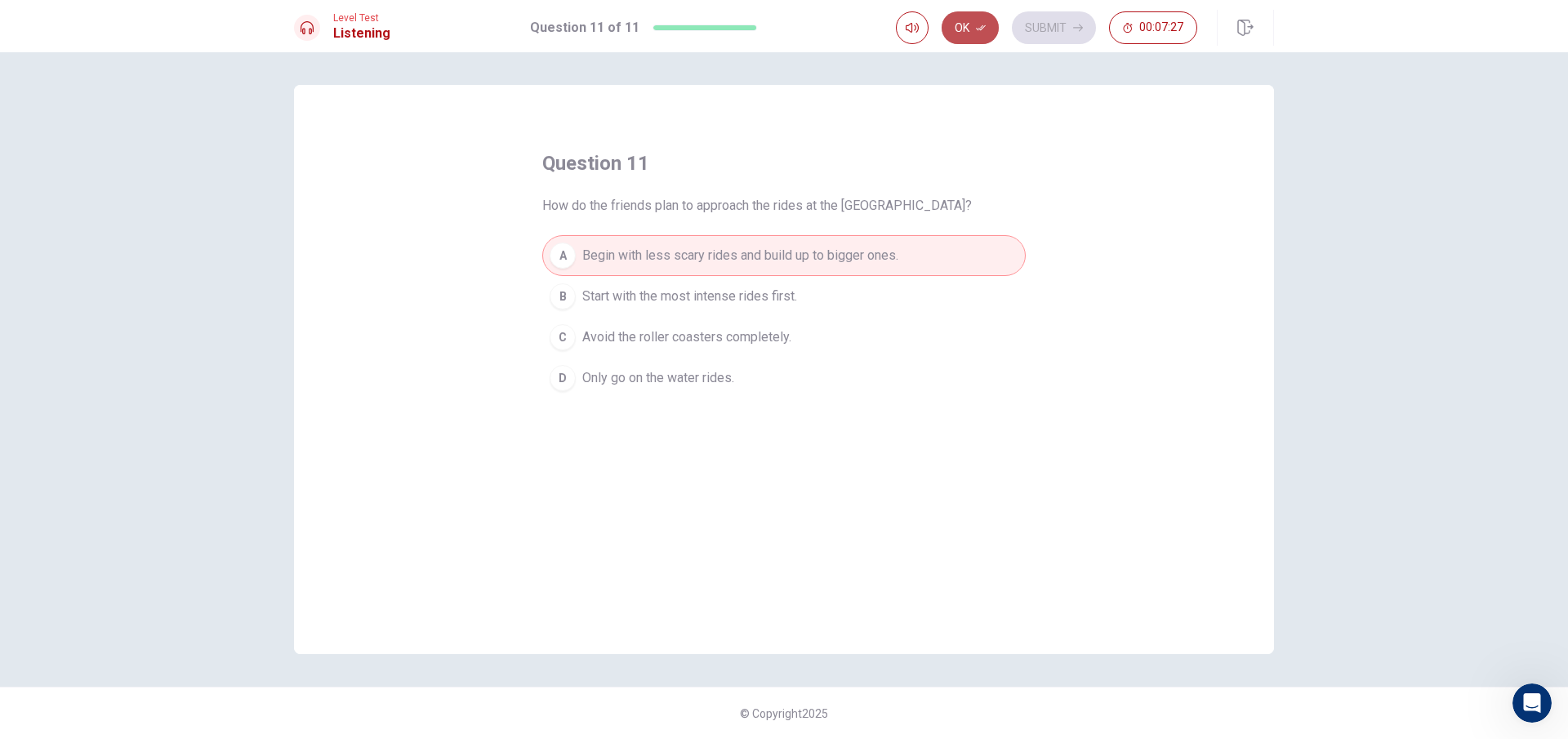
click at [972, 18] on button "Ok" at bounding box center [970, 27] width 57 height 33
drag, startPoint x: 1042, startPoint y: 27, endPoint x: 994, endPoint y: 40, distance: 49.7
click at [1041, 29] on button "Submit" at bounding box center [1054, 27] width 84 height 33
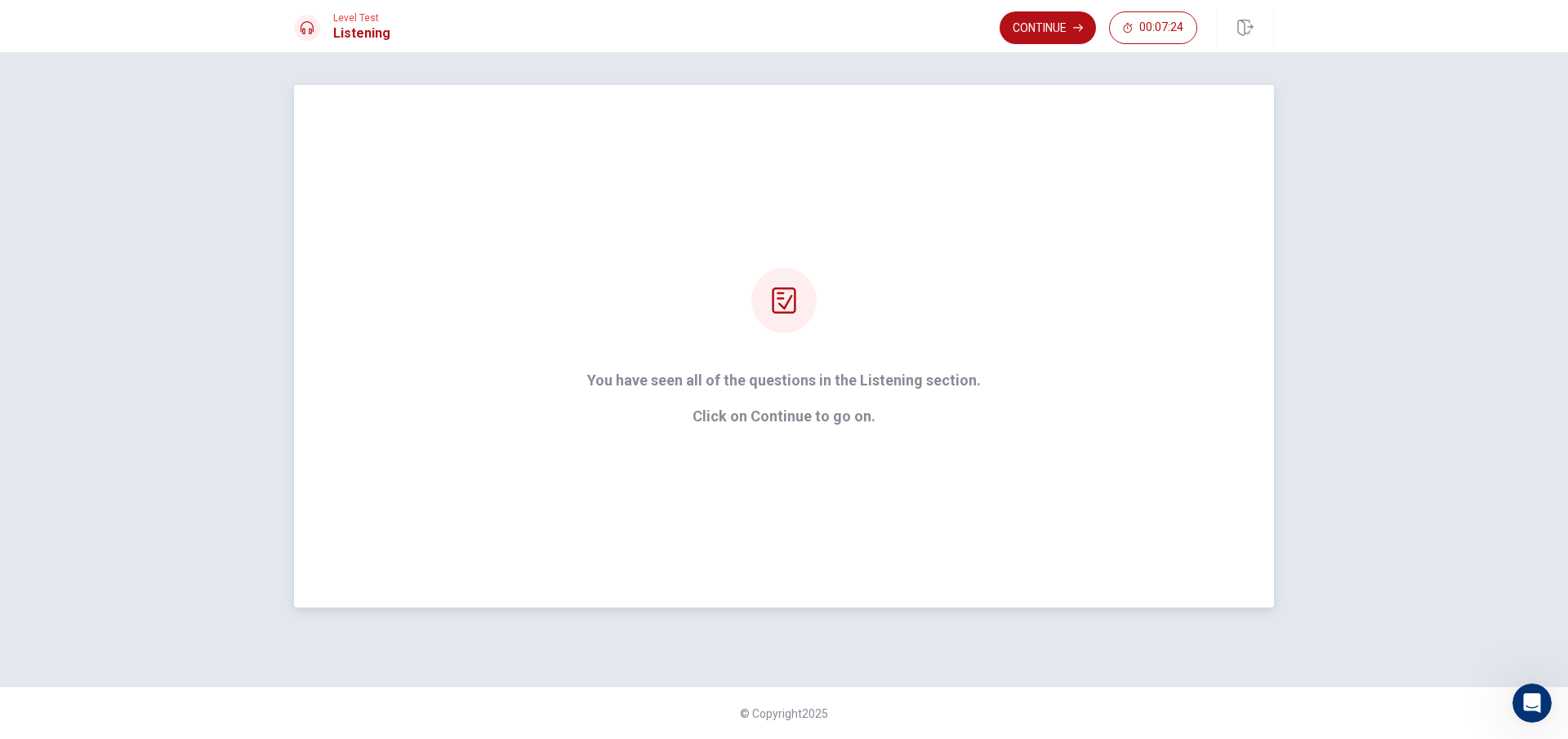
click at [772, 318] on div at bounding box center [784, 299] width 65 height 65
click at [794, 317] on div at bounding box center [784, 299] width 65 height 65
click at [1021, 30] on button "Continue" at bounding box center [1048, 27] width 96 height 33
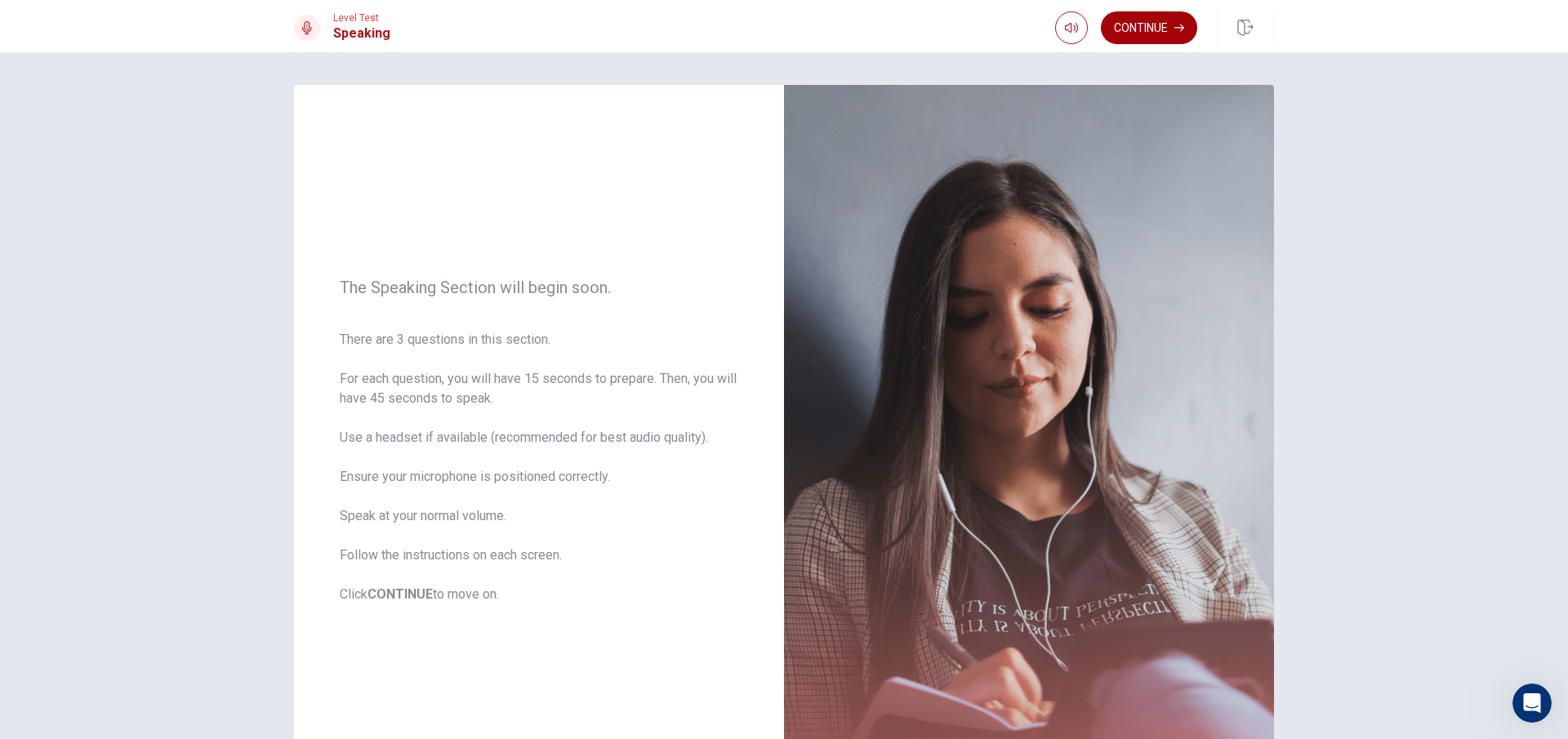
click at [1142, 22] on button "Continue" at bounding box center [1149, 27] width 96 height 33
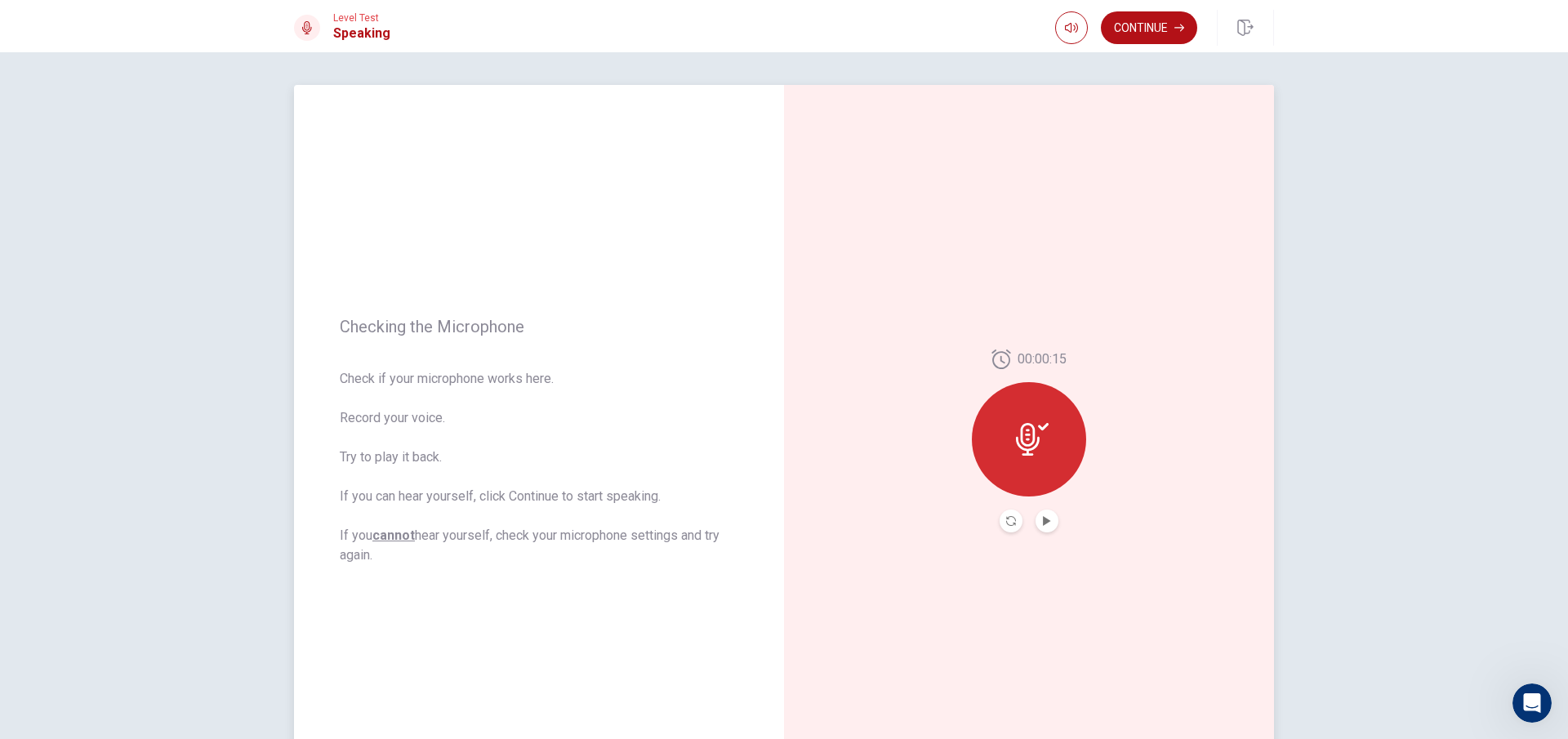
click at [1012, 490] on div at bounding box center [1028, 439] width 114 height 114
click at [1036, 520] on button "Play Audio" at bounding box center [1047, 521] width 23 height 23
click at [1185, 15] on button "Continue" at bounding box center [1149, 27] width 96 height 33
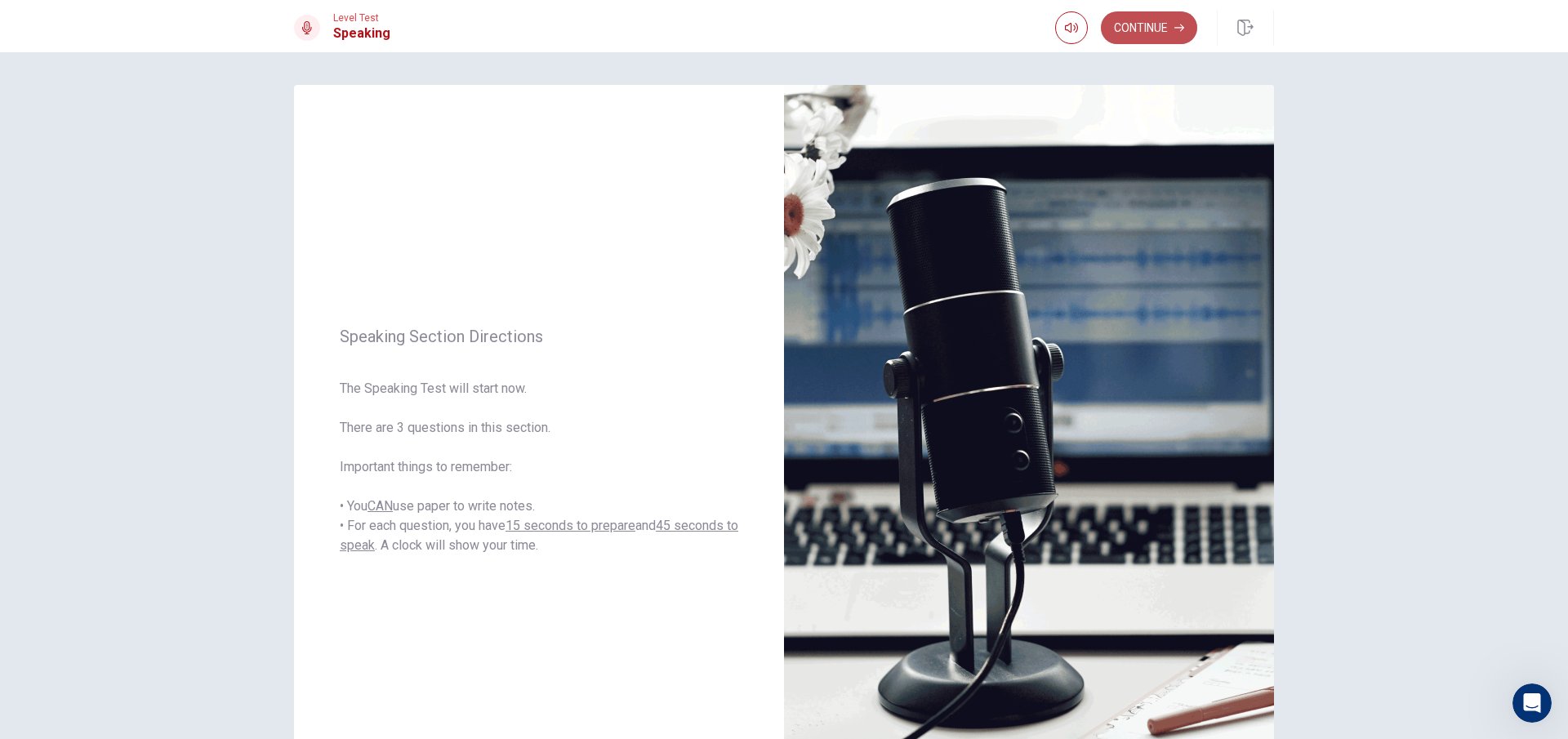
click at [1148, 11] on button "Continue" at bounding box center [1149, 27] width 96 height 33
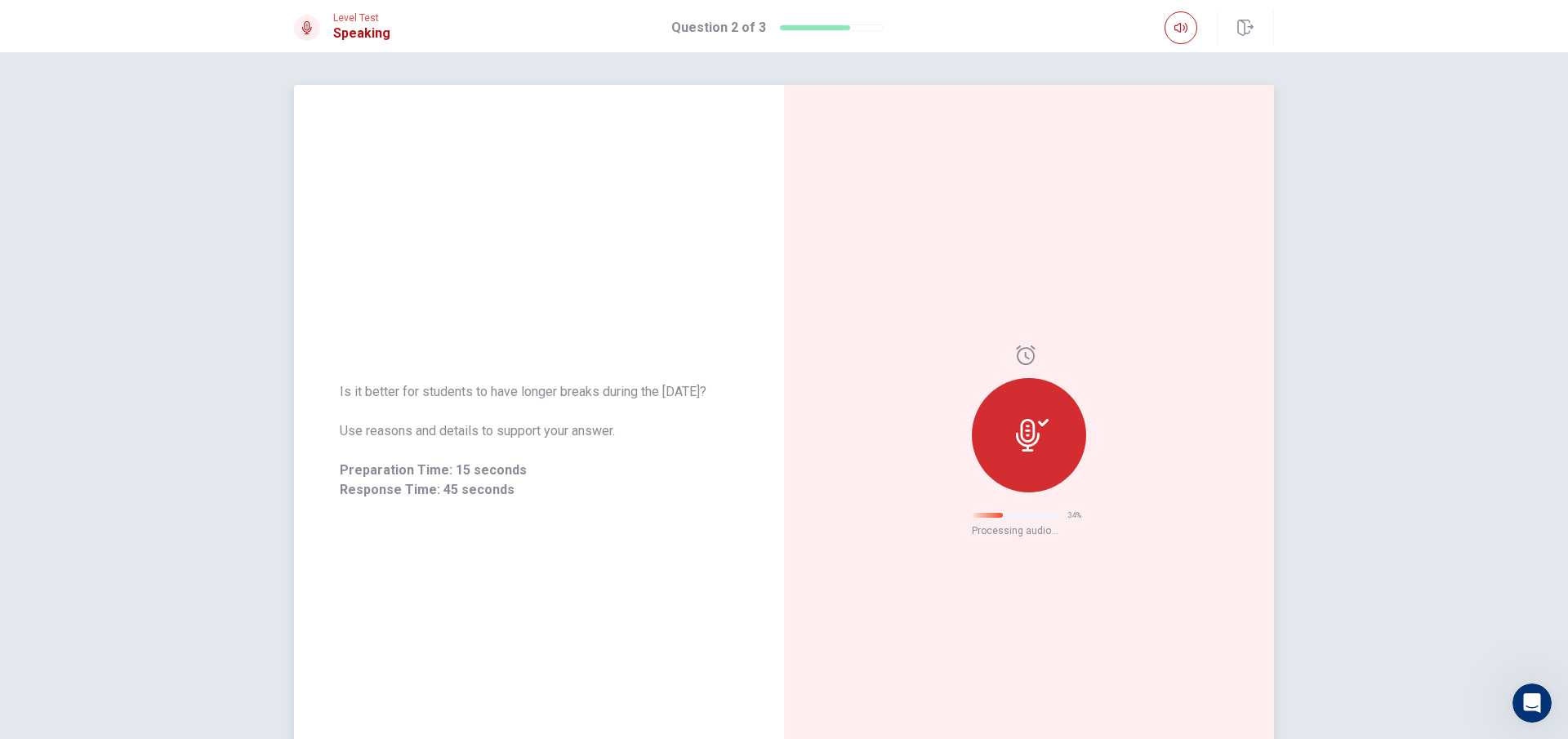
click at [1037, 462] on div at bounding box center [1028, 435] width 114 height 114
drag, startPoint x: 1018, startPoint y: 347, endPoint x: 998, endPoint y: 405, distance: 61.4
click at [998, 405] on div at bounding box center [1028, 426] width 114 height 160
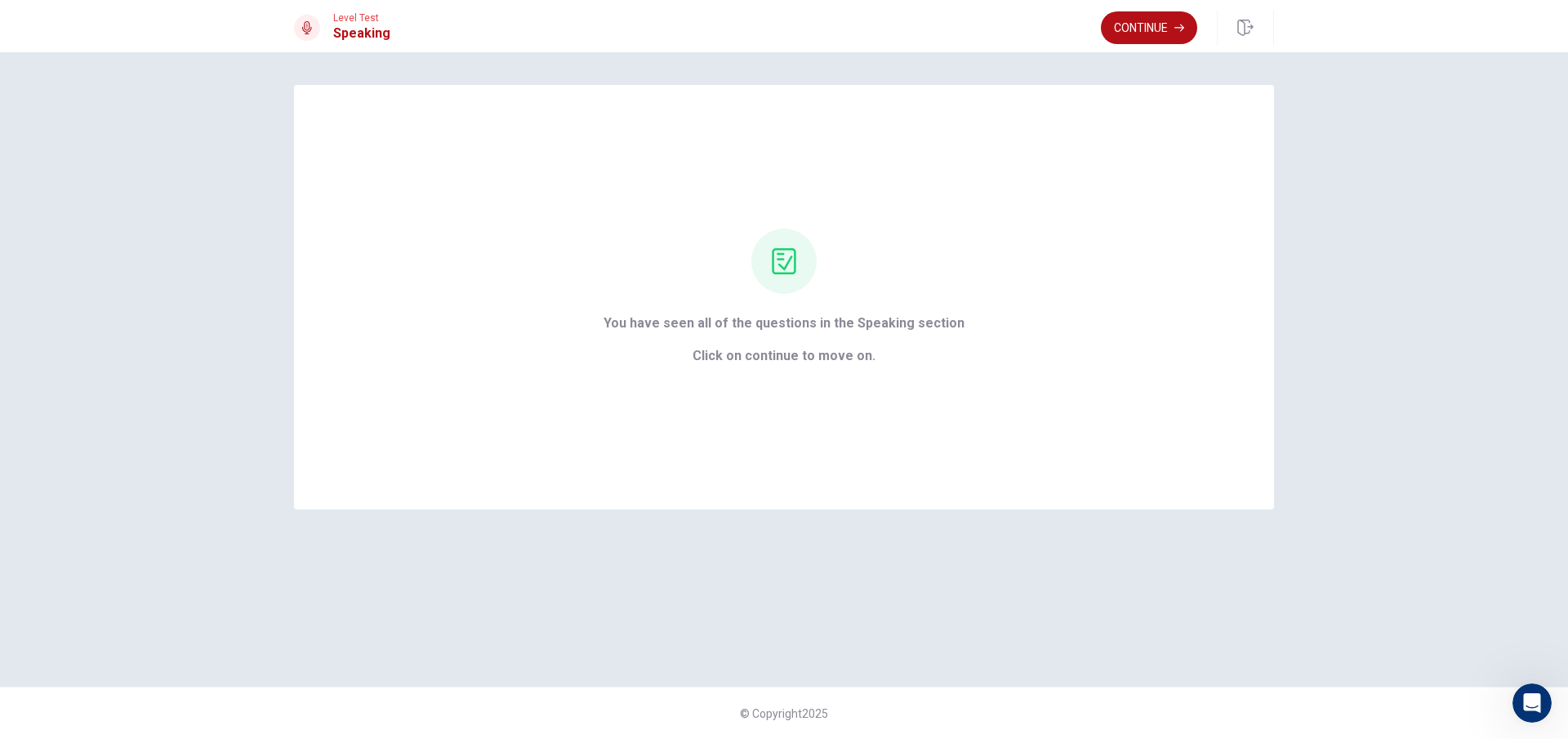
click at [1133, 45] on div "Continue" at bounding box center [1188, 27] width 173 height 36
click at [1145, 39] on button "Continue" at bounding box center [1149, 27] width 96 height 33
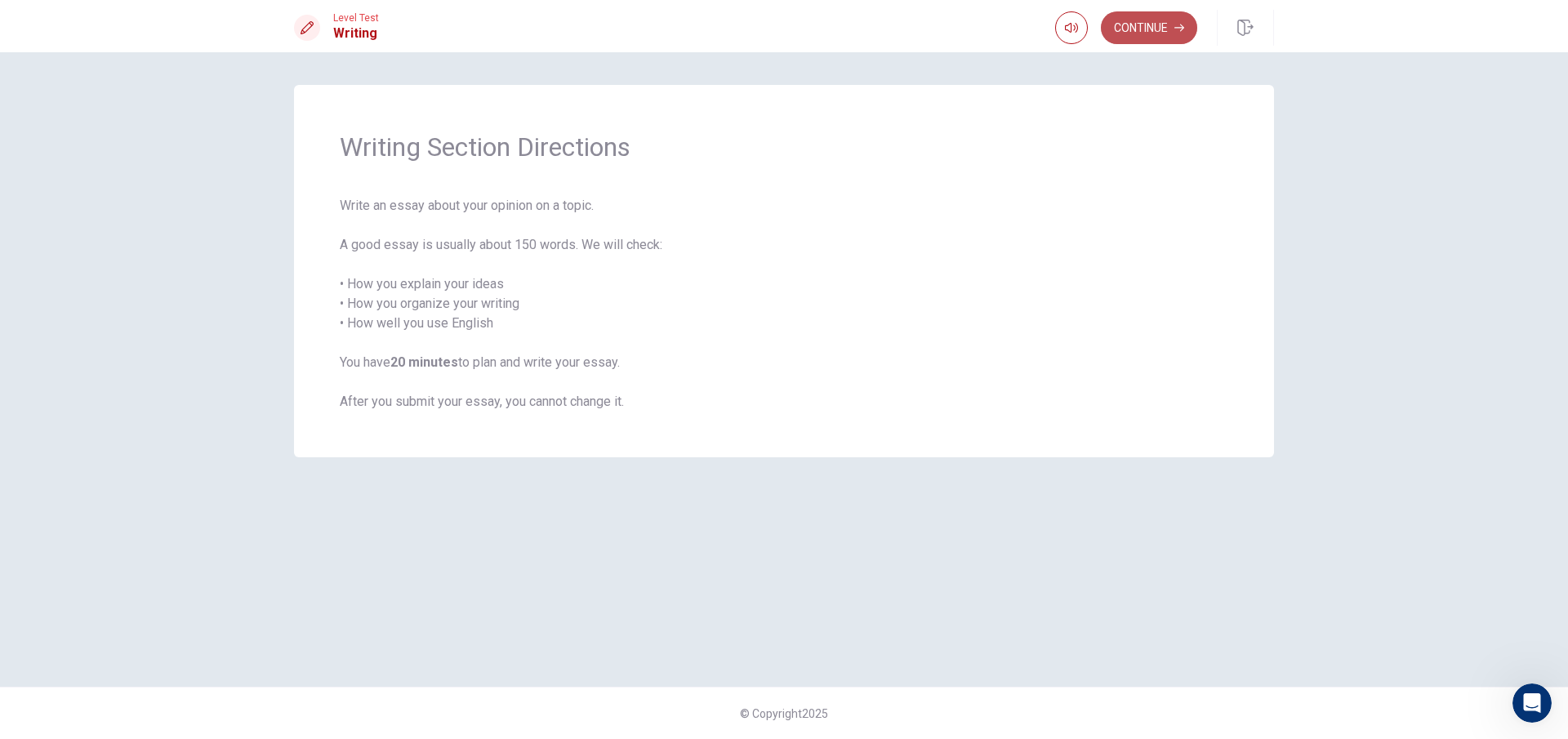
click at [1122, 32] on button "Continue" at bounding box center [1149, 27] width 96 height 33
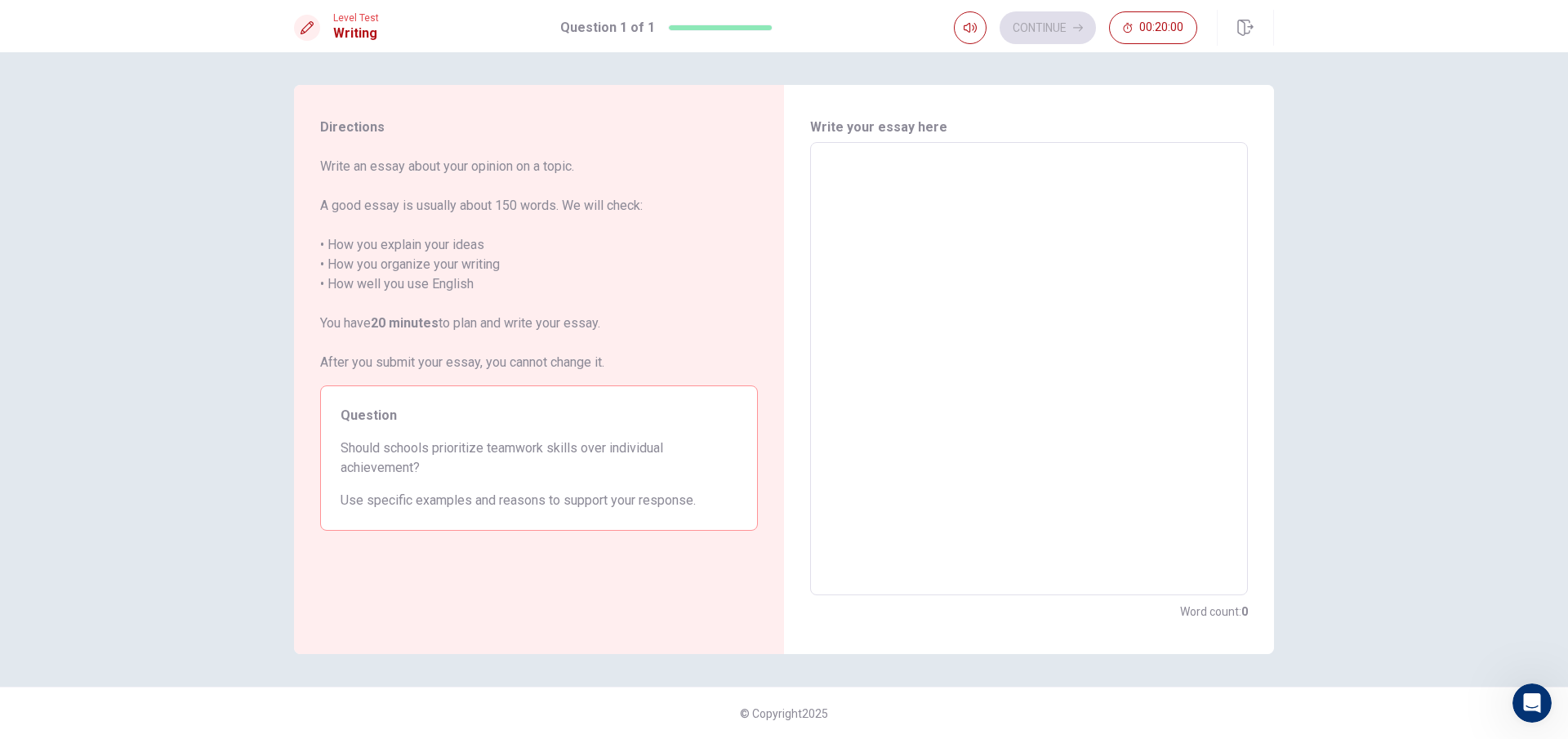
click at [1020, 155] on div "x ​" at bounding box center [1028, 368] width 438 height 453
type textarea "i"
type textarea "x"
type textarea "i"
type textarea "x"
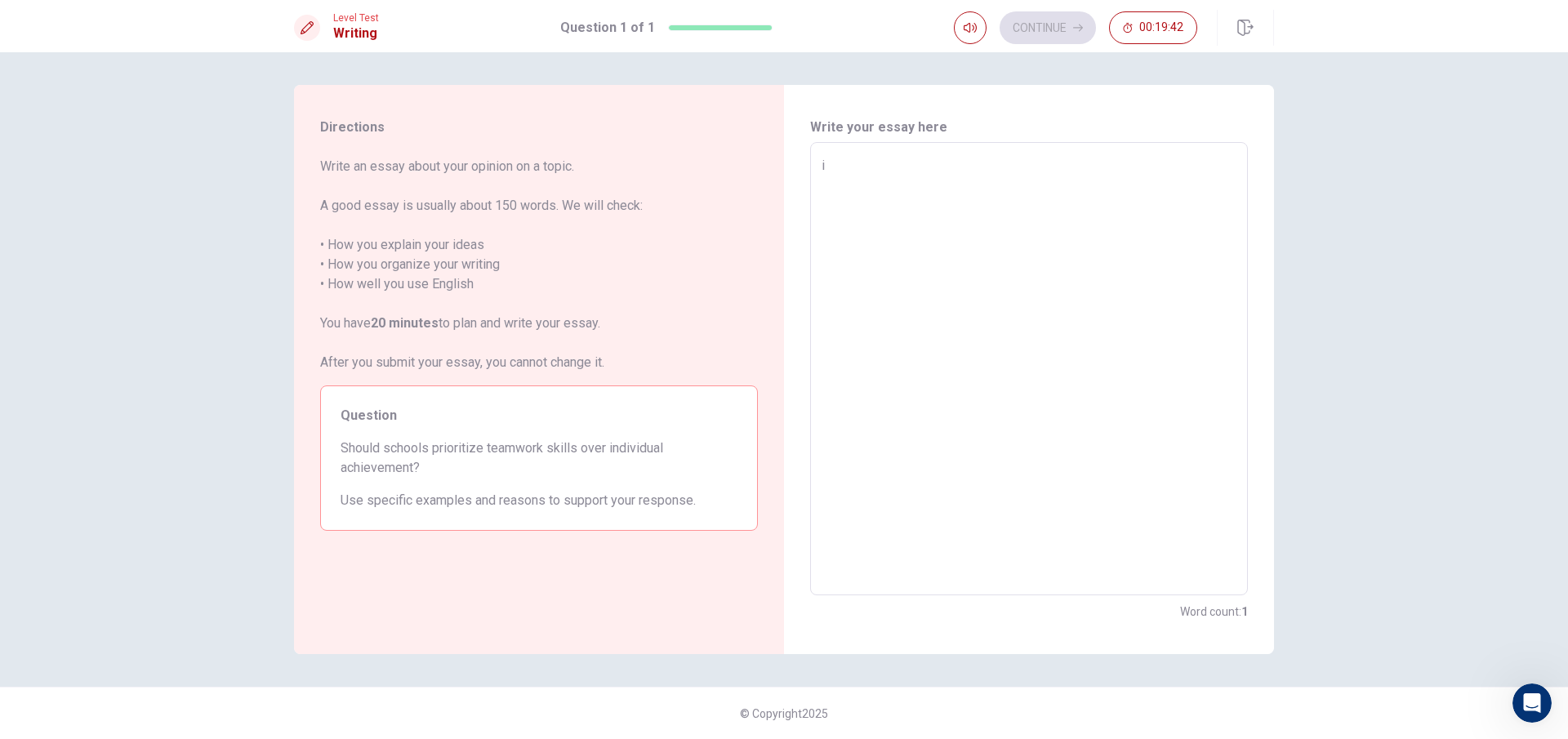
type textarea "i"
type textarea "x"
type textarea "I"
type textarea "x"
type textarea "I"
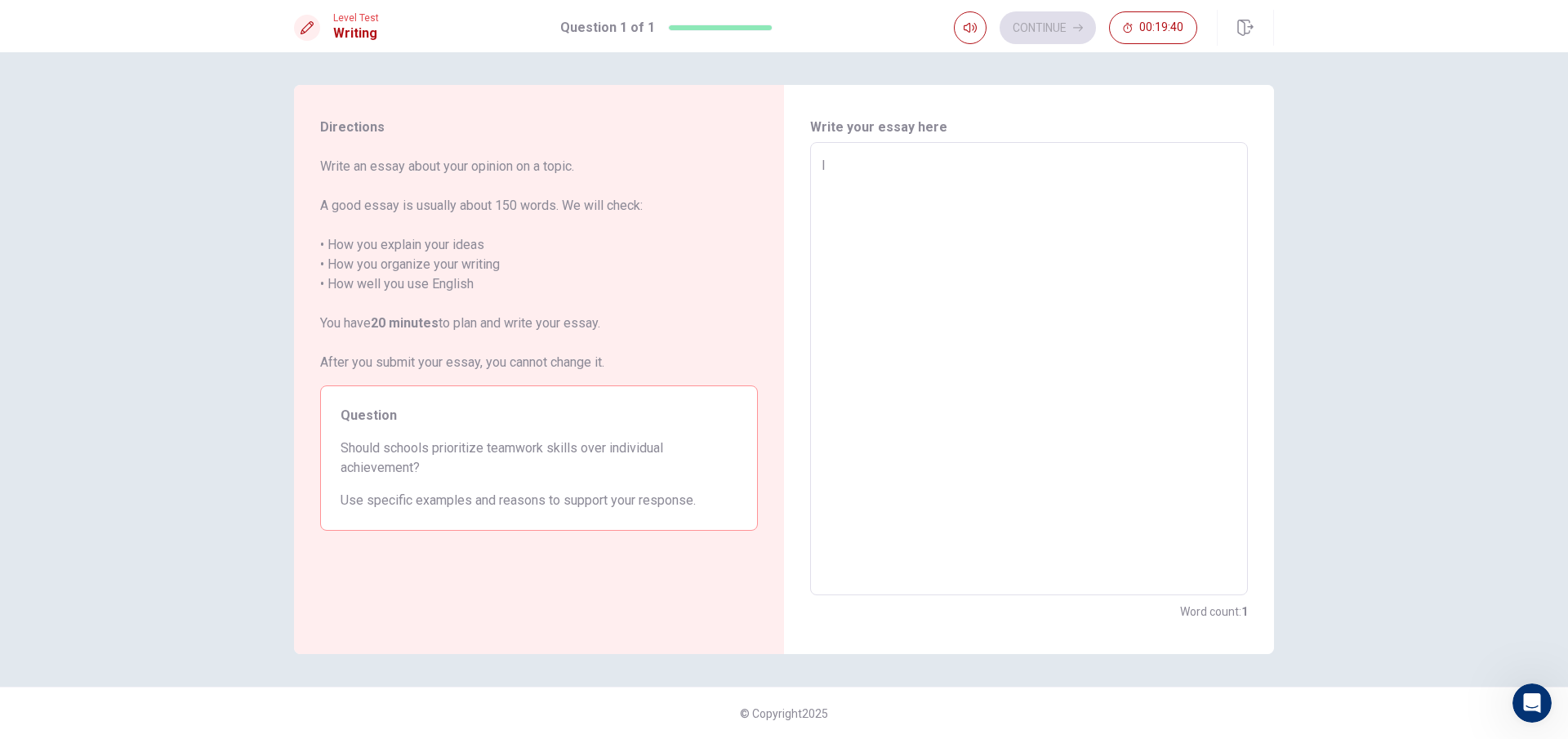
type textarea "x"
type textarea "I t"
type textarea "x"
type textarea "I th"
type textarea "x"
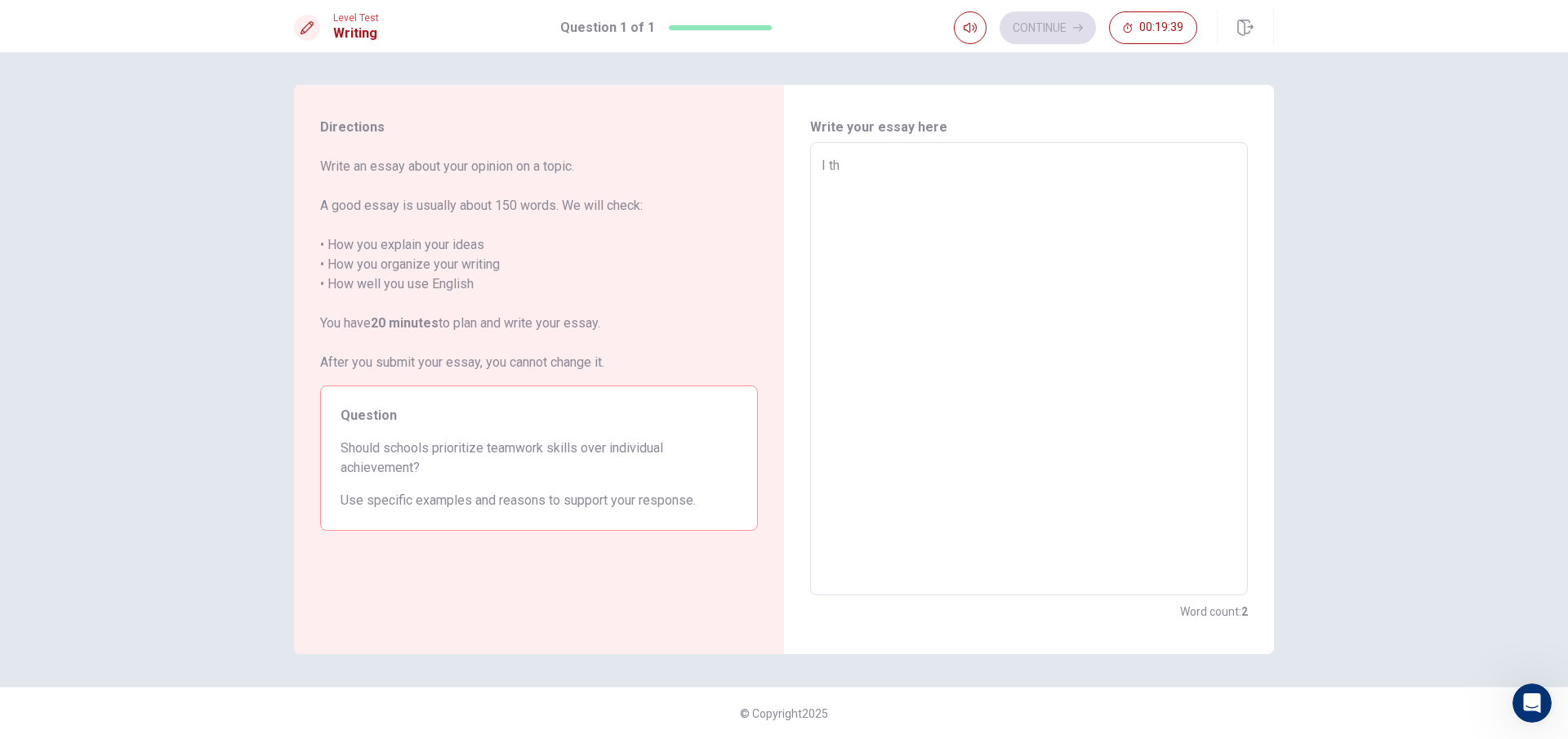
type textarea "I thi"
type textarea "x"
type textarea "I thin"
type textarea "x"
type textarea "I think"
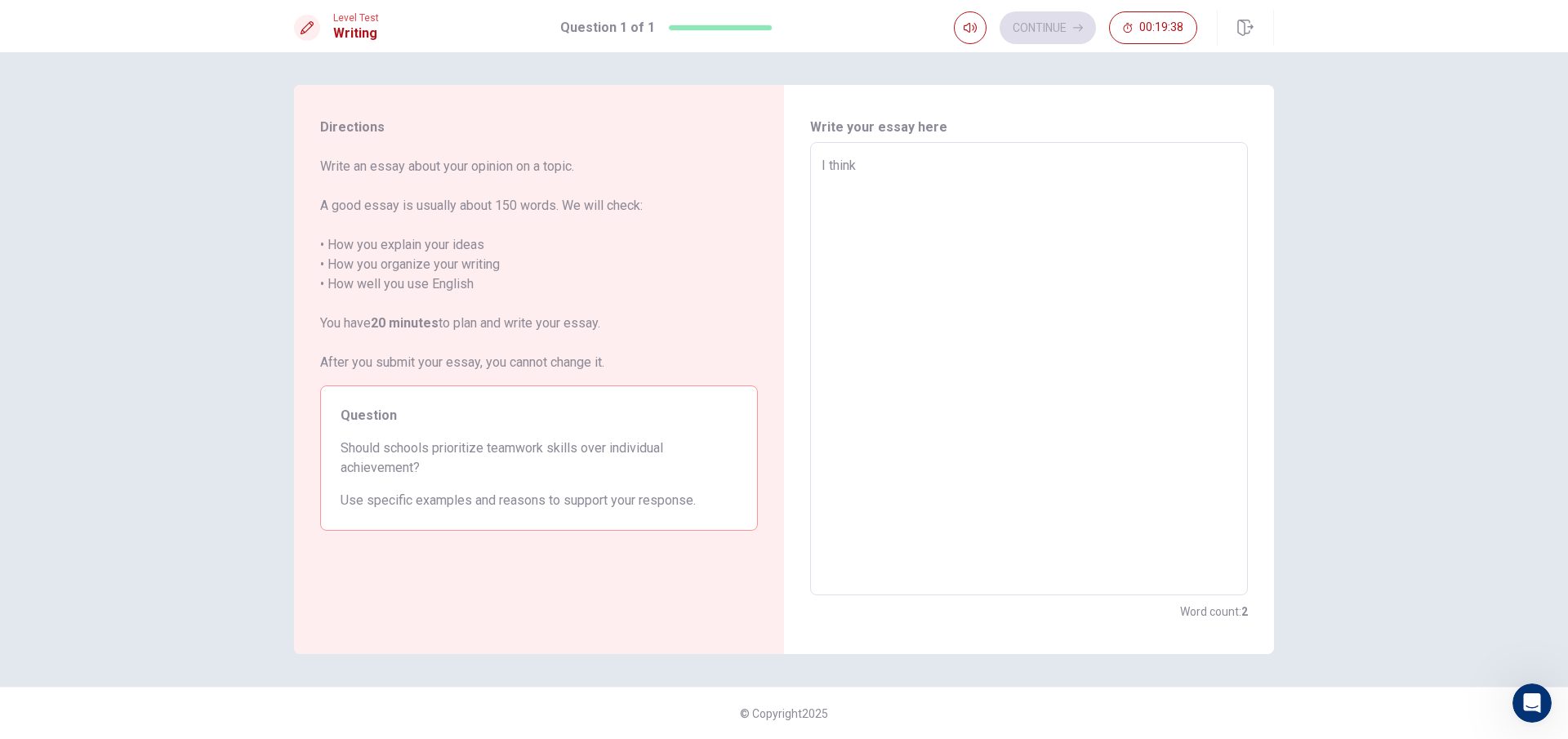
type textarea "x"
type textarea "I think"
type textarea "x"
type textarea "I think t"
type textarea "x"
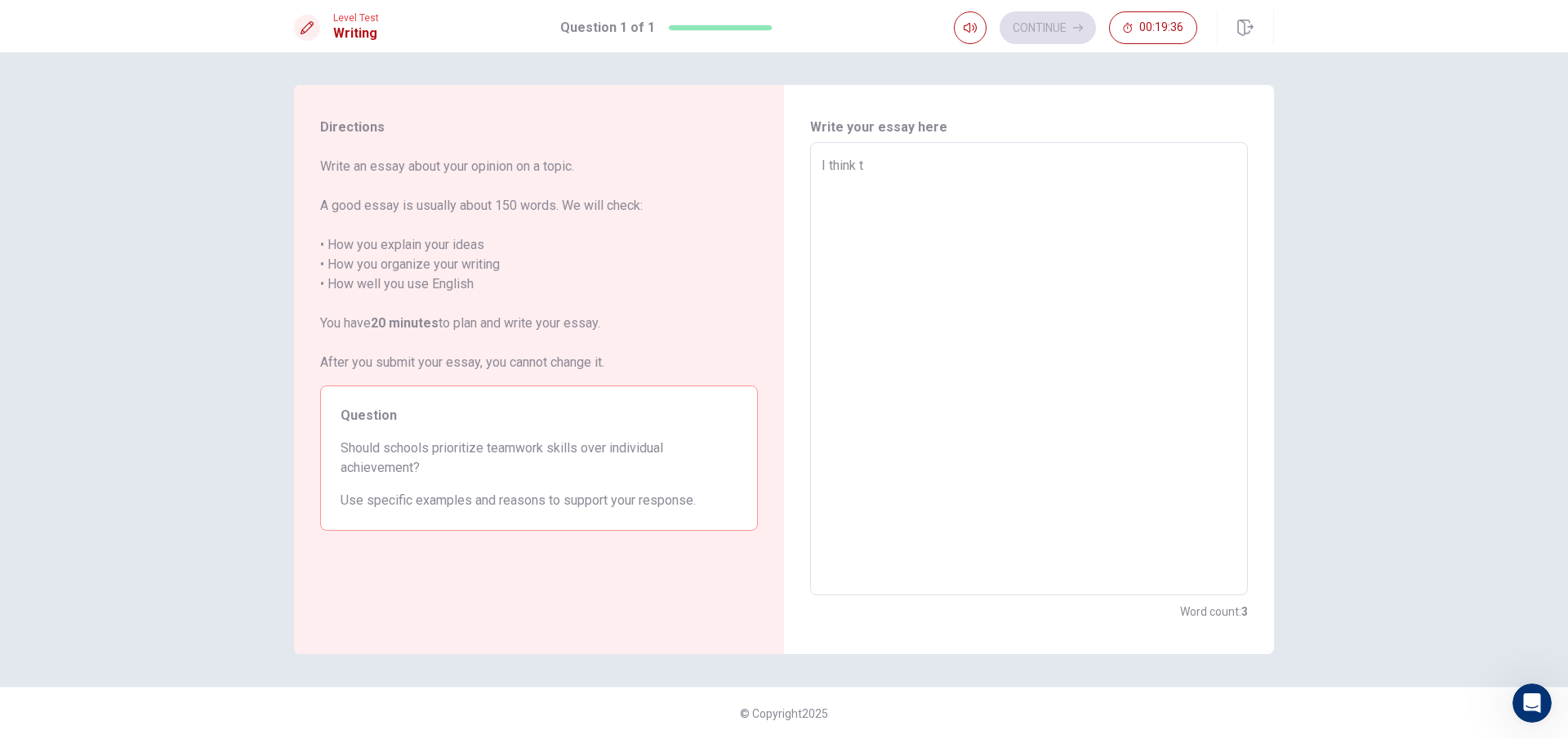
type textarea "I think th"
type textarea "x"
type textarea "I think tha"
type textarea "x"
type textarea "I think that"
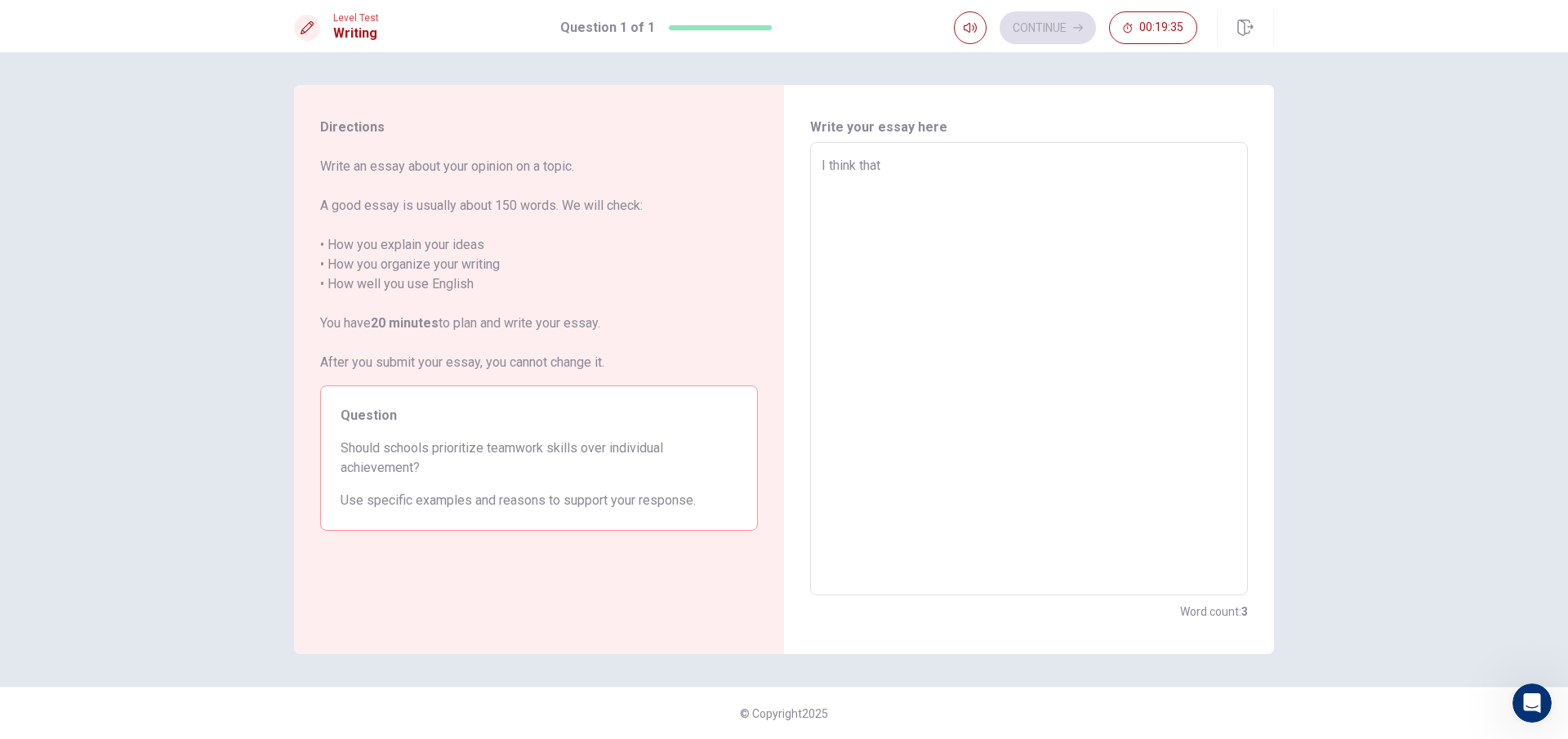
type textarea "x"
type textarea "I think that"
type textarea "x"
type textarea "I think that m"
type textarea "x"
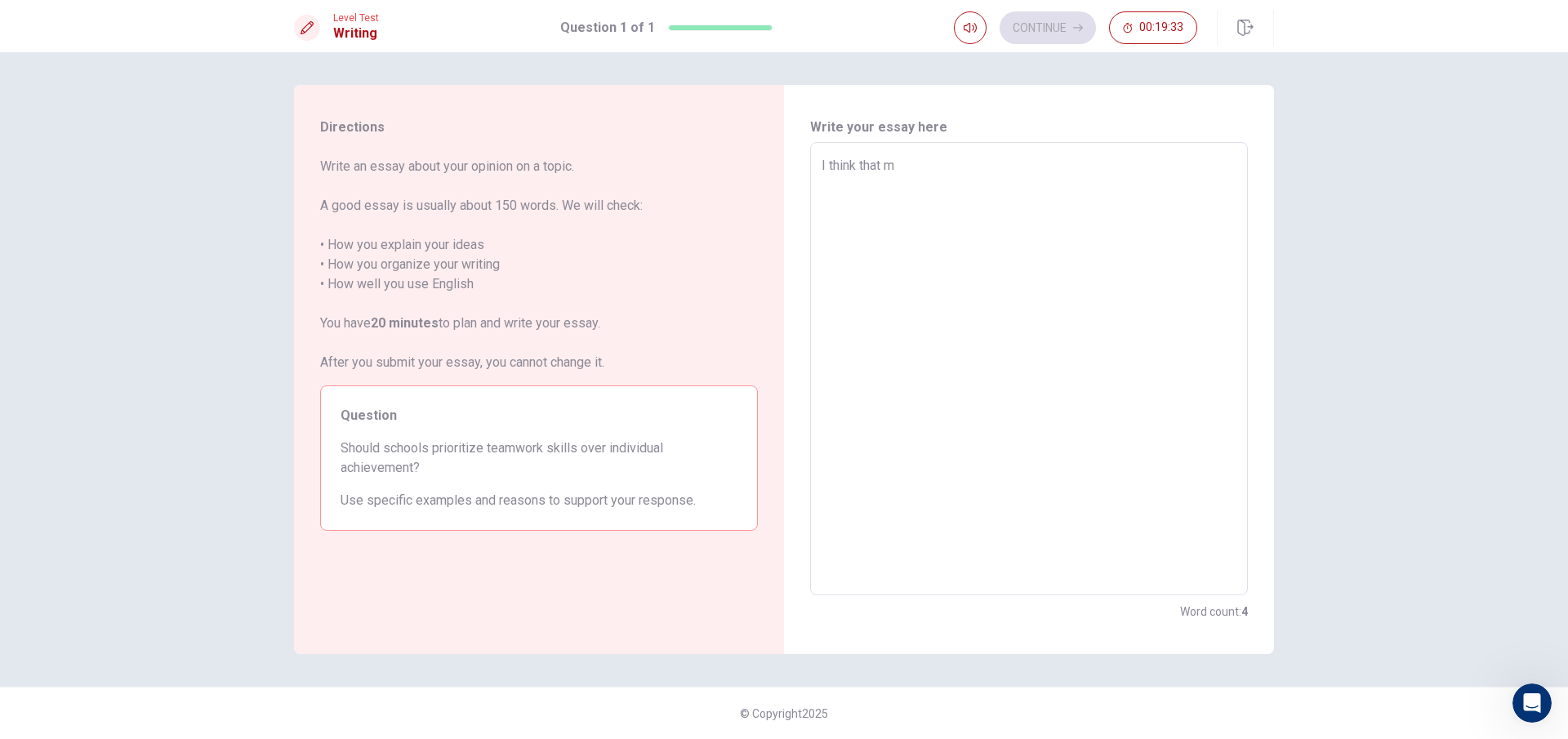
type textarea "I think that my"
type textarea "x"
type textarea "I think that my"
type textarea "x"
type textarea "I think that my e"
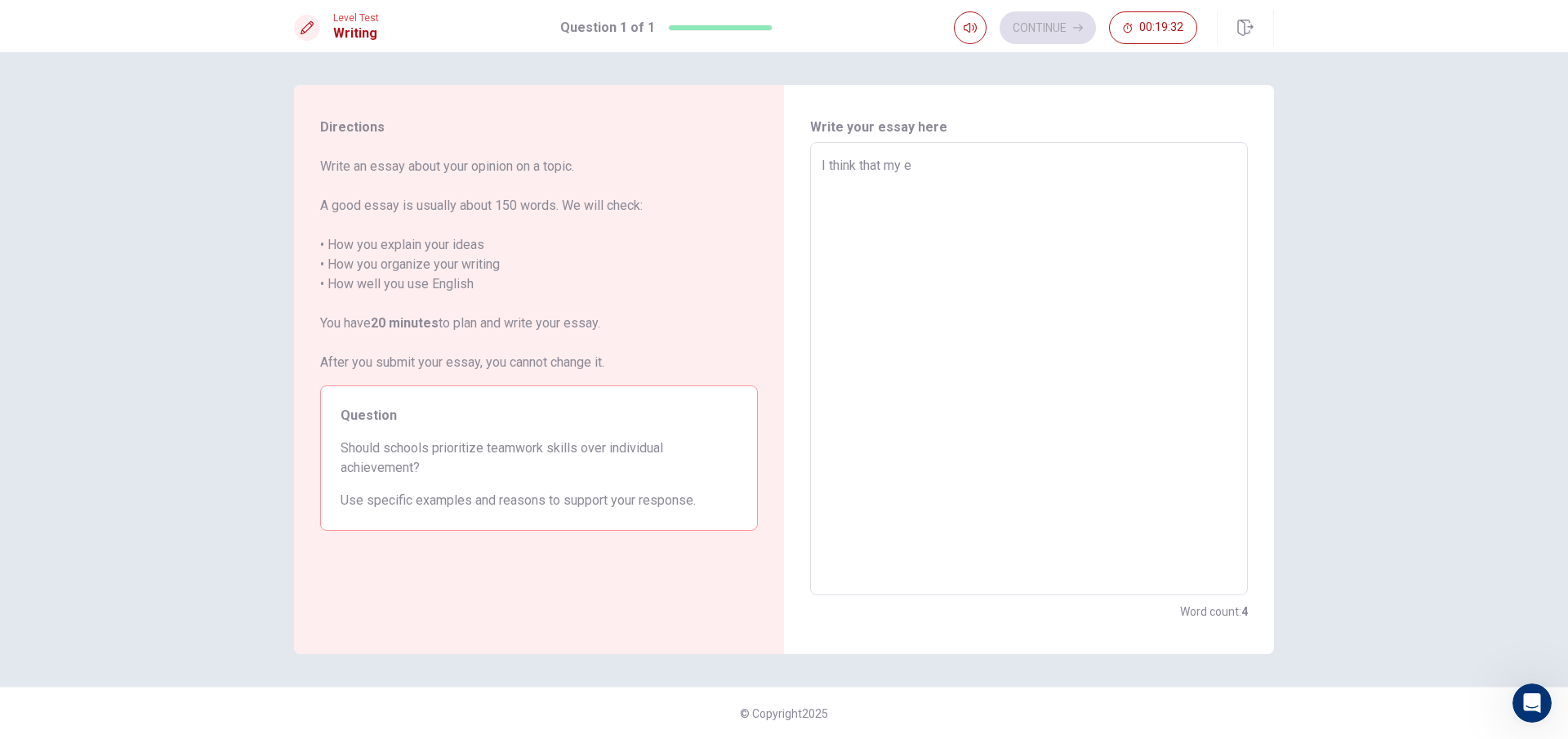
type textarea "x"
type textarea "I think that my en"
type textarea "x"
type textarea "I think that my eng"
type textarea "x"
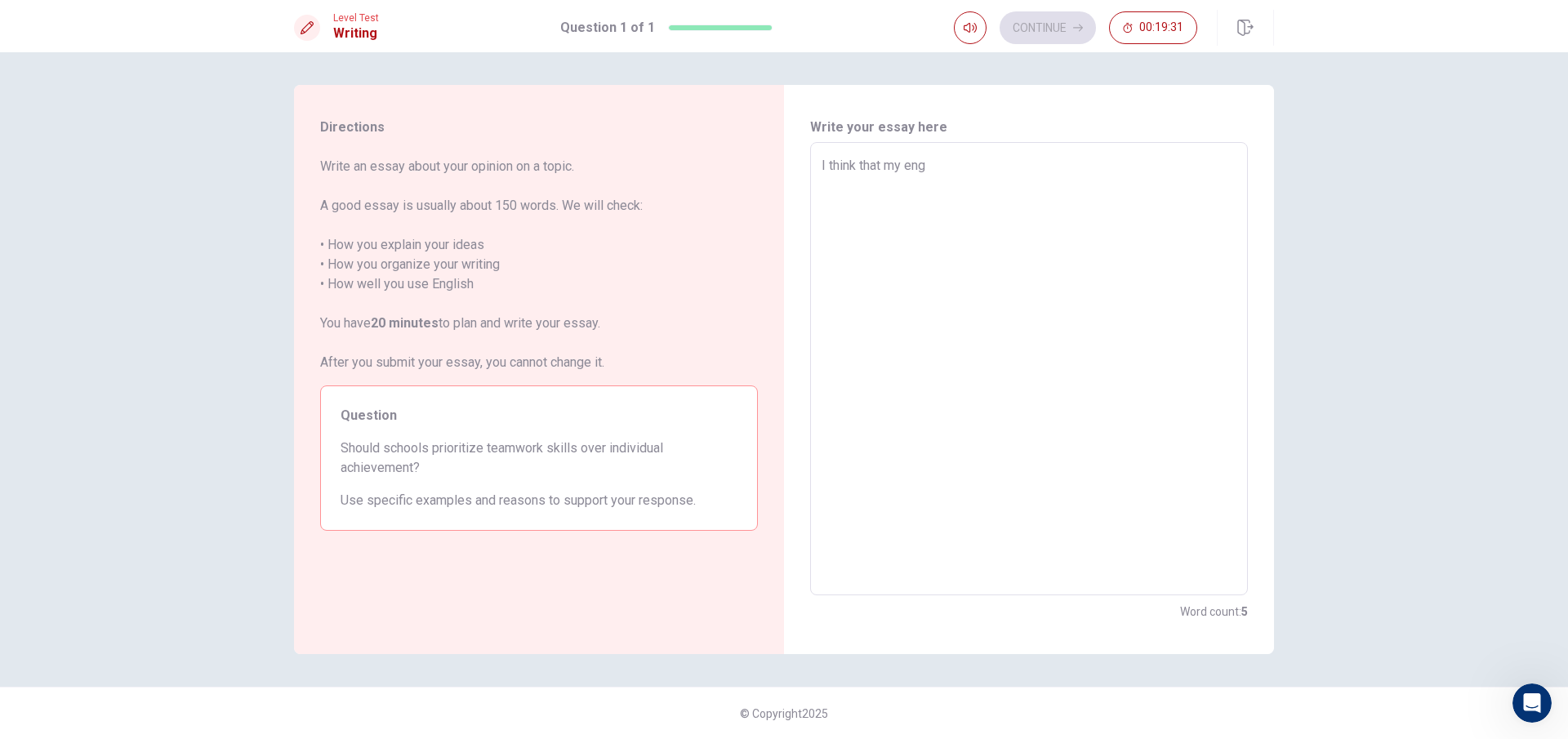
type textarea "I think that my engl"
type textarea "x"
type textarea "I think that my engli"
type textarea "x"
type textarea "I think that my englis"
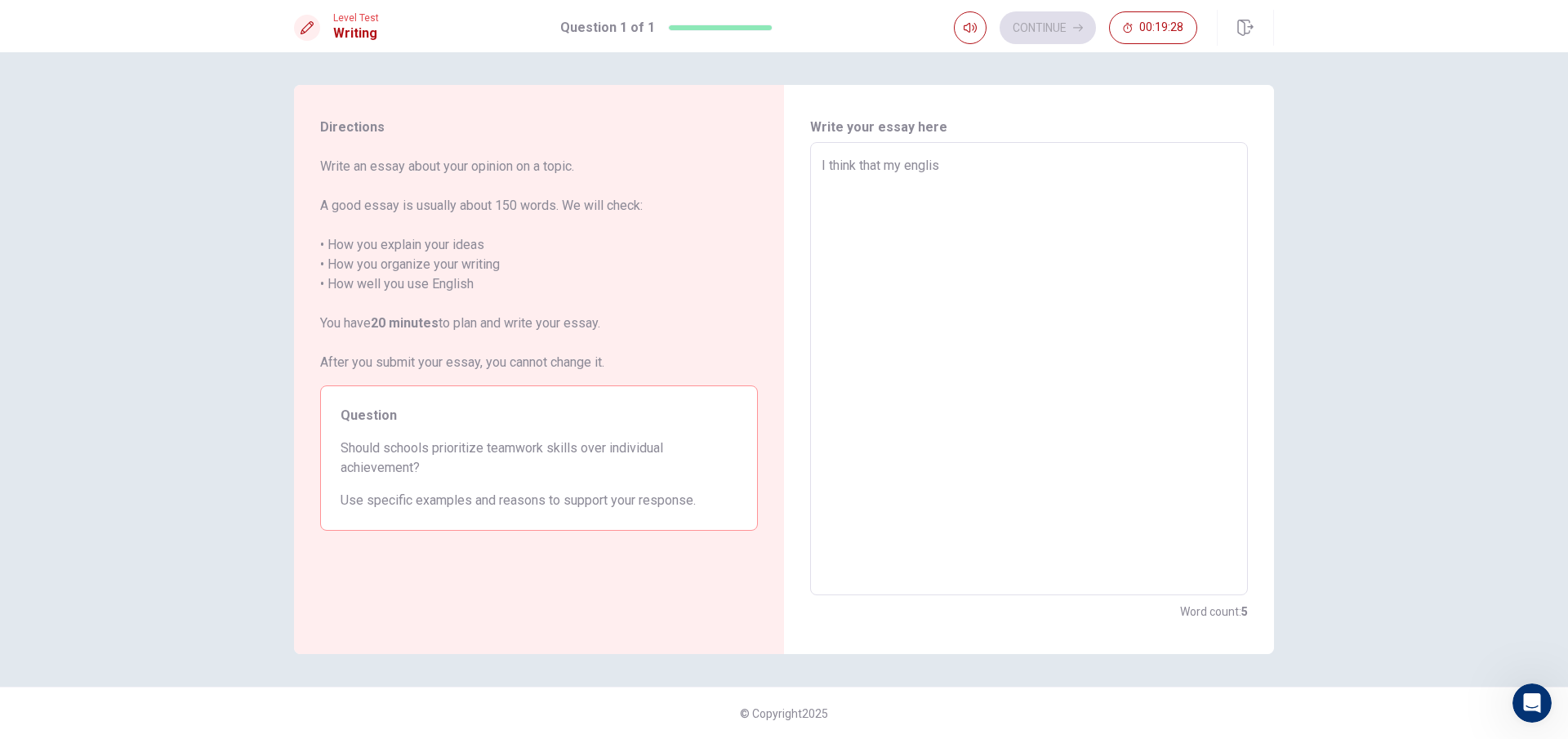
type textarea "x"
type textarea "I think that my english"
type textarea "x"
type textarea "I think that my english"
type textarea "x"
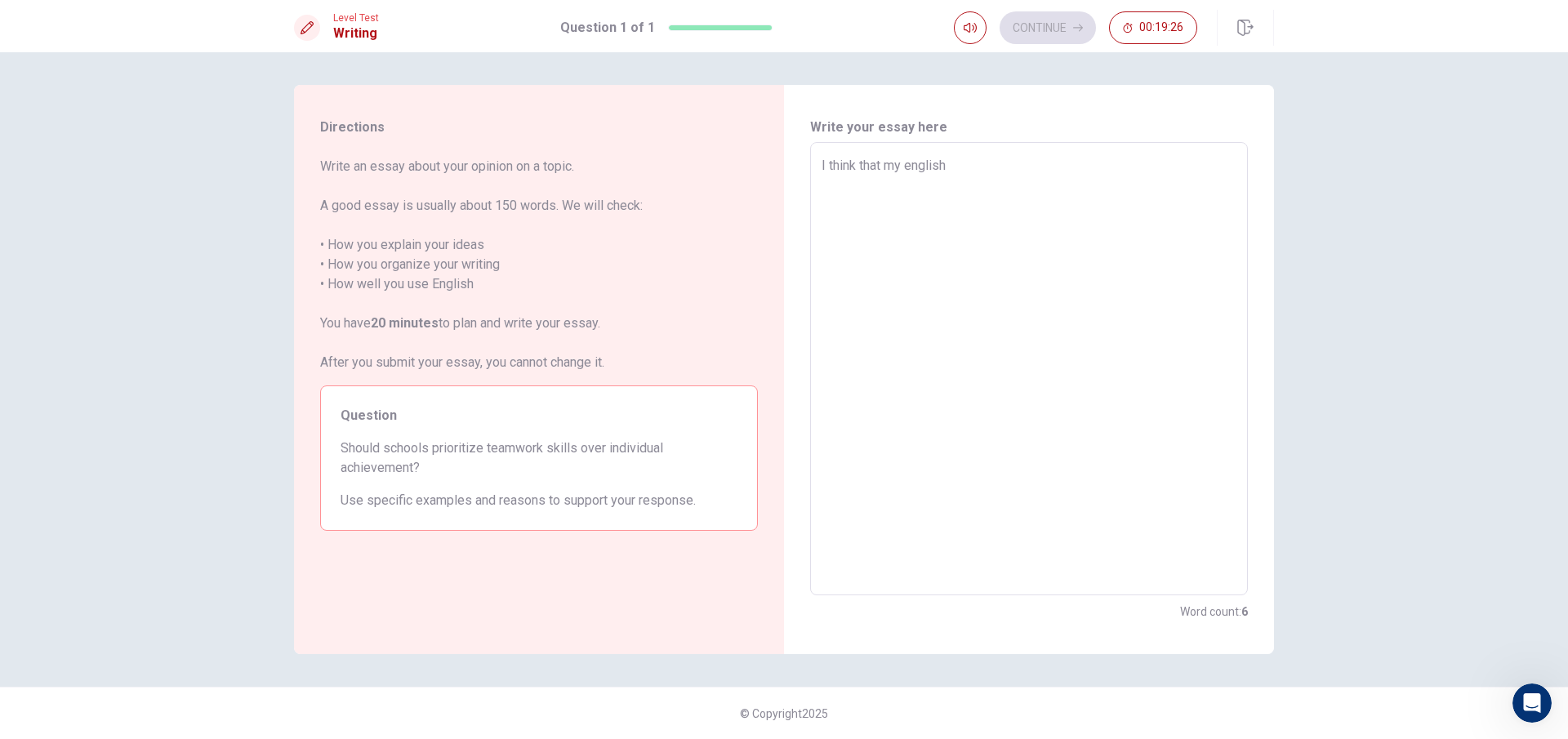
type textarea "I think that my english i"
type textarea "x"
type textarea "I think that my english is"
type textarea "x"
type textarea "I think that my english is"
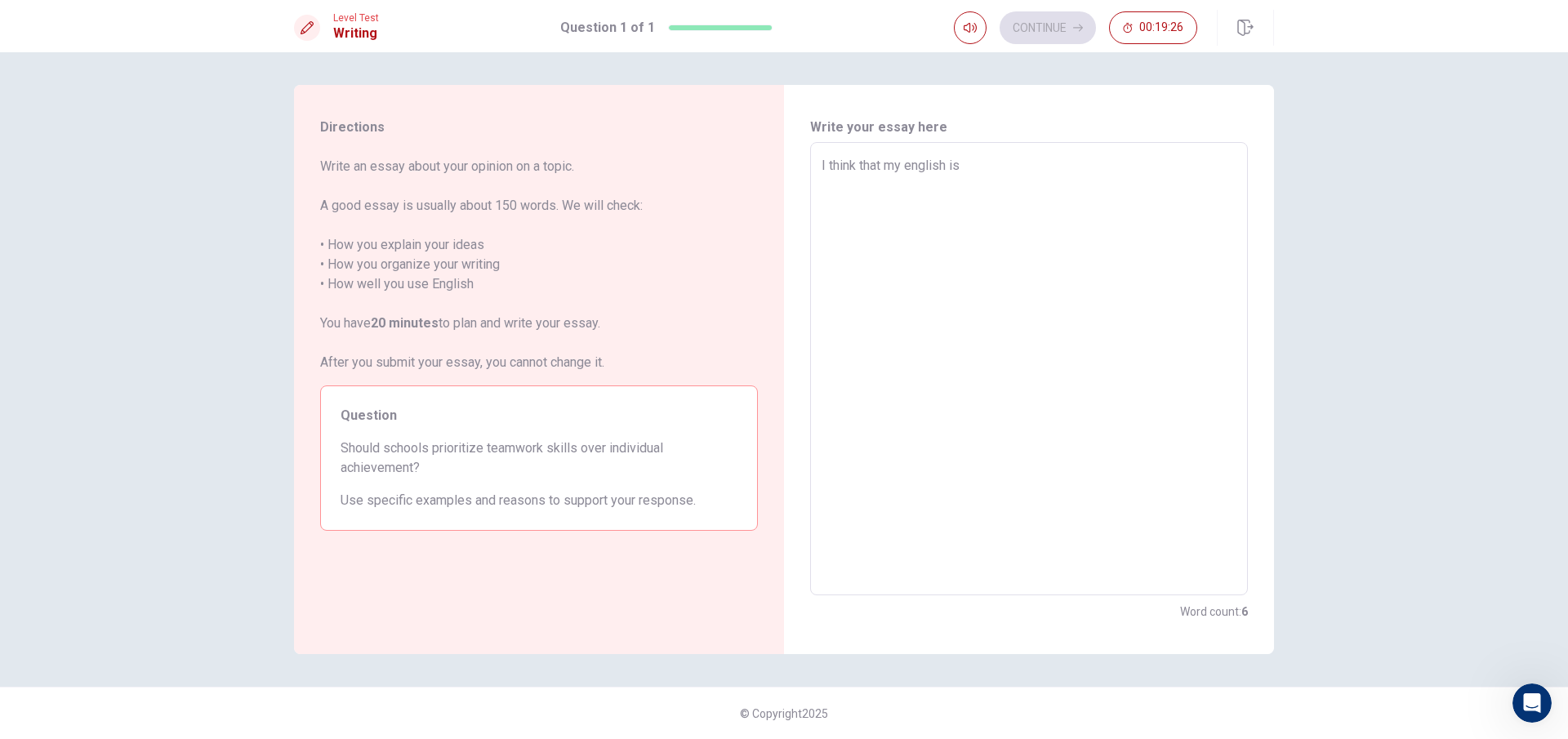
type textarea "x"
type textarea "I think that my english is d"
type textarea "x"
type textarea "I think that my english is de"
type textarea "x"
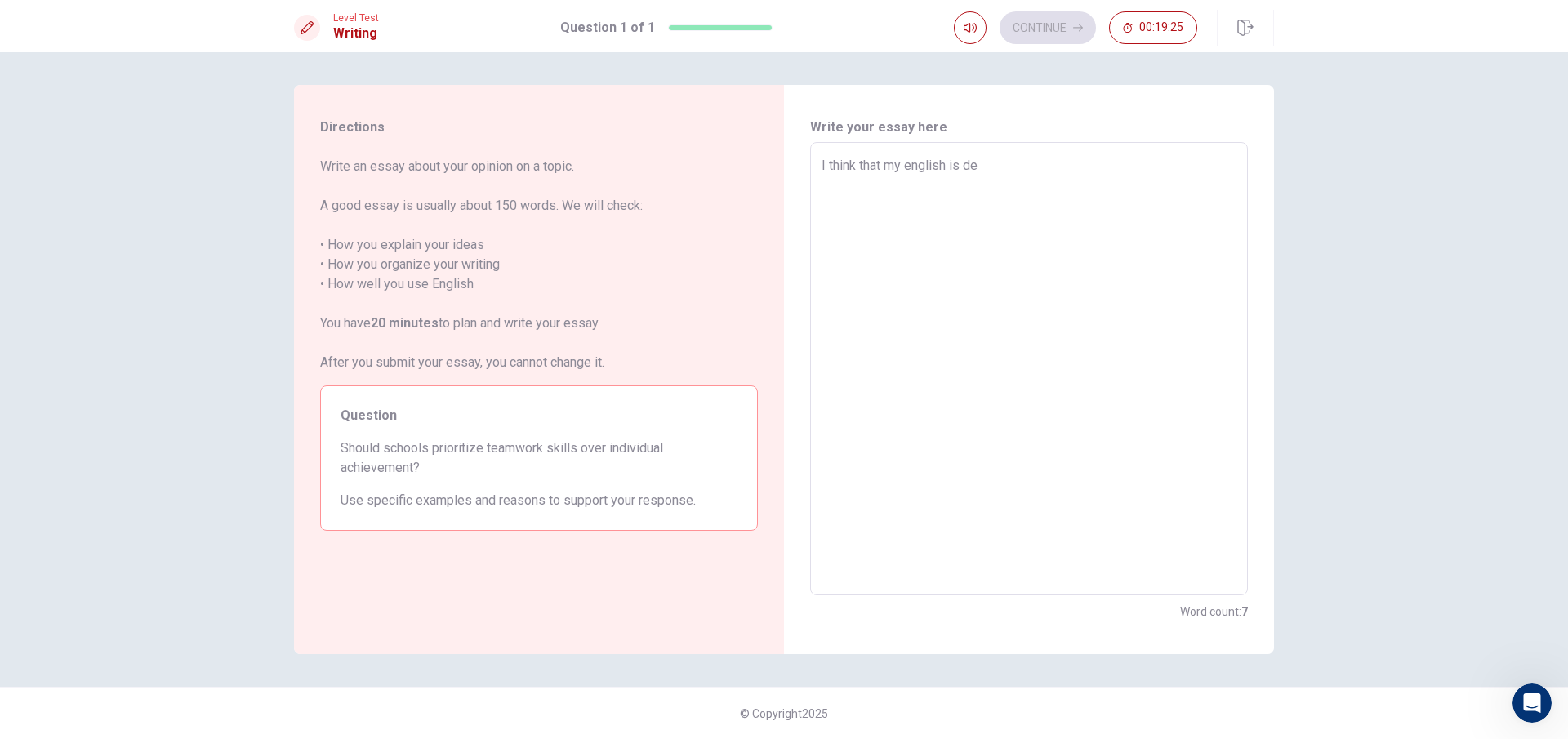
type textarea "I think that my english is dec"
type textarea "x"
type textarea "I think that my english is dece"
type textarea "x"
type textarea "I think that my english is decen"
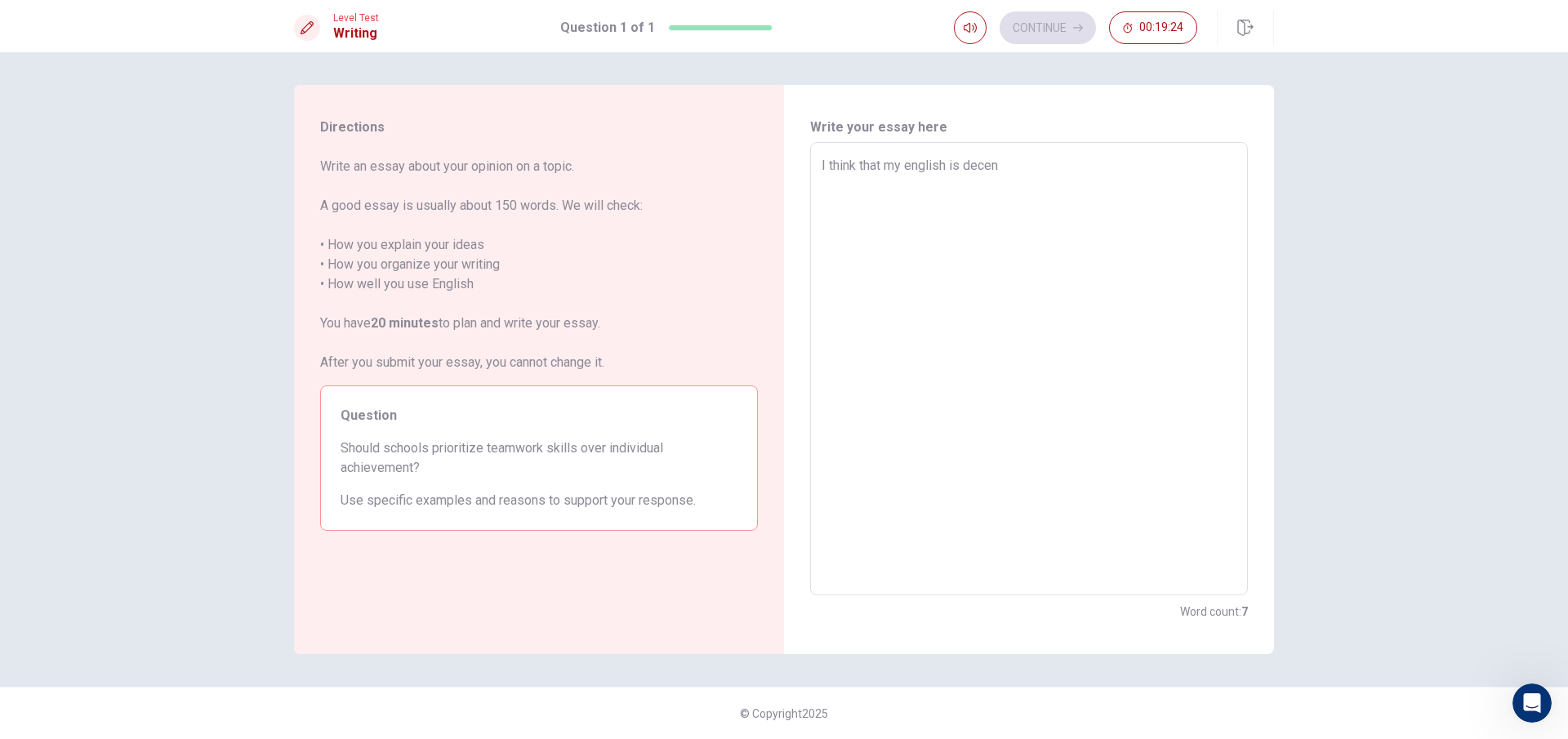
type textarea "x"
type textarea "I think that my english is decent"
type textarea "x"
type textarea "I think that my english is decent"
type textarea "x"
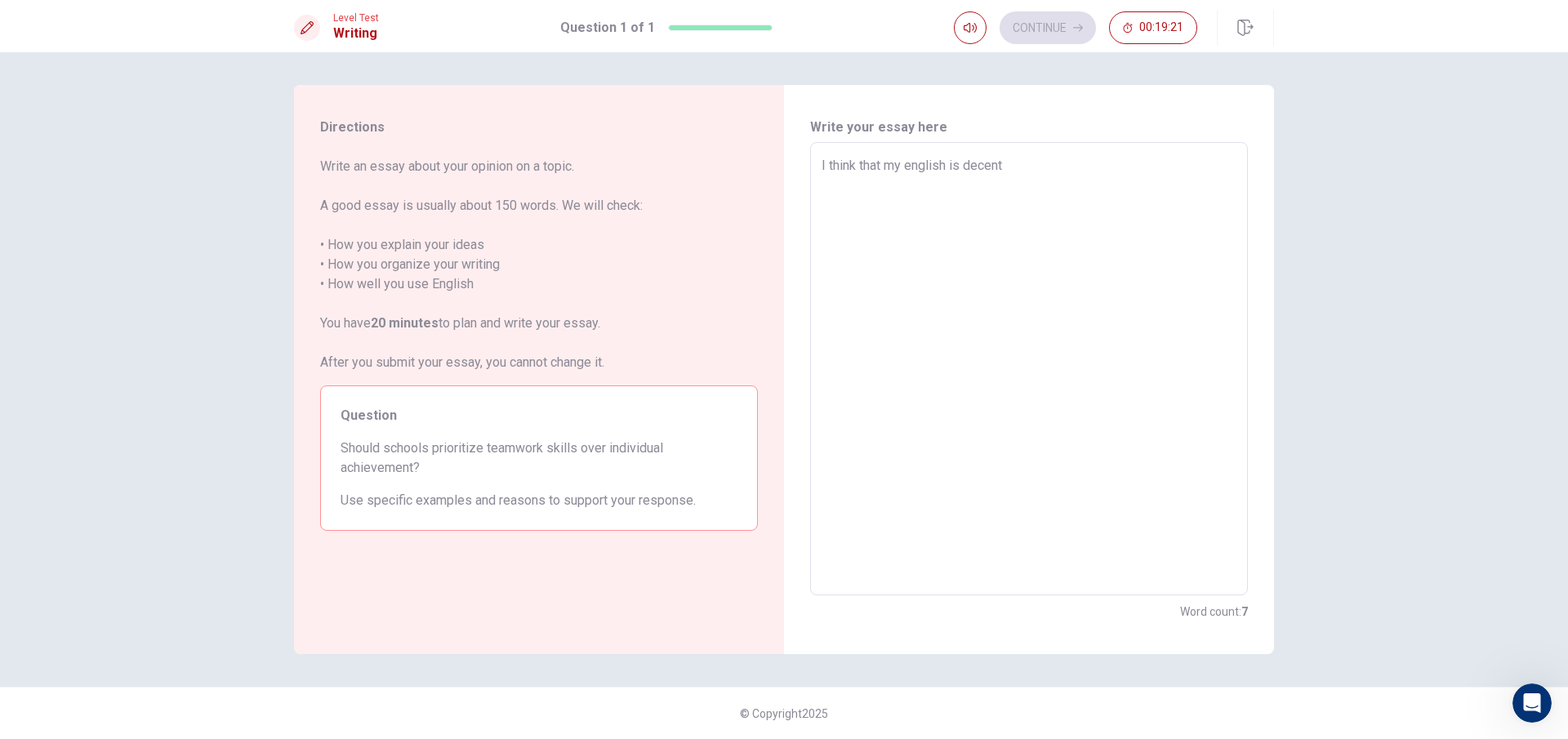
type textarea "I think that my english is decent b"
type textarea "x"
type textarea "I think that my english is decent bu"
type textarea "x"
type textarea "I think that my english is decent but"
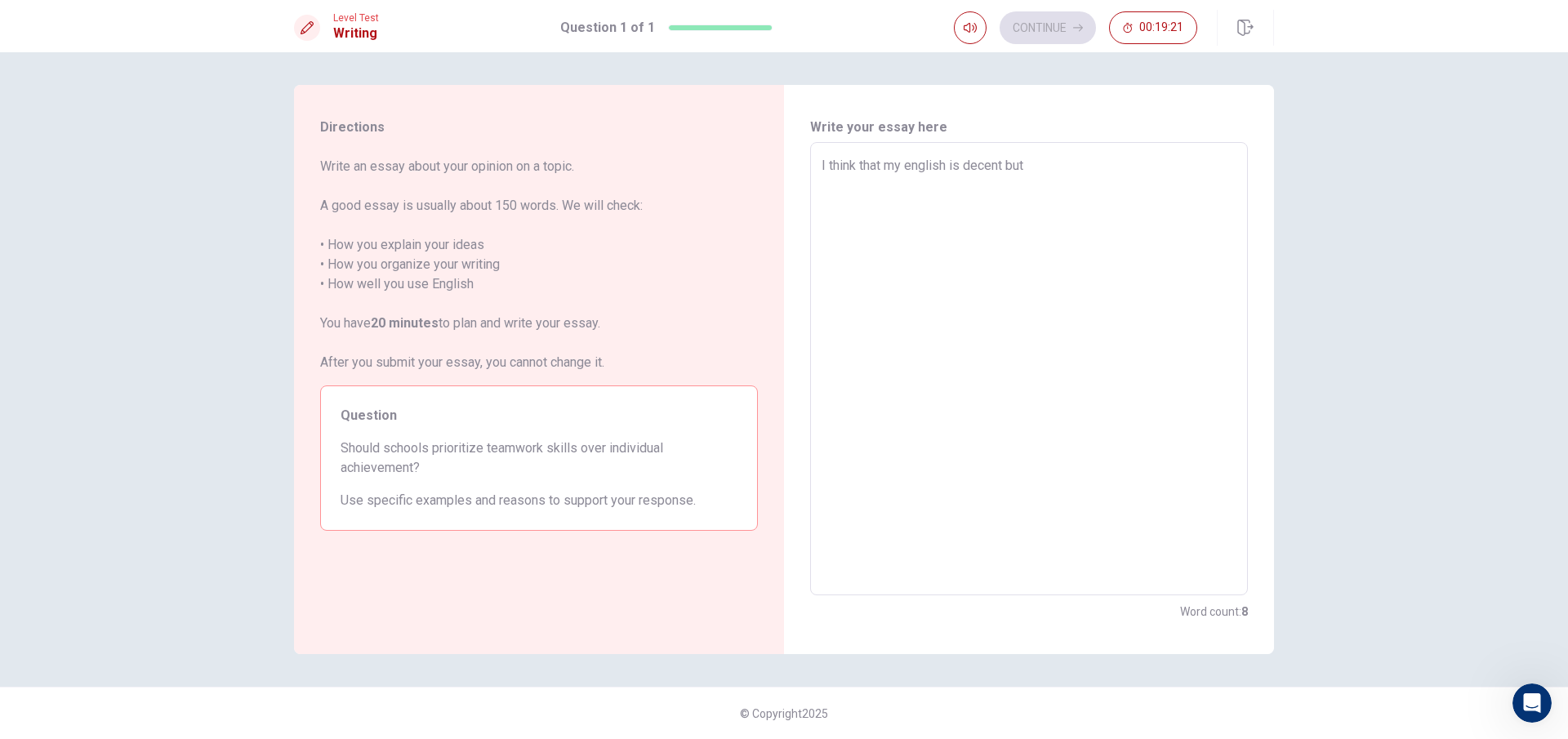
type textarea "x"
type textarea "I think that my english is decent but"
type textarea "x"
type textarea "I think that my english is decent but m"
type textarea "x"
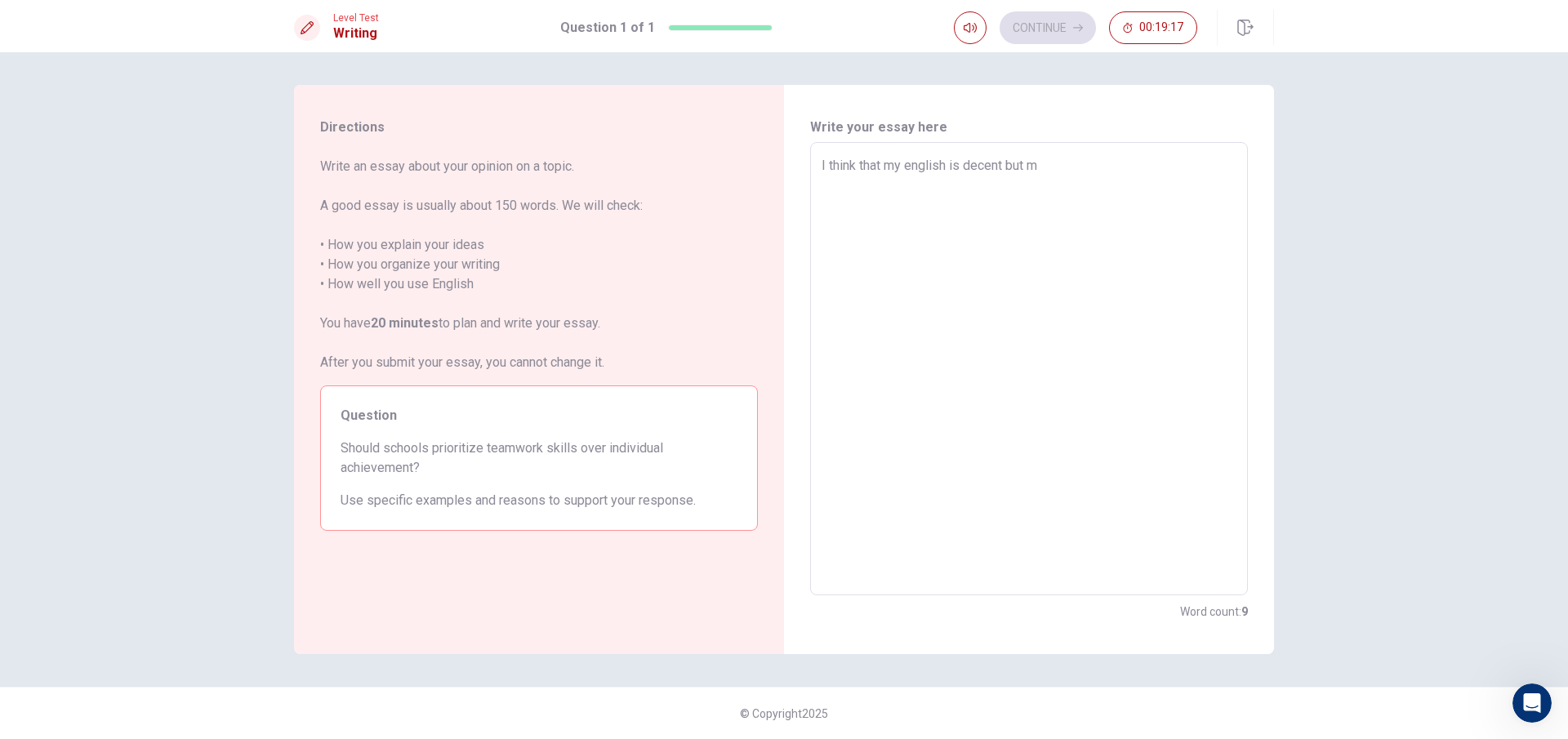
type textarea "I think that my english is decent but my"
type textarea "x"
type textarea "I think that my english is decent but my"
type textarea "x"
type textarea "I think that my english is decent but my h"
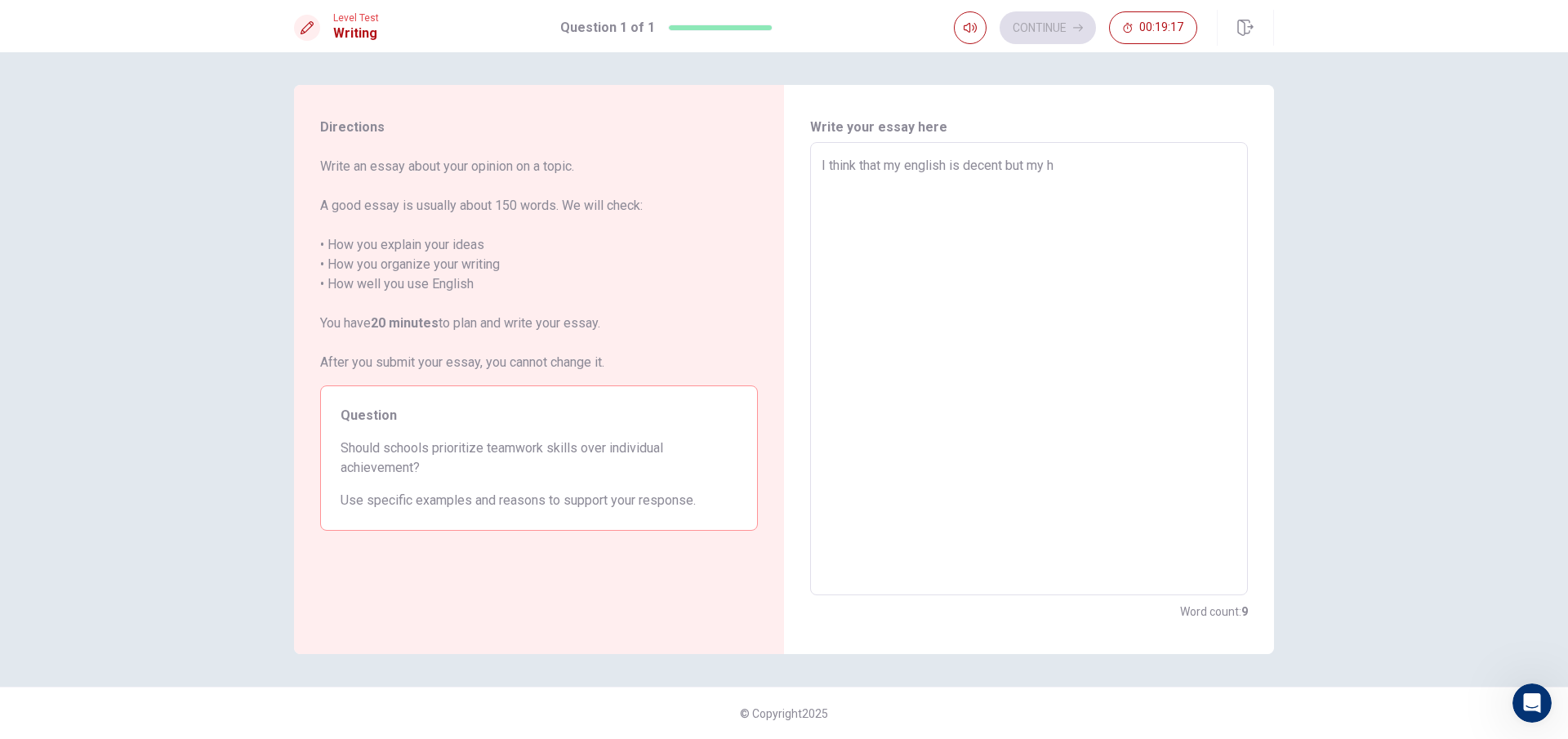
type textarea "x"
type textarea "I think that my english is decent but my ha"
type textarea "x"
type textarea "I think that my english is decent but my han"
type textarea "x"
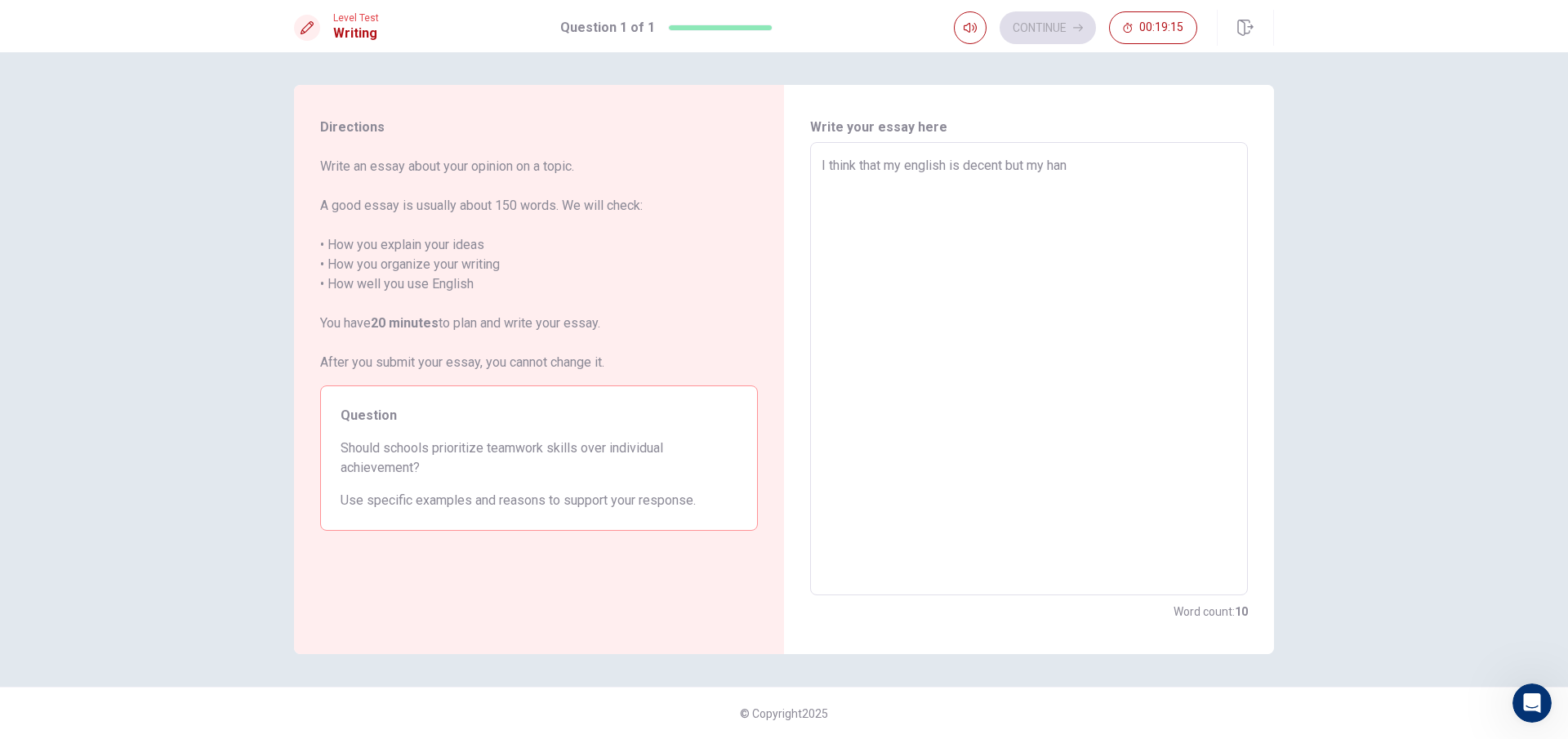
type textarea "I think that my english is decent but my hand"
type textarea "x"
type textarea "I think that my english is decent but my hand"
type textarea "x"
type textarea "I think that my english is decent but my hand w"
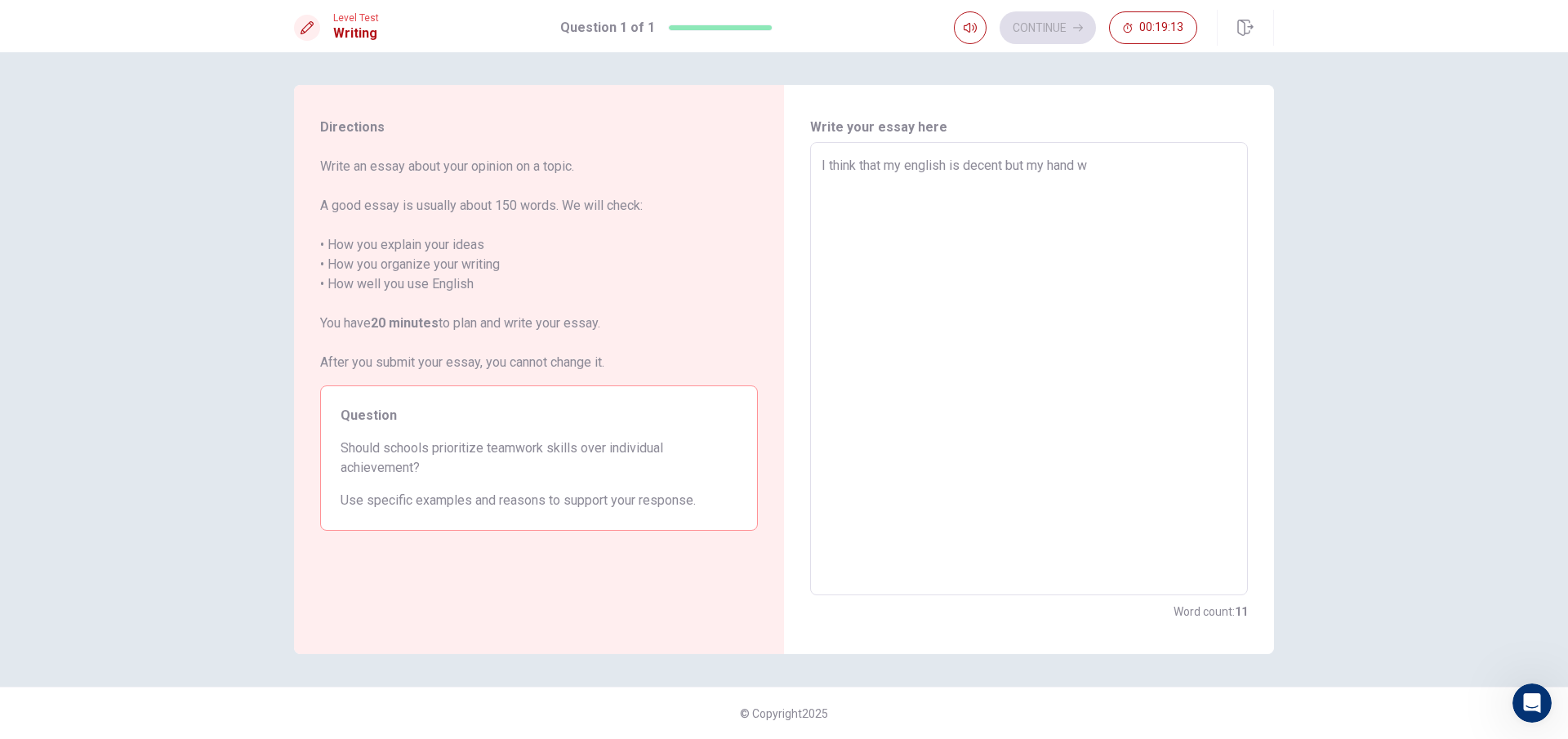
type textarea "x"
type textarea "I think that my english is decent but my hand wr"
type textarea "x"
type textarea "I think that my english is decent but my hand wri"
type textarea "x"
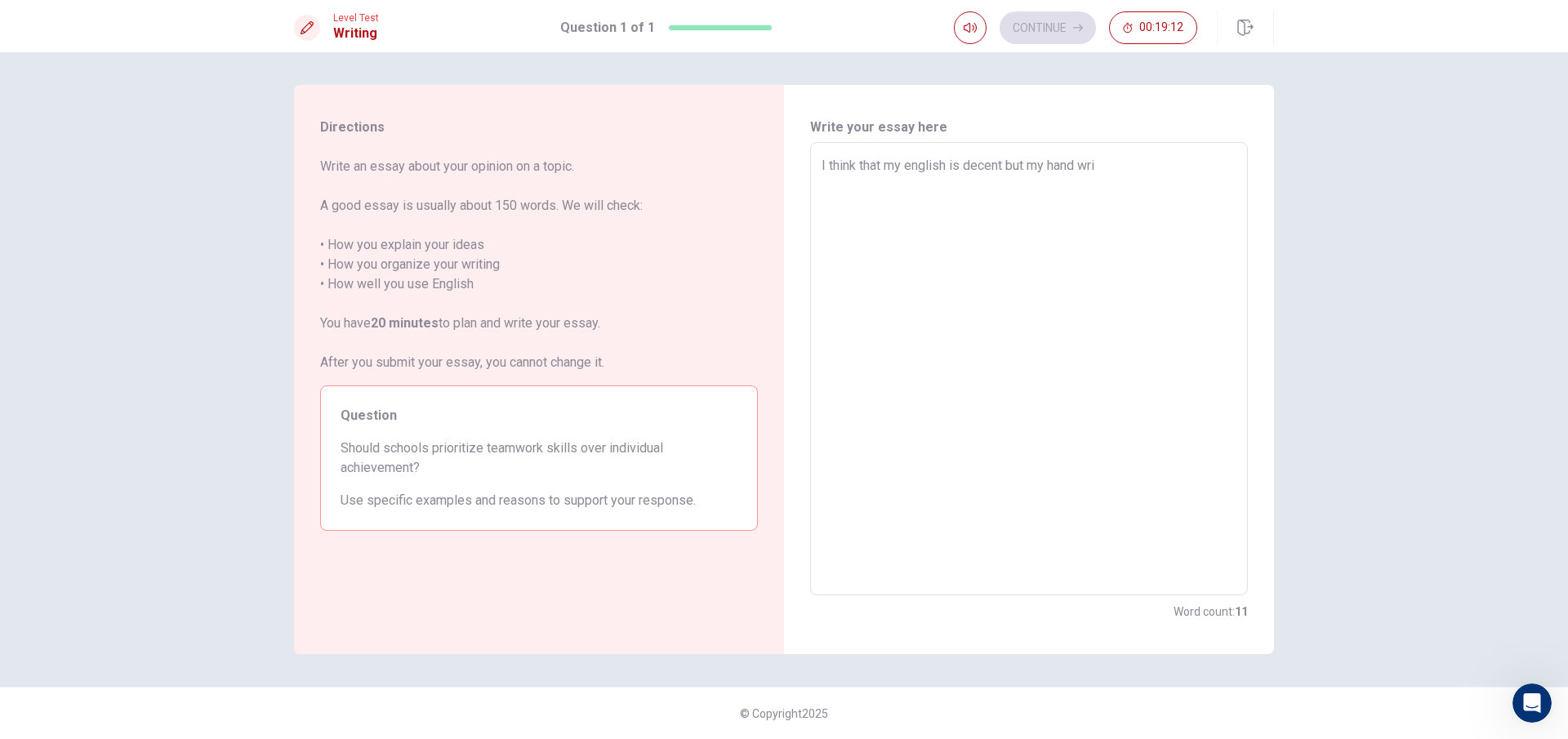
type textarea "I think that my english is decent but my hand writ"
type textarea "x"
type textarea "I think that my english is decent but my hand writi"
type textarea "x"
type textarea "I think that my english is decent but my hand writin"
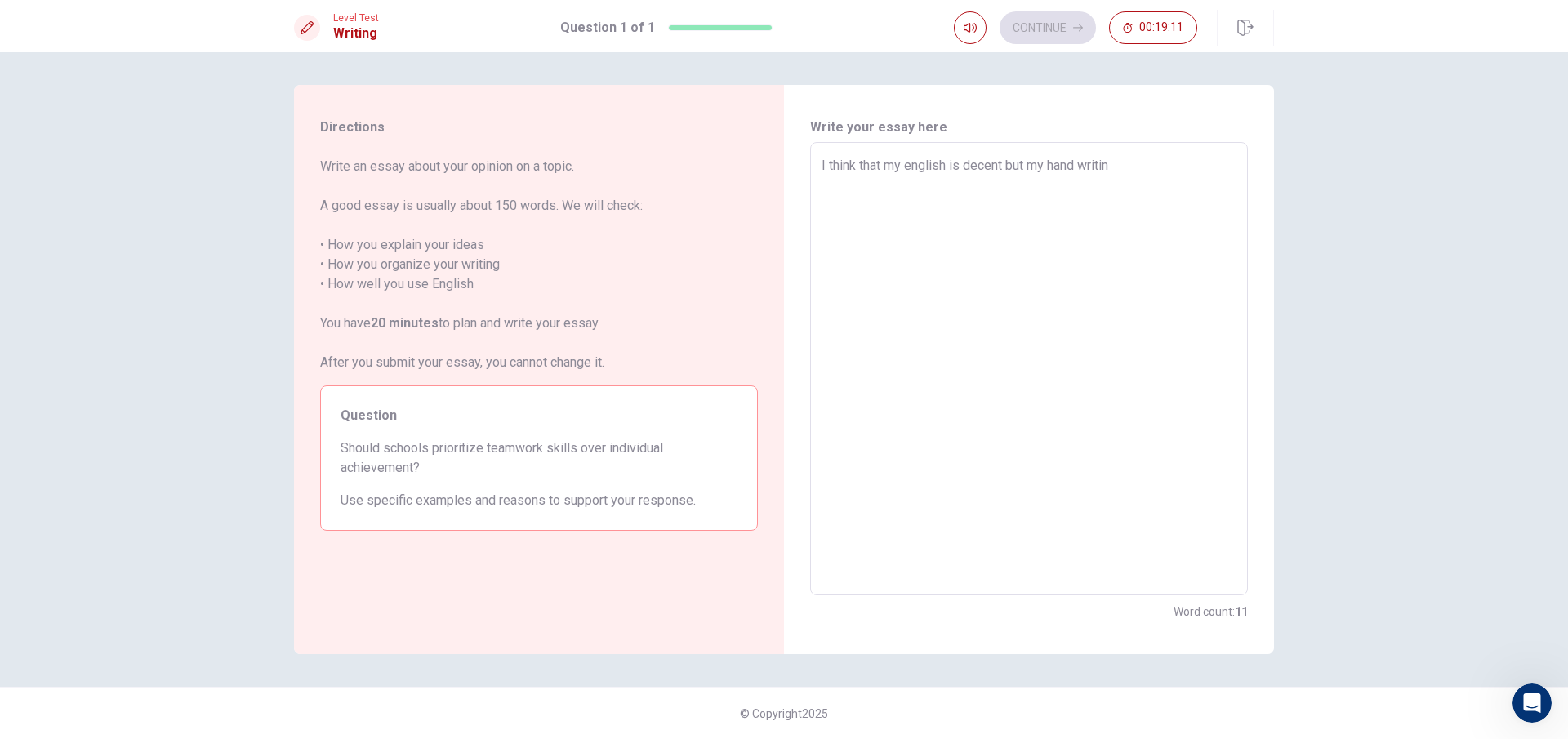
type textarea "x"
type textarea "I think that my english is decent but my hand writing"
type textarea "x"
type textarea "I think that my english is decent but my hand writing"
type textarea "x"
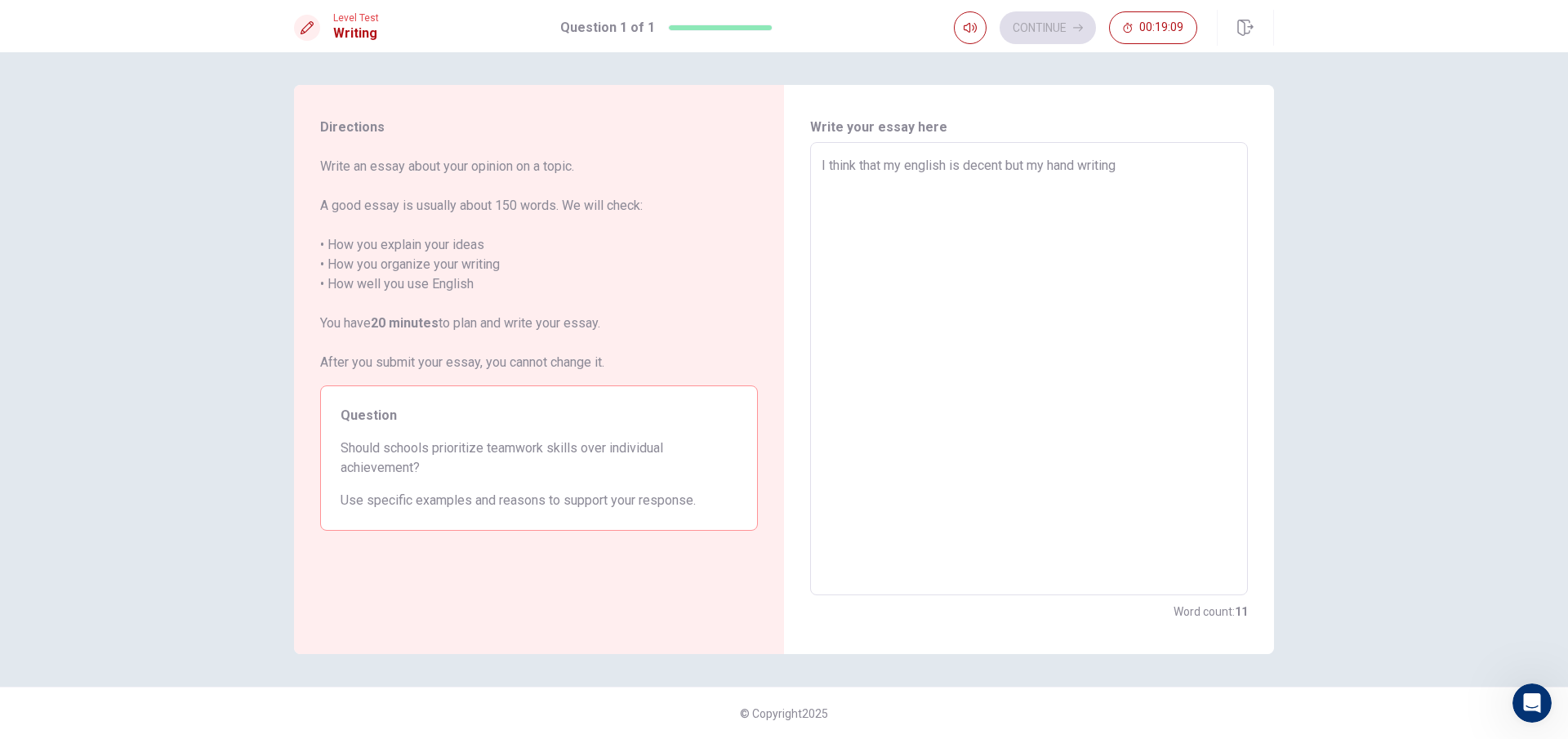
type textarea "I think that my english is decent but my hand writing i"
type textarea "x"
type textarea "I think that my english is decent but my hand writing is"
type textarea "x"
type textarea "I think that my english is decent but my hand writing is"
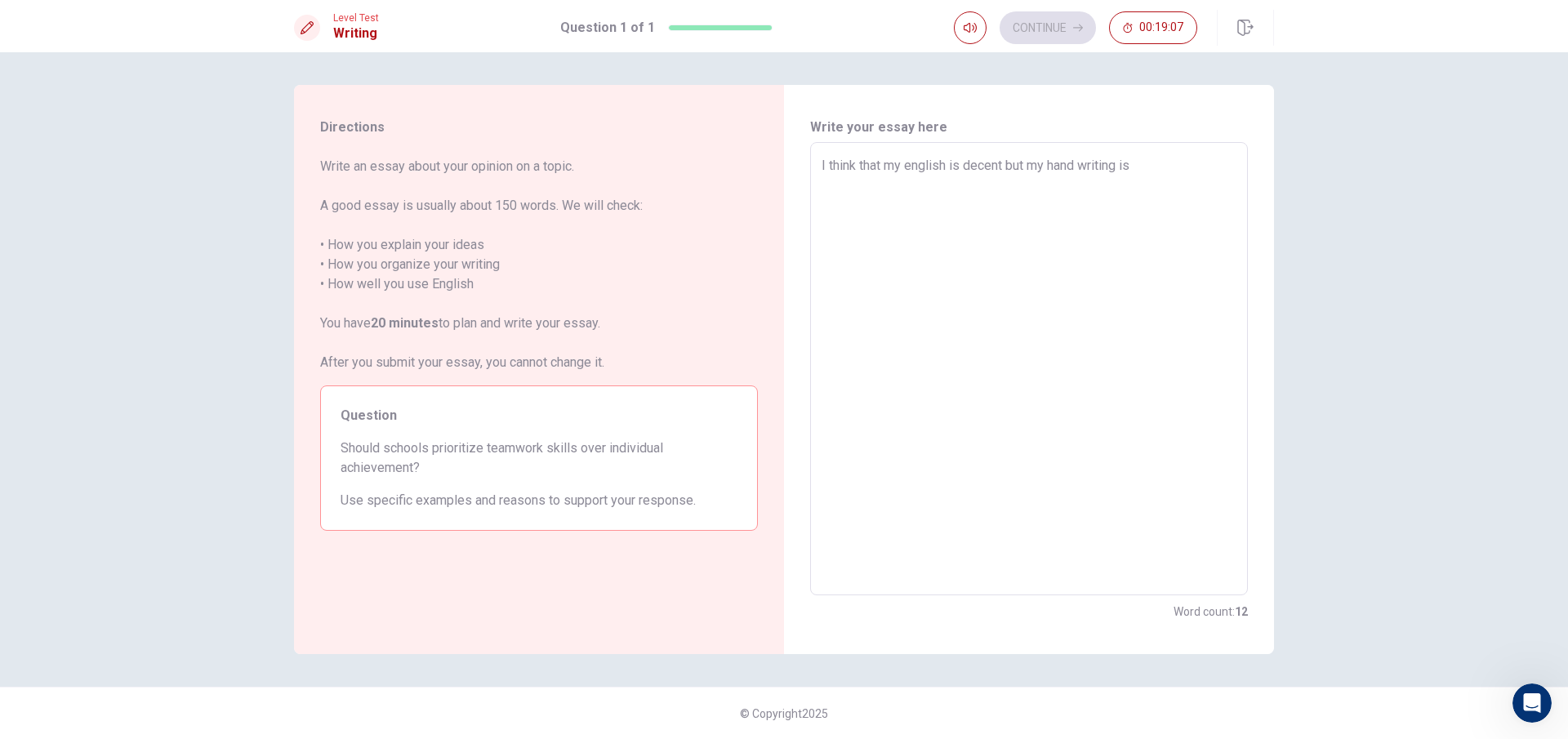
type textarea "x"
type textarea "I think that my english is decent but my hand writing is a"
type textarea "x"
type textarea "I think that my english is decent but my hand writing is aw"
type textarea "x"
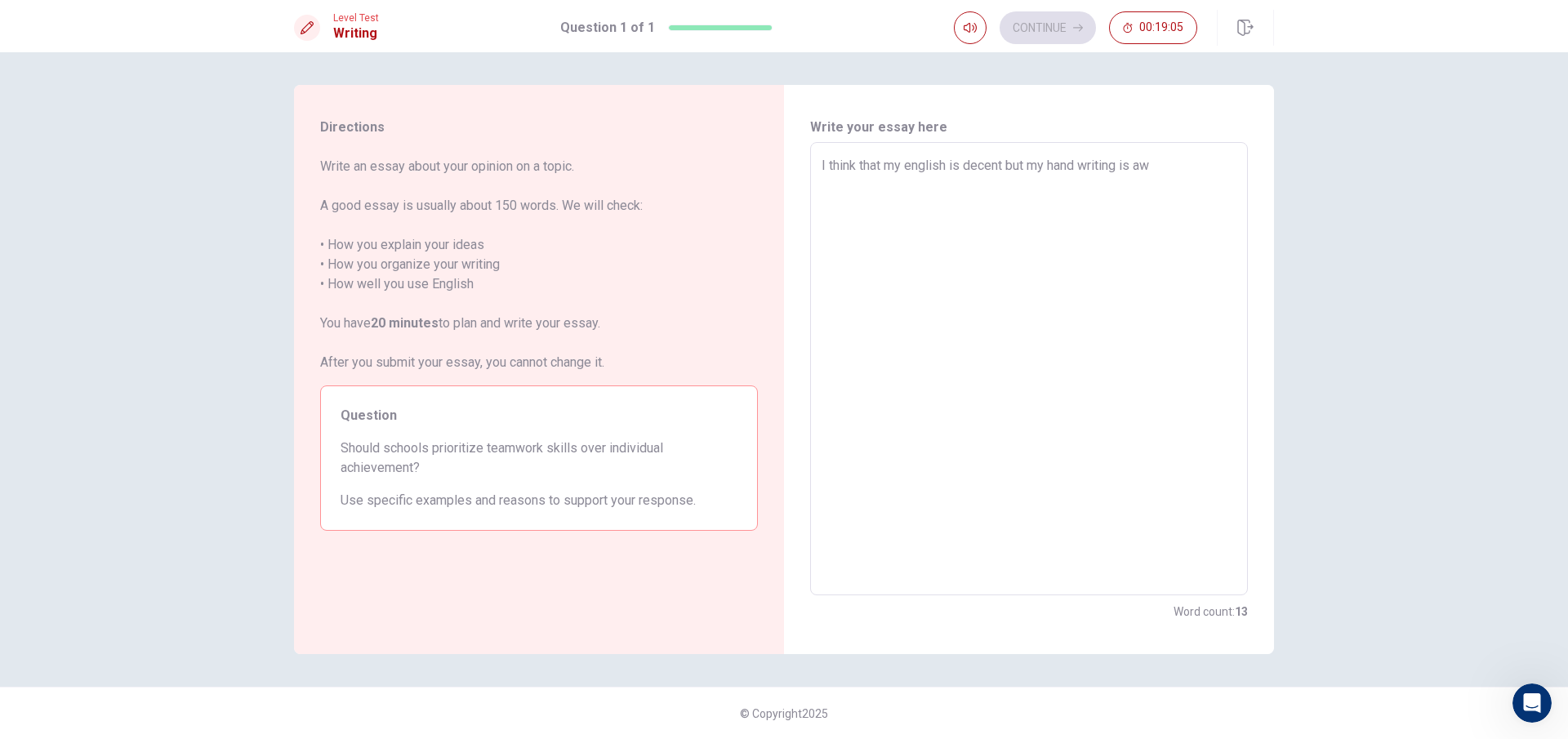
type textarea "I think that my english is decent but my hand writing is awf"
type textarea "x"
type textarea "I think that my english is decent but my hand writing is awfu"
type textarea "x"
type textarea "I think that my english is decent but my hand writing is awful"
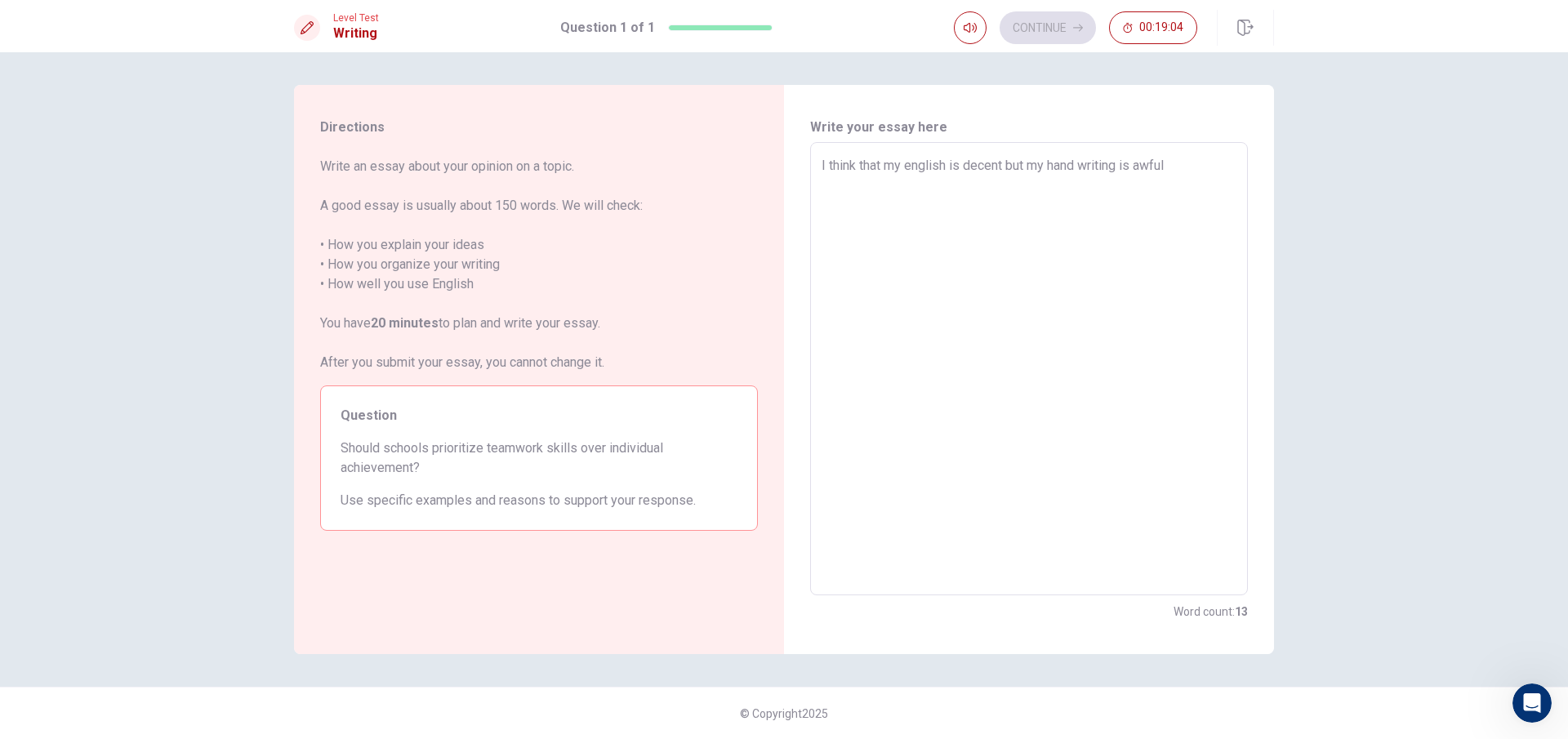
type textarea "x"
type textarea "I think that my english is decent but my hand writing is awful"
type textarea "x"
type textarea "I think that my english is decent but my hand writing is awful"
type textarea "x"
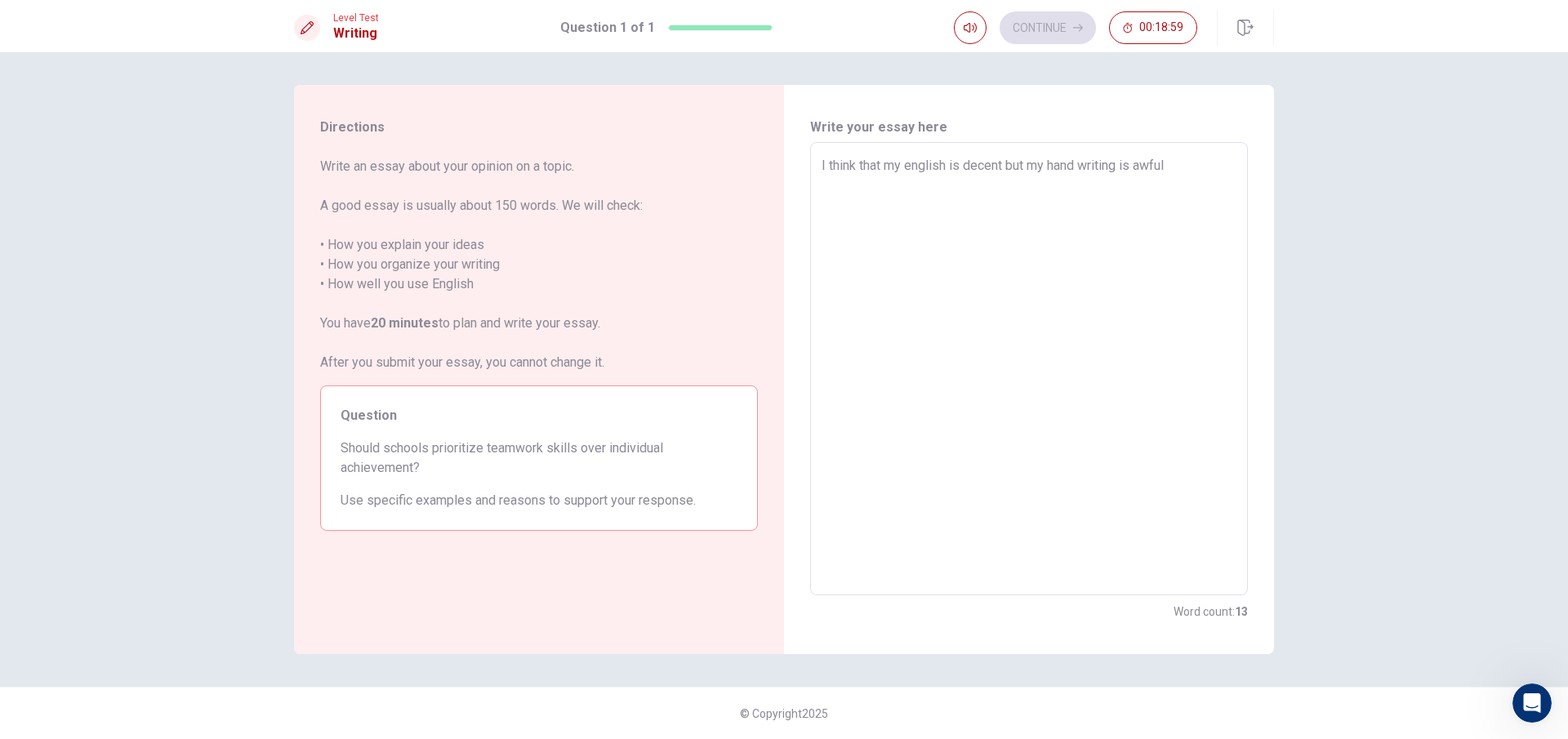
type textarea "I think that my english is decent but my hand writing is awful."
type textarea "x"
type textarea "I think that my english is decent but my hand writing is awful.m"
type textarea "x"
type textarea "I think that my english is decent but my hand writing is [DOMAIN_NAME]"
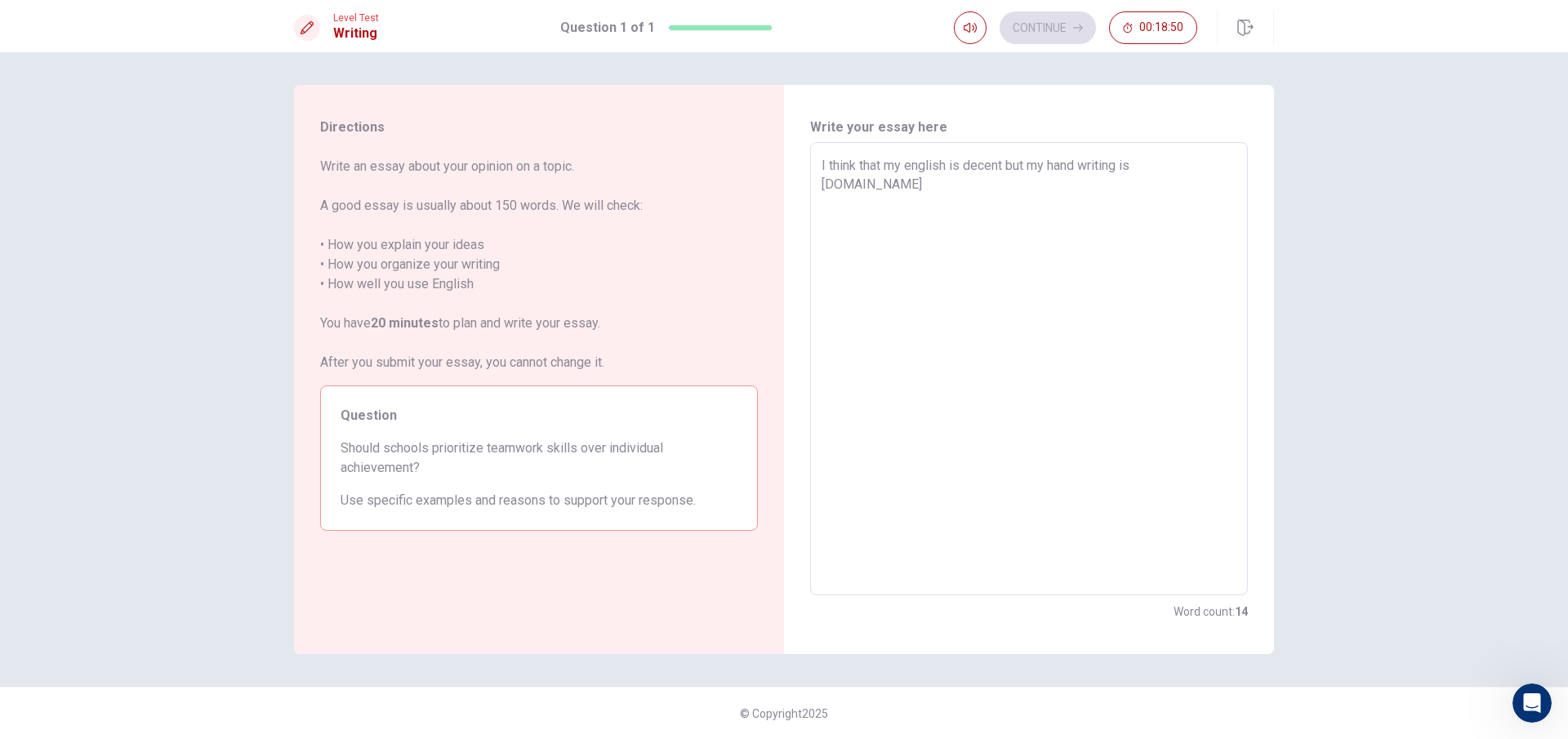
type textarea "x"
type textarea "I think that my english is decent but my hand writing is awful.m"
type textarea "x"
type textarea "I think that my english is decent but my hand writing is awful."
type textarea "x"
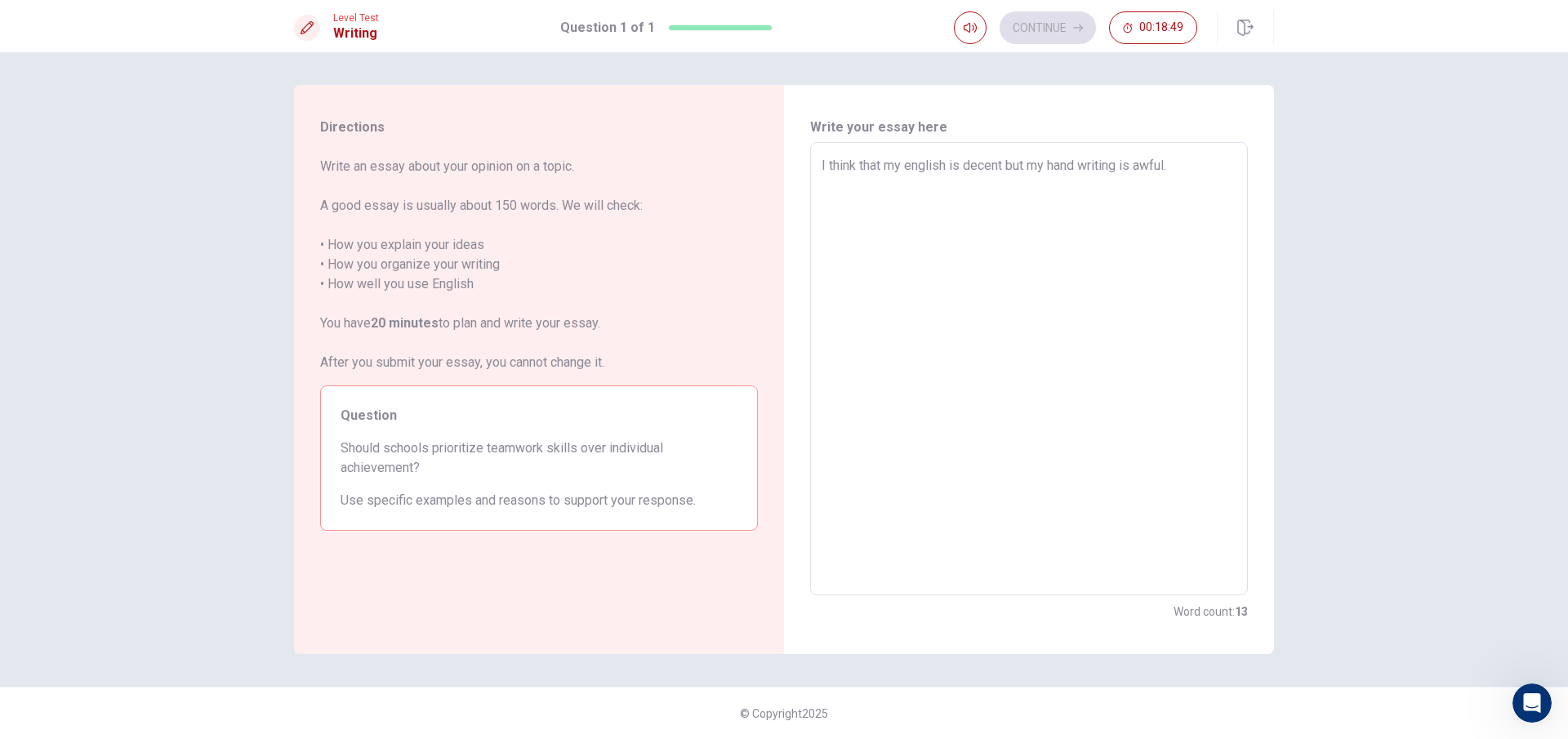
type textarea "I think that my english is decent but my hand writing is awful.M"
type textarea "x"
type textarea "I think that my english is decent but my hand writing is [DOMAIN_NAME]"
type textarea "x"
type textarea "I think that my english is decent but my hand writing is [DOMAIN_NAME]"
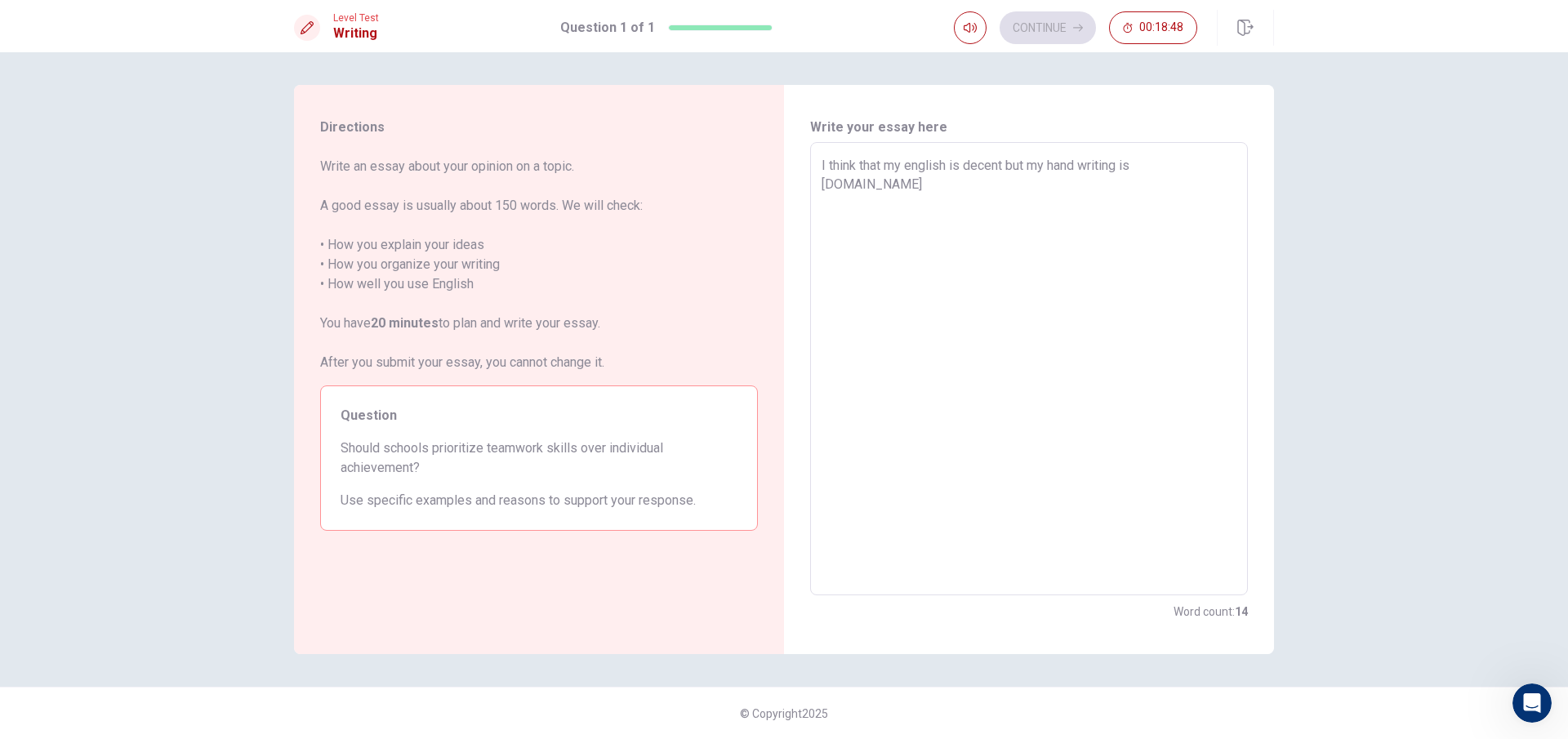
type textarea "x"
type textarea "I think that my english is decent but my hand writing is [DOMAIN_NAME] i"
type textarea "x"
type textarea "I think that my english is decent but my hand writing is [DOMAIN_NAME] id"
type textarea "x"
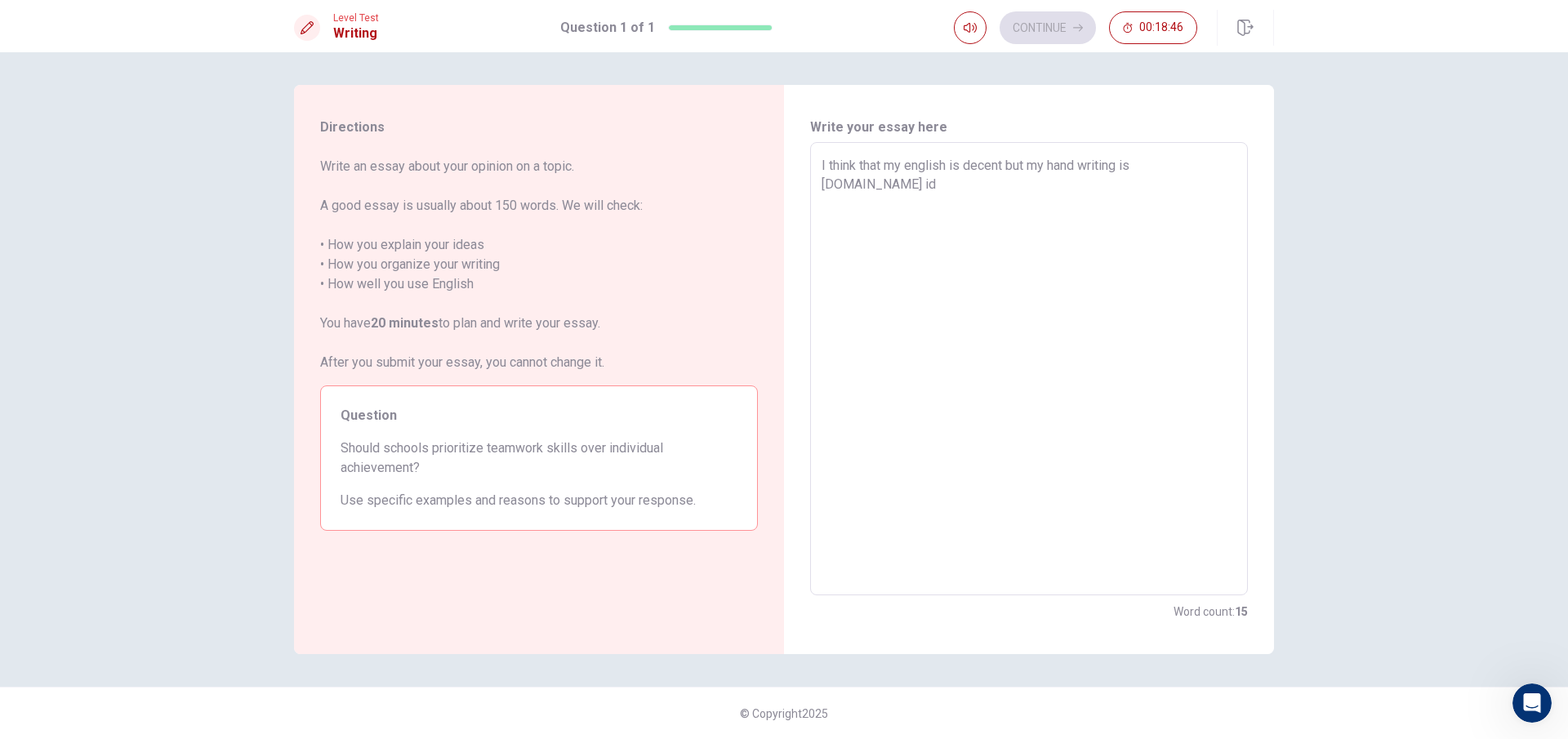
type textarea "I think that my english is decent but my hand writing is [DOMAIN_NAME] ide"
type textarea "x"
type textarea "I think that my english is decent but my hand writing is [DOMAIN_NAME] idea"
type textarea "x"
type textarea "I think that my english is decent but my hand writing is [DOMAIN_NAME] idea"
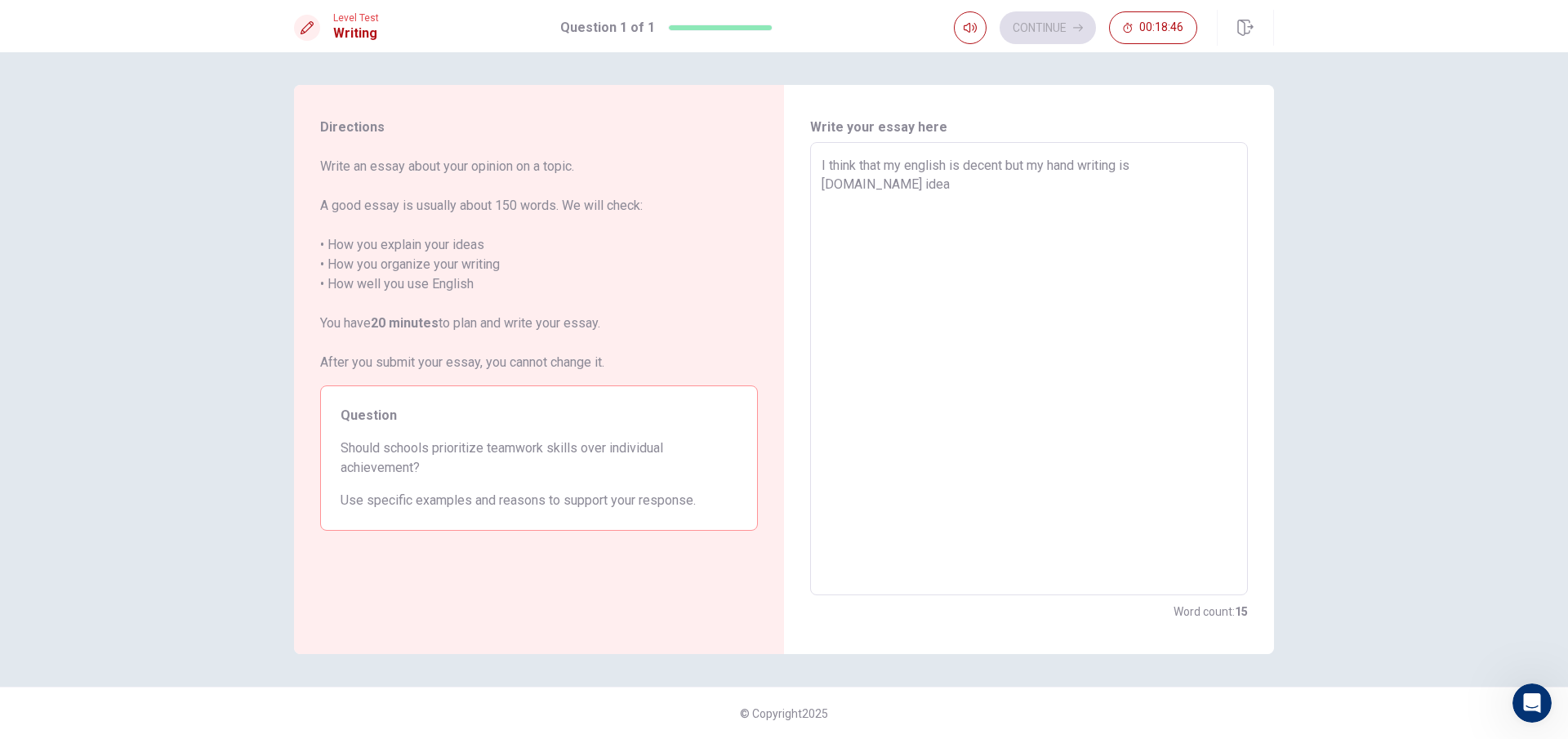
type textarea "x"
type textarea "I think that my english is decent but my hand writing is [DOMAIN_NAME] idea i"
type textarea "x"
type textarea "I think that my english is decent but my hand writing is [DOMAIN_NAME] idea if"
type textarea "x"
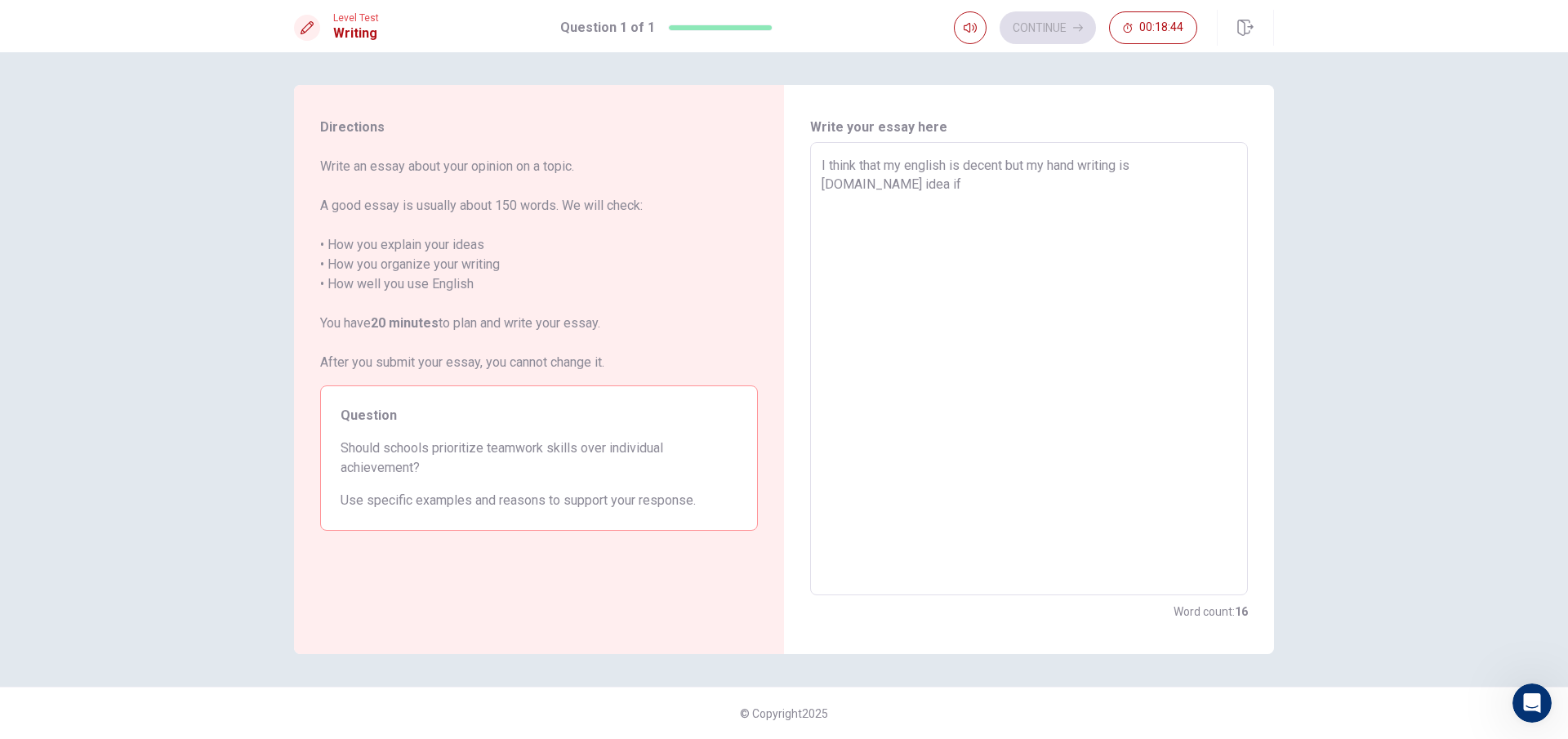
type textarea "I think that my english is decent but my hand writing is [DOMAIN_NAME] idea i"
type textarea "x"
type textarea "I think that my english is decent but my hand writing is [DOMAIN_NAME] idea is"
type textarea "x"
type textarea "I think that my english is decent but my hand writing is [DOMAIN_NAME] idea is"
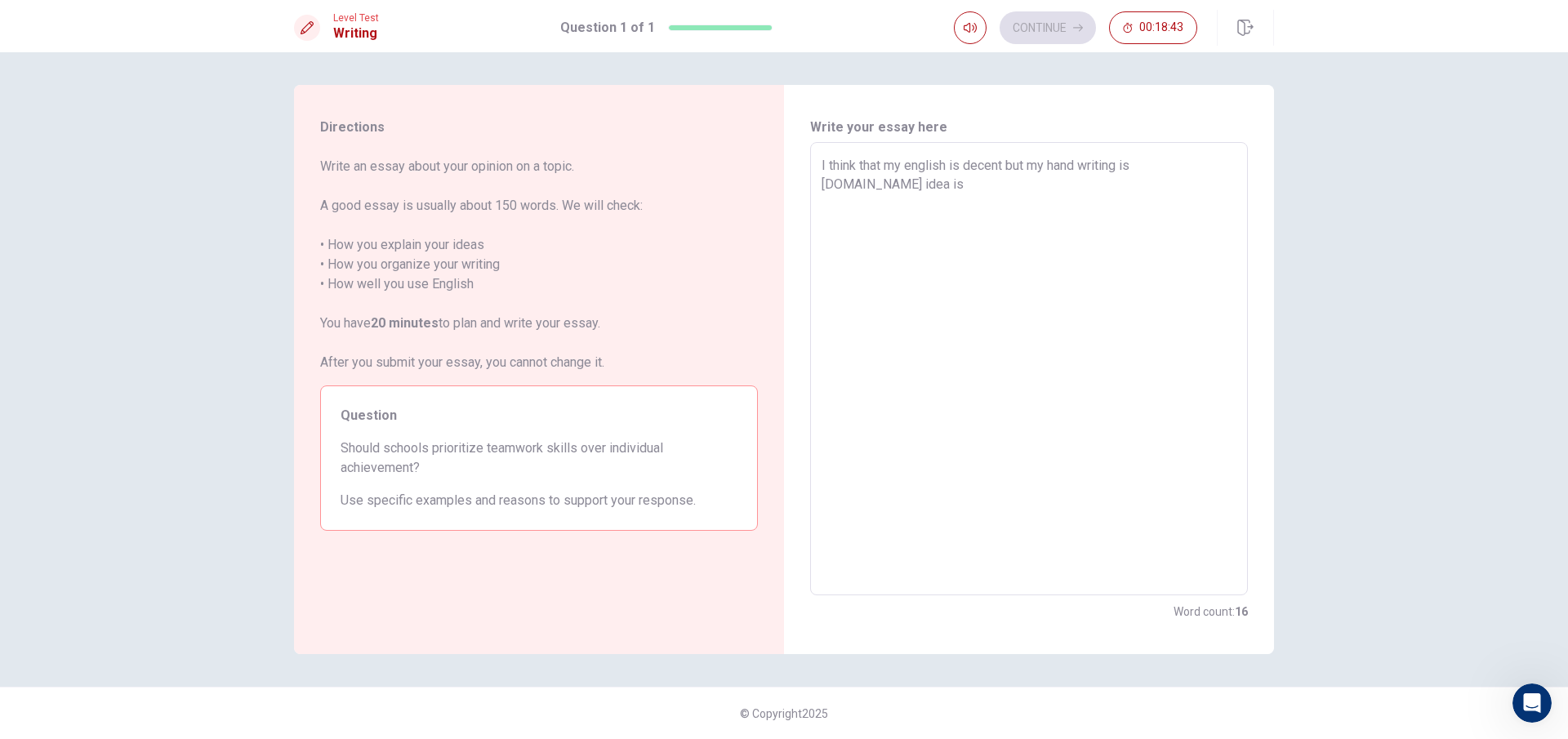
type textarea "x"
type textarea "I think that my english is decent but my hand writing is [DOMAIN_NAME] idea is t"
type textarea "x"
type textarea "I think that my english is decent but my hand writing is [DOMAIN_NAME] idea is …"
type textarea "x"
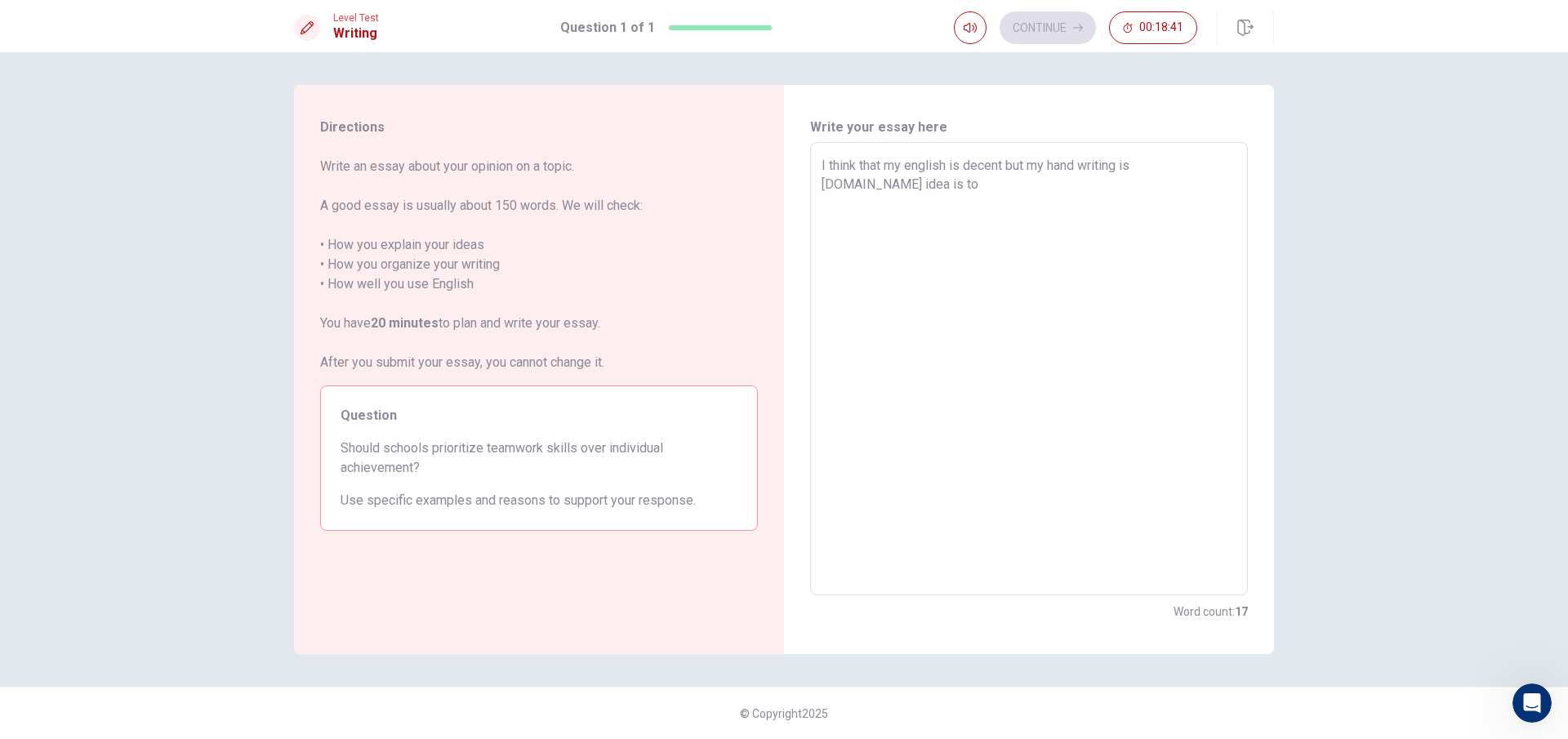
type textarea "I think that my english is decent but my hand writing is [DOMAIN_NAME] idea is …"
type textarea "x"
type textarea "I think that my english is decent but my hand writing is [DOMAIN_NAME] idea is …"
type textarea "x"
type textarea "I think that my english is decent but my hand writing is [DOMAIN_NAME] idea is …"
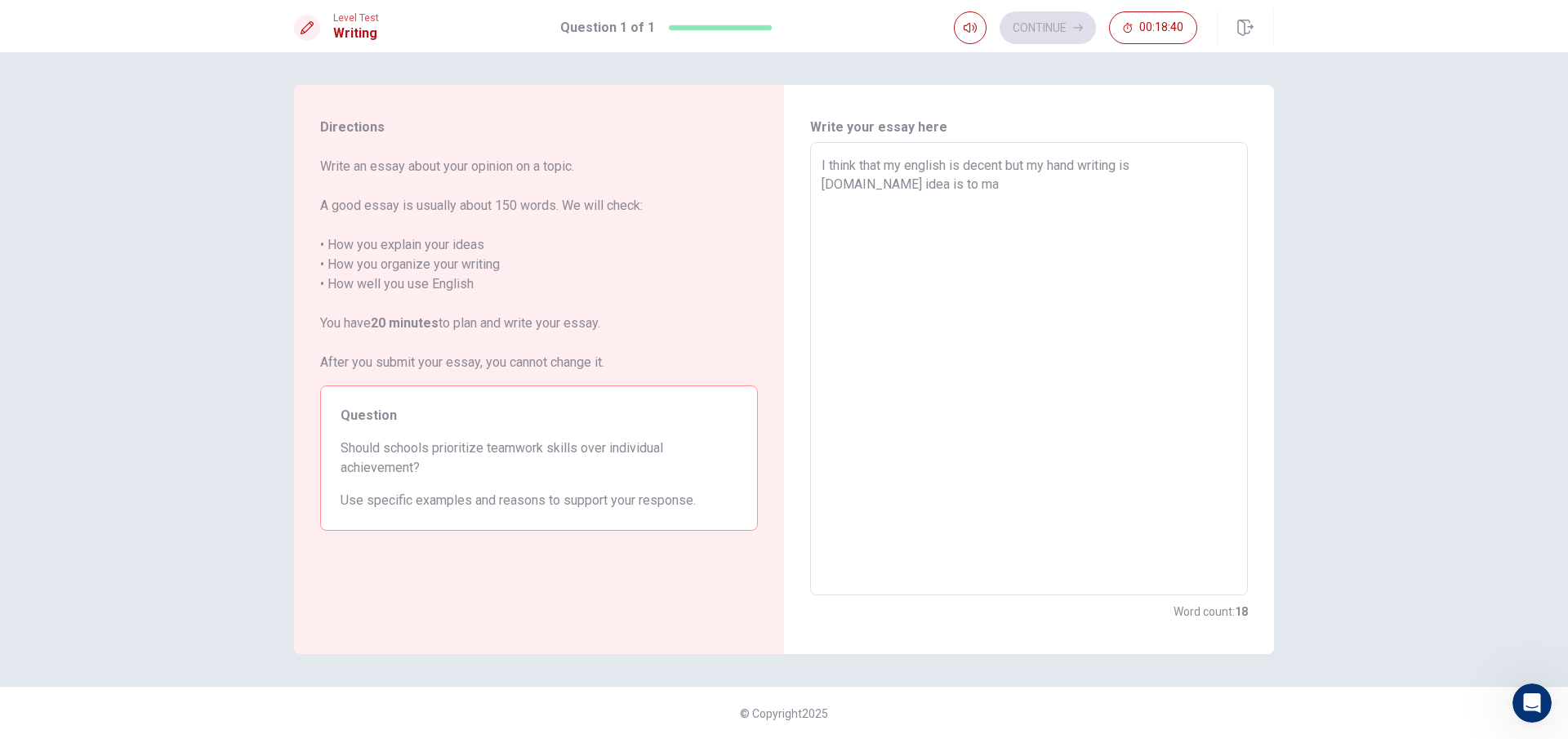
type textarea "x"
type textarea "I think that my english is decent but my hand writing is [DOMAIN_NAME] idea is …"
type textarea "x"
type textarea "I think that my english is decent but my hand writing is [DOMAIN_NAME] idea is …"
type textarea "x"
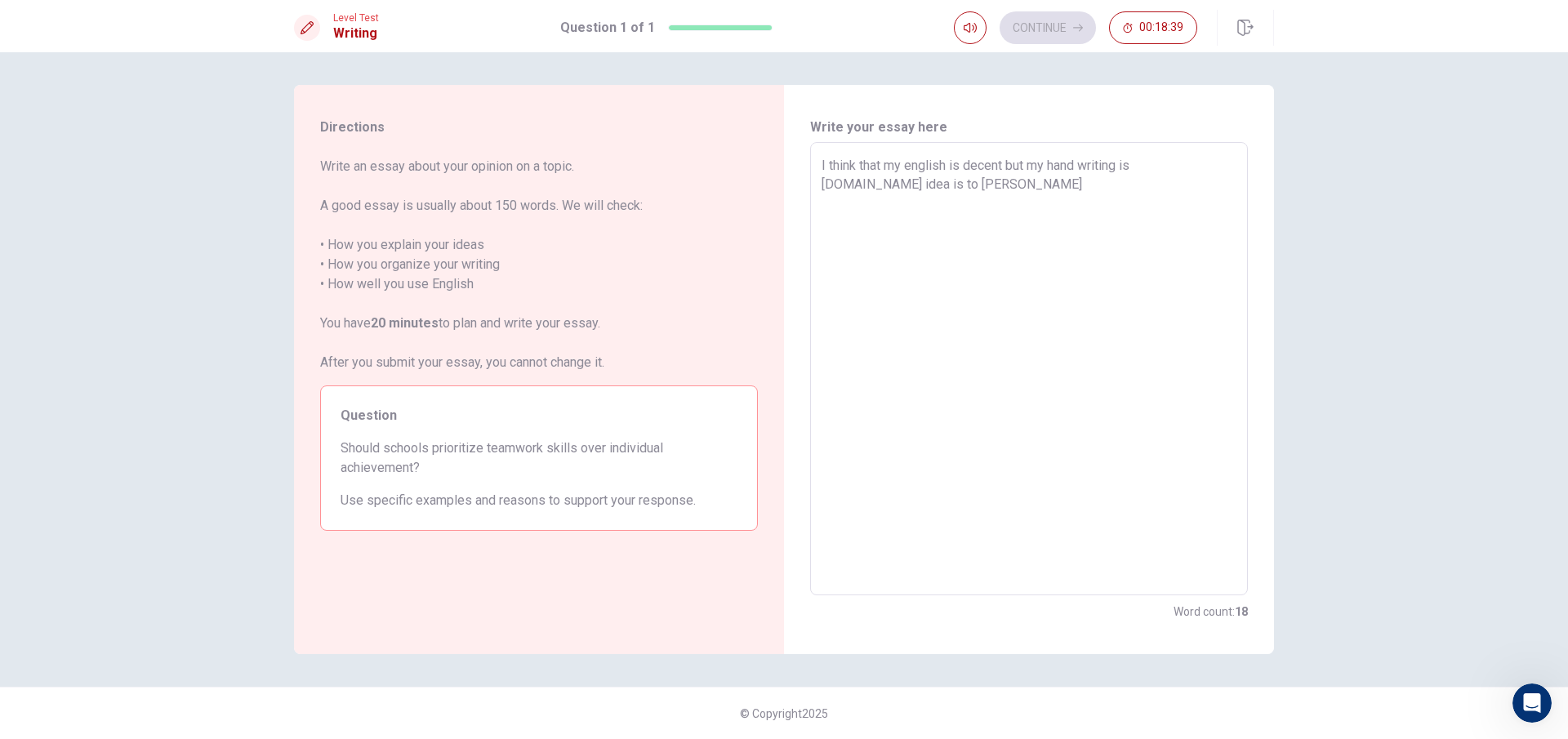
type textarea "I think that my english is decent but my hand writing is [DOMAIN_NAME] idea is …"
type textarea "x"
type textarea "I think that my english is decent but my hand writing is [DOMAIN_NAME] idea is …"
type textarea "x"
type textarea "I think that my english is decent but my hand writing is [DOMAIN_NAME] idea is …"
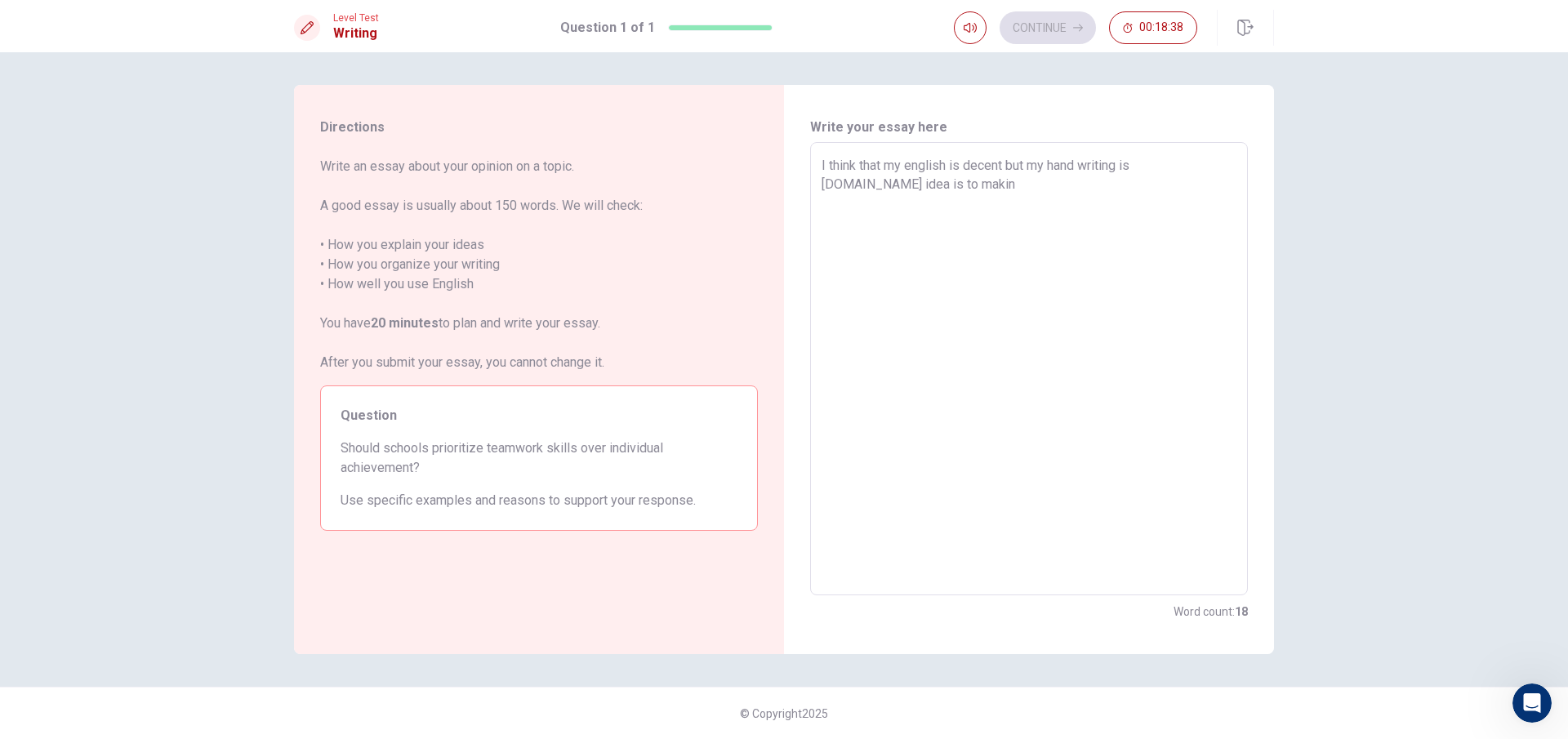
type textarea "x"
type textarea "I think that my english is decent but my hand writing is [DOMAIN_NAME] idea is …"
type textarea "x"
type textarea "I think that my english is decent but my hand writing is [DOMAIN_NAME] idea is …"
type textarea "x"
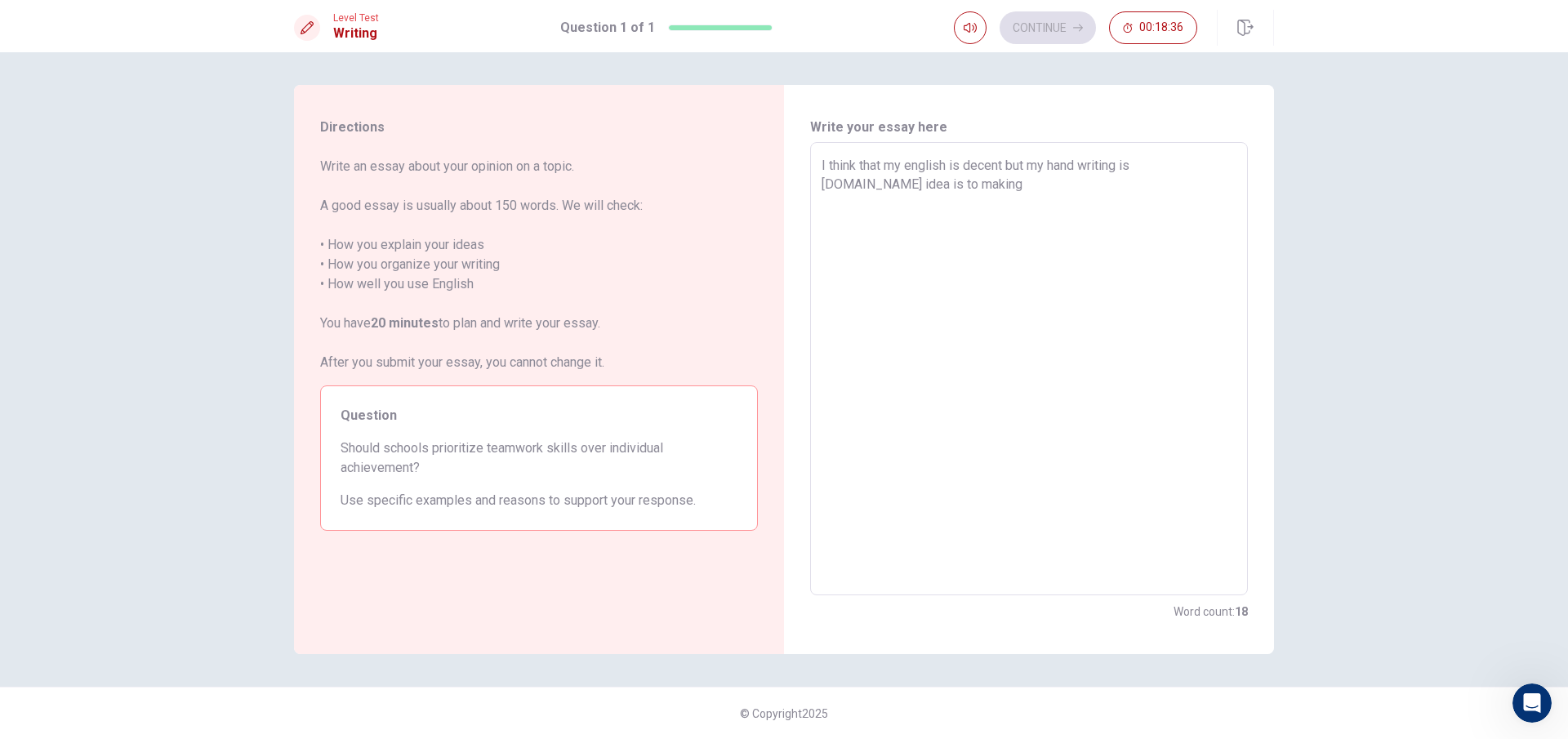
type textarea "I think that my english is decent but my hand writing is [DOMAIN_NAME] idea is …"
type textarea "x"
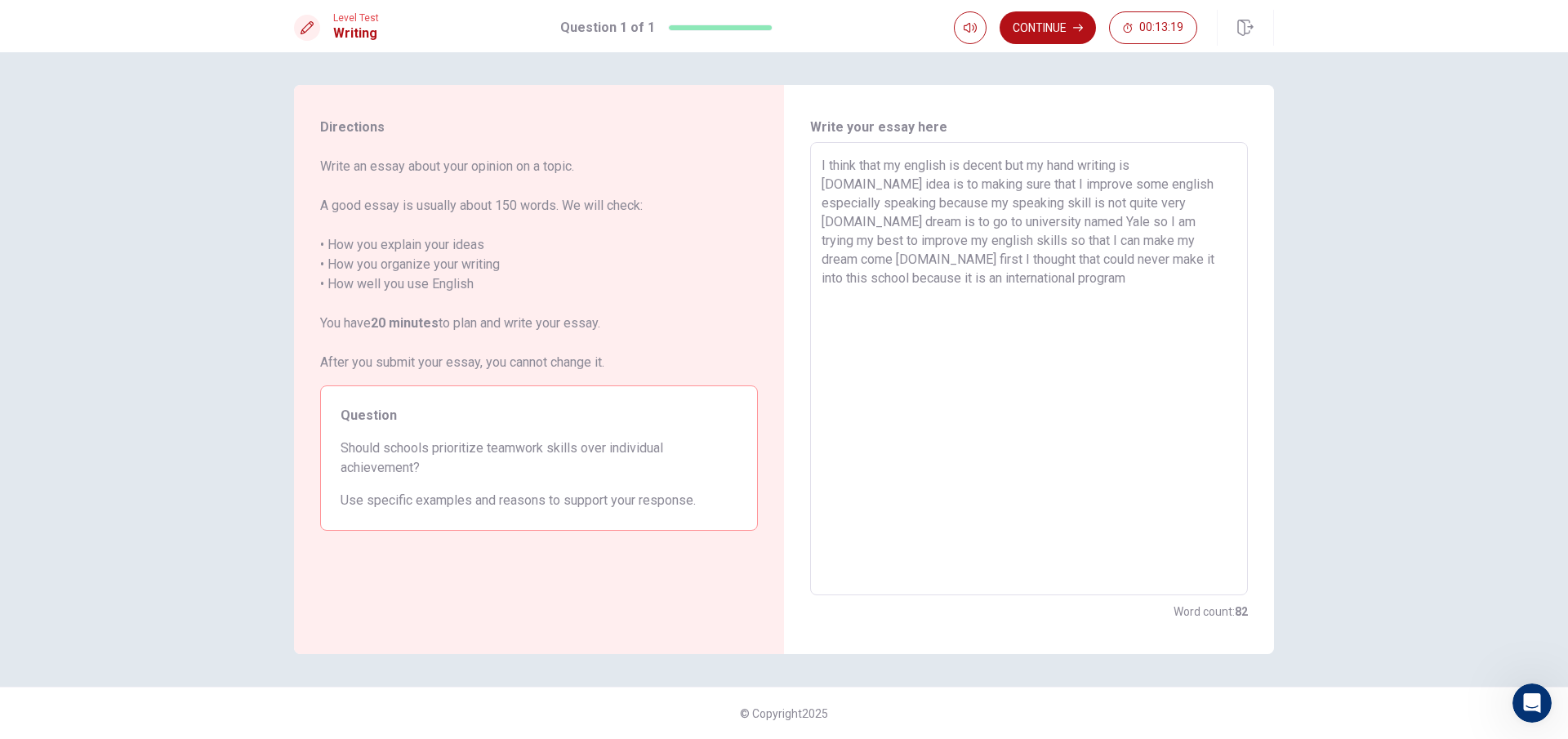
click at [1031, 253] on textarea "I think that my english is decent but my hand writing is [DOMAIN_NAME] idea is …" at bounding box center [1029, 369] width 415 height 426
click at [1024, 253] on textarea "I think that my english is decent but my hand writing is [DOMAIN_NAME] idea is …" at bounding box center [1029, 369] width 415 height 426
click at [1023, 249] on textarea "I think that my english is decent but my hand writing is [DOMAIN_NAME] idea is …" at bounding box center [1029, 369] width 415 height 426
click at [1029, 262] on textarea "I think that my english is decent but my hand writing is [DOMAIN_NAME] idea is …" at bounding box center [1029, 369] width 415 height 426
click at [991, 261] on textarea "I think that my english is decent but my hand writing is [DOMAIN_NAME] idea is …" at bounding box center [1029, 369] width 415 height 426
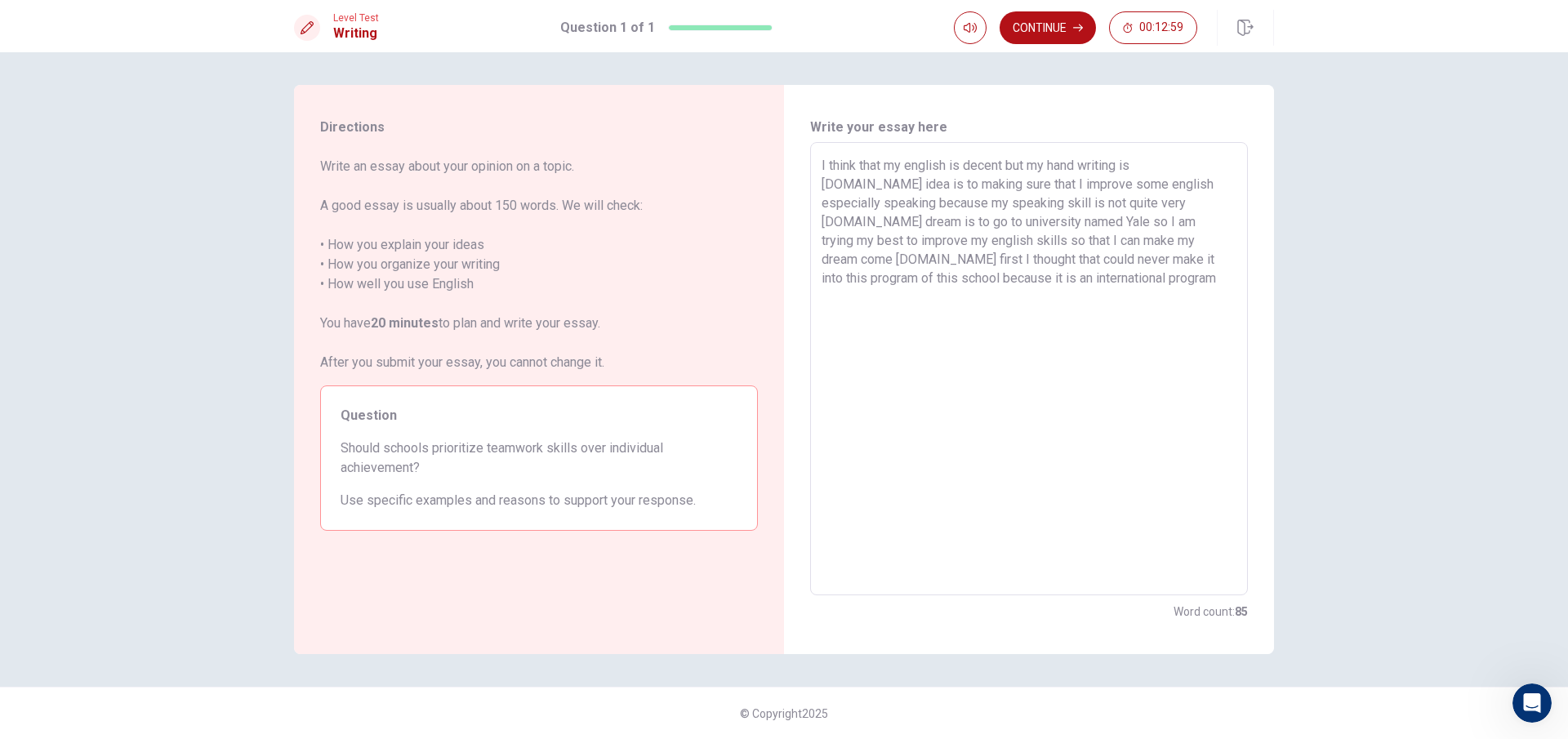
drag, startPoint x: 958, startPoint y: 303, endPoint x: 968, endPoint y: 299, distance: 10.8
click at [960, 302] on textarea "I think that my english is decent but my hand writing is [DOMAIN_NAME] idea is …" at bounding box center [1029, 369] width 415 height 426
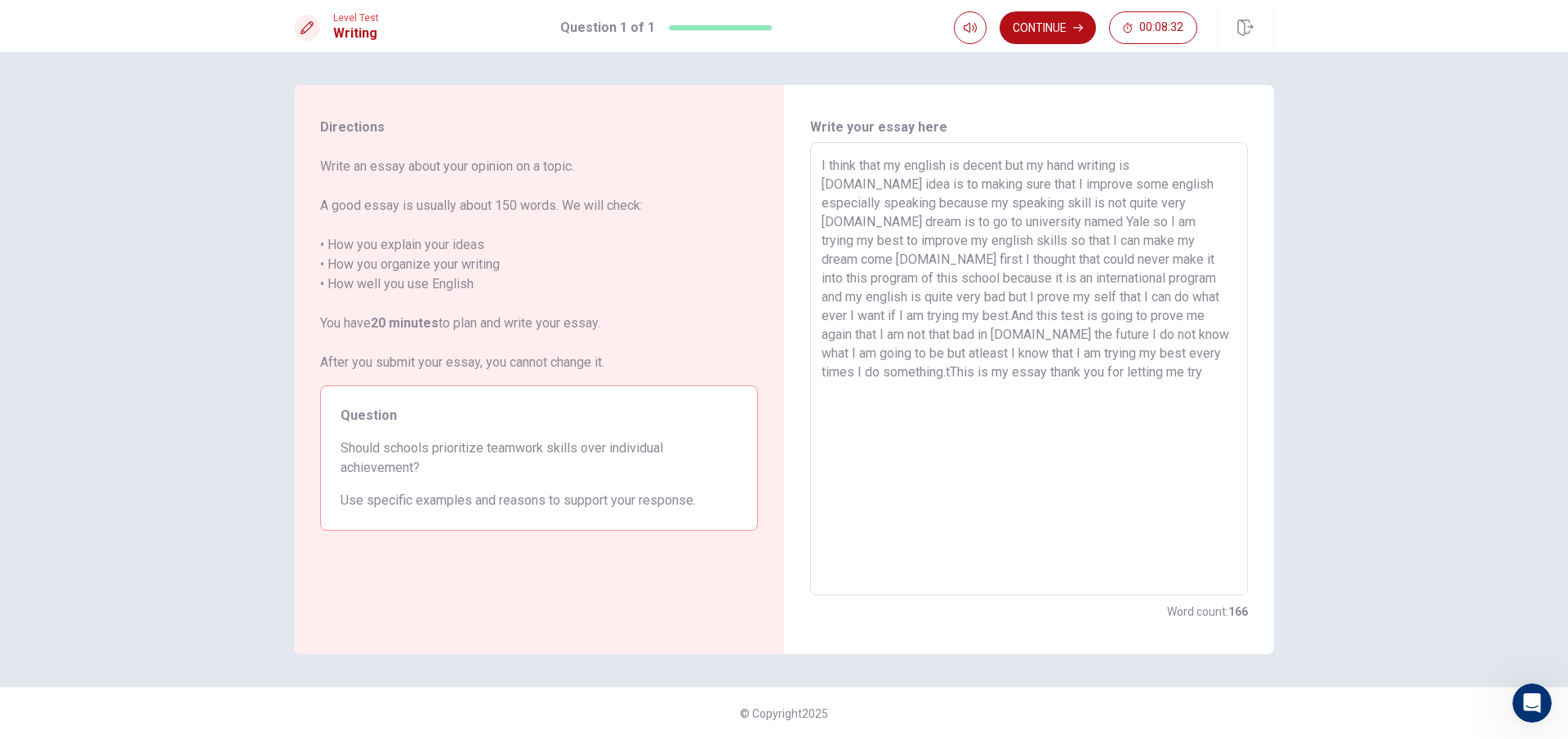
click at [1068, 351] on textarea "I think that my english is decent but my hand writing is [DOMAIN_NAME] idea is …" at bounding box center [1029, 369] width 415 height 426
click at [1072, 350] on textarea "I think that my english is decent but my hand writing is [DOMAIN_NAME] idea is …" at bounding box center [1029, 369] width 415 height 426
click at [973, 378] on textarea "I think that my english is decent but my hand writing is [DOMAIN_NAME] idea is …" at bounding box center [1029, 369] width 415 height 426
click at [1057, 29] on button "Continue" at bounding box center [1048, 27] width 96 height 33
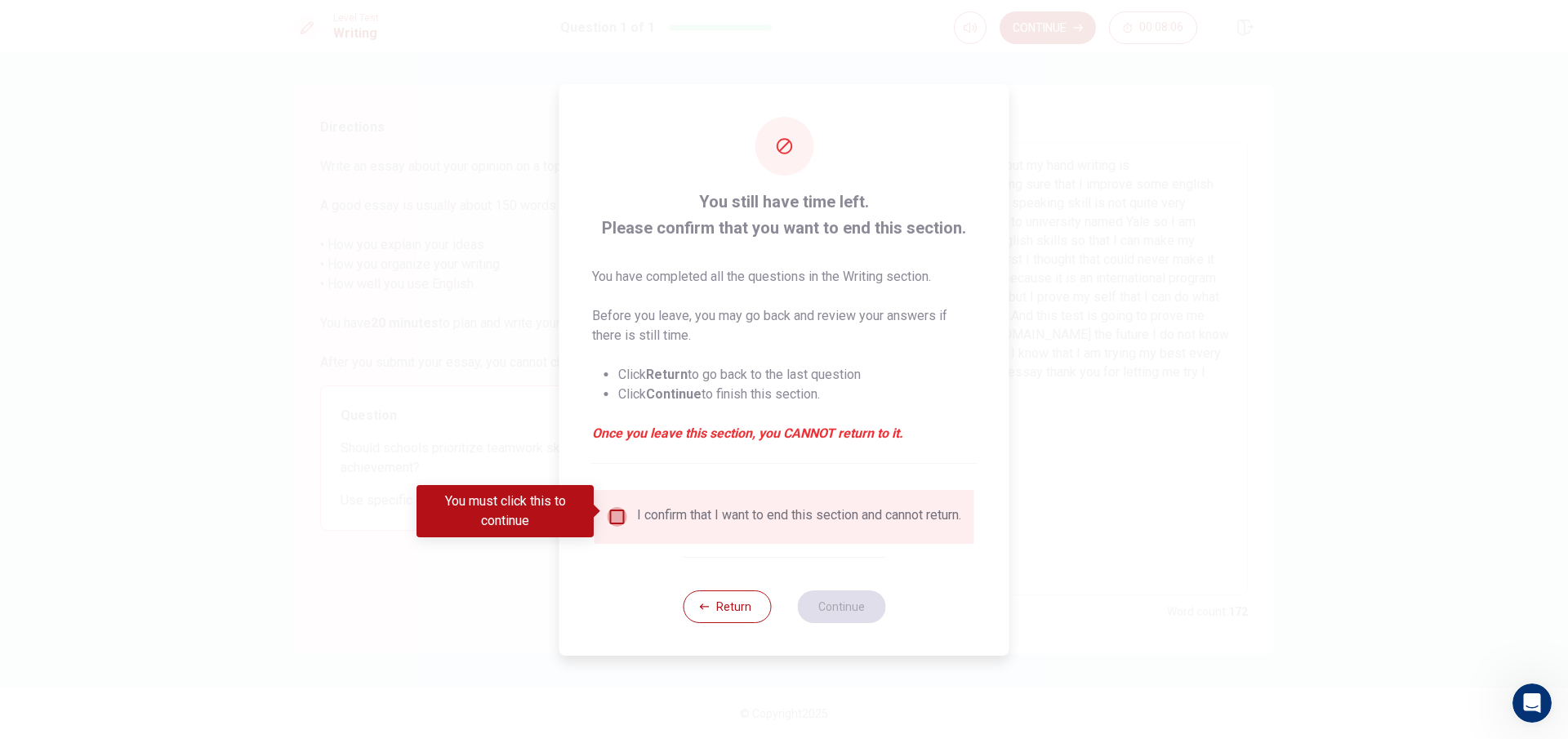
click at [612, 507] on input "You must click this to continue" at bounding box center [617, 517] width 20 height 20
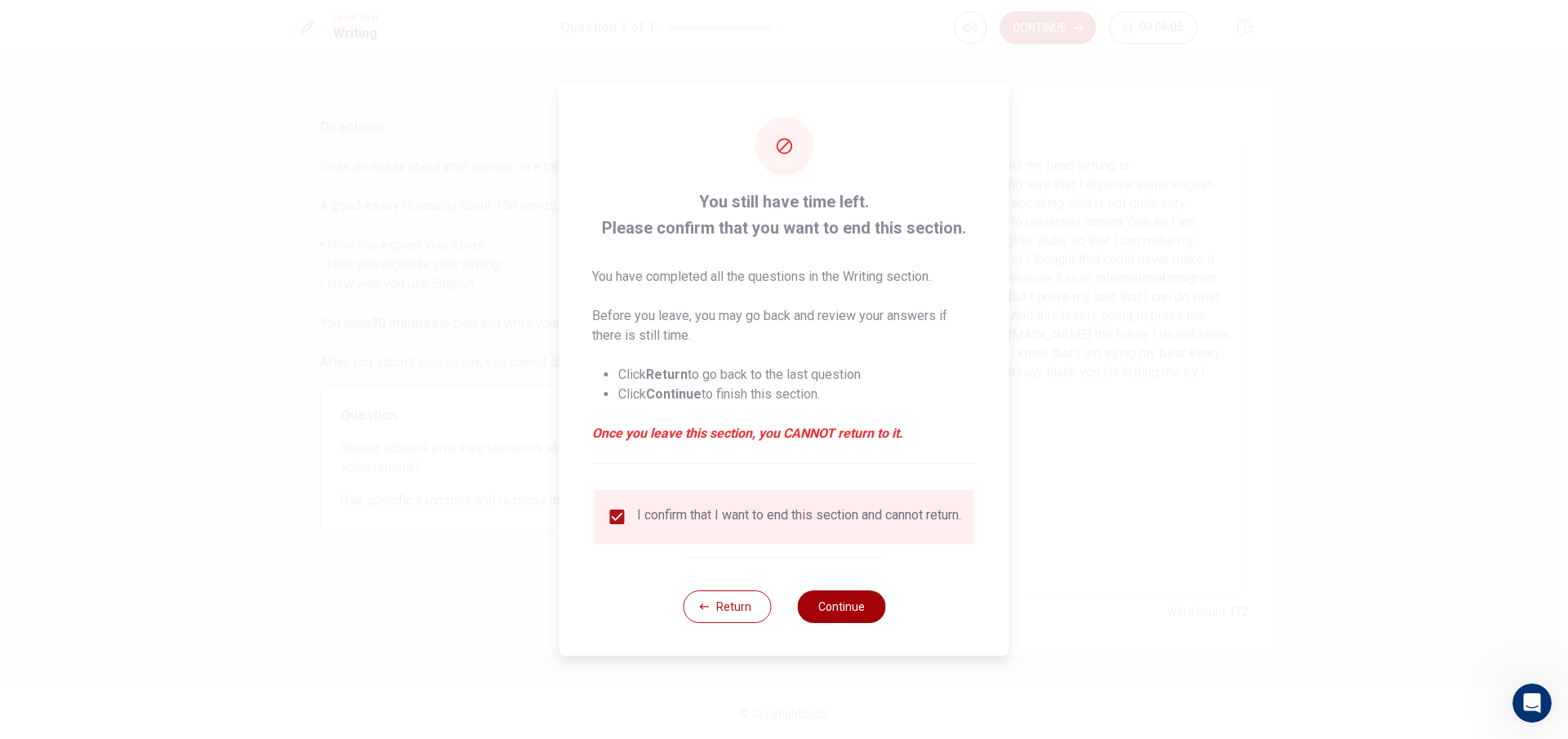
click at [813, 607] on button "Continue" at bounding box center [842, 606] width 89 height 33
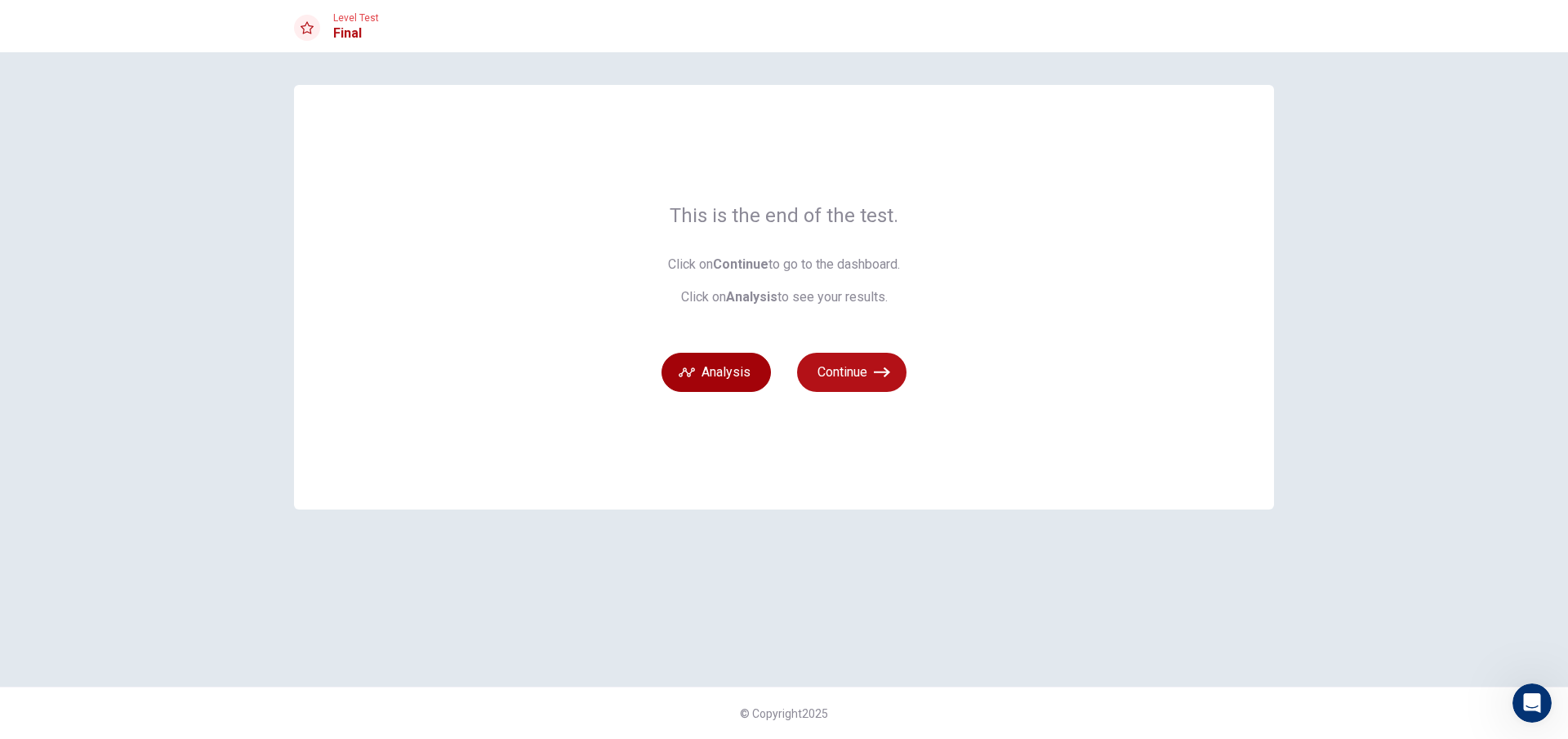
click at [702, 363] on button "Analysis" at bounding box center [717, 373] width 109 height 40
